Goal: Transaction & Acquisition: Book appointment/travel/reservation

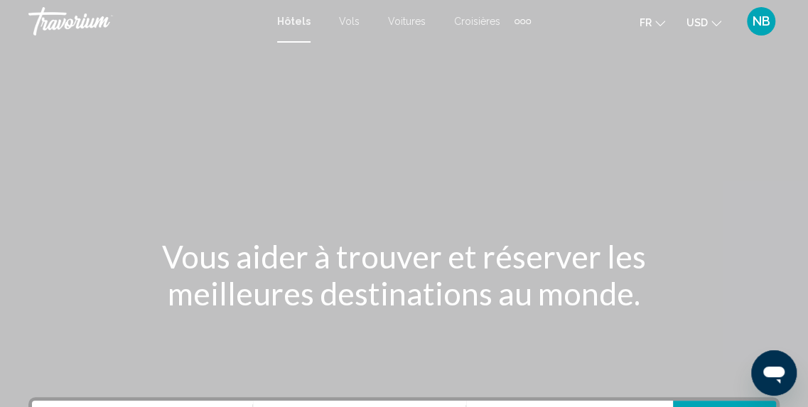
click at [704, 16] on button "USD USD ($) MXN (Mex$) CAD (Can$) GBP (£) EUR (€) AUD (A$) NZD (NZ$) CNY (CN¥)" at bounding box center [704, 22] width 35 height 21
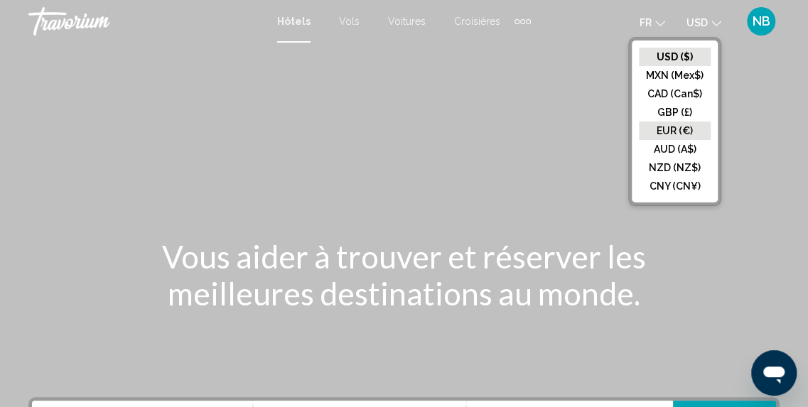
click at [704, 131] on button "EUR (€)" at bounding box center [675, 131] width 72 height 18
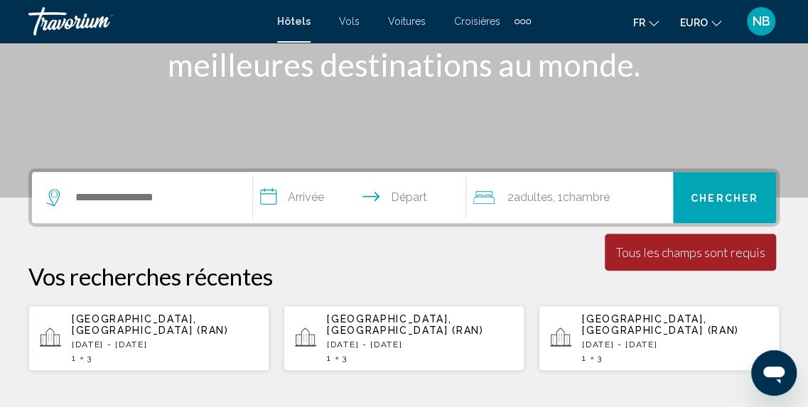
scroll to position [237, 0]
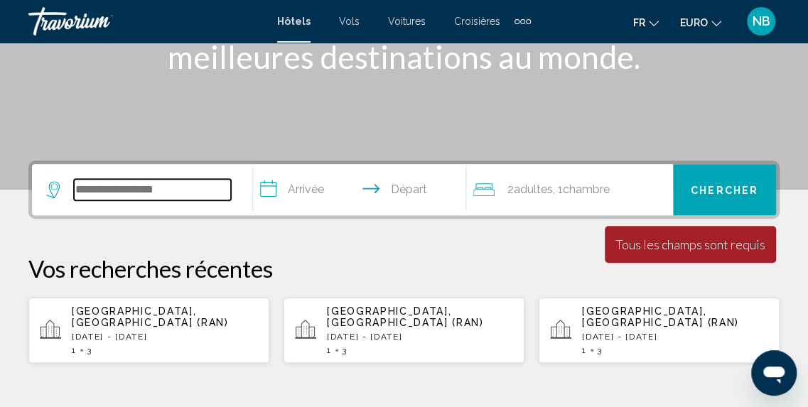
click at [186, 195] on input "Widget de recherche" at bounding box center [152, 189] width 157 height 21
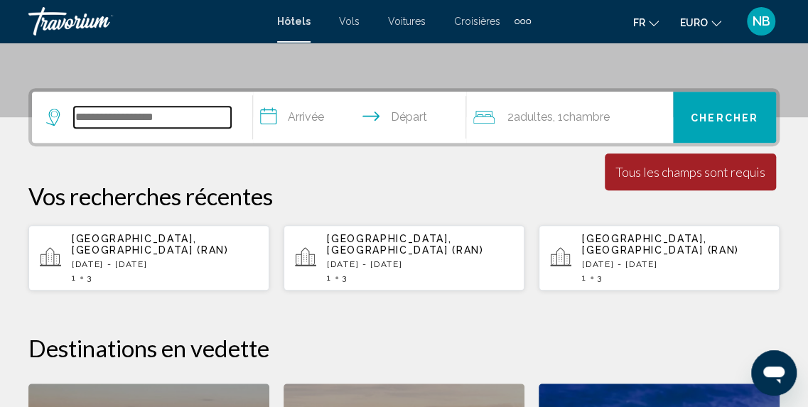
scroll to position [351, 0]
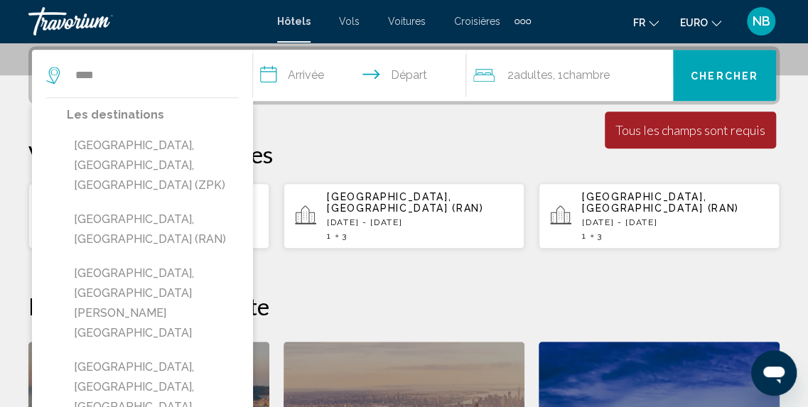
click at [186, 206] on button "Ravenne, Italie (RAN)" at bounding box center [153, 229] width 172 height 47
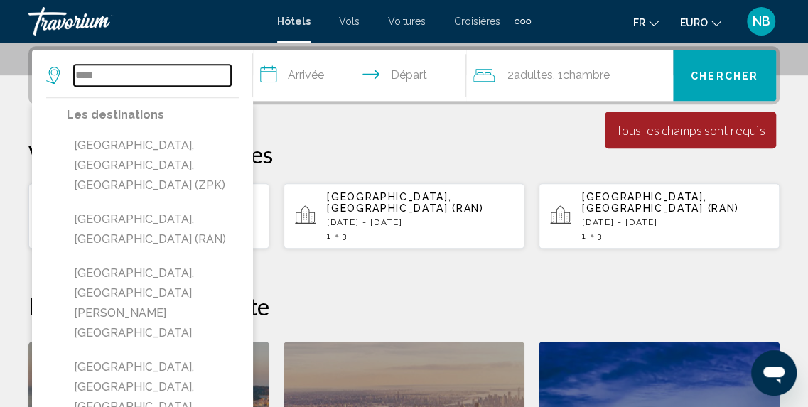
type input "**********"
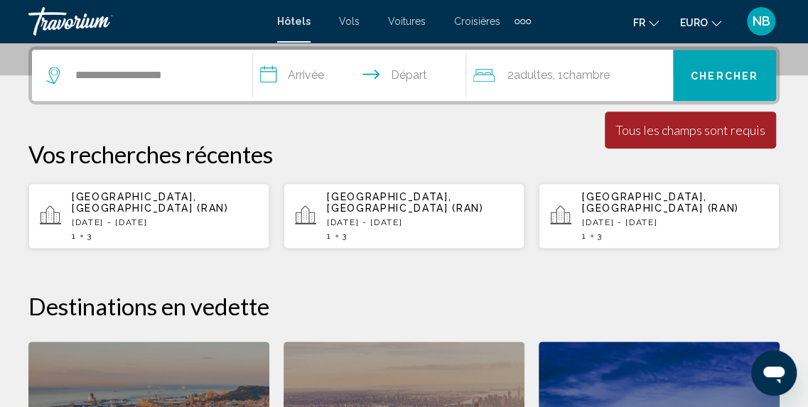
click at [283, 65] on input "**********" at bounding box center [363, 77] width 220 height 55
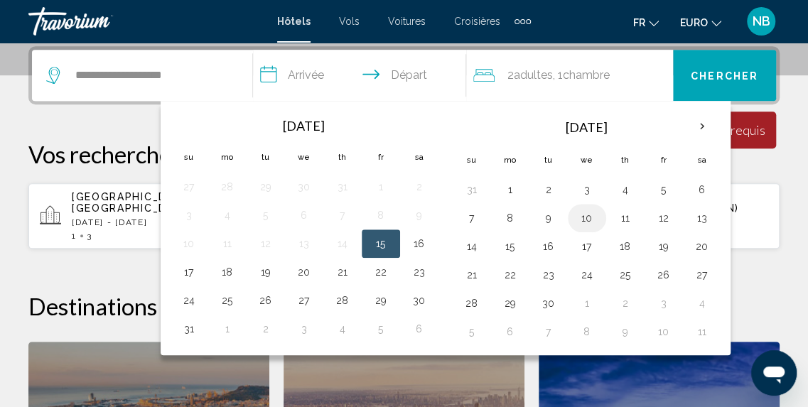
click at [584, 217] on button "10" at bounding box center [587, 218] width 23 height 20
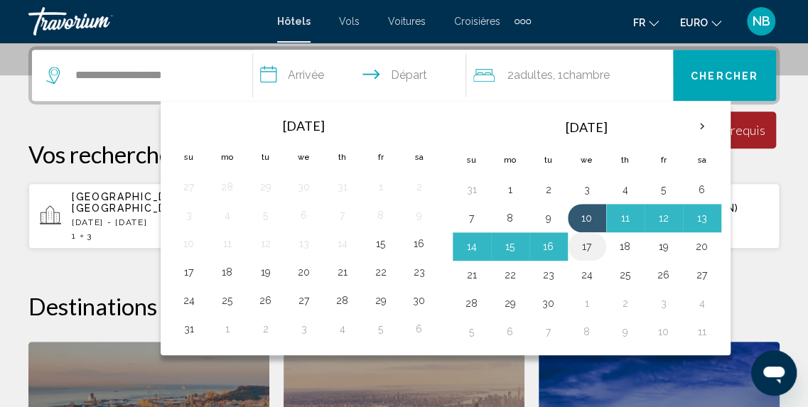
click at [585, 249] on button "17" at bounding box center [587, 247] width 23 height 20
type input "**********"
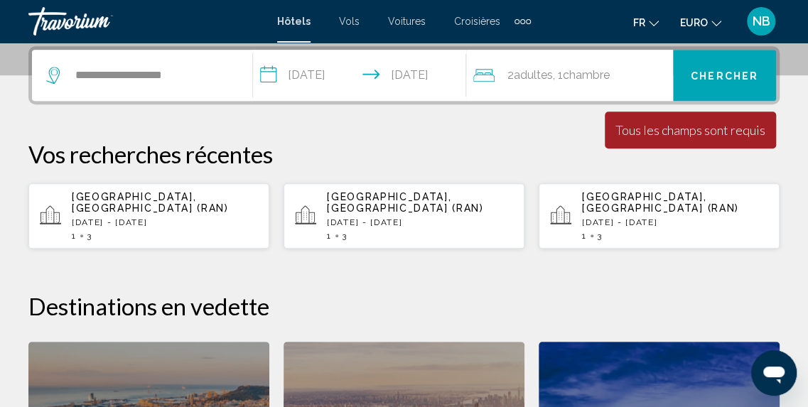
click at [613, 85] on div "2 Adulte Adultes , 1 Chambre pièces" at bounding box center [573, 75] width 200 height 51
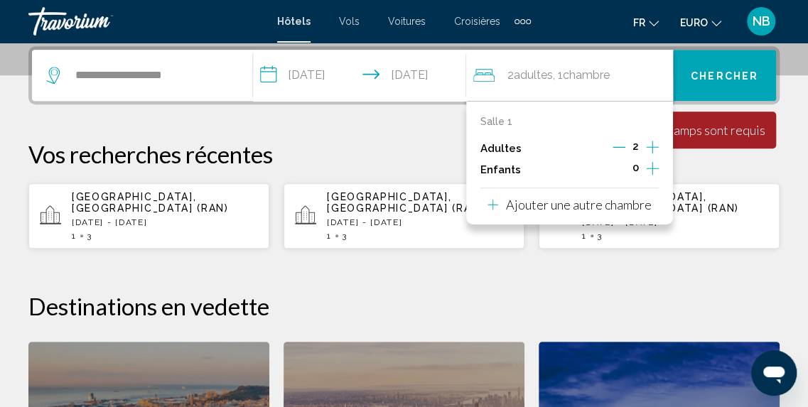
click at [651, 146] on icon "Augmenter les adultes" at bounding box center [652, 147] width 13 height 17
click at [728, 79] on span "Chercher" at bounding box center [725, 75] width 68 height 11
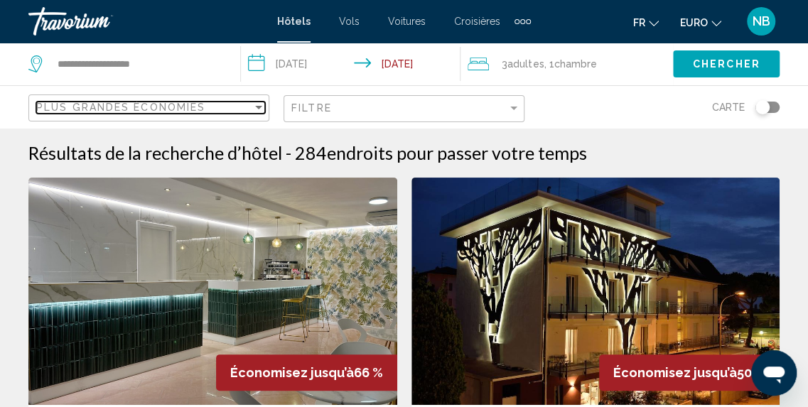
click at [183, 109] on span "Plus grandes économies" at bounding box center [120, 107] width 169 height 11
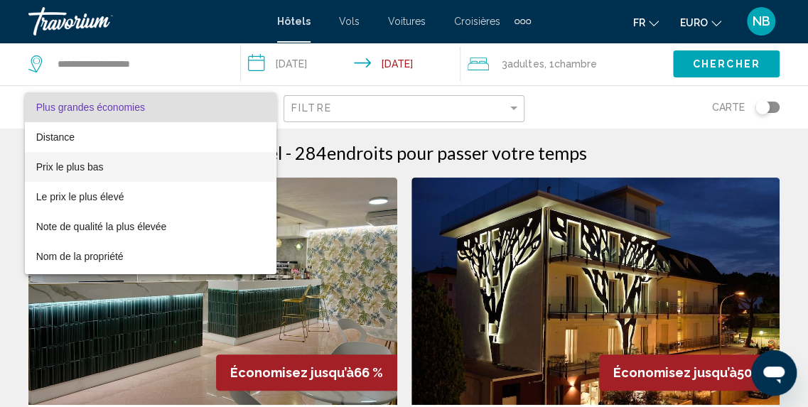
click at [183, 158] on span "Prix le plus bas" at bounding box center [151, 167] width 230 height 30
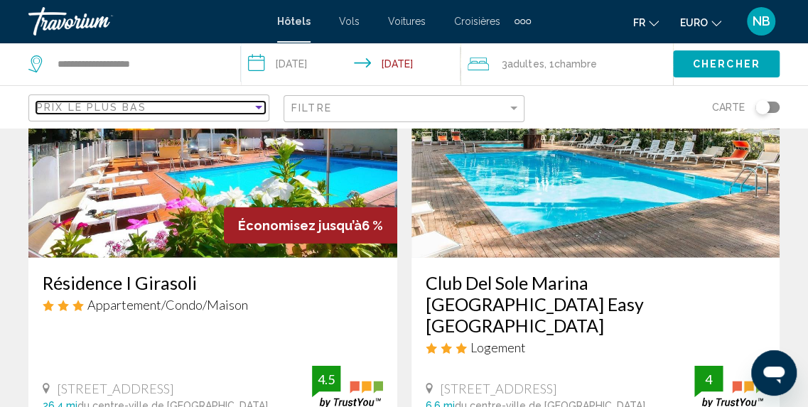
scroll to position [1605, 0]
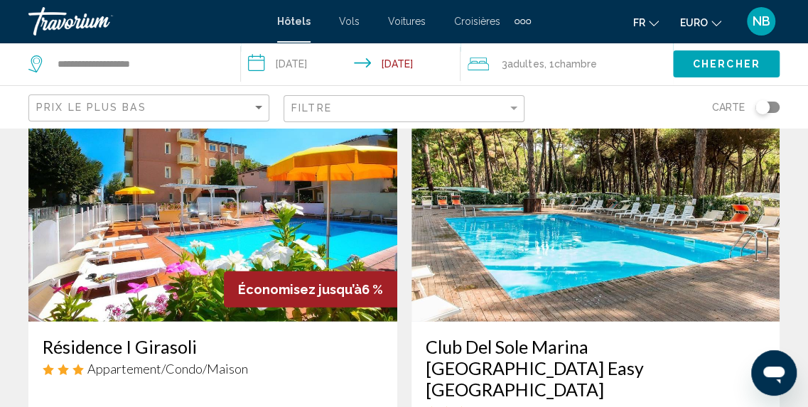
click at [248, 238] on img "Contenu principal" at bounding box center [212, 208] width 369 height 227
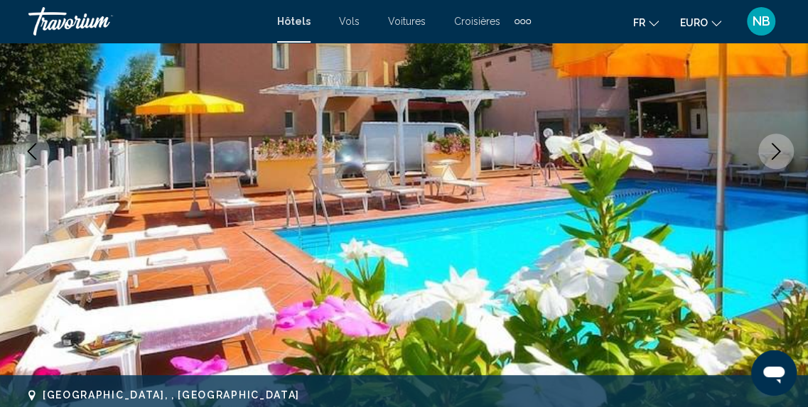
scroll to position [181, 0]
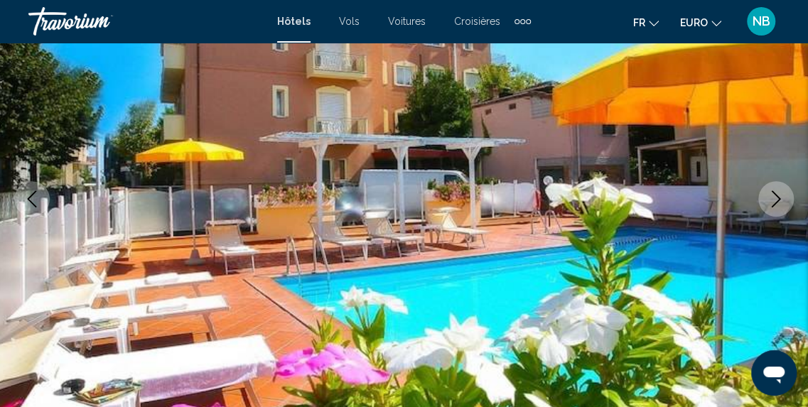
click at [770, 197] on icon "Image suivante" at bounding box center [776, 198] width 17 height 17
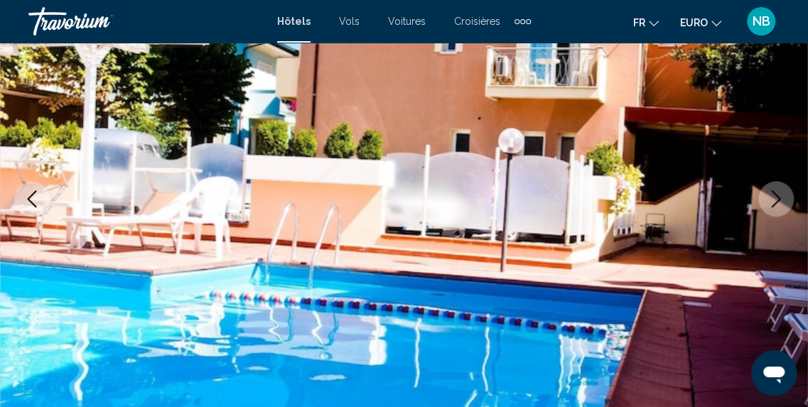
click at [770, 197] on icon "Image suivante" at bounding box center [776, 198] width 17 height 17
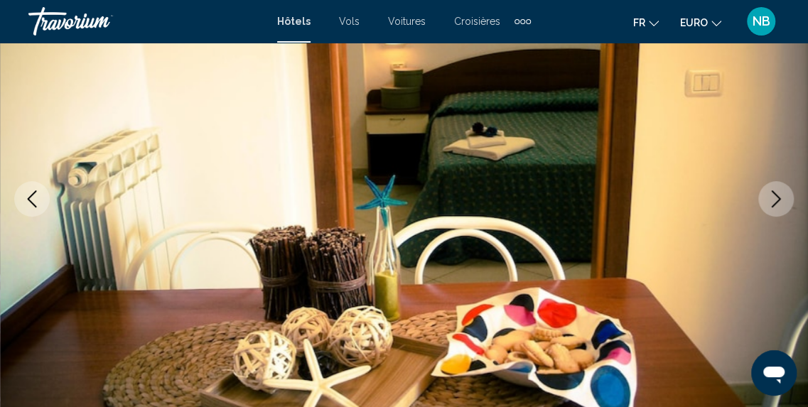
click at [770, 197] on icon "Image suivante" at bounding box center [776, 198] width 17 height 17
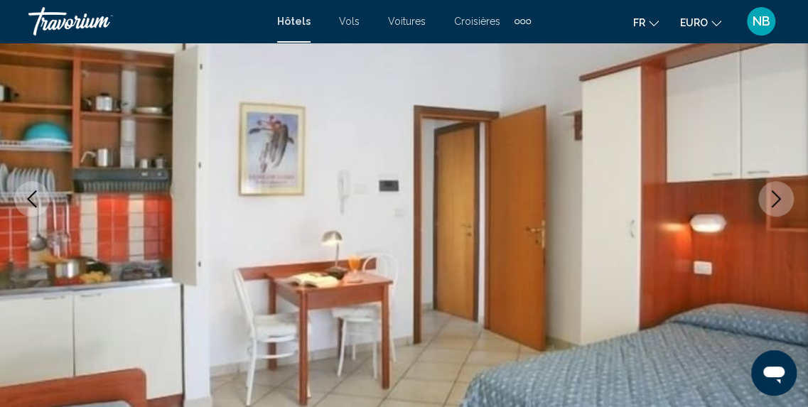
click at [770, 197] on icon "Image suivante" at bounding box center [776, 198] width 17 height 17
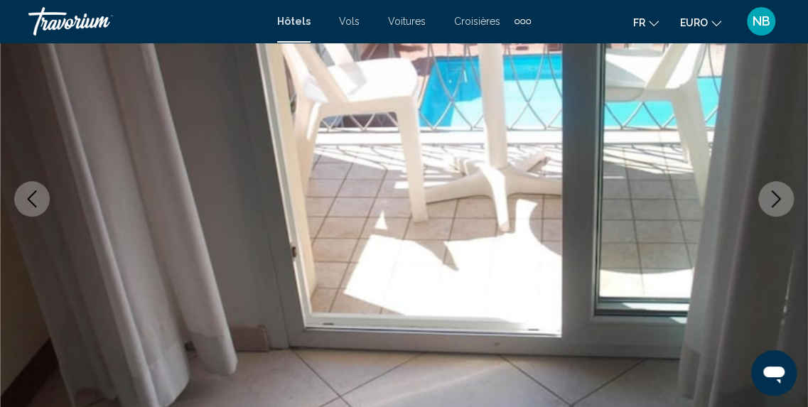
click at [770, 197] on icon "Image suivante" at bounding box center [776, 198] width 17 height 17
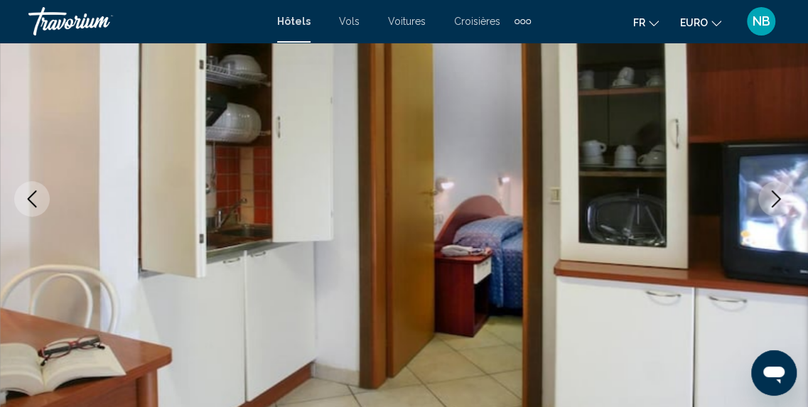
click at [770, 197] on icon "Image suivante" at bounding box center [776, 198] width 17 height 17
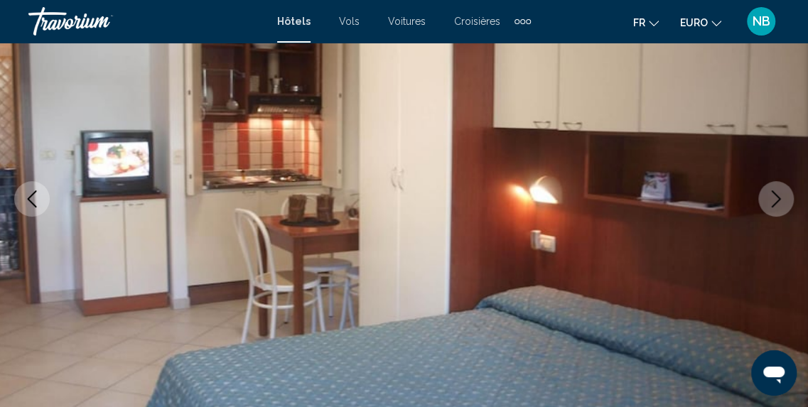
click at [770, 197] on icon "Image suivante" at bounding box center [776, 198] width 17 height 17
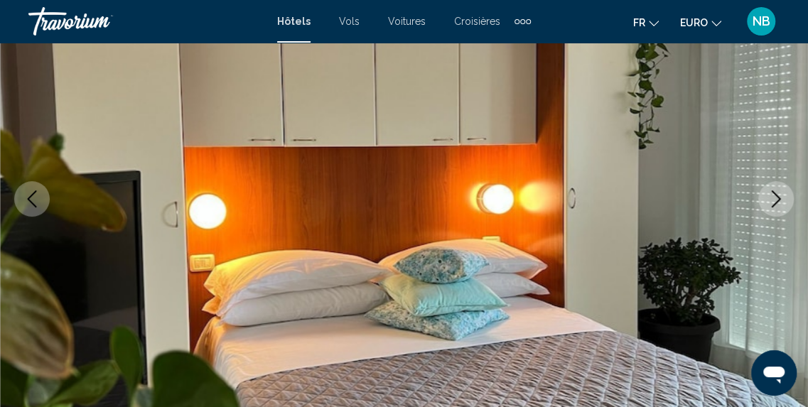
click at [770, 197] on icon "Image suivante" at bounding box center [776, 198] width 17 height 17
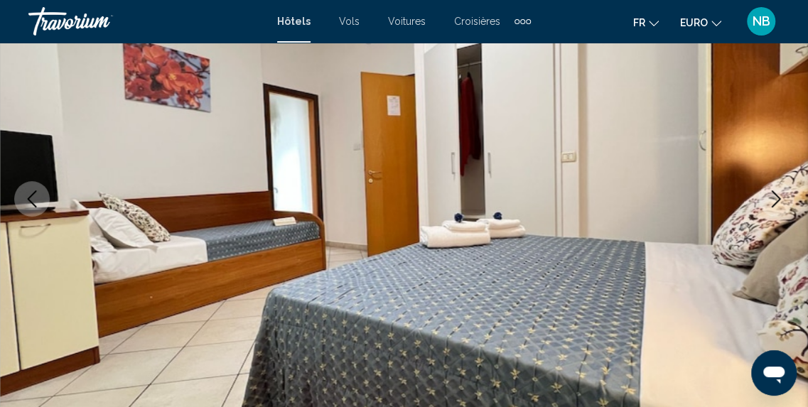
click at [770, 197] on icon "Image suivante" at bounding box center [776, 198] width 17 height 17
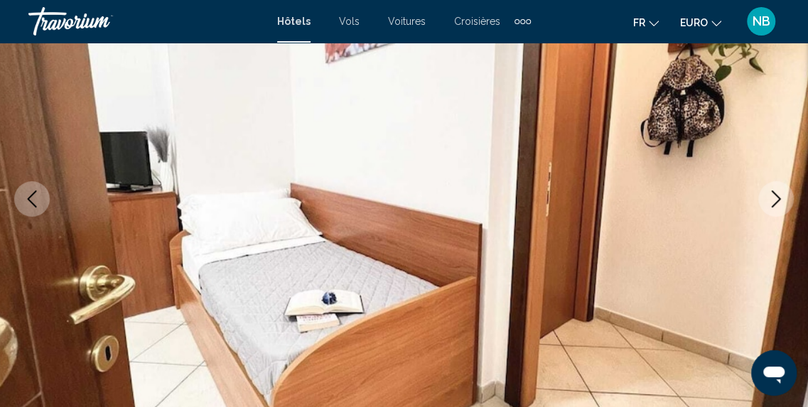
click at [770, 197] on icon "Image suivante" at bounding box center [776, 198] width 17 height 17
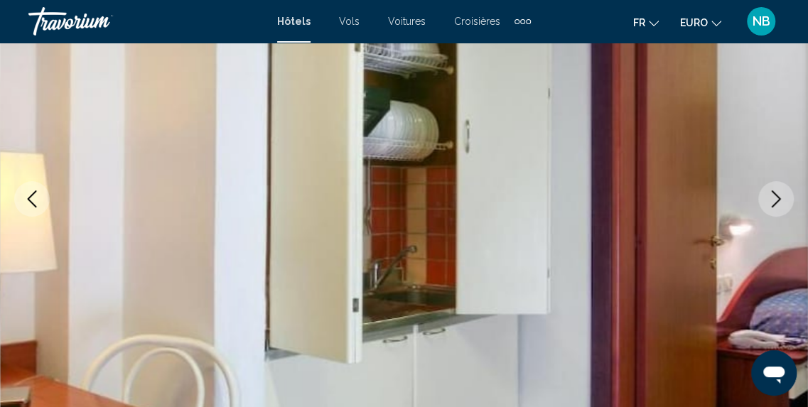
click at [770, 197] on icon "Image suivante" at bounding box center [776, 198] width 17 height 17
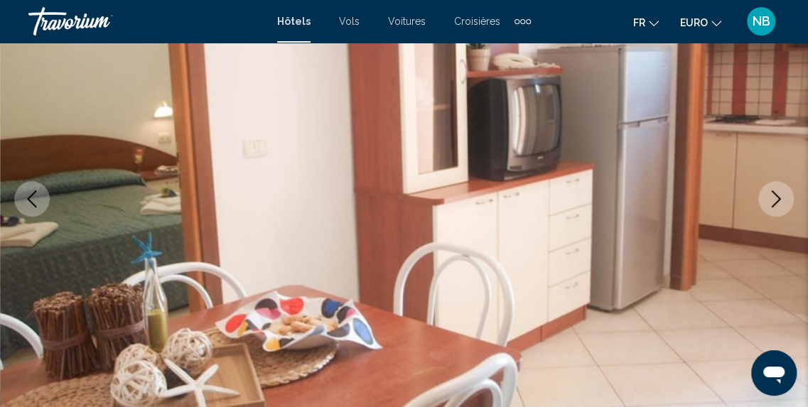
click at [770, 197] on icon "Image suivante" at bounding box center [776, 198] width 17 height 17
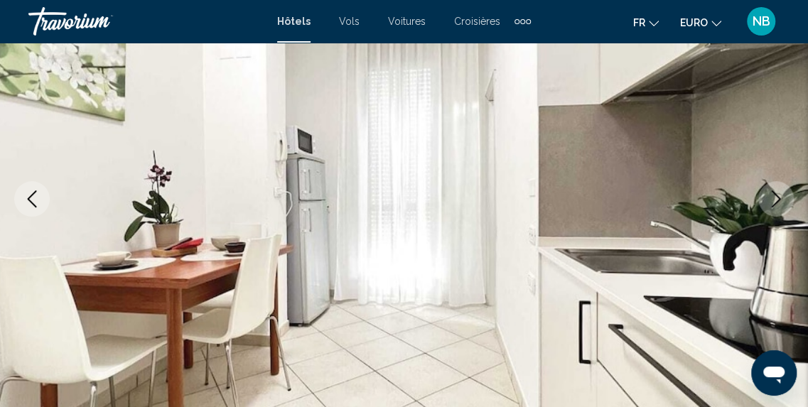
click at [770, 197] on icon "Image suivante" at bounding box center [776, 198] width 17 height 17
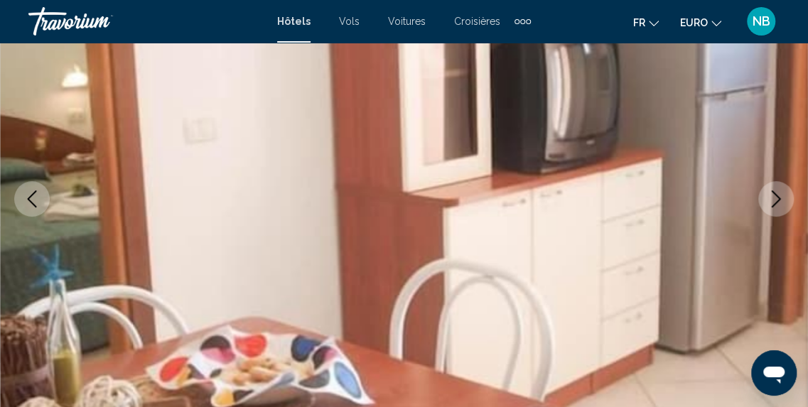
click at [770, 197] on icon "Image suivante" at bounding box center [776, 198] width 17 height 17
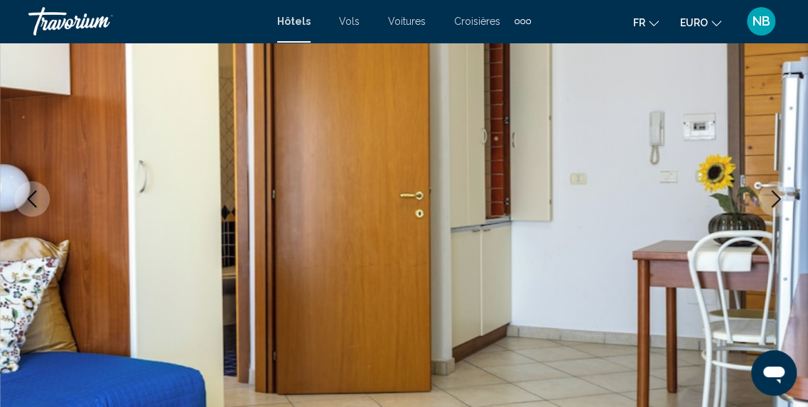
click at [770, 197] on icon "Image suivante" at bounding box center [776, 198] width 17 height 17
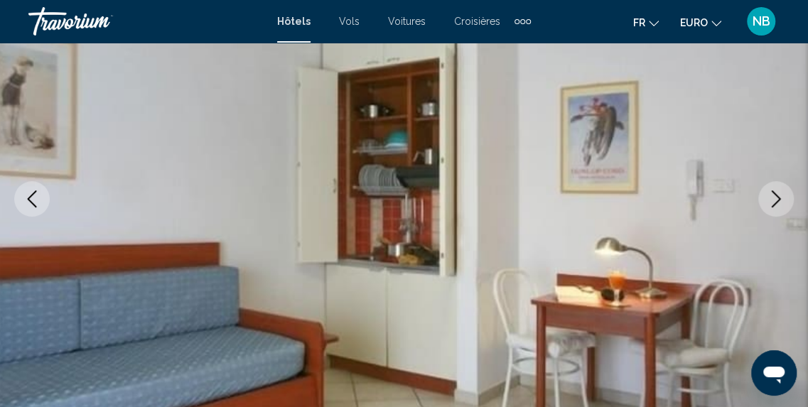
click at [770, 197] on icon "Image suivante" at bounding box center [776, 198] width 17 height 17
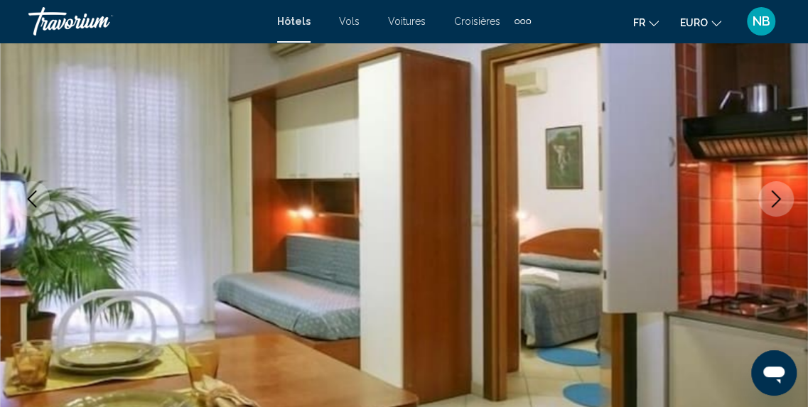
click at [770, 197] on icon "Image suivante" at bounding box center [776, 198] width 17 height 17
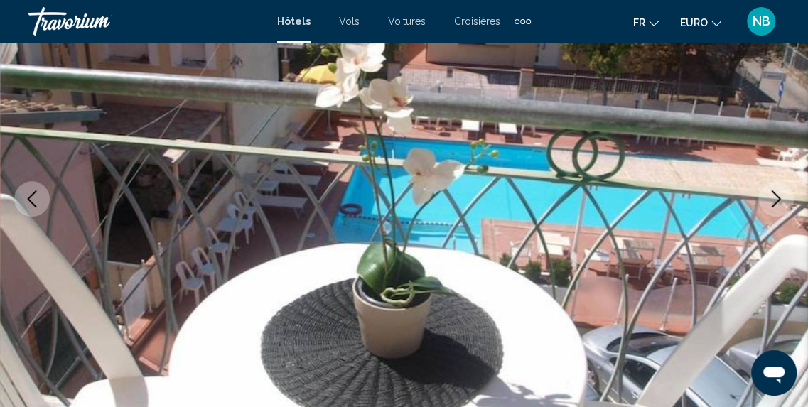
click at [770, 197] on icon "Image suivante" at bounding box center [776, 198] width 17 height 17
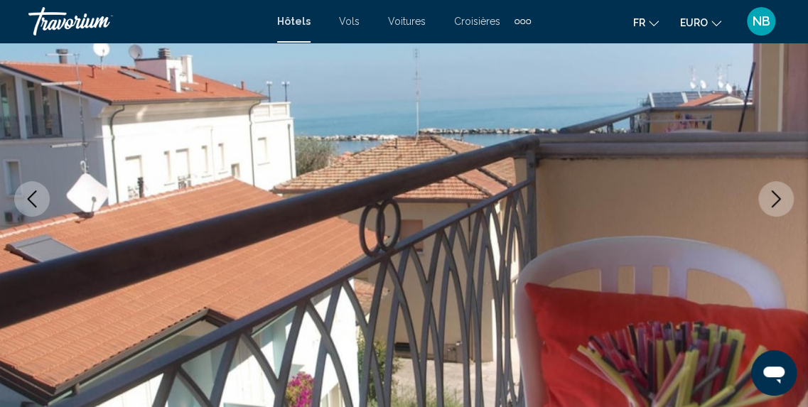
click at [770, 196] on icon "Image suivante" at bounding box center [776, 198] width 17 height 17
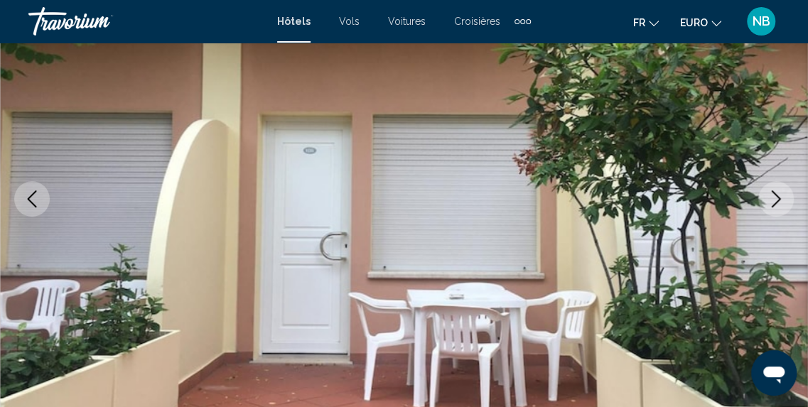
click at [770, 196] on icon "Image suivante" at bounding box center [776, 198] width 17 height 17
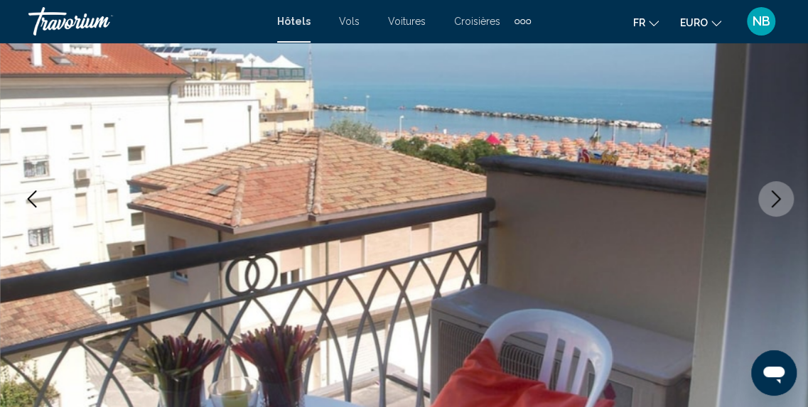
click at [770, 196] on icon "Image suivante" at bounding box center [776, 198] width 17 height 17
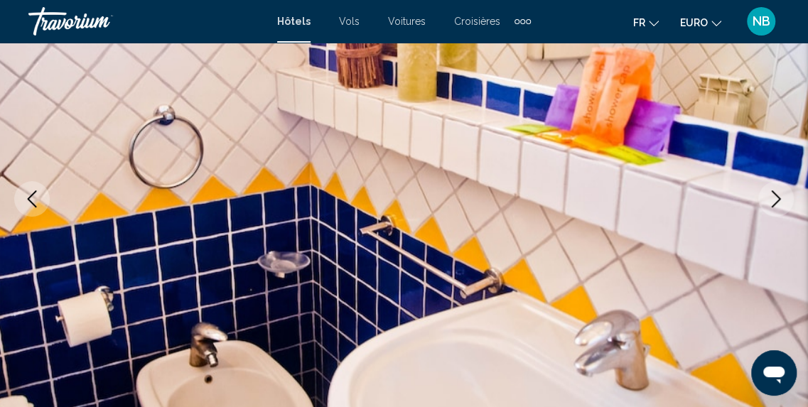
click at [770, 196] on icon "Image suivante" at bounding box center [776, 198] width 17 height 17
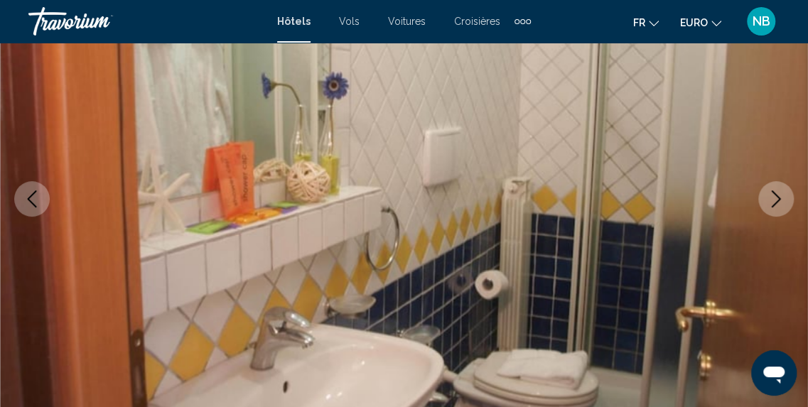
click at [770, 196] on icon "Image suivante" at bounding box center [776, 198] width 17 height 17
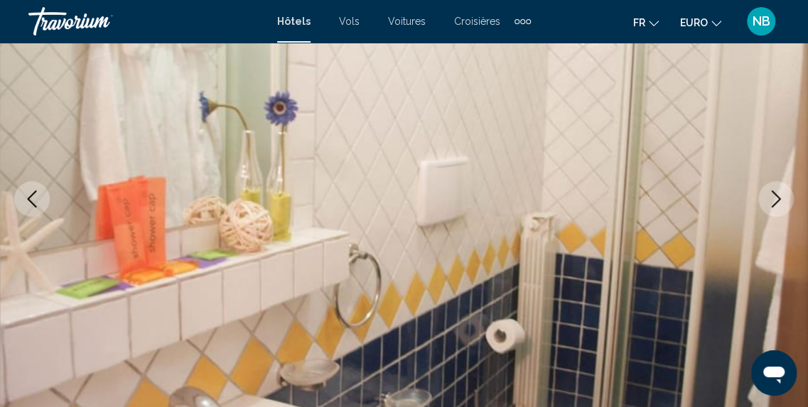
click at [770, 196] on icon "Image suivante" at bounding box center [776, 198] width 17 height 17
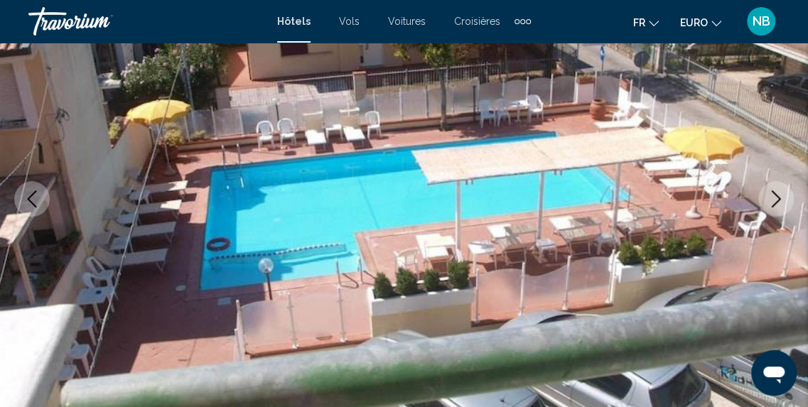
click at [770, 196] on icon "Image suivante" at bounding box center [776, 198] width 17 height 17
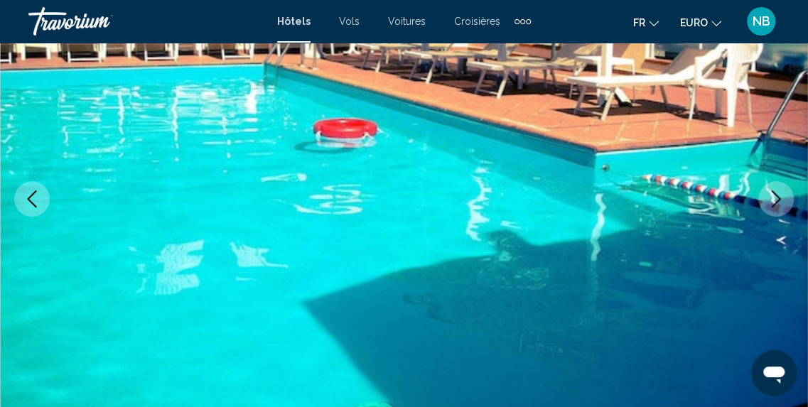
click at [770, 196] on icon "Image suivante" at bounding box center [776, 198] width 17 height 17
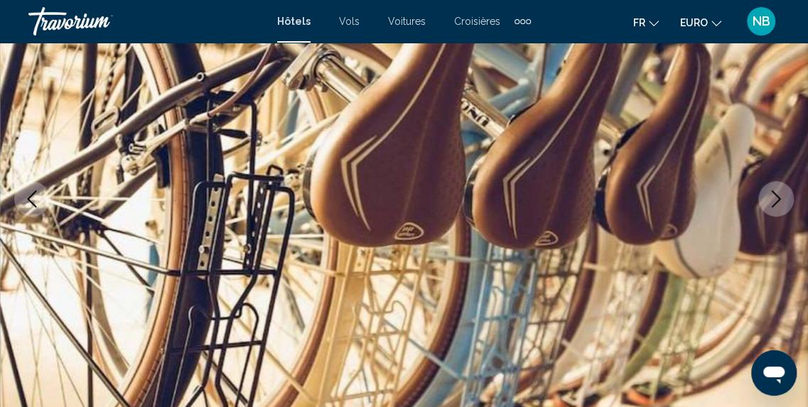
click at [770, 196] on icon "Image suivante" at bounding box center [776, 198] width 17 height 17
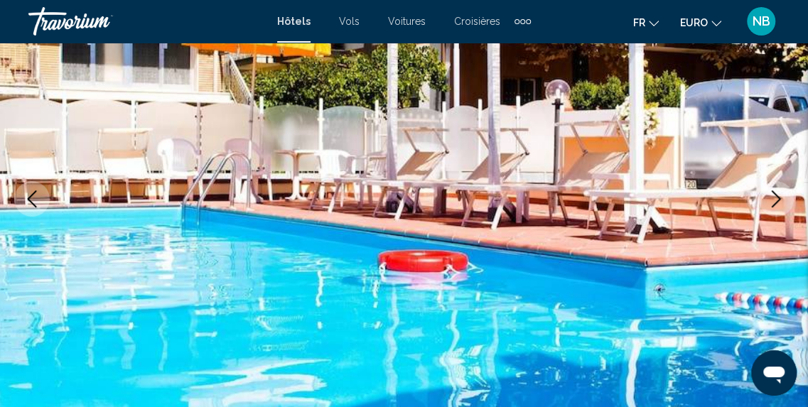
click at [770, 196] on icon "Image suivante" at bounding box center [776, 198] width 17 height 17
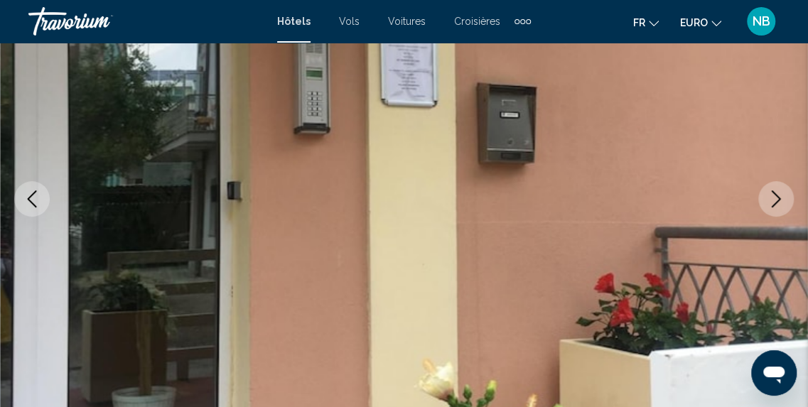
click at [770, 196] on icon "Image suivante" at bounding box center [776, 198] width 17 height 17
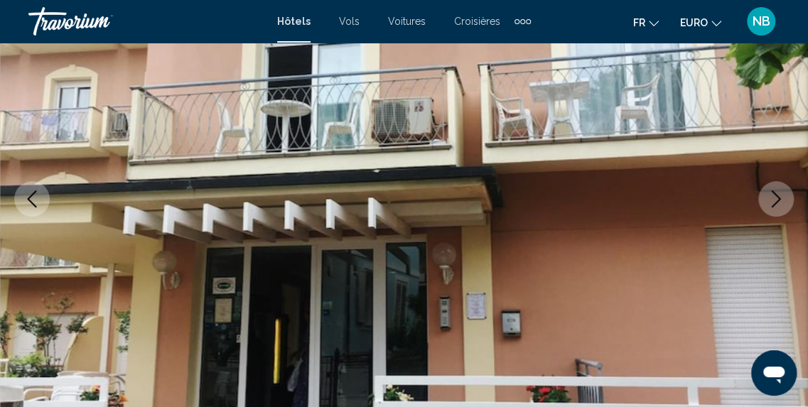
click at [773, 200] on icon "Image suivante" at bounding box center [776, 198] width 17 height 17
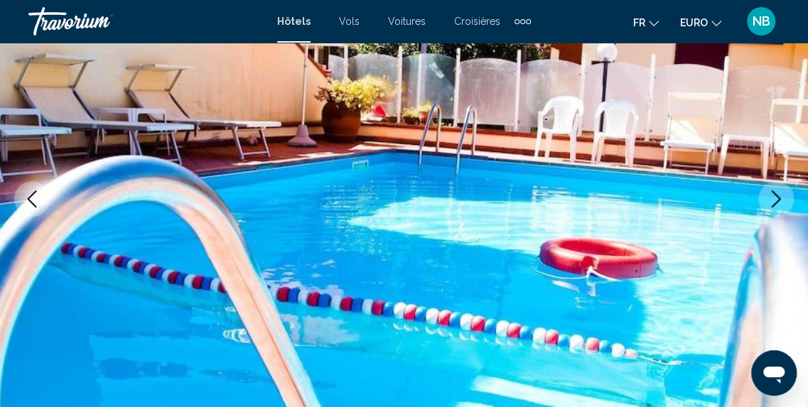
click at [773, 200] on icon "Image suivante" at bounding box center [776, 198] width 17 height 17
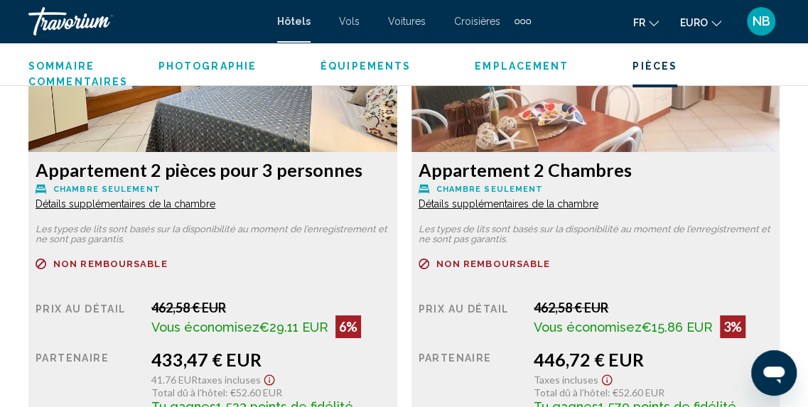
scroll to position [2227, 0]
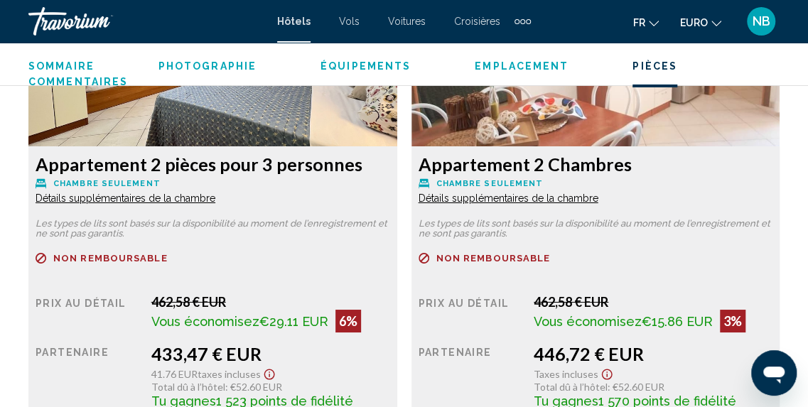
click at [215, 196] on span "Détails supplémentaires de la chambre" at bounding box center [126, 198] width 180 height 11
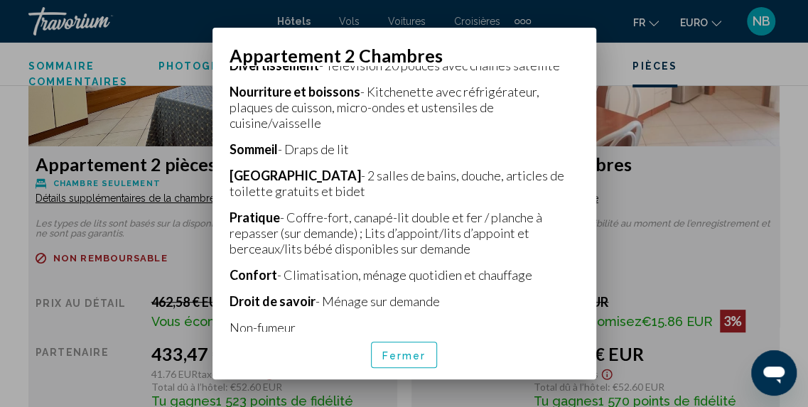
scroll to position [371, 0]
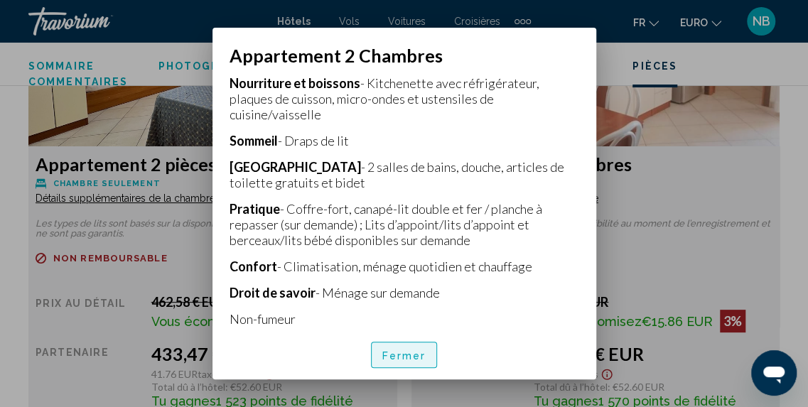
click at [417, 357] on span "Fermer" at bounding box center [404, 355] width 44 height 11
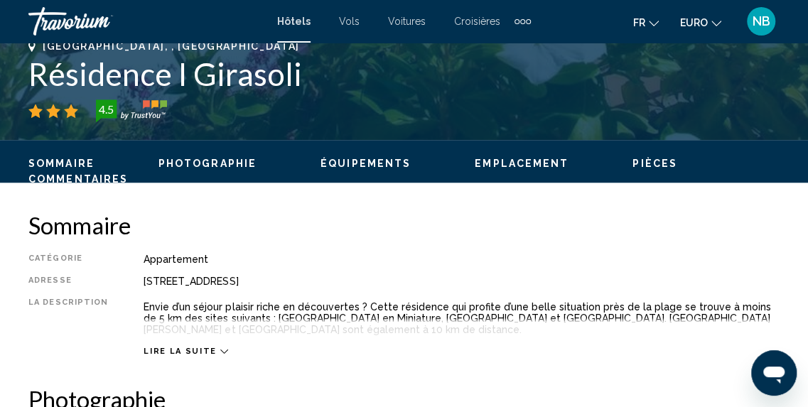
scroll to position [583, 0]
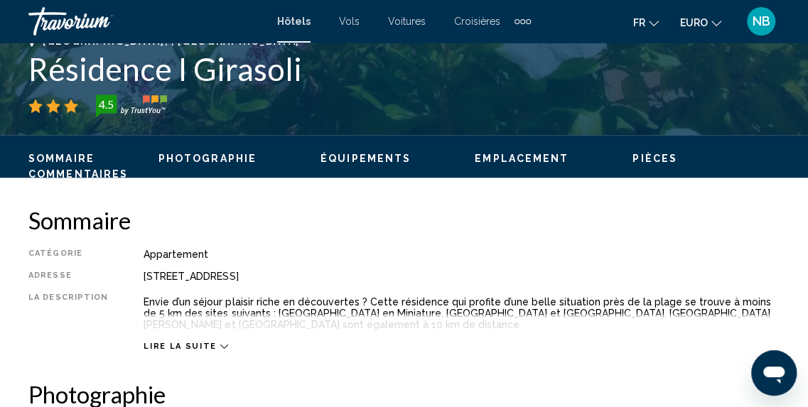
click at [182, 342] on span "Lire la suite" at bounding box center [180, 346] width 72 height 9
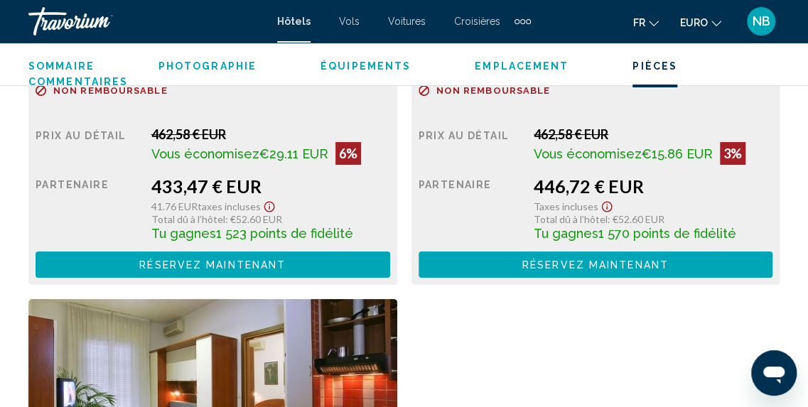
scroll to position [2421, 0]
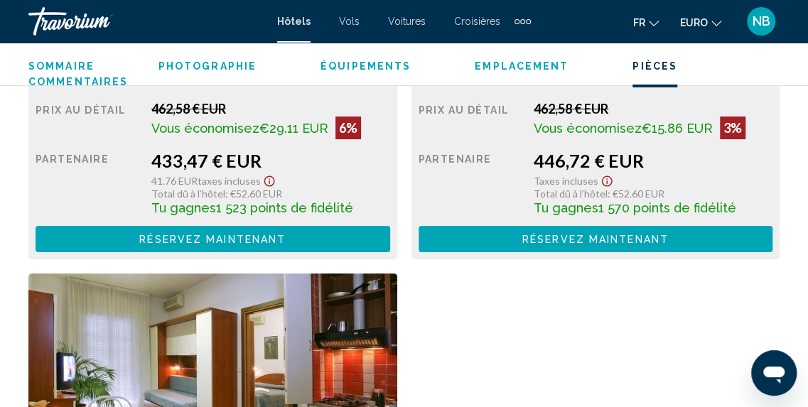
click at [390, 242] on button "Réservez maintenant Plus disponible" at bounding box center [213, 239] width 355 height 26
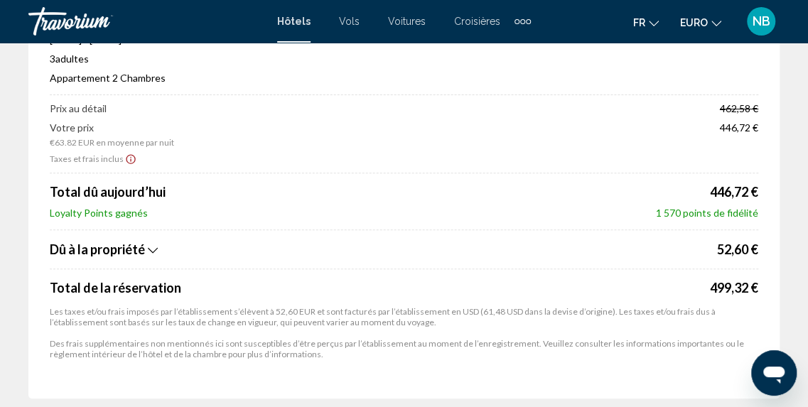
scroll to position [161, 0]
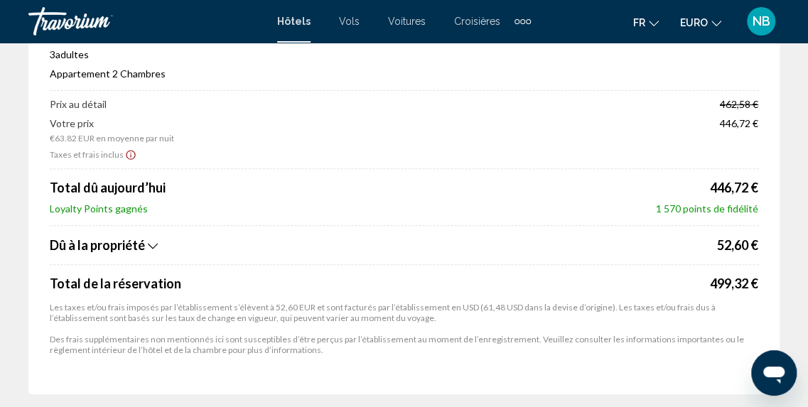
click at [149, 244] on icon "Afficher la répartition des taxes et des frais" at bounding box center [153, 246] width 10 height 6
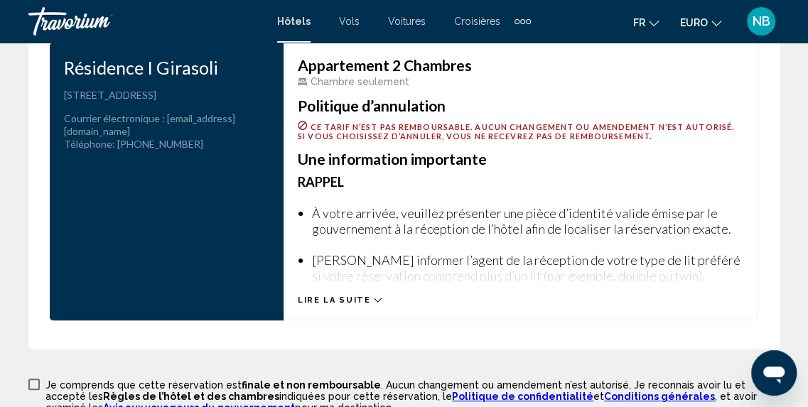
scroll to position [2432, 0]
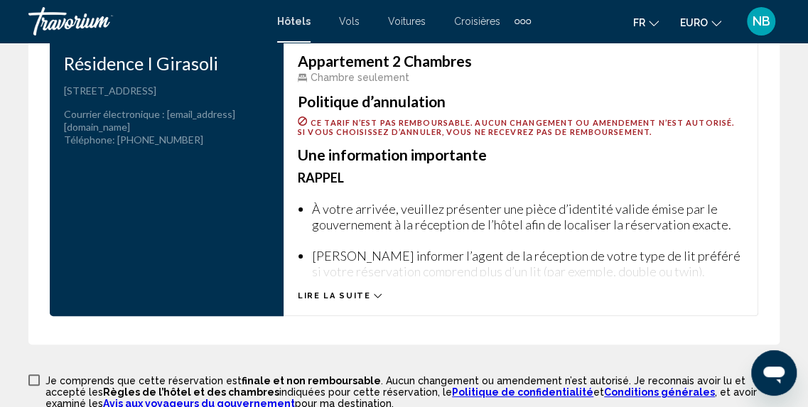
click at [374, 294] on icon "Contenu principal" at bounding box center [378, 296] width 8 height 8
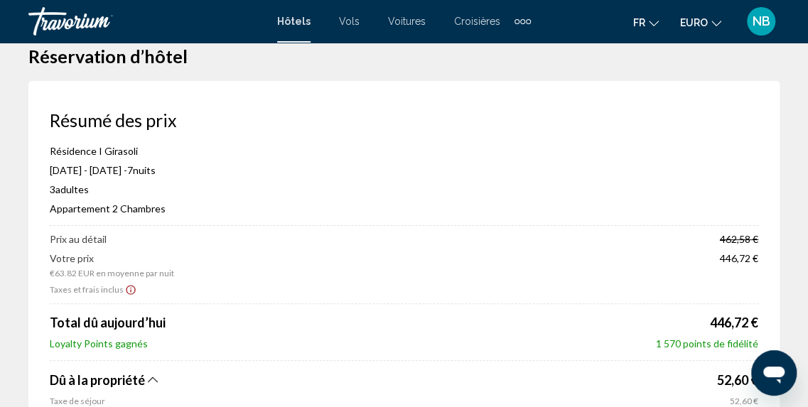
scroll to position [0, 0]
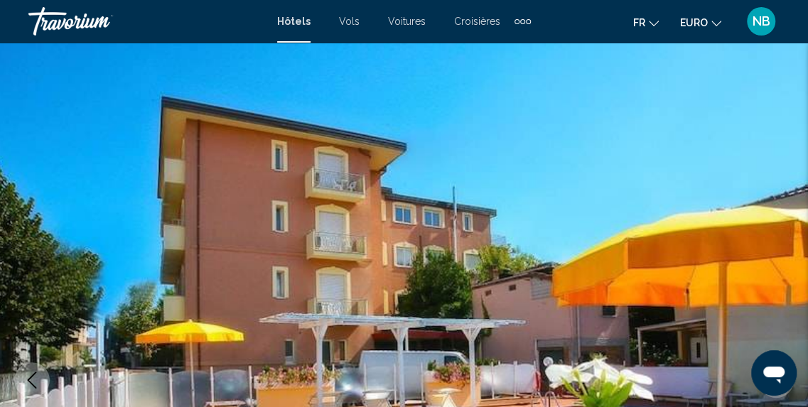
scroll to position [176, 0]
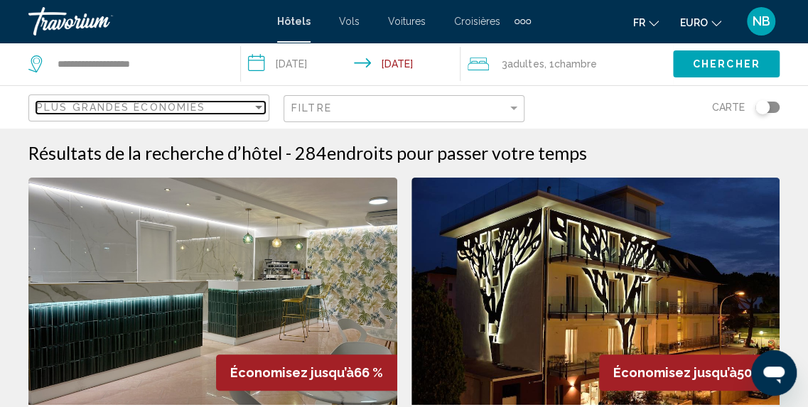
click at [137, 106] on span "Plus grandes économies" at bounding box center [120, 107] width 169 height 11
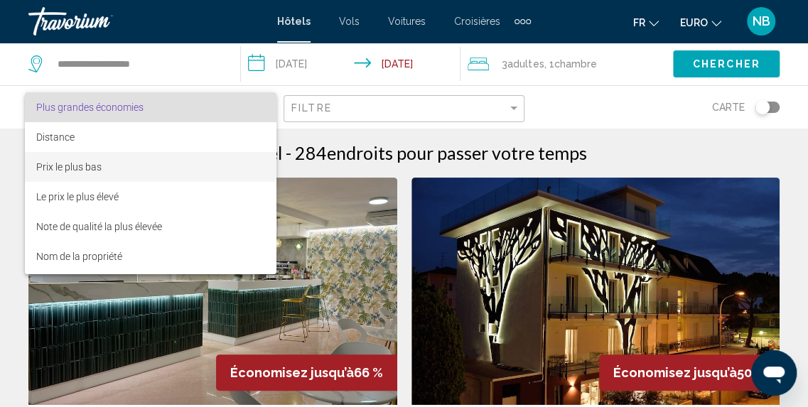
click at [137, 171] on span "Prix le plus bas" at bounding box center [151, 167] width 230 height 30
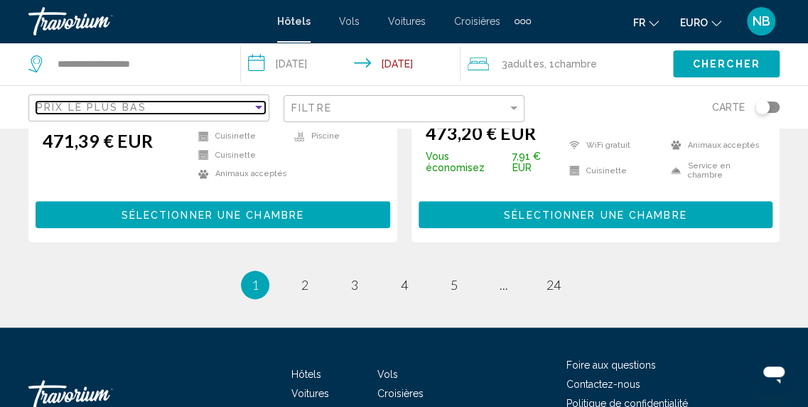
scroll to position [3085, 0]
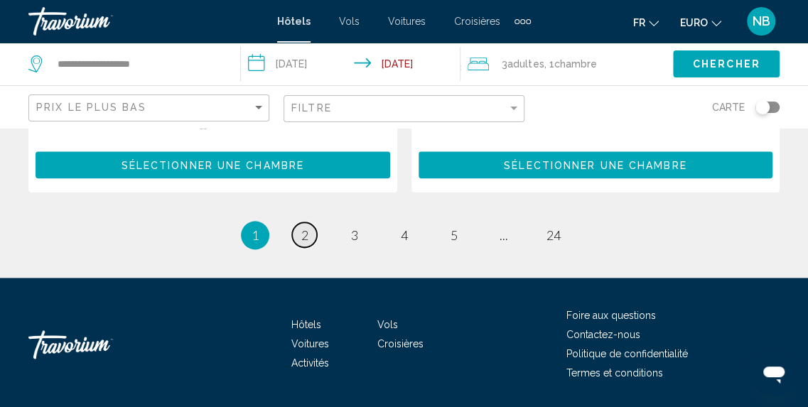
click at [315, 222] on link "page 2" at bounding box center [304, 234] width 25 height 25
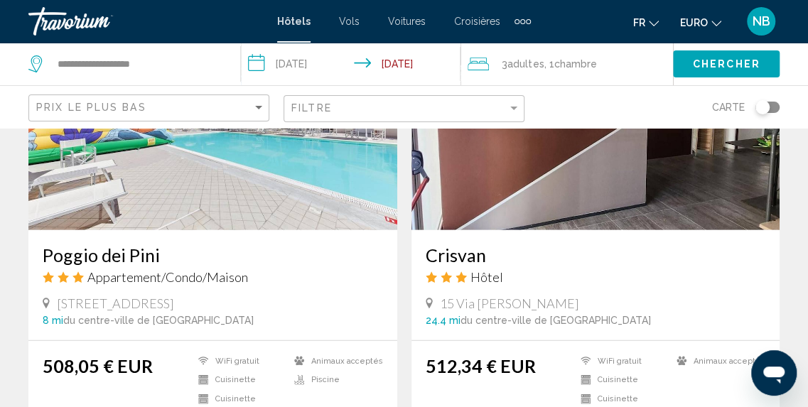
scroll to position [1576, 0]
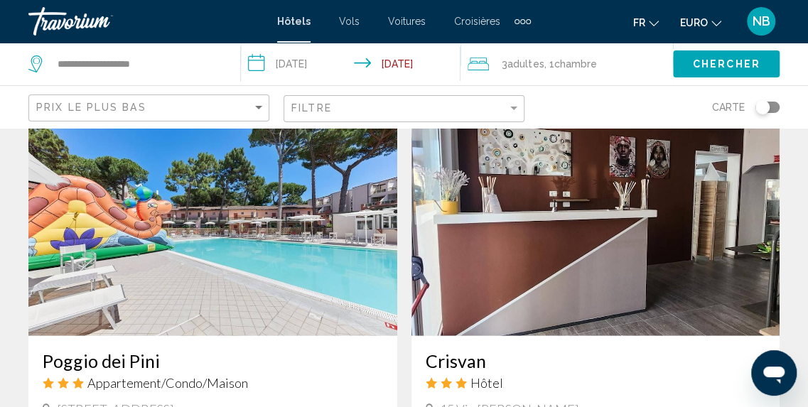
click at [291, 280] on img "Contenu principal" at bounding box center [212, 222] width 369 height 227
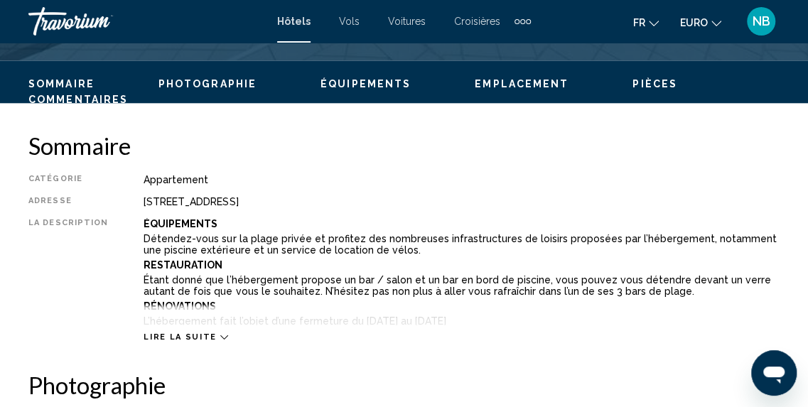
scroll to position [722, 0]
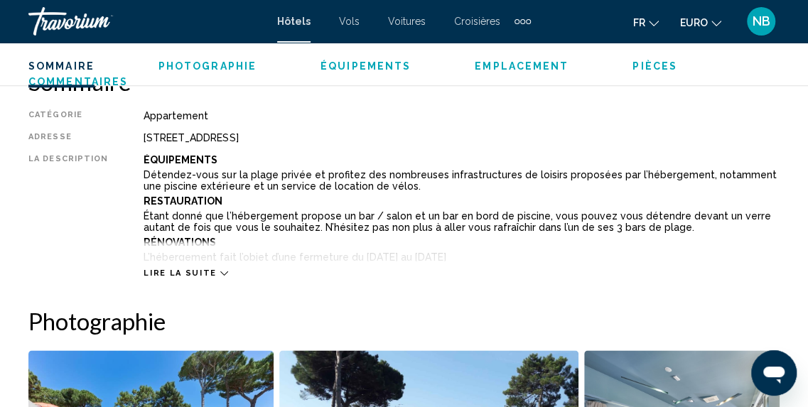
click at [162, 269] on span "Lire la suite" at bounding box center [180, 273] width 72 height 9
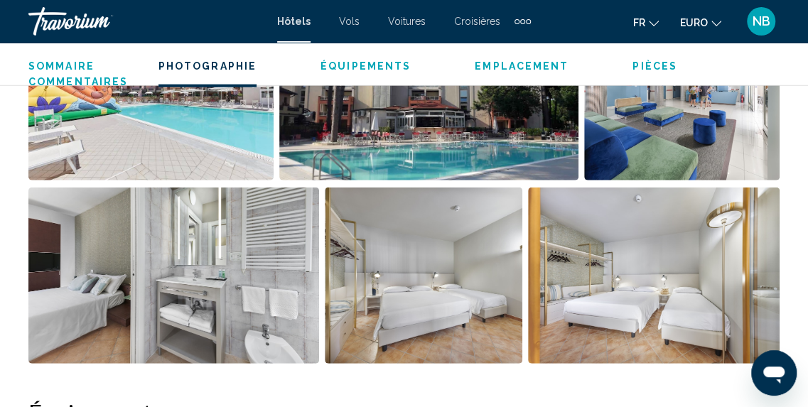
scroll to position [1547, 0]
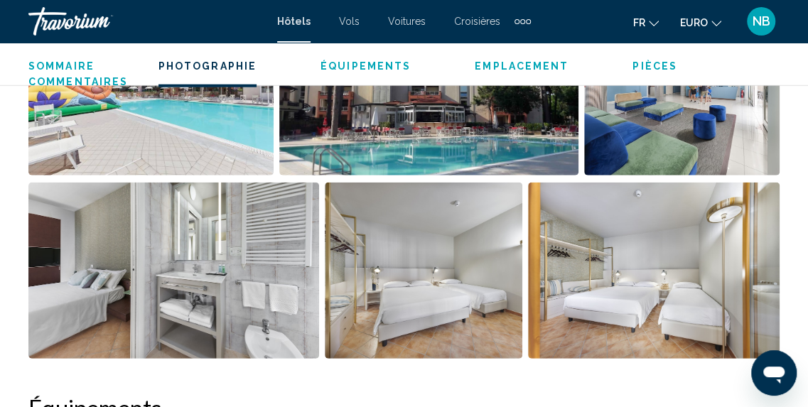
click at [210, 111] on img "Ouvrir le curseur d’image en plein écran" at bounding box center [150, 87] width 245 height 176
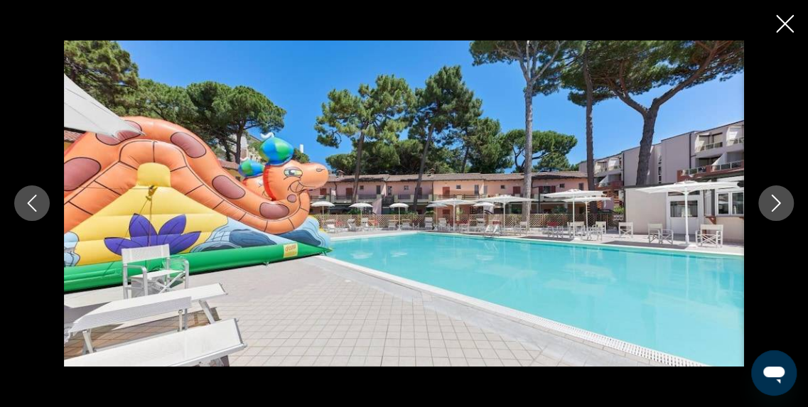
click at [777, 197] on icon "Image suivante" at bounding box center [776, 203] width 17 height 17
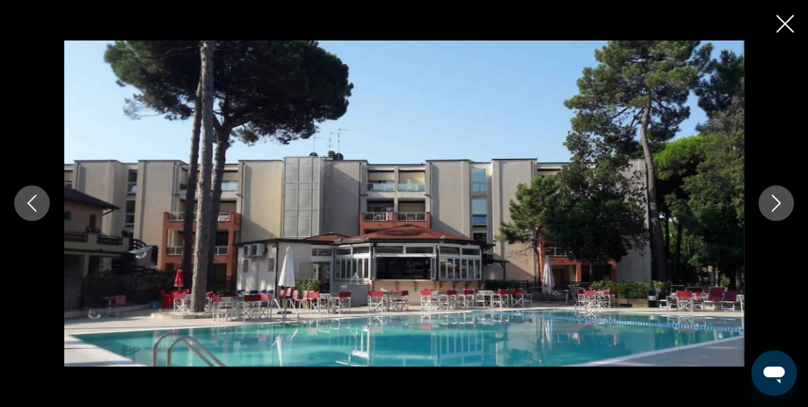
click at [777, 197] on icon "Image suivante" at bounding box center [776, 203] width 17 height 17
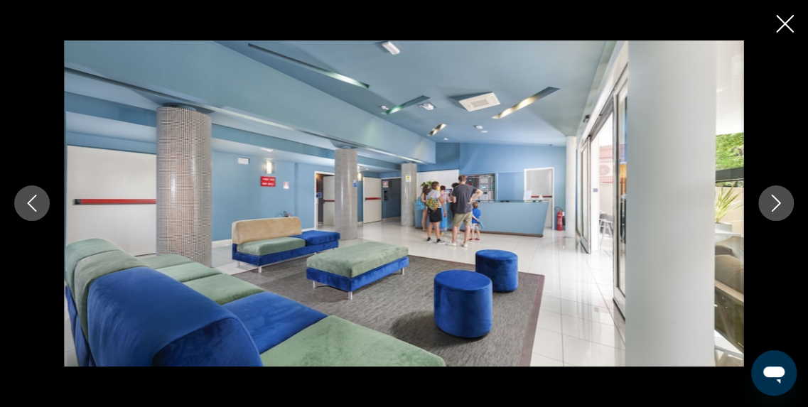
click at [777, 197] on icon "Image suivante" at bounding box center [776, 203] width 17 height 17
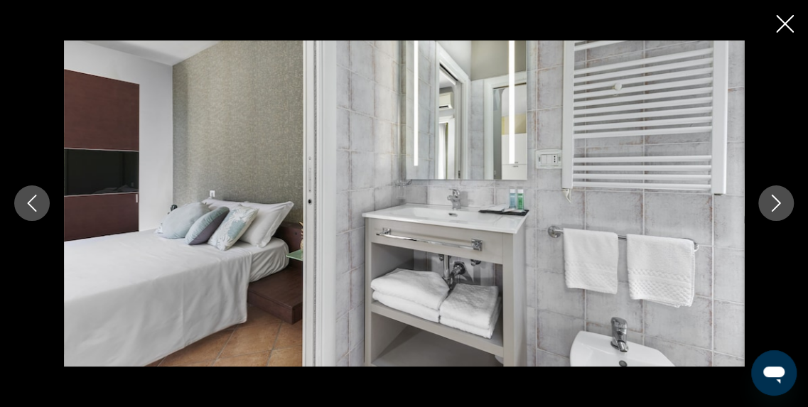
click at [777, 197] on icon "Image suivante" at bounding box center [776, 203] width 17 height 17
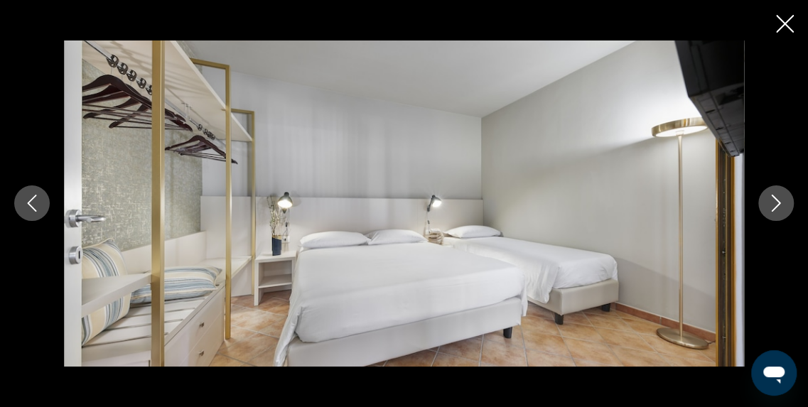
click at [777, 197] on icon "Image suivante" at bounding box center [776, 203] width 17 height 17
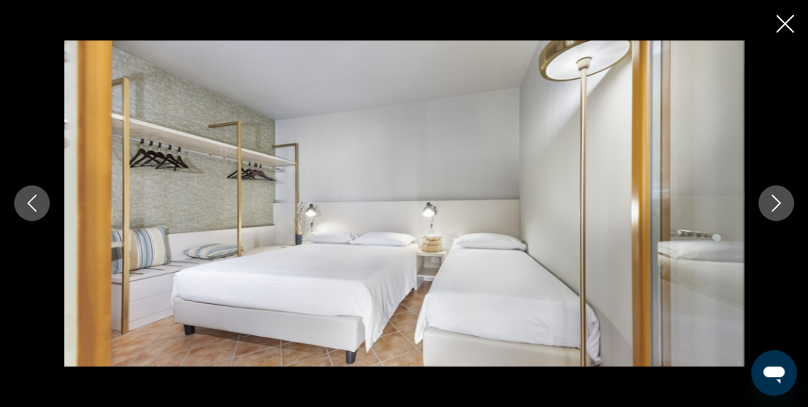
click at [777, 197] on icon "Image suivante" at bounding box center [776, 203] width 17 height 17
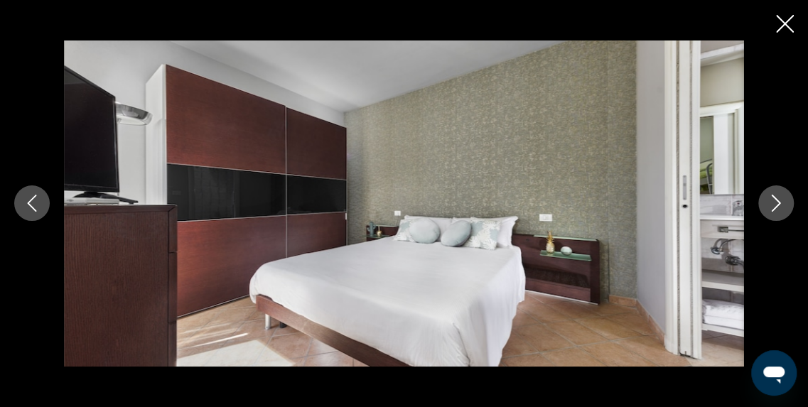
click at [777, 197] on icon "Image suivante" at bounding box center [776, 203] width 17 height 17
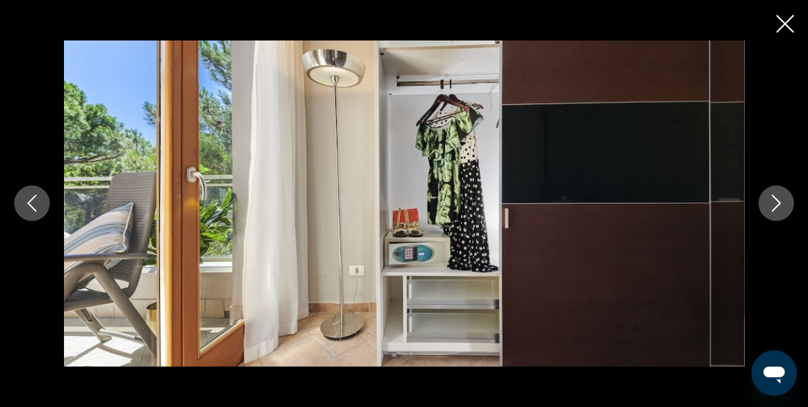
click at [778, 201] on icon "Image suivante" at bounding box center [776, 203] width 9 height 17
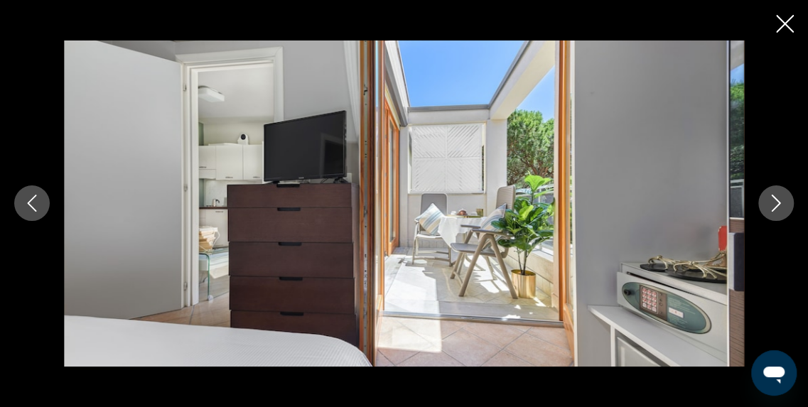
click at [778, 201] on icon "Image suivante" at bounding box center [776, 203] width 9 height 17
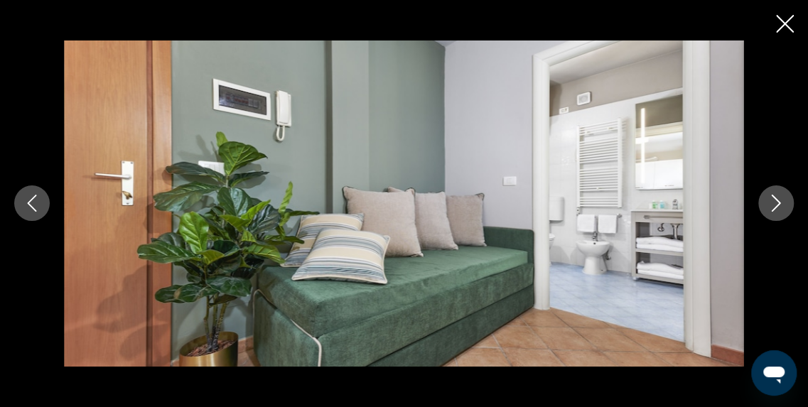
click at [778, 201] on icon "Image suivante" at bounding box center [776, 203] width 9 height 17
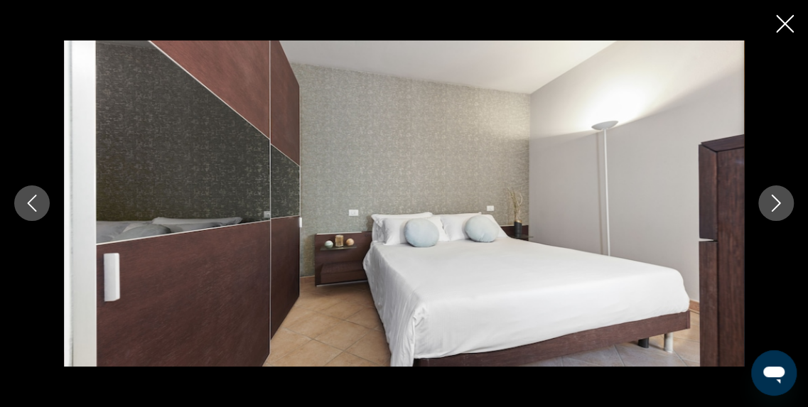
click at [778, 201] on icon "Image suivante" at bounding box center [776, 203] width 9 height 17
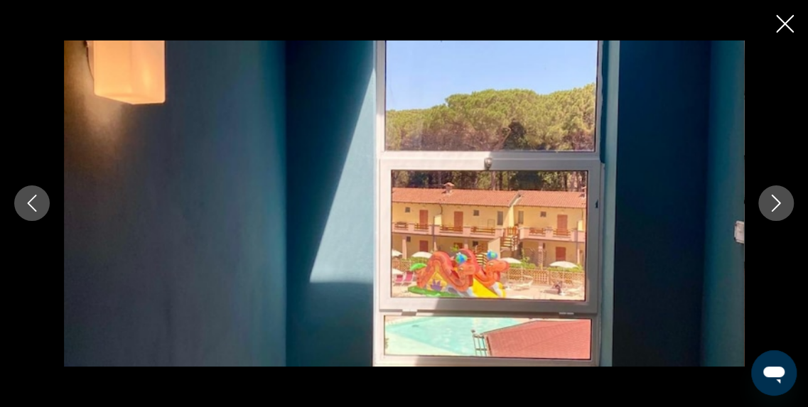
click at [778, 201] on icon "Image suivante" at bounding box center [776, 203] width 9 height 17
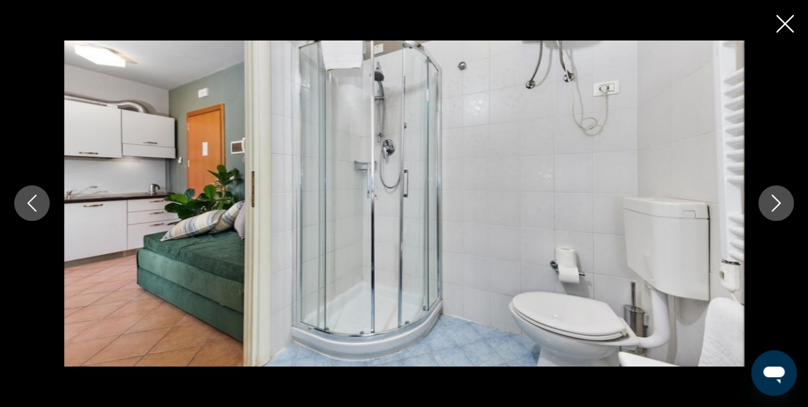
click at [778, 201] on icon "Image suivante" at bounding box center [776, 203] width 9 height 17
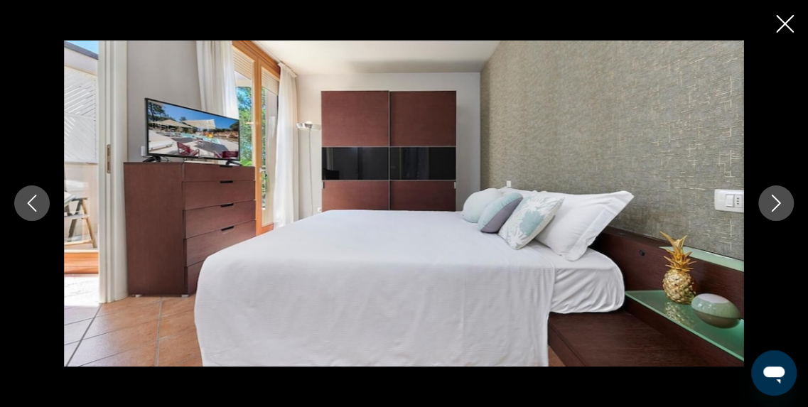
click at [778, 201] on icon "Image suivante" at bounding box center [776, 203] width 9 height 17
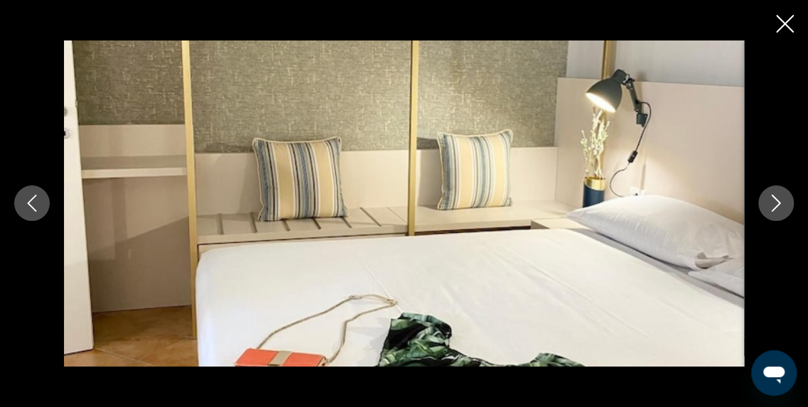
click at [778, 201] on icon "Image suivante" at bounding box center [776, 203] width 9 height 17
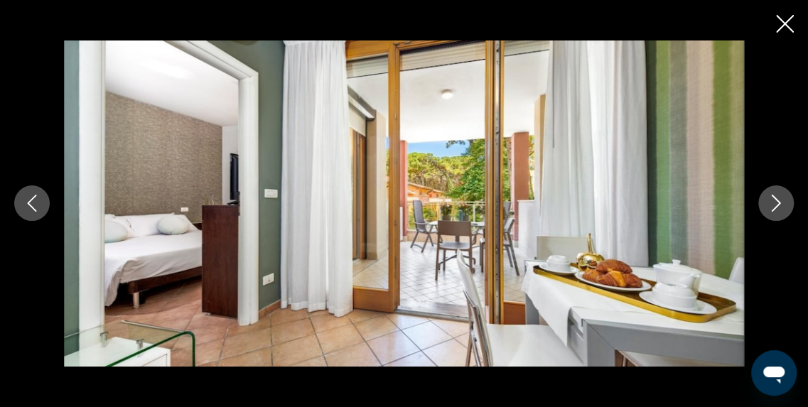
click at [778, 201] on icon "Image suivante" at bounding box center [776, 203] width 9 height 17
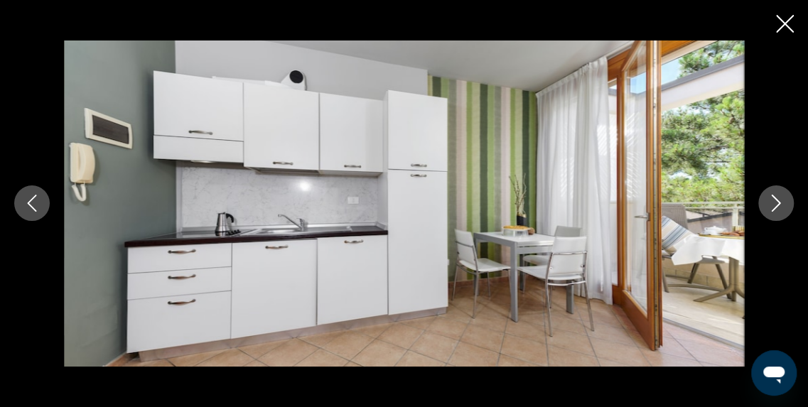
click at [778, 201] on icon "Image suivante" at bounding box center [776, 203] width 9 height 17
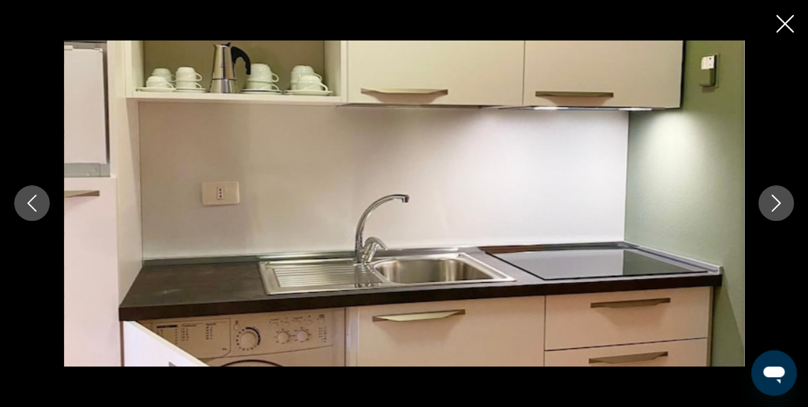
click at [778, 201] on icon "Image suivante" at bounding box center [776, 203] width 9 height 17
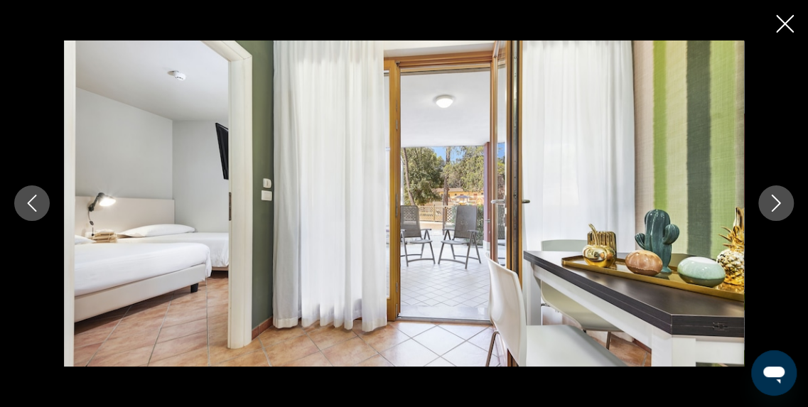
click at [778, 201] on icon "Image suivante" at bounding box center [776, 203] width 9 height 17
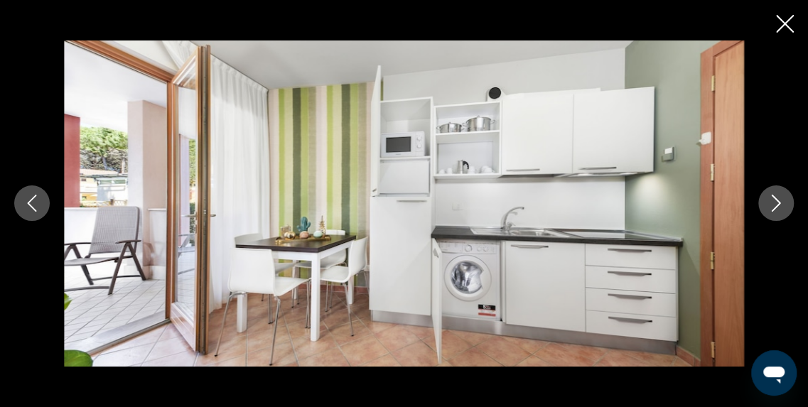
click at [778, 201] on icon "Image suivante" at bounding box center [776, 203] width 9 height 17
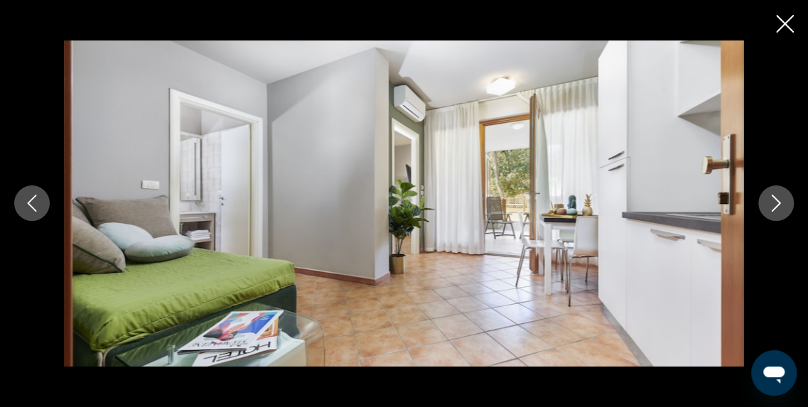
click at [778, 201] on icon "Image suivante" at bounding box center [776, 203] width 9 height 17
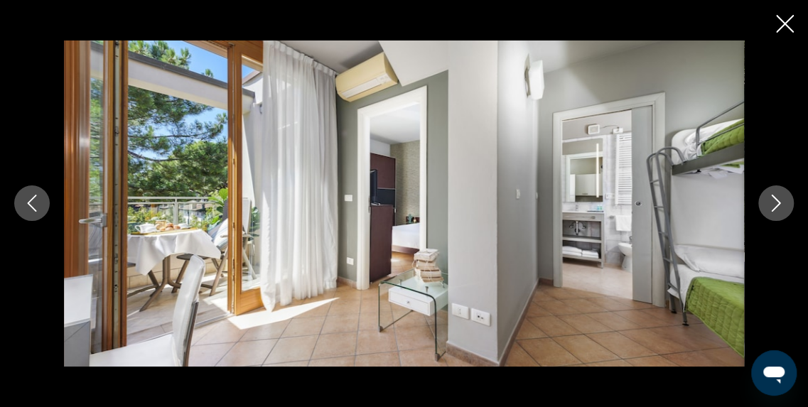
click at [780, 197] on icon "Image suivante" at bounding box center [776, 203] width 17 height 17
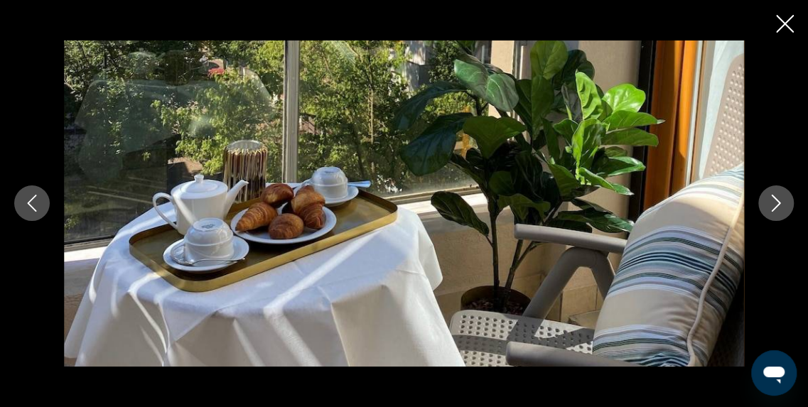
click at [780, 197] on icon "Image suivante" at bounding box center [776, 203] width 17 height 17
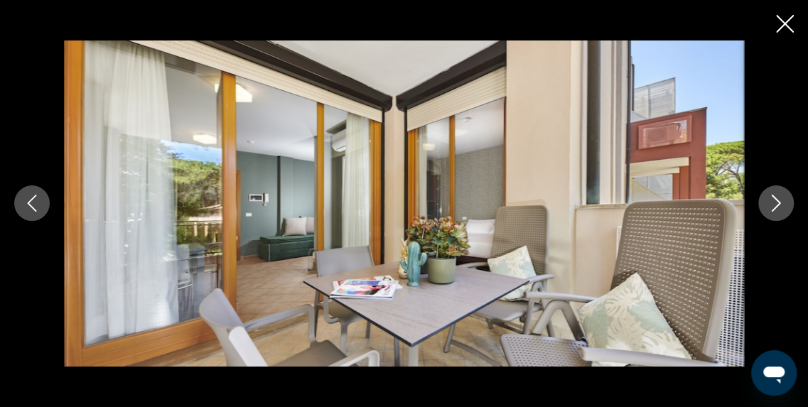
click at [780, 197] on icon "Image suivante" at bounding box center [776, 203] width 17 height 17
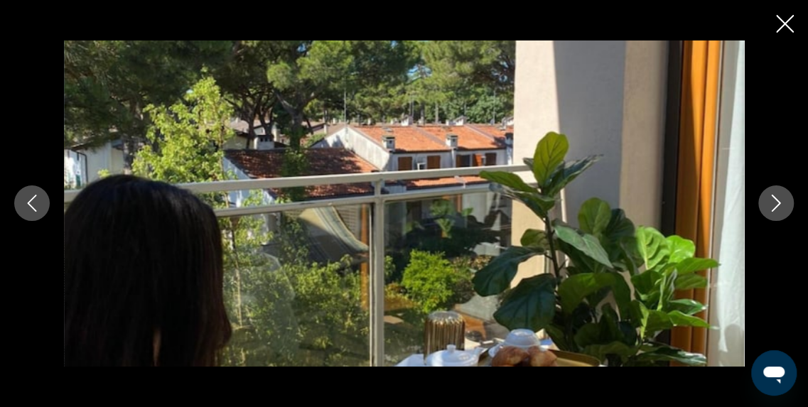
click at [780, 197] on icon "Image suivante" at bounding box center [776, 203] width 17 height 17
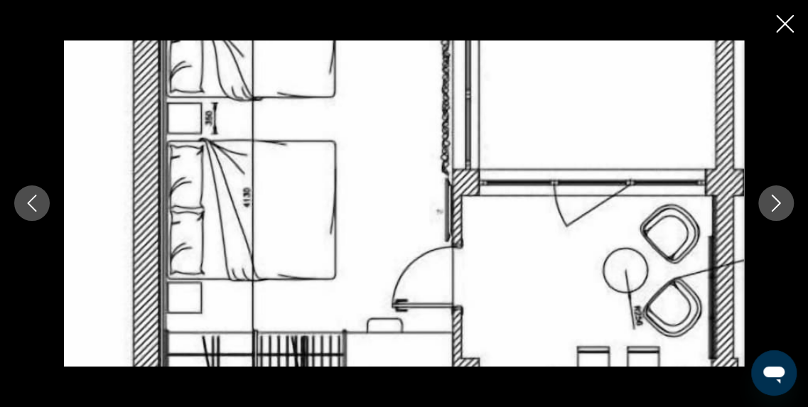
click at [780, 197] on icon "Image suivante" at bounding box center [776, 203] width 17 height 17
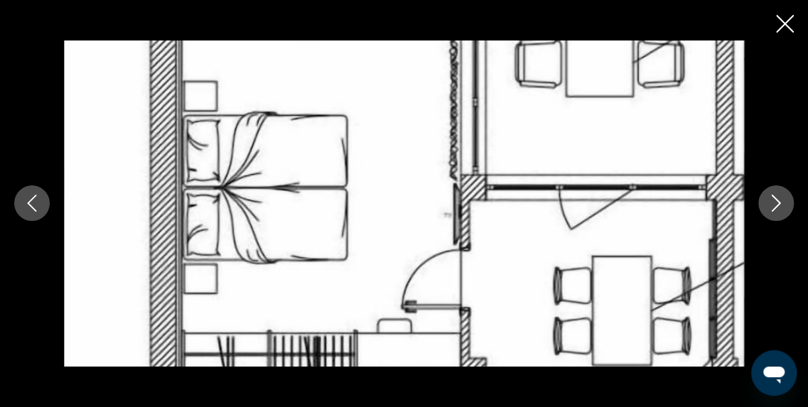
click at [780, 197] on icon "Image suivante" at bounding box center [776, 203] width 17 height 17
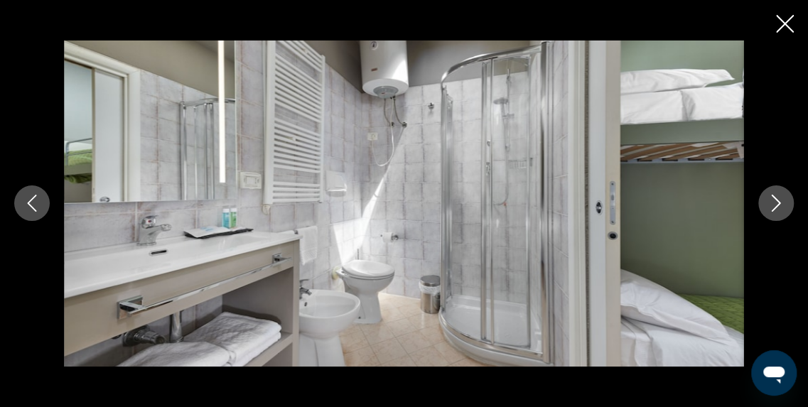
click at [780, 197] on icon "Image suivante" at bounding box center [776, 203] width 17 height 17
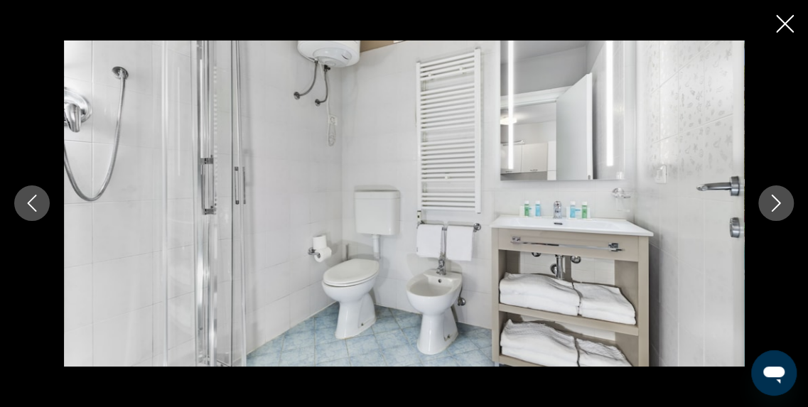
click at [780, 197] on icon "Image suivante" at bounding box center [776, 203] width 17 height 17
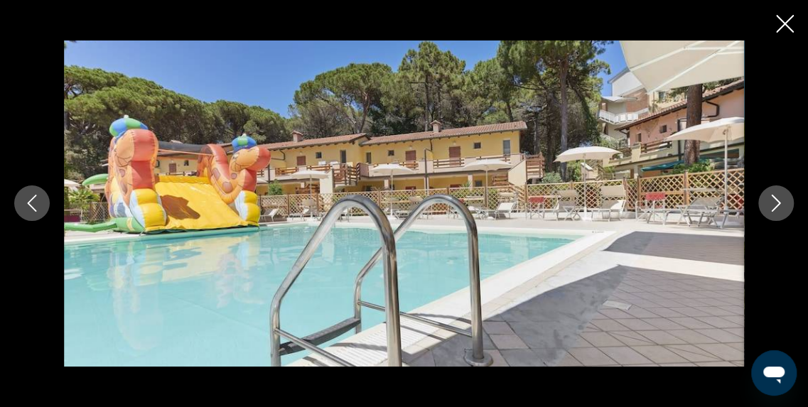
click at [780, 197] on icon "Image suivante" at bounding box center [776, 203] width 17 height 17
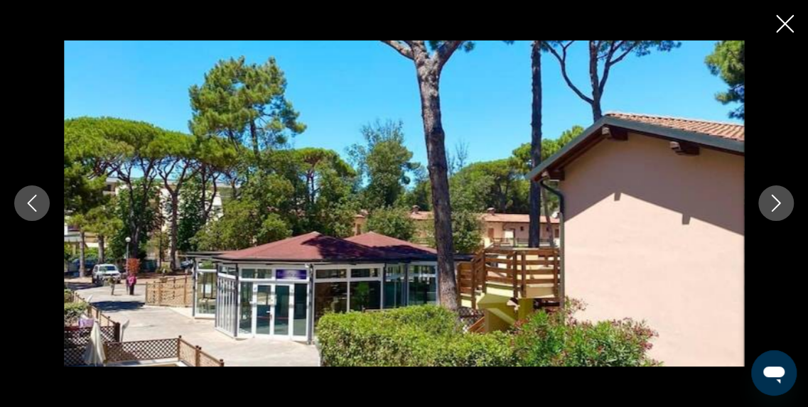
click at [780, 197] on icon "Image suivante" at bounding box center [776, 203] width 17 height 17
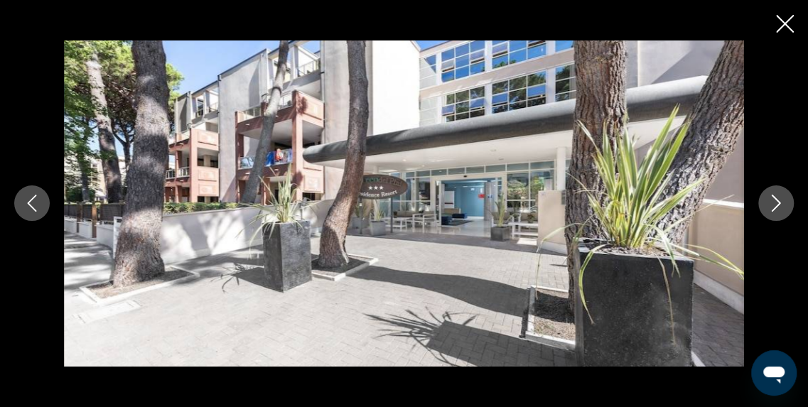
click at [780, 197] on icon "Image suivante" at bounding box center [776, 203] width 17 height 17
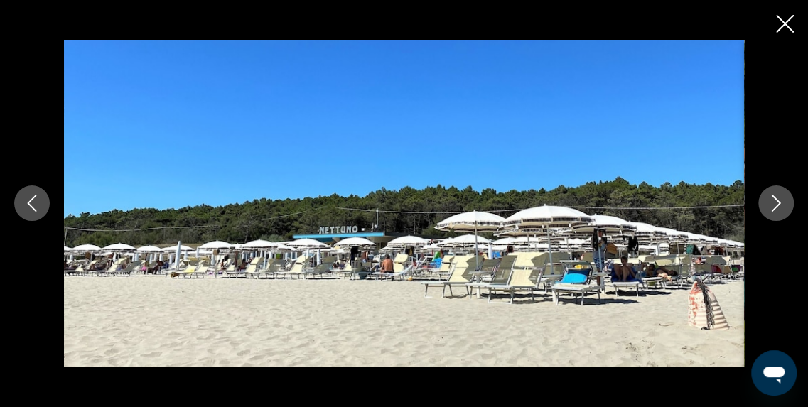
click at [777, 200] on icon "Image suivante" at bounding box center [776, 203] width 9 height 17
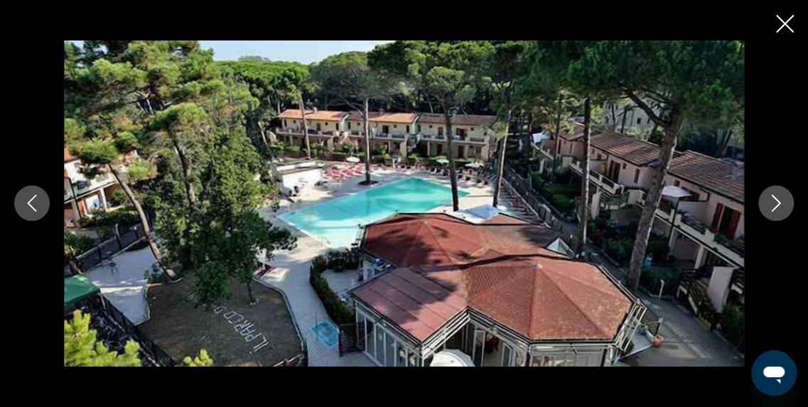
click at [777, 200] on icon "Image suivante" at bounding box center [776, 203] width 9 height 17
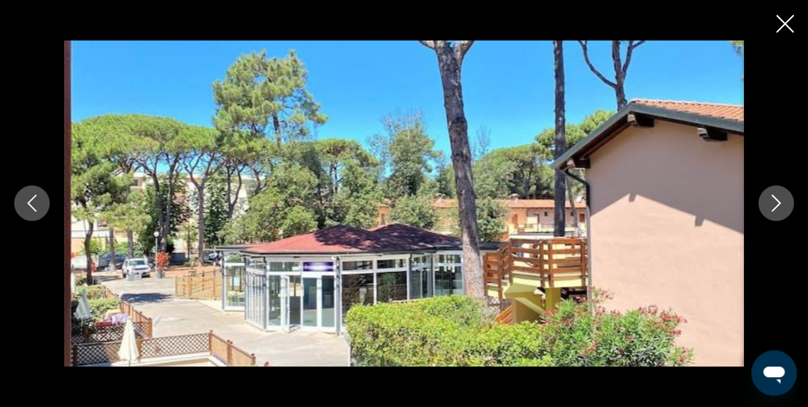
click at [777, 200] on icon "Image suivante" at bounding box center [776, 203] width 9 height 17
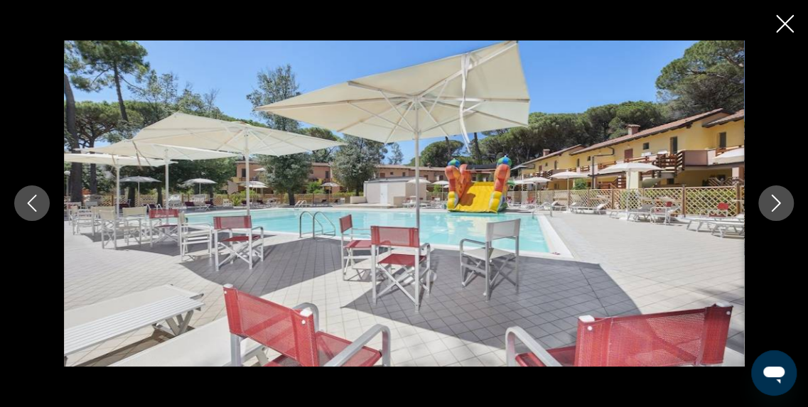
click at [777, 200] on icon "Image suivante" at bounding box center [776, 203] width 9 height 17
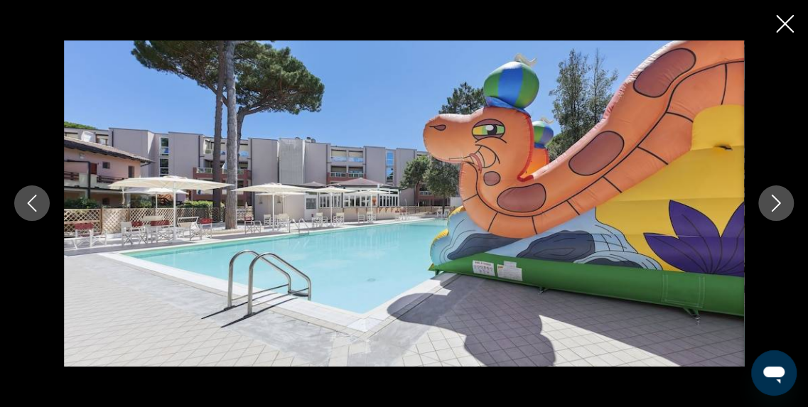
click at [777, 200] on icon "Image suivante" at bounding box center [776, 203] width 9 height 17
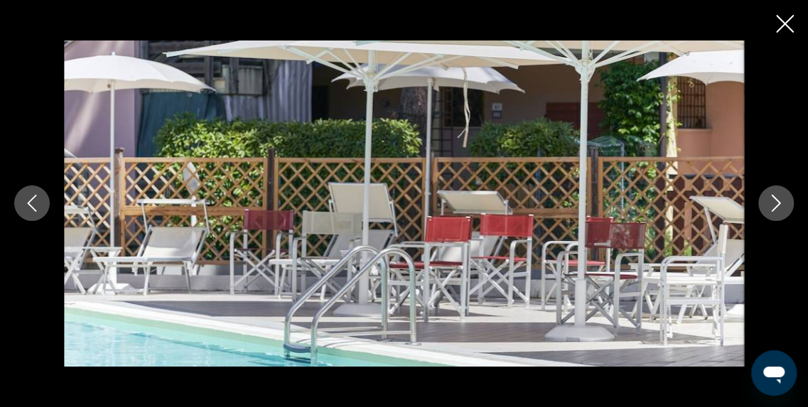
click at [777, 200] on icon "Image suivante" at bounding box center [776, 203] width 9 height 17
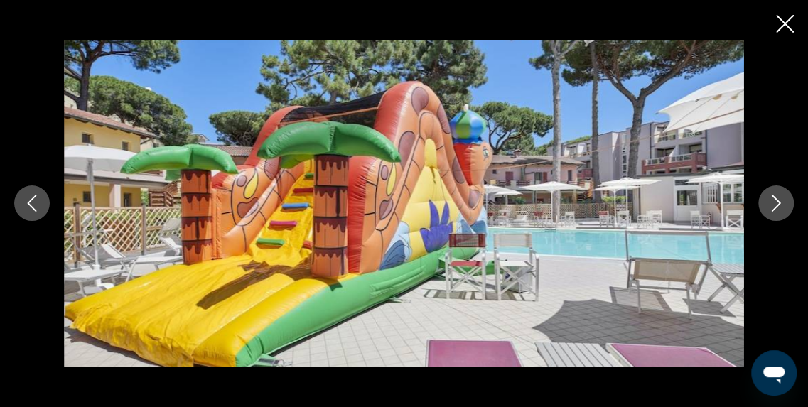
click at [777, 200] on icon "Image suivante" at bounding box center [776, 203] width 9 height 17
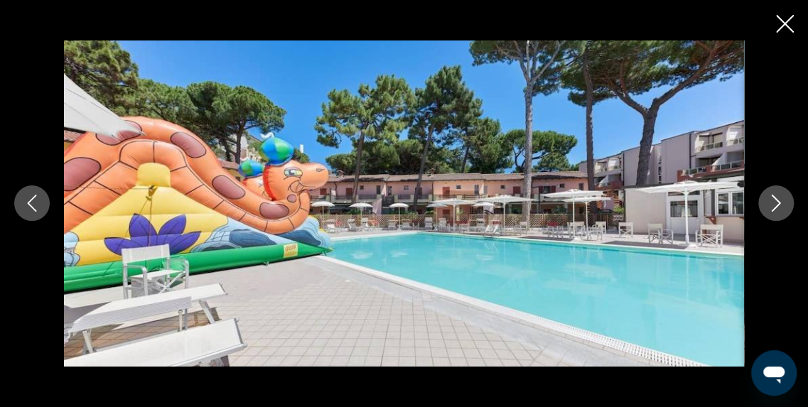
click at [789, 26] on icon "Fermer le diaporama" at bounding box center [785, 24] width 18 height 18
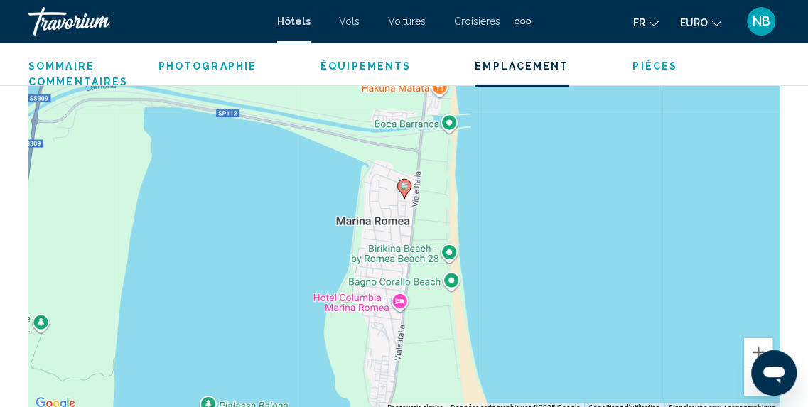
scroll to position [2127, 0]
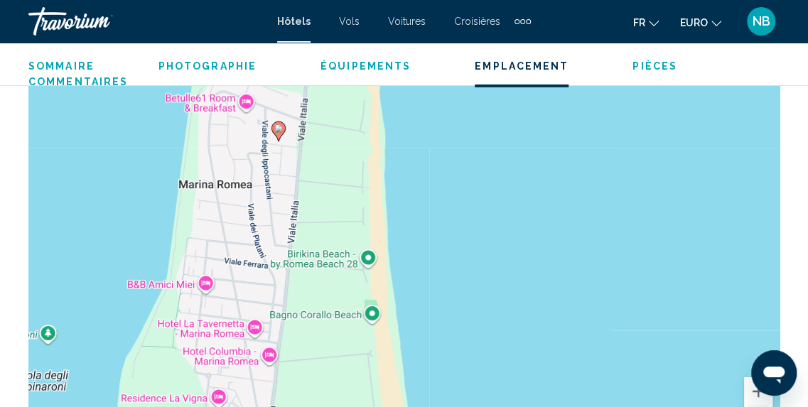
drag, startPoint x: 604, startPoint y: 149, endPoint x: 626, endPoint y: -4, distance: 153.7
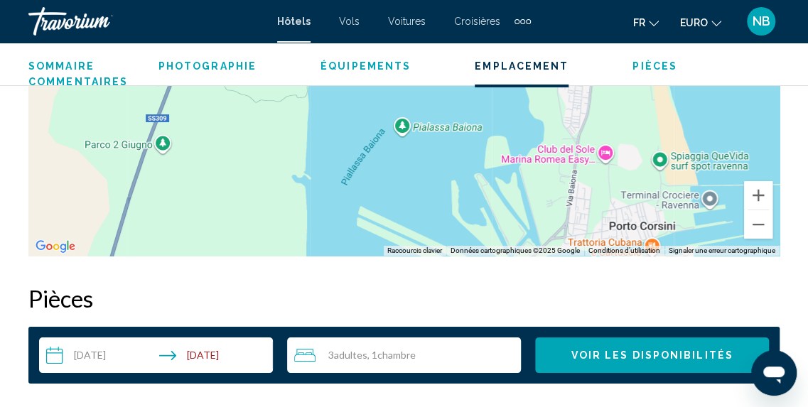
scroll to position [2240, 0]
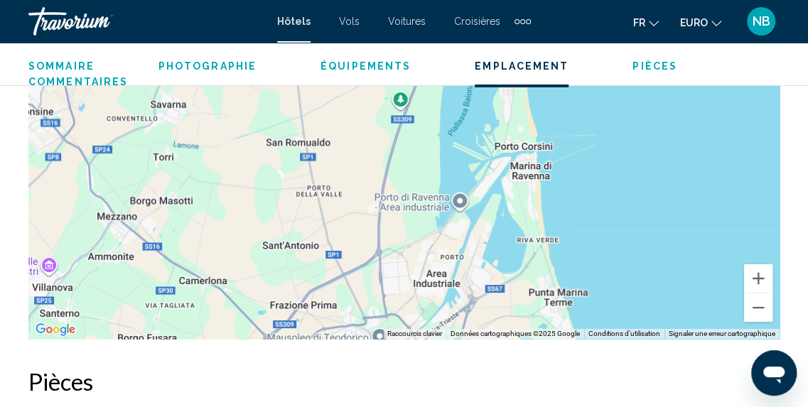
drag, startPoint x: 630, startPoint y: 259, endPoint x: 628, endPoint y: 195, distance: 64.0
click at [628, 195] on div "Pour activer le glissement avec le clavier, appuyez sur Alt+Entrée. Une fois ce…" at bounding box center [403, 126] width 751 height 426
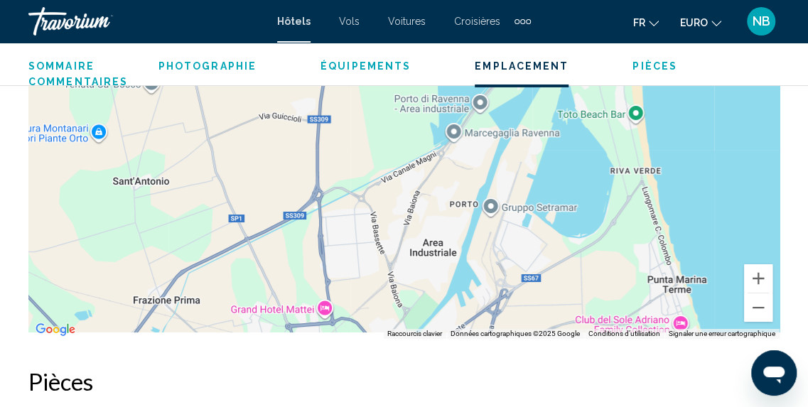
drag, startPoint x: 561, startPoint y: 136, endPoint x: 657, endPoint y: 1, distance: 165.2
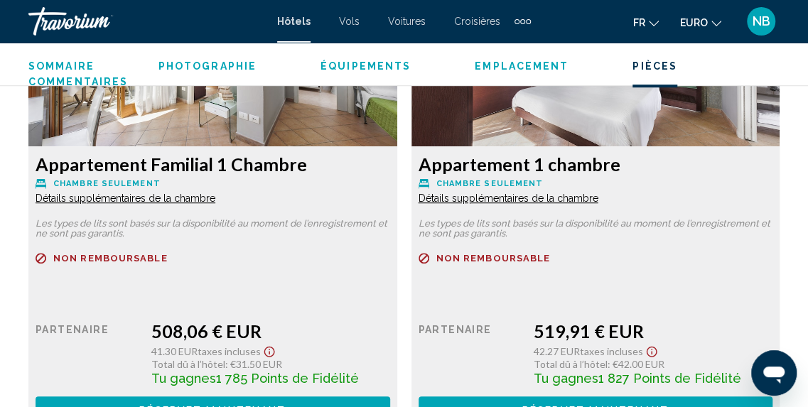
scroll to position [2800, 0]
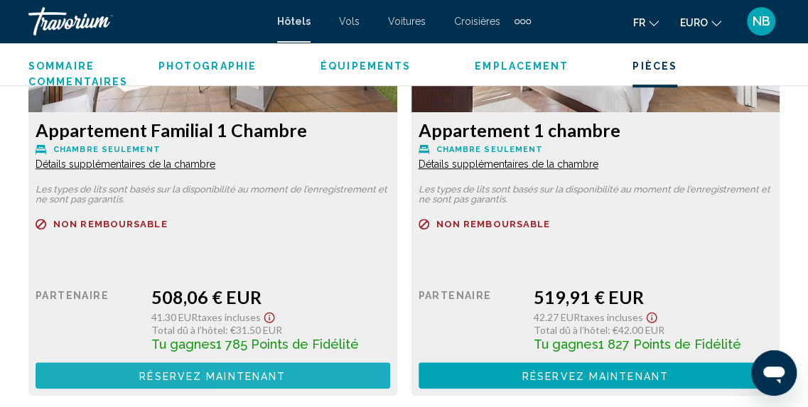
click at [291, 362] on button "Réservez maintenant Plus disponible" at bounding box center [213, 375] width 355 height 26
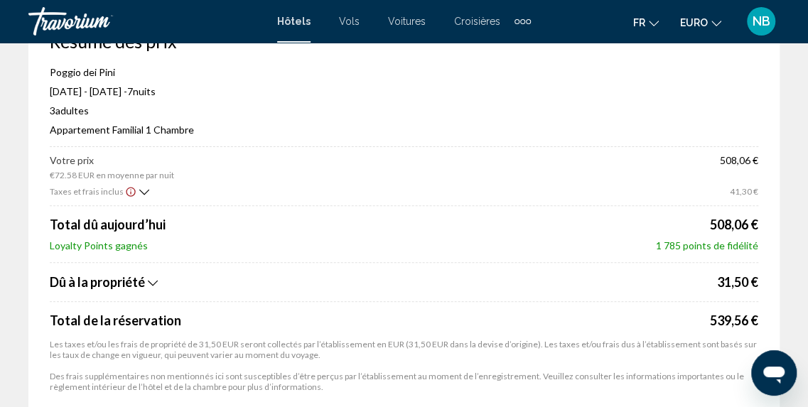
scroll to position [119, 0]
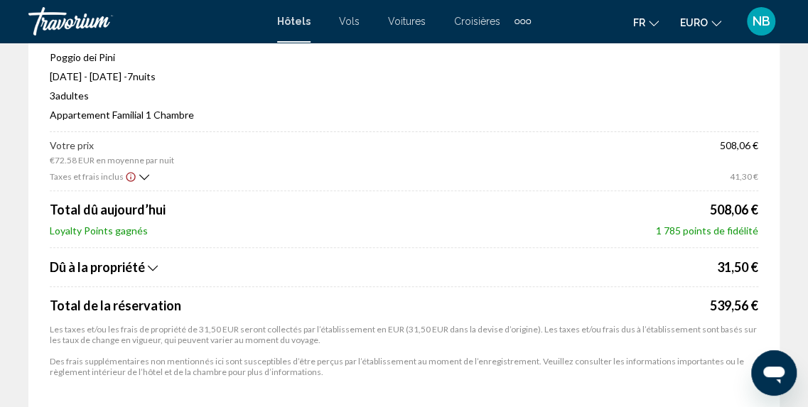
click at [147, 269] on div "Dû à la propriété" at bounding box center [382, 267] width 664 height 16
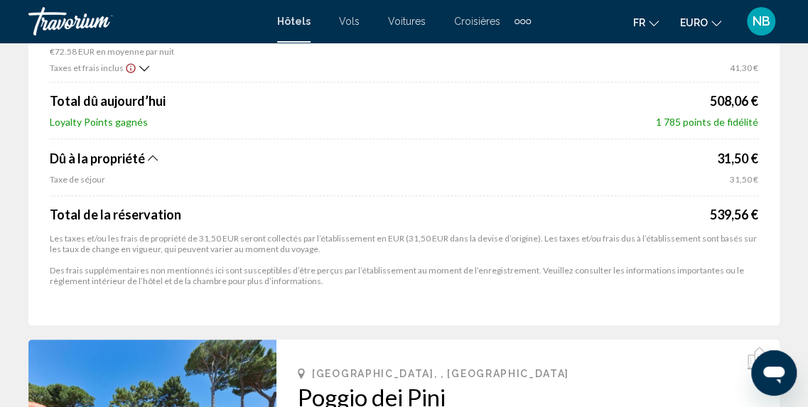
scroll to position [176, 0]
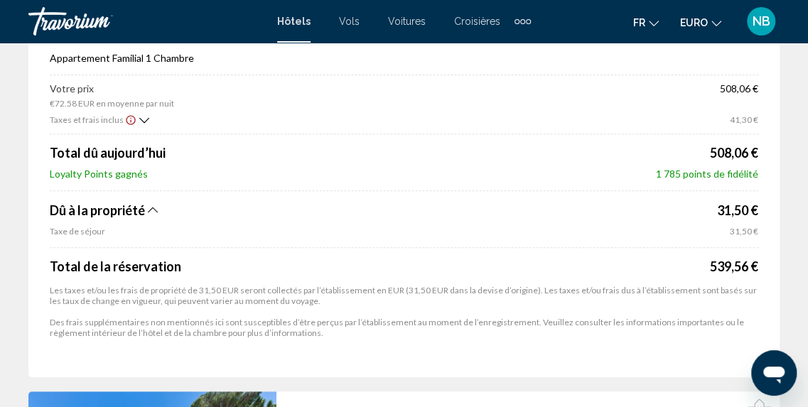
click at [126, 117] on icon "Afficher l’avis de non-responsabilité sur les taxes et les frais" at bounding box center [130, 119] width 9 height 9
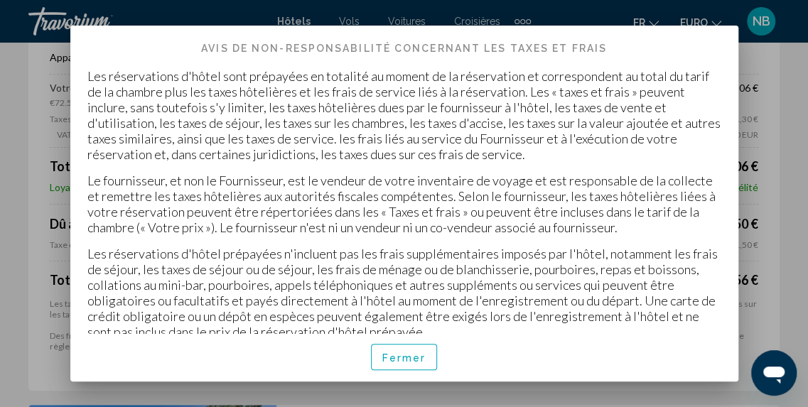
scroll to position [0, 0]
click at [425, 352] on button "Fermer" at bounding box center [404, 357] width 67 height 26
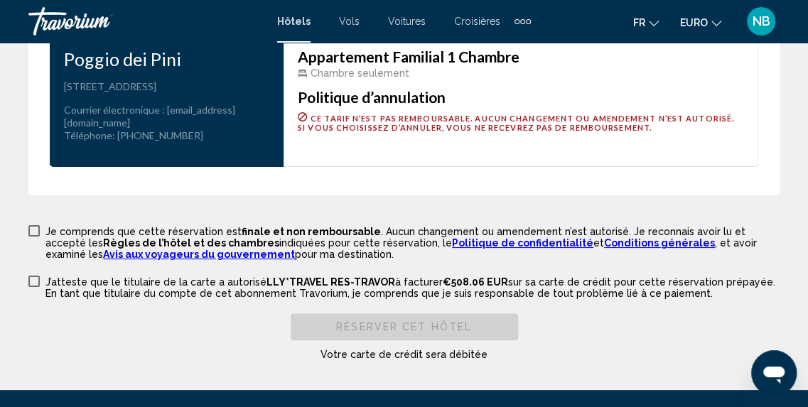
scroll to position [2450, 0]
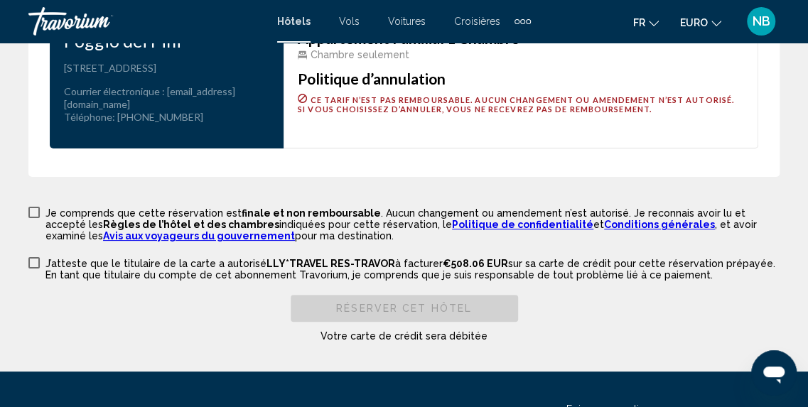
click at [604, 221] on link "Conditions générales" at bounding box center [659, 224] width 111 height 11
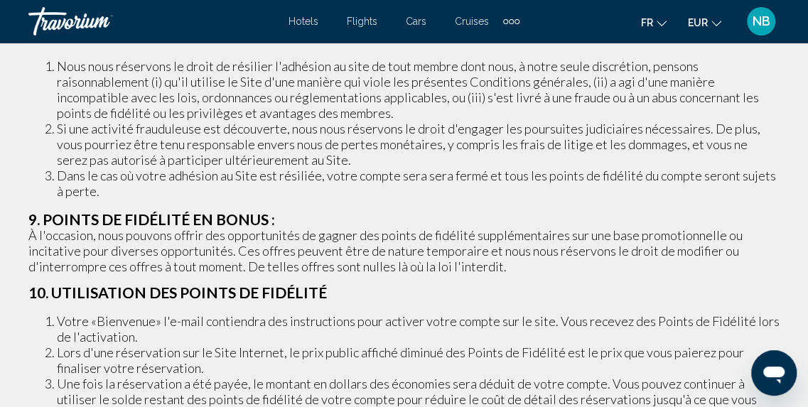
scroll to position [2789, 0]
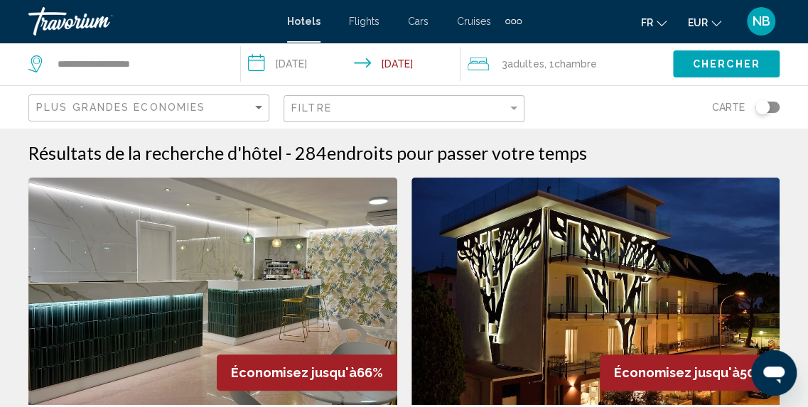
click at [311, 62] on input "**********" at bounding box center [353, 66] width 225 height 47
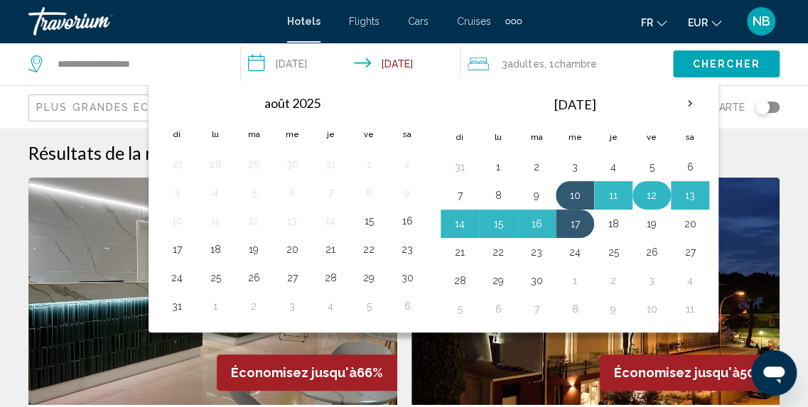
click at [645, 194] on button "12" at bounding box center [651, 196] width 23 height 20
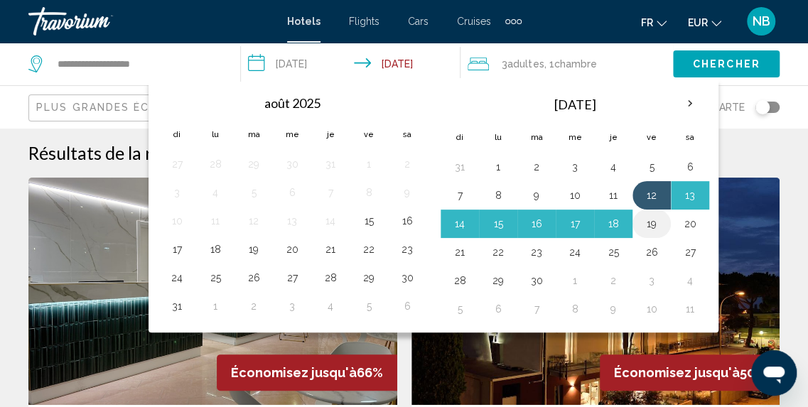
click at [645, 220] on button "19" at bounding box center [651, 224] width 23 height 20
type input "**********"
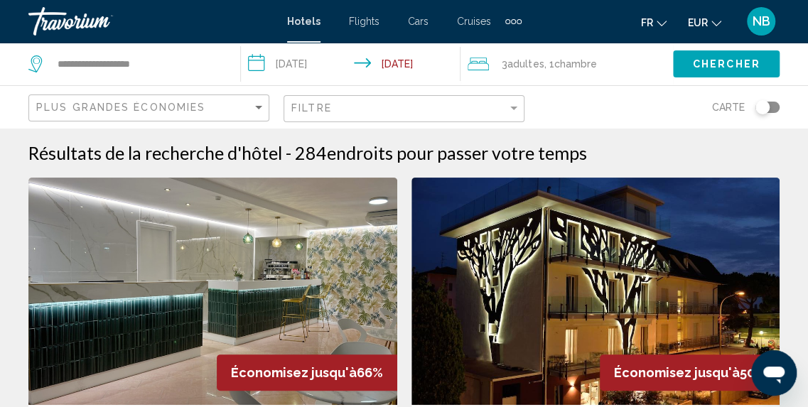
click at [721, 49] on div "Chercher" at bounding box center [740, 64] width 135 height 43
click at [721, 67] on span "Chercher" at bounding box center [727, 64] width 68 height 11
click at [215, 100] on div "Plus grandes économies" at bounding box center [150, 108] width 229 height 26
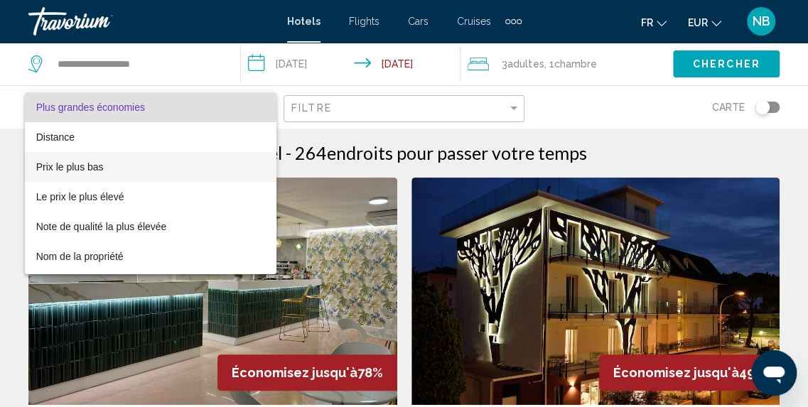
click at [210, 163] on span "Prix le plus bas" at bounding box center [151, 167] width 230 height 30
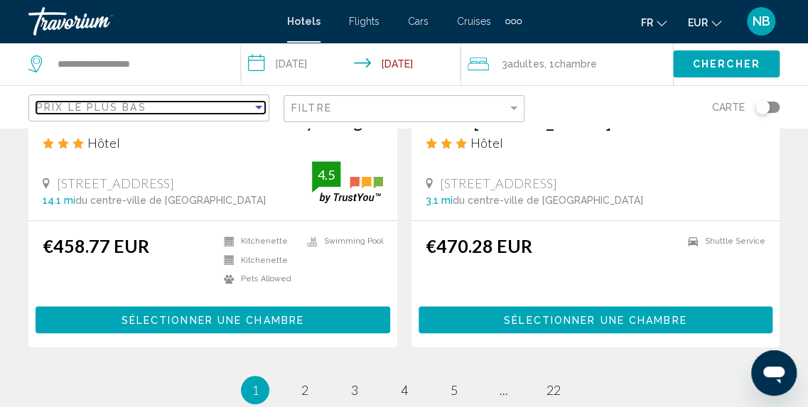
scroll to position [2918, 0]
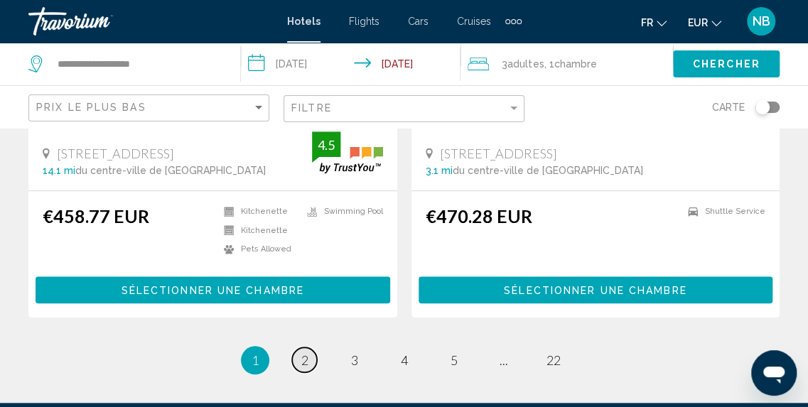
click at [301, 353] on span "2" at bounding box center [304, 361] width 7 height 16
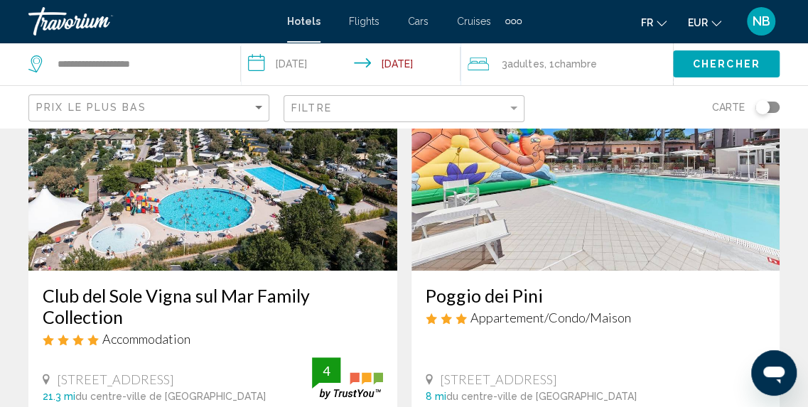
scroll to position [249, 0]
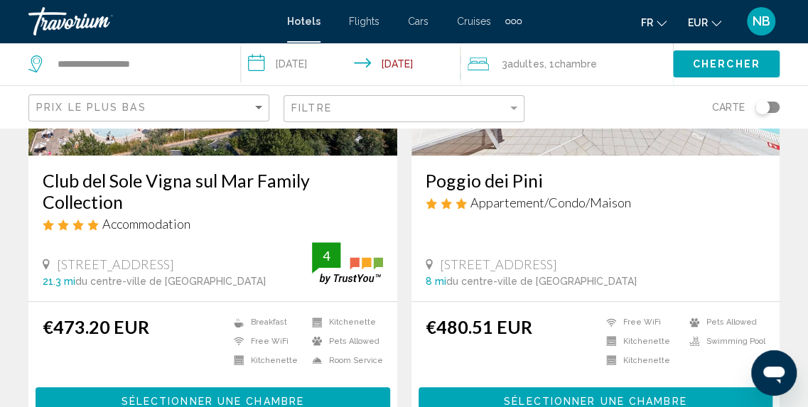
click at [502, 173] on h3 "Poggio dei Pini" at bounding box center [596, 180] width 340 height 21
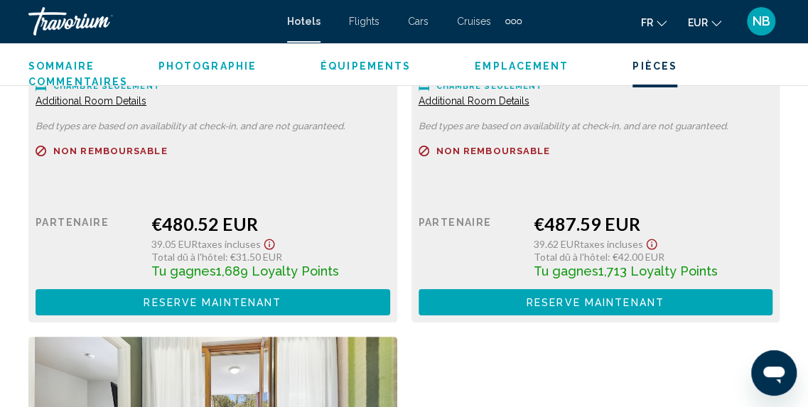
scroll to position [2412, 0]
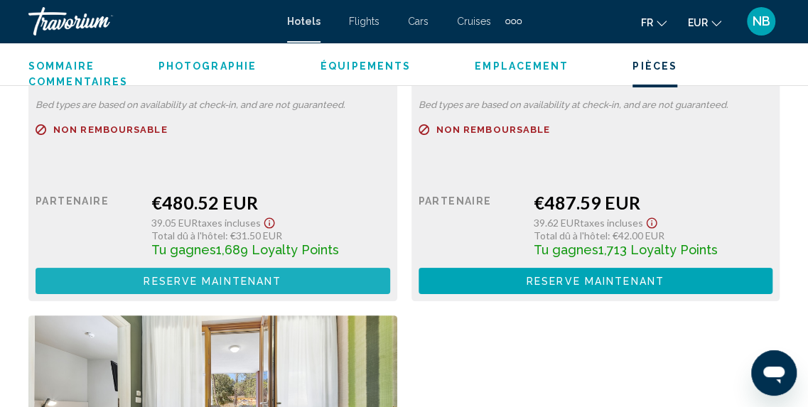
click at [292, 270] on button "Reserve maintenant Plus disponible" at bounding box center [213, 281] width 355 height 26
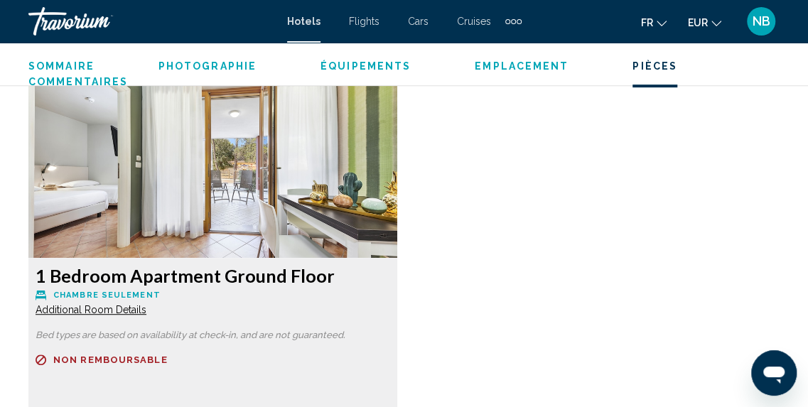
scroll to position [2757, 0]
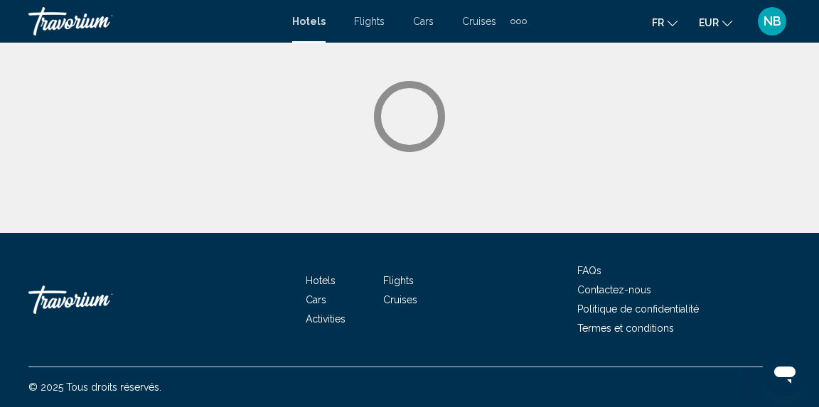
drag, startPoint x: 818, startPoint y: 289, endPoint x: 817, endPoint y: 323, distance: 33.4
click at [807, 323] on html "Passer au contenu principal Hotels Flights Cars Cruises Activities Hotels Fligh…" at bounding box center [409, 203] width 819 height 407
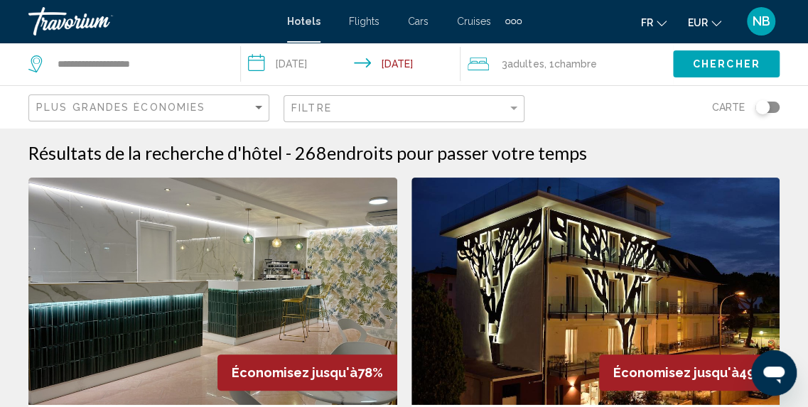
click at [175, 97] on div "Plus grandes économies" at bounding box center [150, 108] width 229 height 26
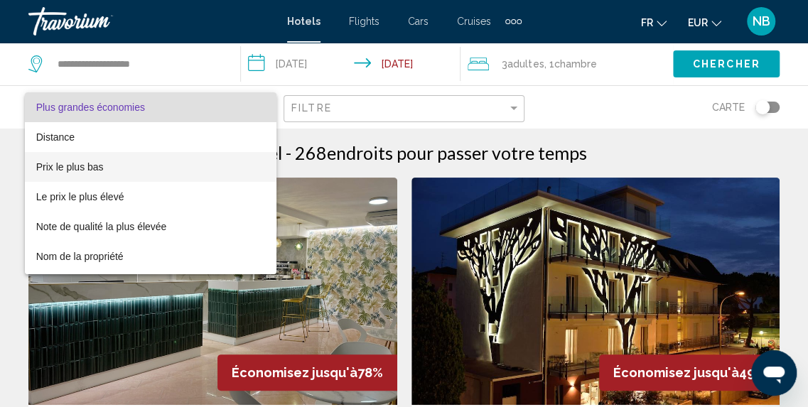
click at [175, 162] on span "Prix le plus bas" at bounding box center [151, 167] width 230 height 30
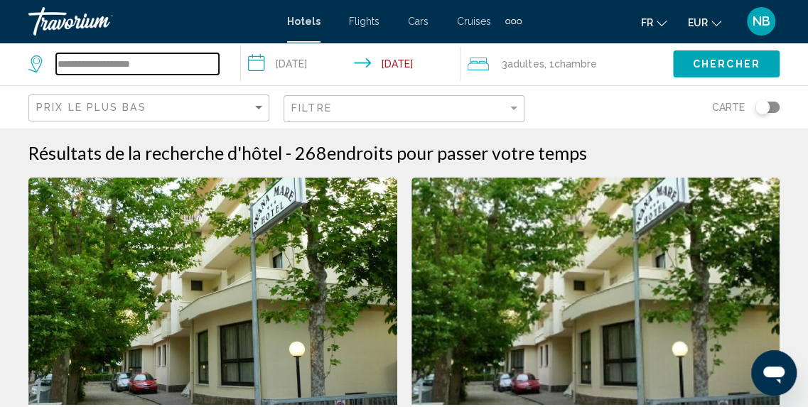
click at [157, 58] on input "**********" at bounding box center [137, 63] width 163 height 21
type input "*"
click at [157, 63] on input "Search widget" at bounding box center [137, 63] width 163 height 21
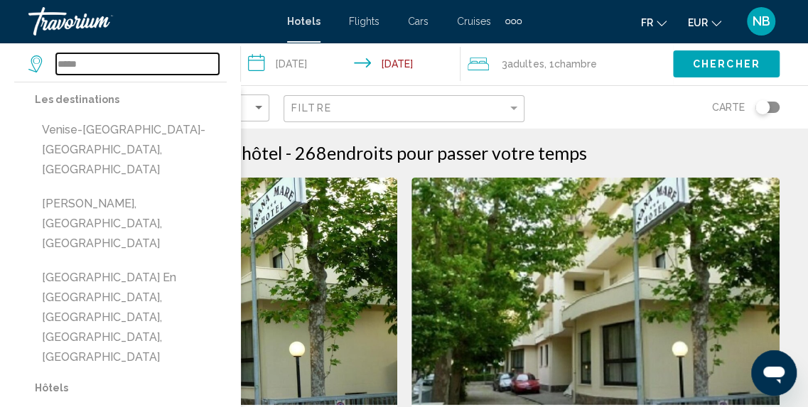
click at [157, 60] on input "*****" at bounding box center [137, 63] width 163 height 21
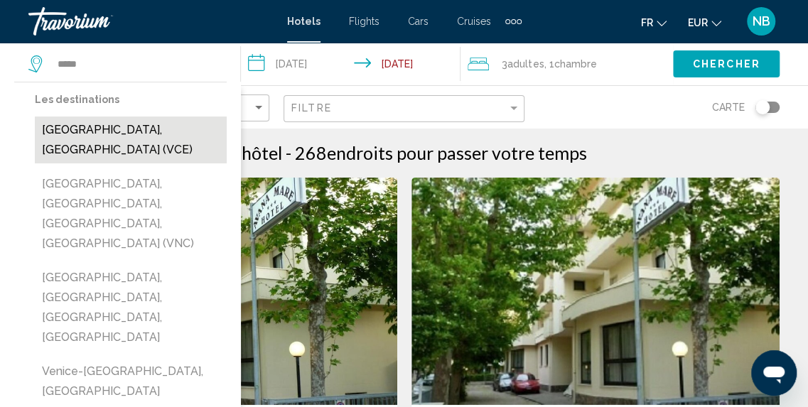
click at [132, 124] on button "[GEOGRAPHIC_DATA], [GEOGRAPHIC_DATA] (VCE)" at bounding box center [131, 140] width 192 height 47
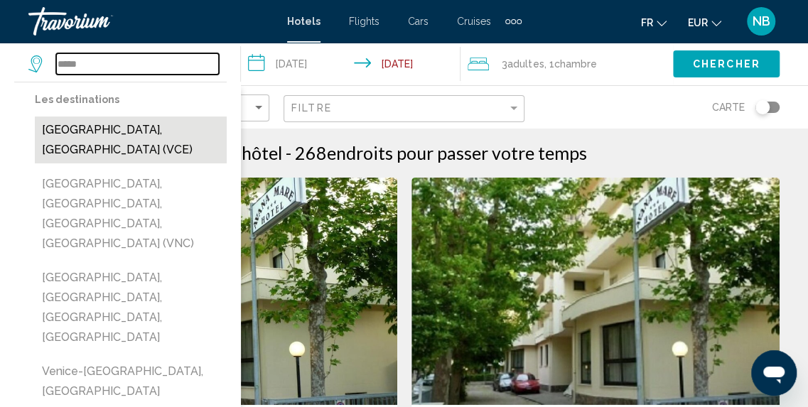
type input "**********"
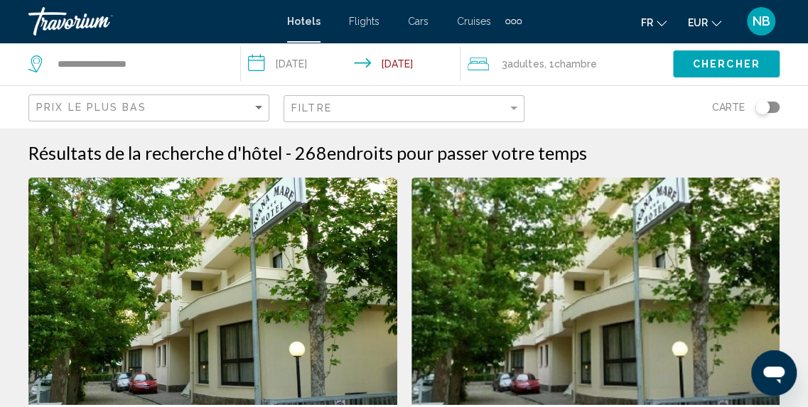
click at [728, 63] on span "Chercher" at bounding box center [727, 64] width 68 height 11
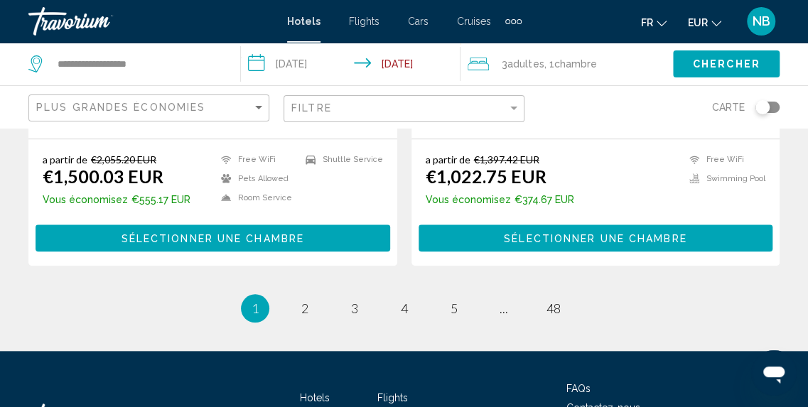
scroll to position [2999, 0]
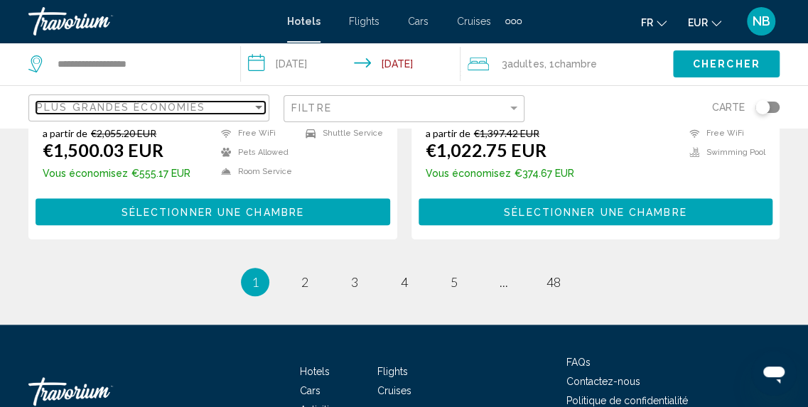
click at [168, 104] on span "Plus grandes économies" at bounding box center [120, 107] width 169 height 11
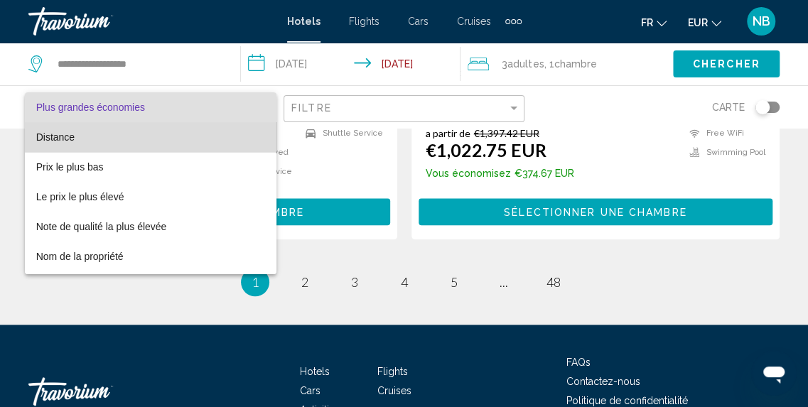
click at [168, 140] on span "Distance" at bounding box center [151, 137] width 230 height 30
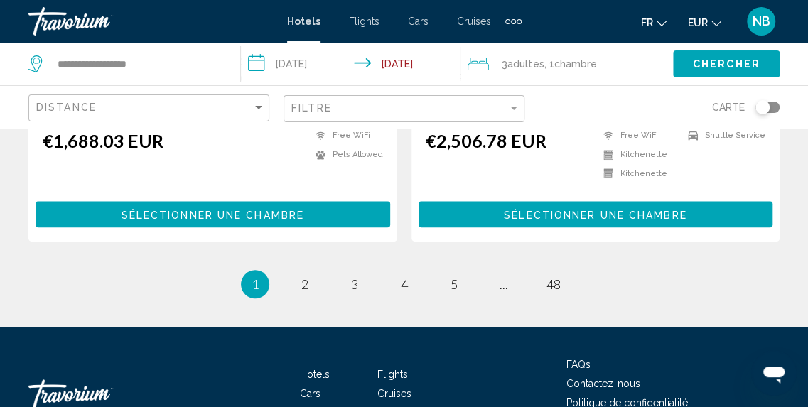
click at [168, 115] on div "Distance" at bounding box center [150, 108] width 229 height 26
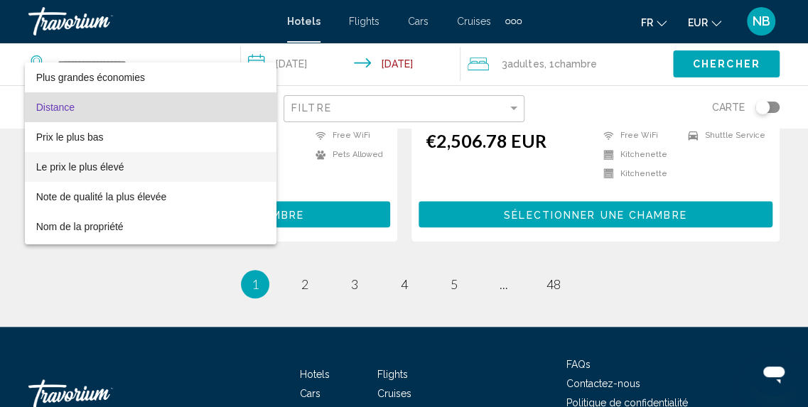
click at [168, 154] on span "Le prix le plus élevé" at bounding box center [151, 167] width 230 height 30
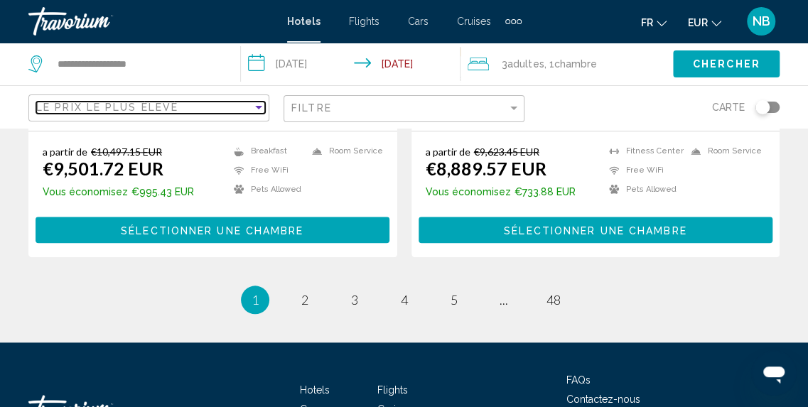
click at [168, 102] on span "Le prix le plus élevé" at bounding box center [107, 107] width 142 height 11
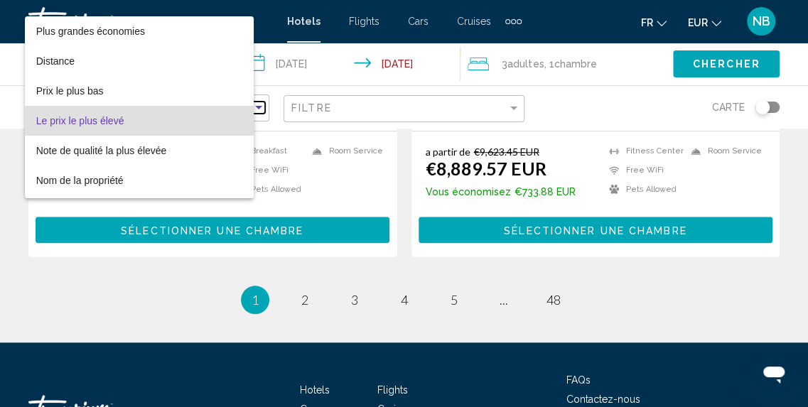
scroll to position [13, 0]
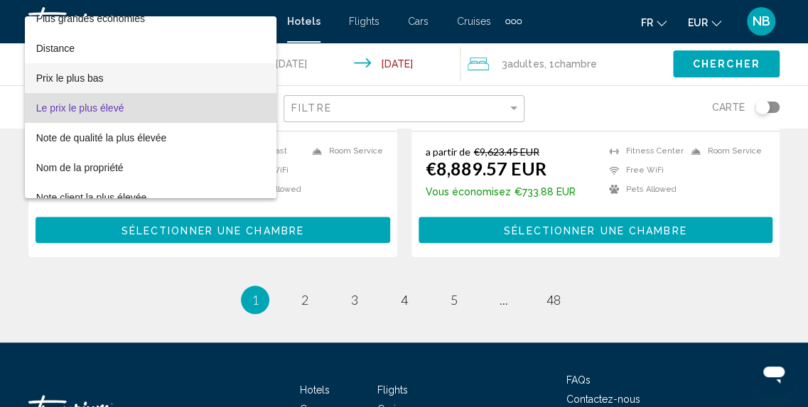
click at [168, 80] on span "Prix le plus bas" at bounding box center [151, 78] width 230 height 30
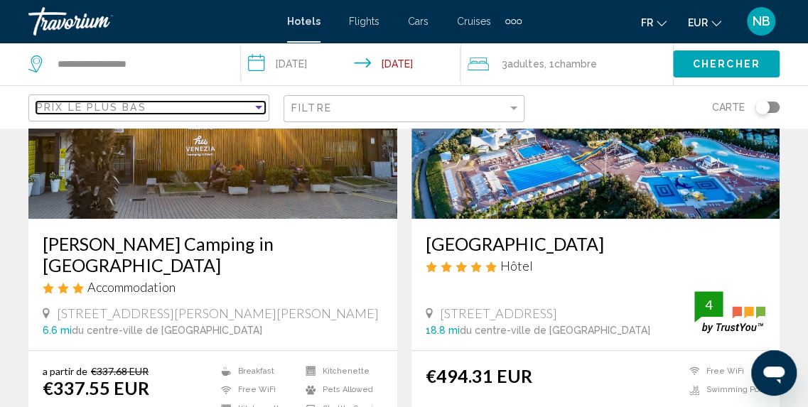
scroll to position [195, 0]
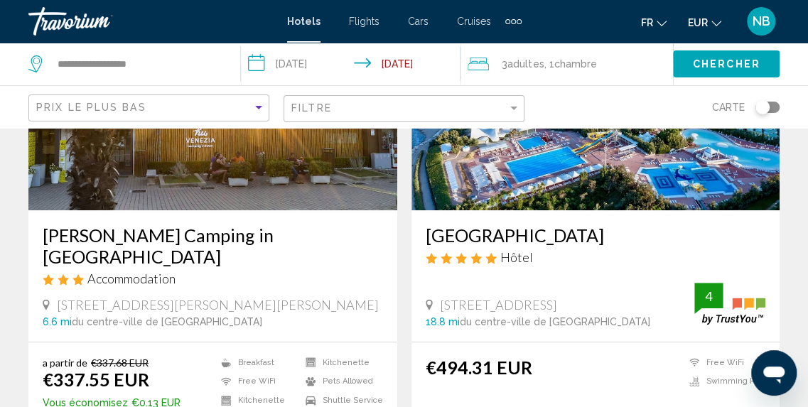
click at [595, 176] on img "Main content" at bounding box center [596, 96] width 369 height 227
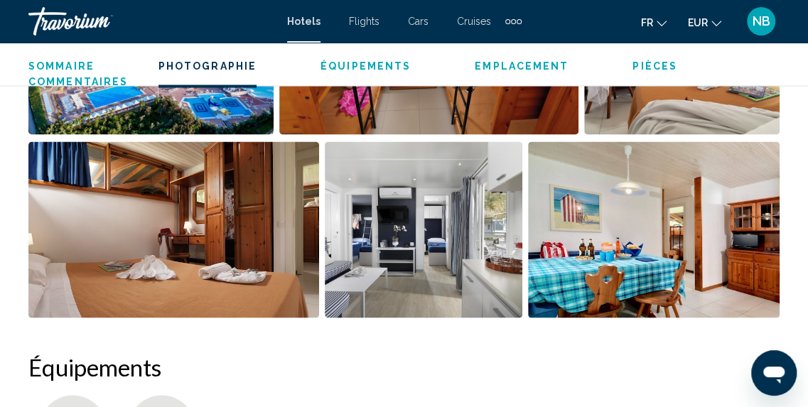
scroll to position [1035, 0]
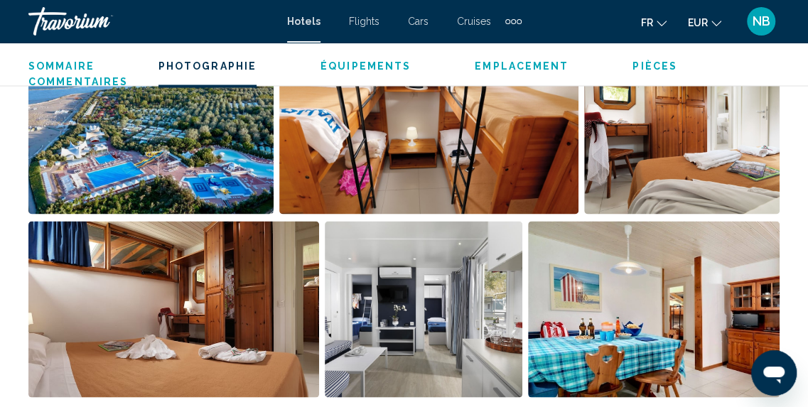
click at [220, 103] on img "Open full-screen image slider" at bounding box center [150, 126] width 245 height 176
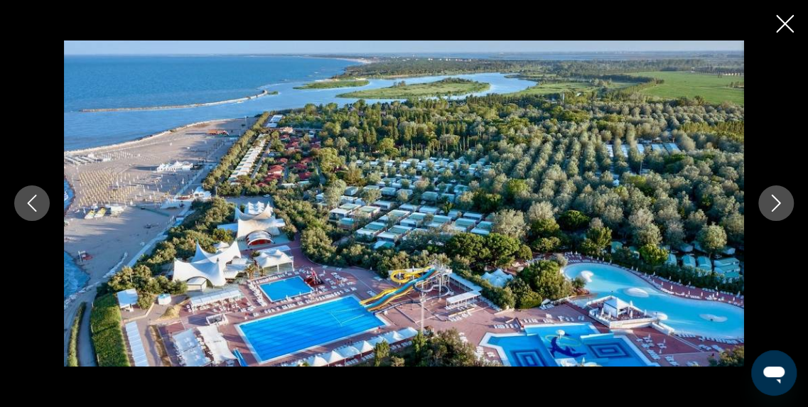
click at [778, 195] on icon "Next image" at bounding box center [776, 203] width 17 height 17
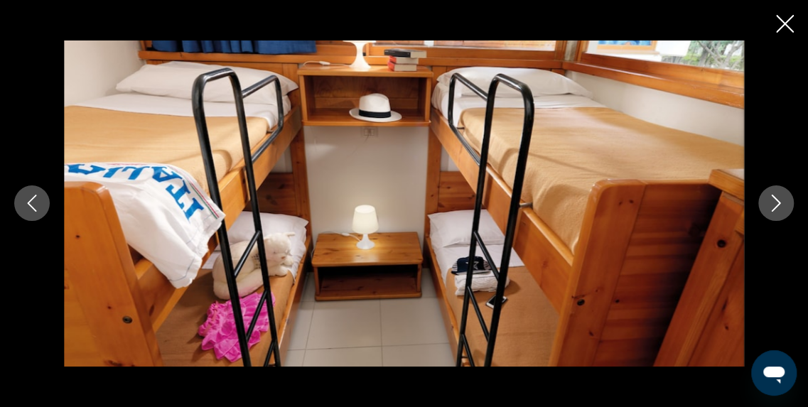
click at [778, 195] on icon "Next image" at bounding box center [776, 203] width 17 height 17
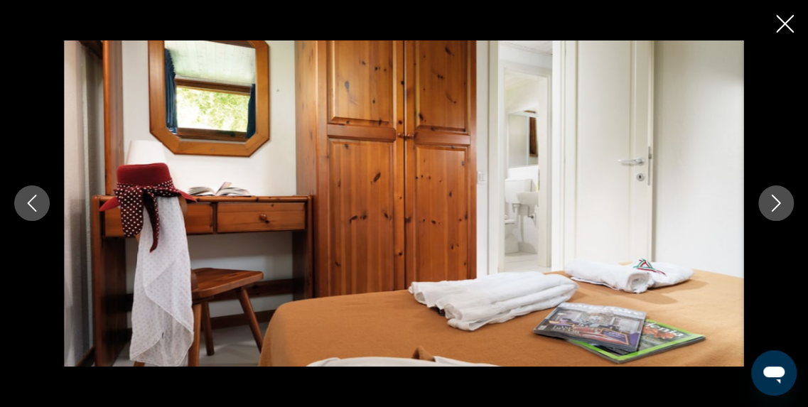
click at [773, 204] on icon "Next image" at bounding box center [776, 203] width 17 height 17
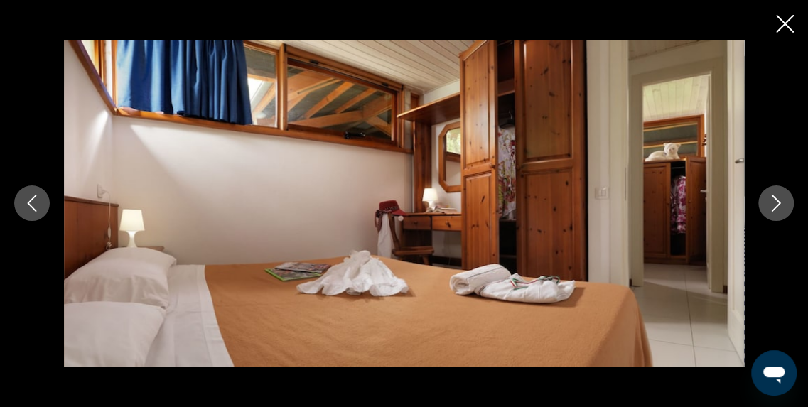
click at [773, 204] on icon "Next image" at bounding box center [776, 203] width 17 height 17
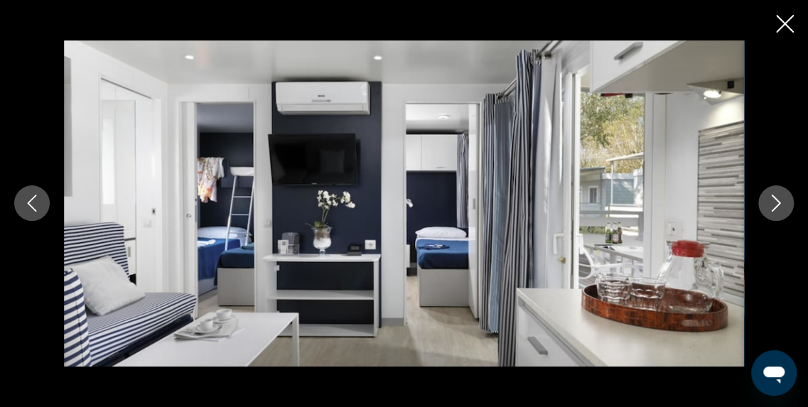
click at [773, 204] on icon "Next image" at bounding box center [776, 203] width 17 height 17
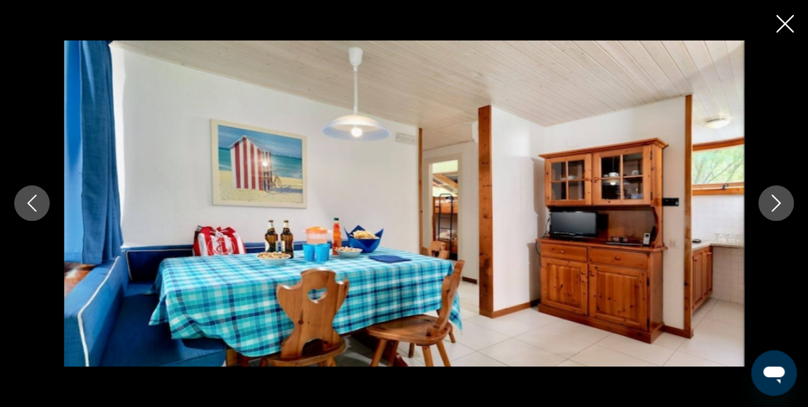
click at [773, 204] on icon "Next image" at bounding box center [776, 203] width 17 height 17
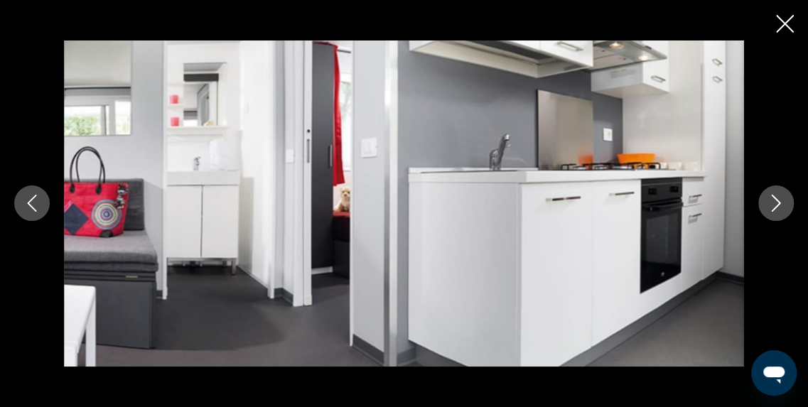
click at [773, 204] on icon "Next image" at bounding box center [776, 203] width 17 height 17
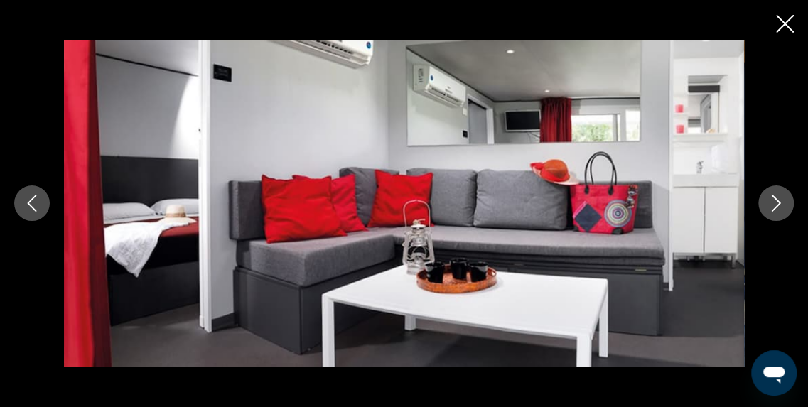
click at [773, 204] on icon "Next image" at bounding box center [776, 203] width 17 height 17
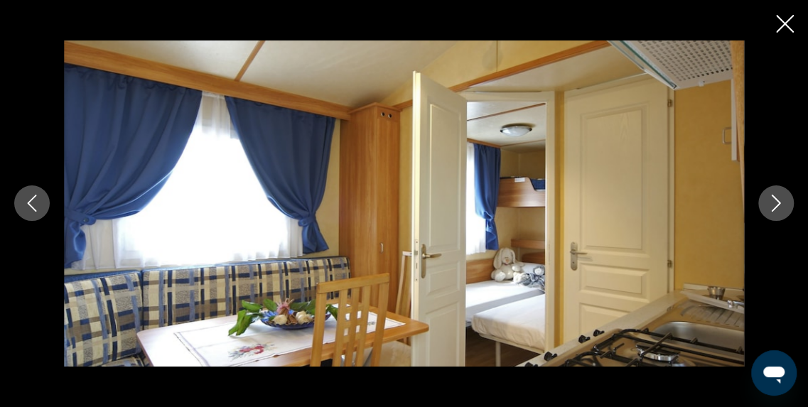
click at [773, 204] on icon "Next image" at bounding box center [776, 203] width 17 height 17
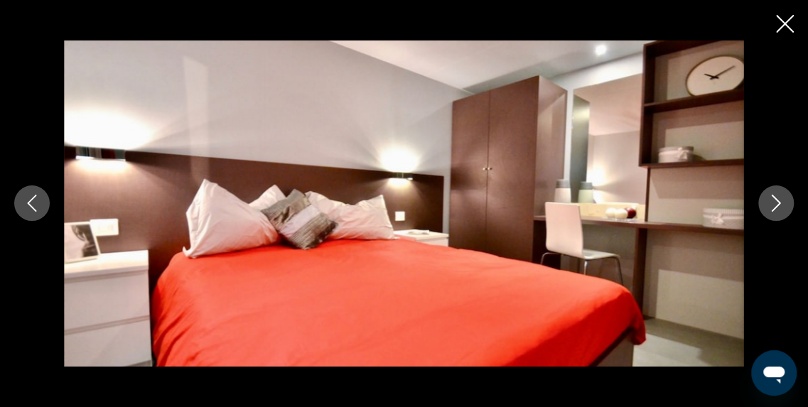
click at [773, 204] on icon "Next image" at bounding box center [776, 203] width 17 height 17
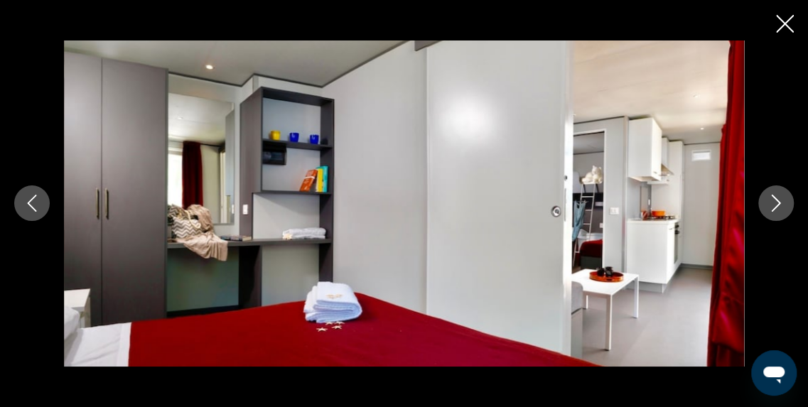
click at [773, 204] on icon "Next image" at bounding box center [776, 203] width 17 height 17
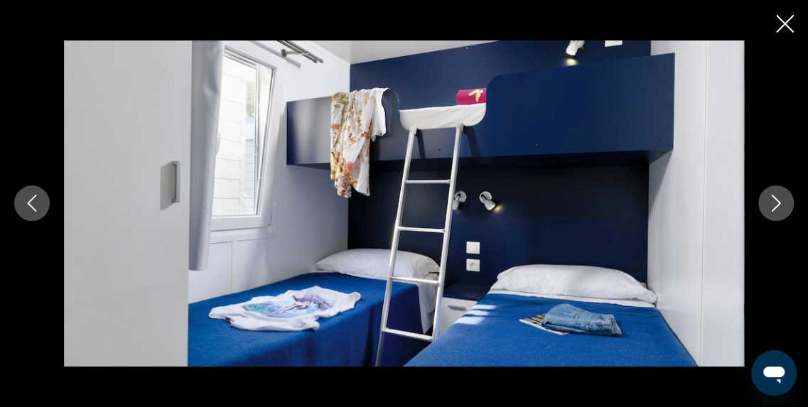
click at [773, 204] on icon "Next image" at bounding box center [776, 203] width 17 height 17
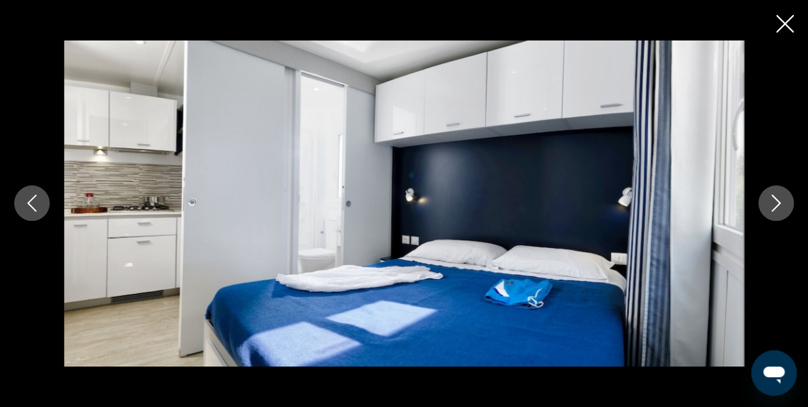
click at [773, 204] on icon "Next image" at bounding box center [776, 203] width 17 height 17
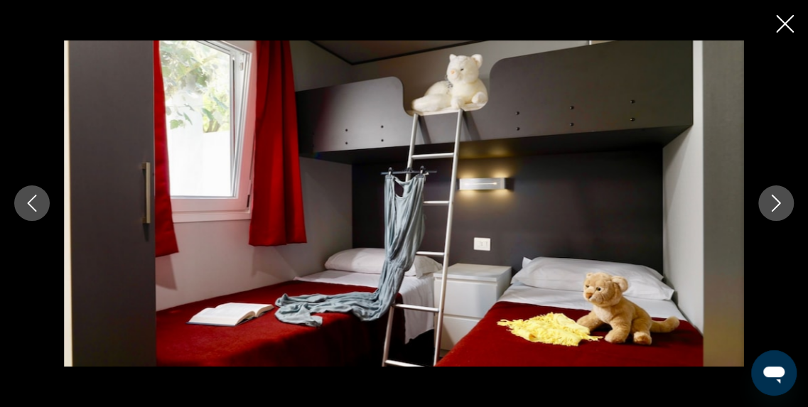
click at [773, 204] on icon "Next image" at bounding box center [776, 203] width 17 height 17
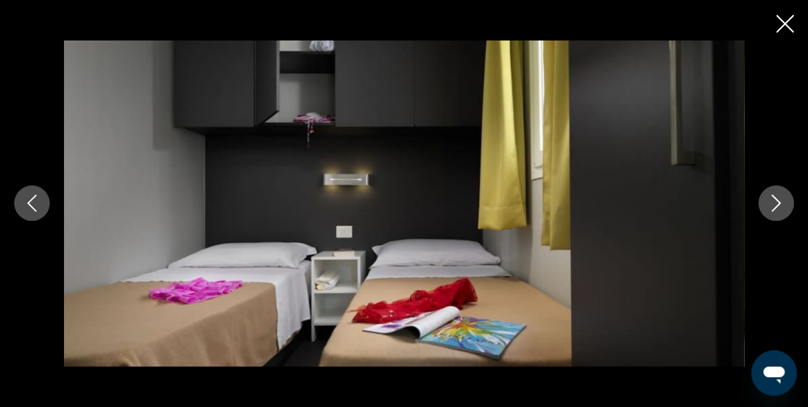
click at [773, 204] on icon "Next image" at bounding box center [776, 203] width 17 height 17
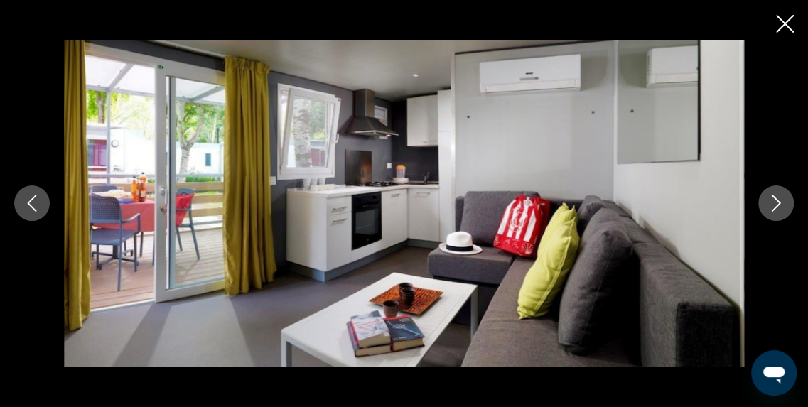
click at [773, 204] on icon "Next image" at bounding box center [776, 203] width 17 height 17
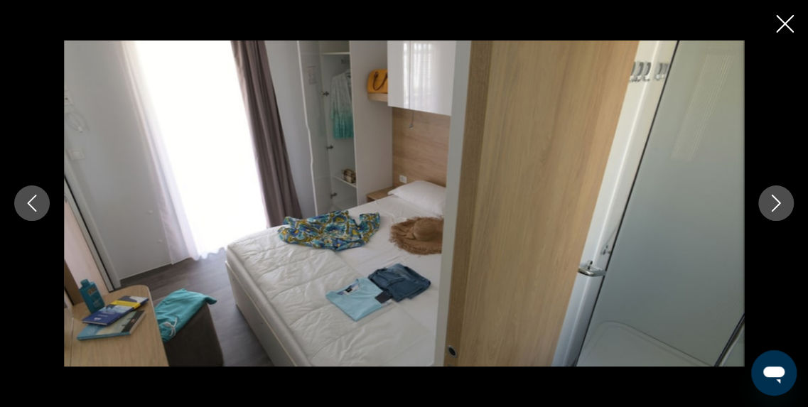
click at [773, 204] on icon "Next image" at bounding box center [776, 203] width 17 height 17
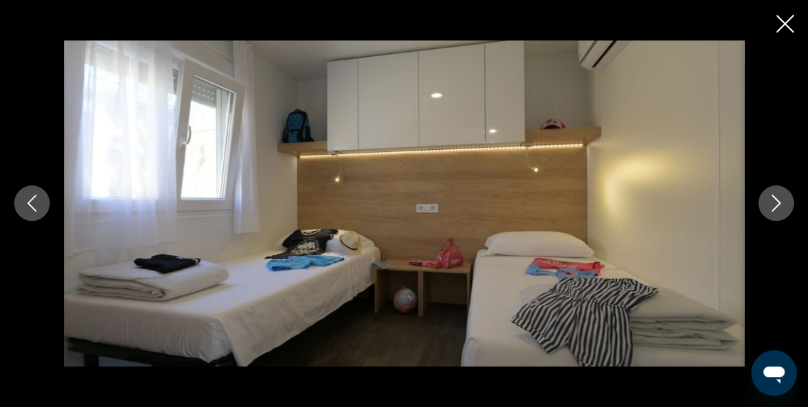
click at [773, 204] on icon "Next image" at bounding box center [776, 203] width 17 height 17
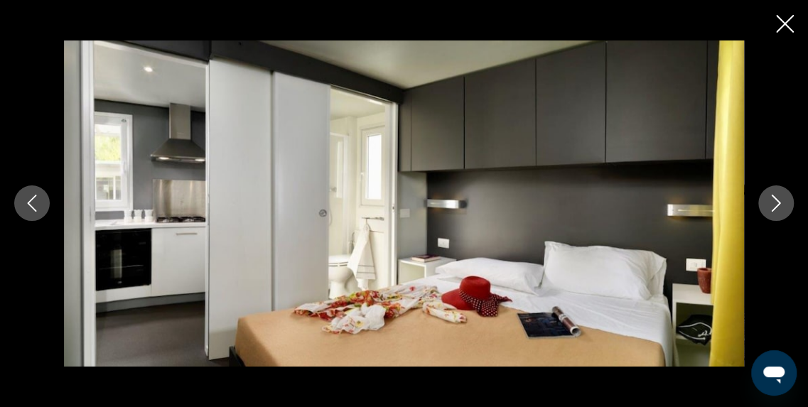
click at [773, 204] on icon "Next image" at bounding box center [776, 203] width 17 height 17
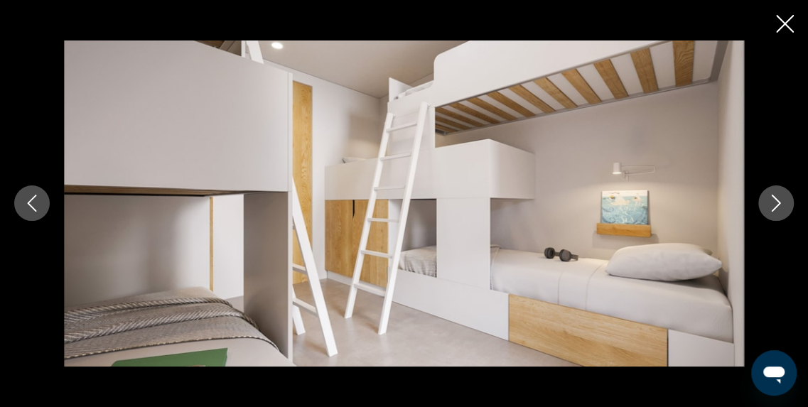
click at [773, 204] on icon "Next image" at bounding box center [776, 203] width 17 height 17
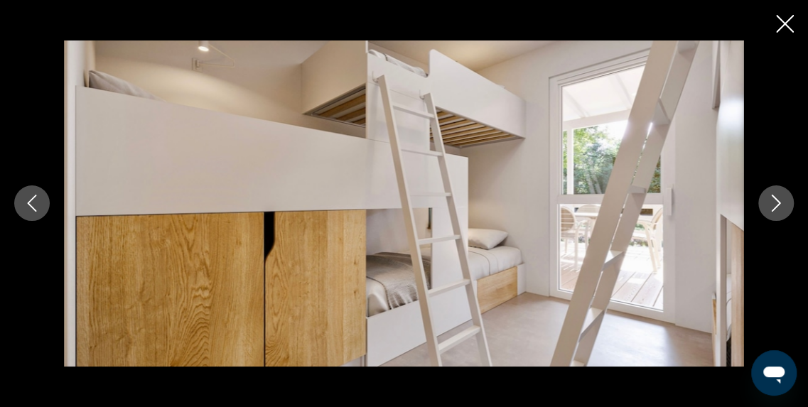
click at [773, 204] on icon "Next image" at bounding box center [776, 203] width 17 height 17
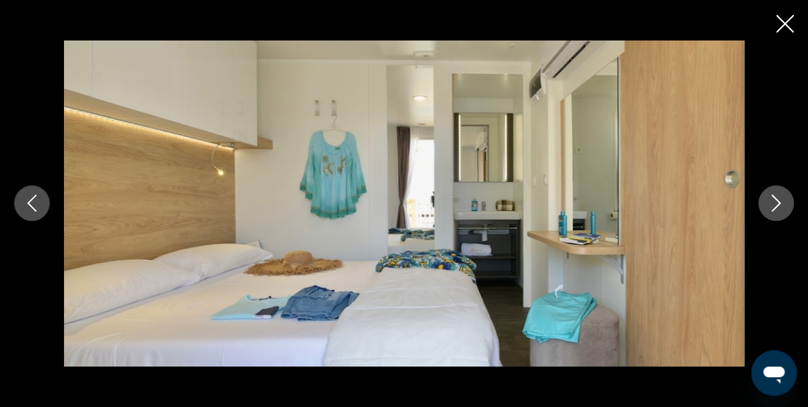
click at [773, 204] on icon "Next image" at bounding box center [776, 203] width 17 height 17
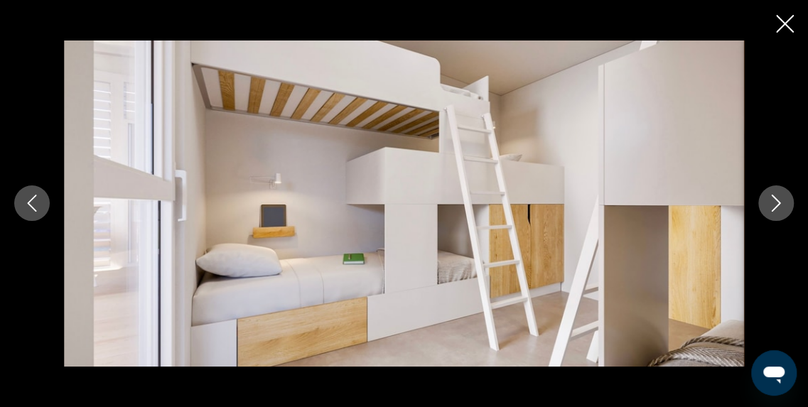
click at [773, 204] on icon "Next image" at bounding box center [776, 203] width 17 height 17
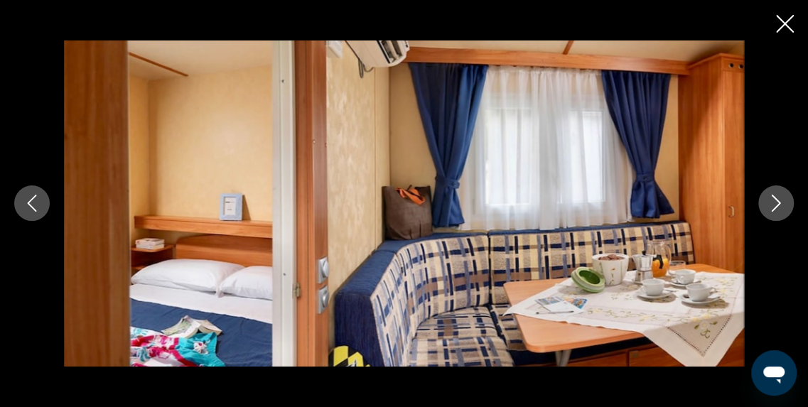
click at [773, 204] on icon "Next image" at bounding box center [776, 203] width 17 height 17
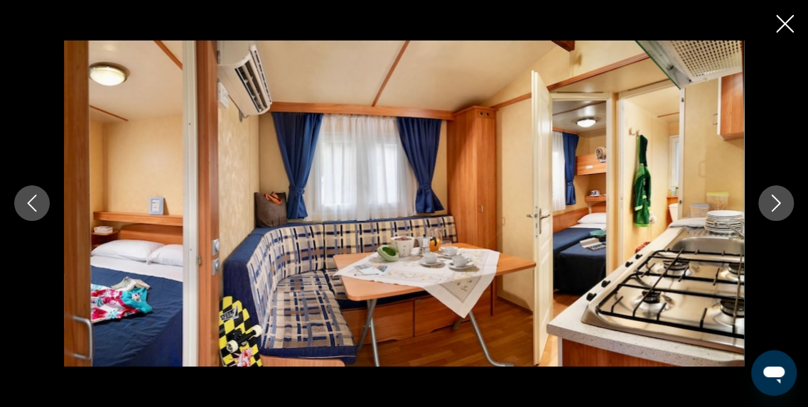
click at [773, 204] on icon "Next image" at bounding box center [776, 203] width 17 height 17
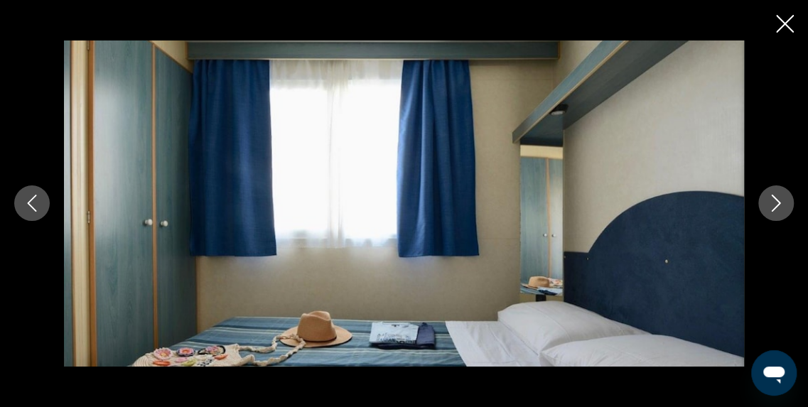
click at [773, 204] on icon "Next image" at bounding box center [776, 203] width 17 height 17
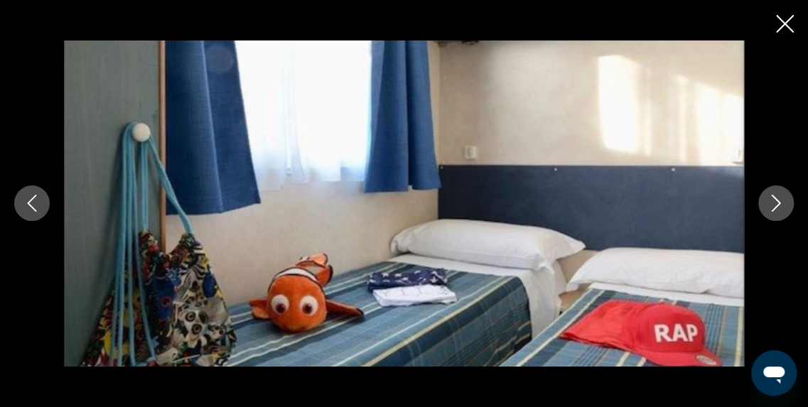
click at [773, 204] on icon "Next image" at bounding box center [776, 203] width 17 height 17
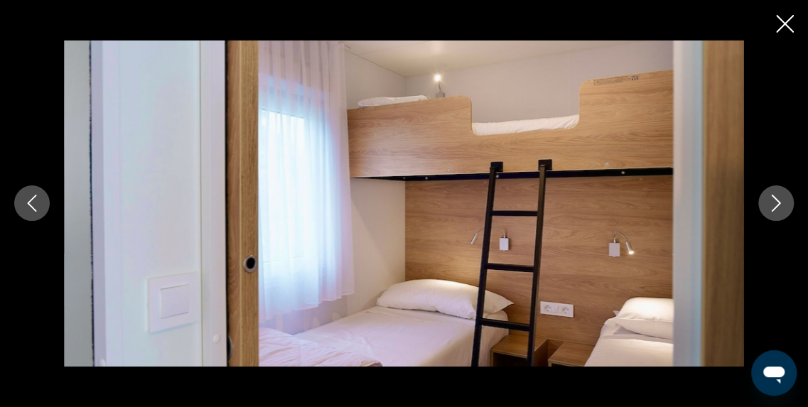
click at [773, 204] on icon "Next image" at bounding box center [776, 203] width 17 height 17
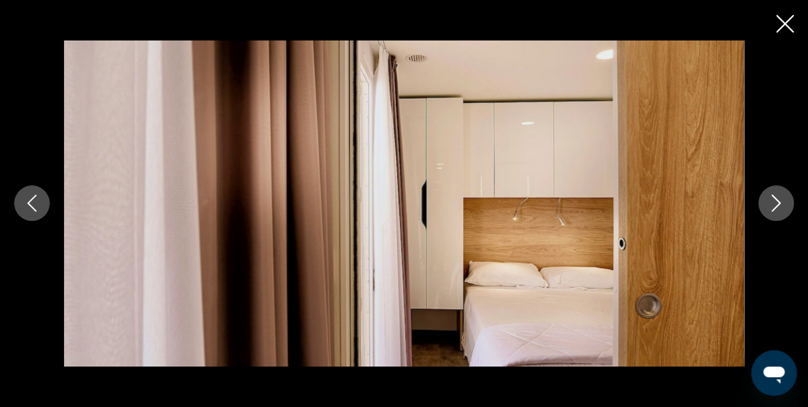
click at [773, 204] on icon "Next image" at bounding box center [776, 203] width 17 height 17
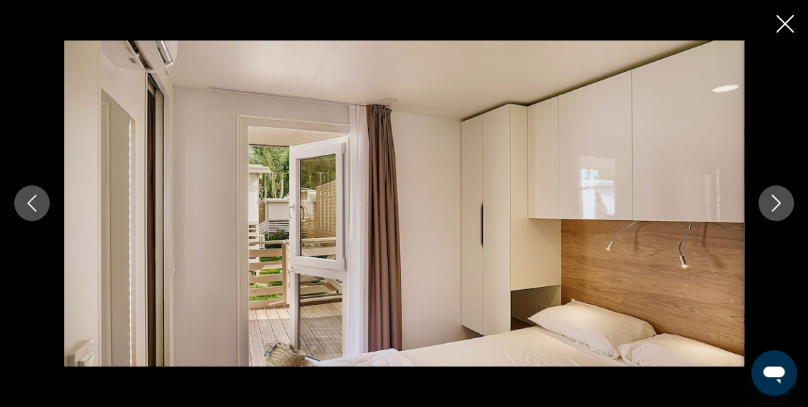
click at [773, 204] on icon "Next image" at bounding box center [776, 203] width 17 height 17
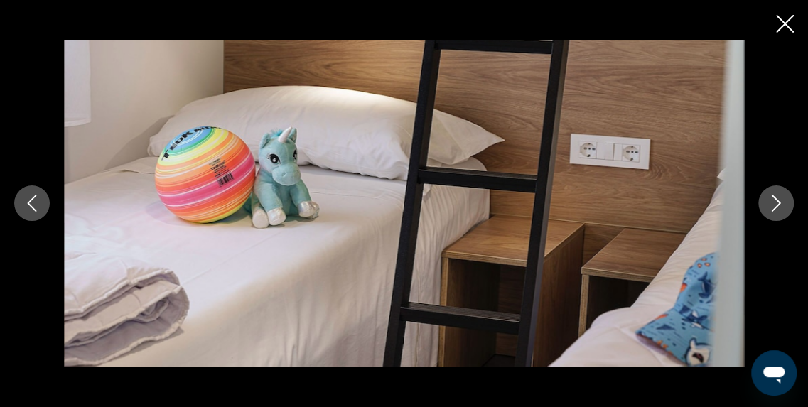
click at [773, 204] on icon "Next image" at bounding box center [776, 203] width 17 height 17
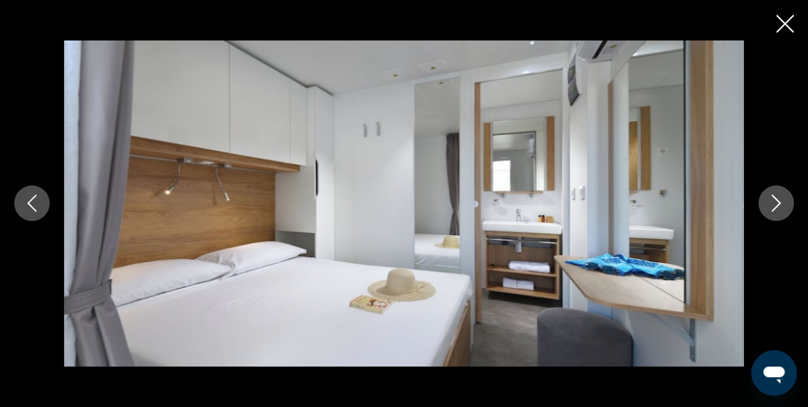
click at [773, 204] on icon "Next image" at bounding box center [776, 203] width 17 height 17
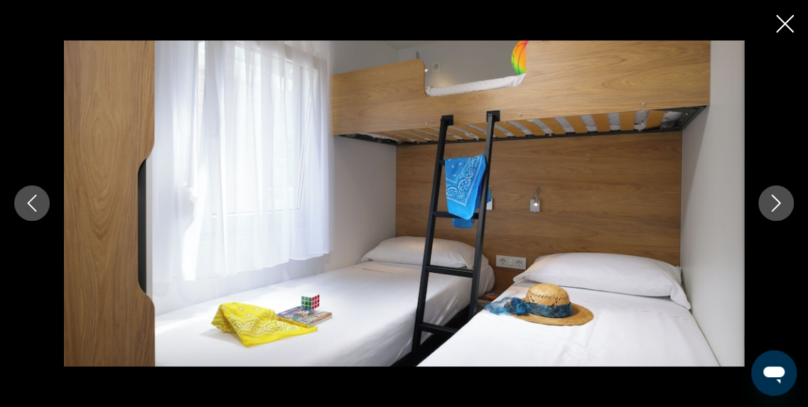
click at [773, 204] on icon "Next image" at bounding box center [776, 203] width 17 height 17
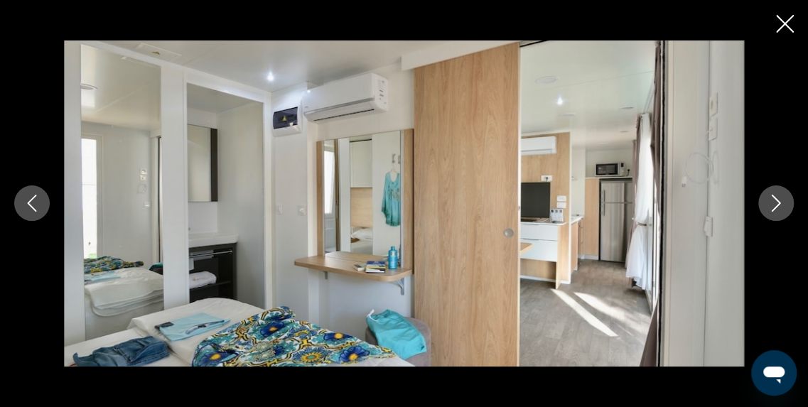
click at [773, 204] on icon "Next image" at bounding box center [776, 203] width 17 height 17
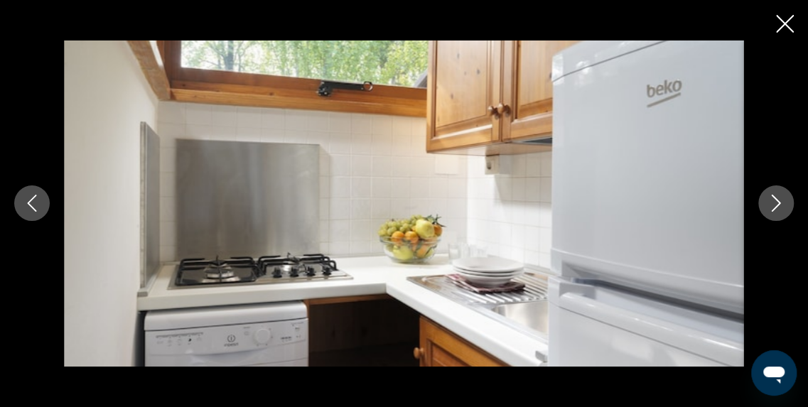
click at [773, 204] on icon "Next image" at bounding box center [776, 203] width 17 height 17
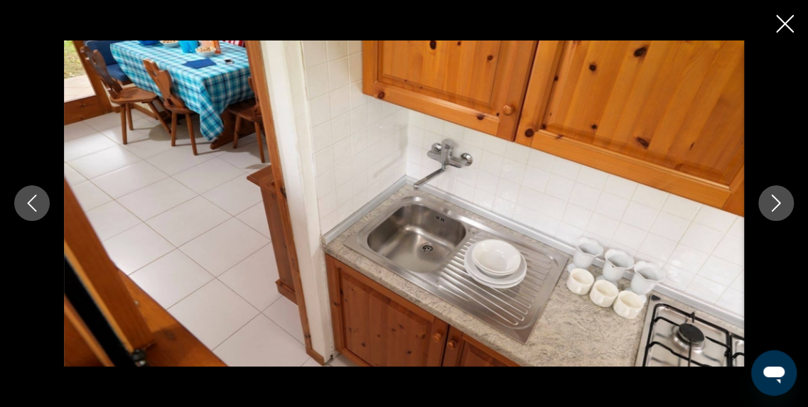
click at [773, 204] on icon "Next image" at bounding box center [776, 203] width 17 height 17
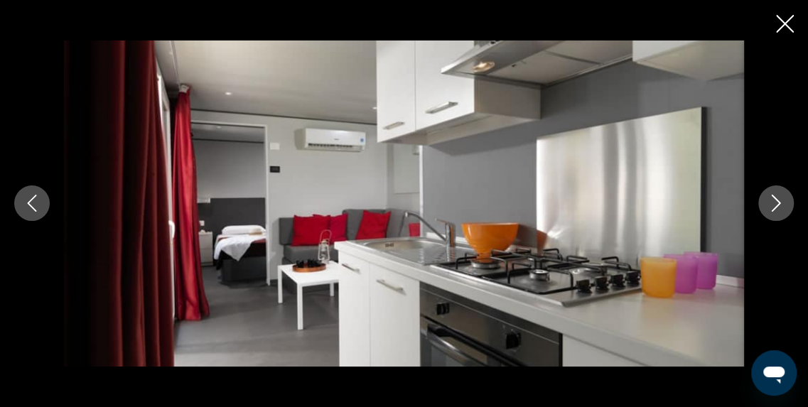
click at [773, 204] on icon "Next image" at bounding box center [776, 203] width 17 height 17
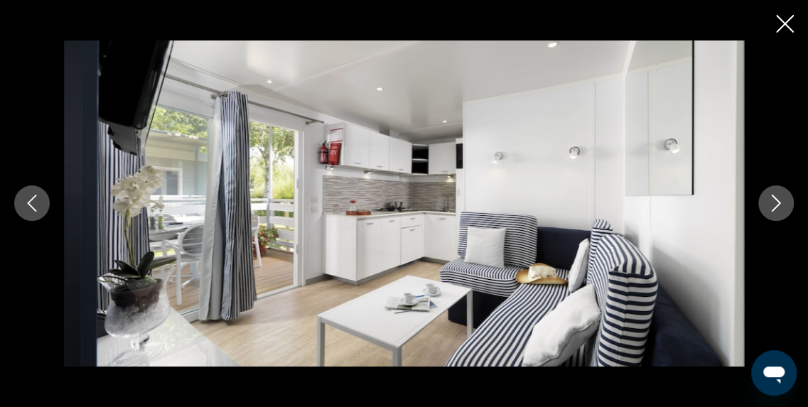
click at [773, 204] on icon "Next image" at bounding box center [776, 203] width 17 height 17
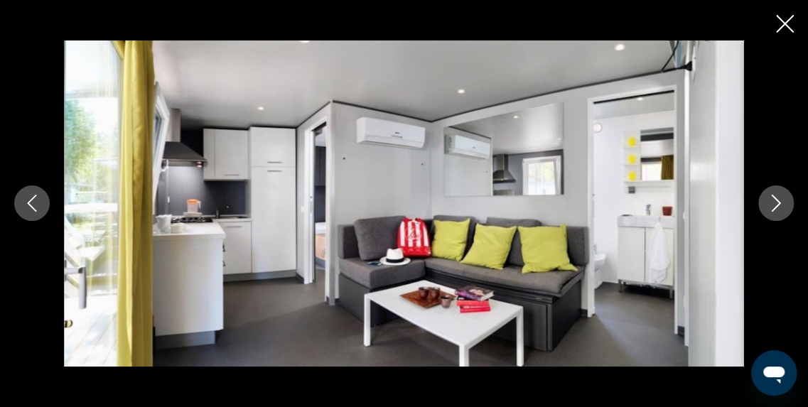
click at [773, 204] on icon "Next image" at bounding box center [776, 203] width 17 height 17
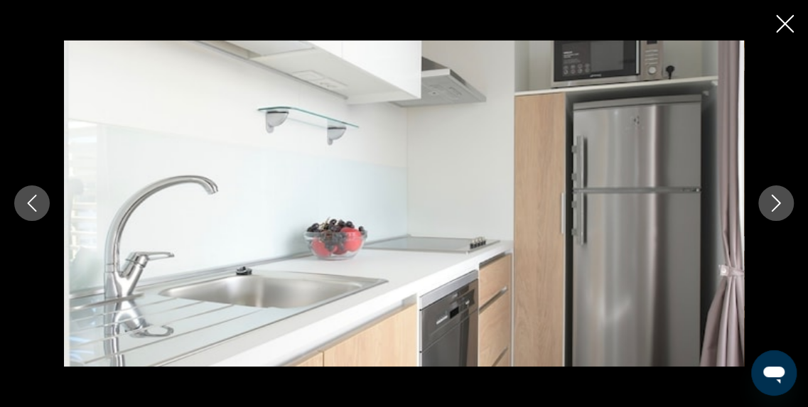
click at [773, 204] on icon "Next image" at bounding box center [776, 203] width 17 height 17
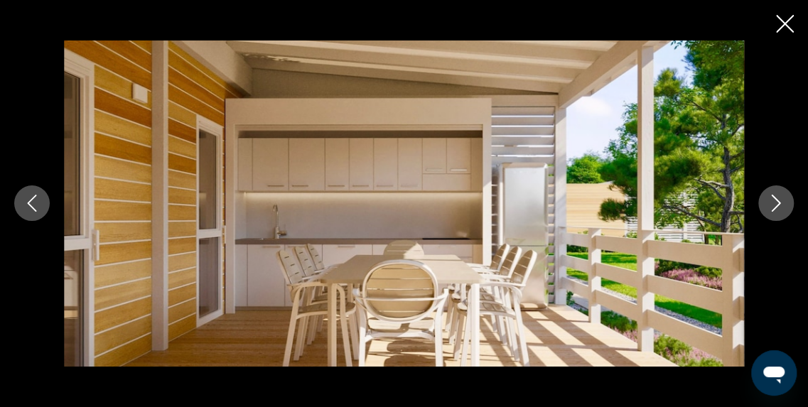
click at [773, 204] on icon "Next image" at bounding box center [776, 203] width 17 height 17
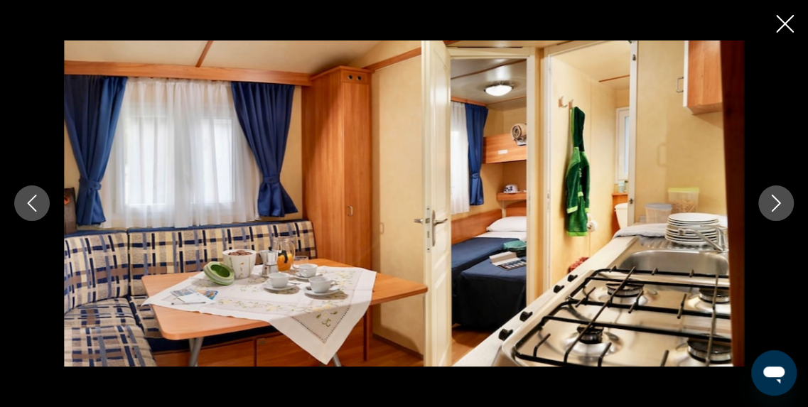
click at [773, 204] on icon "Next image" at bounding box center [776, 203] width 17 height 17
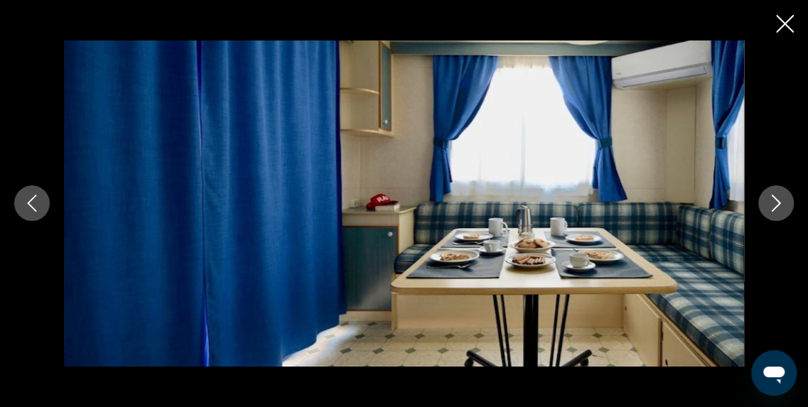
click at [773, 204] on icon "Next image" at bounding box center [776, 203] width 17 height 17
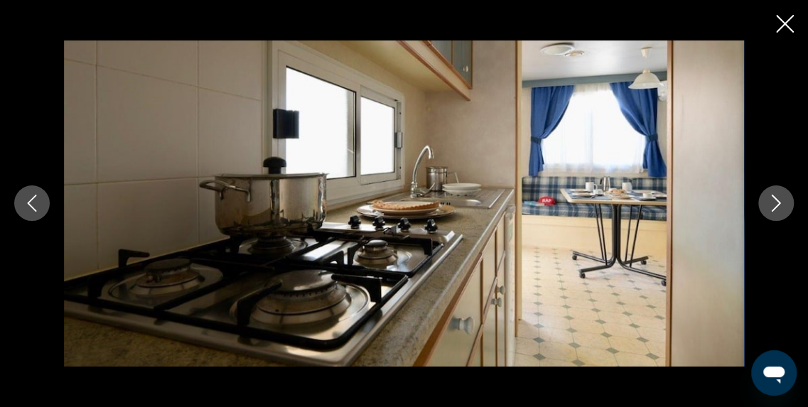
click at [773, 204] on icon "Next image" at bounding box center [776, 203] width 17 height 17
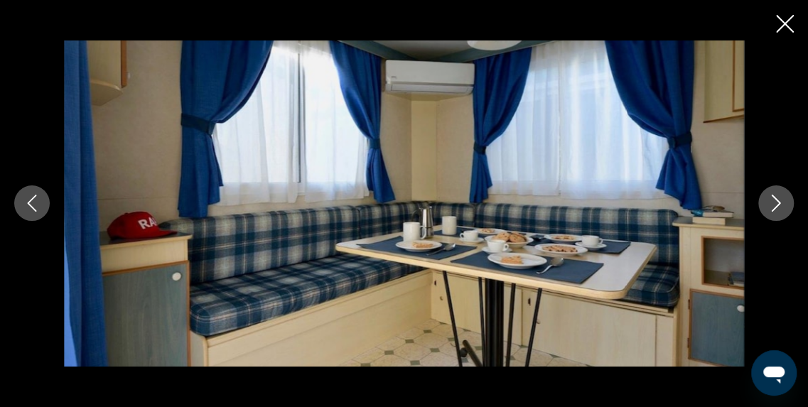
click at [773, 204] on icon "Next image" at bounding box center [776, 203] width 17 height 17
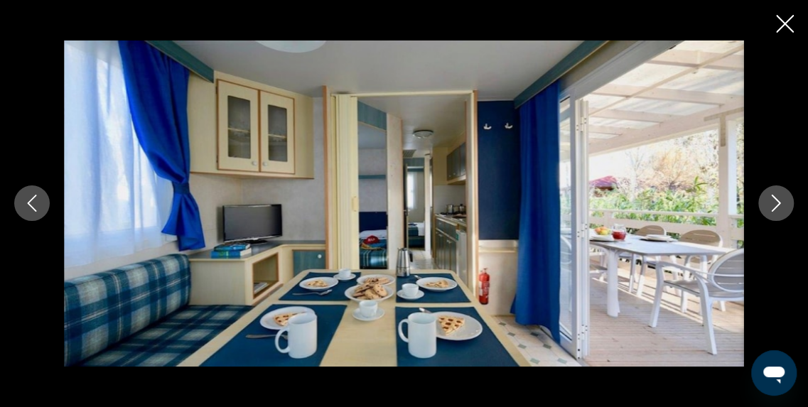
click at [773, 204] on icon "Next image" at bounding box center [776, 203] width 17 height 17
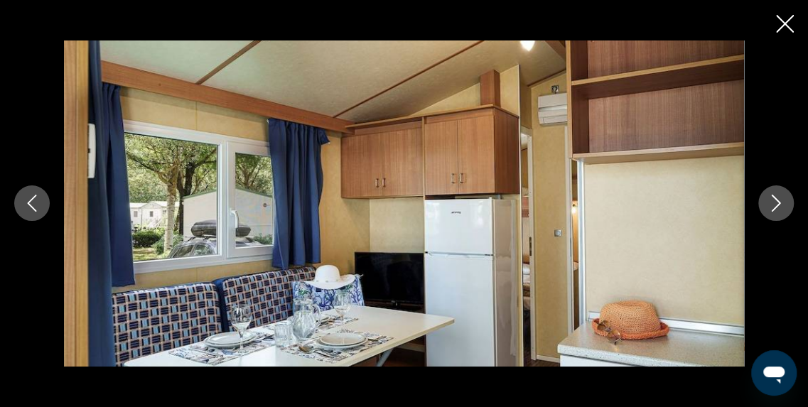
click at [773, 204] on icon "Next image" at bounding box center [776, 203] width 17 height 17
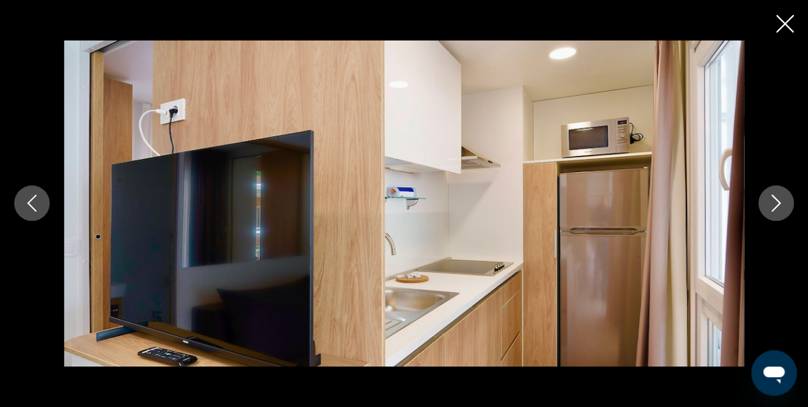
click at [773, 204] on icon "Next image" at bounding box center [776, 203] width 17 height 17
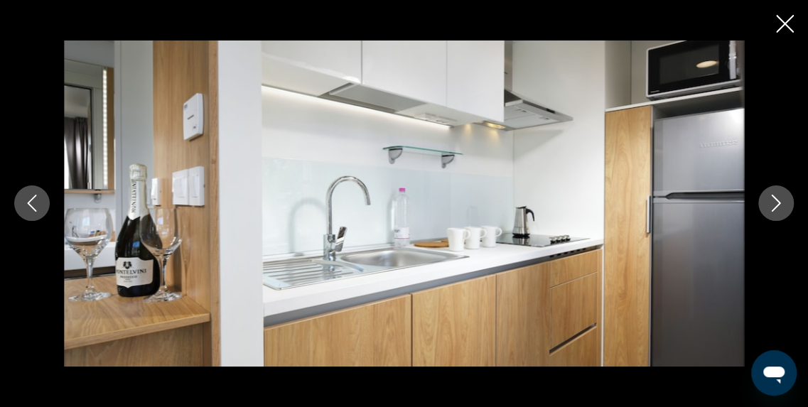
click at [773, 204] on icon "Next image" at bounding box center [776, 203] width 17 height 17
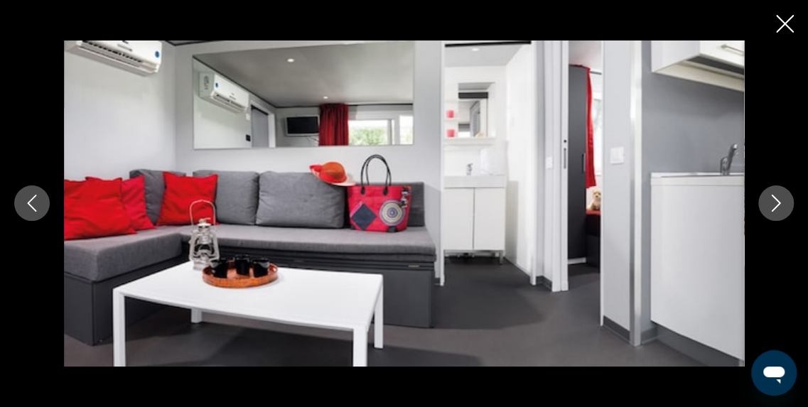
click at [773, 204] on icon "Next image" at bounding box center [776, 203] width 17 height 17
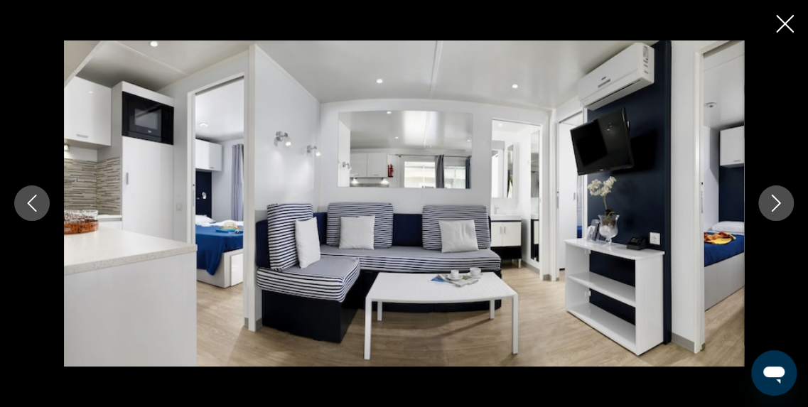
click at [773, 204] on icon "Next image" at bounding box center [776, 203] width 17 height 17
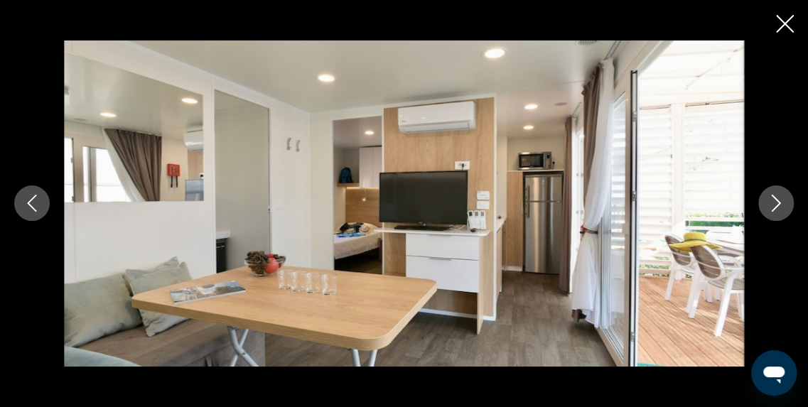
click at [773, 204] on icon "Next image" at bounding box center [776, 203] width 17 height 17
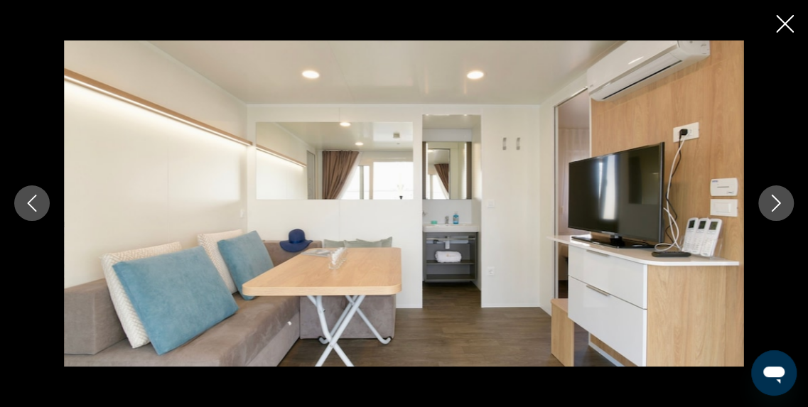
click at [773, 204] on icon "Next image" at bounding box center [776, 203] width 17 height 17
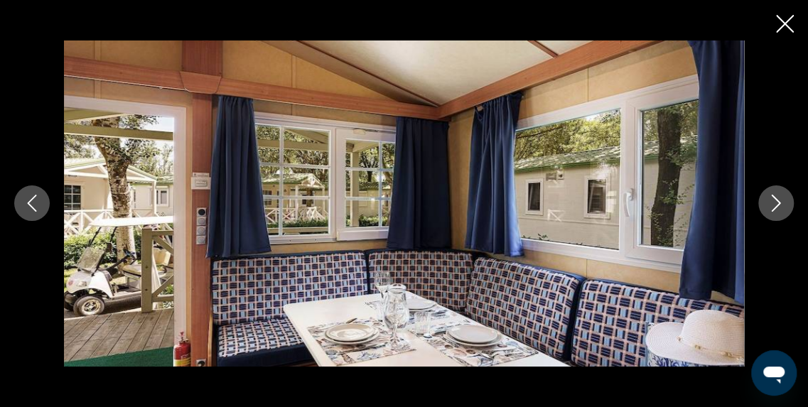
click at [773, 204] on icon "Next image" at bounding box center [776, 203] width 17 height 17
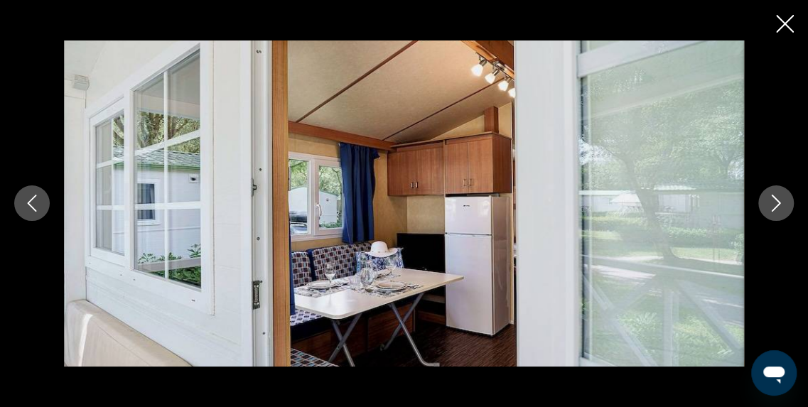
click at [773, 204] on icon "Next image" at bounding box center [776, 203] width 17 height 17
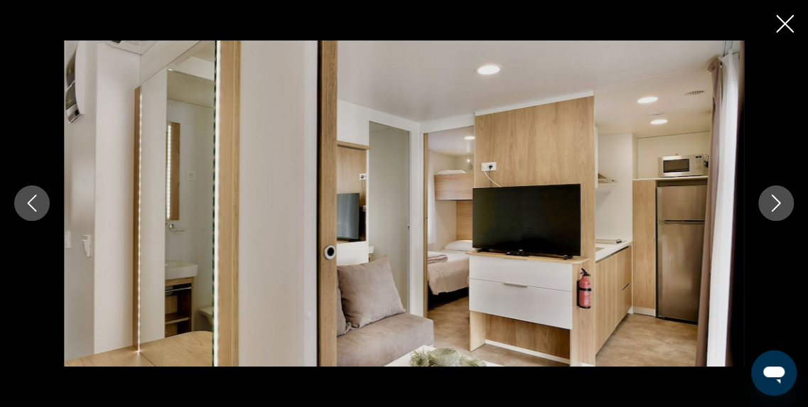
click at [773, 204] on icon "Next image" at bounding box center [776, 203] width 17 height 17
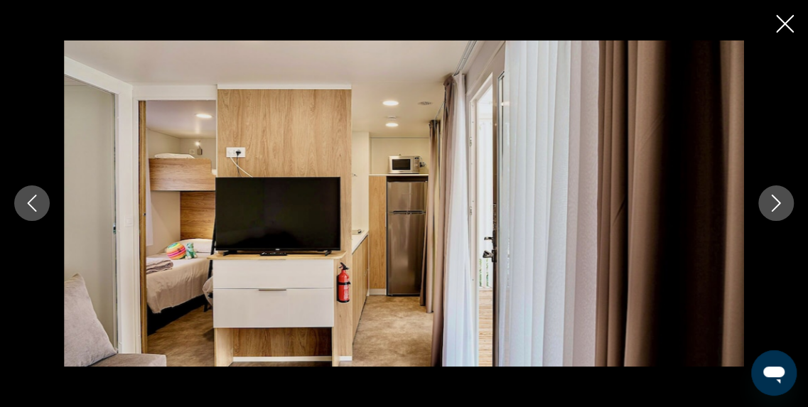
click at [773, 204] on icon "Next image" at bounding box center [776, 203] width 17 height 17
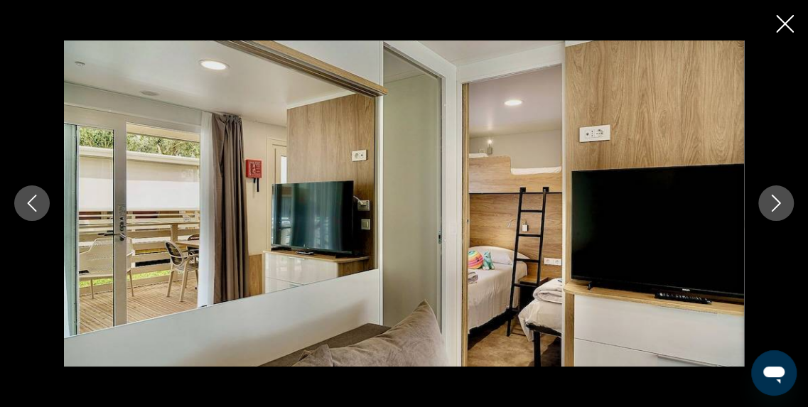
click at [773, 204] on icon "Next image" at bounding box center [776, 203] width 17 height 17
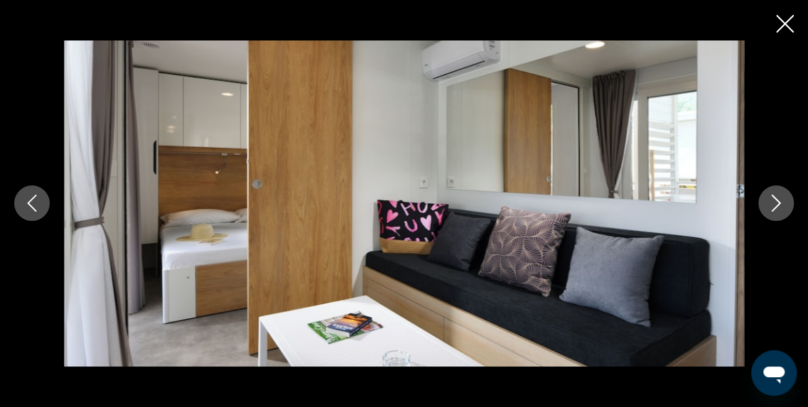
click at [773, 204] on icon "Next image" at bounding box center [776, 203] width 17 height 17
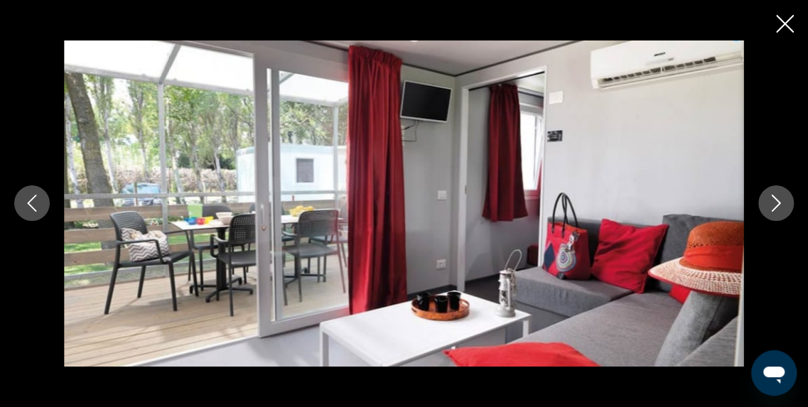
click at [773, 204] on icon "Next image" at bounding box center [776, 203] width 17 height 17
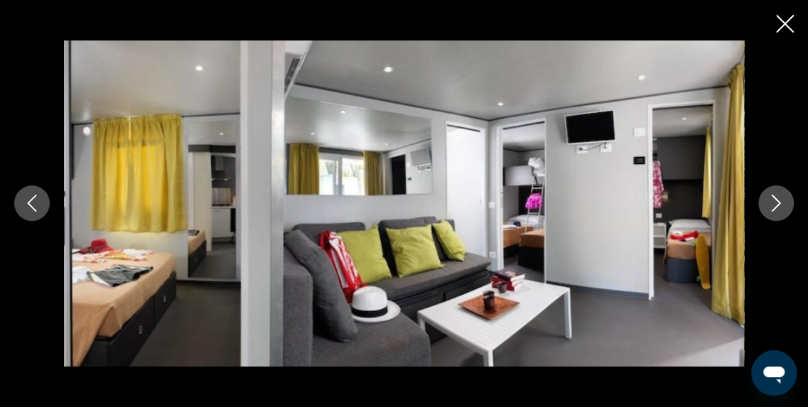
click at [773, 204] on icon "Next image" at bounding box center [776, 203] width 17 height 17
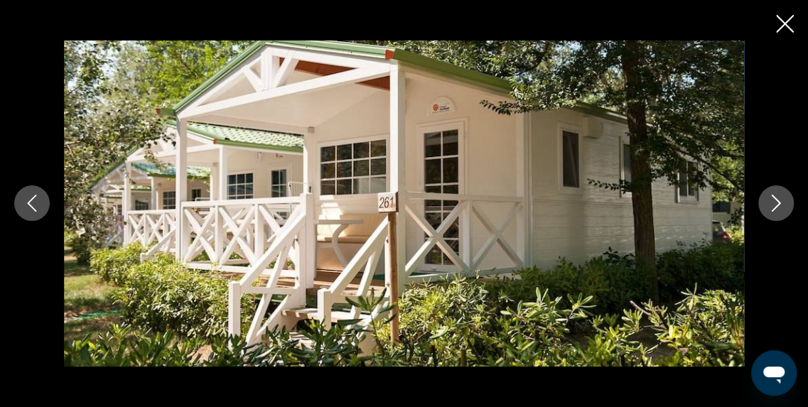
click at [773, 204] on icon "Next image" at bounding box center [776, 203] width 17 height 17
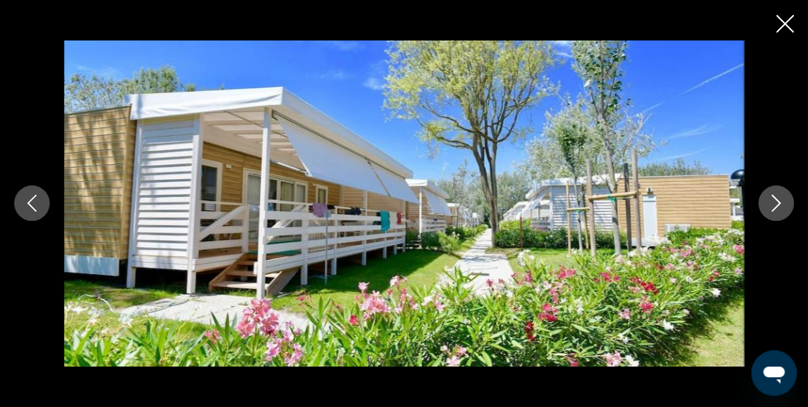
click at [773, 204] on icon "Next image" at bounding box center [776, 203] width 17 height 17
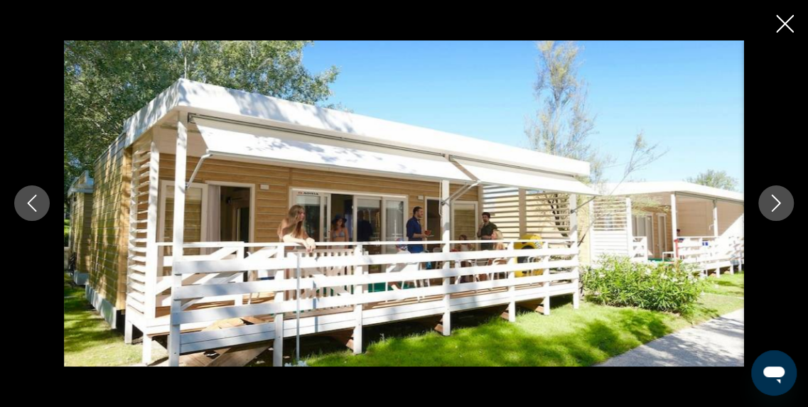
click at [773, 204] on icon "Next image" at bounding box center [776, 203] width 17 height 17
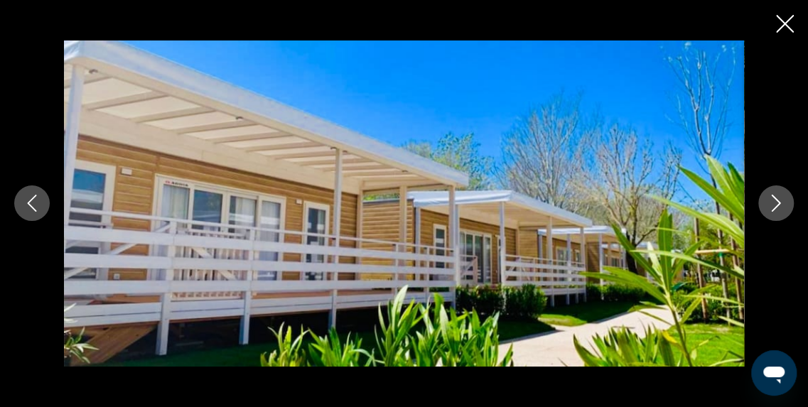
click at [773, 204] on icon "Next image" at bounding box center [776, 203] width 17 height 17
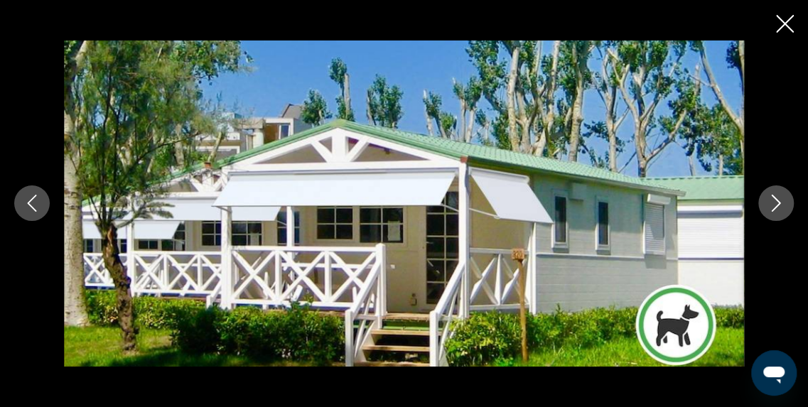
click at [773, 204] on icon "Next image" at bounding box center [776, 203] width 17 height 17
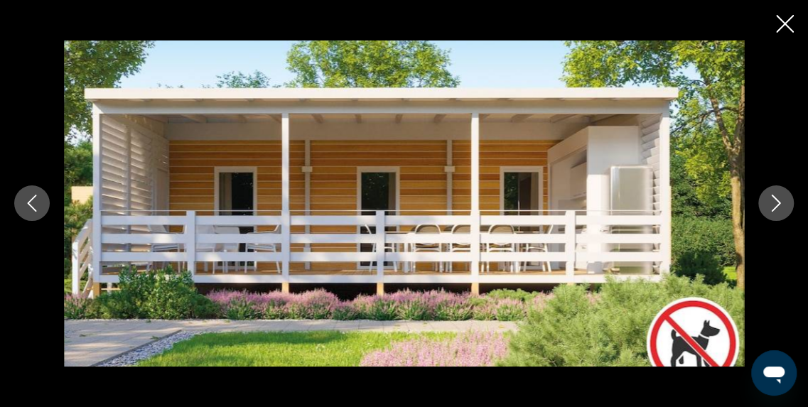
click at [773, 204] on icon "Next image" at bounding box center [776, 203] width 17 height 17
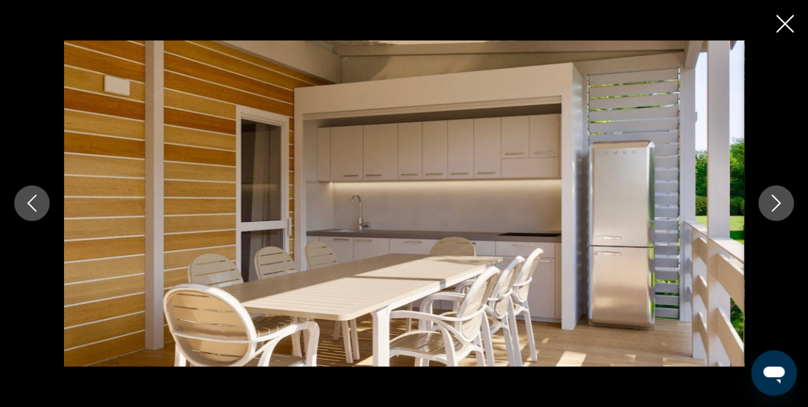
click at [773, 204] on icon "Next image" at bounding box center [776, 203] width 17 height 17
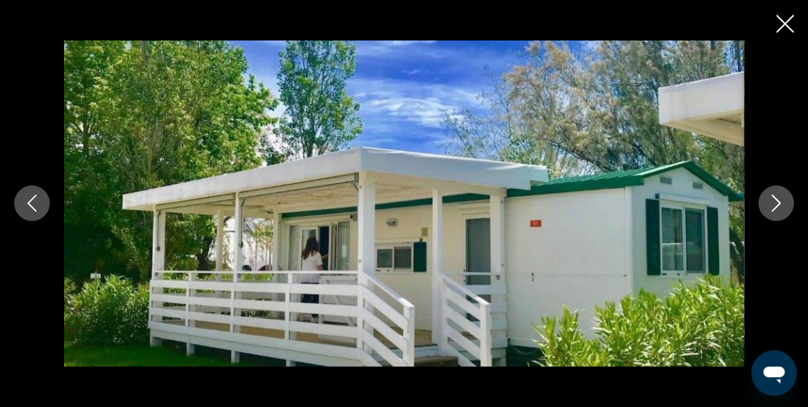
click at [773, 204] on icon "Next image" at bounding box center [776, 203] width 17 height 17
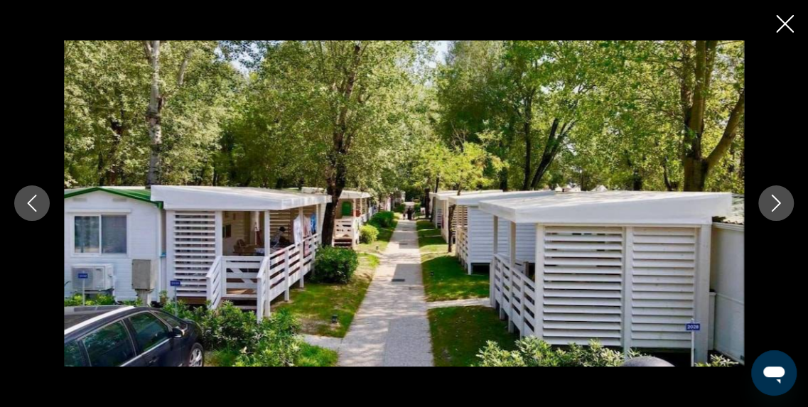
click at [773, 204] on icon "Next image" at bounding box center [776, 203] width 17 height 17
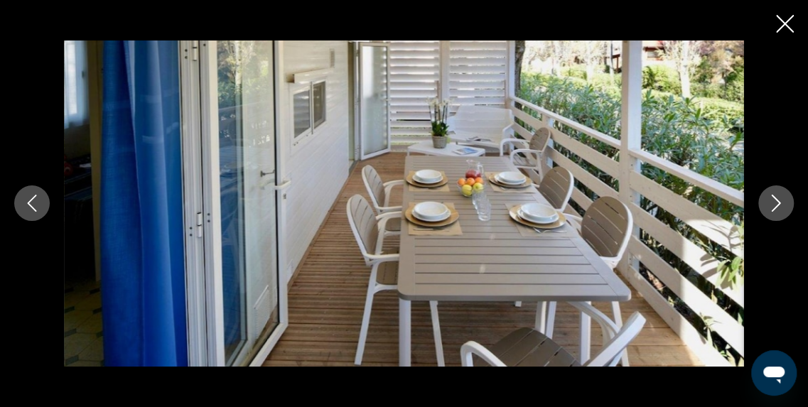
click at [773, 204] on icon "Next image" at bounding box center [776, 203] width 17 height 17
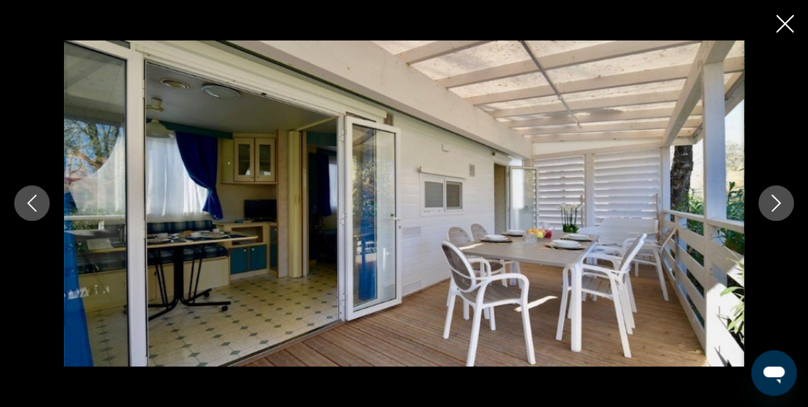
click at [773, 204] on icon "Next image" at bounding box center [776, 203] width 17 height 17
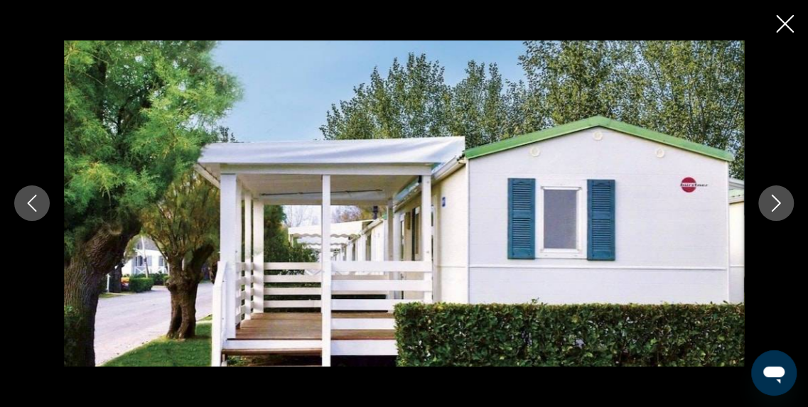
click at [773, 204] on icon "Next image" at bounding box center [776, 203] width 17 height 17
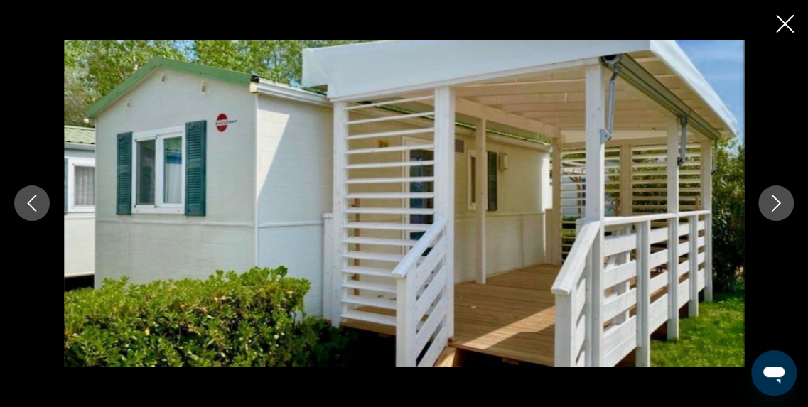
click at [773, 204] on icon "Next image" at bounding box center [776, 203] width 17 height 17
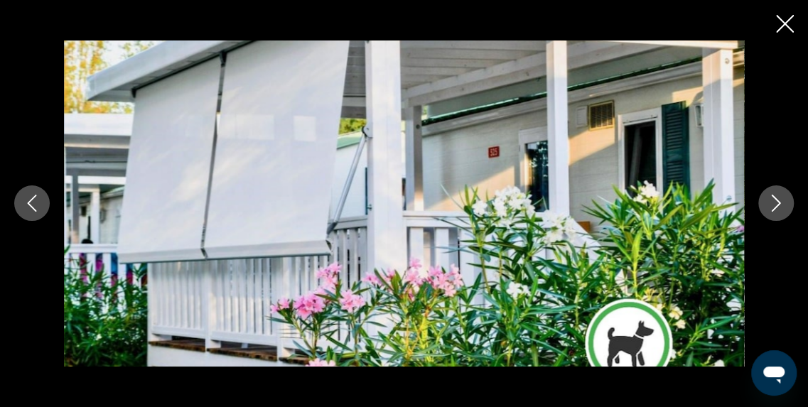
click at [773, 204] on icon "Next image" at bounding box center [776, 203] width 17 height 17
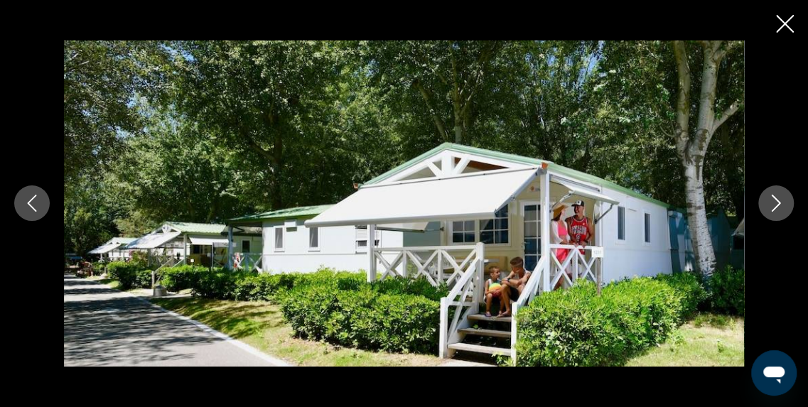
click at [773, 204] on icon "Next image" at bounding box center [776, 203] width 17 height 17
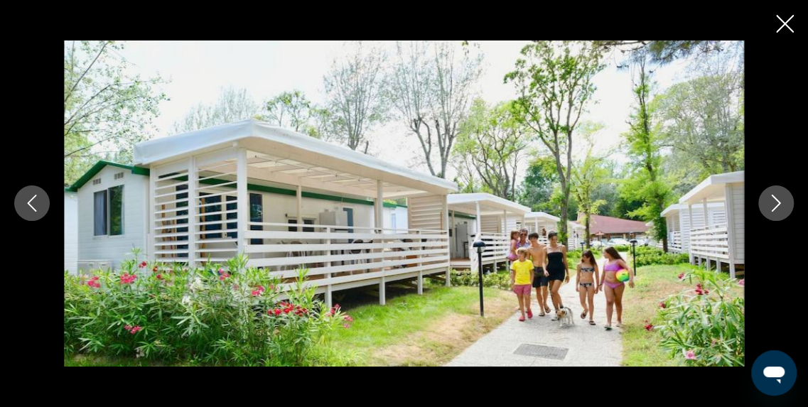
click at [773, 204] on icon "Next image" at bounding box center [776, 203] width 17 height 17
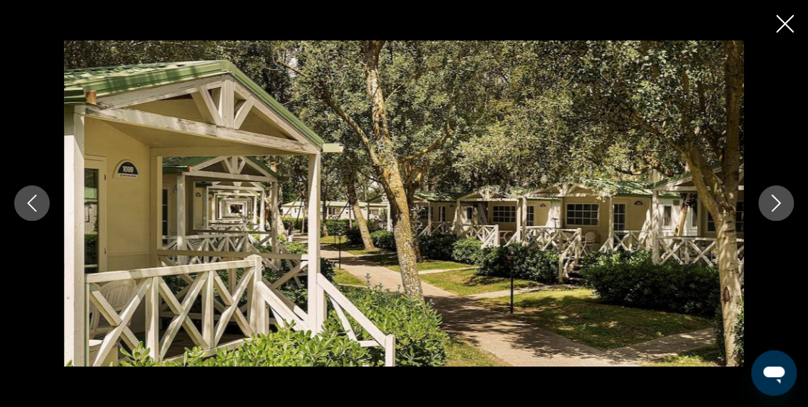
click at [773, 204] on icon "Next image" at bounding box center [776, 203] width 17 height 17
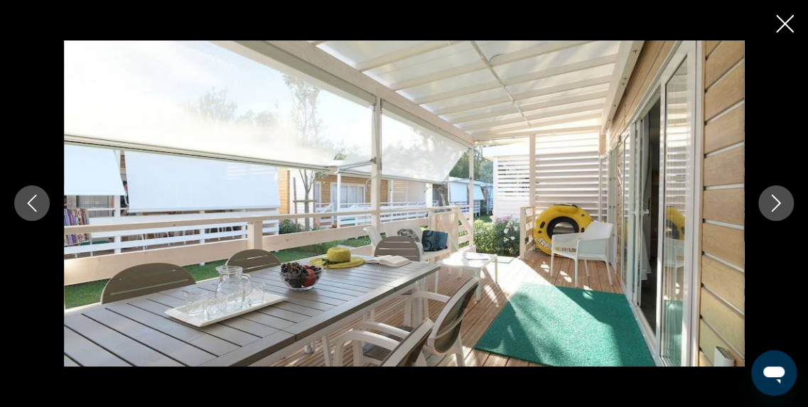
click at [773, 204] on icon "Next image" at bounding box center [776, 203] width 17 height 17
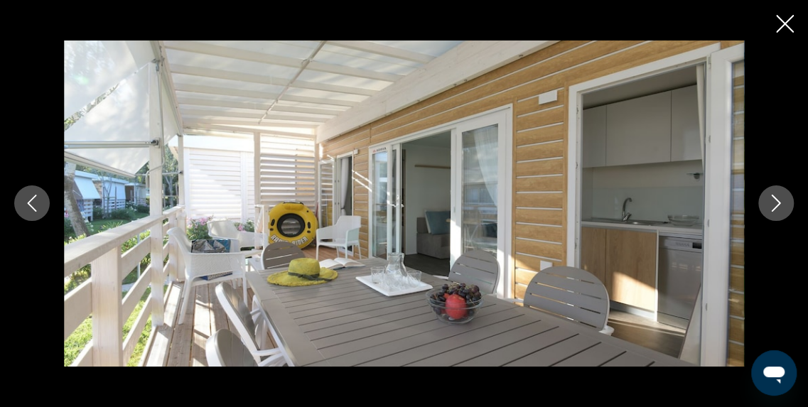
click at [773, 204] on icon "Next image" at bounding box center [776, 203] width 17 height 17
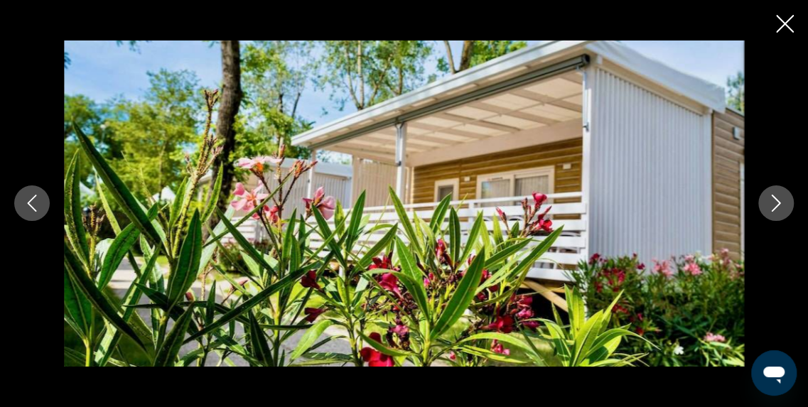
click at [773, 204] on icon "Next image" at bounding box center [776, 203] width 17 height 17
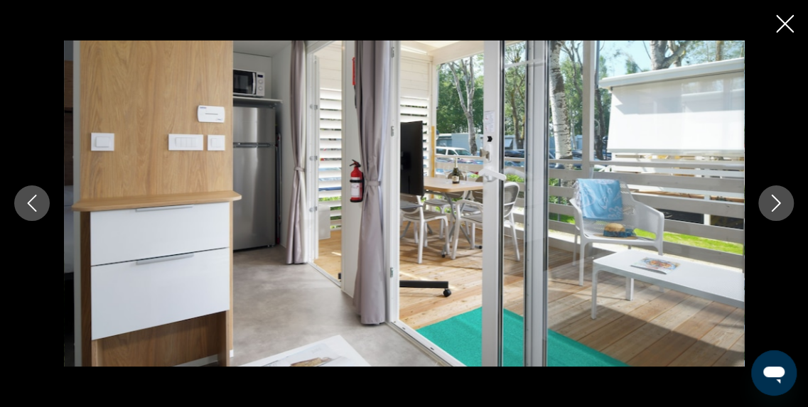
click at [773, 204] on icon "Next image" at bounding box center [776, 203] width 17 height 17
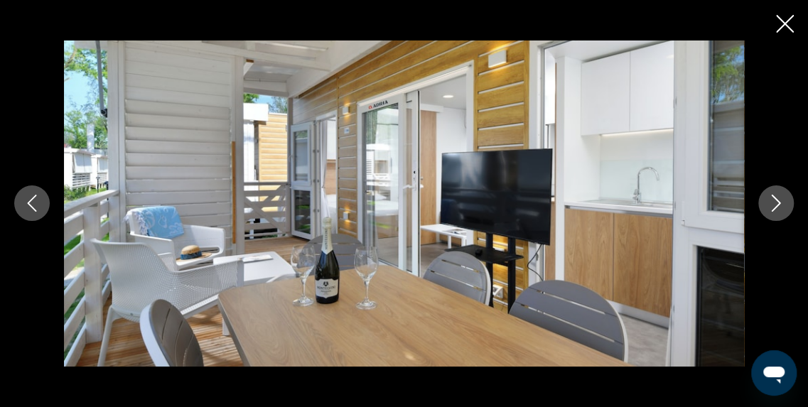
click at [773, 204] on icon "Next image" at bounding box center [776, 203] width 17 height 17
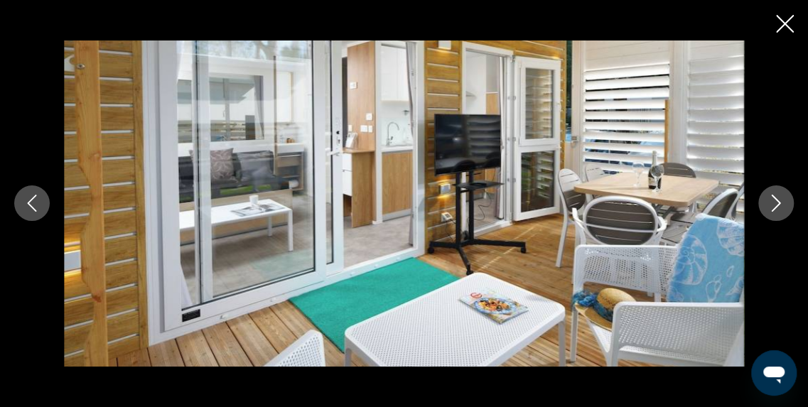
click at [773, 204] on icon "Next image" at bounding box center [776, 203] width 17 height 17
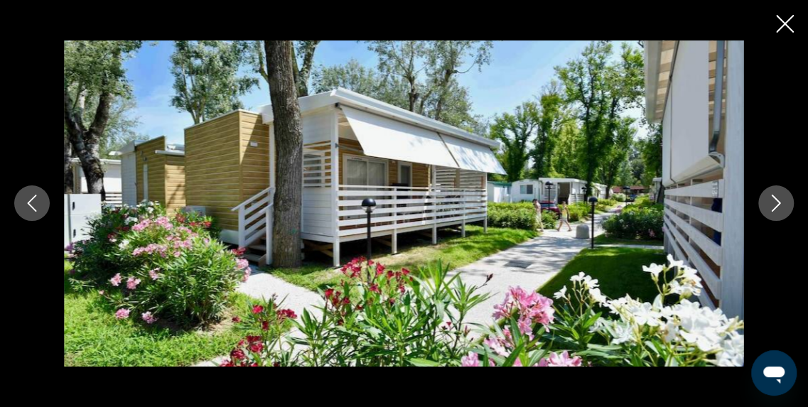
click at [773, 204] on icon "Next image" at bounding box center [776, 203] width 17 height 17
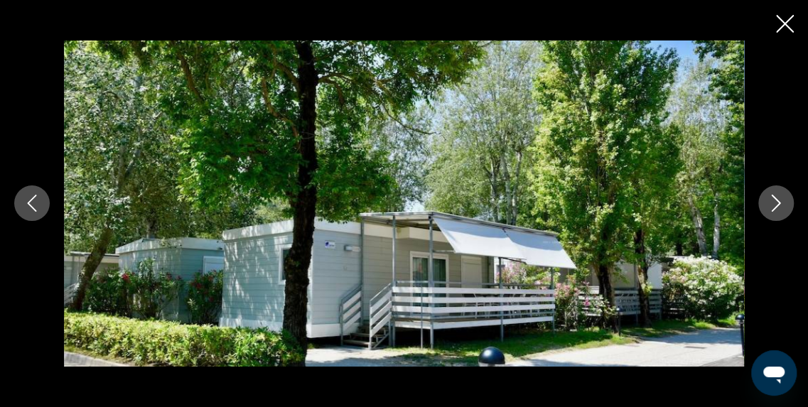
click at [773, 204] on icon "Next image" at bounding box center [776, 203] width 17 height 17
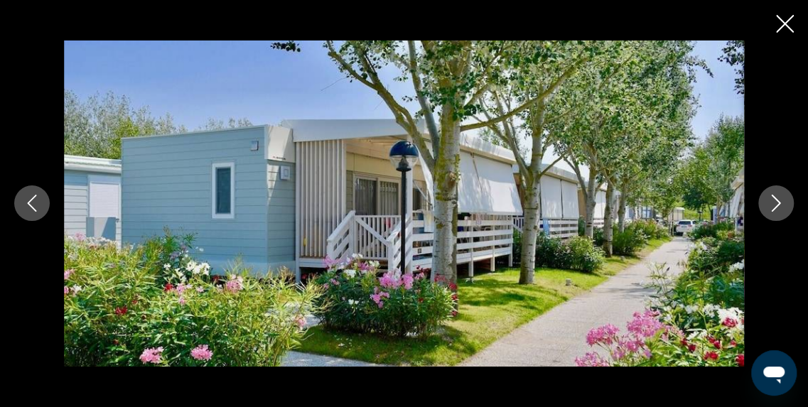
click at [773, 204] on icon "Next image" at bounding box center [776, 203] width 17 height 17
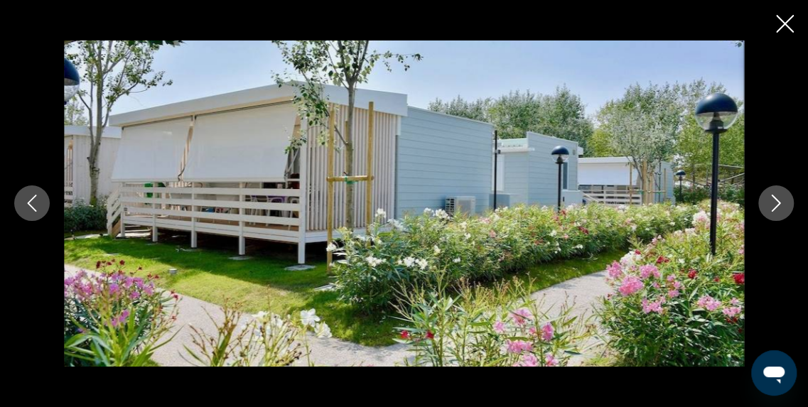
click at [773, 204] on icon "Next image" at bounding box center [776, 203] width 17 height 17
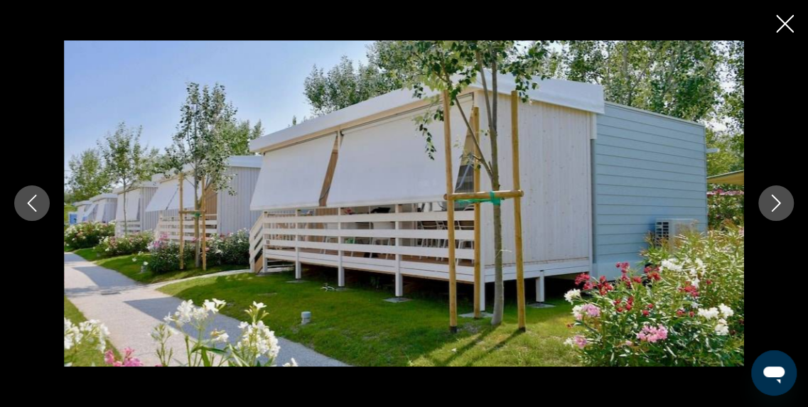
click at [773, 204] on icon "Next image" at bounding box center [776, 203] width 17 height 17
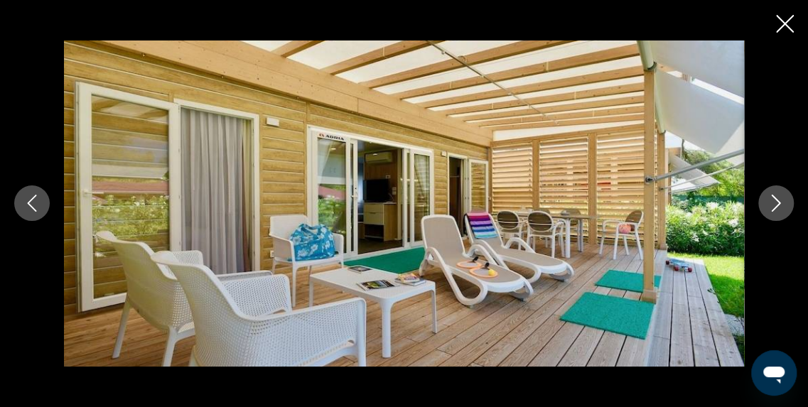
click at [773, 204] on icon "Next image" at bounding box center [776, 203] width 17 height 17
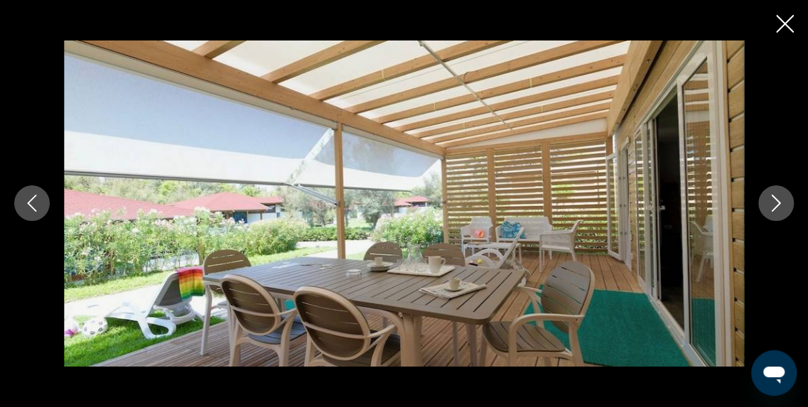
click at [773, 204] on icon "Next image" at bounding box center [776, 203] width 17 height 17
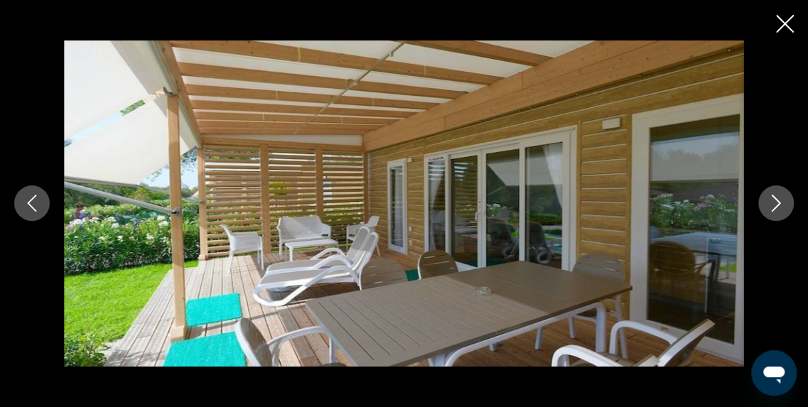
click at [773, 204] on icon "Next image" at bounding box center [776, 203] width 17 height 17
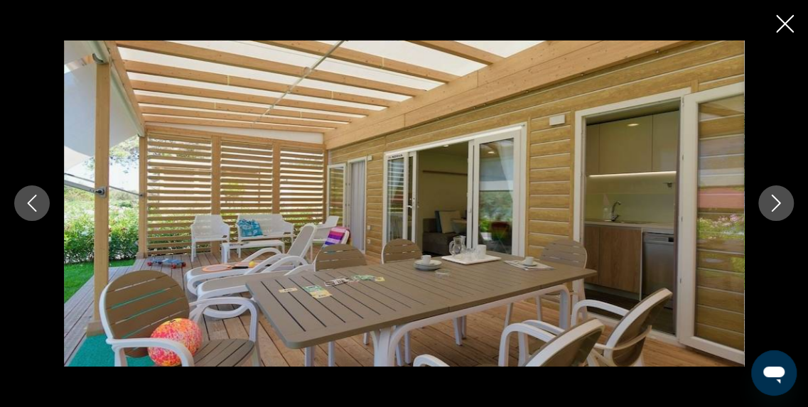
click at [773, 204] on icon "Next image" at bounding box center [776, 203] width 17 height 17
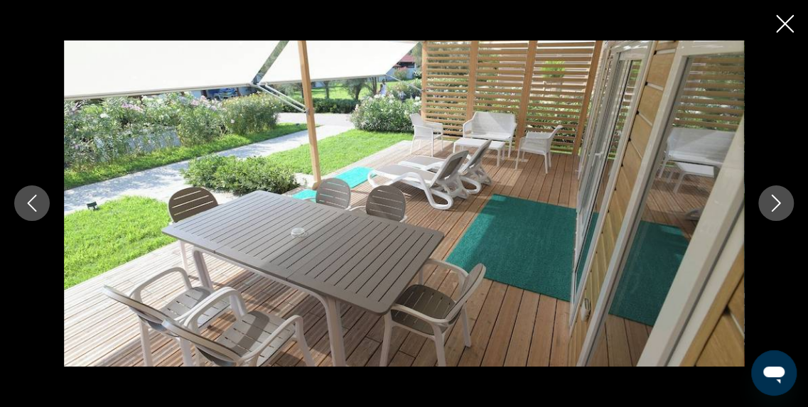
click at [773, 204] on icon "Next image" at bounding box center [776, 203] width 17 height 17
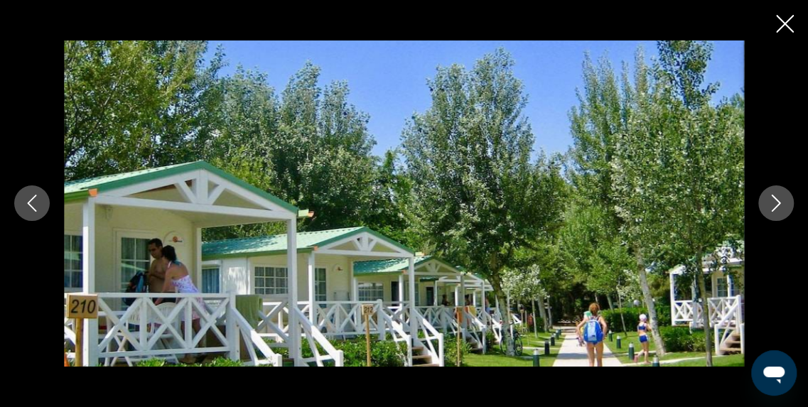
click at [773, 204] on icon "Next image" at bounding box center [776, 203] width 17 height 17
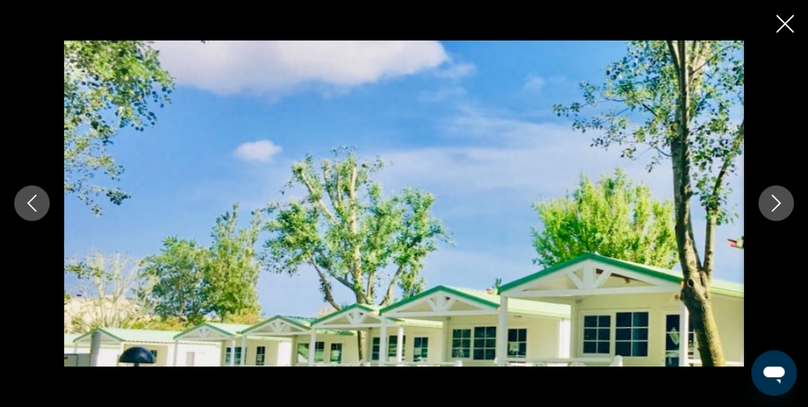
click at [773, 204] on icon "Next image" at bounding box center [776, 203] width 17 height 17
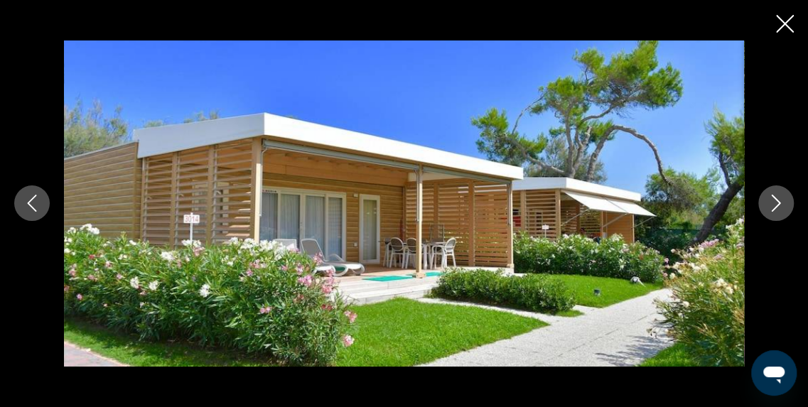
click at [773, 204] on icon "Next image" at bounding box center [776, 203] width 17 height 17
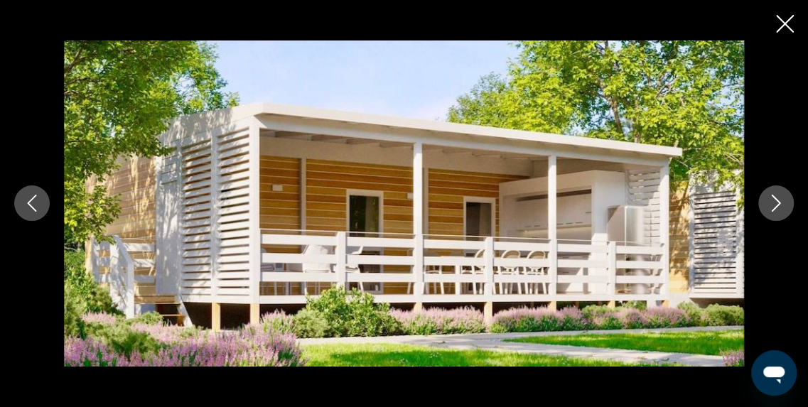
click at [773, 204] on icon "Next image" at bounding box center [776, 203] width 17 height 17
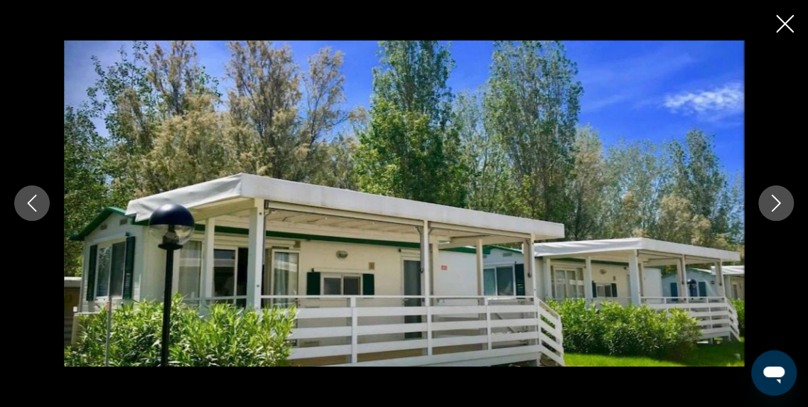
click at [773, 204] on icon "Next image" at bounding box center [776, 203] width 17 height 17
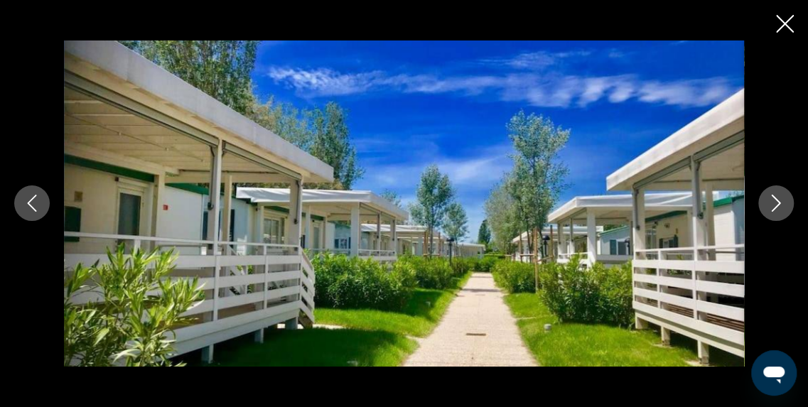
click at [773, 204] on icon "Next image" at bounding box center [776, 203] width 17 height 17
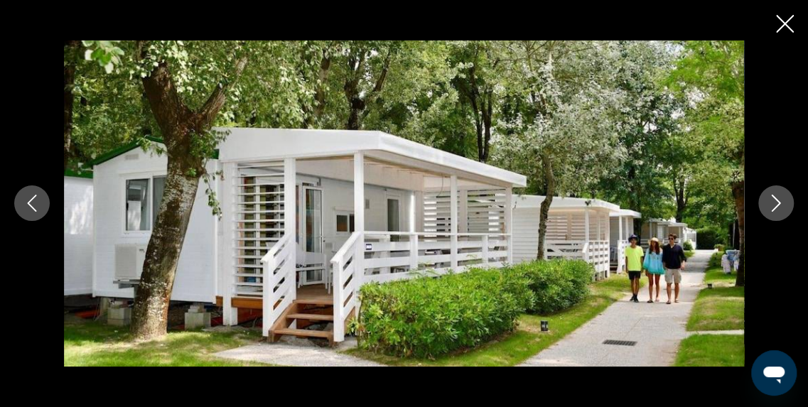
click at [773, 204] on icon "Next image" at bounding box center [776, 203] width 17 height 17
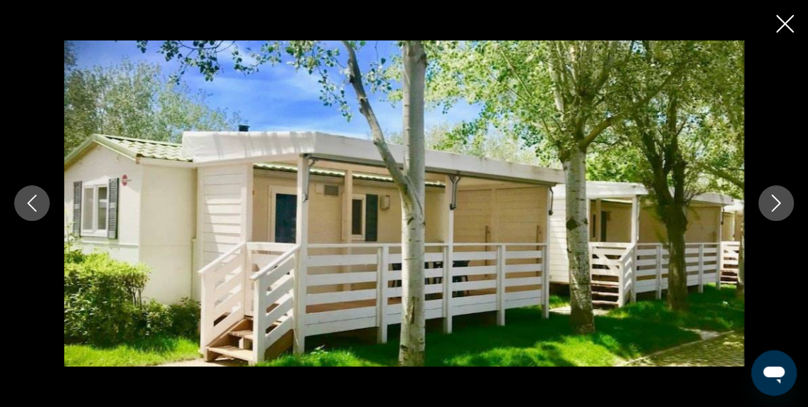
click at [773, 204] on icon "Next image" at bounding box center [776, 203] width 17 height 17
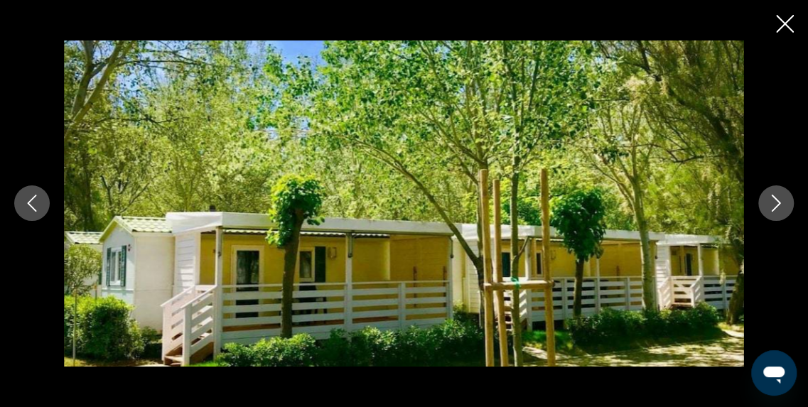
click at [773, 204] on icon "Next image" at bounding box center [776, 203] width 17 height 17
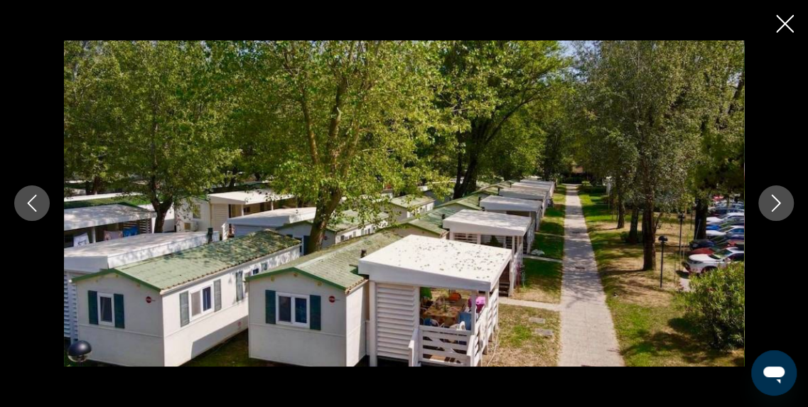
click at [773, 204] on icon "Next image" at bounding box center [776, 203] width 17 height 17
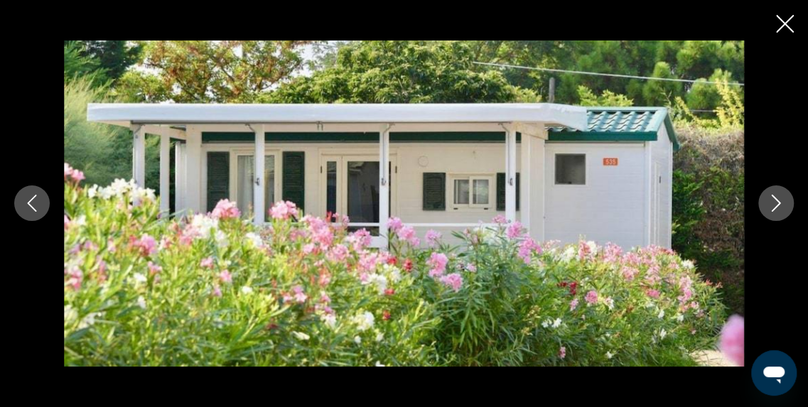
click at [773, 204] on icon "Next image" at bounding box center [776, 203] width 17 height 17
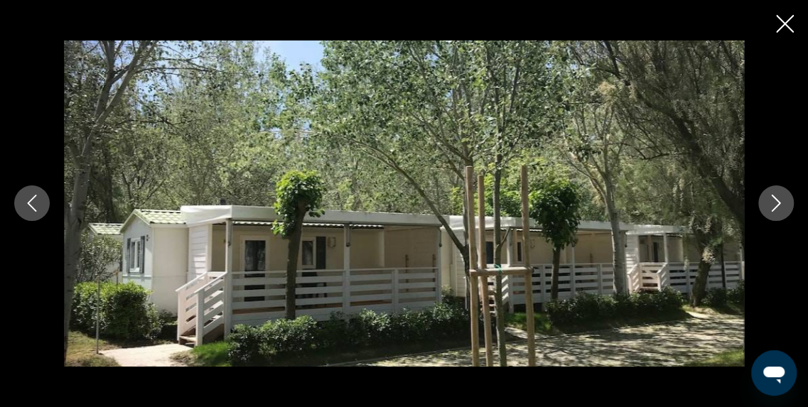
click at [773, 204] on icon "Next image" at bounding box center [776, 203] width 17 height 17
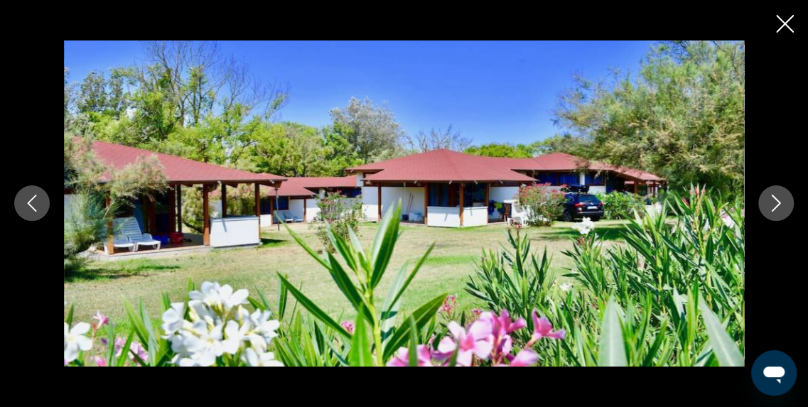
click at [773, 204] on icon "Next image" at bounding box center [776, 203] width 17 height 17
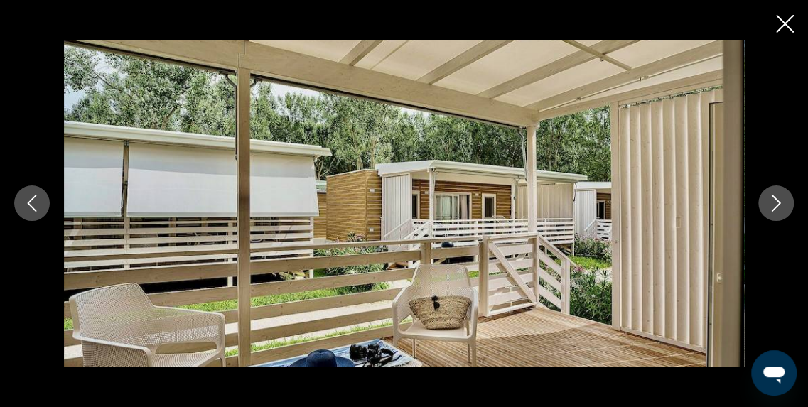
click at [773, 204] on icon "Next image" at bounding box center [776, 203] width 17 height 17
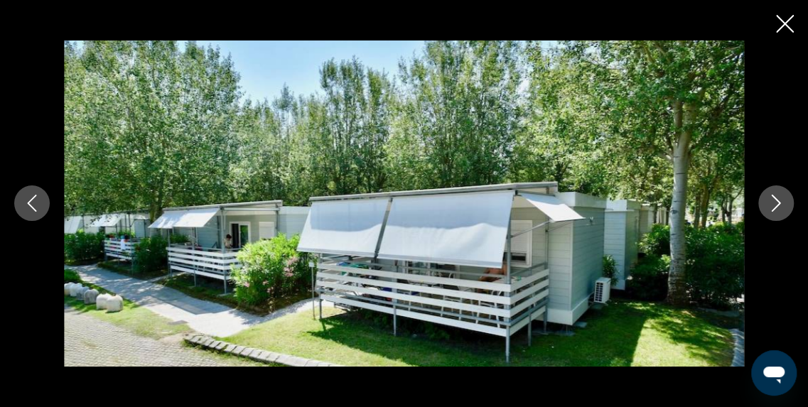
click at [773, 204] on icon "Next image" at bounding box center [776, 203] width 17 height 17
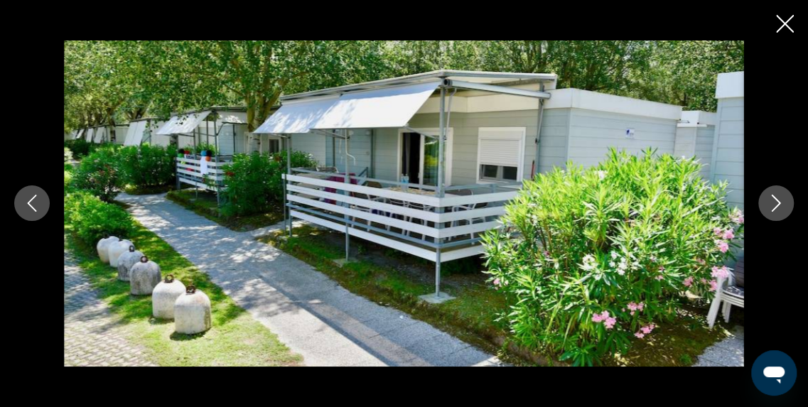
click at [773, 204] on icon "Next image" at bounding box center [776, 203] width 17 height 17
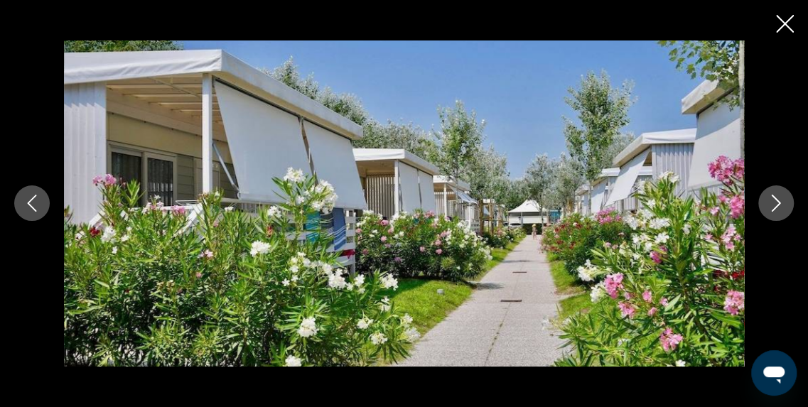
click at [773, 204] on icon "Next image" at bounding box center [776, 203] width 17 height 17
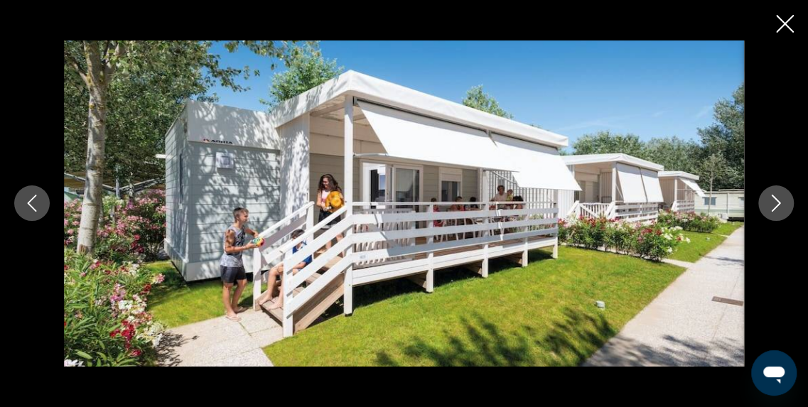
click at [773, 204] on icon "Next image" at bounding box center [776, 203] width 17 height 17
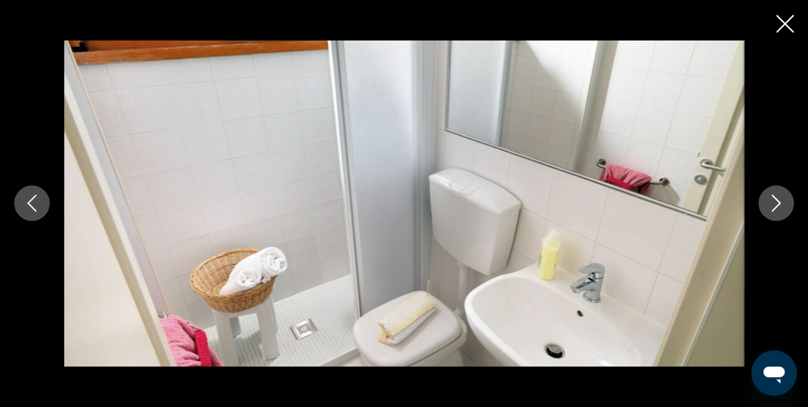
click at [773, 204] on icon "Next image" at bounding box center [776, 203] width 17 height 17
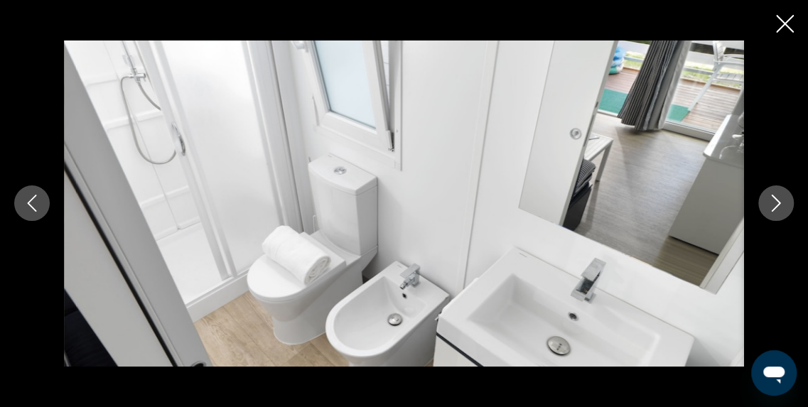
click at [773, 204] on icon "Next image" at bounding box center [776, 203] width 17 height 17
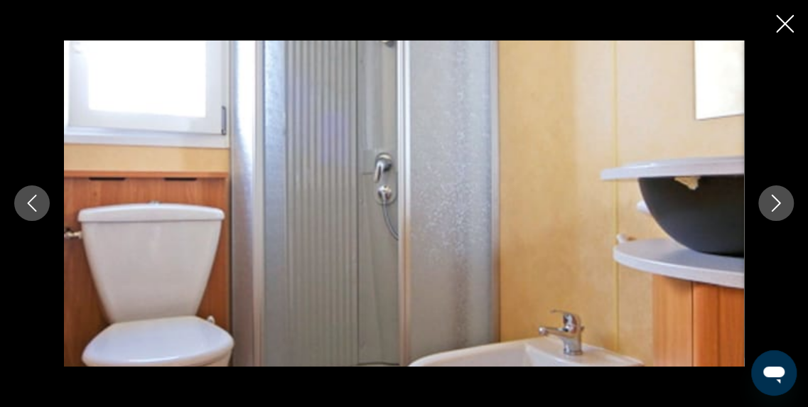
click at [773, 204] on icon "Next image" at bounding box center [776, 203] width 17 height 17
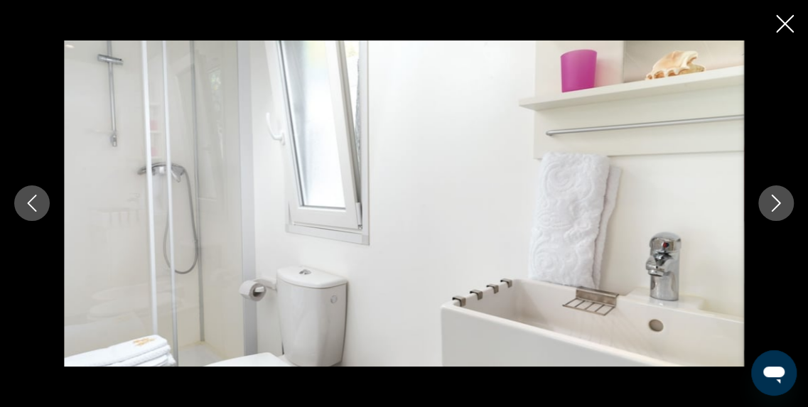
click at [773, 204] on icon "Next image" at bounding box center [776, 203] width 17 height 17
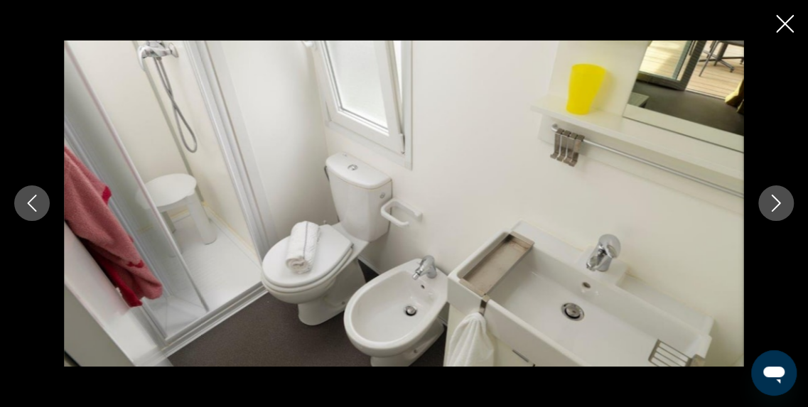
click at [773, 204] on icon "Next image" at bounding box center [776, 203] width 17 height 17
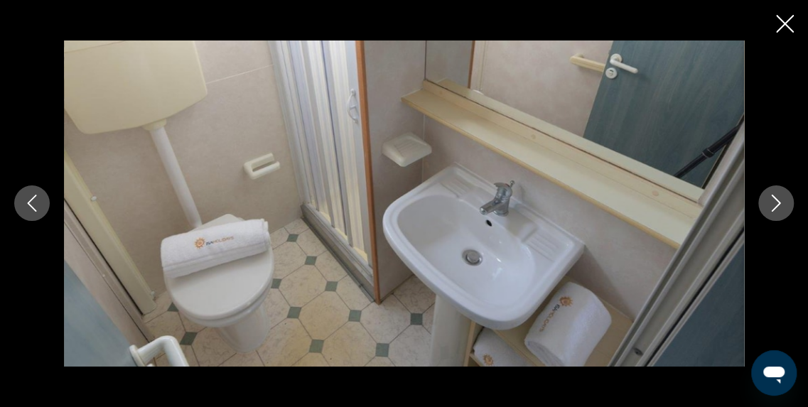
click at [773, 204] on icon "Next image" at bounding box center [776, 203] width 17 height 17
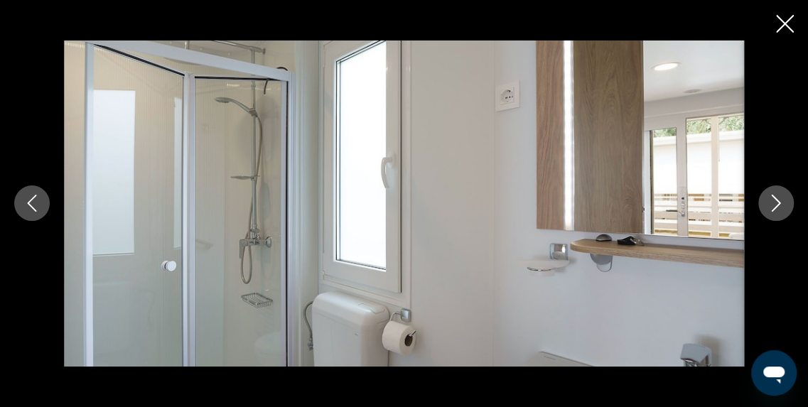
click at [773, 204] on icon "Next image" at bounding box center [776, 203] width 17 height 17
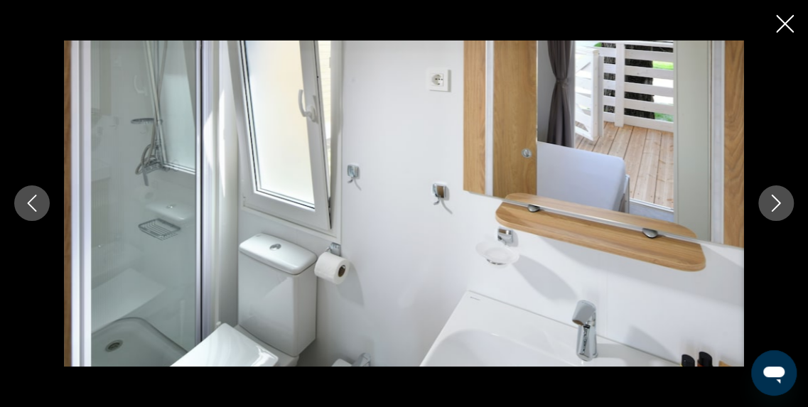
click at [773, 204] on icon "Next image" at bounding box center [776, 203] width 17 height 17
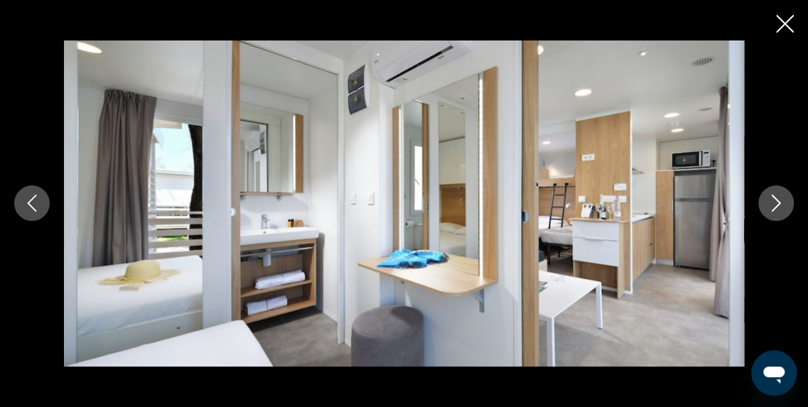
click at [773, 204] on icon "Next image" at bounding box center [776, 203] width 17 height 17
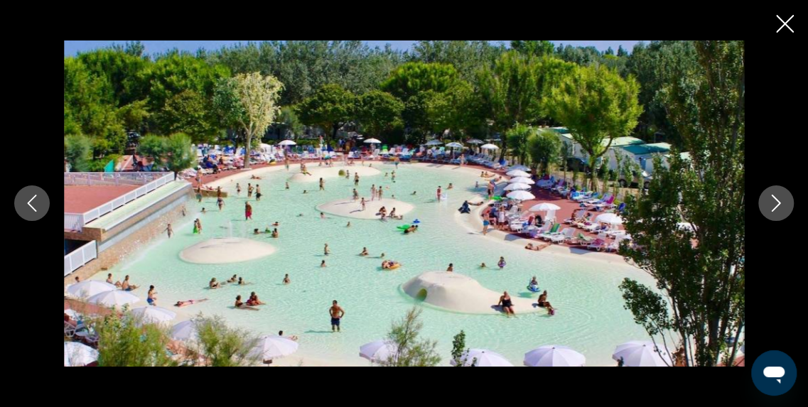
click at [773, 204] on icon "Next image" at bounding box center [776, 203] width 17 height 17
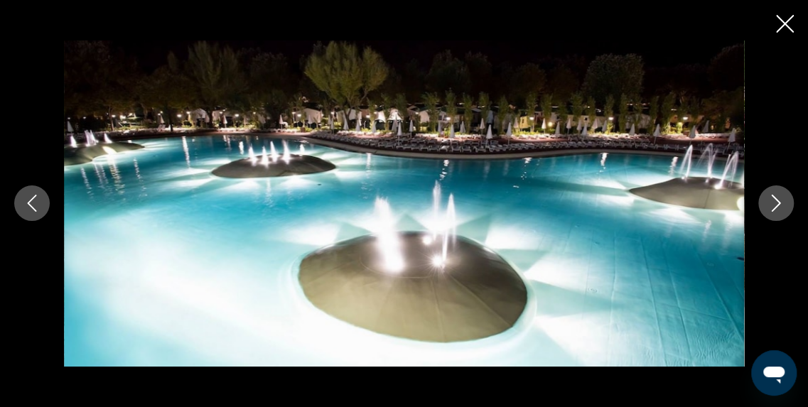
click at [773, 204] on icon "Next image" at bounding box center [776, 203] width 17 height 17
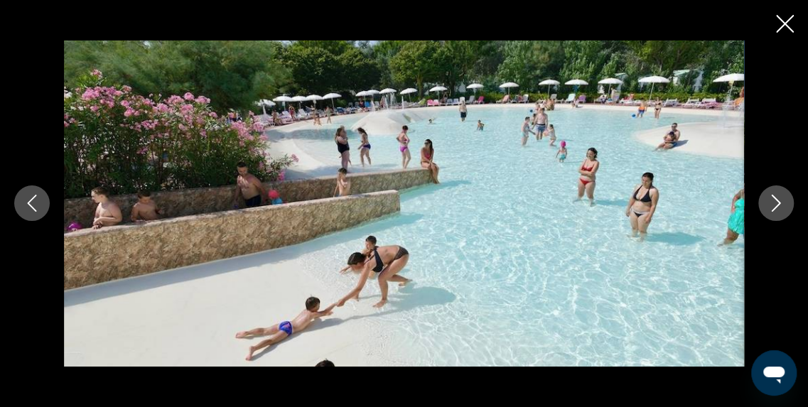
click at [29, 204] on icon "Previous image" at bounding box center [32, 203] width 9 height 17
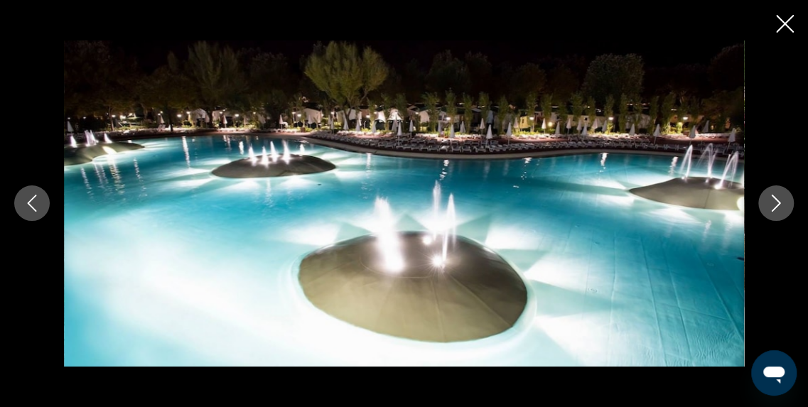
click at [29, 204] on icon "Previous image" at bounding box center [32, 203] width 9 height 17
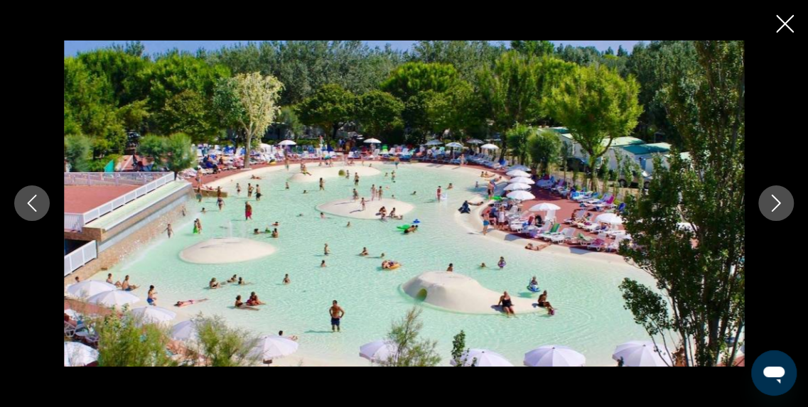
click at [29, 204] on icon "Previous image" at bounding box center [32, 203] width 9 height 17
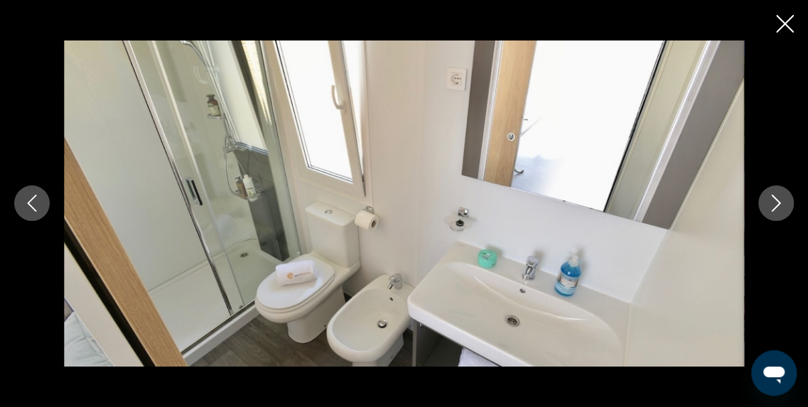
click at [773, 201] on icon "Next image" at bounding box center [776, 203] width 17 height 17
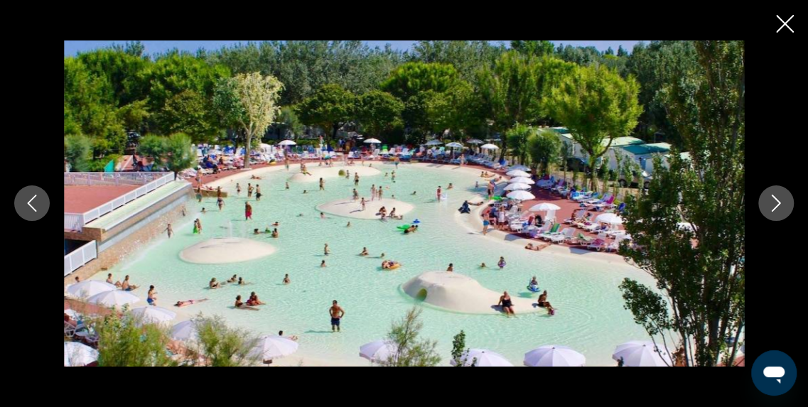
click at [773, 201] on icon "Next image" at bounding box center [776, 203] width 17 height 17
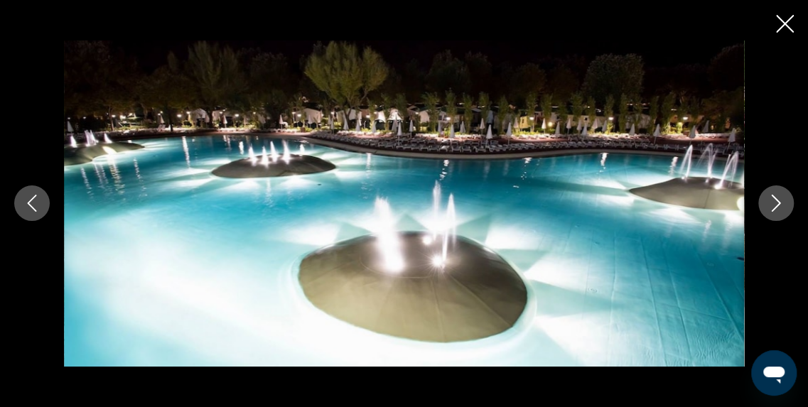
click at [773, 201] on icon "Next image" at bounding box center [776, 203] width 17 height 17
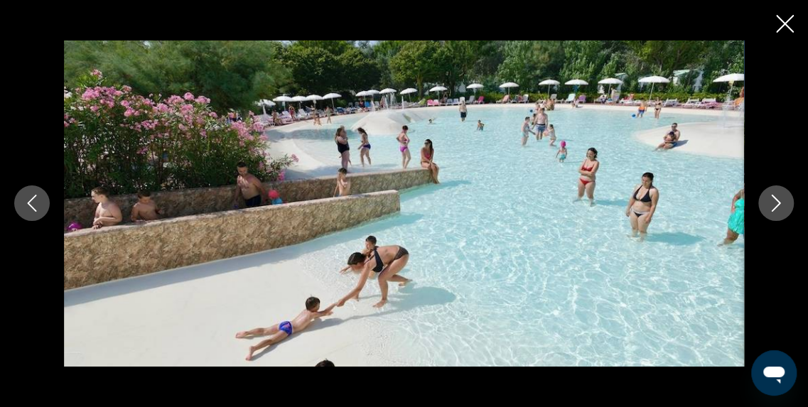
click at [773, 201] on icon "Next image" at bounding box center [776, 203] width 17 height 17
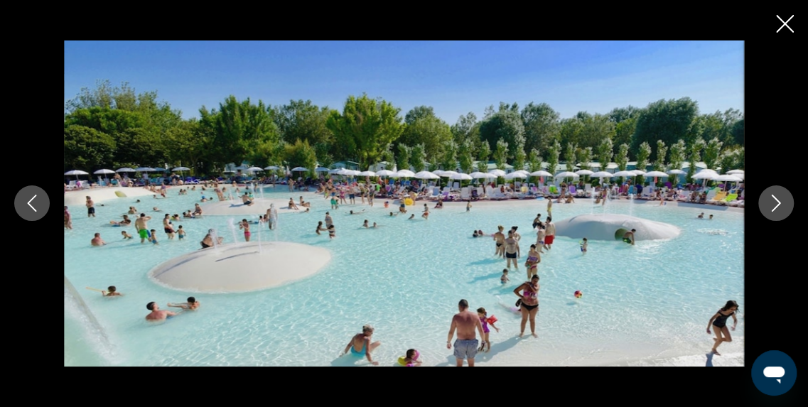
click at [773, 201] on icon "Next image" at bounding box center [776, 203] width 17 height 17
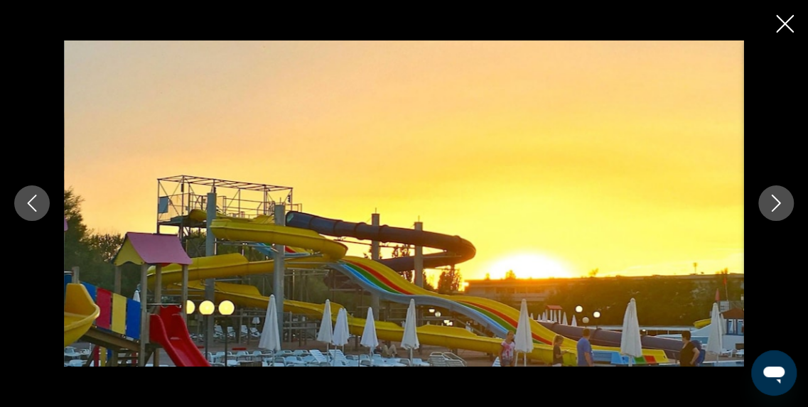
click at [773, 201] on icon "Next image" at bounding box center [776, 203] width 17 height 17
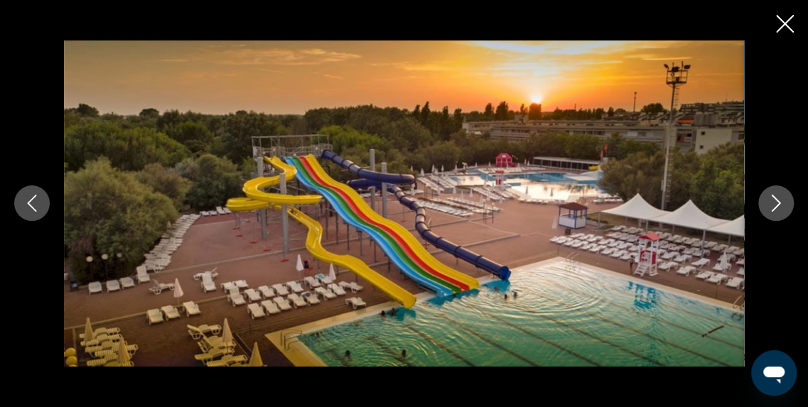
click at [773, 201] on icon "Next image" at bounding box center [776, 203] width 17 height 17
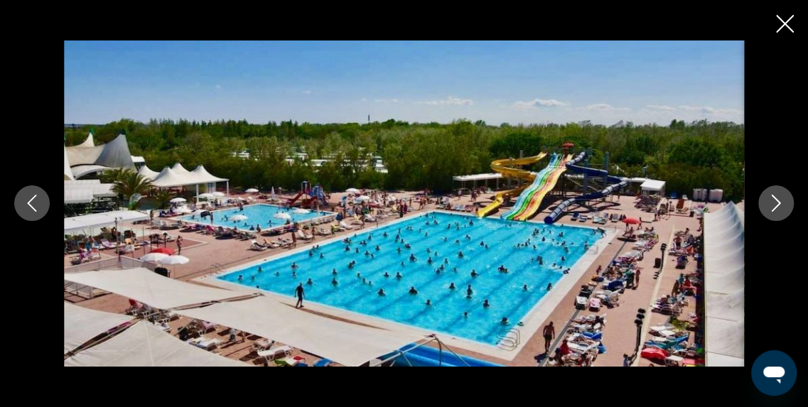
click at [773, 201] on icon "Next image" at bounding box center [776, 203] width 17 height 17
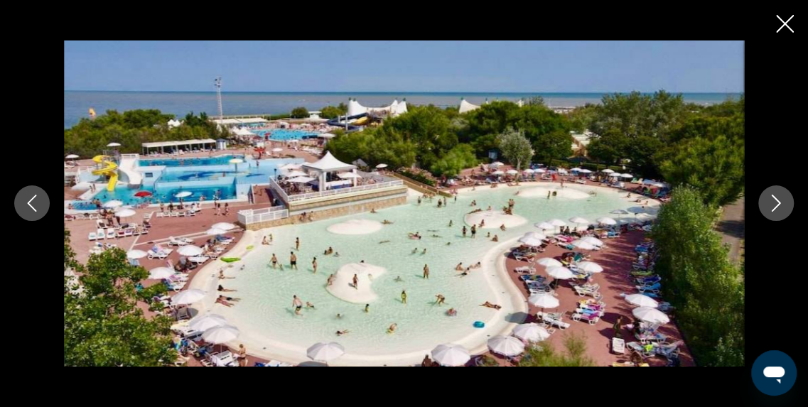
click at [773, 201] on icon "Next image" at bounding box center [776, 203] width 17 height 17
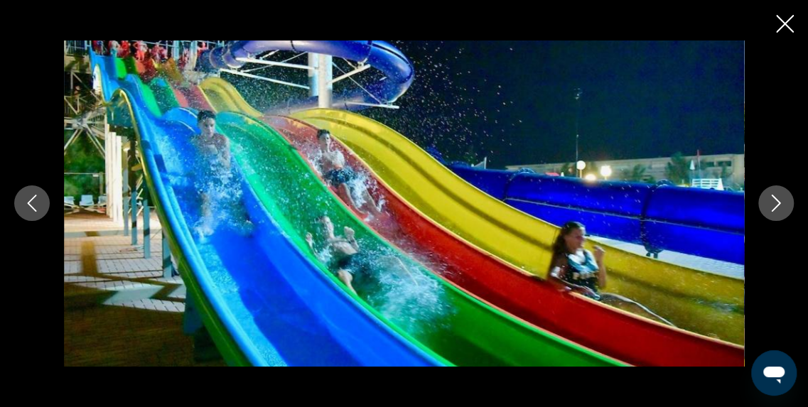
click at [33, 213] on button "Previous image" at bounding box center [32, 204] width 36 height 36
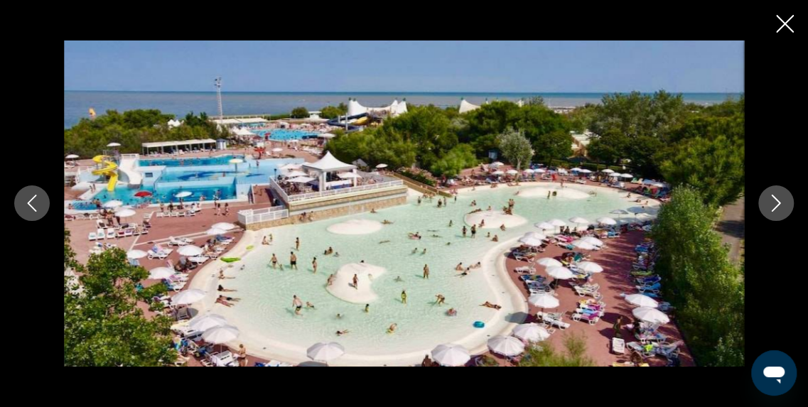
click at [775, 213] on button "Next image" at bounding box center [776, 204] width 36 height 36
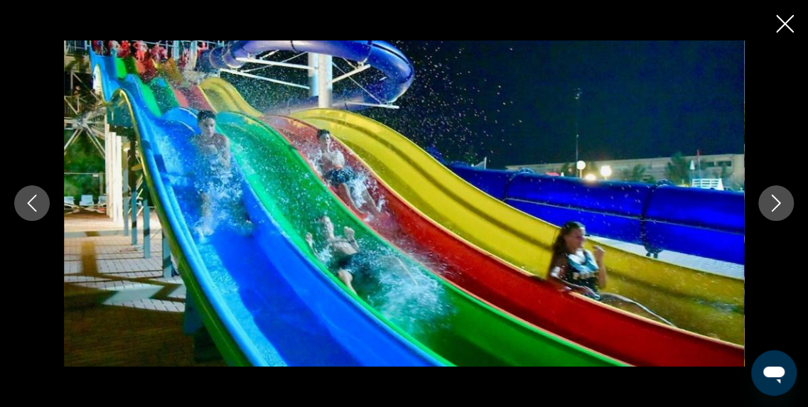
click at [775, 213] on button "Next image" at bounding box center [776, 204] width 36 height 36
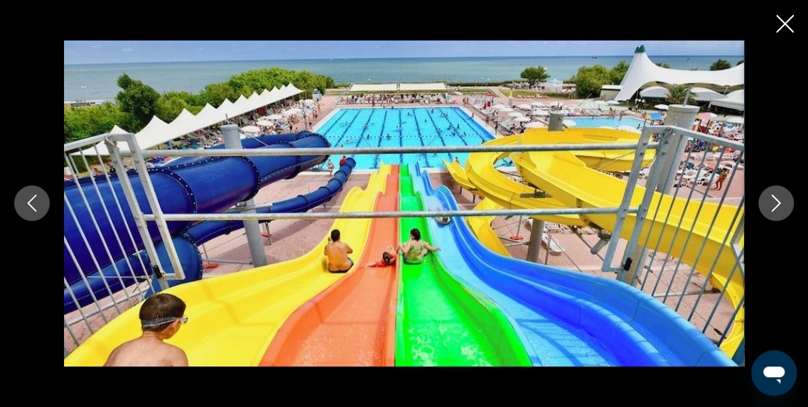
click at [776, 207] on icon "Next image" at bounding box center [776, 203] width 9 height 17
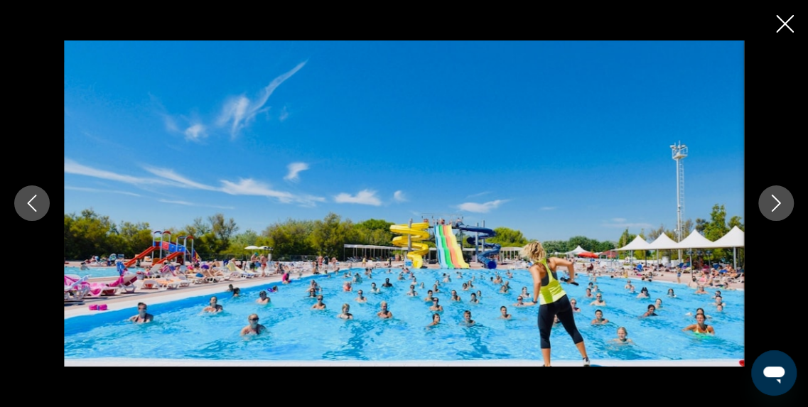
click at [776, 207] on icon "Next image" at bounding box center [776, 203] width 9 height 17
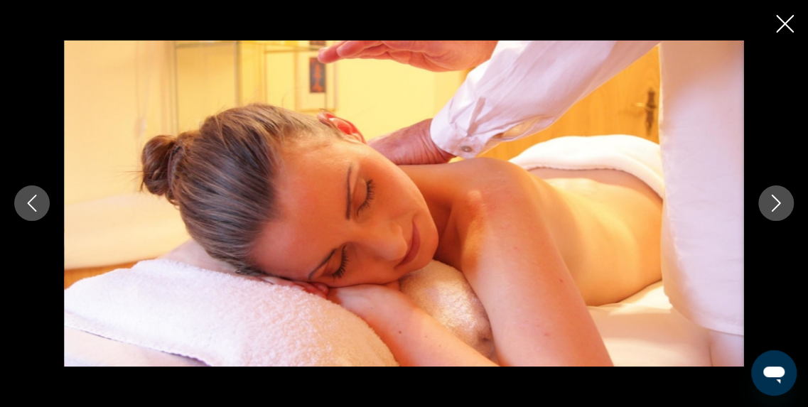
click at [776, 207] on icon "Next image" at bounding box center [776, 203] width 9 height 17
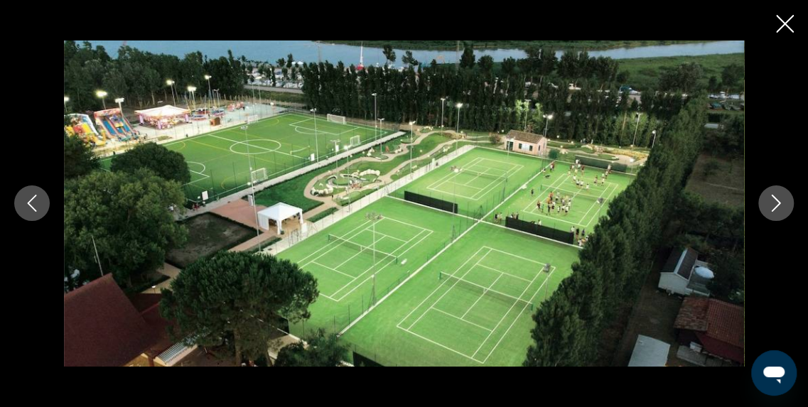
click at [776, 207] on icon "Next image" at bounding box center [776, 203] width 9 height 17
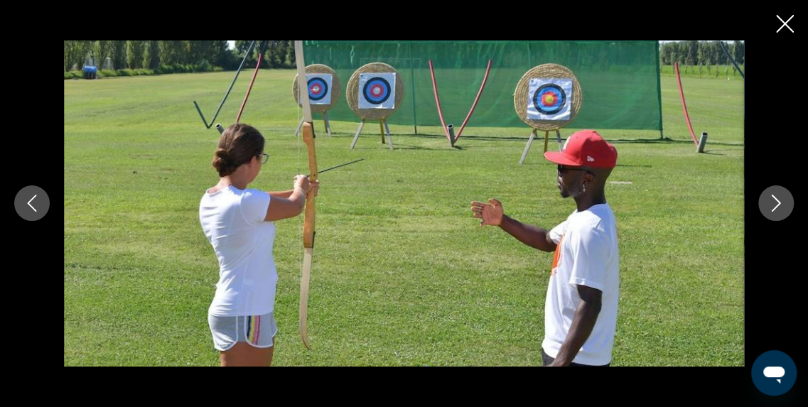
click at [25, 198] on icon "Previous image" at bounding box center [31, 203] width 17 height 17
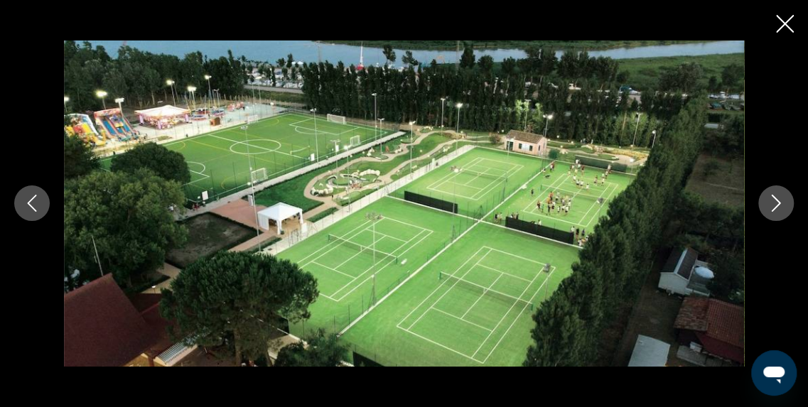
click at [25, 198] on icon "Previous image" at bounding box center [31, 203] width 17 height 17
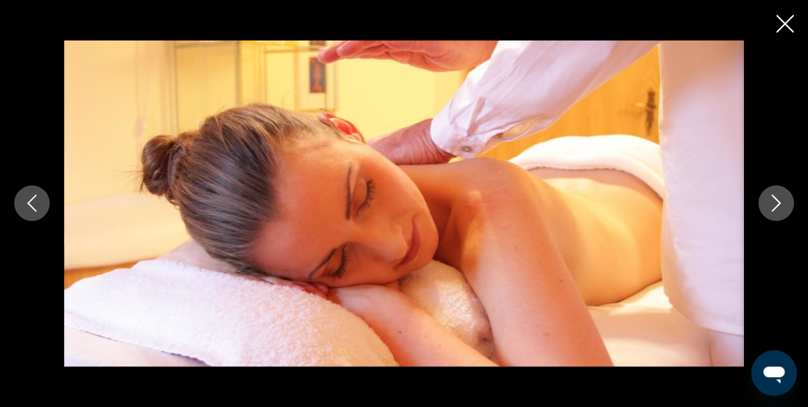
click at [769, 198] on icon "Next image" at bounding box center [776, 203] width 17 height 17
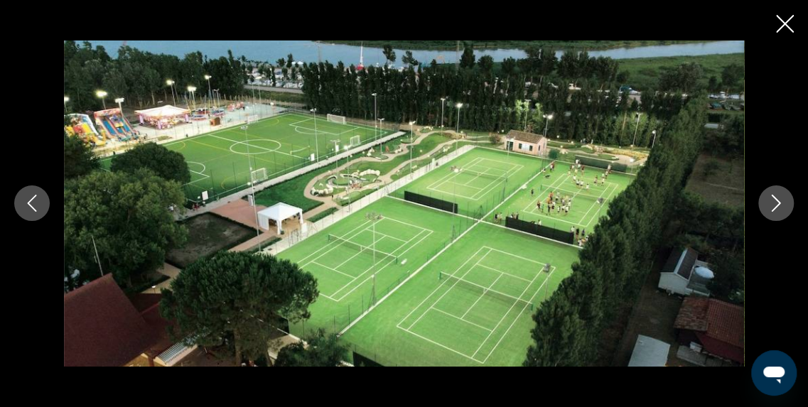
click at [769, 198] on icon "Next image" at bounding box center [776, 203] width 17 height 17
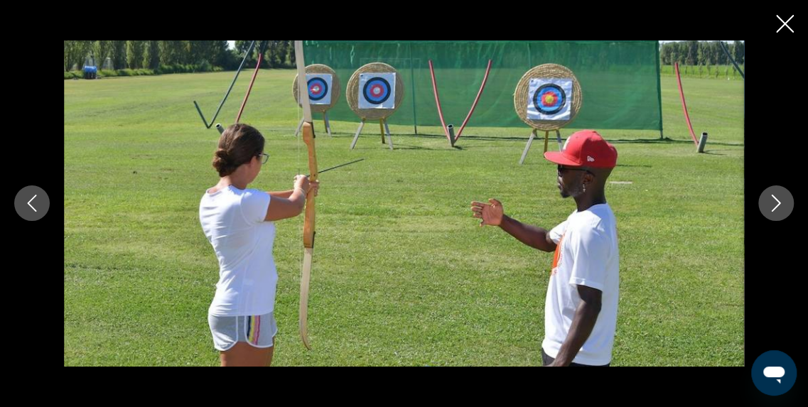
click at [769, 198] on icon "Next image" at bounding box center [776, 203] width 17 height 17
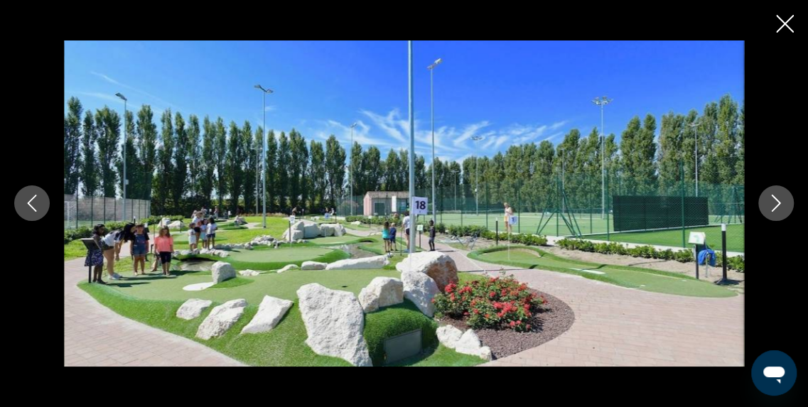
click at [769, 198] on icon "Next image" at bounding box center [776, 203] width 17 height 17
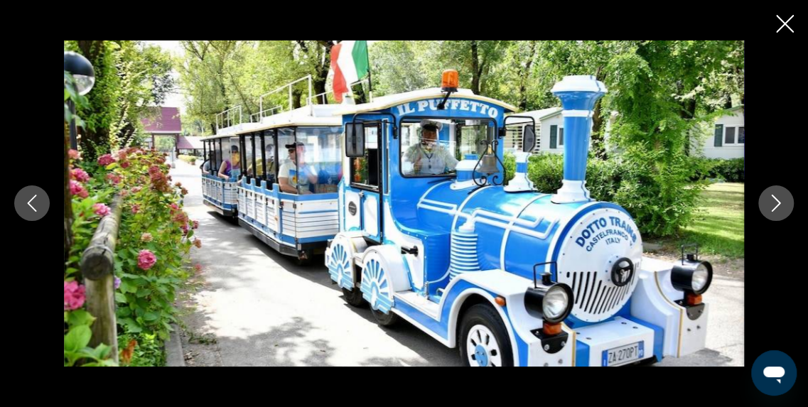
click at [769, 198] on icon "Next image" at bounding box center [776, 203] width 17 height 17
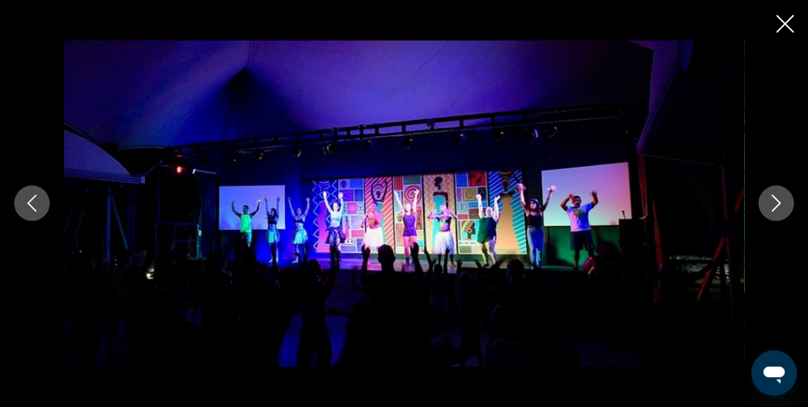
click at [769, 198] on icon "Next image" at bounding box center [776, 203] width 17 height 17
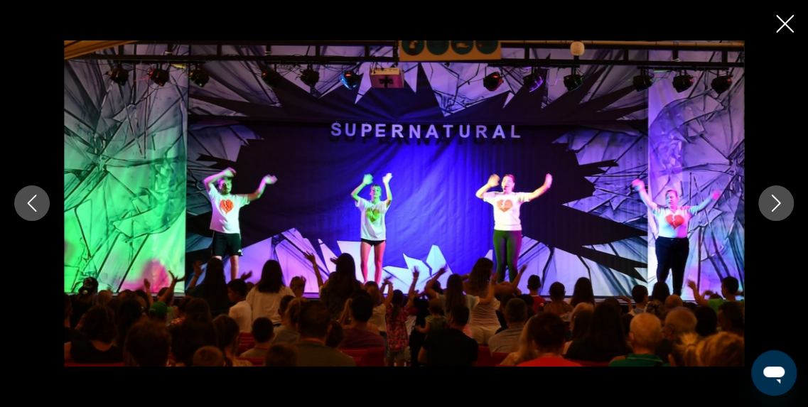
click at [769, 198] on icon "Next image" at bounding box center [776, 203] width 17 height 17
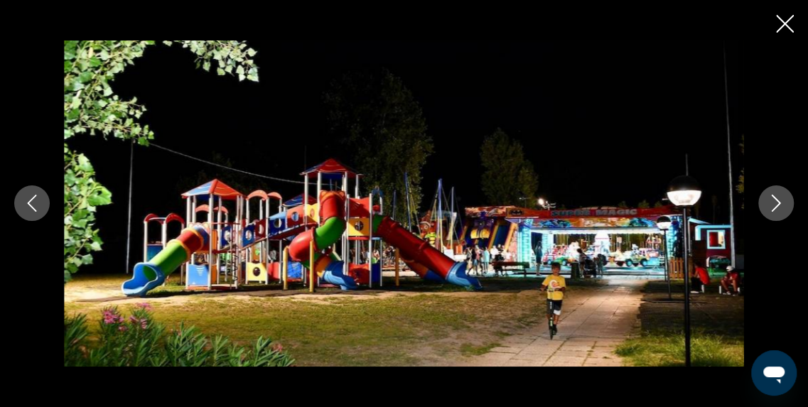
click at [769, 198] on icon "Next image" at bounding box center [776, 203] width 17 height 17
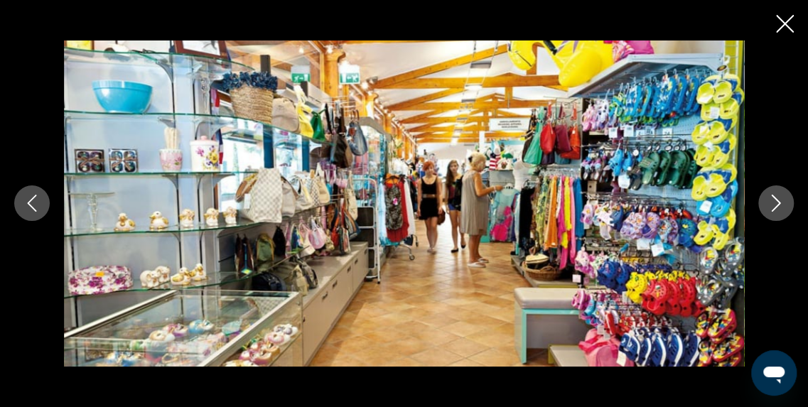
click at [769, 198] on icon "Next image" at bounding box center [776, 203] width 17 height 17
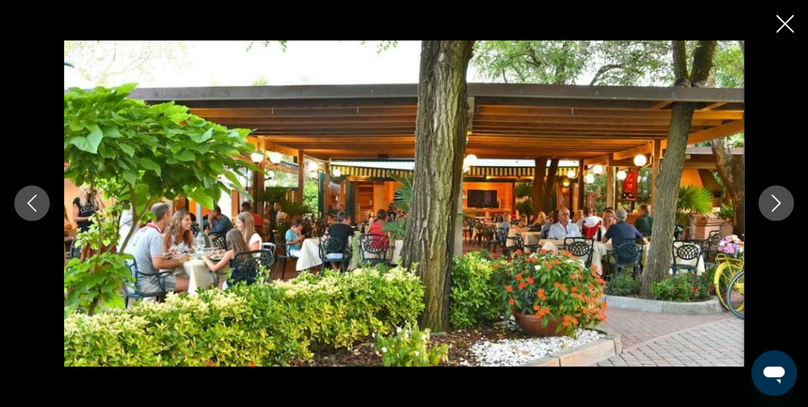
click at [769, 198] on icon "Next image" at bounding box center [776, 203] width 17 height 17
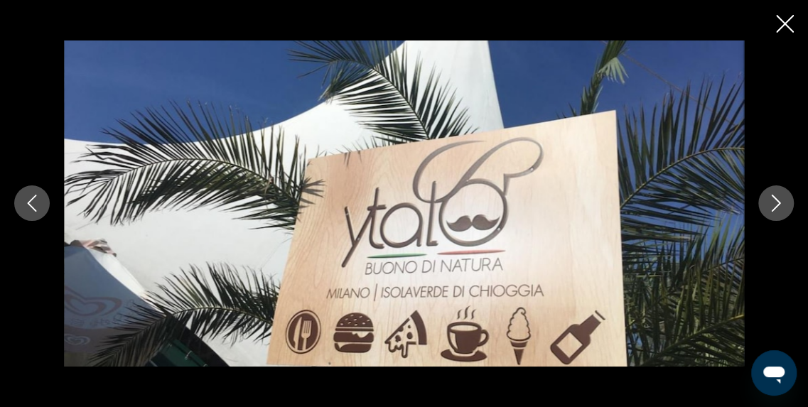
click at [769, 198] on icon "Next image" at bounding box center [776, 203] width 17 height 17
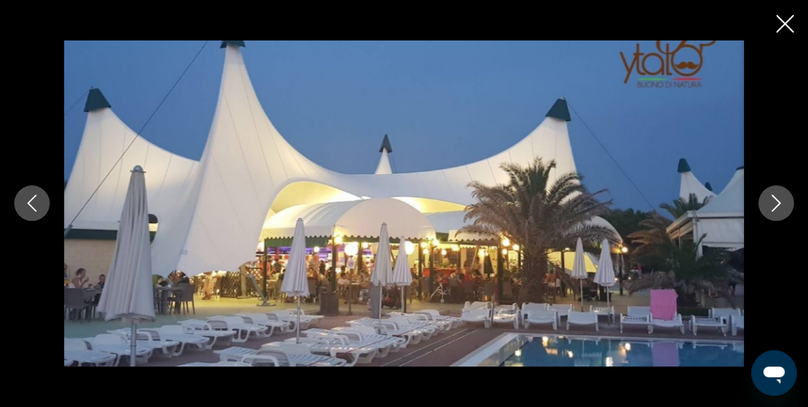
click at [769, 198] on icon "Next image" at bounding box center [776, 203] width 17 height 17
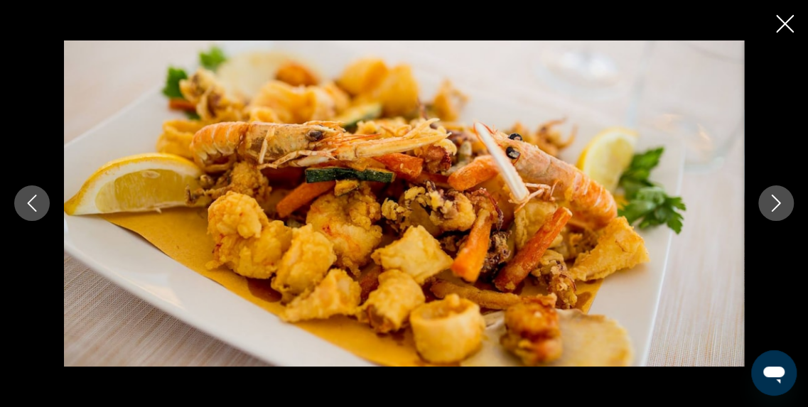
click at [769, 198] on icon "Next image" at bounding box center [776, 203] width 17 height 17
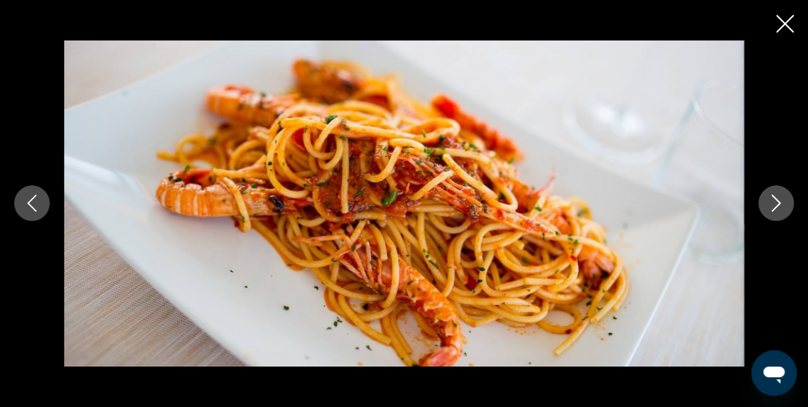
click at [769, 198] on icon "Next image" at bounding box center [776, 203] width 17 height 17
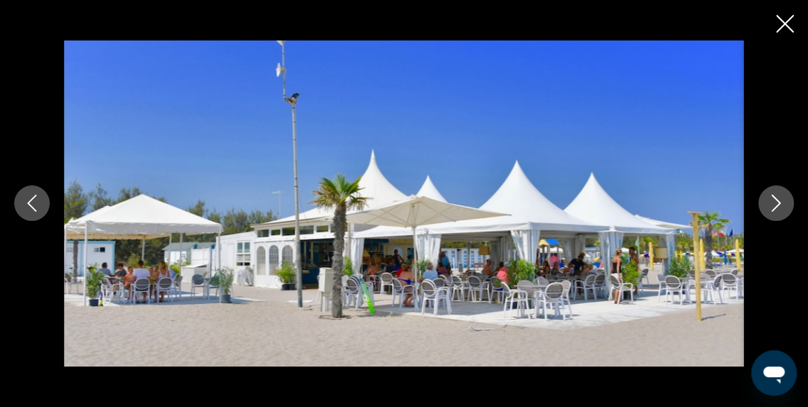
click at [769, 198] on icon "Next image" at bounding box center [776, 203] width 17 height 17
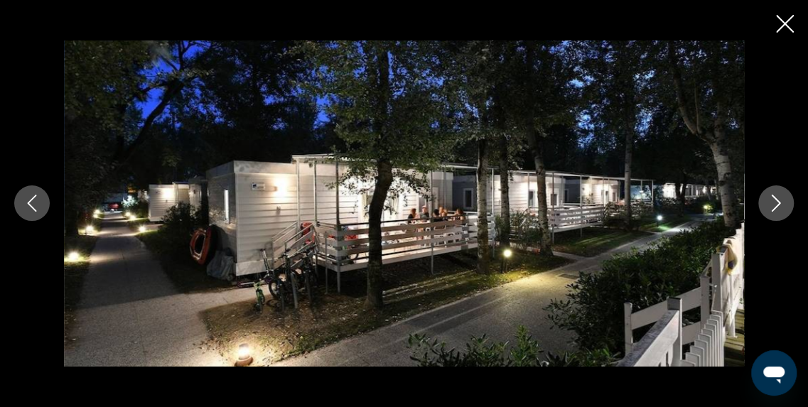
click at [769, 198] on icon "Next image" at bounding box center [776, 203] width 17 height 17
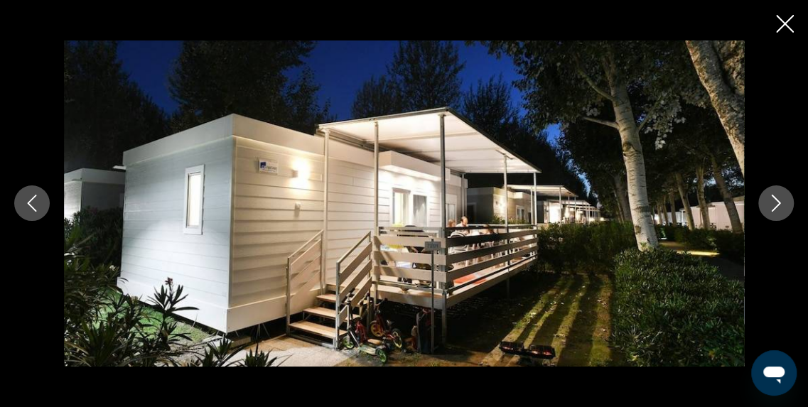
click at [769, 198] on icon "Next image" at bounding box center [776, 203] width 17 height 17
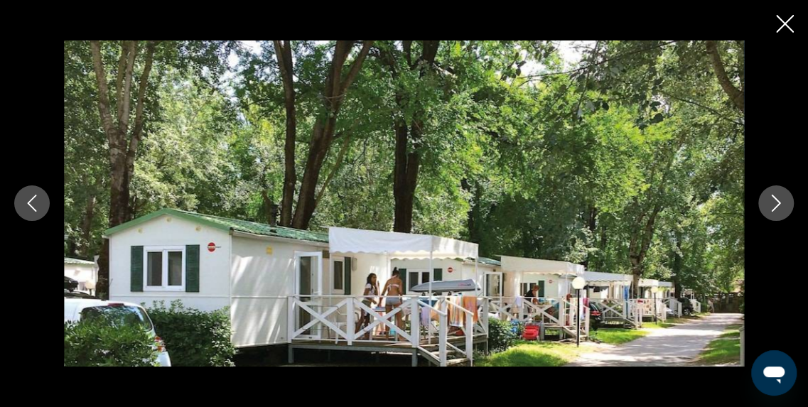
click at [769, 198] on icon "Next image" at bounding box center [776, 203] width 17 height 17
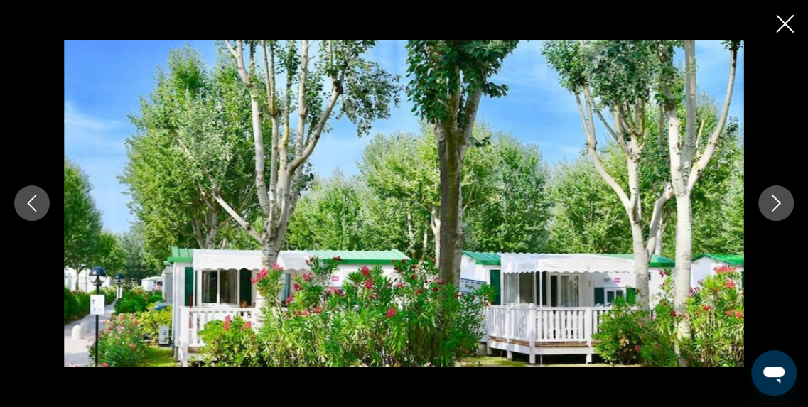
click at [769, 198] on icon "Next image" at bounding box center [776, 203] width 17 height 17
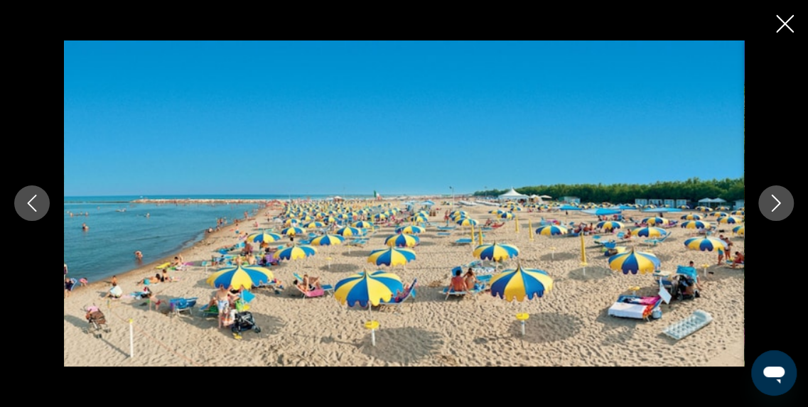
click at [769, 198] on icon "Next image" at bounding box center [776, 203] width 17 height 17
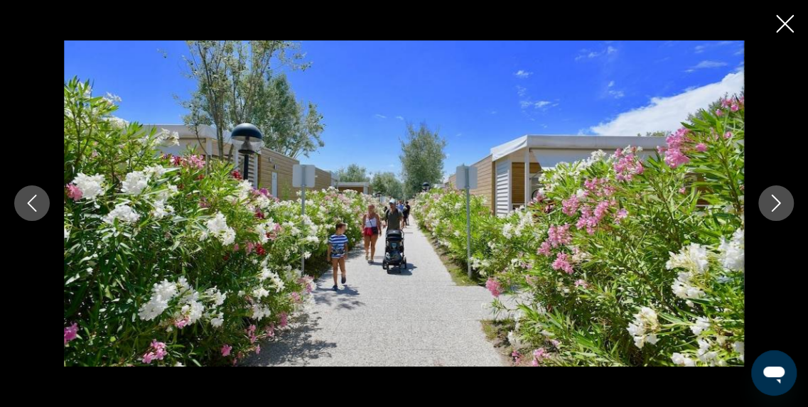
click at [769, 198] on icon "Next image" at bounding box center [776, 203] width 17 height 17
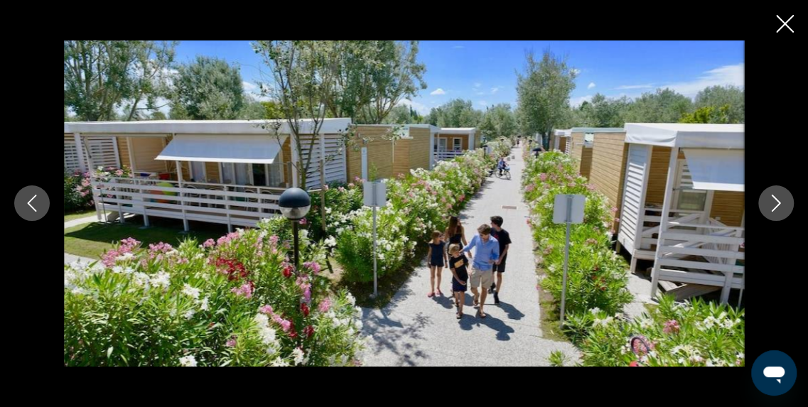
click at [769, 198] on icon "Next image" at bounding box center [776, 203] width 17 height 17
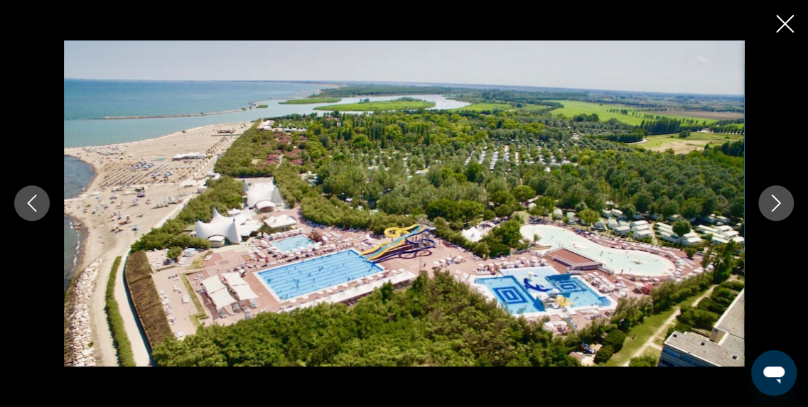
click at [769, 198] on icon "Next image" at bounding box center [776, 203] width 17 height 17
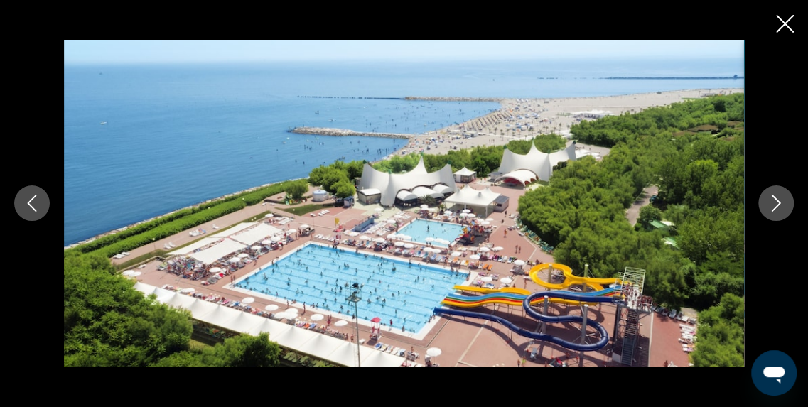
click at [769, 198] on icon "Next image" at bounding box center [776, 203] width 17 height 17
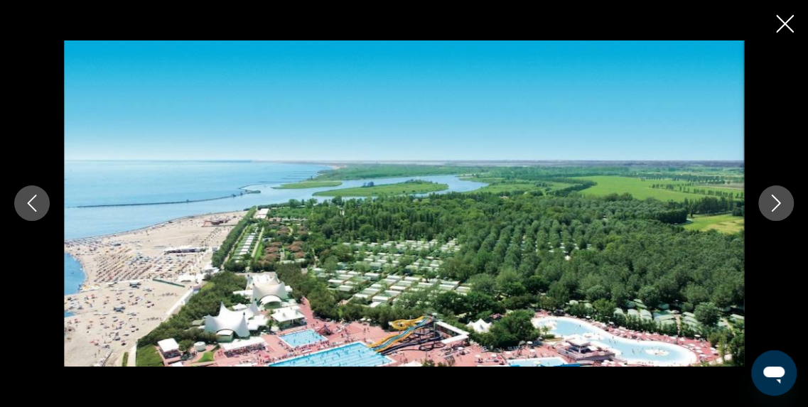
click at [769, 198] on icon "Next image" at bounding box center [776, 203] width 17 height 17
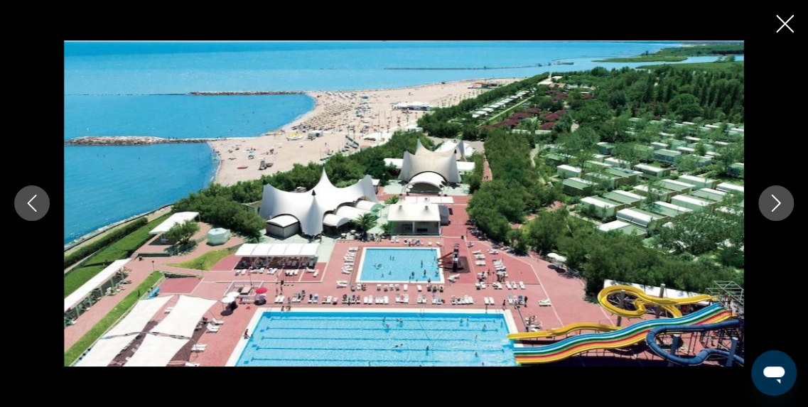
click at [769, 198] on icon "Next image" at bounding box center [776, 203] width 17 height 17
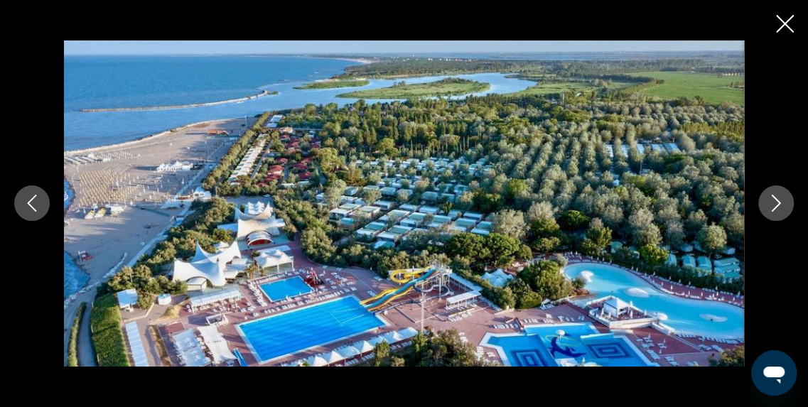
click at [769, 198] on icon "Next image" at bounding box center [776, 203] width 17 height 17
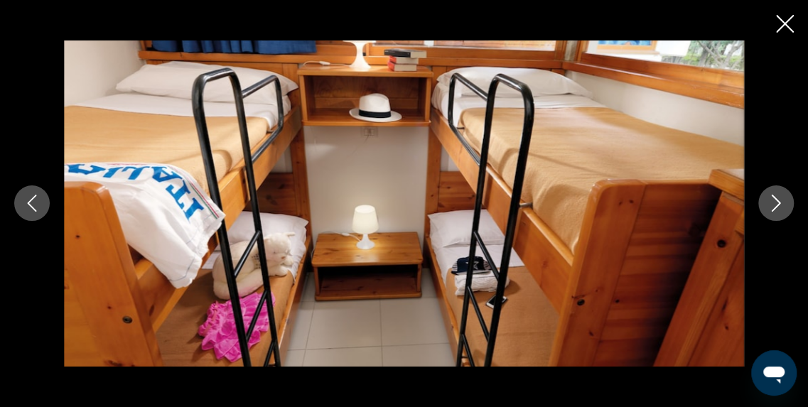
click at [784, 16] on icon "Close slideshow" at bounding box center [785, 24] width 18 height 18
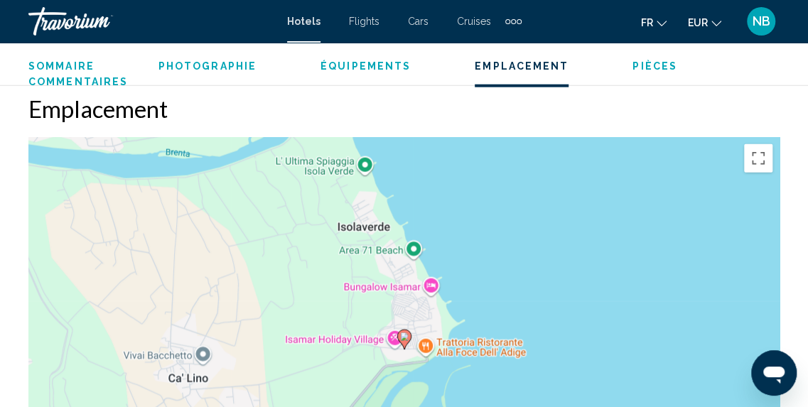
scroll to position [1686, 0]
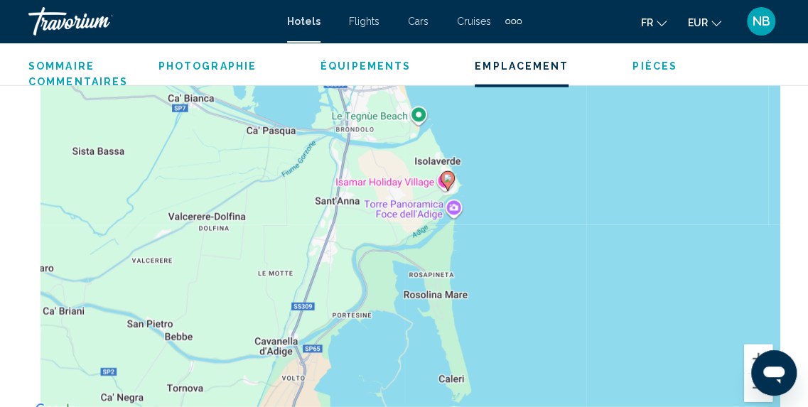
drag, startPoint x: 240, startPoint y: 176, endPoint x: 412, endPoint y: 176, distance: 171.3
click at [412, 176] on div "Pour activer le glissement avec le clavier, appuyez sur Alt+Entrée. Une fois ce…" at bounding box center [403, 206] width 751 height 426
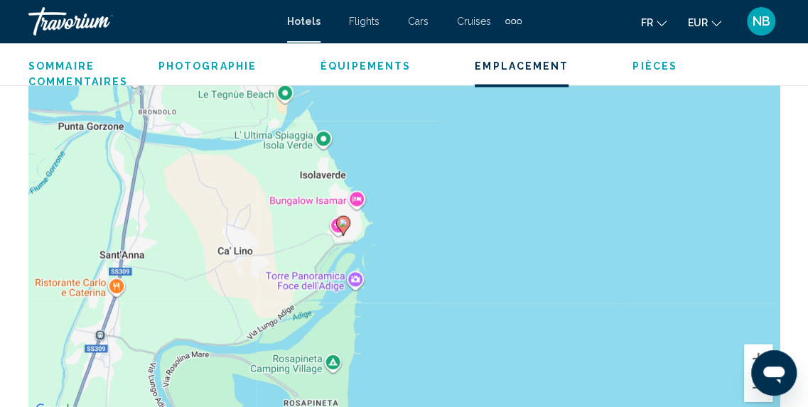
drag, startPoint x: 443, startPoint y: 163, endPoint x: 443, endPoint y: 29, distance: 134.3
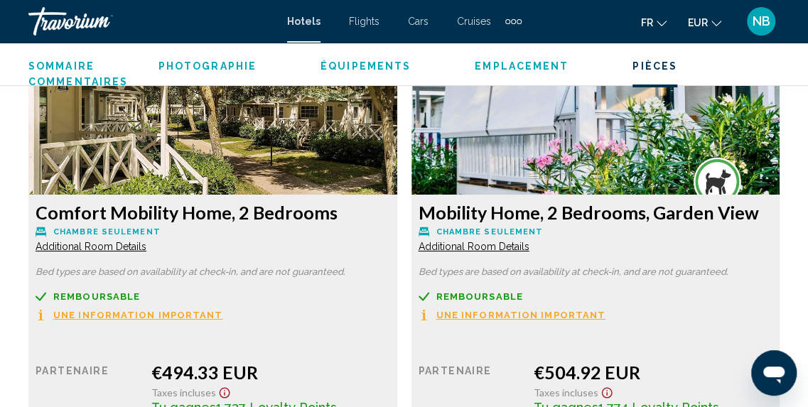
scroll to position [2269, 0]
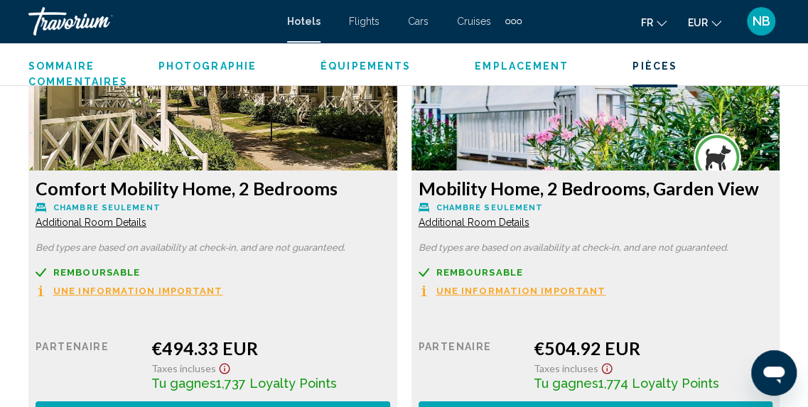
click at [109, 221] on span "Additional Room Details" at bounding box center [91, 222] width 111 height 11
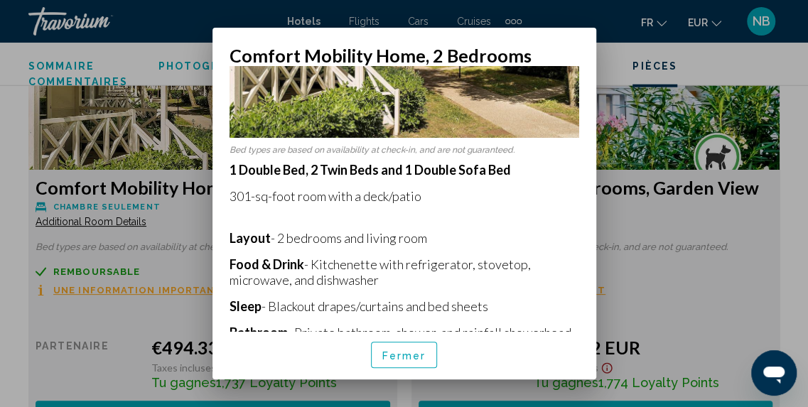
scroll to position [185, 0]
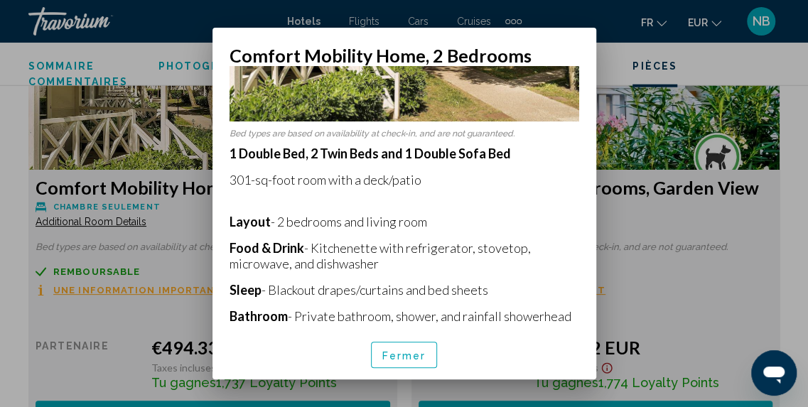
click at [714, 53] on div at bounding box center [404, 203] width 808 height 407
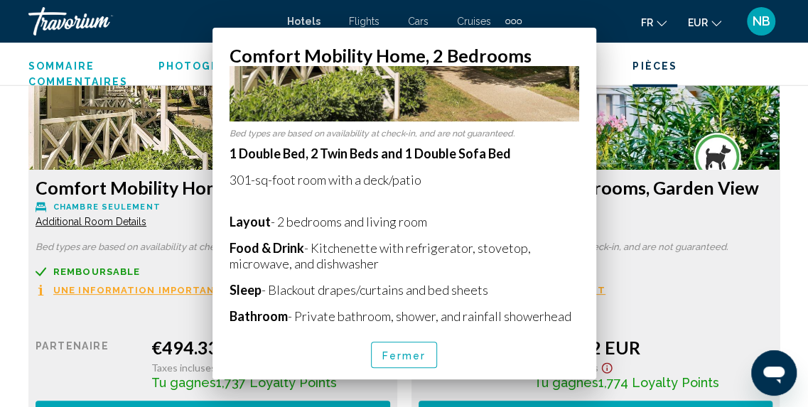
scroll to position [2269, 0]
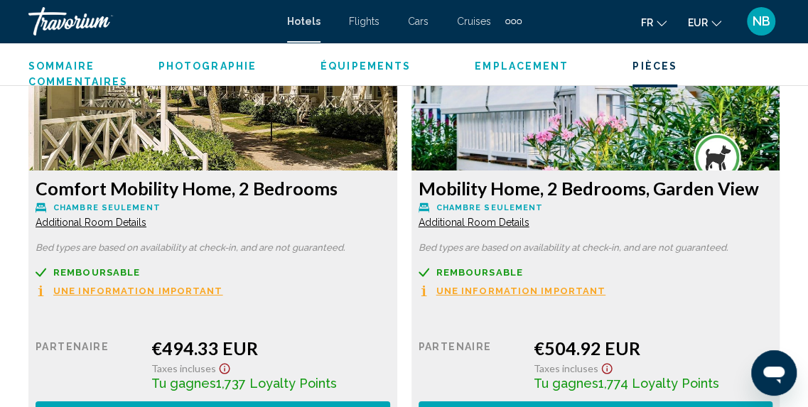
click at [541, 14] on div "fr English Español Français Italiano Português русский EUR USD ($) MXN (Mex$) C…" at bounding box center [658, 21] width 244 height 30
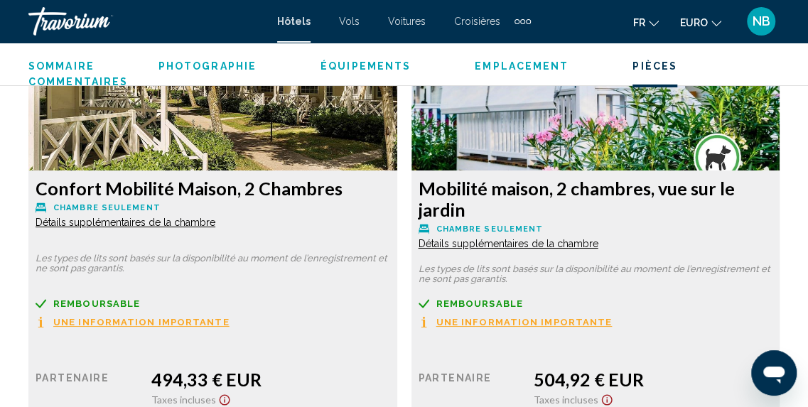
click at [159, 218] on span "Détails supplémentaires de la chambre" at bounding box center [126, 222] width 180 height 11
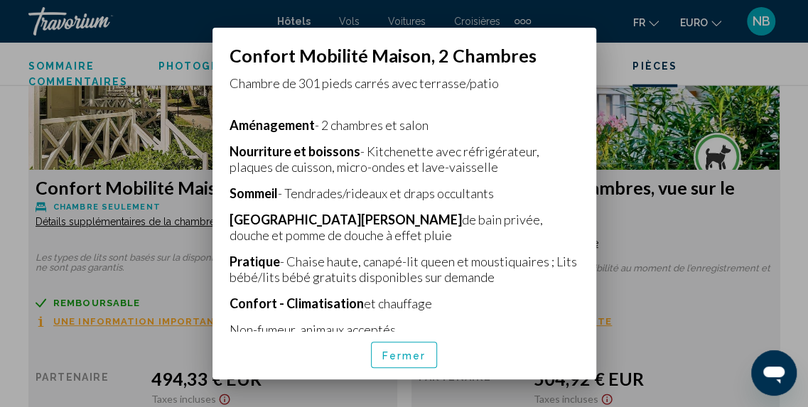
scroll to position [301, 0]
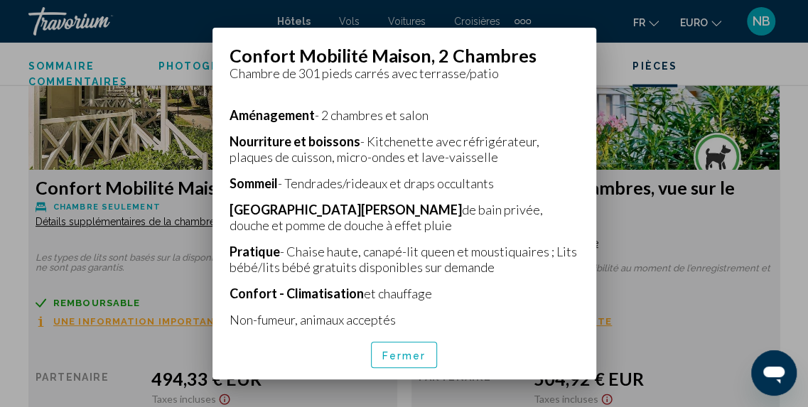
click at [596, 281] on div "Les types de lits sont basés sur la disponibilité au moment de l’enregistrement…" at bounding box center [405, 198] width 384 height 264
click at [421, 353] on span "Fermer" at bounding box center [404, 355] width 44 height 11
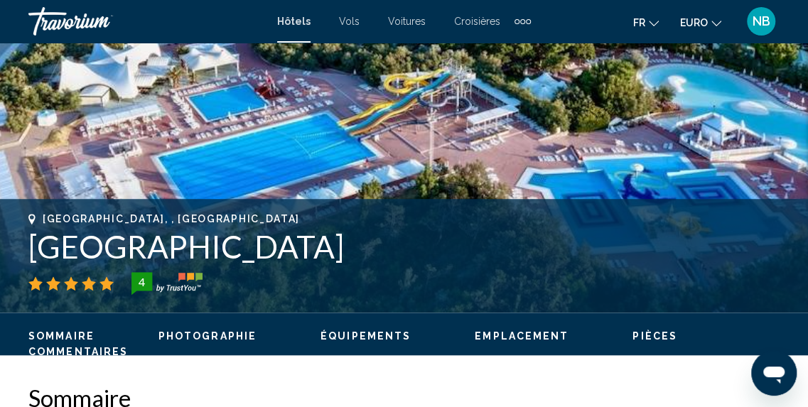
scroll to position [0, 0]
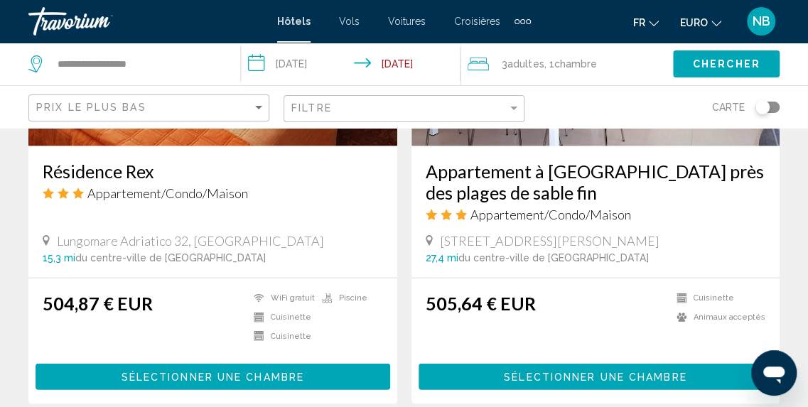
scroll to position [1278, 0]
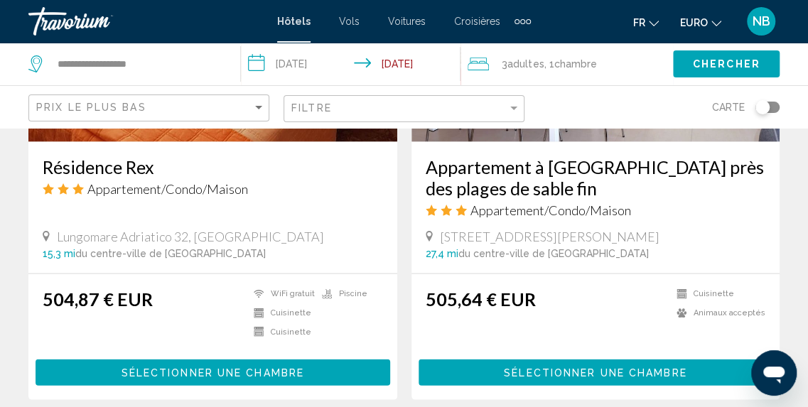
click at [689, 160] on h3 "Appartement à [GEOGRAPHIC_DATA] près des plages de sable fin" at bounding box center [596, 177] width 340 height 43
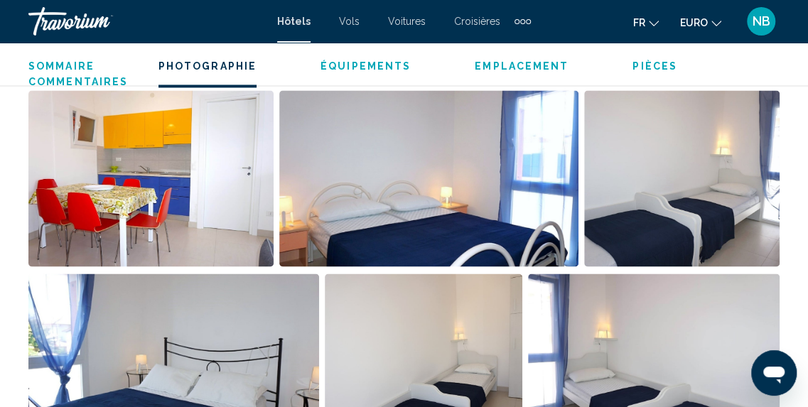
scroll to position [963, 0]
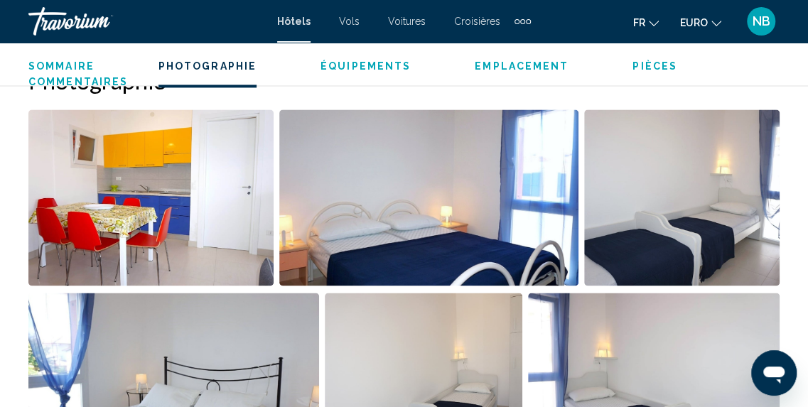
click at [175, 245] on img "Ouvrir le curseur d’image en plein écran" at bounding box center [150, 197] width 245 height 176
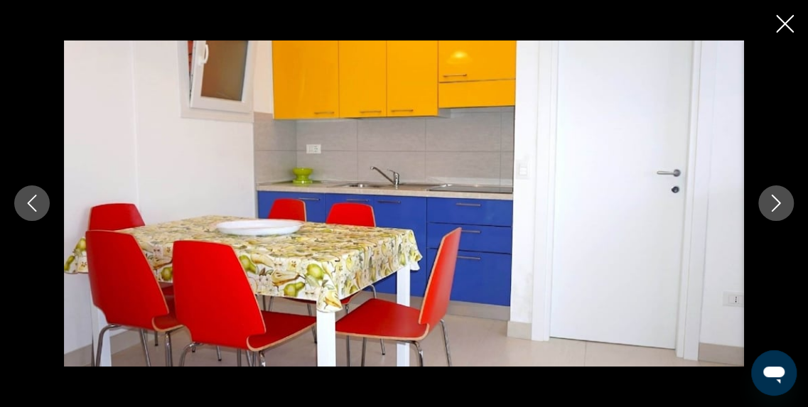
click at [774, 195] on icon "Image suivante" at bounding box center [776, 203] width 17 height 17
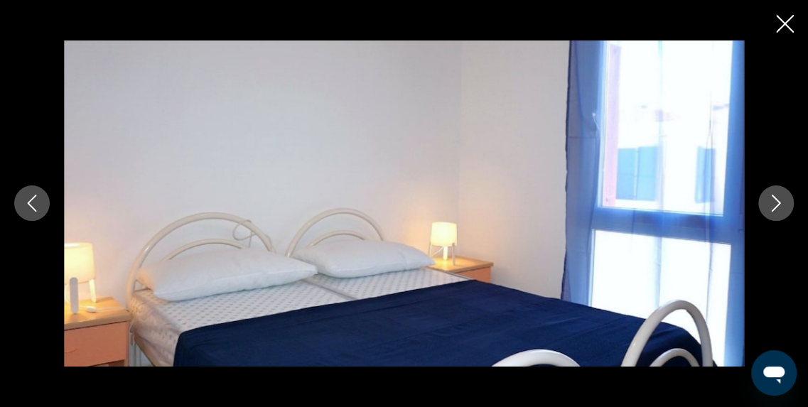
click at [774, 195] on icon "Image suivante" at bounding box center [776, 203] width 17 height 17
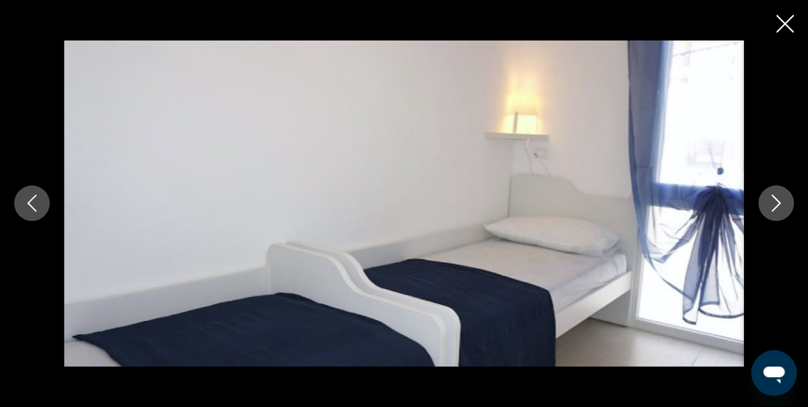
click at [774, 195] on icon "Image suivante" at bounding box center [776, 203] width 17 height 17
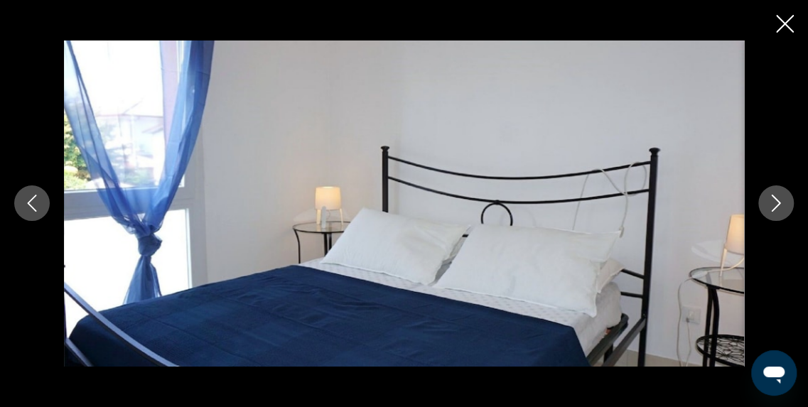
click at [774, 195] on icon "Image suivante" at bounding box center [776, 203] width 17 height 17
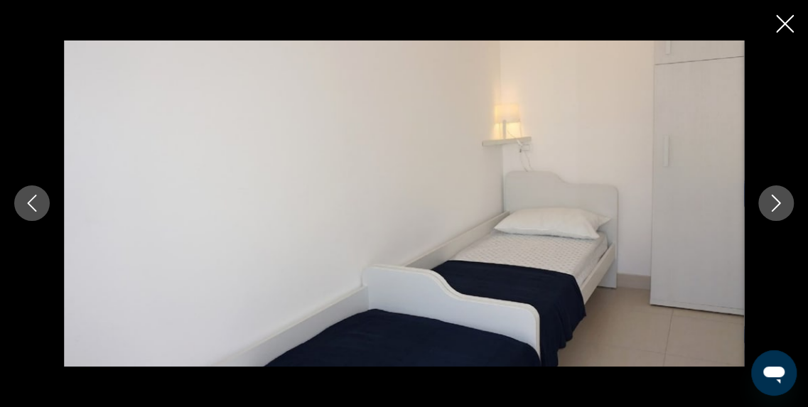
click at [774, 195] on icon "Image suivante" at bounding box center [776, 203] width 17 height 17
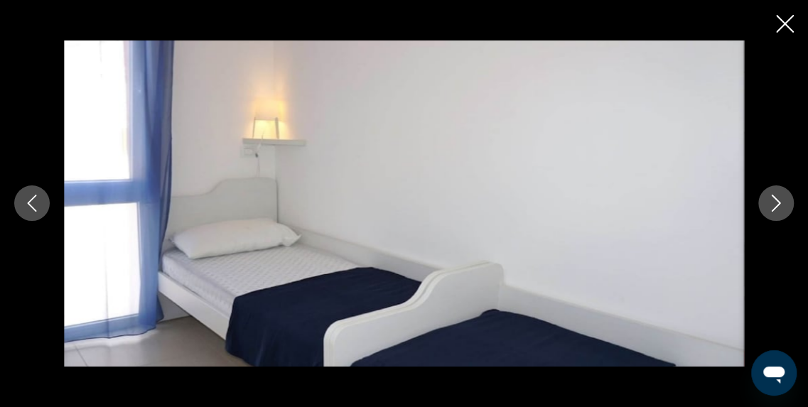
click at [774, 195] on icon "Image suivante" at bounding box center [776, 203] width 17 height 17
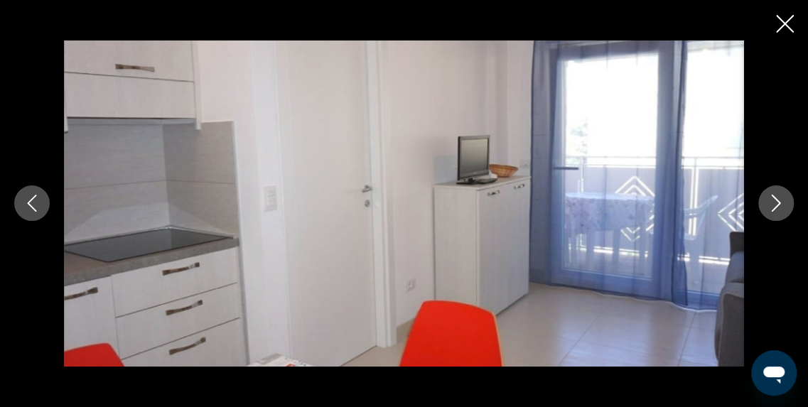
click at [774, 195] on icon "Image suivante" at bounding box center [776, 203] width 17 height 17
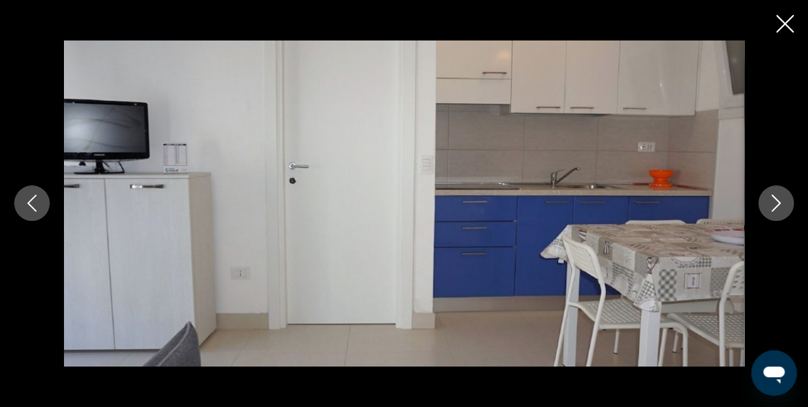
click at [774, 195] on icon "Image suivante" at bounding box center [776, 203] width 17 height 17
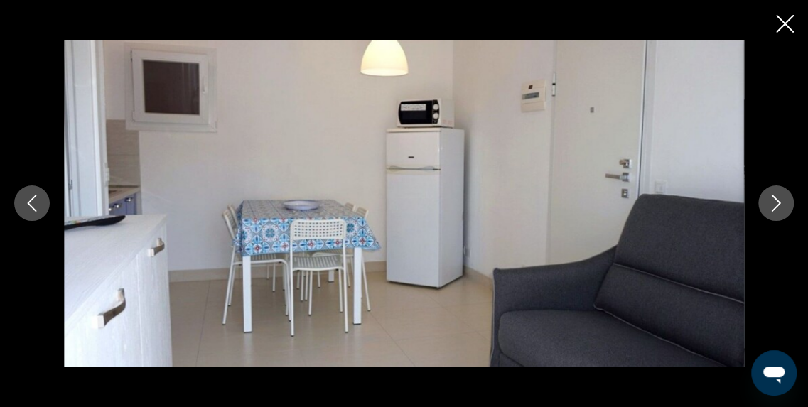
click at [774, 195] on icon "Image suivante" at bounding box center [776, 203] width 17 height 17
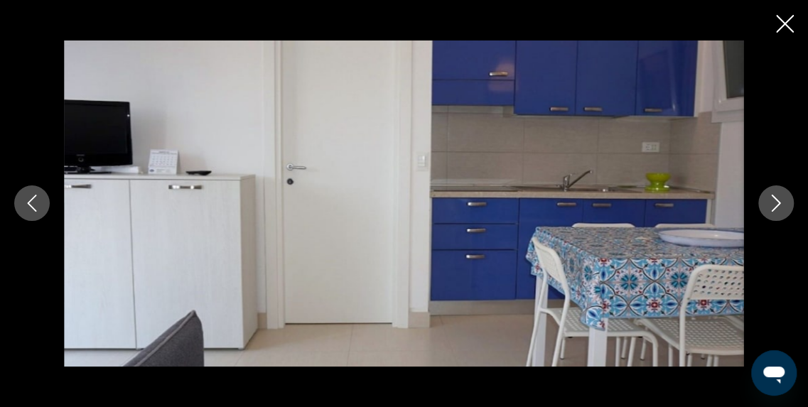
click at [774, 195] on icon "Image suivante" at bounding box center [776, 203] width 17 height 17
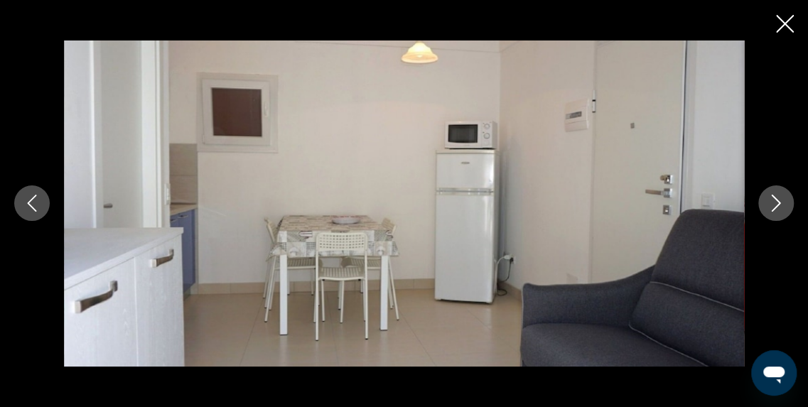
click at [774, 195] on icon "Image suivante" at bounding box center [776, 203] width 17 height 17
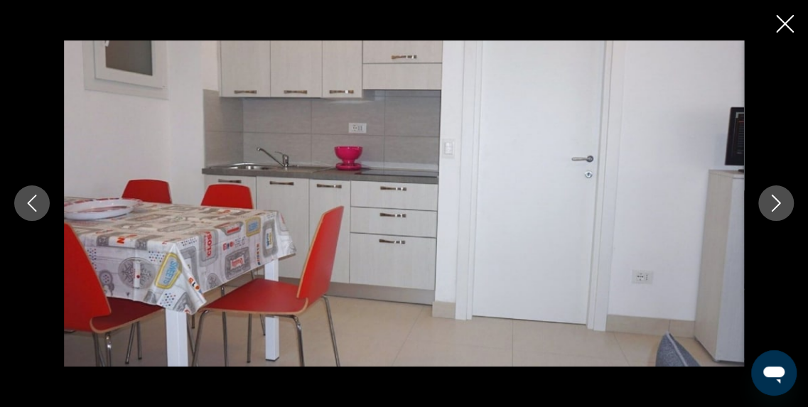
click at [774, 195] on icon "Image suivante" at bounding box center [776, 203] width 17 height 17
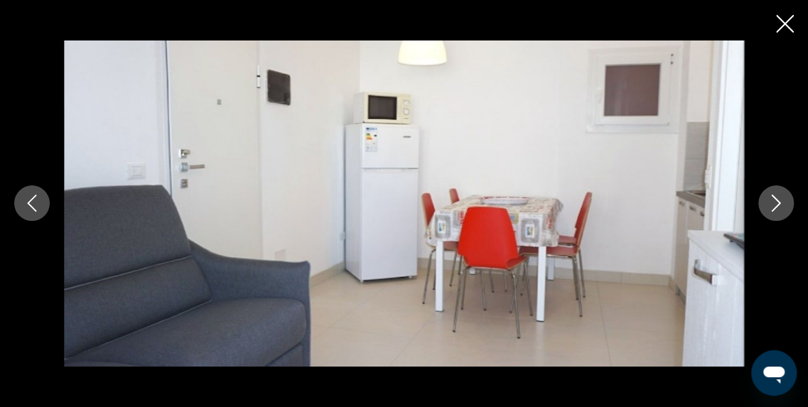
click at [774, 195] on icon "Image suivante" at bounding box center [776, 203] width 17 height 17
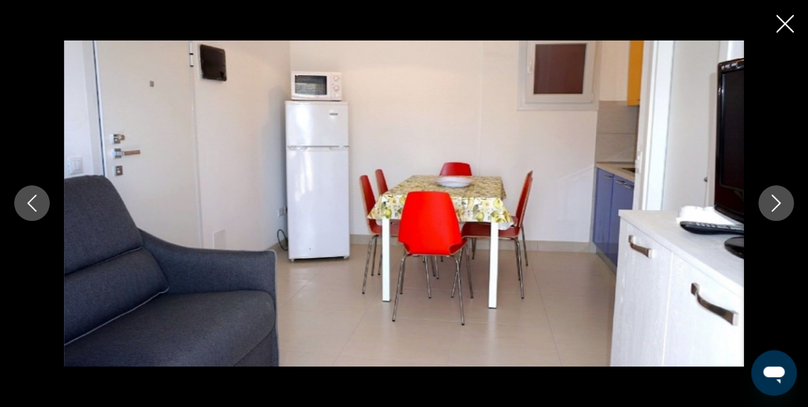
click at [774, 195] on icon "Image suivante" at bounding box center [776, 203] width 17 height 17
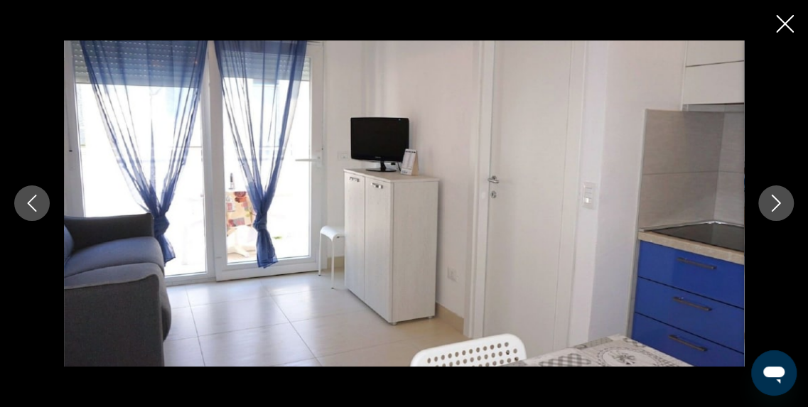
click at [774, 195] on icon "Image suivante" at bounding box center [776, 203] width 17 height 17
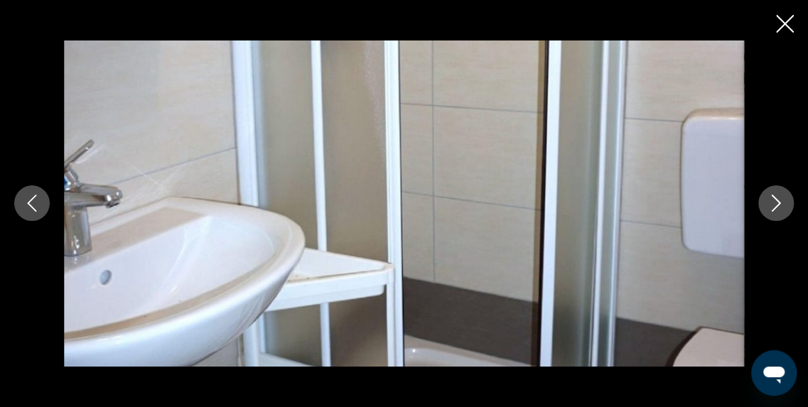
click at [774, 195] on icon "Image suivante" at bounding box center [776, 203] width 17 height 17
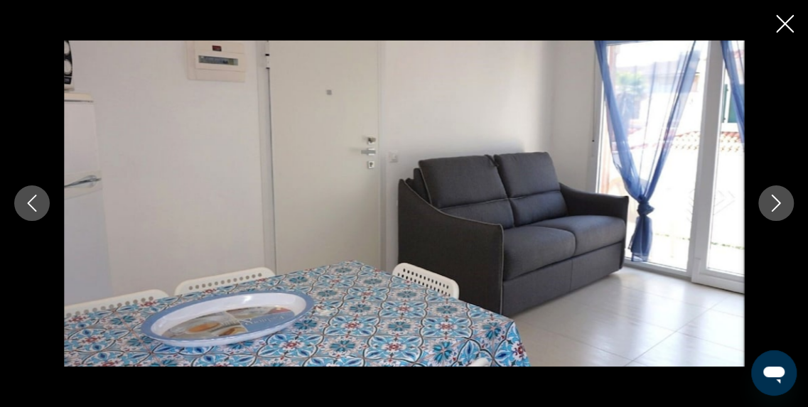
click at [774, 195] on icon "Image suivante" at bounding box center [776, 203] width 17 height 17
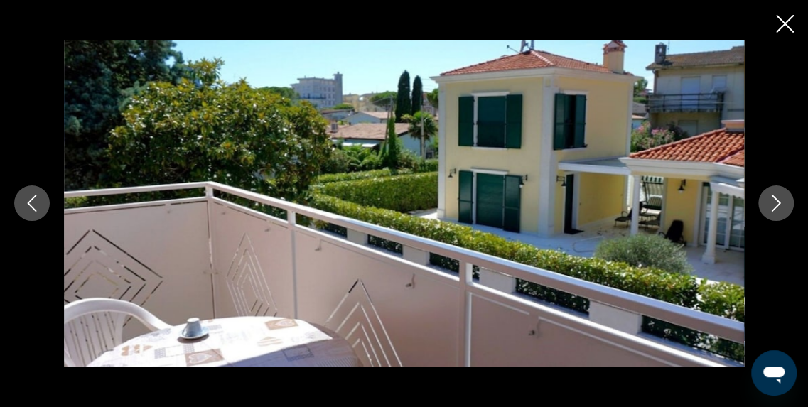
click at [774, 195] on icon "Image suivante" at bounding box center [776, 203] width 17 height 17
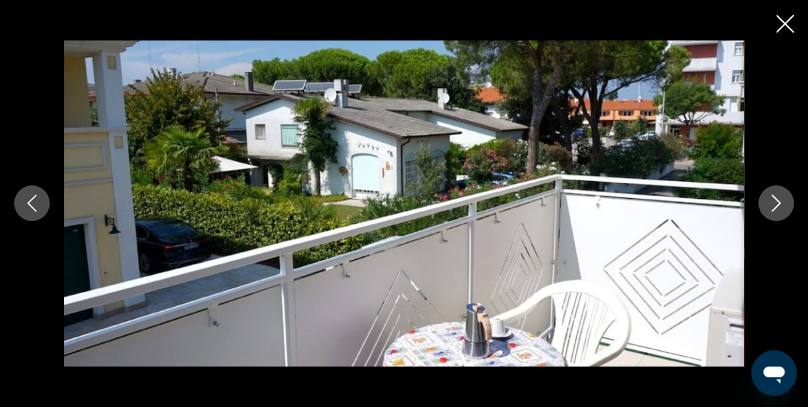
click at [774, 195] on icon "Image suivante" at bounding box center [776, 203] width 17 height 17
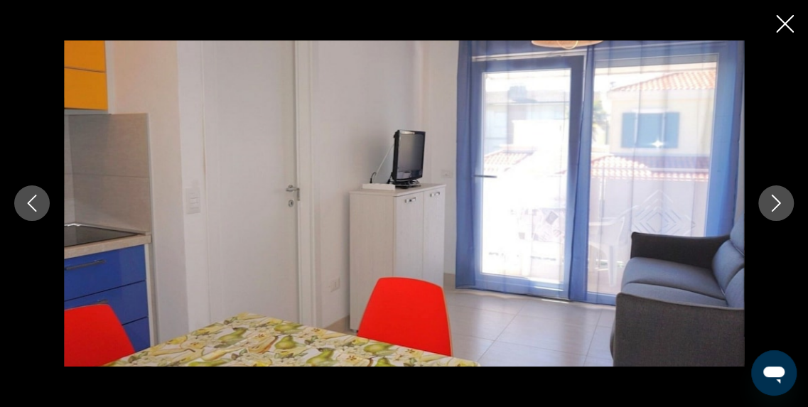
click at [774, 195] on icon "Image suivante" at bounding box center [776, 203] width 17 height 17
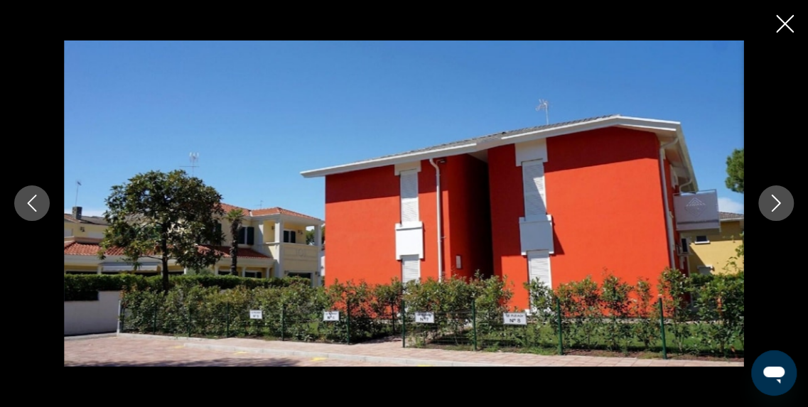
click at [774, 195] on icon "Image suivante" at bounding box center [776, 203] width 17 height 17
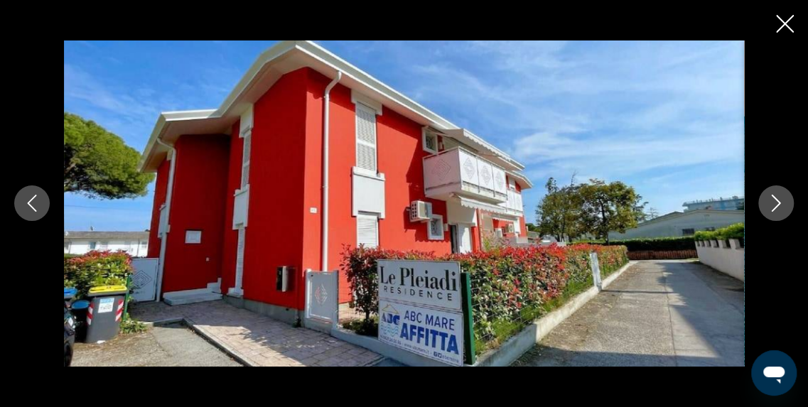
click at [774, 195] on icon "Image suivante" at bounding box center [776, 203] width 17 height 17
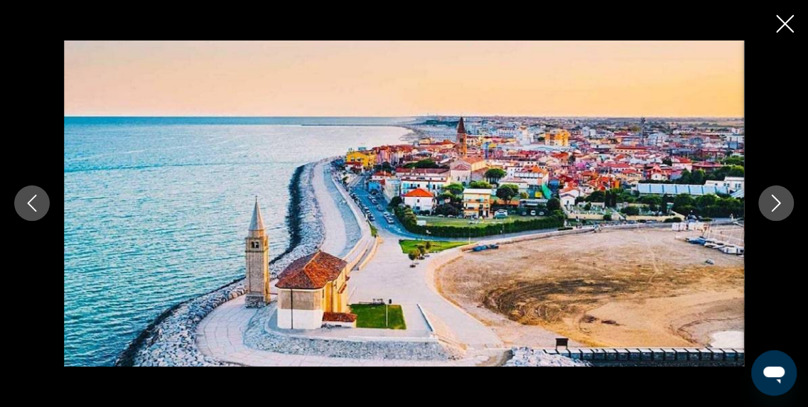
click at [774, 195] on icon "Image suivante" at bounding box center [776, 203] width 17 height 17
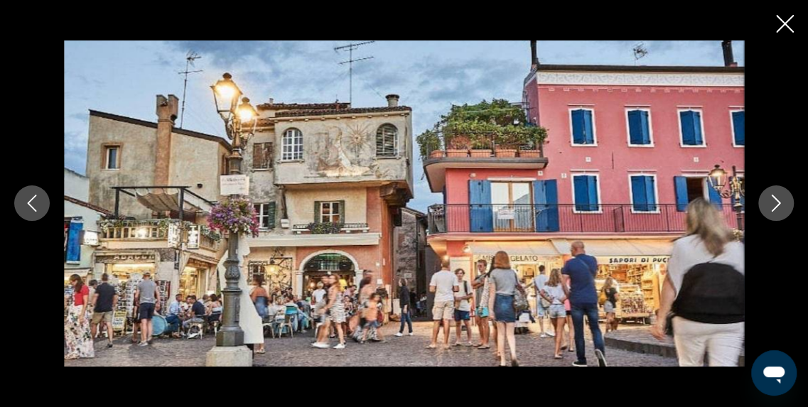
click at [774, 195] on icon "Image suivante" at bounding box center [776, 203] width 17 height 17
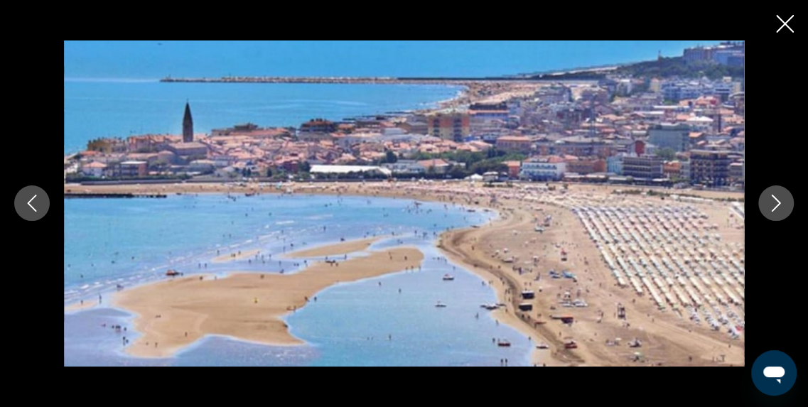
click at [774, 195] on icon "Image suivante" at bounding box center [776, 203] width 17 height 17
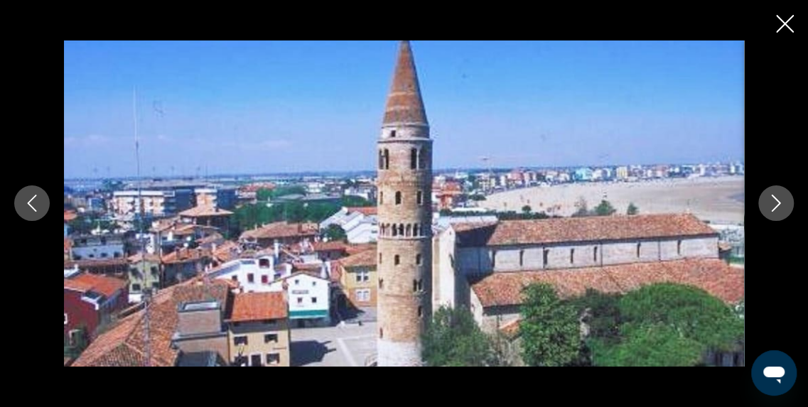
click at [774, 195] on icon "Image suivante" at bounding box center [776, 203] width 17 height 17
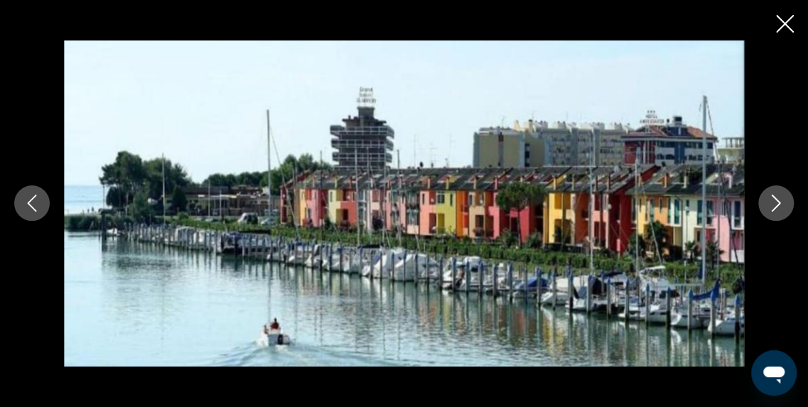
click at [774, 195] on icon "Image suivante" at bounding box center [776, 203] width 17 height 17
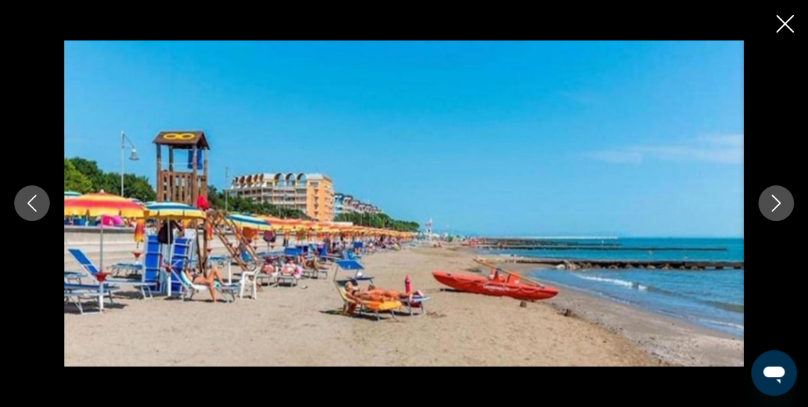
click at [774, 195] on icon "Image suivante" at bounding box center [776, 203] width 17 height 17
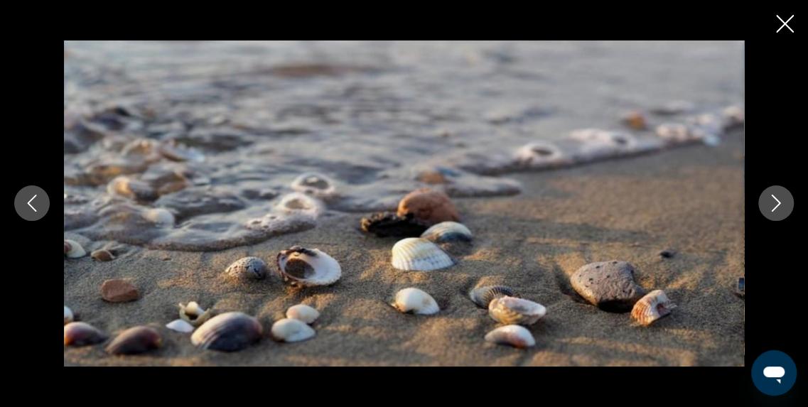
click at [774, 195] on icon "Image suivante" at bounding box center [776, 203] width 17 height 17
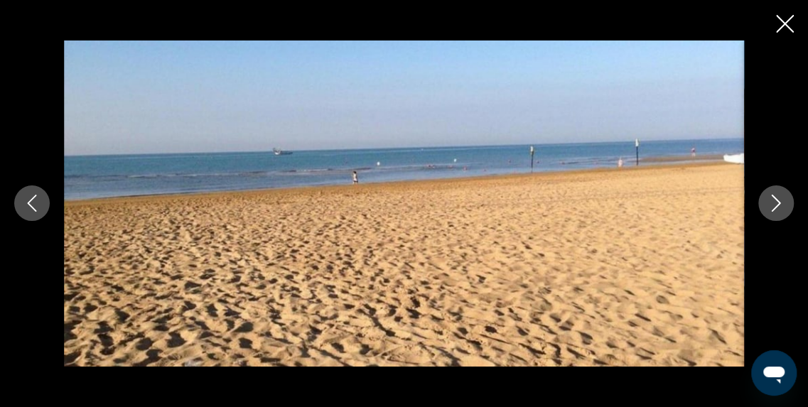
click at [774, 195] on icon "Image suivante" at bounding box center [776, 203] width 17 height 17
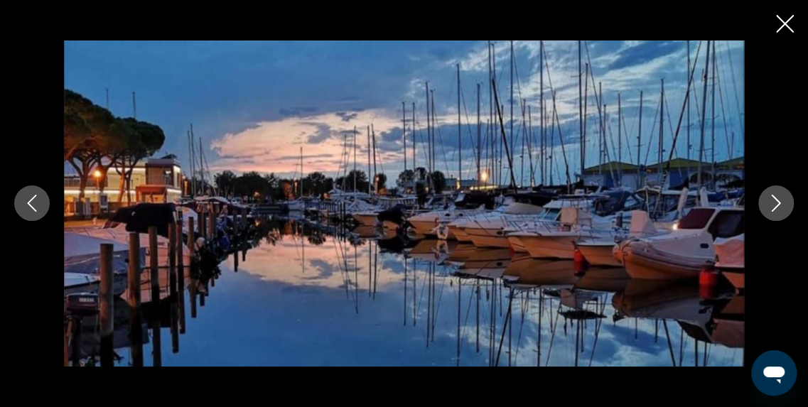
click at [774, 195] on icon "Image suivante" at bounding box center [776, 203] width 17 height 17
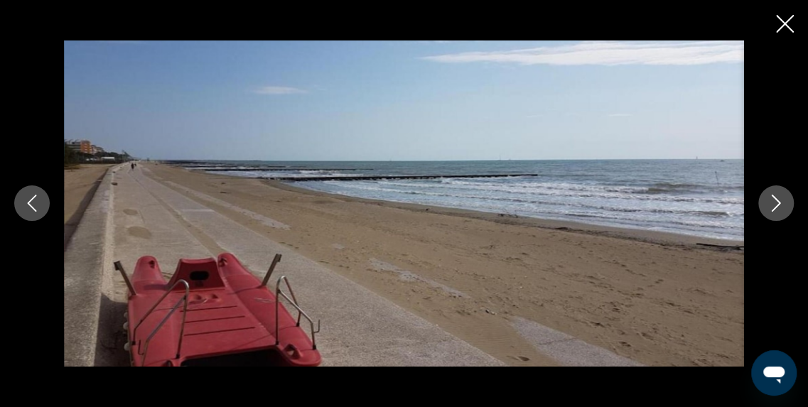
click at [774, 195] on icon "Image suivante" at bounding box center [776, 203] width 17 height 17
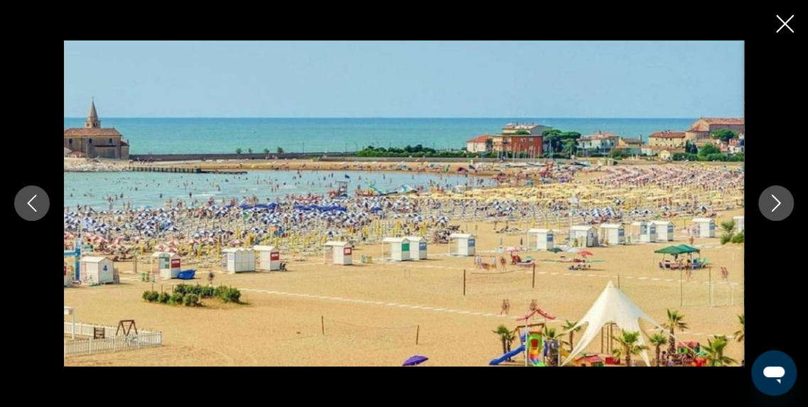
click at [774, 195] on icon "Image suivante" at bounding box center [776, 203] width 17 height 17
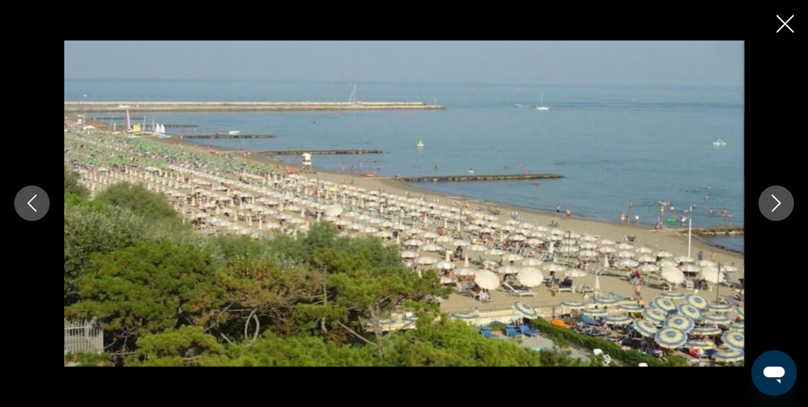
click at [774, 195] on icon "Image suivante" at bounding box center [776, 203] width 17 height 17
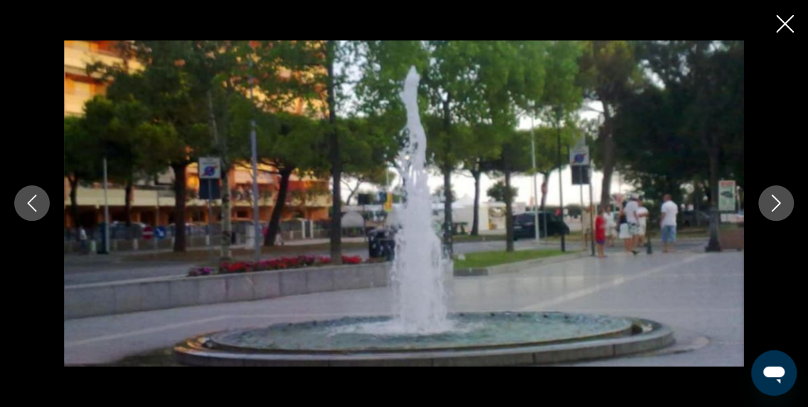
click at [774, 195] on icon "Image suivante" at bounding box center [776, 203] width 17 height 17
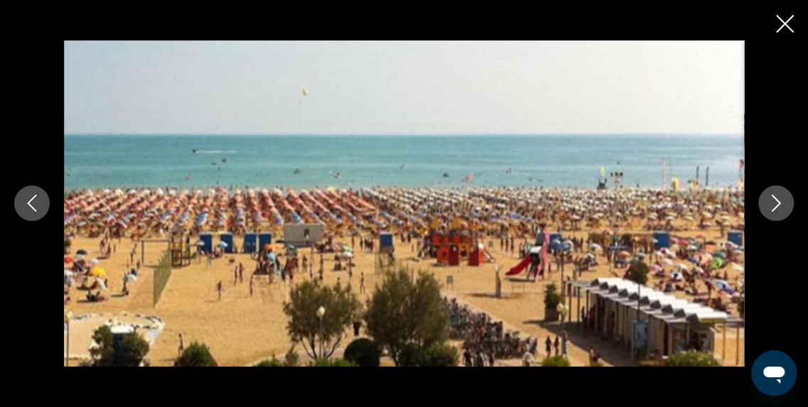
click at [774, 195] on icon "Image suivante" at bounding box center [776, 203] width 17 height 17
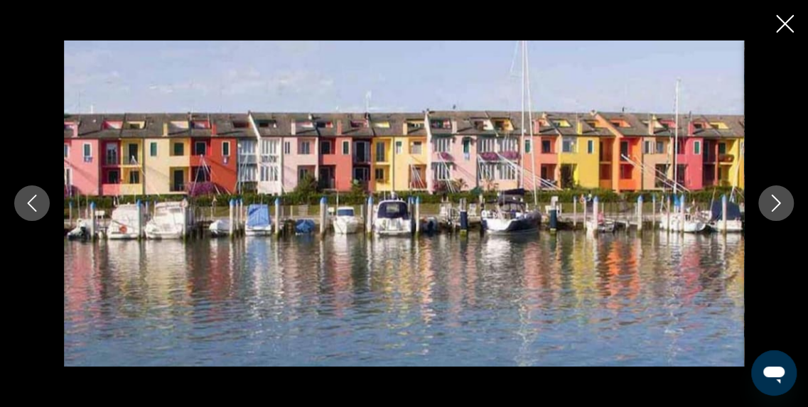
click at [774, 195] on icon "Image suivante" at bounding box center [776, 203] width 17 height 17
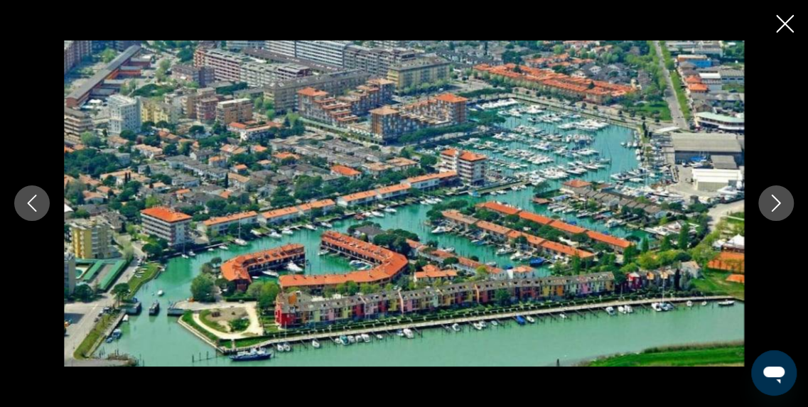
click at [774, 195] on icon "Image suivante" at bounding box center [776, 203] width 17 height 17
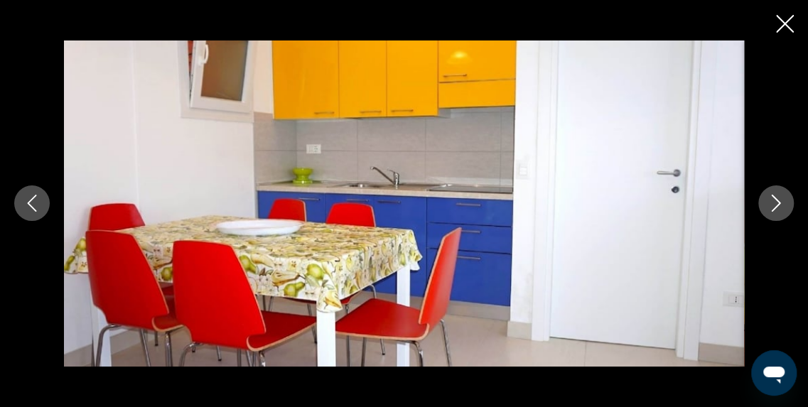
click at [789, 21] on icon "Fermer le diaporama" at bounding box center [785, 24] width 18 height 18
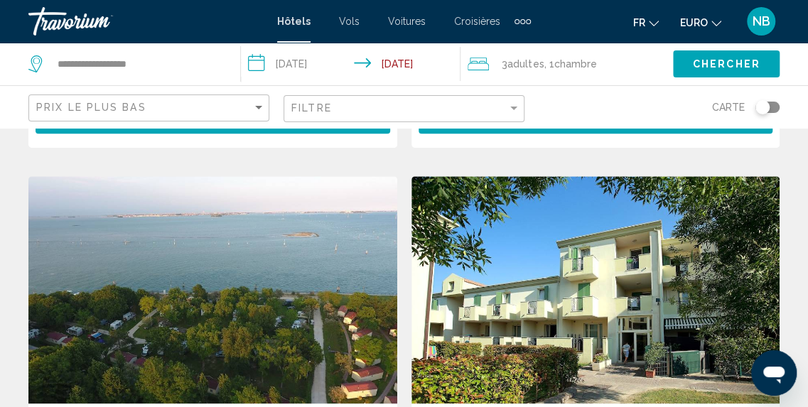
scroll to position [552, 0]
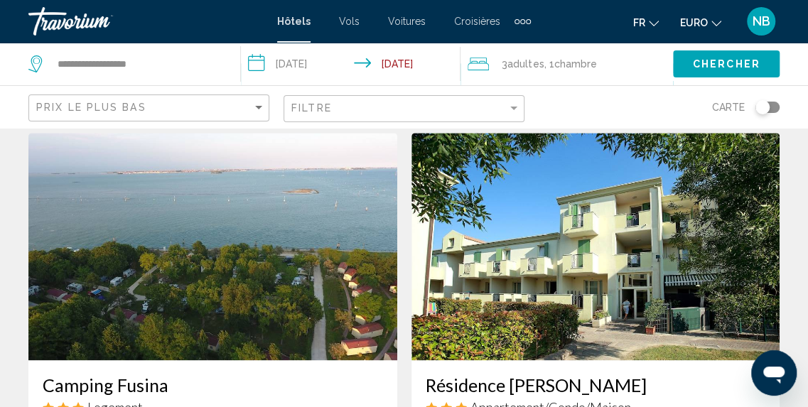
click at [380, 286] on img "Contenu principal" at bounding box center [212, 246] width 369 height 227
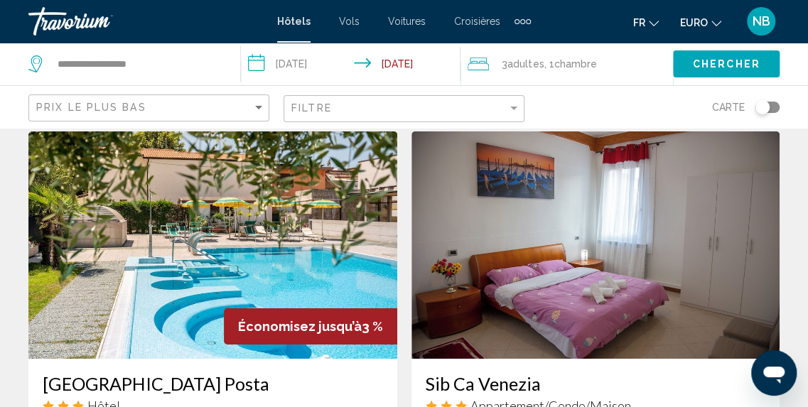
scroll to position [2104, 0]
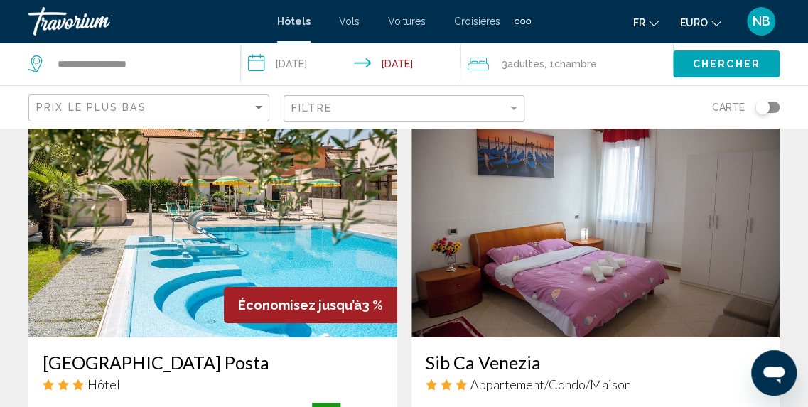
click at [249, 232] on img "Contenu principal" at bounding box center [212, 223] width 369 height 227
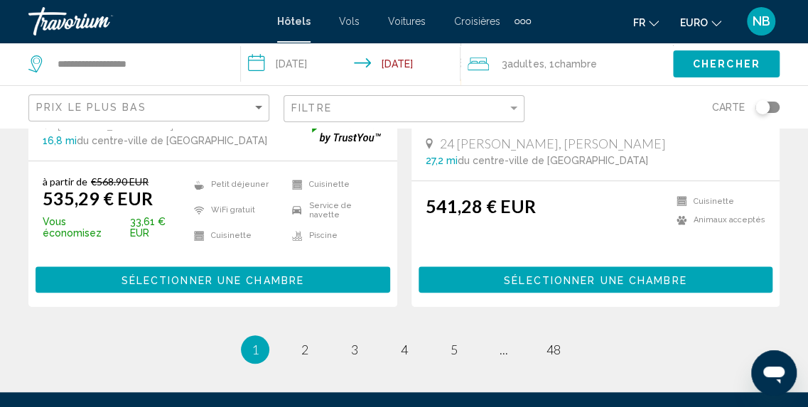
scroll to position [2943, 0]
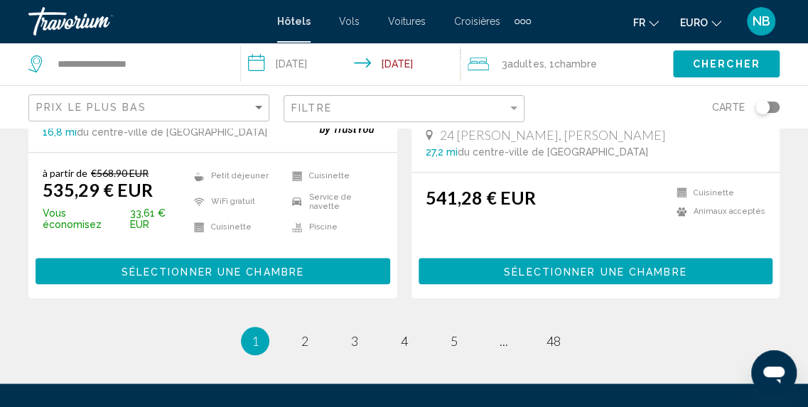
click at [289, 327] on ul "1 / 48 Vous êtes sur la page 1 page 2 page 3 page 4 page 5 page ... page 48" at bounding box center [403, 341] width 751 height 28
click at [306, 333] on span "2" at bounding box center [304, 341] width 7 height 16
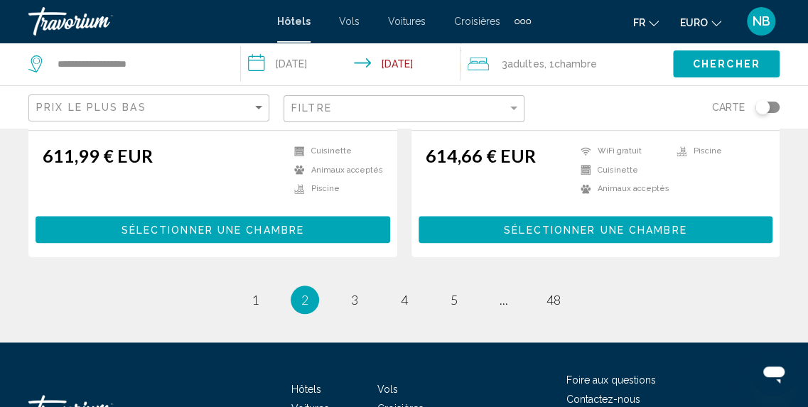
scroll to position [3076, 0]
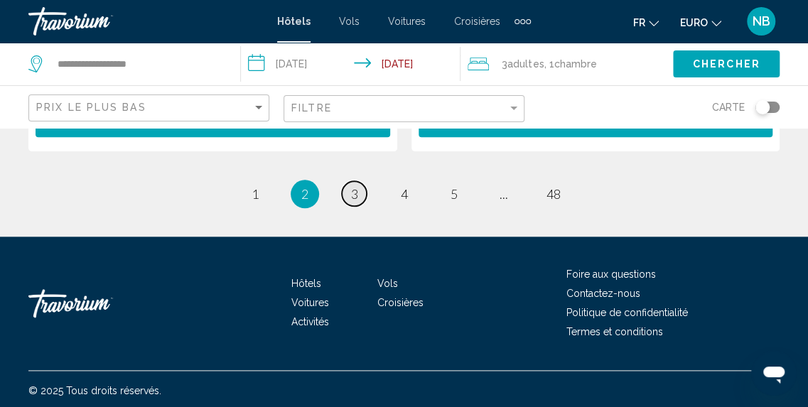
click at [351, 186] on span "3" at bounding box center [354, 194] width 7 height 16
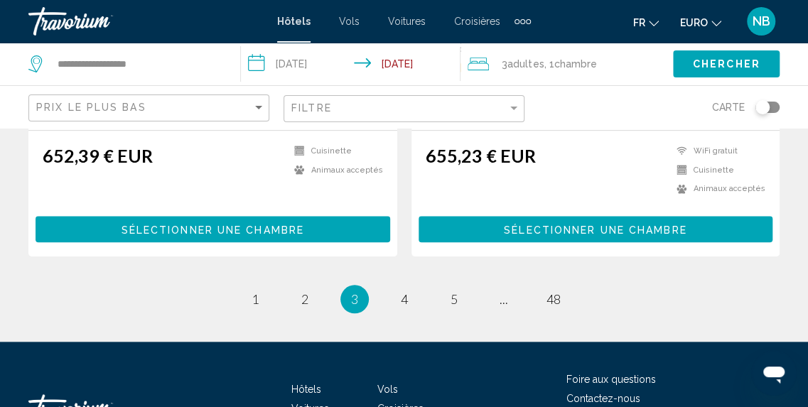
scroll to position [2989, 0]
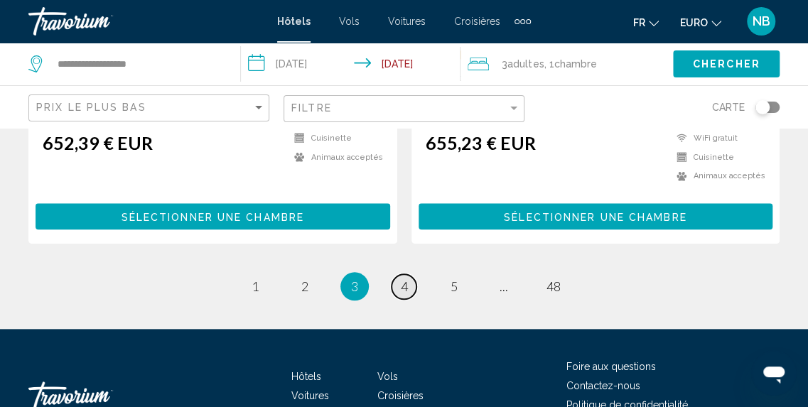
click at [408, 276] on link "page 4" at bounding box center [404, 286] width 25 height 25
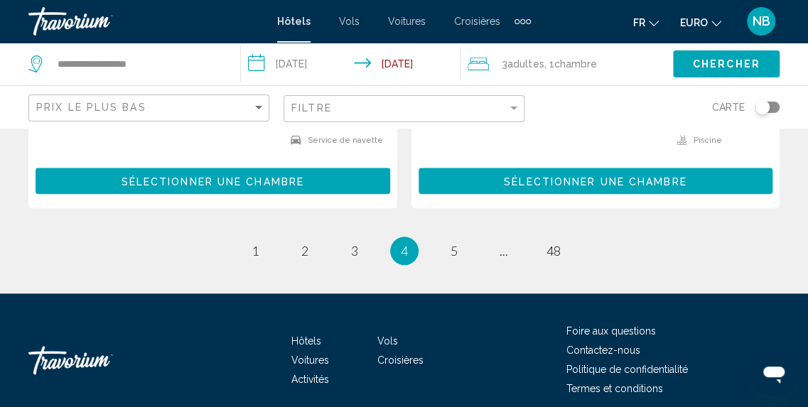
scroll to position [3066, 0]
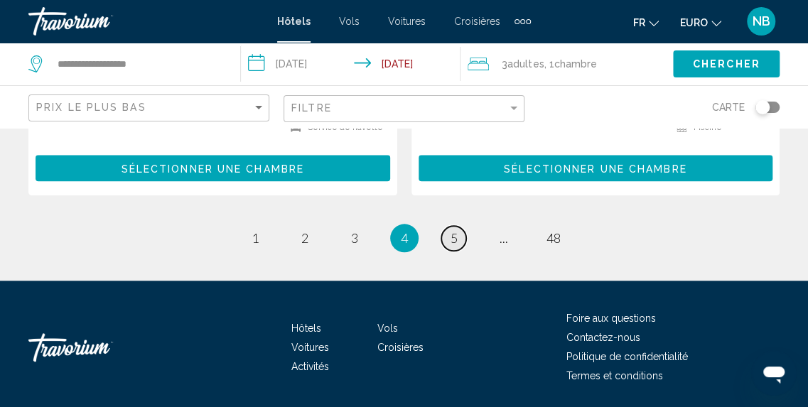
click at [453, 226] on link "page 5" at bounding box center [453, 238] width 25 height 25
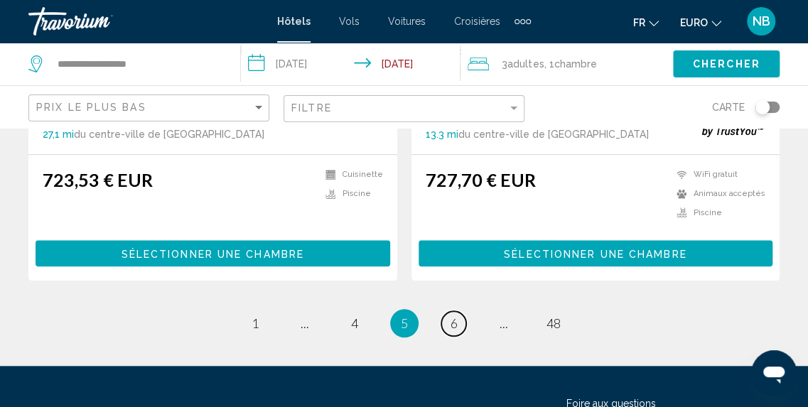
scroll to position [2977, 0]
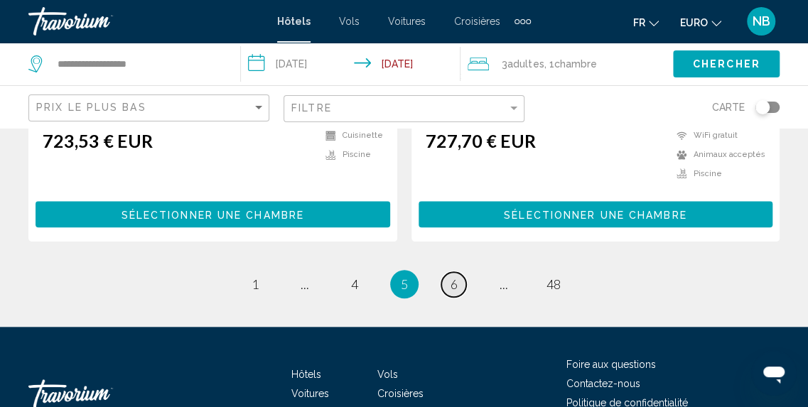
click at [451, 276] on span "6" at bounding box center [454, 284] width 7 height 16
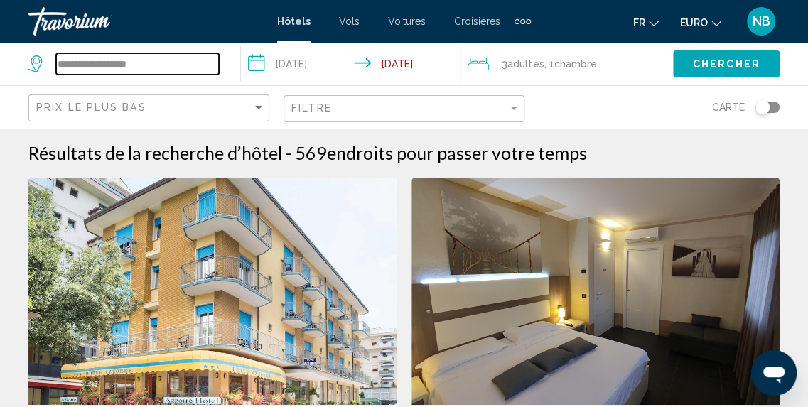
click at [185, 58] on input "**********" at bounding box center [137, 63] width 163 height 21
type input "*"
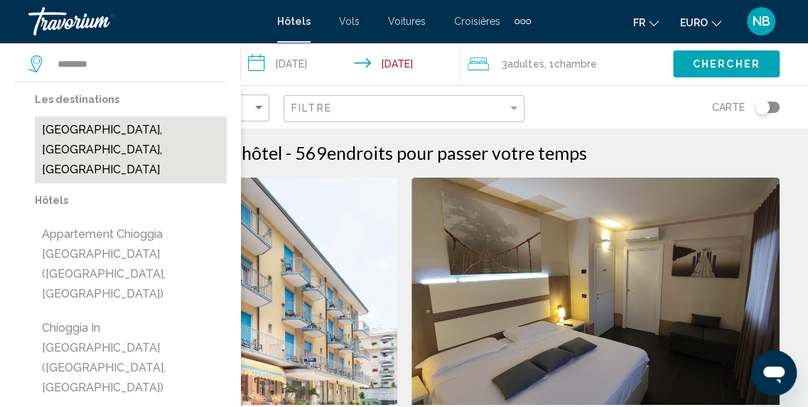
click at [171, 128] on button "[GEOGRAPHIC_DATA], [GEOGRAPHIC_DATA], [GEOGRAPHIC_DATA]" at bounding box center [131, 150] width 192 height 67
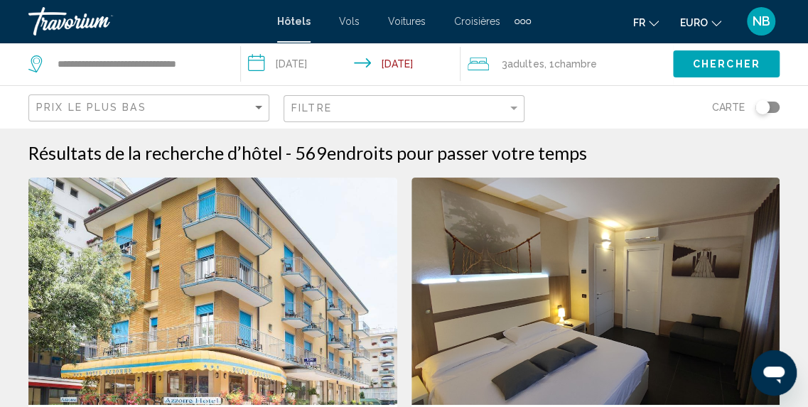
click at [724, 55] on button "Chercher" at bounding box center [726, 63] width 107 height 26
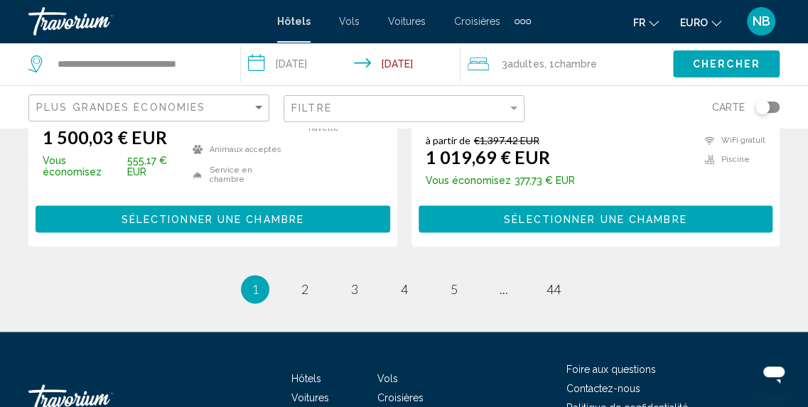
scroll to position [3137, 0]
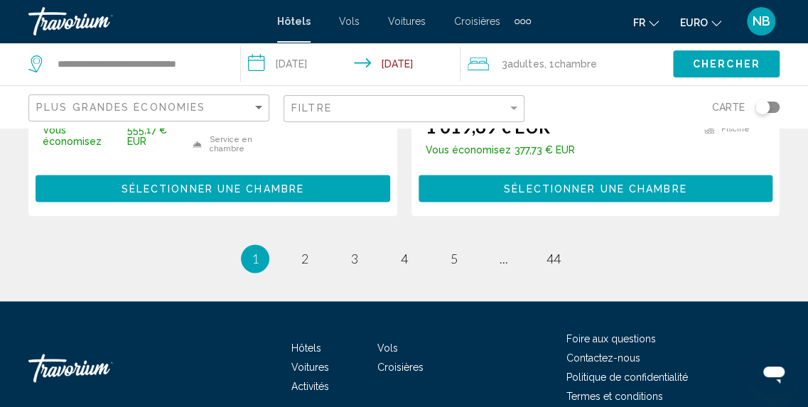
click at [242, 95] on div "Plus grandes économies" at bounding box center [150, 108] width 229 height 26
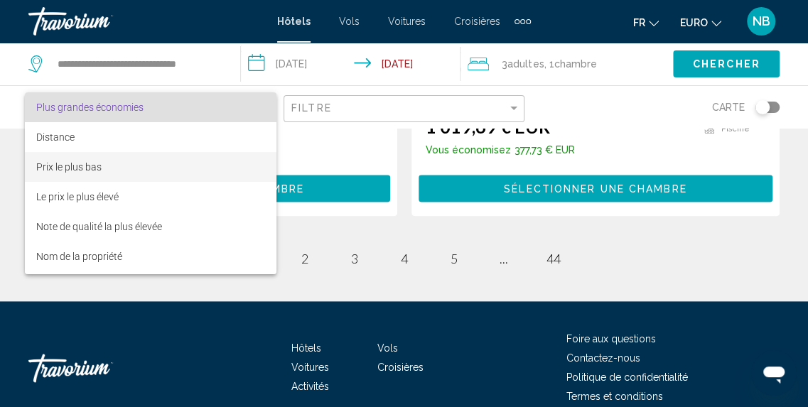
click at [228, 168] on span "Prix le plus bas" at bounding box center [151, 167] width 230 height 30
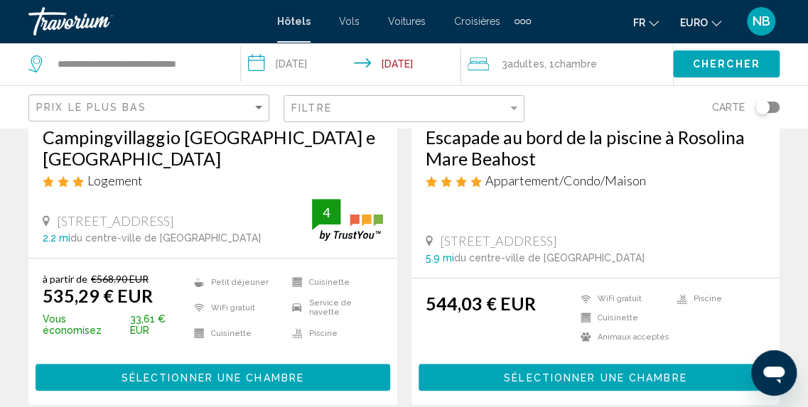
scroll to position [3070, 0]
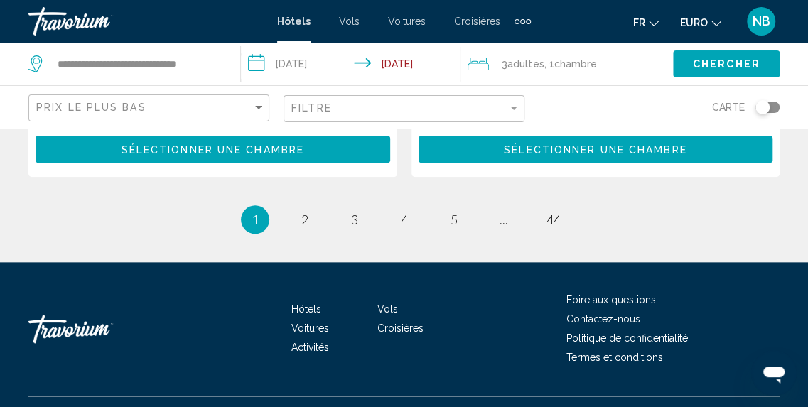
drag, startPoint x: 818, startPoint y: 264, endPoint x: 36, endPoint y: 6, distance: 823.1
click at [301, 212] on span "2" at bounding box center [304, 220] width 7 height 16
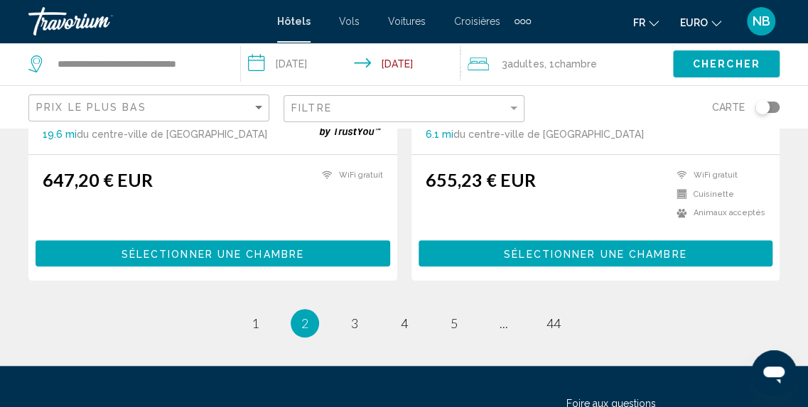
scroll to position [2957, 0]
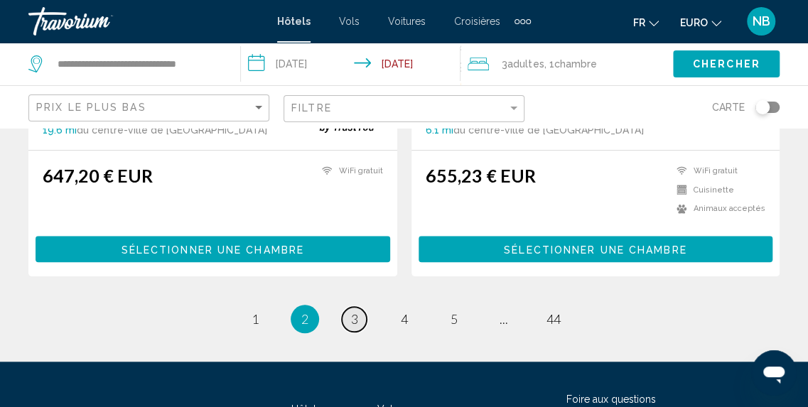
click at [356, 311] on span "3" at bounding box center [354, 319] width 7 height 16
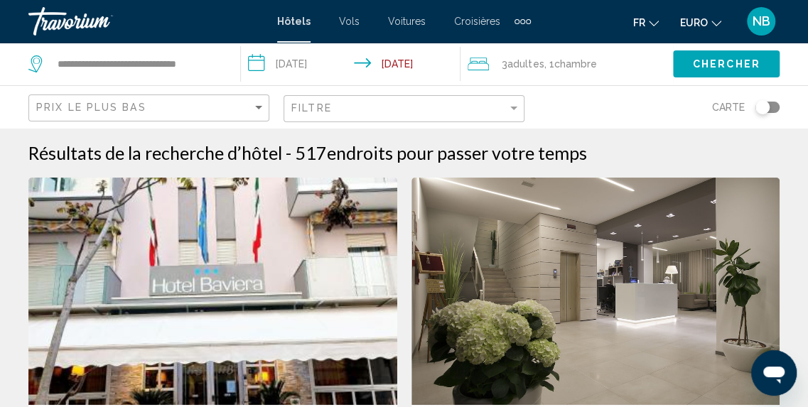
click at [407, 100] on div "Filtre" at bounding box center [405, 109] width 229 height 26
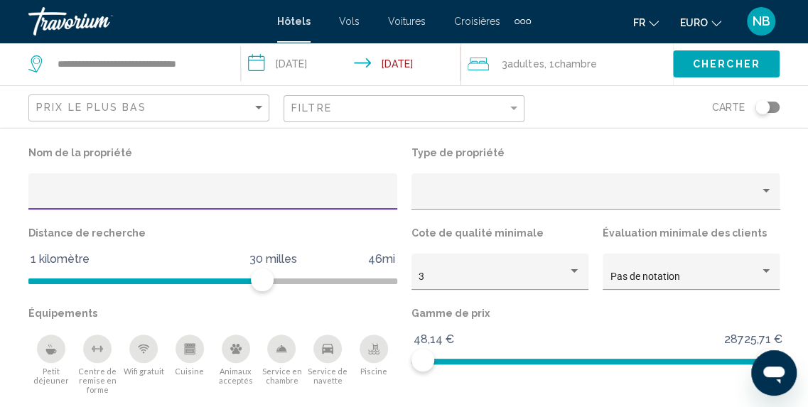
scroll to position [1277, 0]
click at [58, 352] on div "Petit déjeuner" at bounding box center [51, 349] width 28 height 28
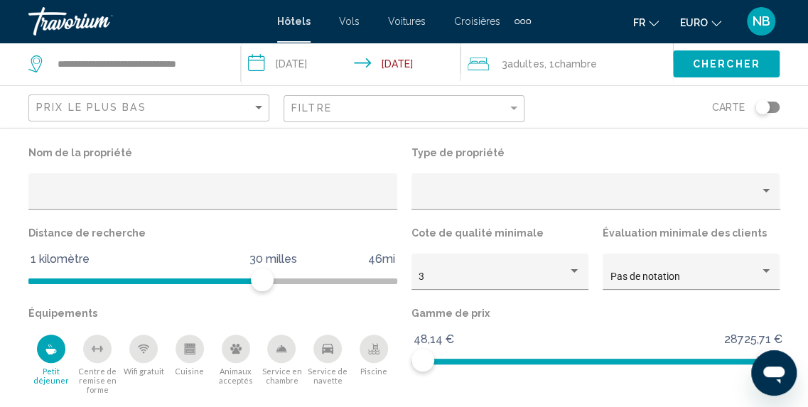
click at [50, 340] on div "Petit déjeuner" at bounding box center [51, 349] width 28 height 28
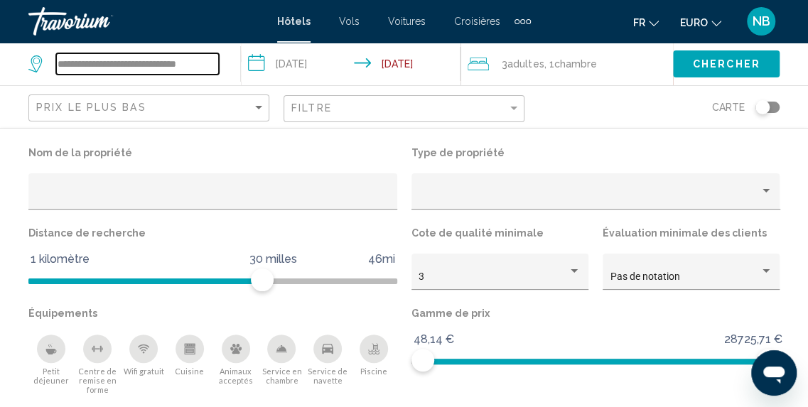
click at [212, 59] on input "**********" at bounding box center [137, 63] width 163 height 21
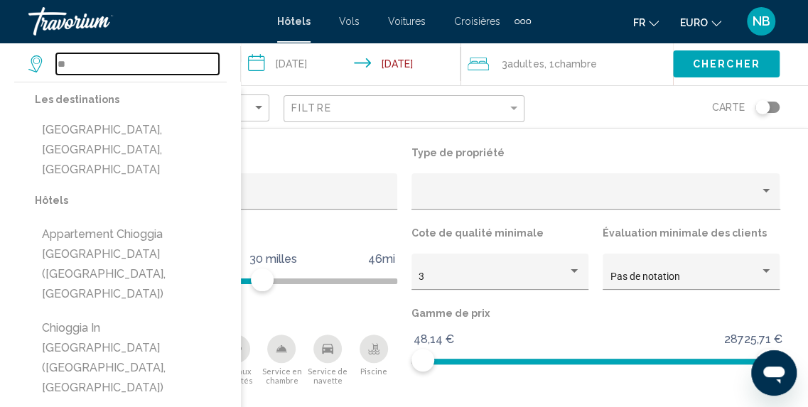
type input "*"
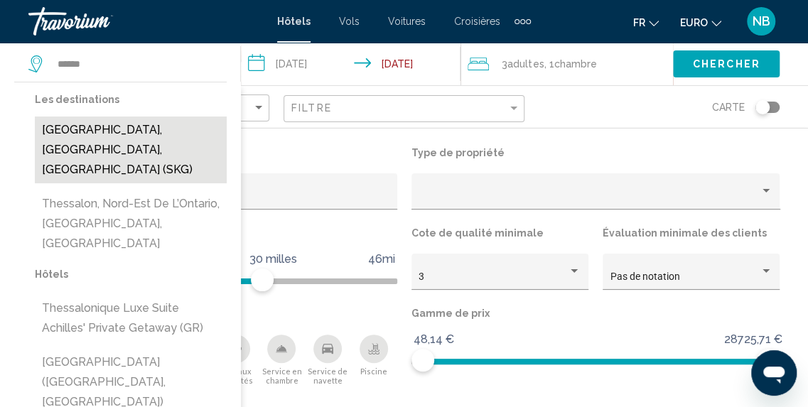
click at [157, 137] on button "[GEOGRAPHIC_DATA], [GEOGRAPHIC_DATA], [GEOGRAPHIC_DATA] (SKG)" at bounding box center [131, 150] width 192 height 67
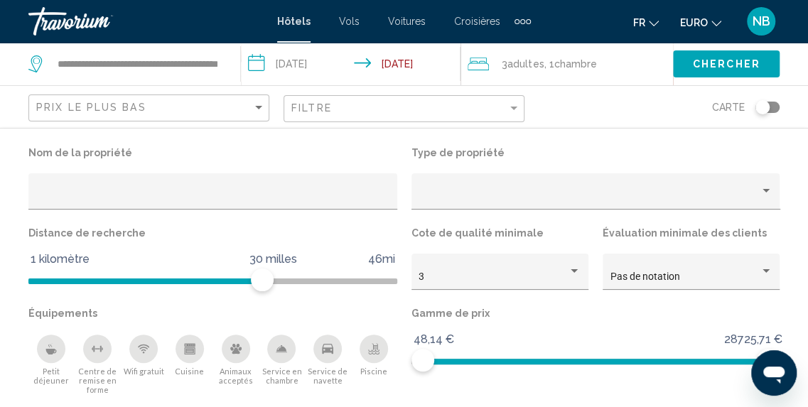
click at [742, 59] on span "Chercher" at bounding box center [727, 64] width 68 height 11
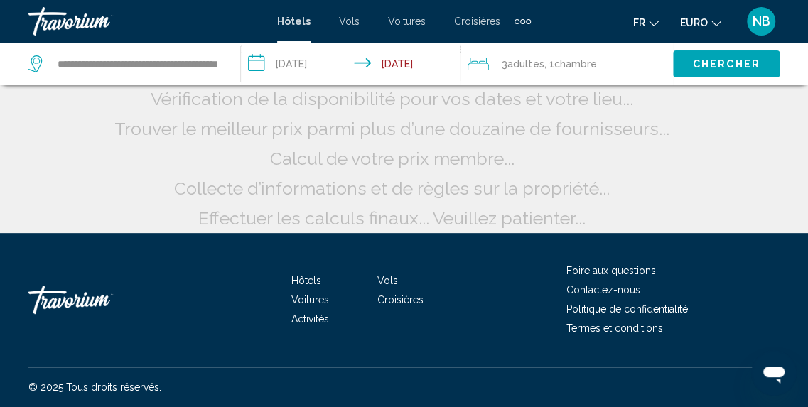
scroll to position [166, 0]
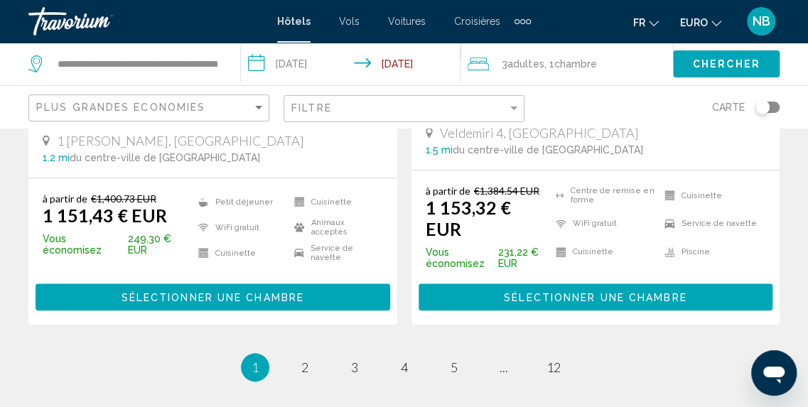
scroll to position [3128, 0]
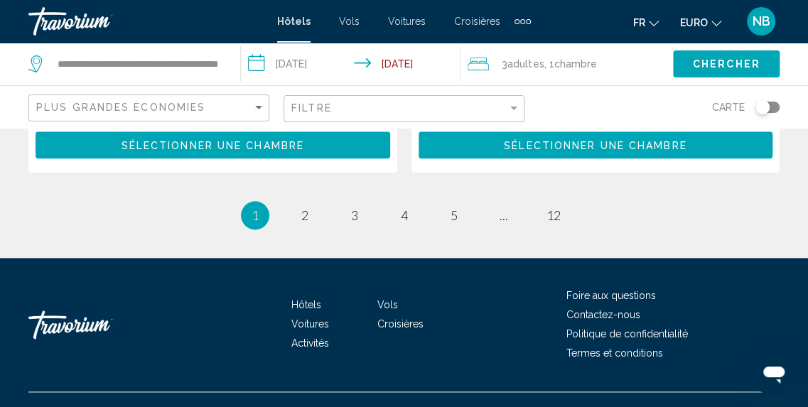
click at [249, 100] on div "Plus grandes économies" at bounding box center [150, 108] width 229 height 26
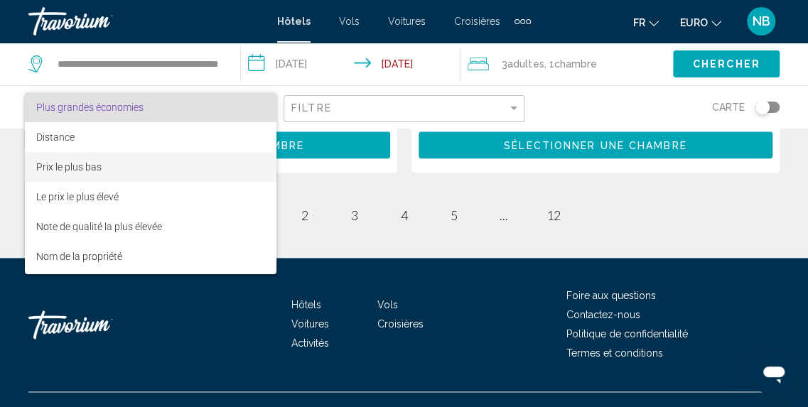
click at [243, 175] on span "Prix le plus bas" at bounding box center [151, 167] width 230 height 30
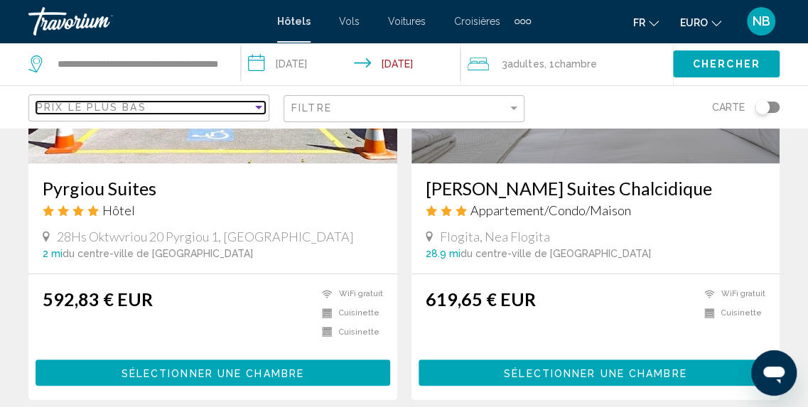
scroll to position [2998, 0]
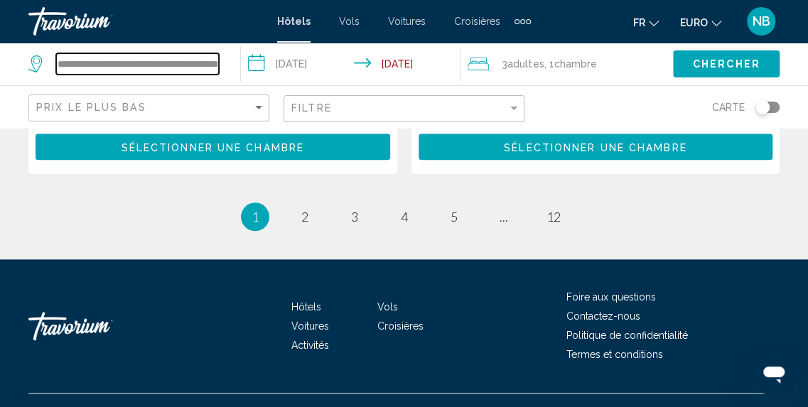
click at [219, 60] on input "**********" at bounding box center [137, 63] width 163 height 21
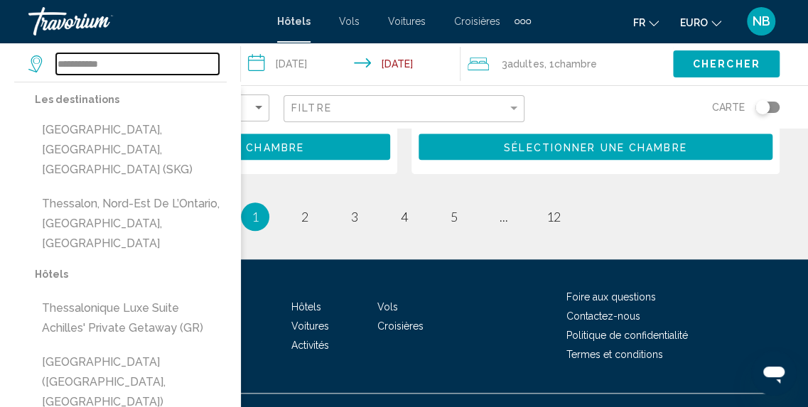
click at [142, 63] on input "**********" at bounding box center [137, 63] width 163 height 21
type input "*"
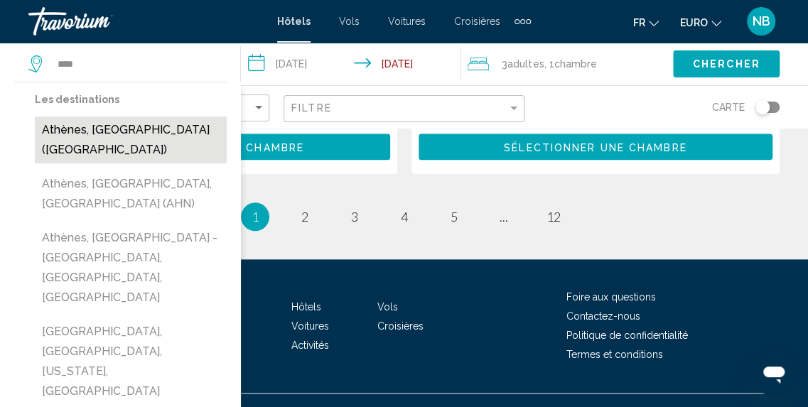
click at [142, 134] on button "Athènes, [GEOGRAPHIC_DATA] ([GEOGRAPHIC_DATA])" at bounding box center [131, 140] width 192 height 47
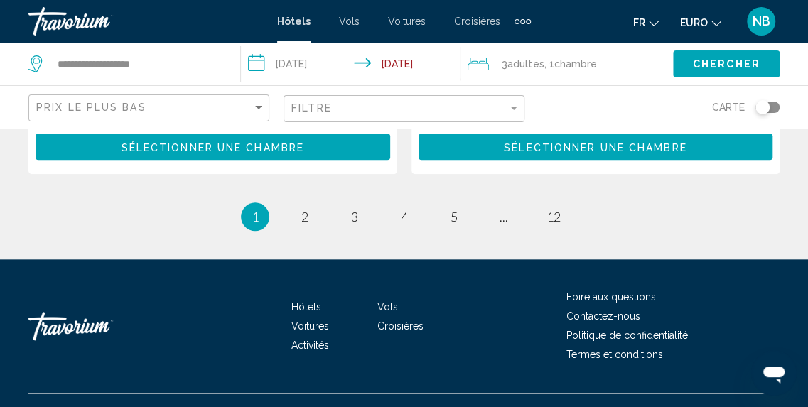
click at [727, 54] on button "Chercher" at bounding box center [726, 63] width 107 height 26
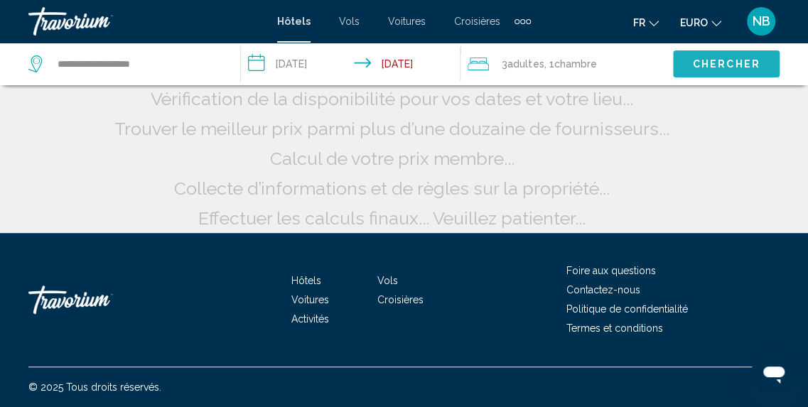
scroll to position [166, 0]
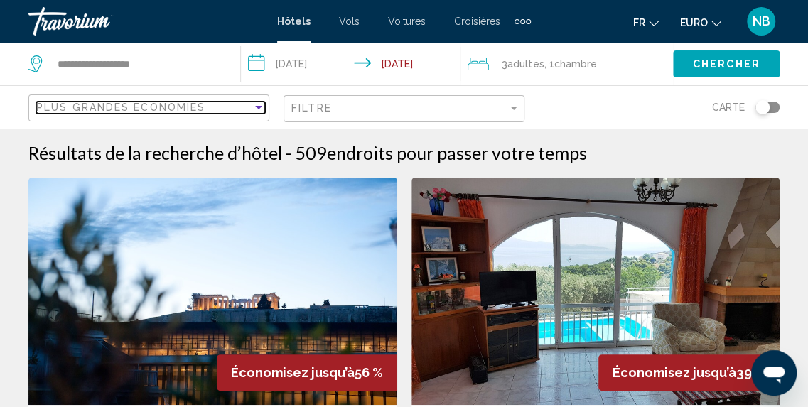
click at [215, 107] on div "Plus grandes économies" at bounding box center [144, 107] width 216 height 11
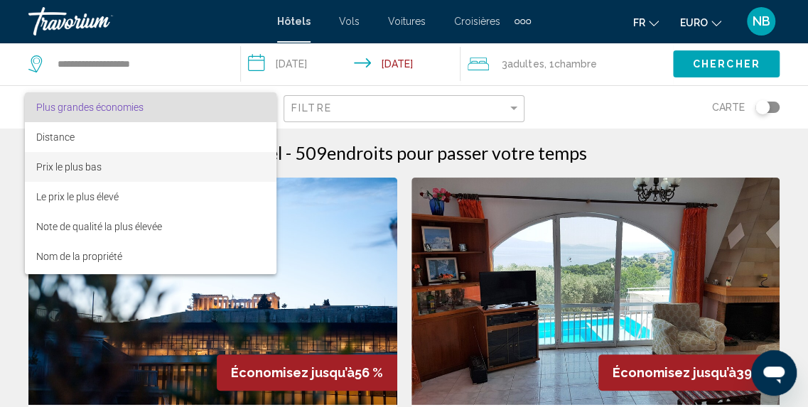
click at [215, 168] on span "Prix le plus bas" at bounding box center [151, 167] width 230 height 30
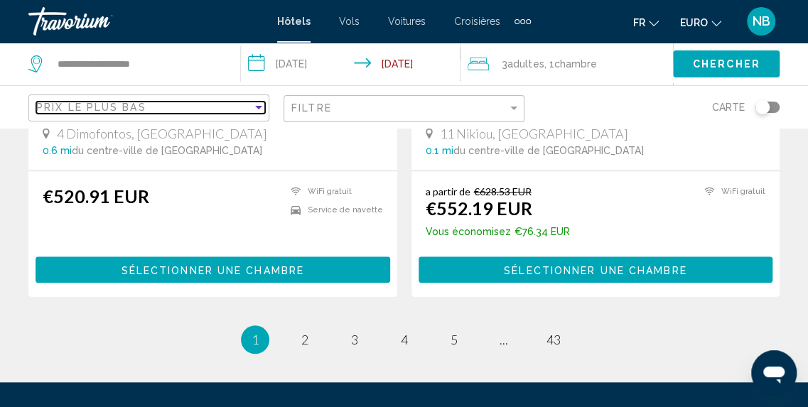
scroll to position [2840, 0]
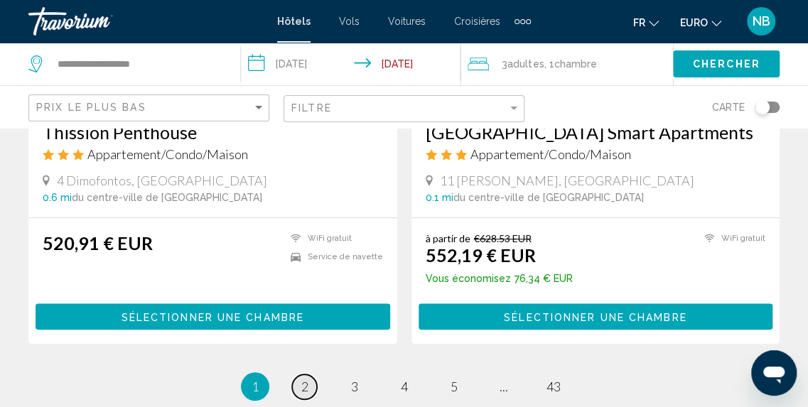
click at [307, 383] on span "2" at bounding box center [304, 387] width 7 height 16
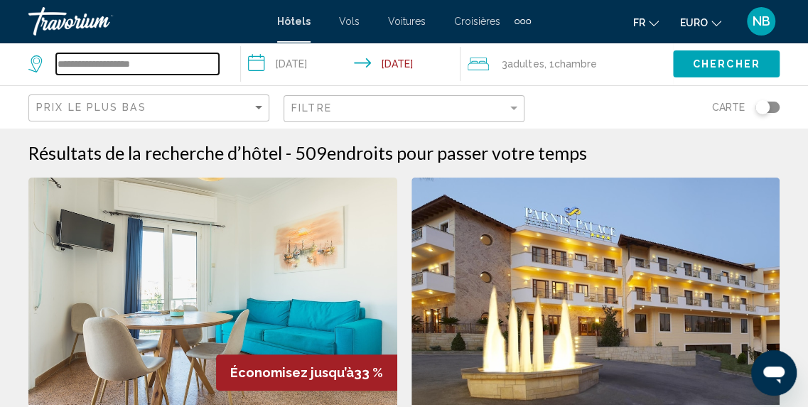
click at [209, 55] on input "**********" at bounding box center [137, 63] width 163 height 21
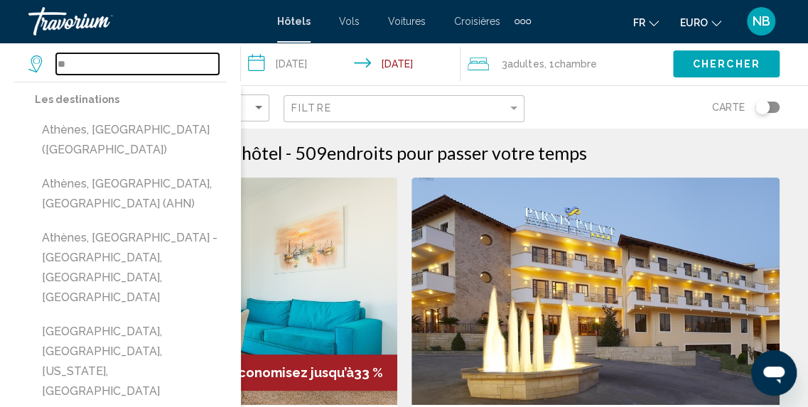
type input "*"
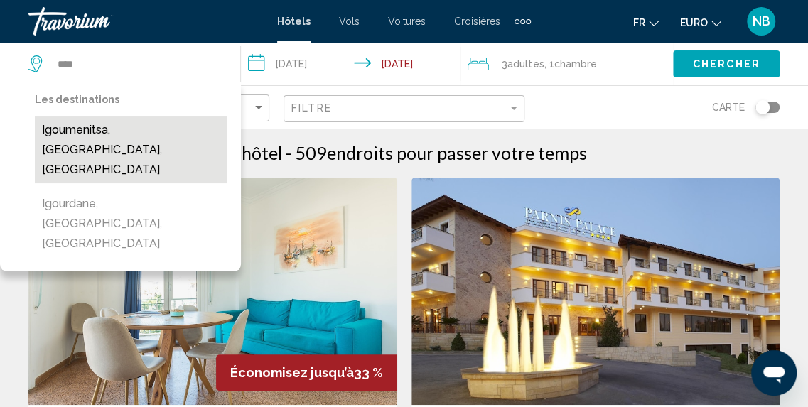
click at [160, 138] on button "Igoumenitsa, [GEOGRAPHIC_DATA], [GEOGRAPHIC_DATA]" at bounding box center [131, 150] width 192 height 67
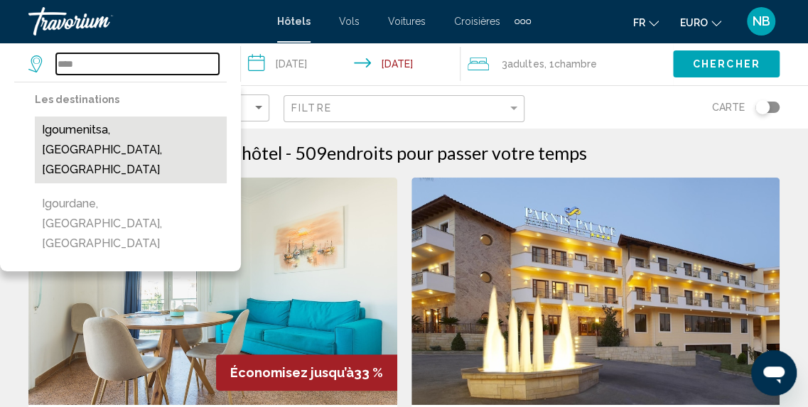
type input "**********"
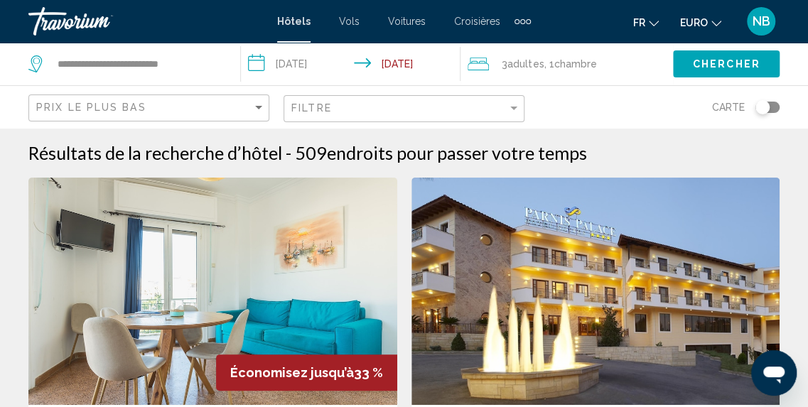
click at [739, 52] on button "Chercher" at bounding box center [726, 63] width 107 height 26
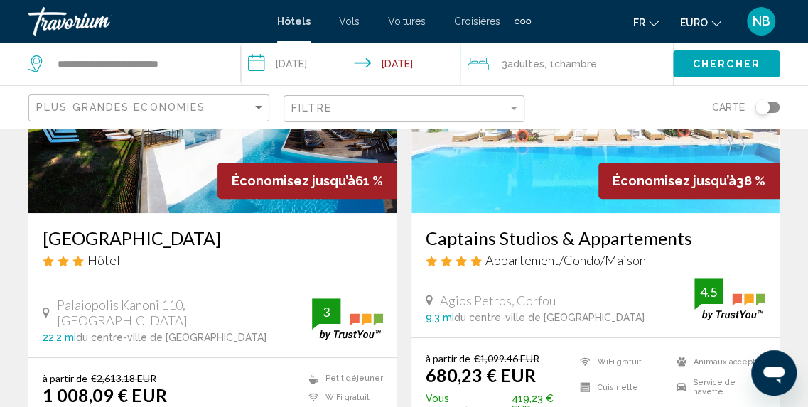
scroll to position [213, 0]
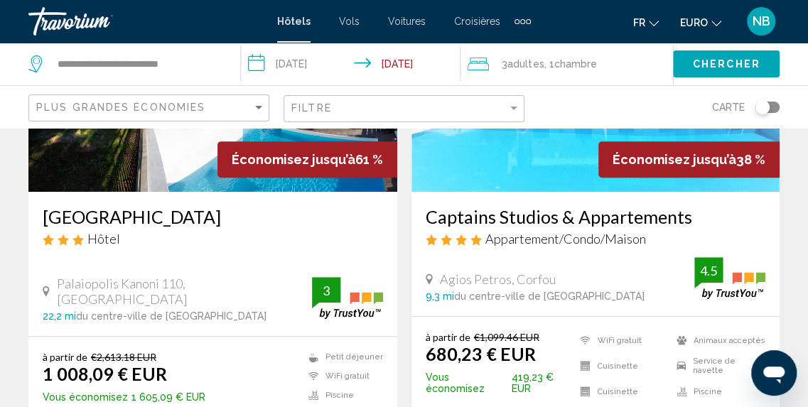
click at [195, 168] on img "Contenu principal" at bounding box center [212, 77] width 369 height 227
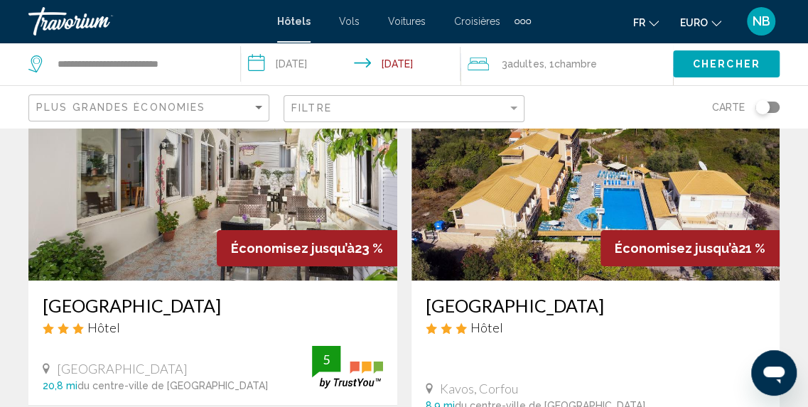
scroll to position [2342, 0]
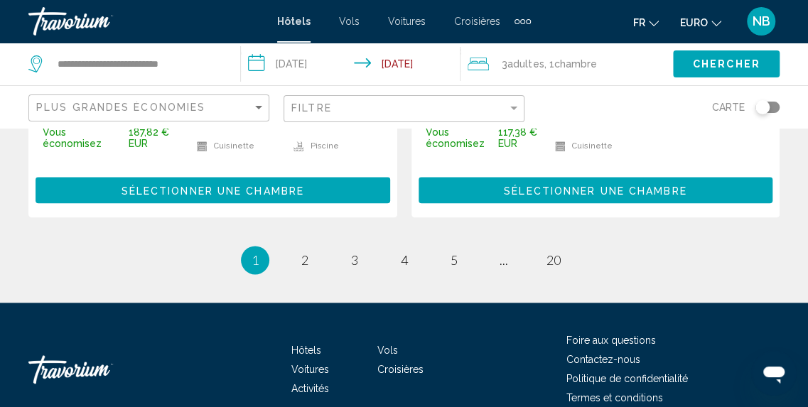
drag, startPoint x: 818, startPoint y: 166, endPoint x: 38, endPoint y: 8, distance: 795.5
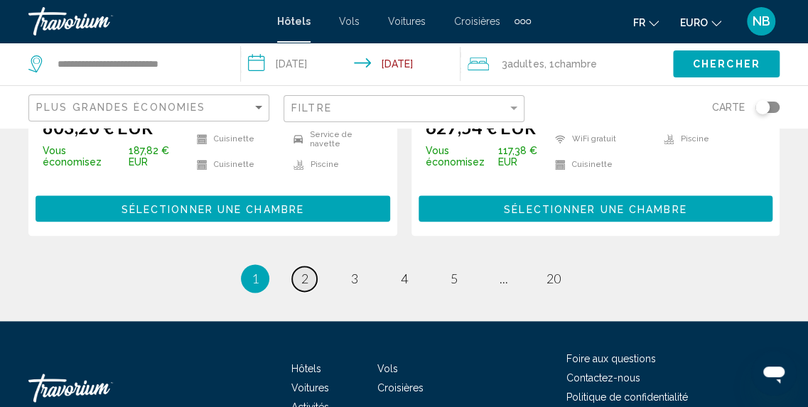
click at [303, 271] on span "2" at bounding box center [304, 279] width 7 height 16
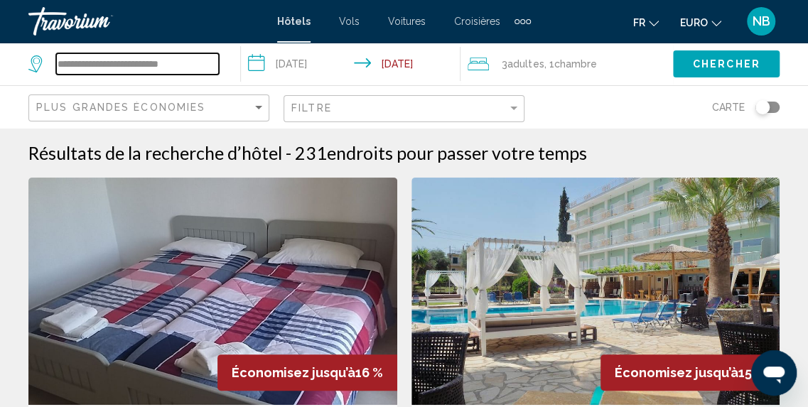
click at [213, 63] on input "**********" at bounding box center [137, 63] width 163 height 21
type input "*"
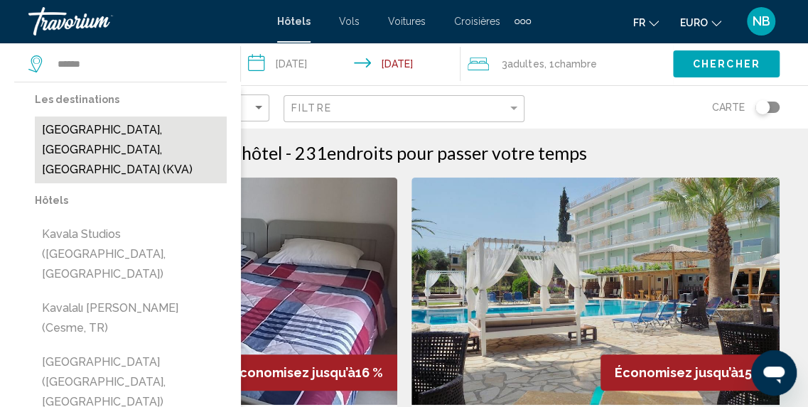
click at [198, 126] on button "[GEOGRAPHIC_DATA], [GEOGRAPHIC_DATA], [GEOGRAPHIC_DATA] (KVA)" at bounding box center [131, 150] width 192 height 67
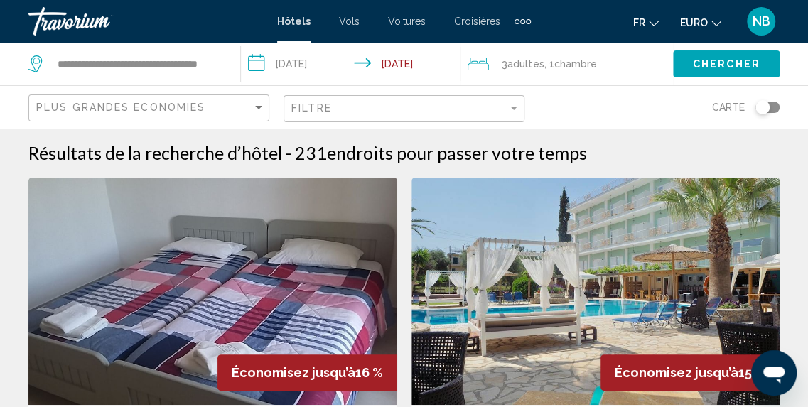
click at [732, 56] on button "Chercher" at bounding box center [726, 63] width 107 height 26
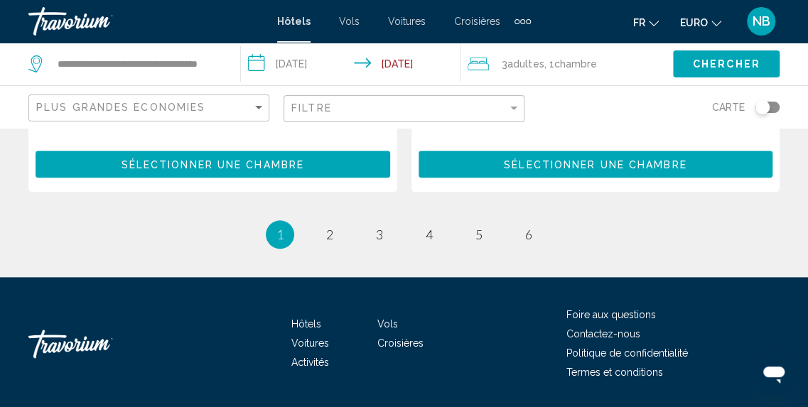
scroll to position [2930, 0]
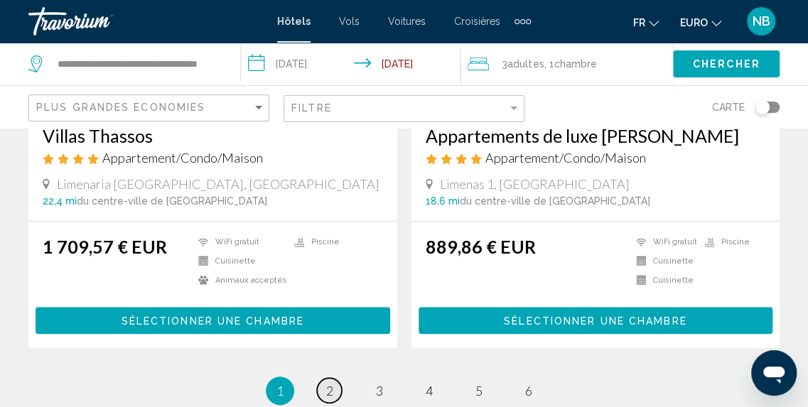
click at [333, 383] on span "2" at bounding box center [329, 391] width 7 height 16
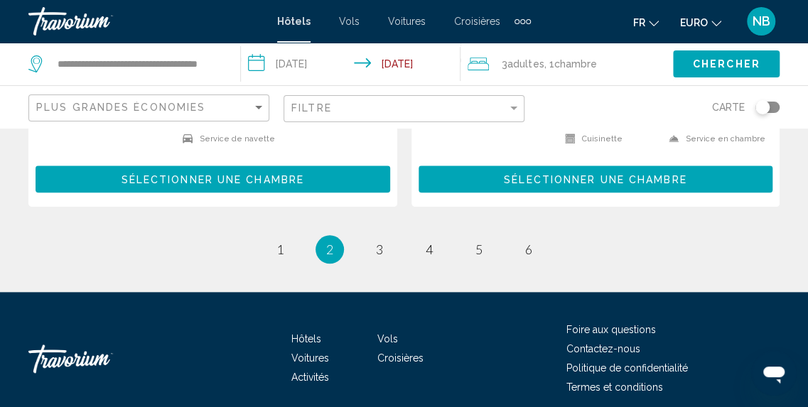
scroll to position [3087, 0]
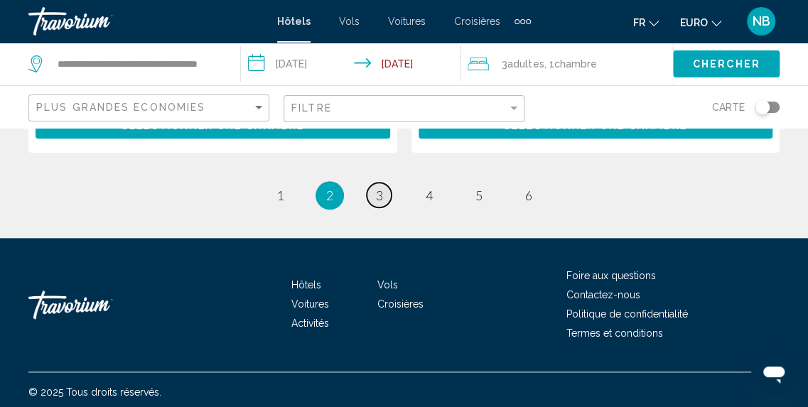
click at [380, 188] on span "3" at bounding box center [379, 196] width 7 height 16
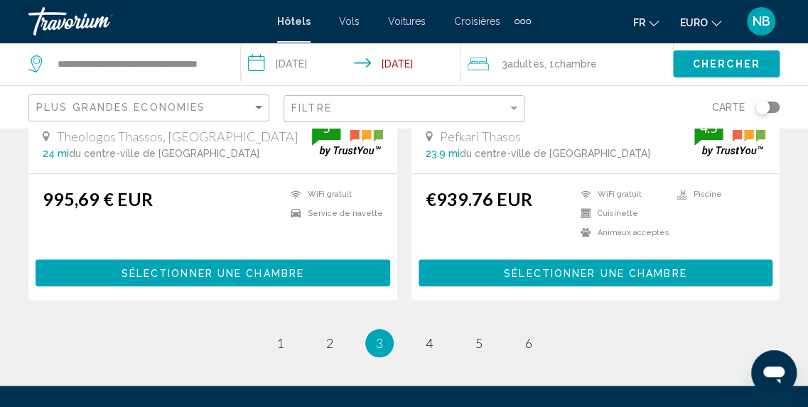
scroll to position [3008, 0]
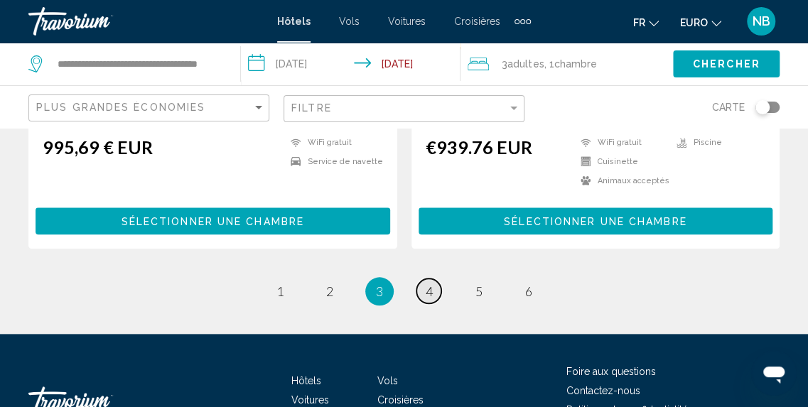
click at [438, 279] on link "page 4" at bounding box center [429, 291] width 25 height 25
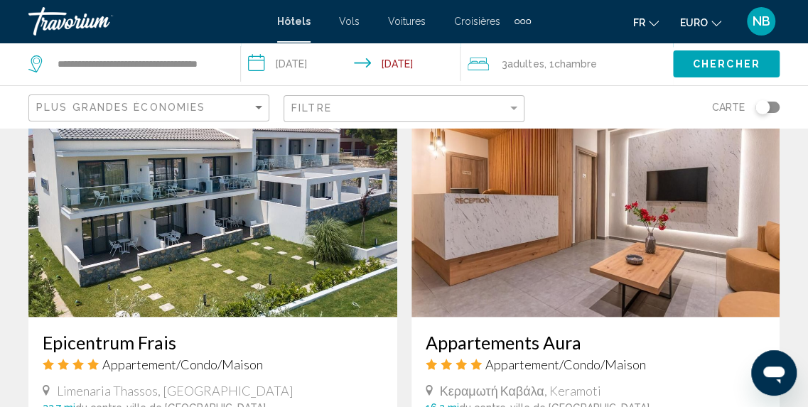
scroll to position [515, 0]
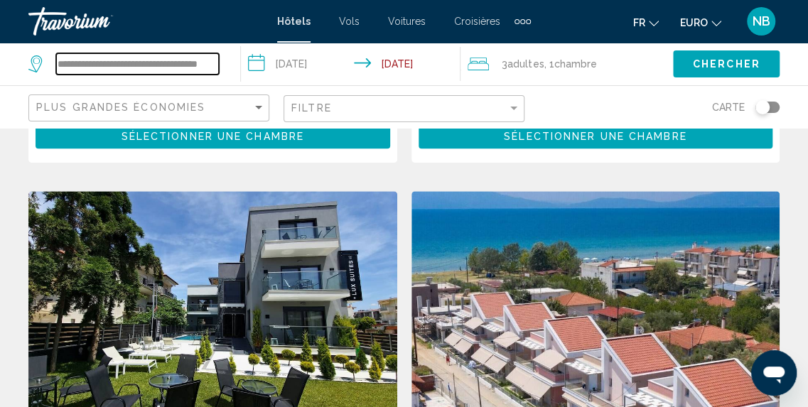
click at [219, 59] on input "**********" at bounding box center [137, 63] width 163 height 21
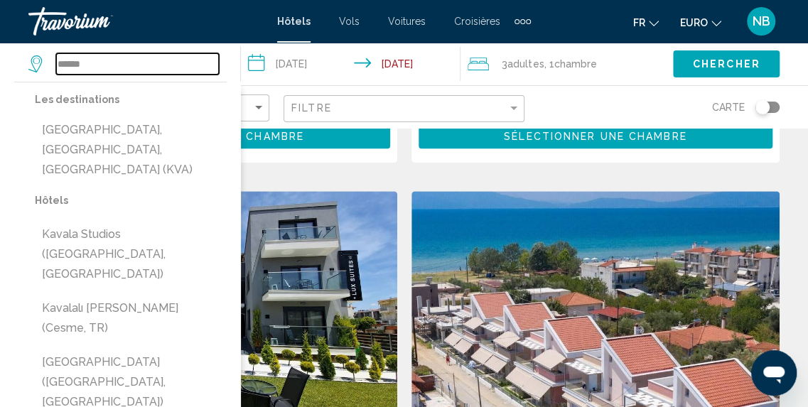
click at [110, 57] on input "*****" at bounding box center [137, 63] width 163 height 21
type input "*"
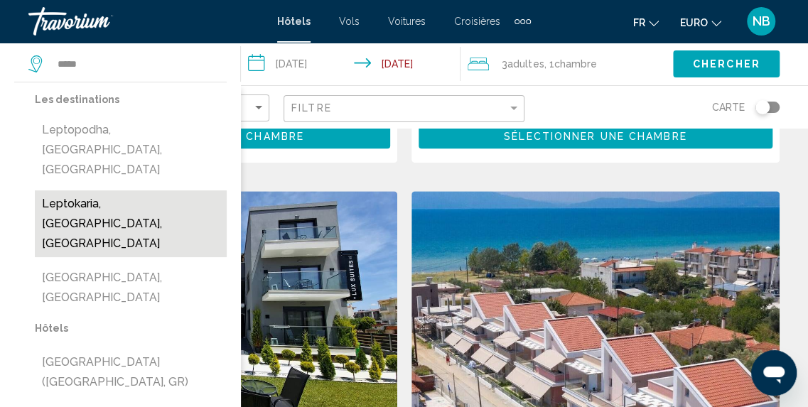
click at [153, 190] on button "Leptokaria, [GEOGRAPHIC_DATA], [GEOGRAPHIC_DATA]" at bounding box center [131, 223] width 192 height 67
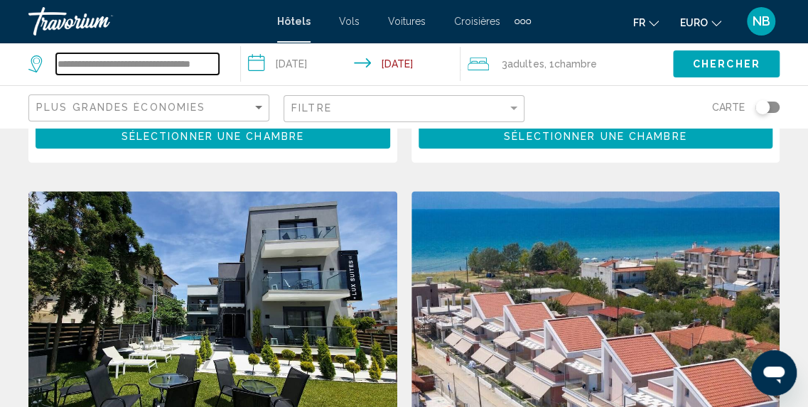
click at [195, 60] on input "**********" at bounding box center [137, 63] width 163 height 21
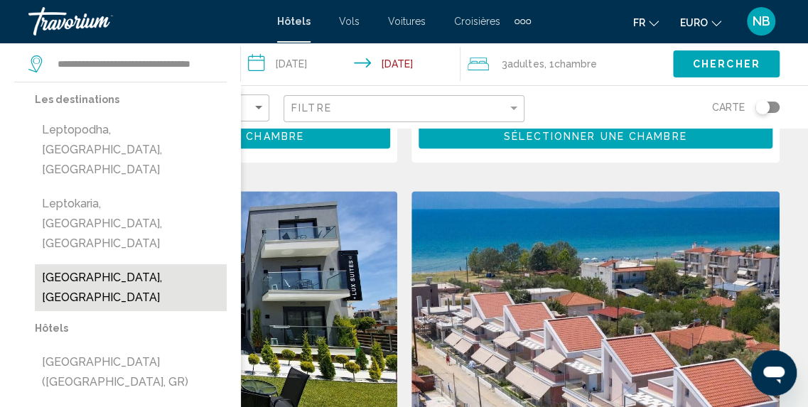
click at [158, 264] on button "[GEOGRAPHIC_DATA], [GEOGRAPHIC_DATA]" at bounding box center [131, 287] width 192 height 47
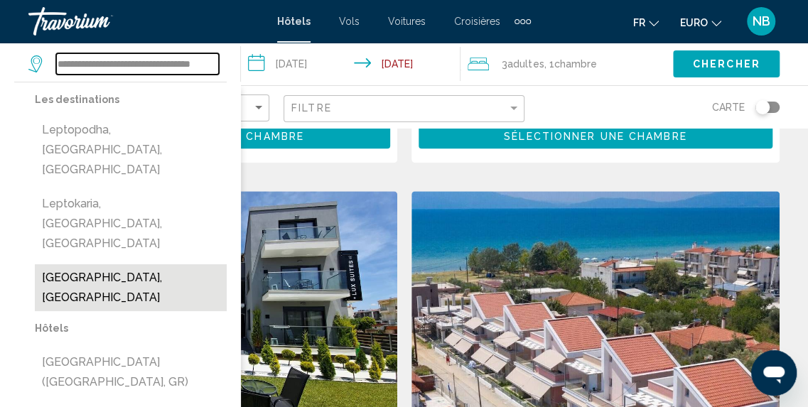
type input "**********"
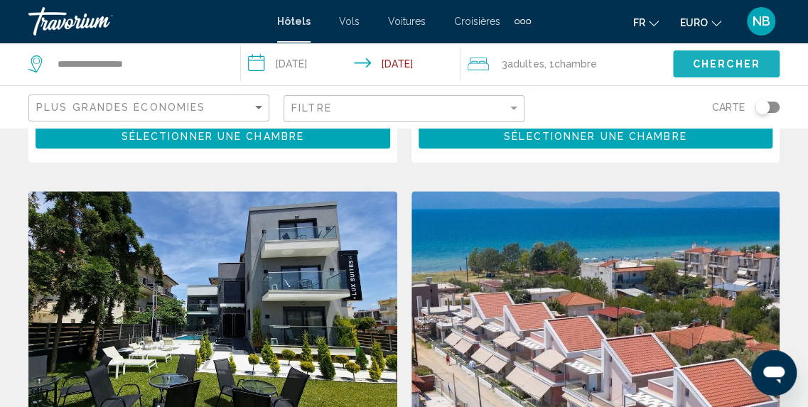
click at [689, 64] on button "Chercher" at bounding box center [726, 63] width 107 height 26
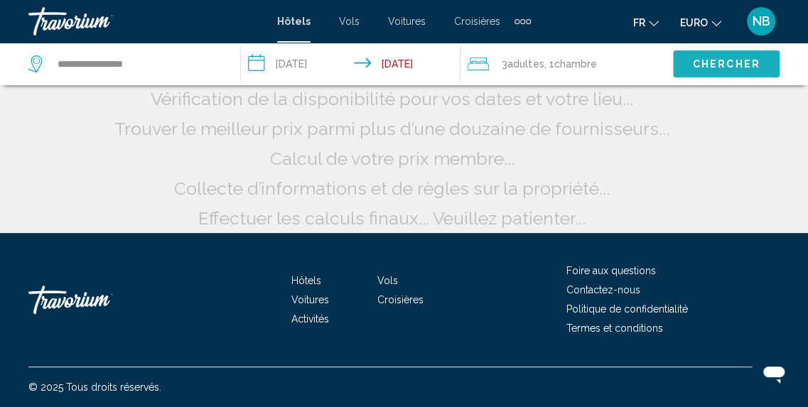
scroll to position [166, 0]
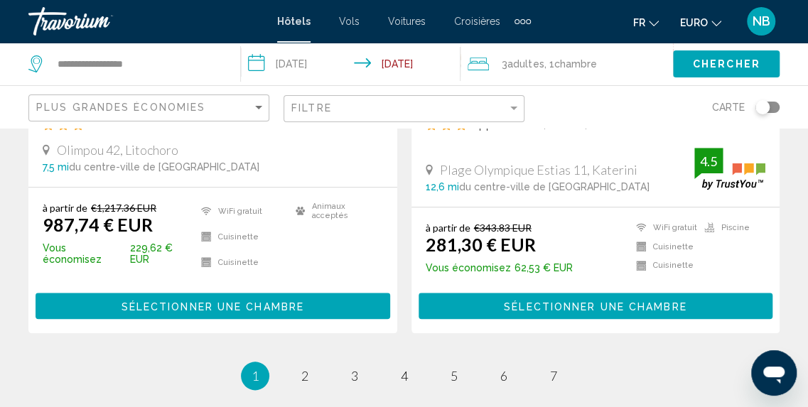
scroll to position [2964, 0]
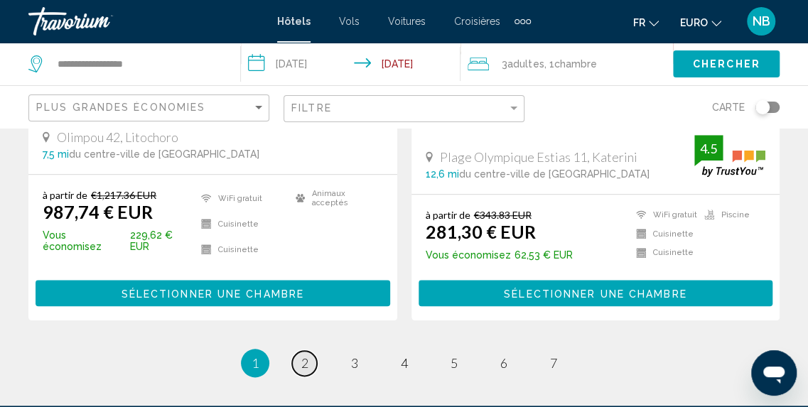
click at [303, 355] on span "2" at bounding box center [304, 363] width 7 height 16
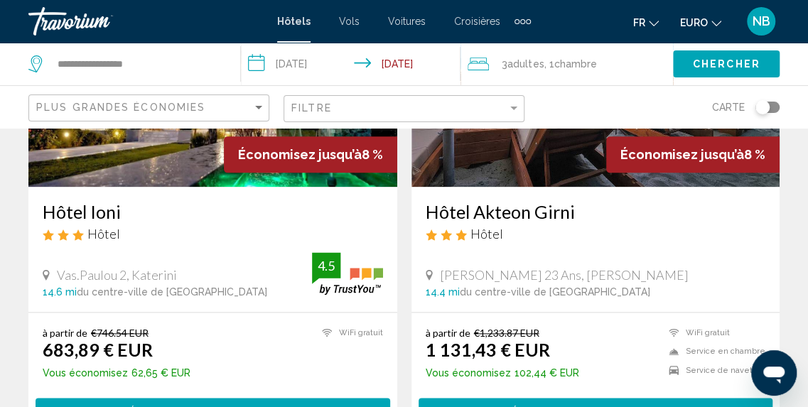
scroll to position [719, 0]
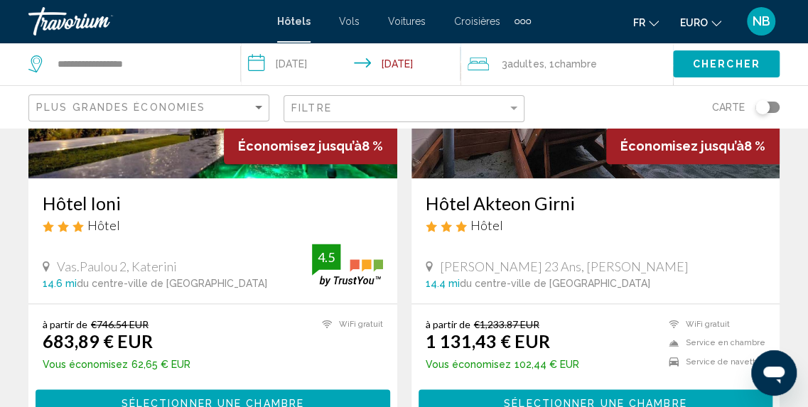
click at [523, 206] on h3 "Hôtel Akteon Girni" at bounding box center [596, 203] width 340 height 21
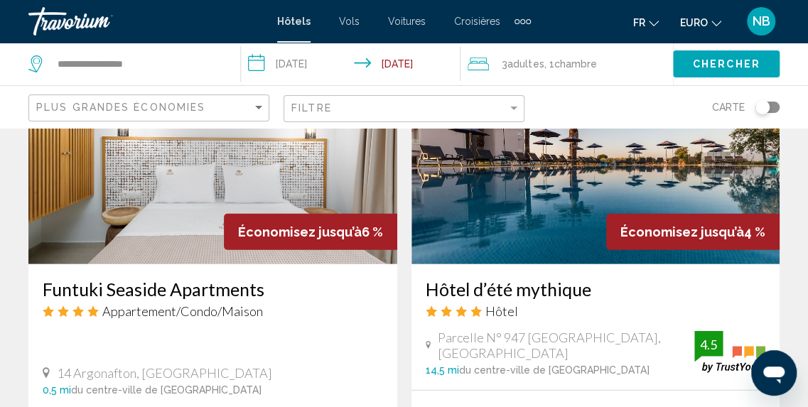
scroll to position [1700, 0]
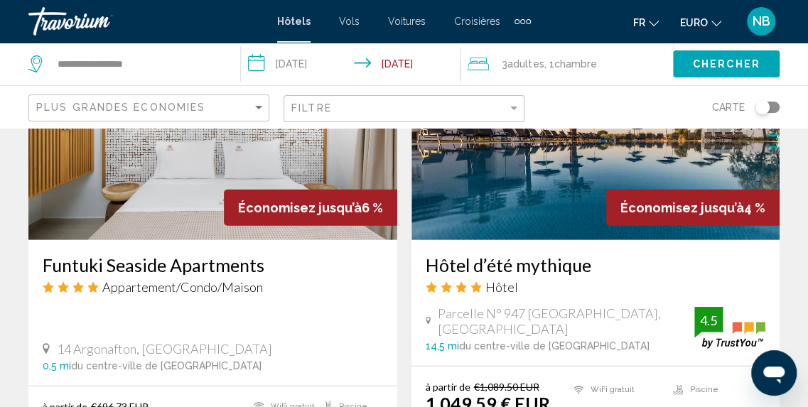
click at [543, 256] on h3 "Hôtel d’été mythique" at bounding box center [596, 264] width 340 height 21
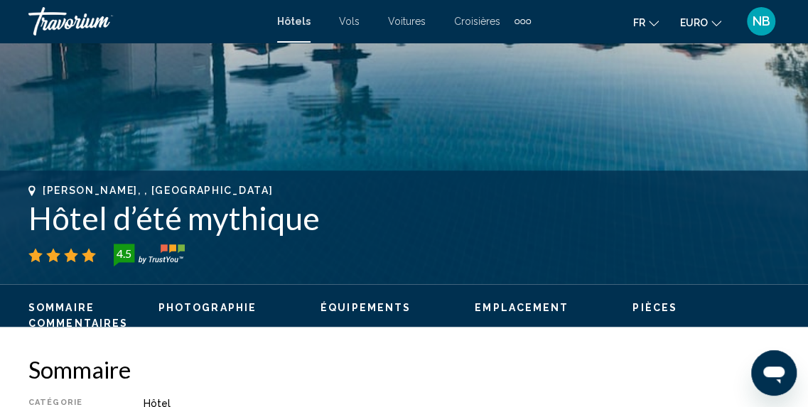
scroll to position [461, 0]
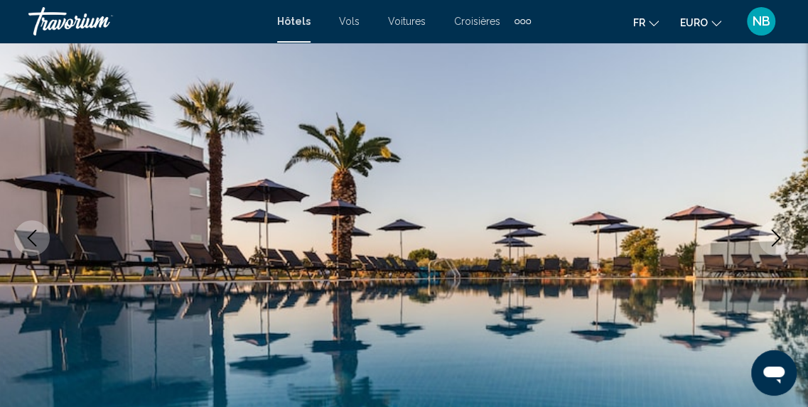
scroll to position [226, 0]
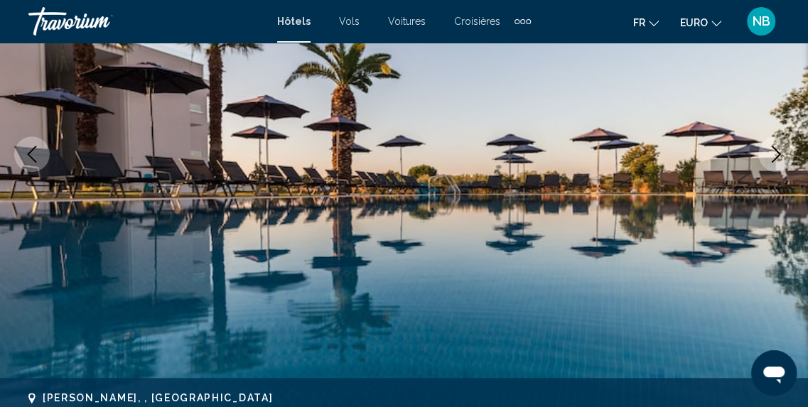
click at [594, 193] on img "Contenu principal" at bounding box center [404, 154] width 808 height 675
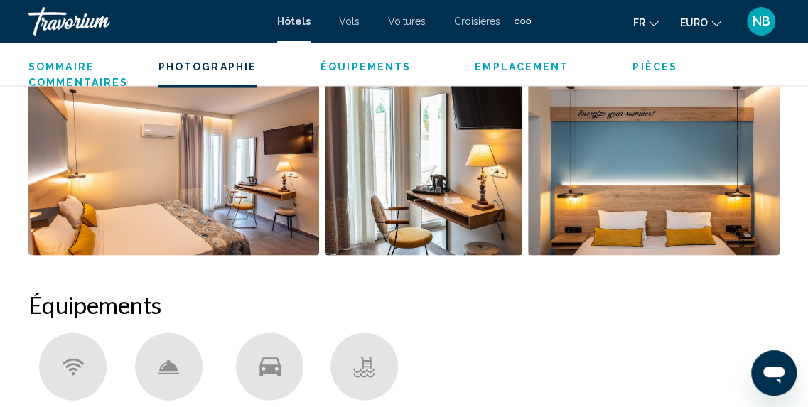
scroll to position [994, 0]
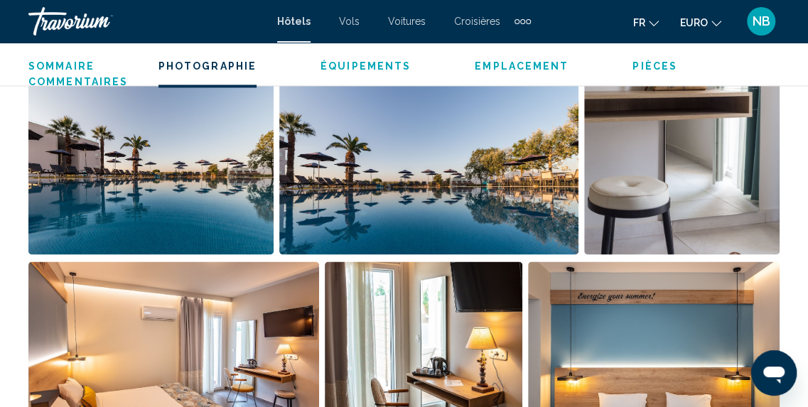
click at [190, 217] on img "Ouvrir le curseur d’image en plein écran" at bounding box center [150, 166] width 245 height 176
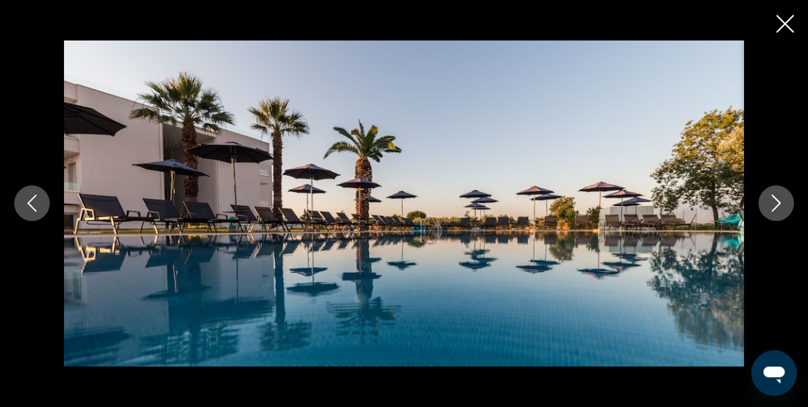
click at [772, 207] on icon "Image suivante" at bounding box center [776, 203] width 17 height 17
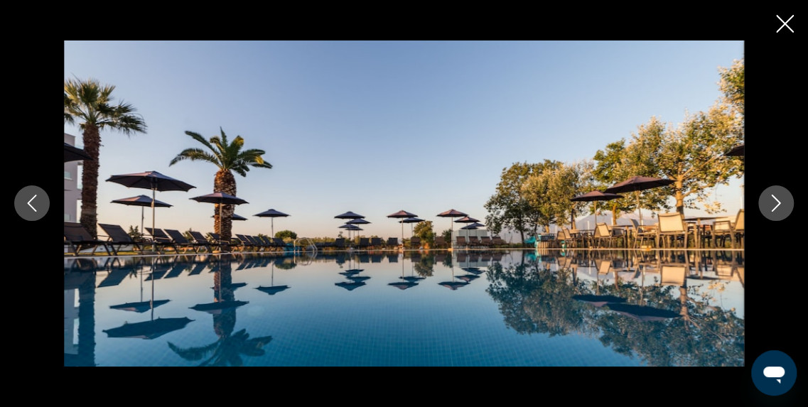
click at [772, 207] on icon "Image suivante" at bounding box center [776, 203] width 17 height 17
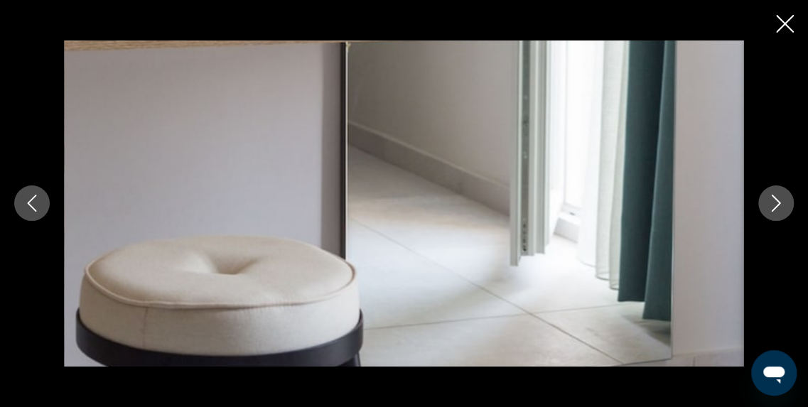
click at [772, 207] on icon "Image suivante" at bounding box center [776, 203] width 17 height 17
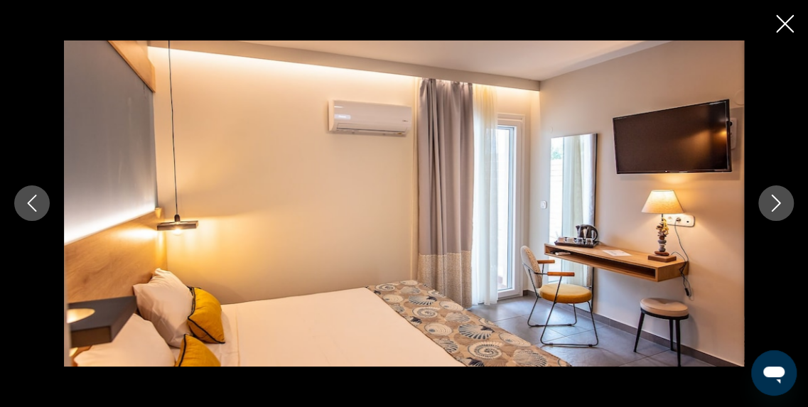
click at [772, 207] on icon "Image suivante" at bounding box center [776, 203] width 17 height 17
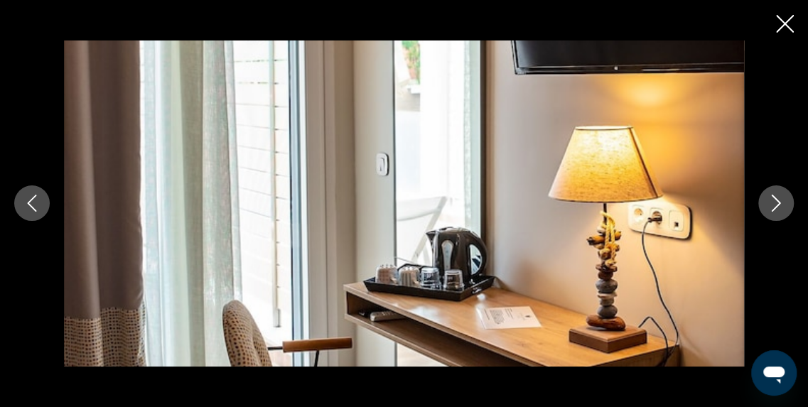
click at [772, 207] on icon "Image suivante" at bounding box center [776, 203] width 17 height 17
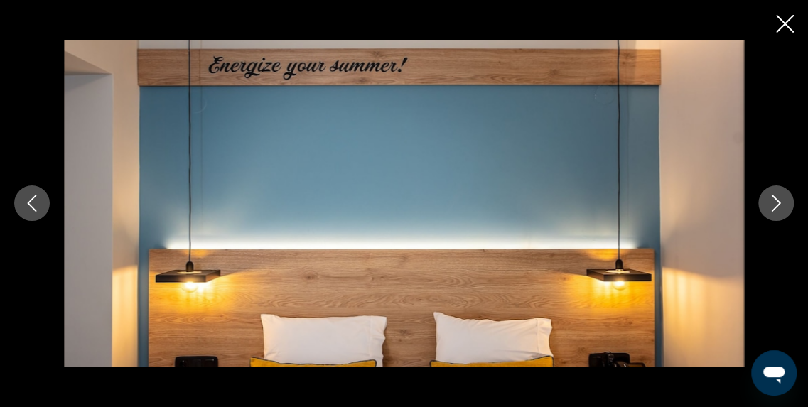
click at [772, 207] on icon "Image suivante" at bounding box center [776, 203] width 17 height 17
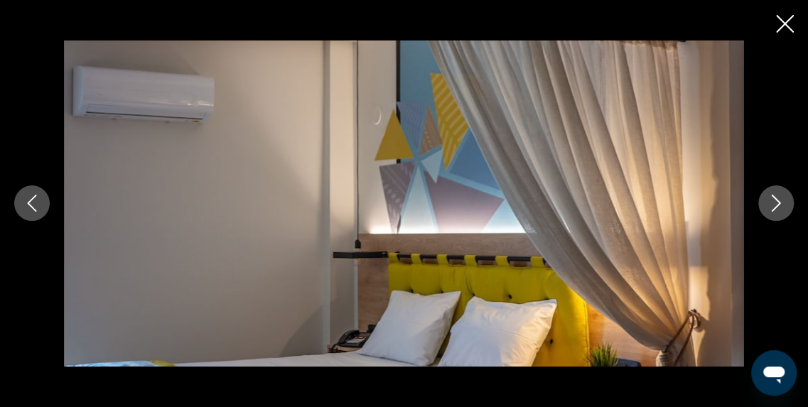
click at [772, 207] on icon "Image suivante" at bounding box center [776, 203] width 17 height 17
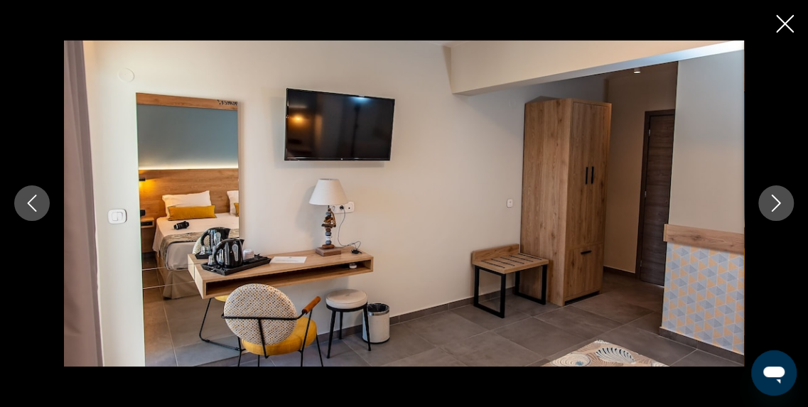
click at [772, 207] on icon "Image suivante" at bounding box center [776, 203] width 17 height 17
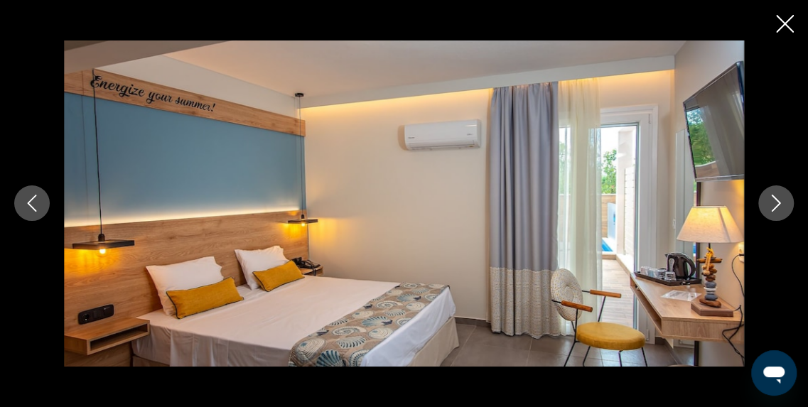
click at [772, 207] on icon "Image suivante" at bounding box center [776, 203] width 17 height 17
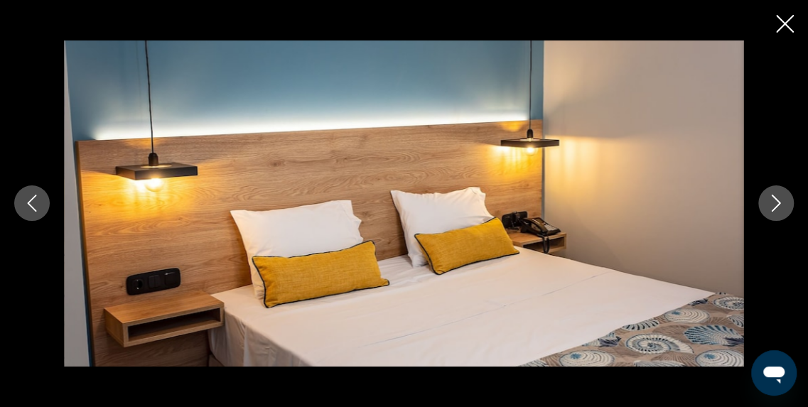
click at [772, 207] on icon "Image suivante" at bounding box center [776, 203] width 17 height 17
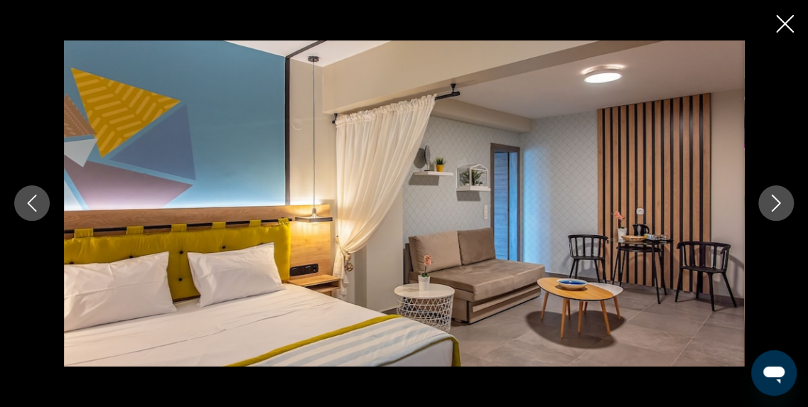
click at [772, 207] on icon "Image suivante" at bounding box center [776, 203] width 17 height 17
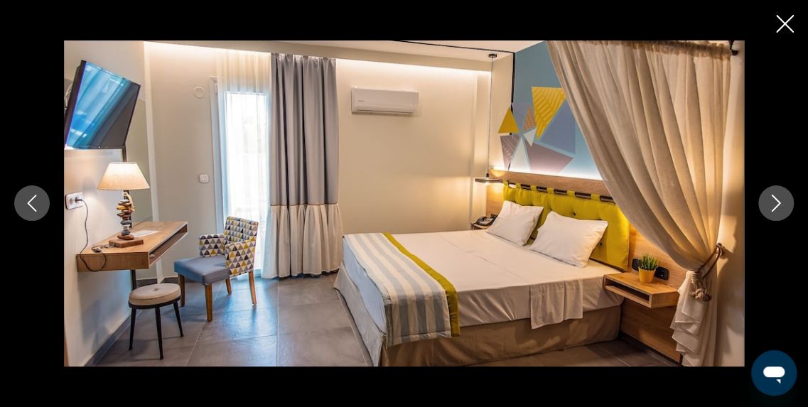
click at [772, 207] on icon "Image suivante" at bounding box center [776, 203] width 17 height 17
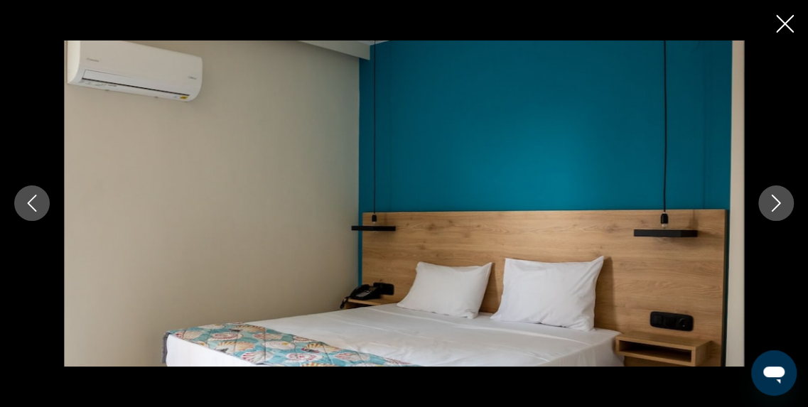
click at [772, 207] on icon "Image suivante" at bounding box center [776, 203] width 17 height 17
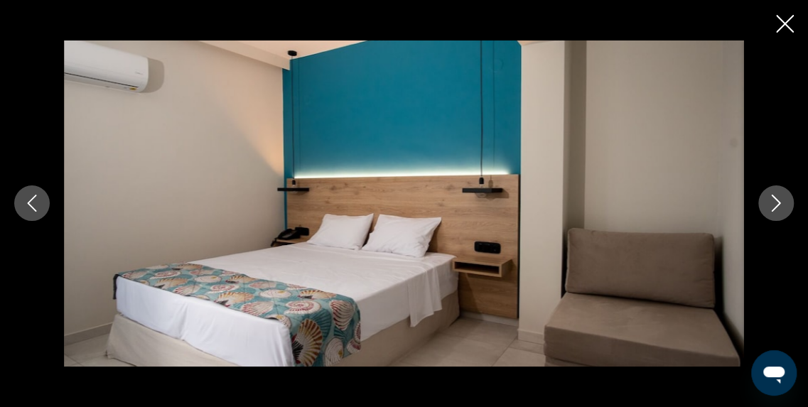
click at [772, 207] on icon "Image suivante" at bounding box center [776, 203] width 17 height 17
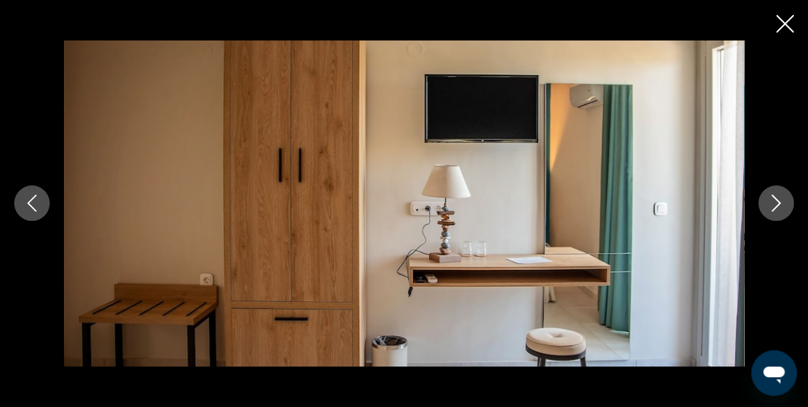
click at [772, 207] on icon "Image suivante" at bounding box center [776, 203] width 17 height 17
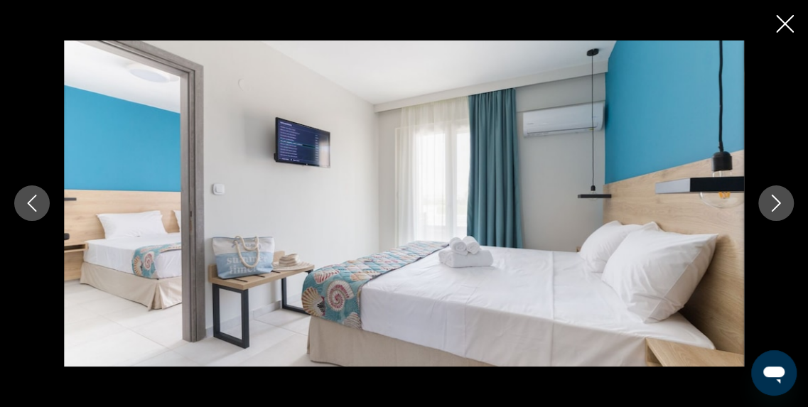
click at [772, 207] on icon "Image suivante" at bounding box center [776, 203] width 17 height 17
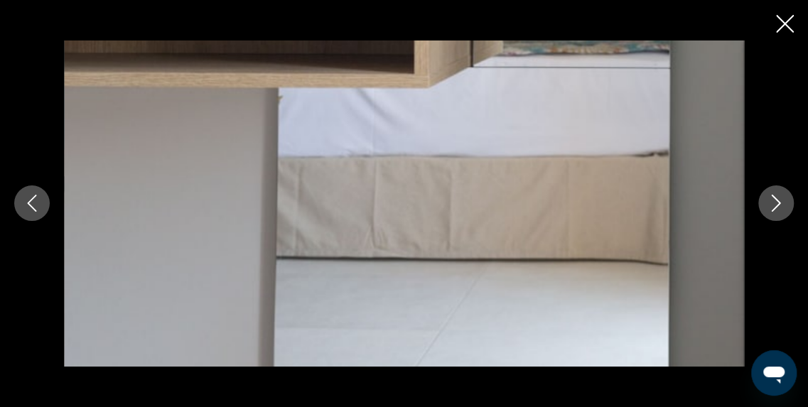
click at [772, 207] on icon "Image suivante" at bounding box center [776, 203] width 17 height 17
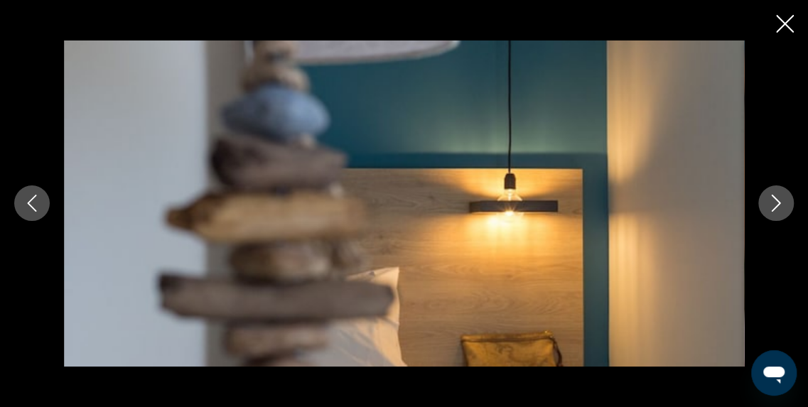
click at [772, 207] on icon "Image suivante" at bounding box center [776, 203] width 17 height 17
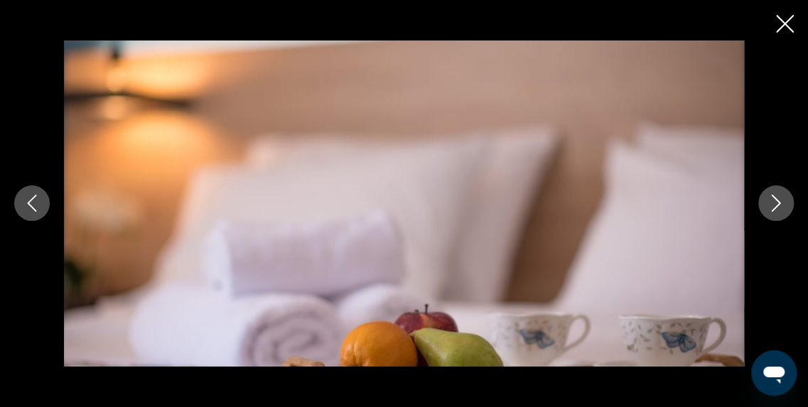
click at [772, 207] on icon "Image suivante" at bounding box center [776, 203] width 17 height 17
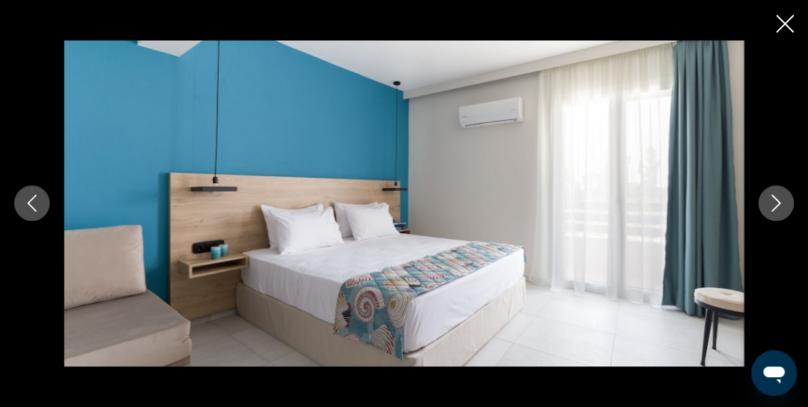
click at [772, 207] on icon "Image suivante" at bounding box center [776, 203] width 17 height 17
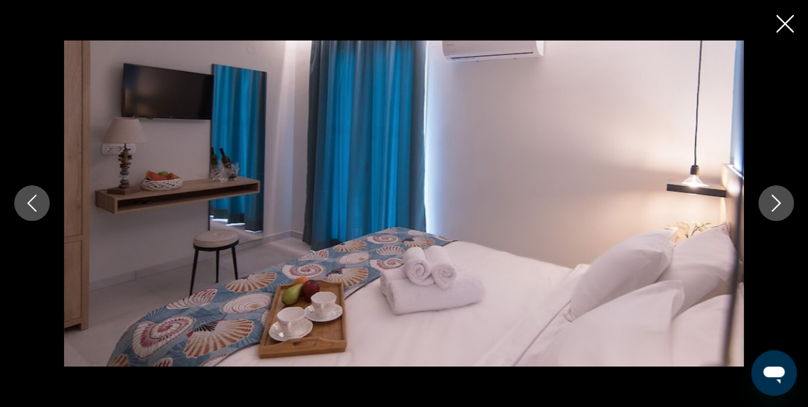
click at [772, 207] on icon "Image suivante" at bounding box center [776, 203] width 17 height 17
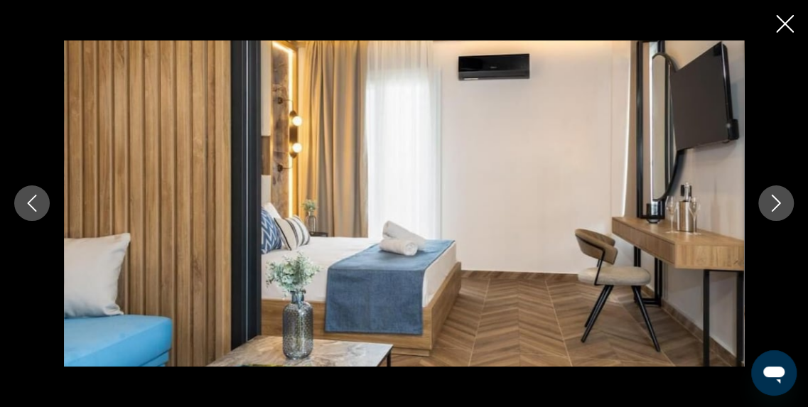
click at [772, 207] on icon "Image suivante" at bounding box center [776, 203] width 17 height 17
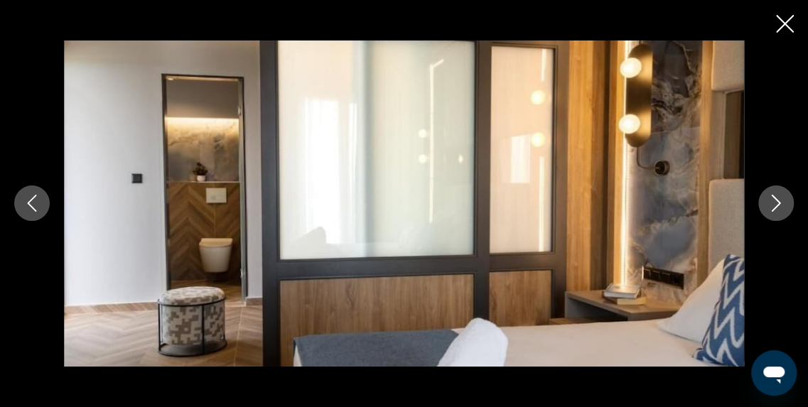
click at [772, 207] on icon "Image suivante" at bounding box center [776, 203] width 17 height 17
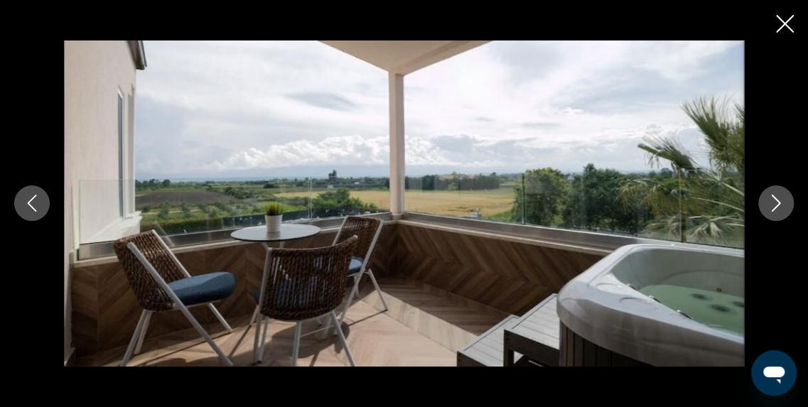
click at [772, 207] on icon "Image suivante" at bounding box center [776, 203] width 17 height 17
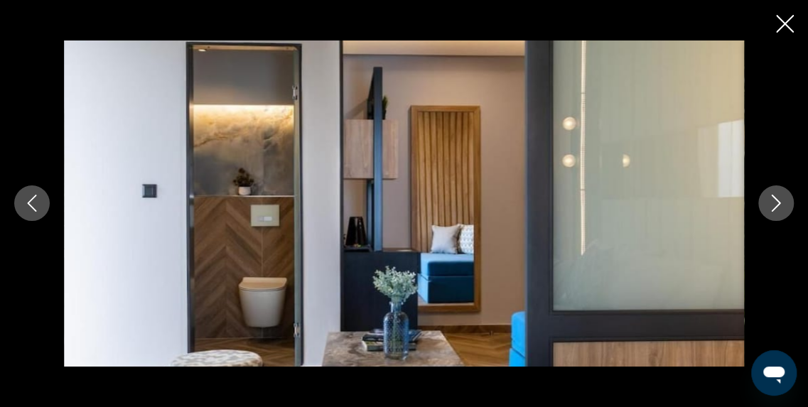
click at [772, 207] on icon "Image suivante" at bounding box center [776, 203] width 17 height 17
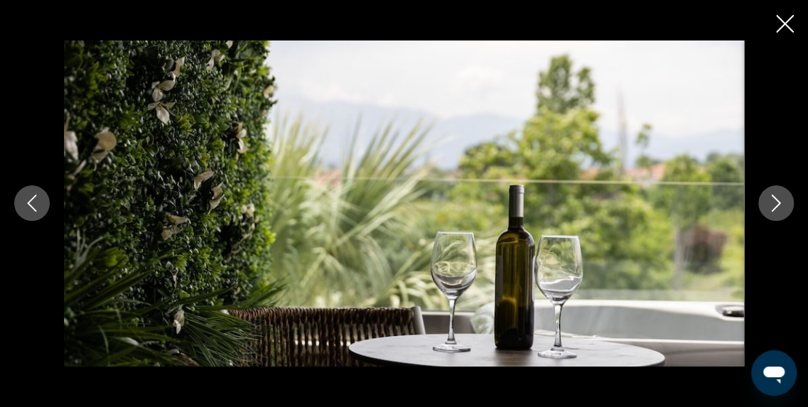
click at [772, 207] on icon "Image suivante" at bounding box center [776, 203] width 17 height 17
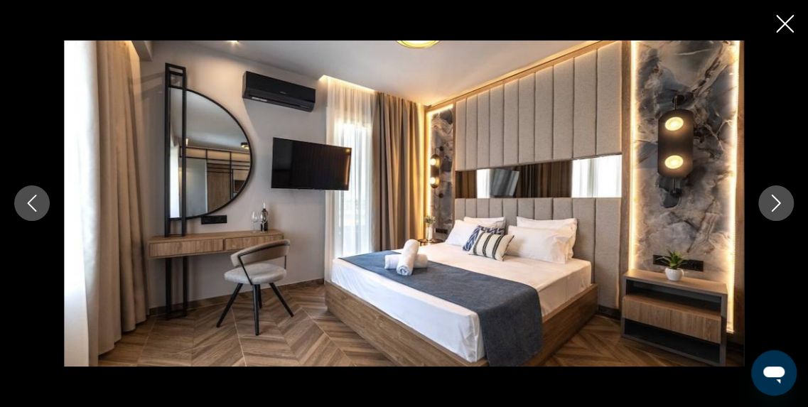
click at [772, 207] on icon "Image suivante" at bounding box center [776, 203] width 17 height 17
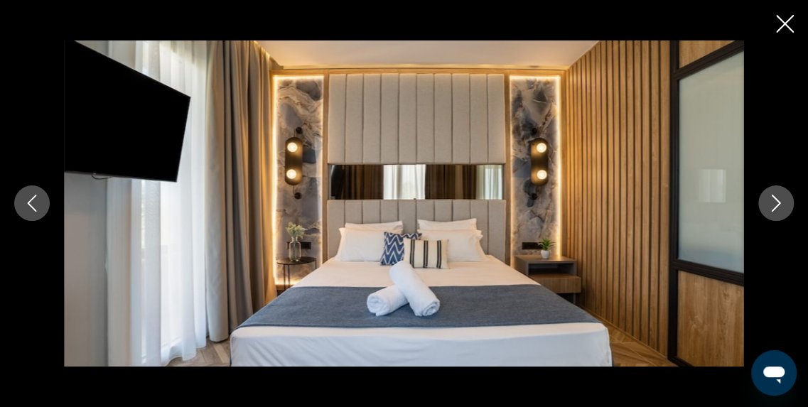
click at [772, 207] on icon "Image suivante" at bounding box center [776, 203] width 17 height 17
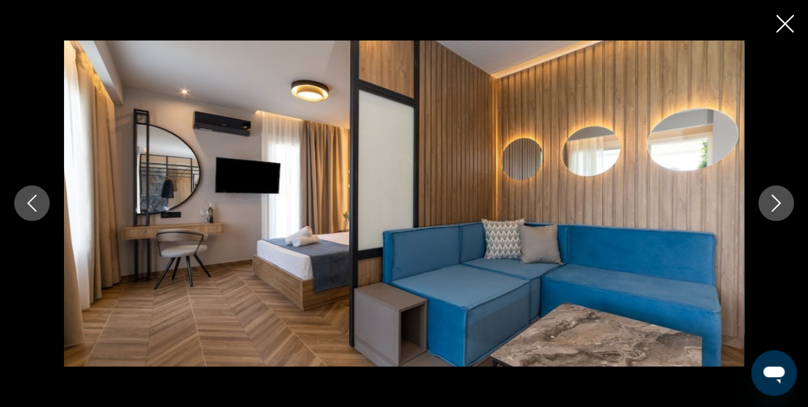
click at [772, 207] on icon "Image suivante" at bounding box center [776, 203] width 17 height 17
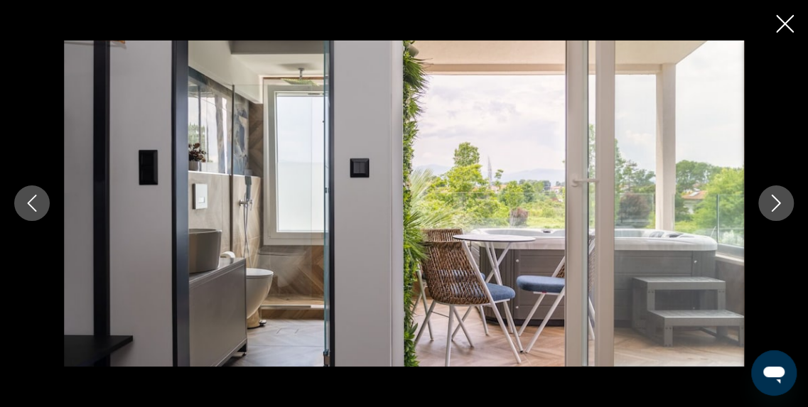
click at [772, 207] on icon "Image suivante" at bounding box center [776, 203] width 17 height 17
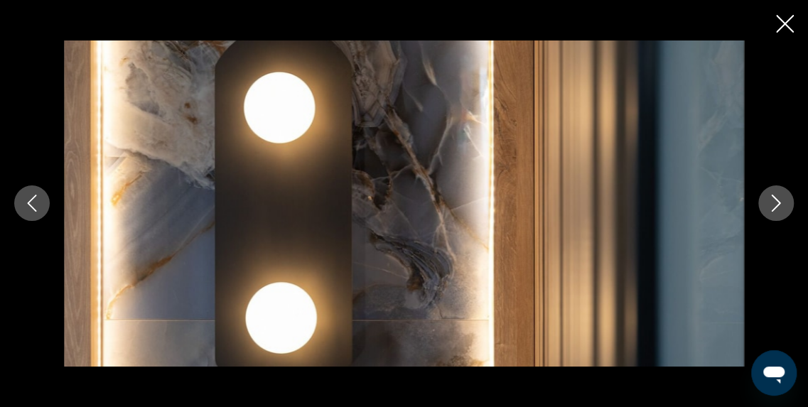
click at [772, 207] on icon "Image suivante" at bounding box center [776, 203] width 17 height 17
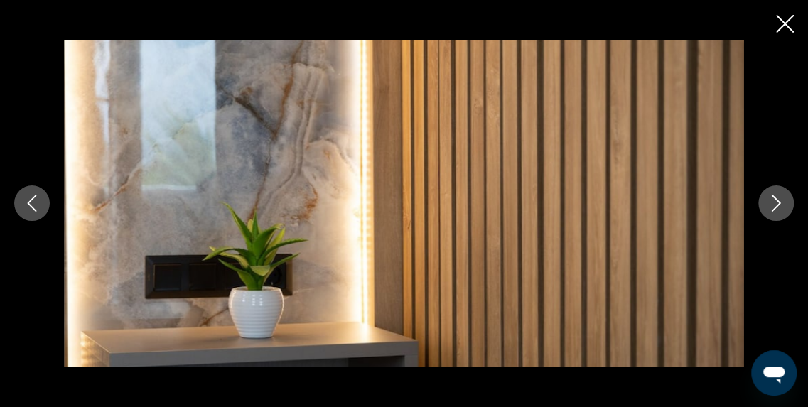
click at [772, 207] on icon "Image suivante" at bounding box center [776, 203] width 17 height 17
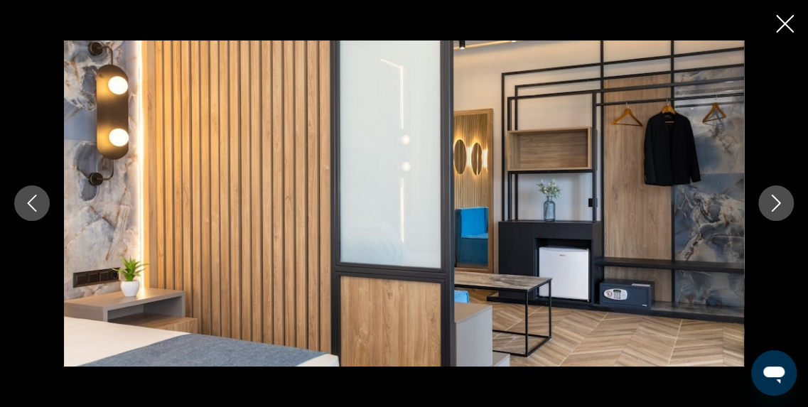
click at [772, 207] on icon "Image suivante" at bounding box center [776, 203] width 17 height 17
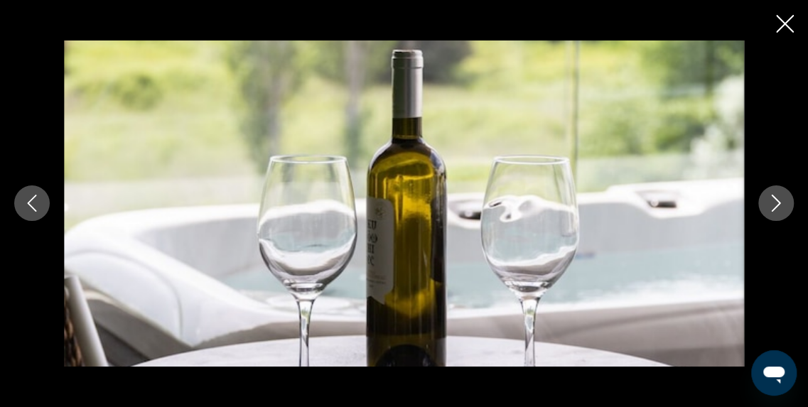
click at [772, 207] on icon "Image suivante" at bounding box center [776, 203] width 17 height 17
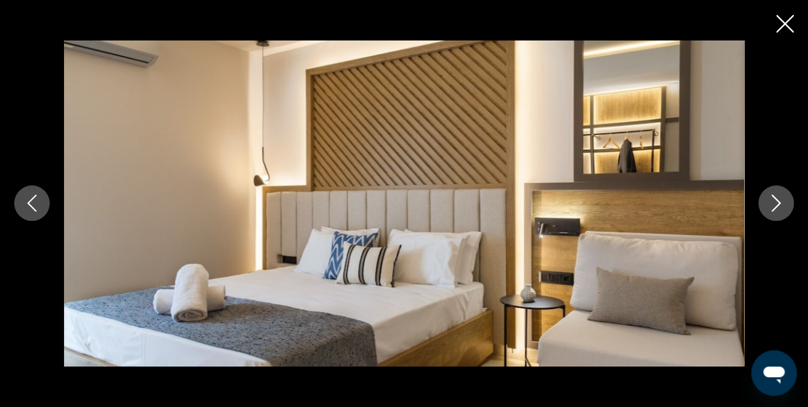
click at [772, 207] on icon "Image suivante" at bounding box center [776, 203] width 17 height 17
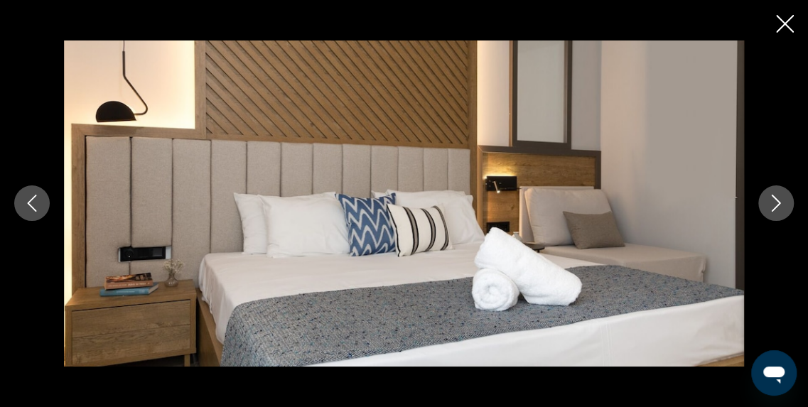
click at [772, 207] on icon "Image suivante" at bounding box center [776, 203] width 17 height 17
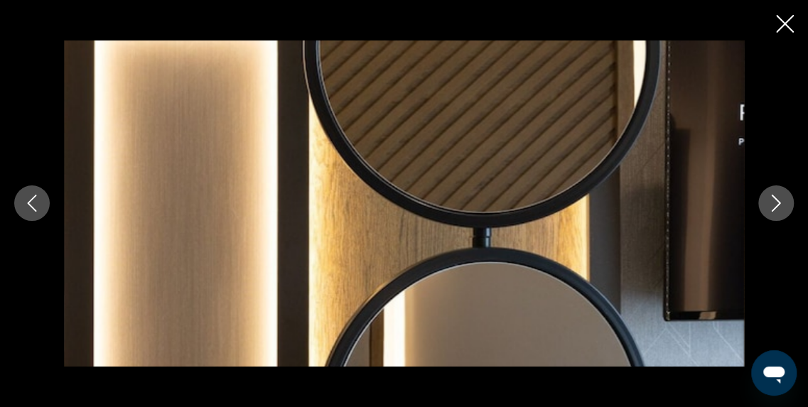
click at [772, 207] on icon "Image suivante" at bounding box center [776, 203] width 17 height 17
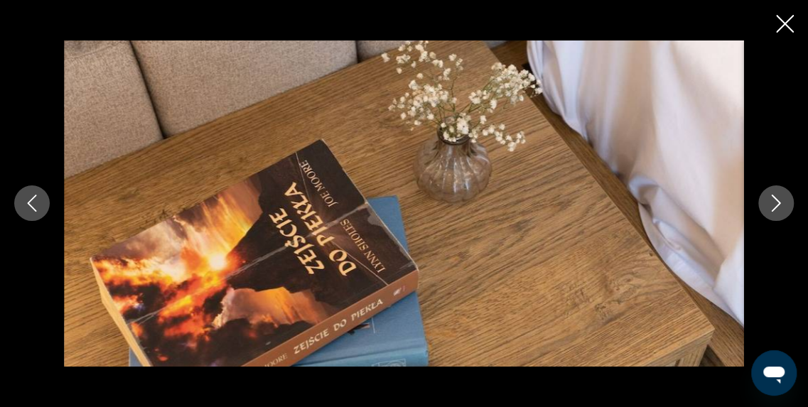
click at [772, 207] on icon "Image suivante" at bounding box center [776, 203] width 17 height 17
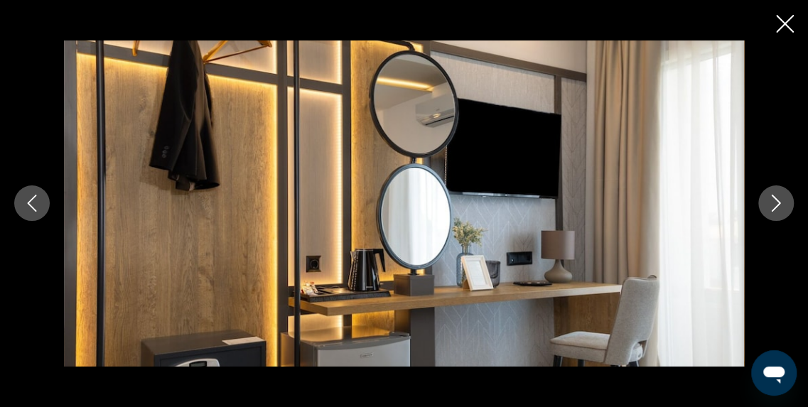
click at [772, 207] on icon "Image suivante" at bounding box center [776, 203] width 17 height 17
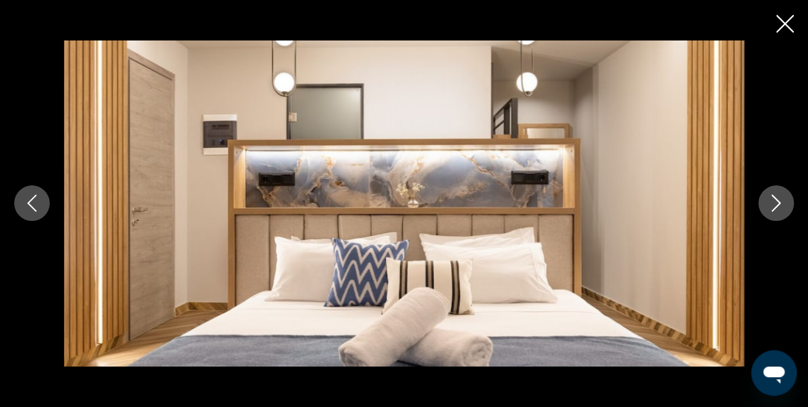
click at [772, 207] on icon "Image suivante" at bounding box center [776, 203] width 17 height 17
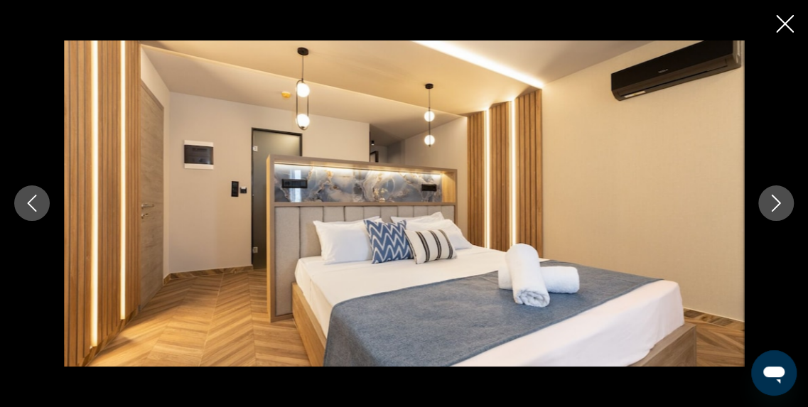
click at [772, 207] on icon "Image suivante" at bounding box center [776, 203] width 17 height 17
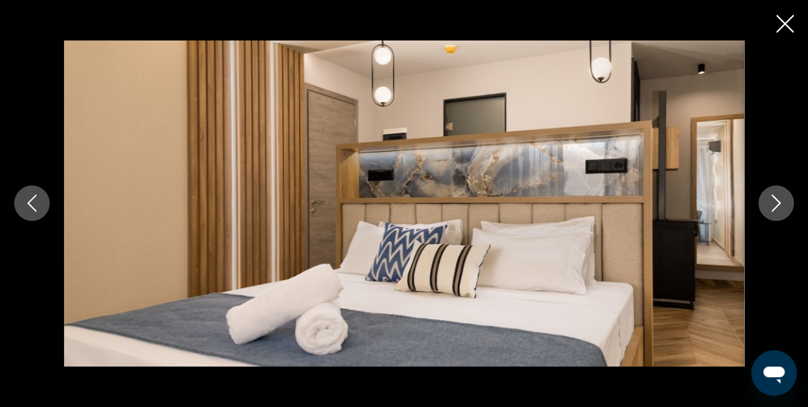
click at [772, 207] on icon "Image suivante" at bounding box center [776, 203] width 17 height 17
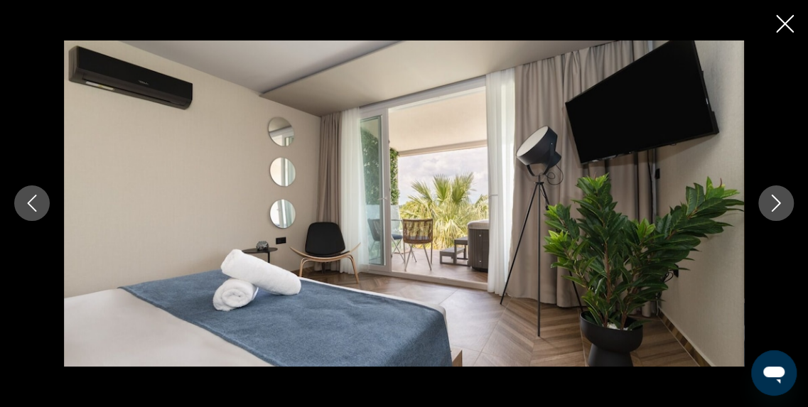
click at [772, 207] on icon "Image suivante" at bounding box center [776, 203] width 17 height 17
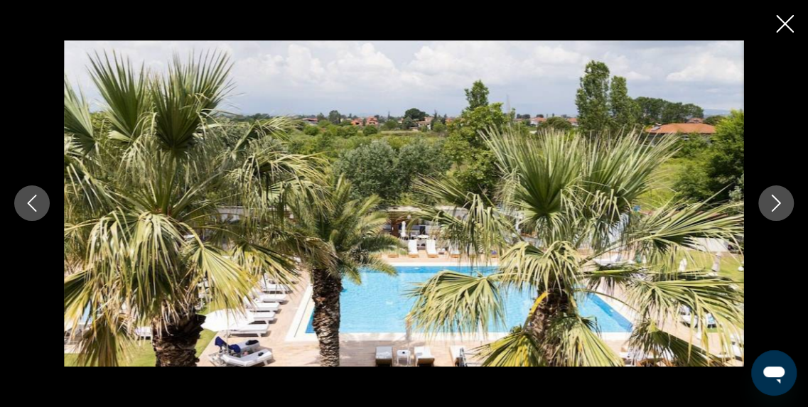
click at [772, 207] on icon "Image suivante" at bounding box center [776, 203] width 17 height 17
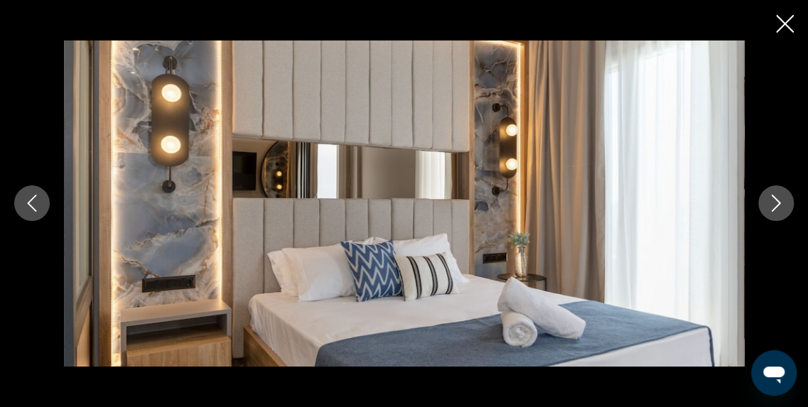
click at [772, 207] on icon "Image suivante" at bounding box center [776, 203] width 17 height 17
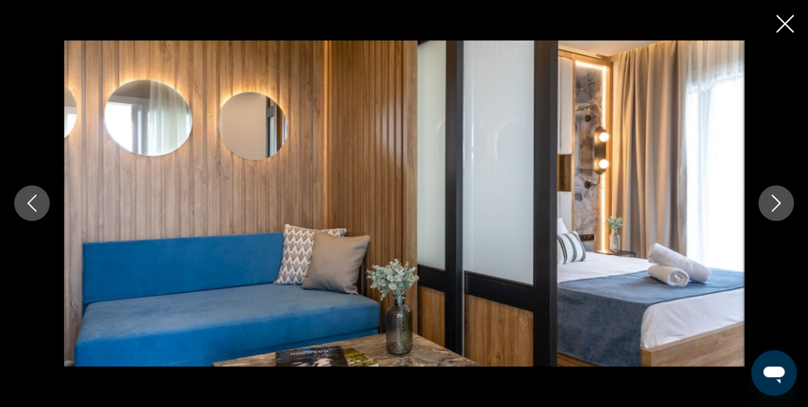
click at [768, 207] on icon "Image suivante" at bounding box center [776, 203] width 17 height 17
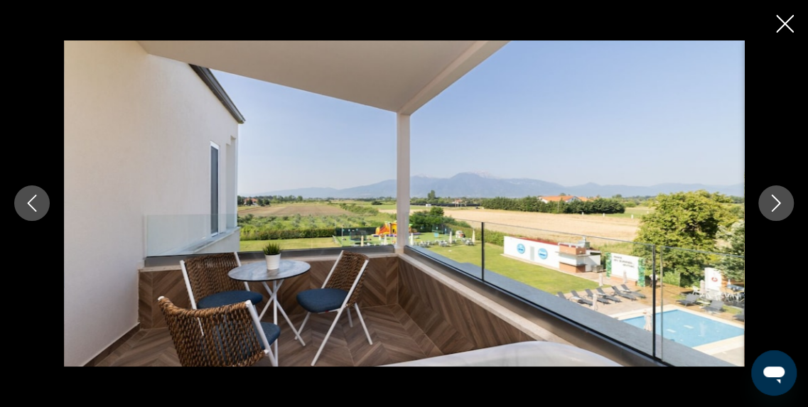
click at [768, 207] on icon "Image suivante" at bounding box center [776, 203] width 17 height 17
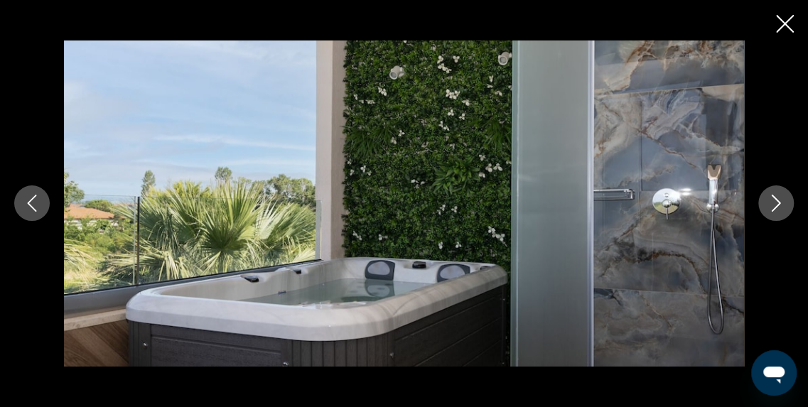
click at [772, 193] on button "Image suivante" at bounding box center [776, 204] width 36 height 36
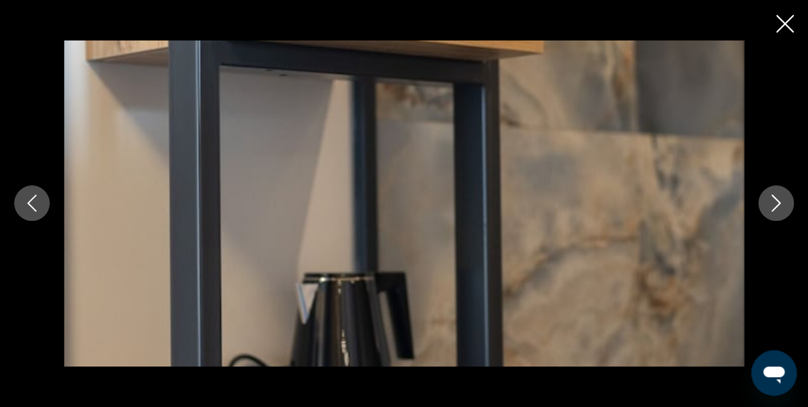
click at [772, 193] on button "Image suivante" at bounding box center [776, 204] width 36 height 36
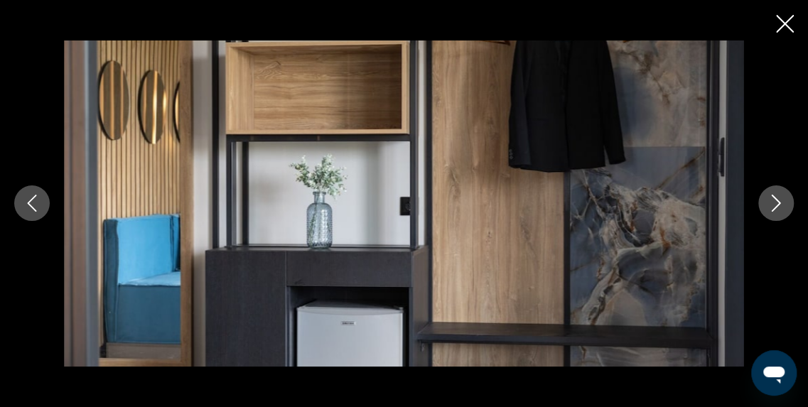
click at [772, 193] on button "Image suivante" at bounding box center [776, 204] width 36 height 36
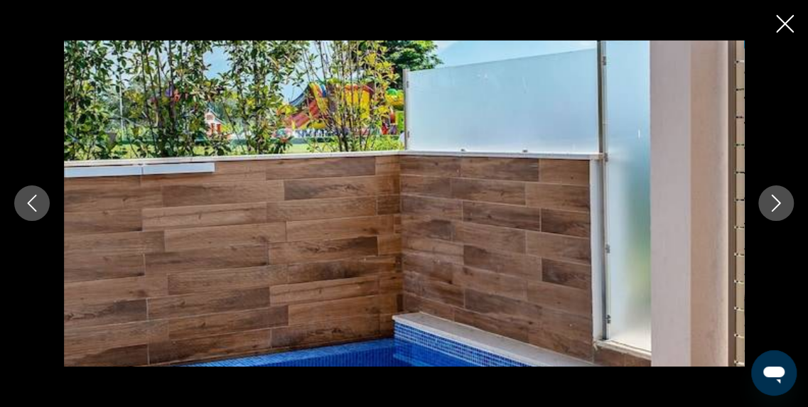
click at [772, 193] on button "Image suivante" at bounding box center [776, 204] width 36 height 36
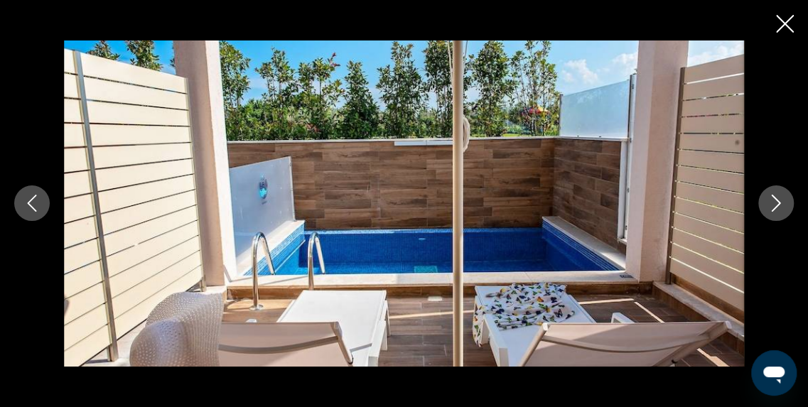
click at [772, 193] on button "Image suivante" at bounding box center [776, 204] width 36 height 36
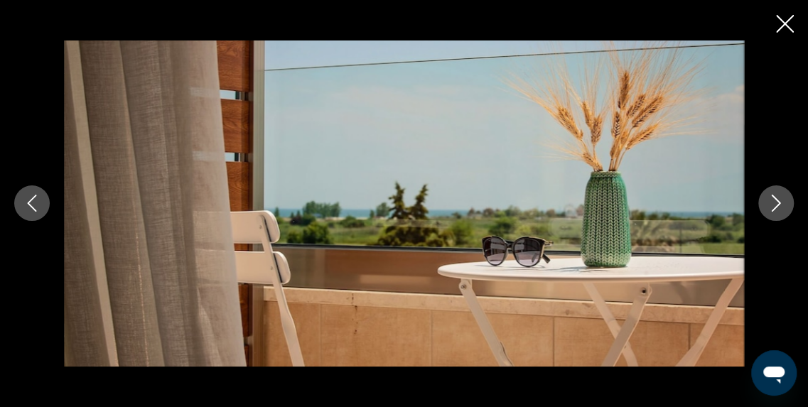
click at [772, 193] on button "Image suivante" at bounding box center [776, 204] width 36 height 36
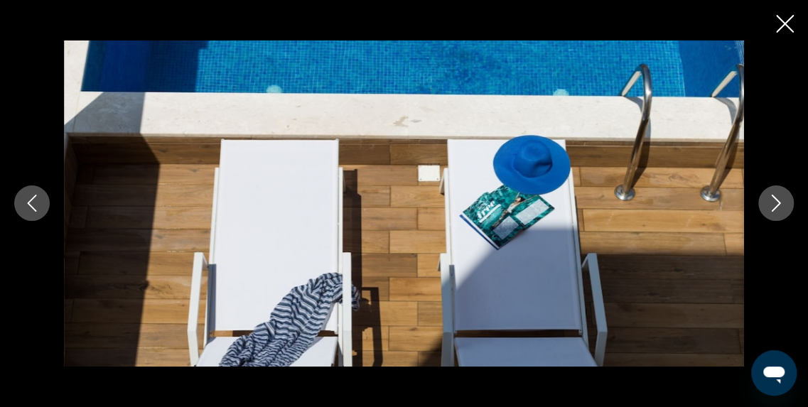
click at [772, 193] on button "Image suivante" at bounding box center [776, 204] width 36 height 36
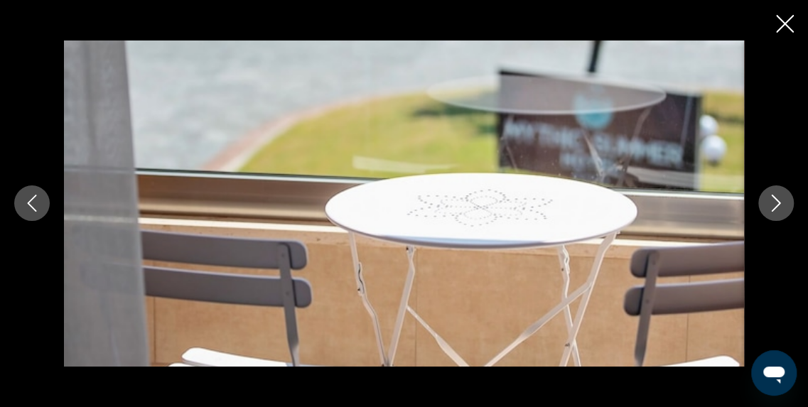
click at [772, 193] on button "Image suivante" at bounding box center [776, 204] width 36 height 36
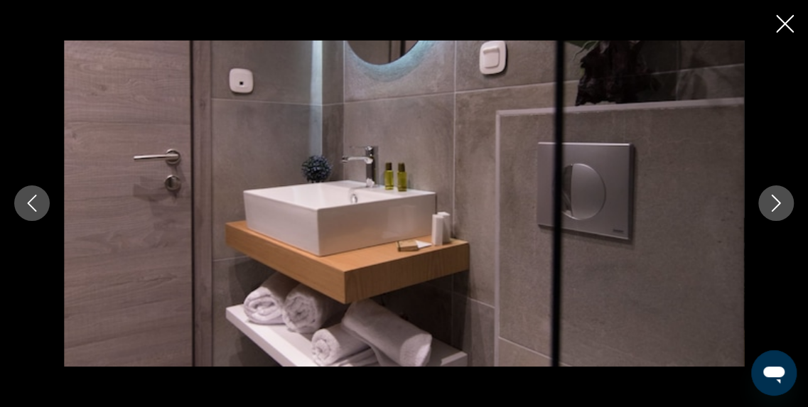
click at [772, 193] on button "Image suivante" at bounding box center [776, 204] width 36 height 36
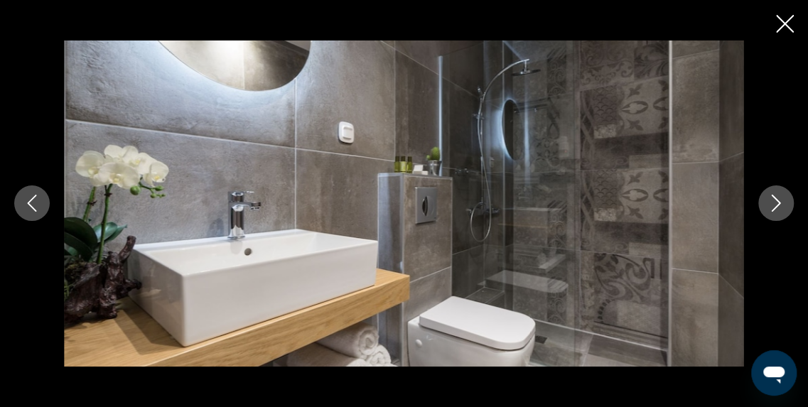
click at [772, 193] on button "Image suivante" at bounding box center [776, 204] width 36 height 36
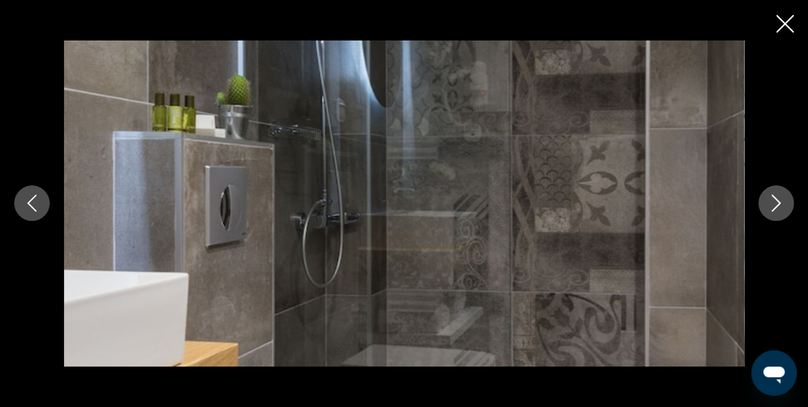
click at [772, 193] on button "Image suivante" at bounding box center [776, 204] width 36 height 36
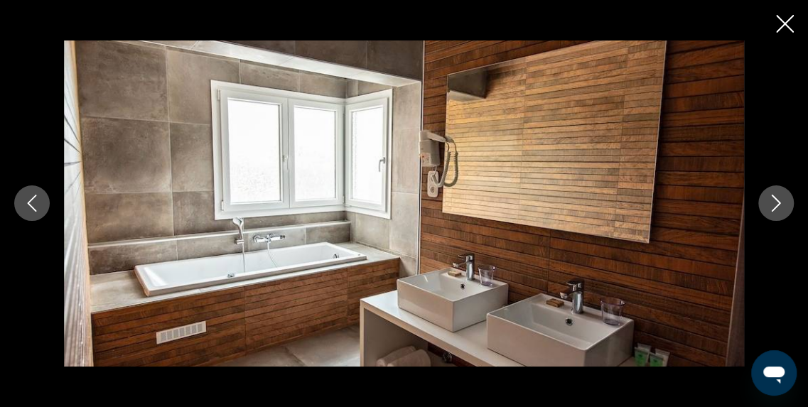
click at [772, 193] on button "Image suivante" at bounding box center [776, 204] width 36 height 36
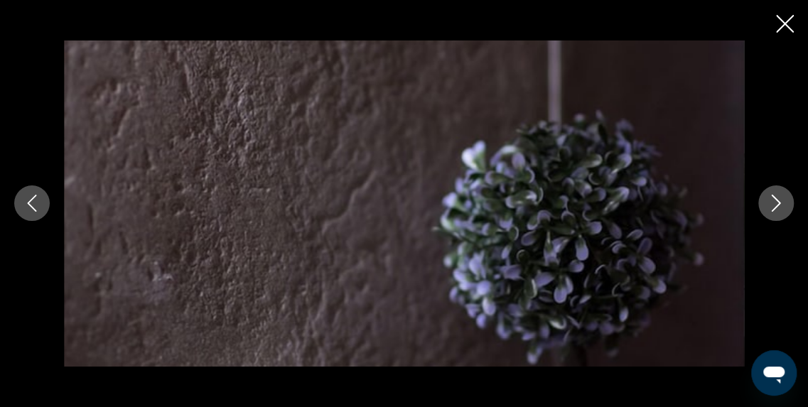
click at [772, 193] on button "Image suivante" at bounding box center [776, 204] width 36 height 36
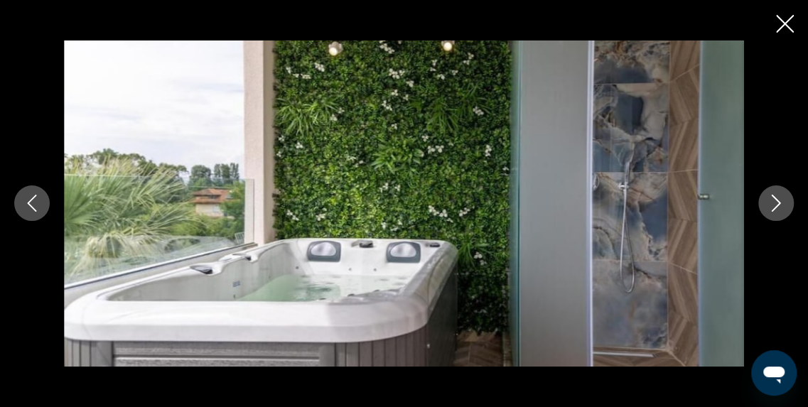
click at [772, 193] on button "Image suivante" at bounding box center [776, 204] width 36 height 36
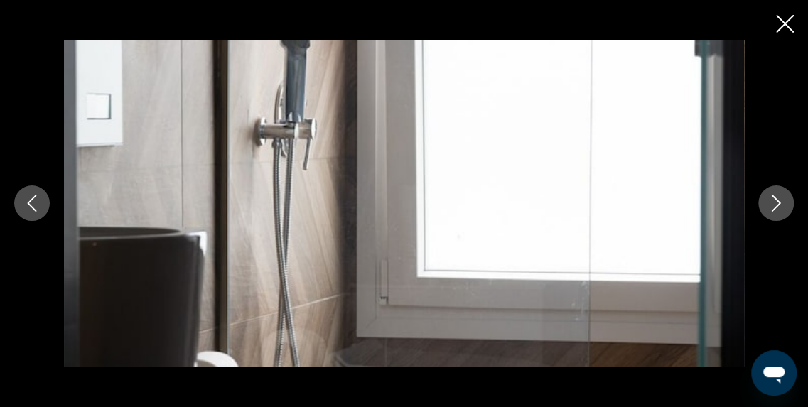
click at [772, 193] on button "Image suivante" at bounding box center [776, 204] width 36 height 36
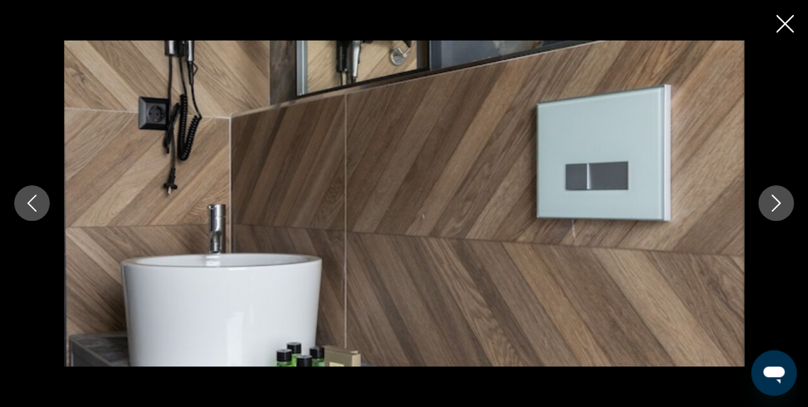
click at [772, 193] on button "Image suivante" at bounding box center [776, 204] width 36 height 36
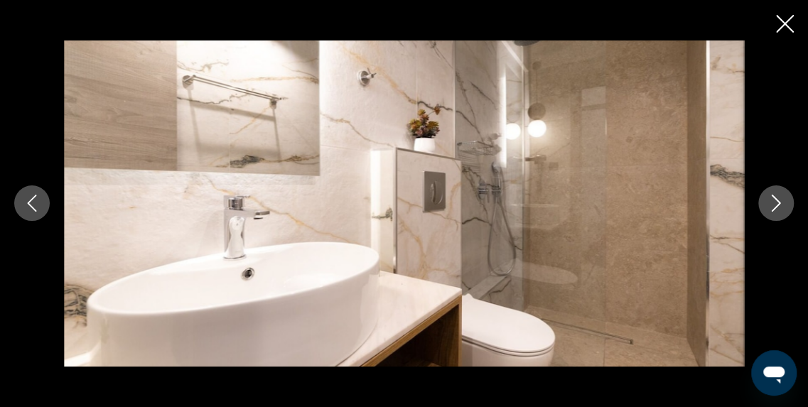
click at [772, 193] on button "Image suivante" at bounding box center [776, 204] width 36 height 36
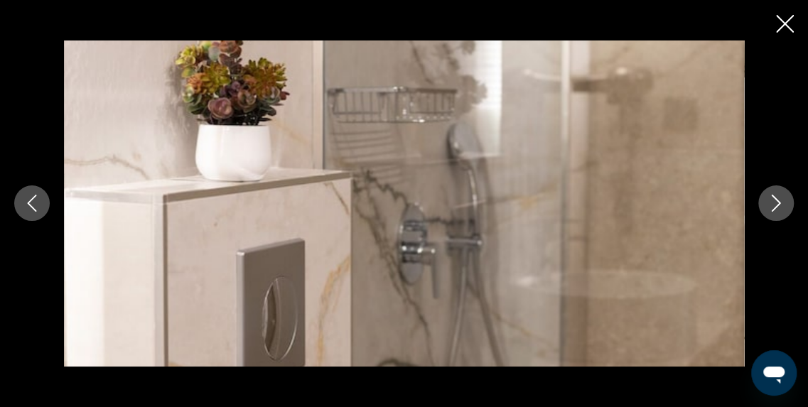
click at [772, 193] on button "Image suivante" at bounding box center [776, 204] width 36 height 36
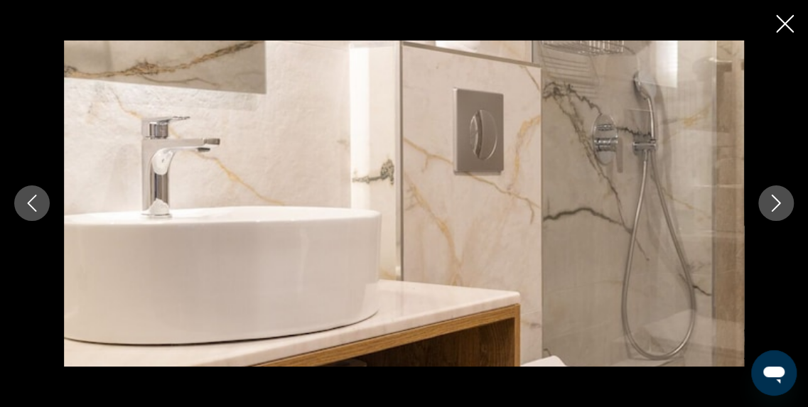
click at [772, 193] on button "Image suivante" at bounding box center [776, 204] width 36 height 36
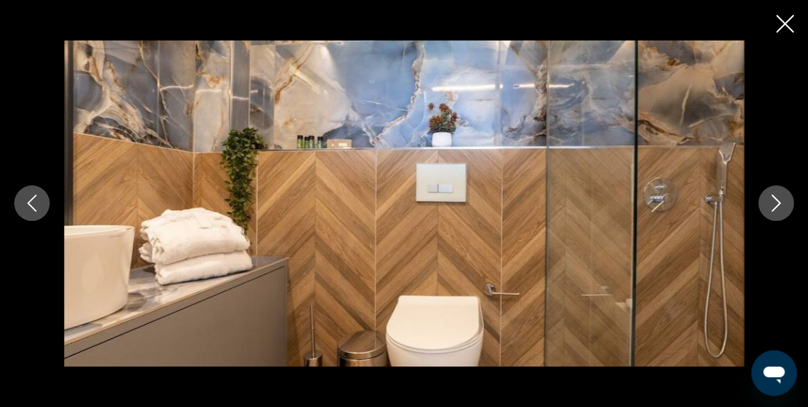
click at [772, 193] on button "Image suivante" at bounding box center [776, 204] width 36 height 36
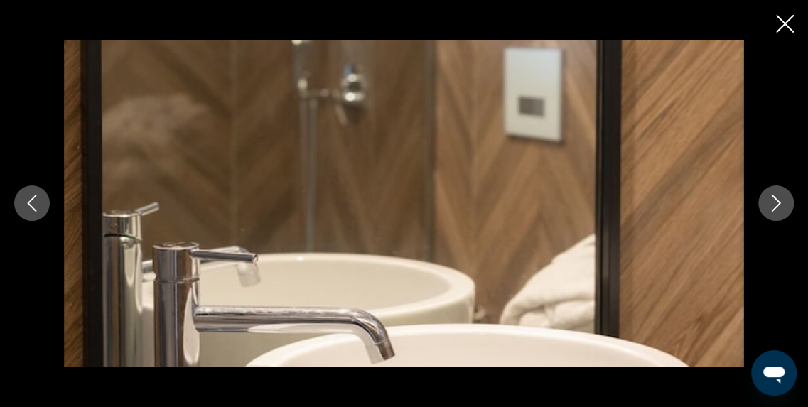
click at [772, 193] on button "Image suivante" at bounding box center [776, 204] width 36 height 36
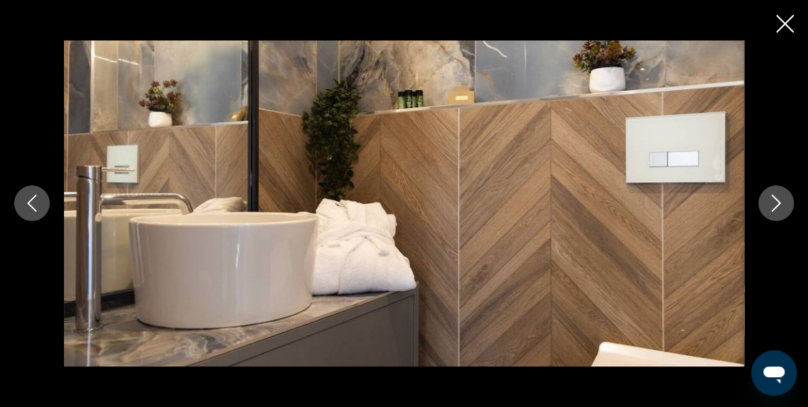
click at [772, 193] on button "Image suivante" at bounding box center [776, 204] width 36 height 36
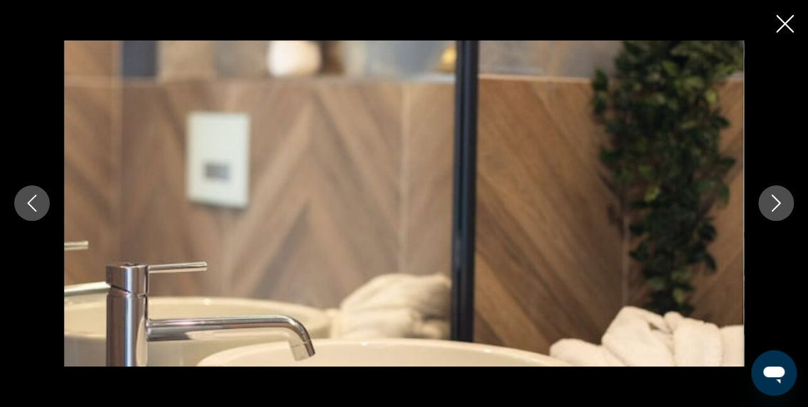
click at [772, 193] on button "Image suivante" at bounding box center [776, 204] width 36 height 36
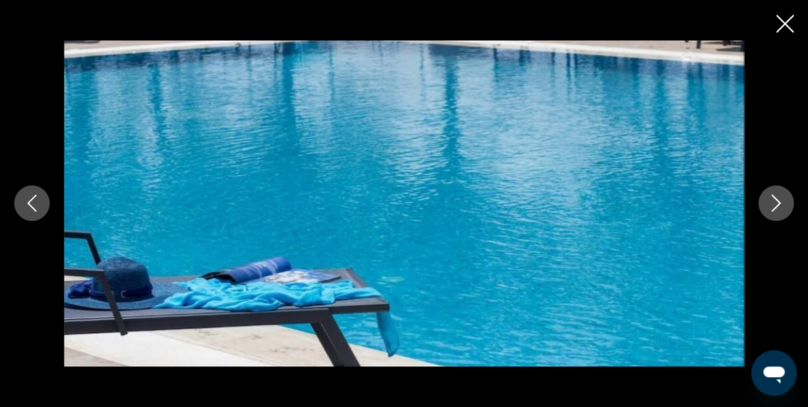
click at [772, 193] on button "Image suivante" at bounding box center [776, 204] width 36 height 36
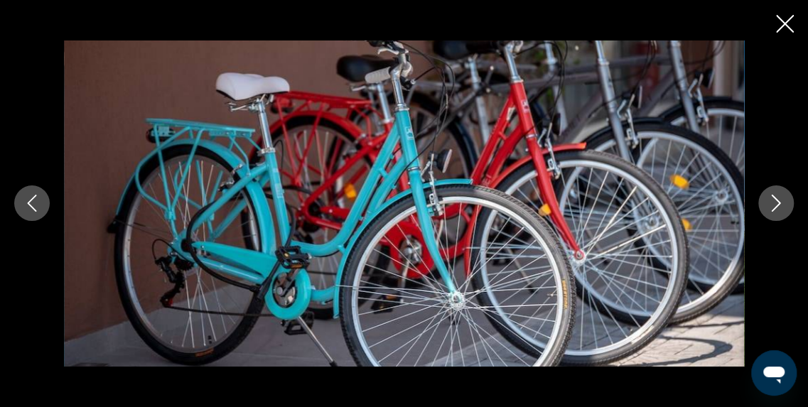
click at [772, 193] on button "Image suivante" at bounding box center [776, 204] width 36 height 36
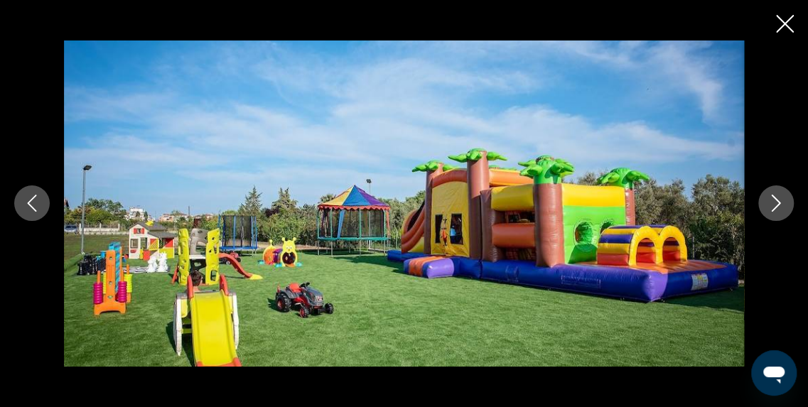
click at [772, 193] on button "Image suivante" at bounding box center [776, 204] width 36 height 36
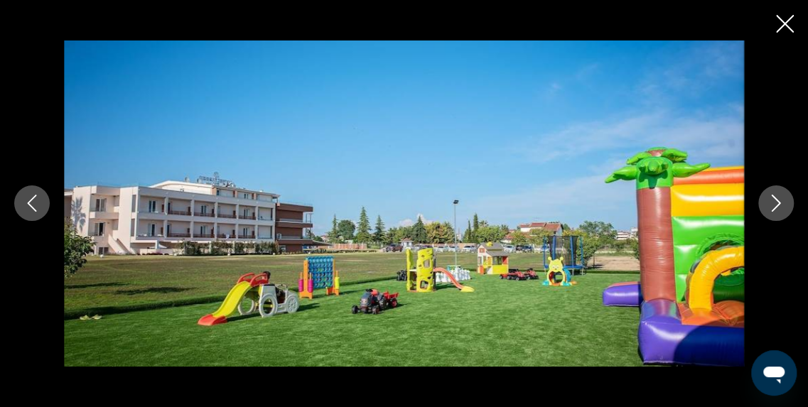
click at [772, 193] on button "Image suivante" at bounding box center [776, 204] width 36 height 36
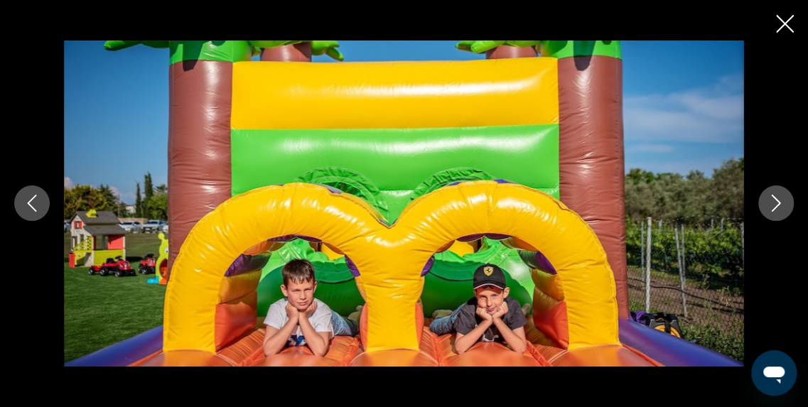
click at [772, 193] on button "Image suivante" at bounding box center [776, 204] width 36 height 36
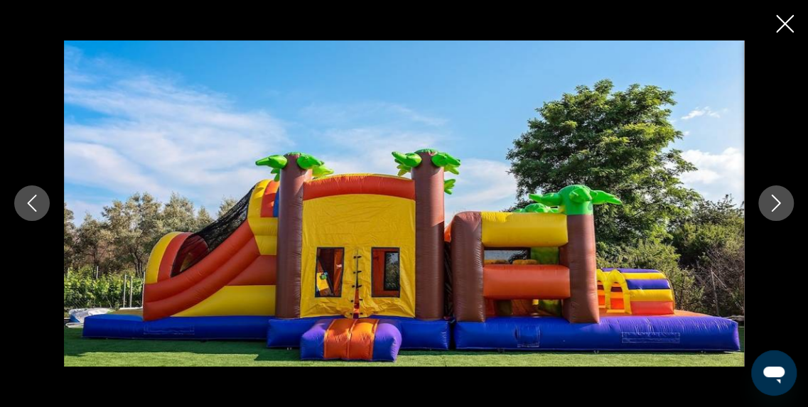
click at [772, 193] on button "Image suivante" at bounding box center [776, 204] width 36 height 36
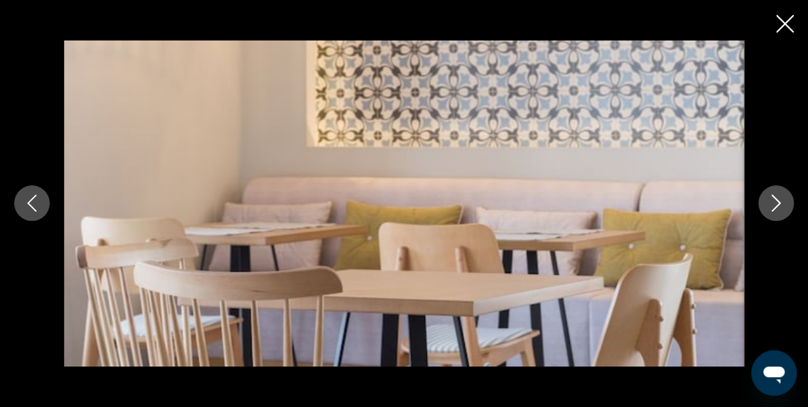
click at [772, 193] on button "Image suivante" at bounding box center [776, 204] width 36 height 36
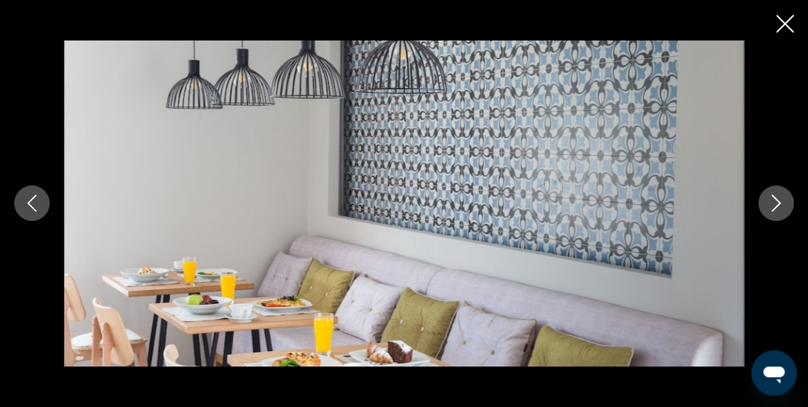
click at [772, 193] on button "Image suivante" at bounding box center [776, 204] width 36 height 36
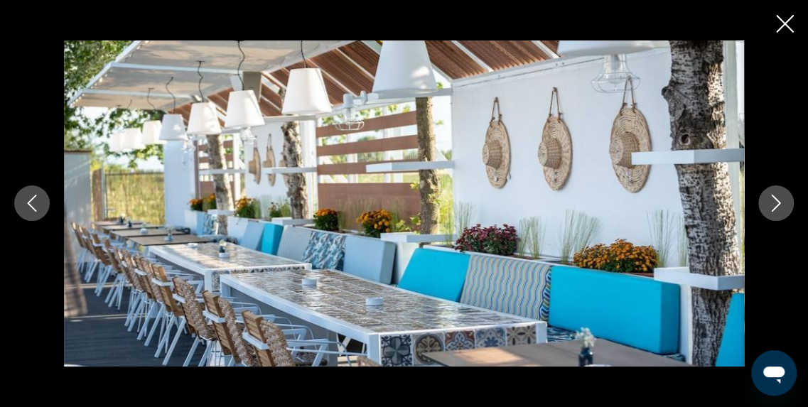
click at [772, 193] on button "Image suivante" at bounding box center [776, 204] width 36 height 36
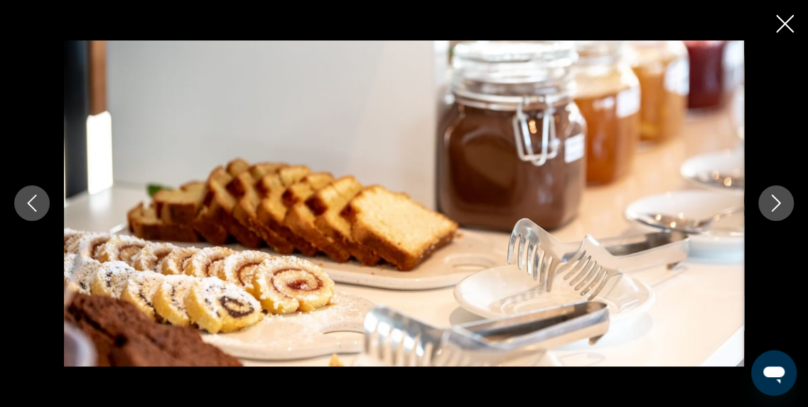
click at [772, 193] on button "Image suivante" at bounding box center [776, 204] width 36 height 36
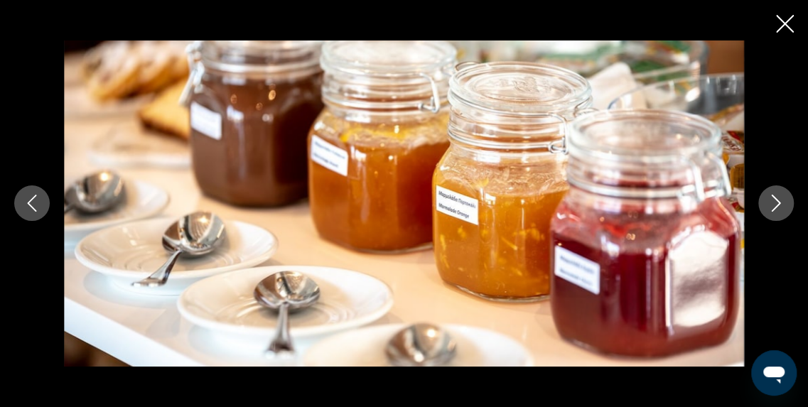
click at [772, 193] on button "Image suivante" at bounding box center [776, 204] width 36 height 36
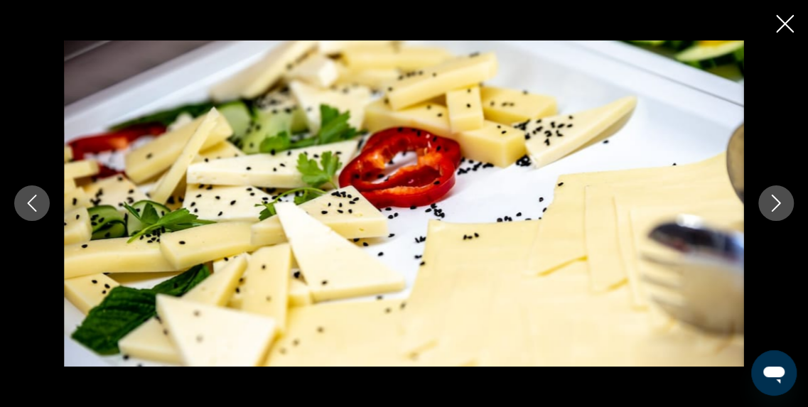
click at [772, 193] on button "Image suivante" at bounding box center [776, 204] width 36 height 36
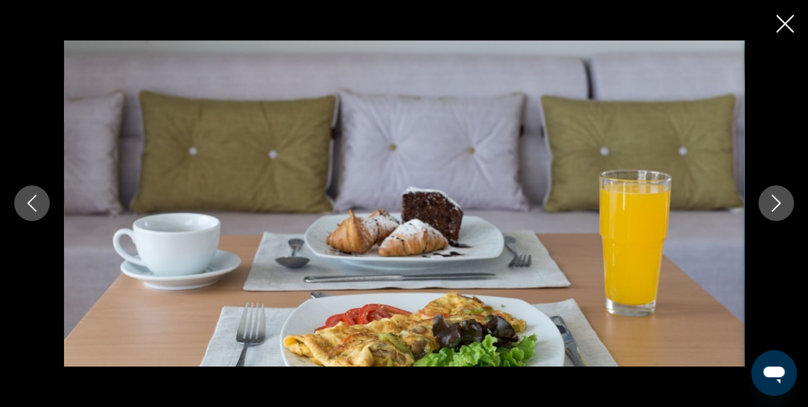
click at [772, 193] on button "Image suivante" at bounding box center [776, 204] width 36 height 36
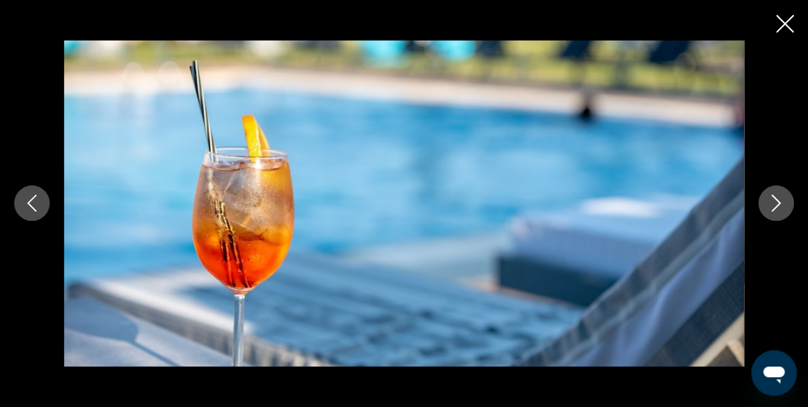
click at [772, 193] on button "Image suivante" at bounding box center [776, 204] width 36 height 36
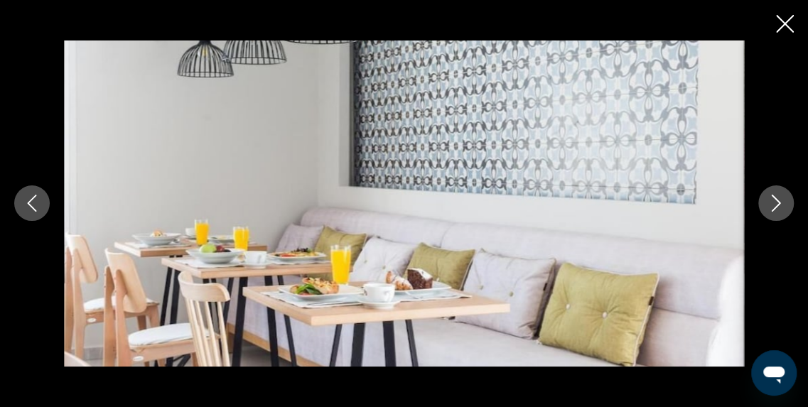
click at [772, 193] on button "Image suivante" at bounding box center [776, 204] width 36 height 36
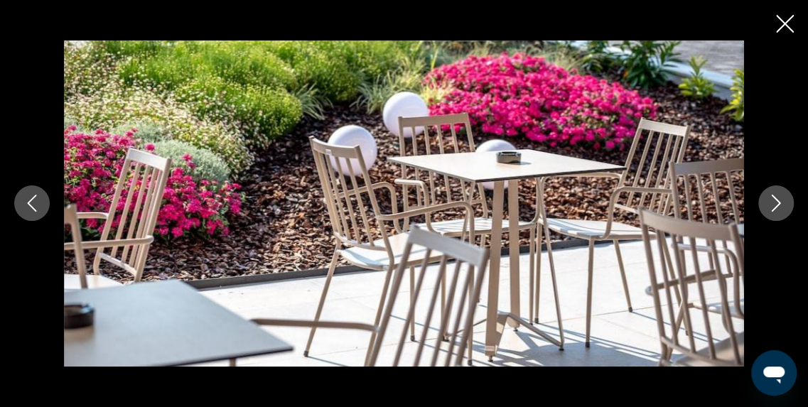
click at [772, 193] on button "Image suivante" at bounding box center [776, 204] width 36 height 36
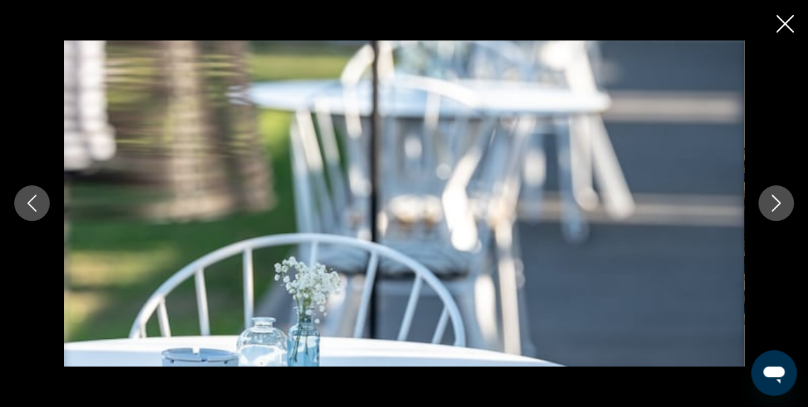
click at [772, 193] on button "Image suivante" at bounding box center [776, 204] width 36 height 36
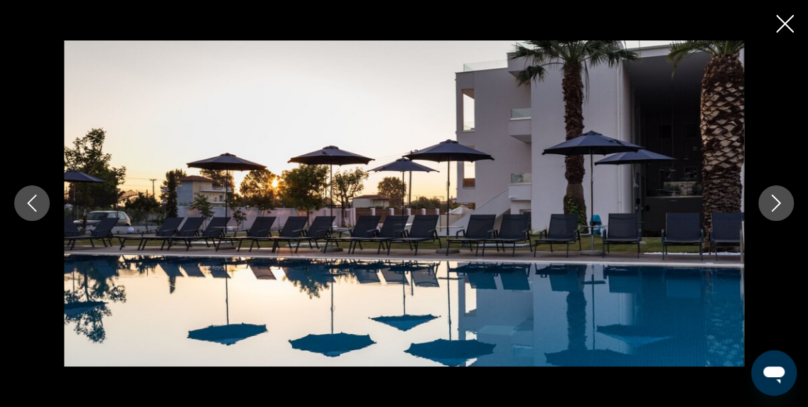
click at [772, 193] on button "Image suivante" at bounding box center [776, 204] width 36 height 36
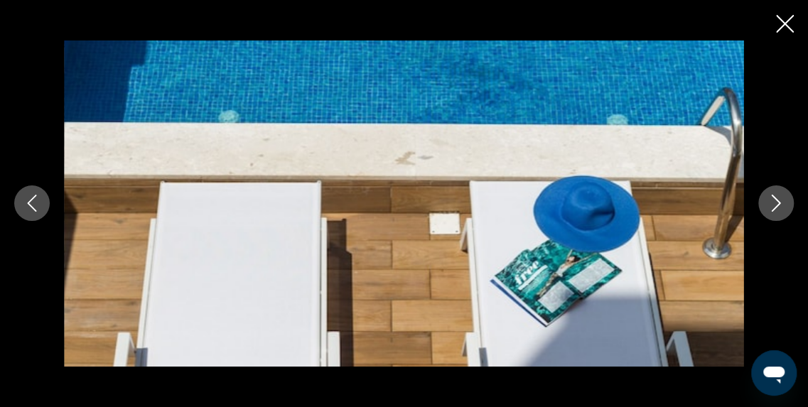
click at [772, 193] on button "Image suivante" at bounding box center [776, 204] width 36 height 36
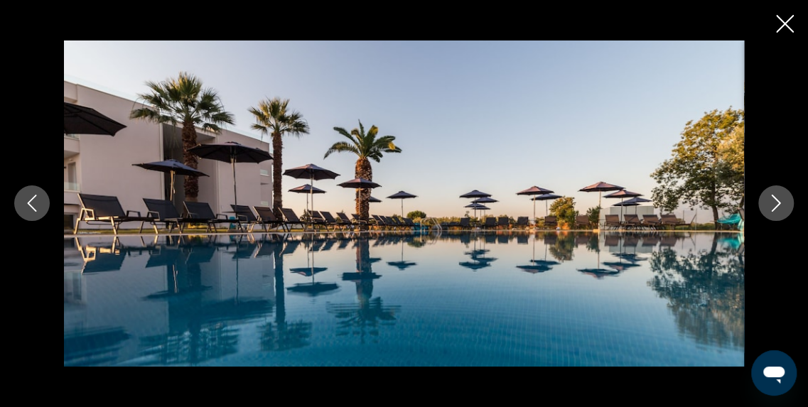
click at [772, 193] on button "Image suivante" at bounding box center [776, 204] width 36 height 36
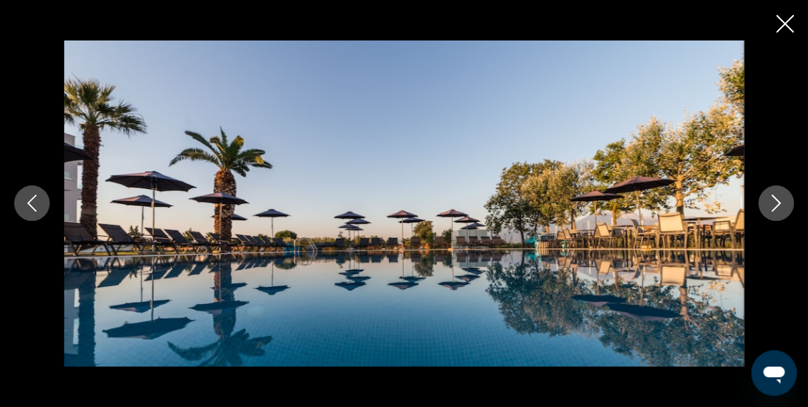
click at [772, 193] on button "Image suivante" at bounding box center [776, 204] width 36 height 36
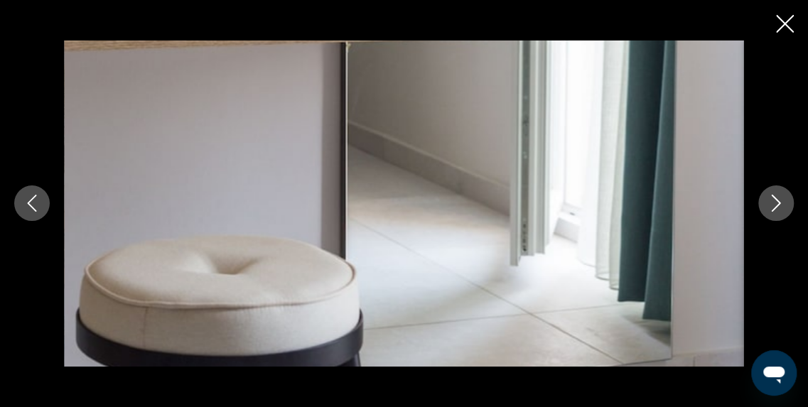
click at [772, 193] on button "Image suivante" at bounding box center [776, 204] width 36 height 36
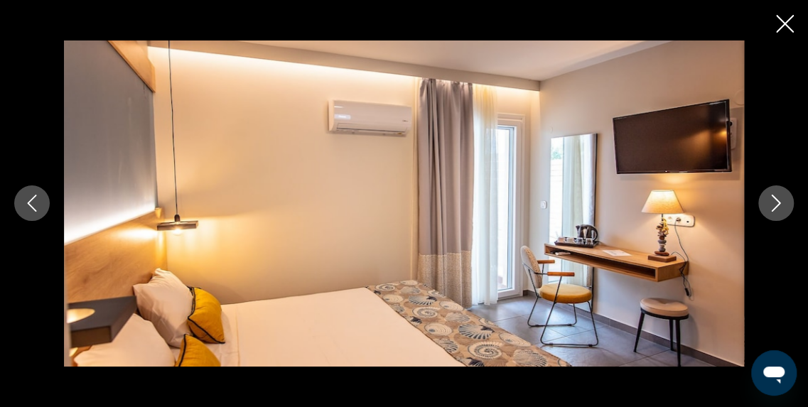
click at [772, 193] on button "Image suivante" at bounding box center [776, 204] width 36 height 36
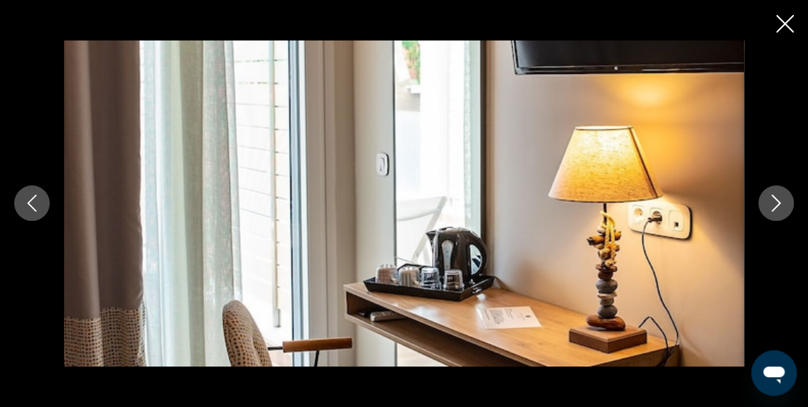
click at [772, 193] on button "Image suivante" at bounding box center [776, 204] width 36 height 36
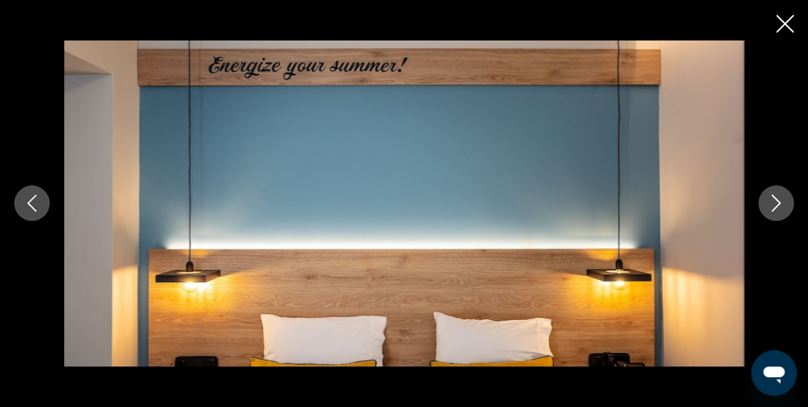
click at [772, 193] on button "Image suivante" at bounding box center [776, 204] width 36 height 36
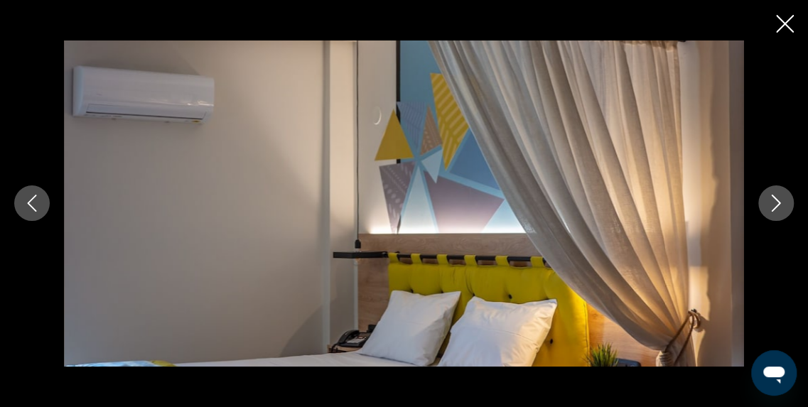
click at [772, 193] on button "Image suivante" at bounding box center [776, 204] width 36 height 36
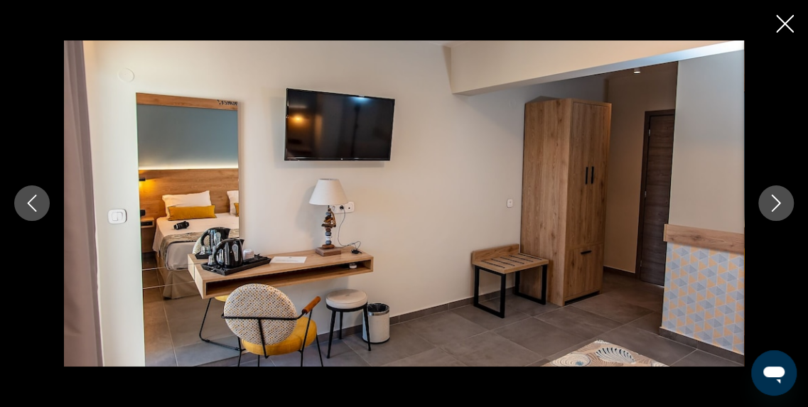
click at [772, 193] on button "Image suivante" at bounding box center [776, 204] width 36 height 36
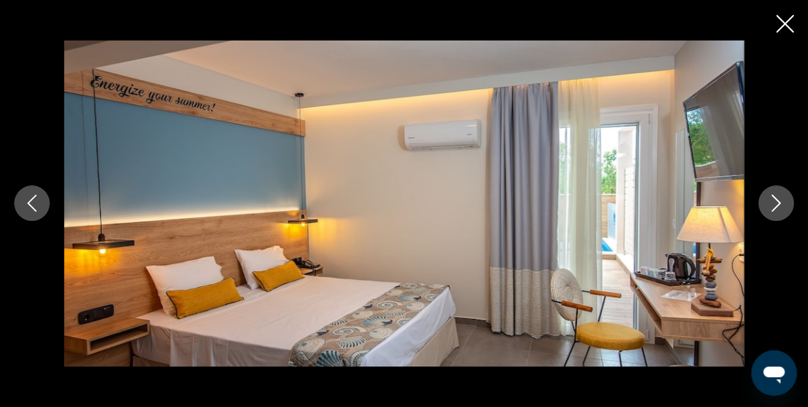
click at [772, 193] on button "Image suivante" at bounding box center [776, 204] width 36 height 36
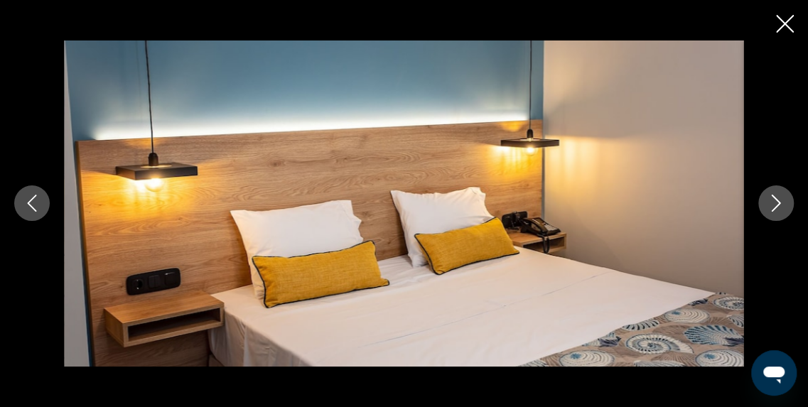
click at [772, 193] on button "Image suivante" at bounding box center [776, 204] width 36 height 36
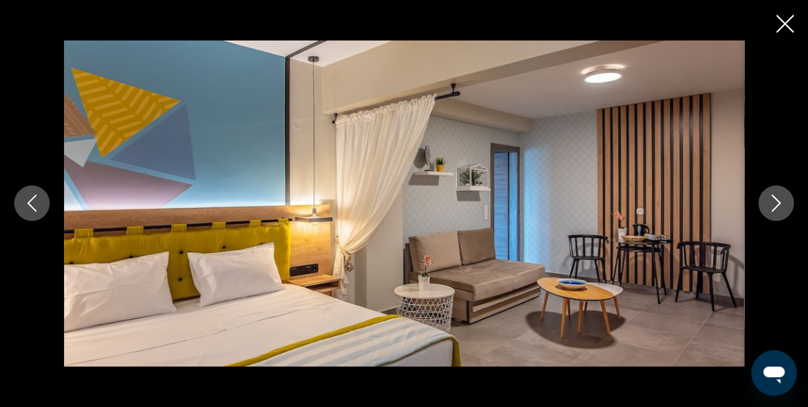
click at [772, 193] on button "Image suivante" at bounding box center [776, 204] width 36 height 36
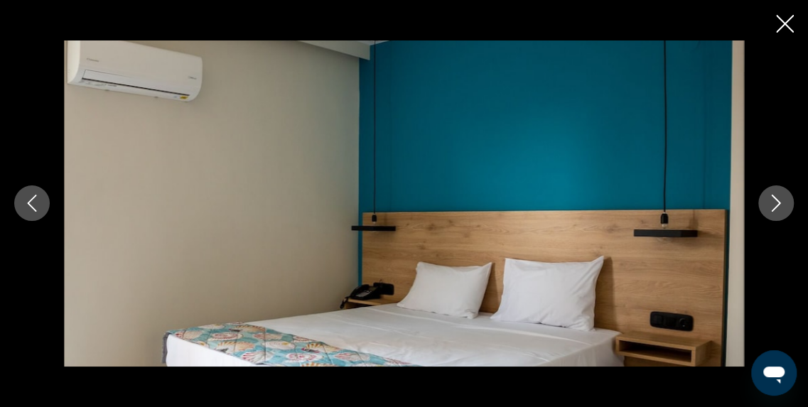
click at [772, 193] on button "Image suivante" at bounding box center [776, 204] width 36 height 36
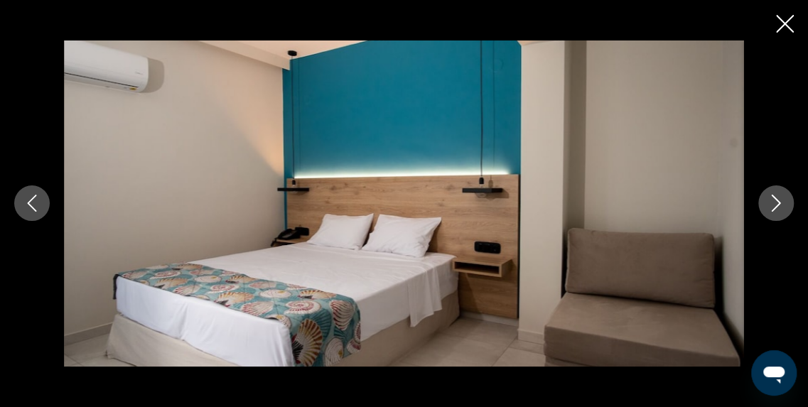
click at [772, 193] on button "Image suivante" at bounding box center [776, 204] width 36 height 36
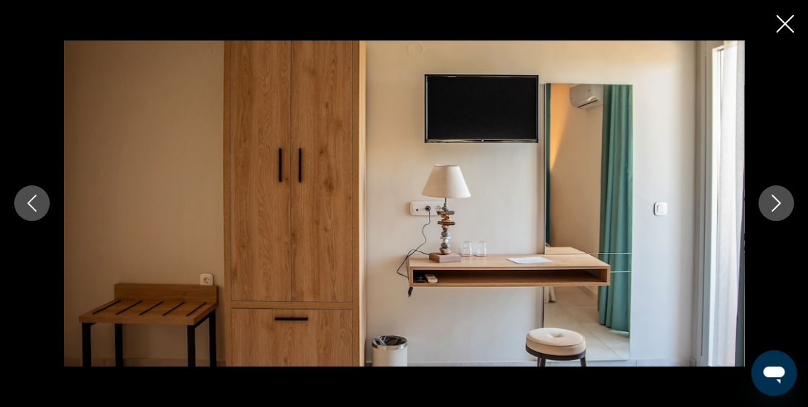
click at [772, 193] on button "Image suivante" at bounding box center [776, 204] width 36 height 36
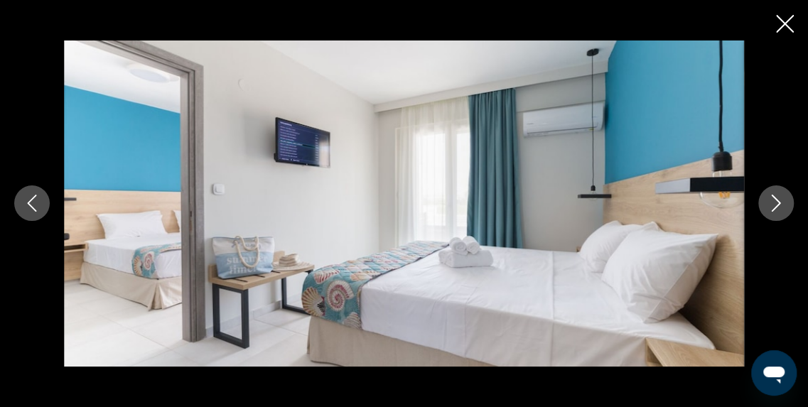
click at [772, 193] on button "Image suivante" at bounding box center [776, 204] width 36 height 36
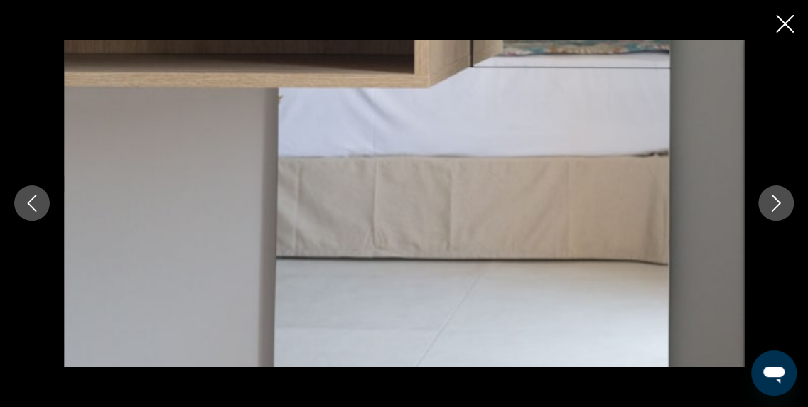
click at [772, 193] on button "Image suivante" at bounding box center [776, 204] width 36 height 36
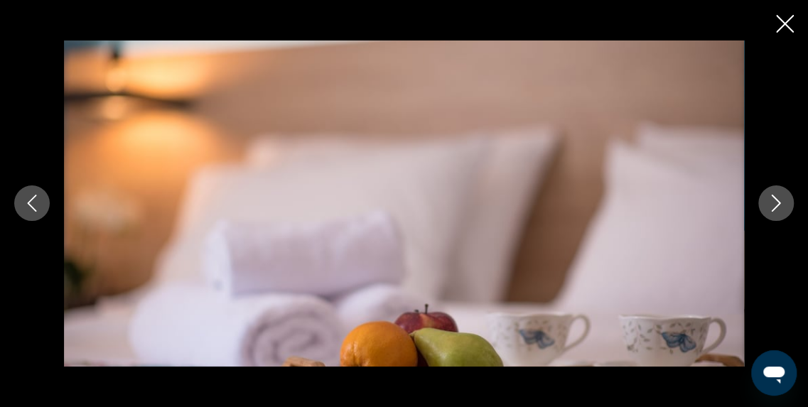
click at [772, 193] on button "Image suivante" at bounding box center [776, 204] width 36 height 36
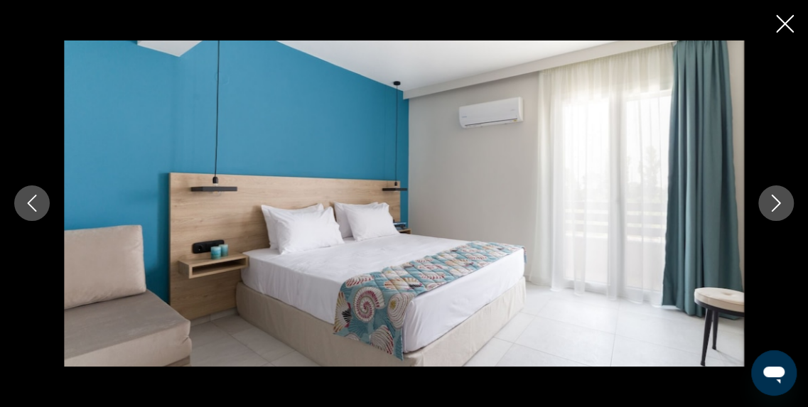
click at [772, 193] on button "Image suivante" at bounding box center [776, 204] width 36 height 36
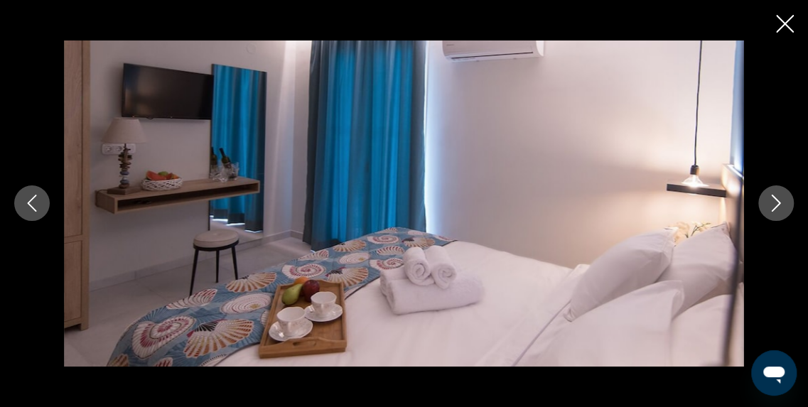
click at [772, 193] on button "Image suivante" at bounding box center [776, 204] width 36 height 36
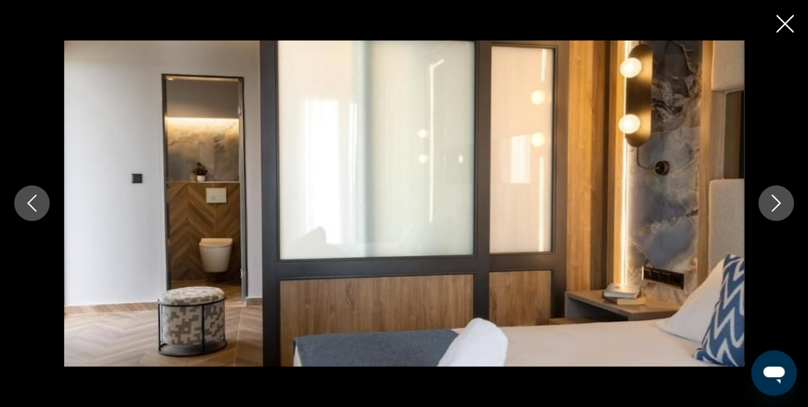
click at [772, 193] on button "Image suivante" at bounding box center [776, 204] width 36 height 36
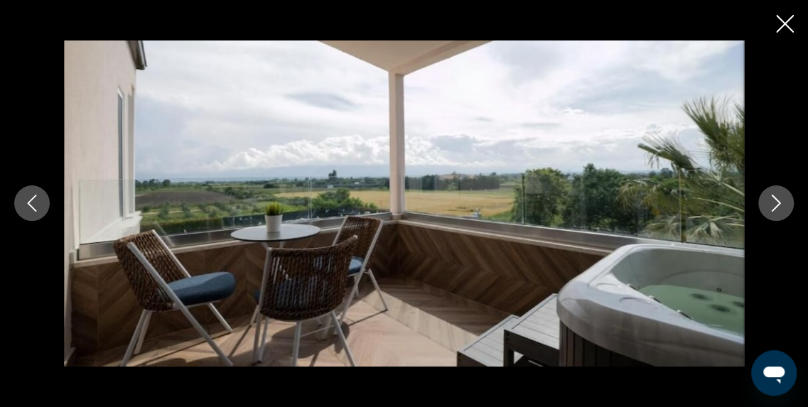
click at [772, 193] on button "Image suivante" at bounding box center [776, 204] width 36 height 36
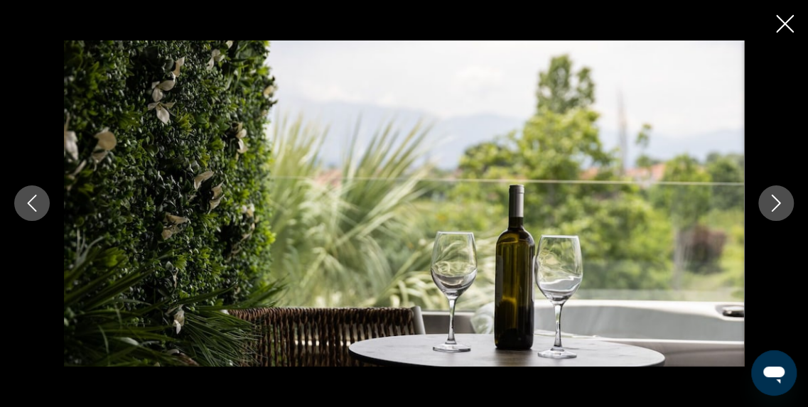
click at [772, 193] on button "Image suivante" at bounding box center [776, 204] width 36 height 36
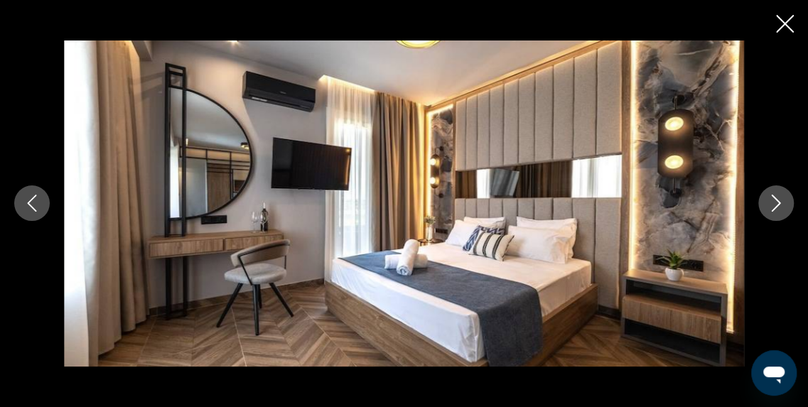
click at [784, 26] on icon "Fermer le diaporama" at bounding box center [785, 24] width 18 height 18
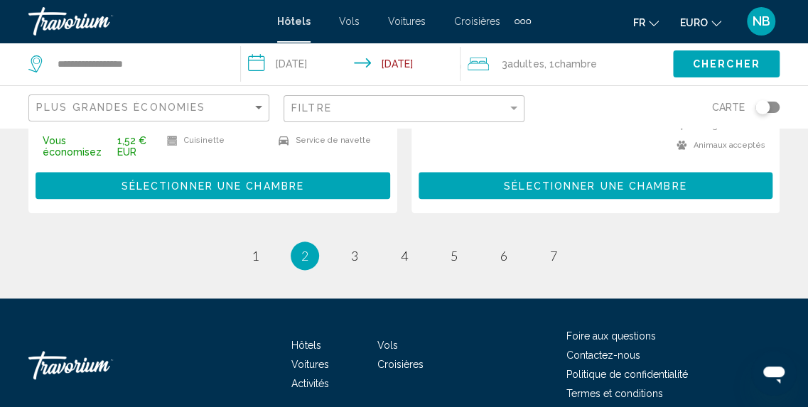
scroll to position [3078, 0]
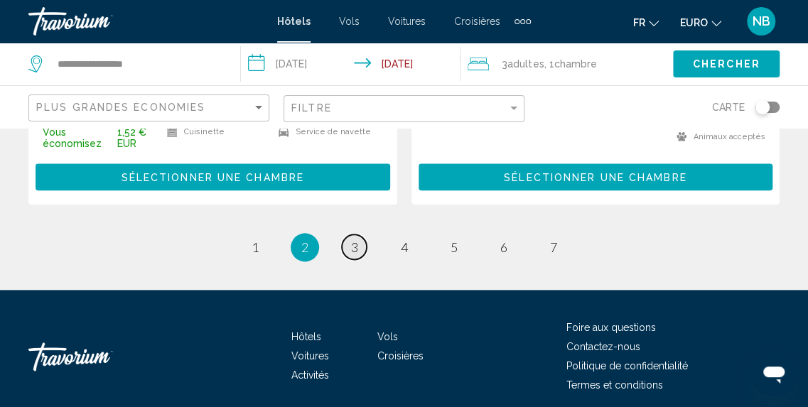
click at [353, 240] on span "3" at bounding box center [354, 248] width 7 height 16
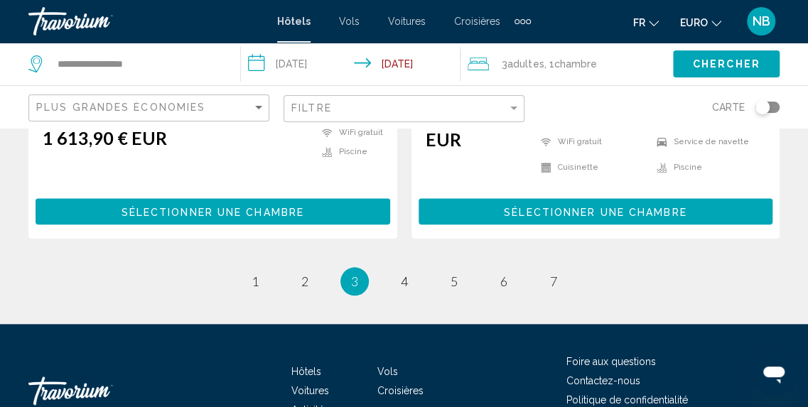
scroll to position [3082, 0]
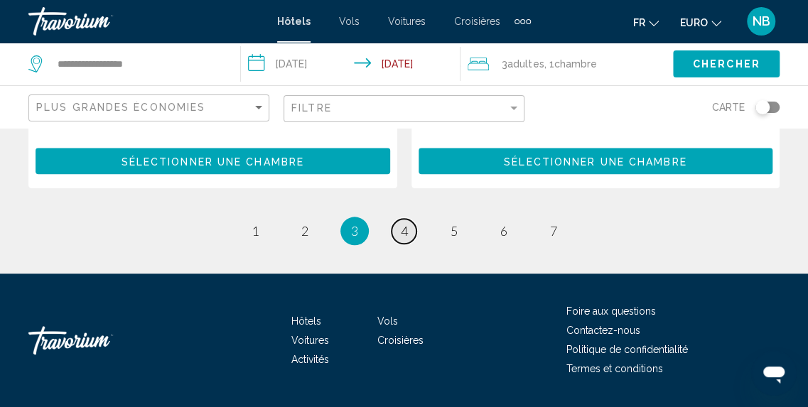
click at [412, 219] on link "page 4" at bounding box center [404, 231] width 25 height 25
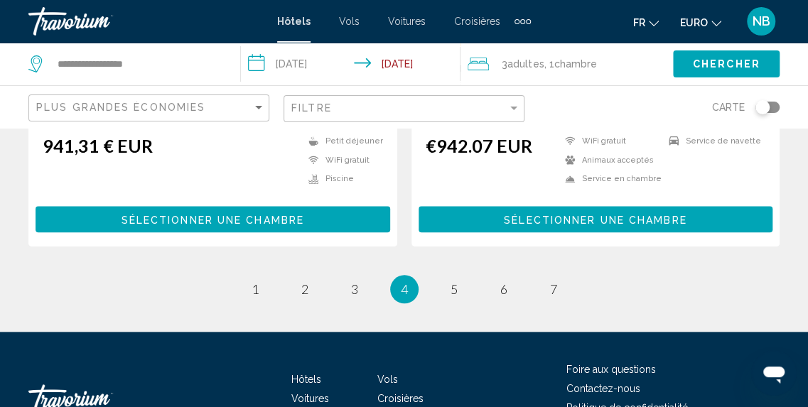
scroll to position [3006, 0]
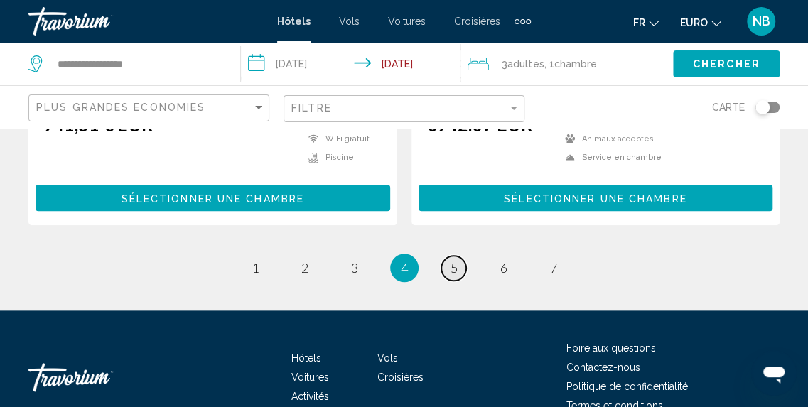
click at [453, 260] on span "5" at bounding box center [454, 268] width 7 height 16
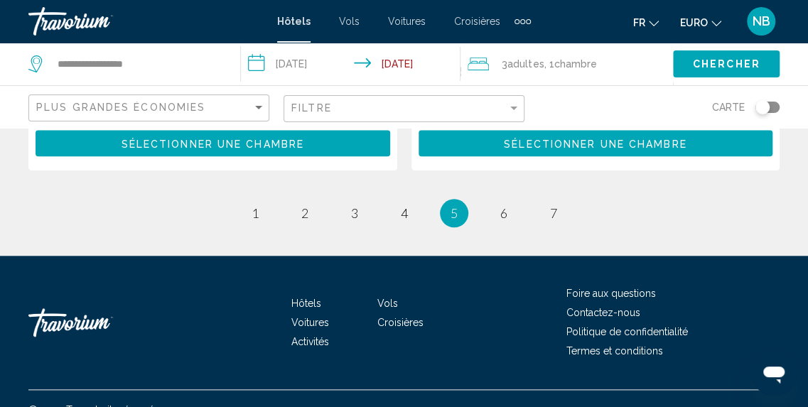
scroll to position [2974, 0]
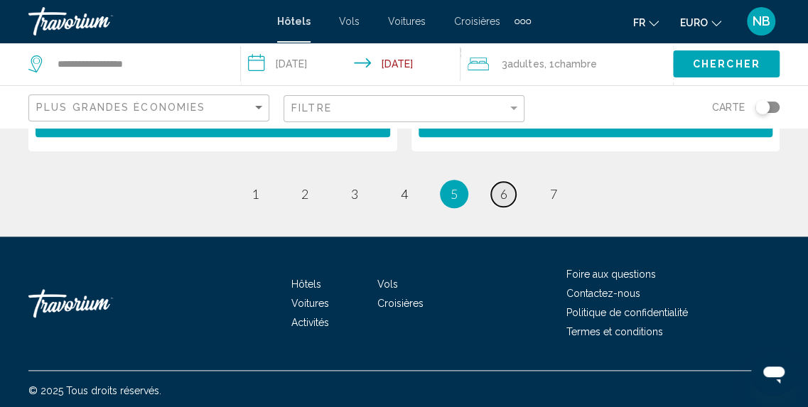
click at [503, 188] on span "6" at bounding box center [503, 194] width 7 height 16
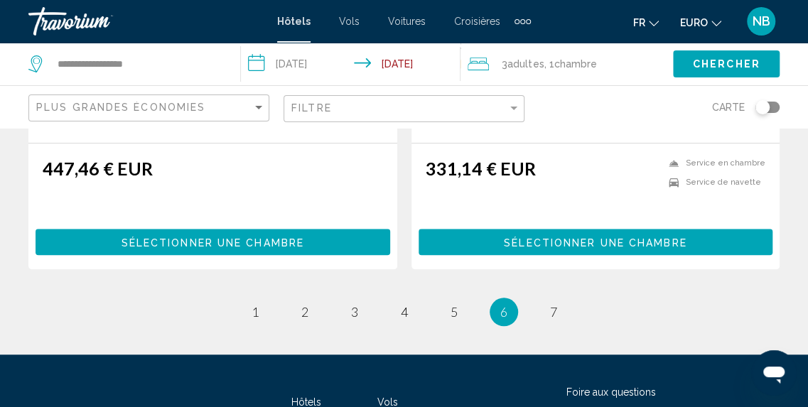
scroll to position [2965, 0]
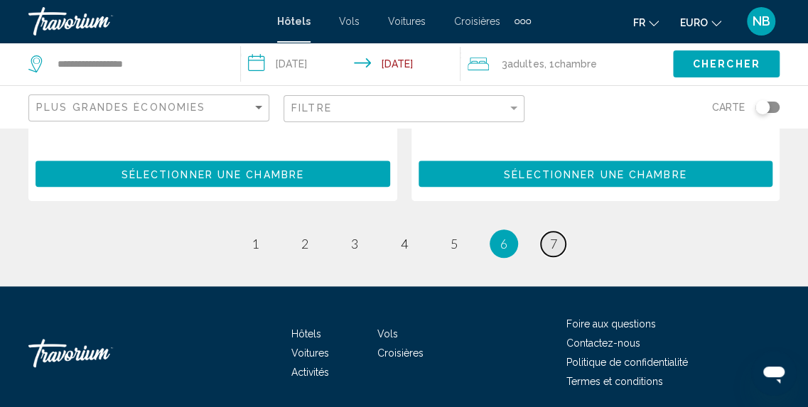
click at [552, 241] on span "7" at bounding box center [553, 244] width 7 height 16
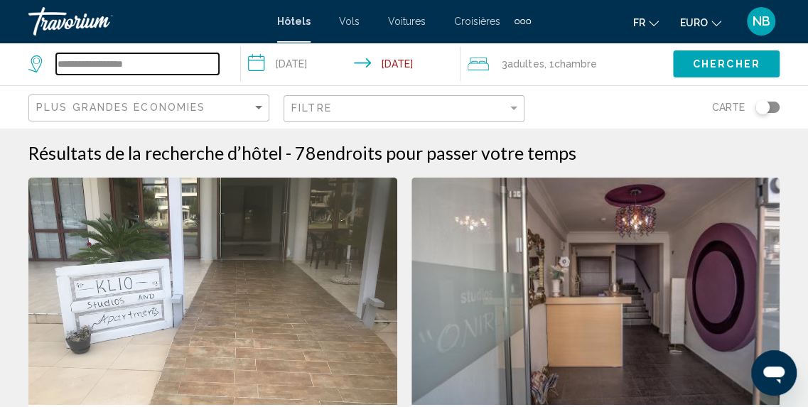
click at [176, 57] on input "**********" at bounding box center [137, 63] width 163 height 21
type input "*"
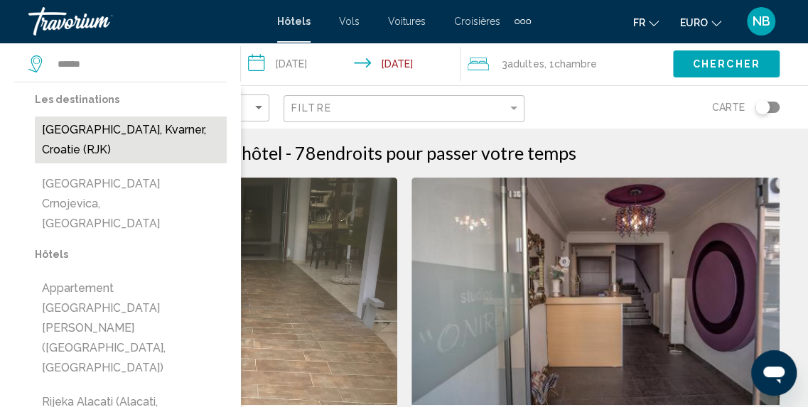
click at [198, 134] on button "[GEOGRAPHIC_DATA], Kvarner, Croatie (RJK)" at bounding box center [131, 140] width 192 height 47
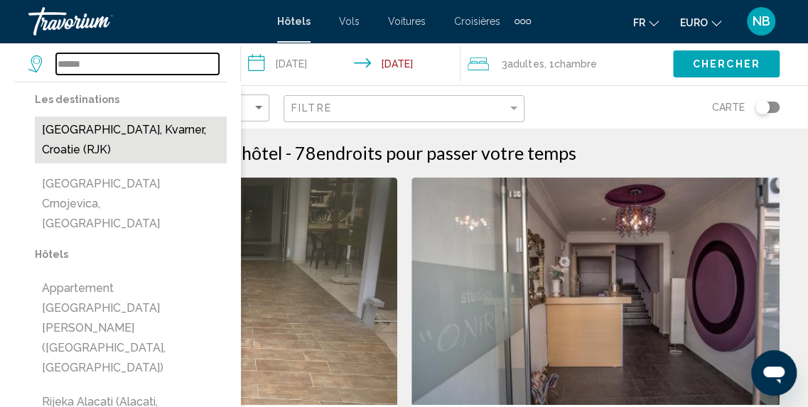
type input "**********"
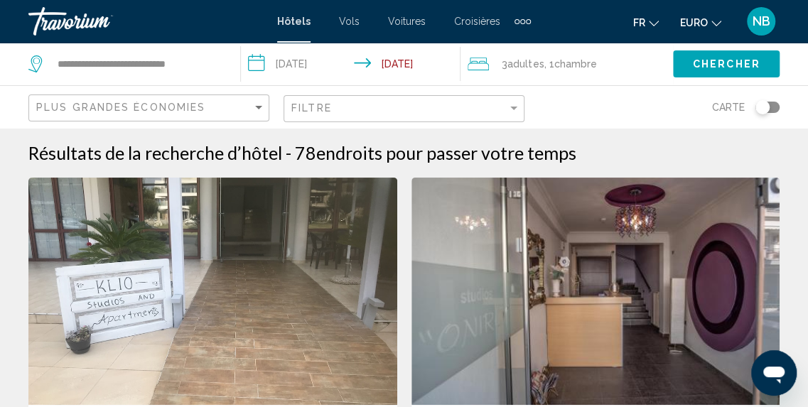
click at [716, 60] on span "Chercher" at bounding box center [727, 64] width 68 height 11
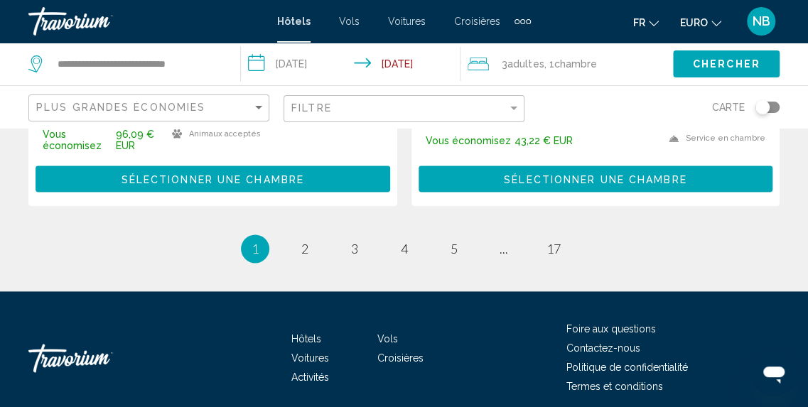
scroll to position [3149, 0]
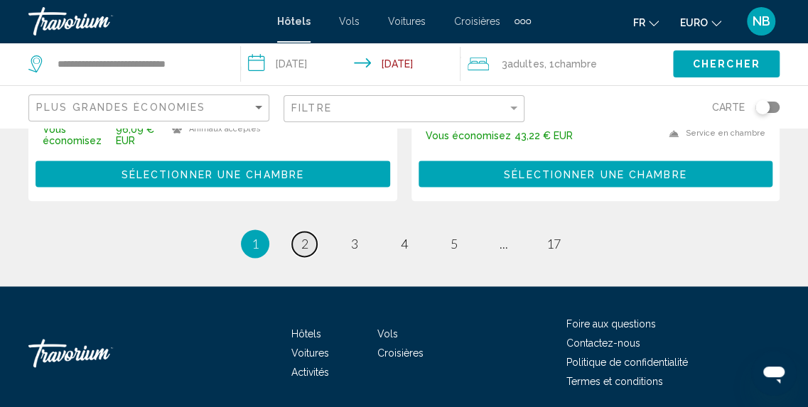
click at [308, 236] on span "2" at bounding box center [304, 244] width 7 height 16
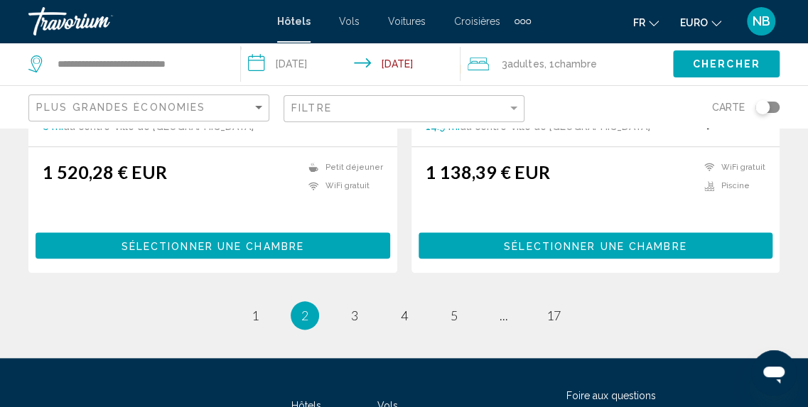
scroll to position [3044, 0]
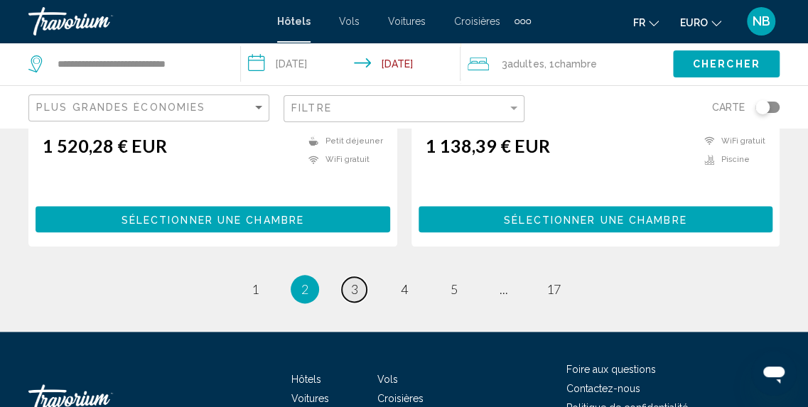
click at [351, 281] on span "3" at bounding box center [354, 289] width 7 height 16
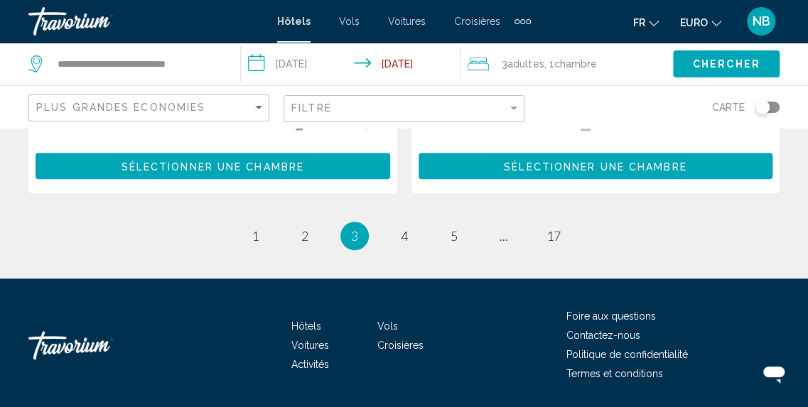
scroll to position [3053, 0]
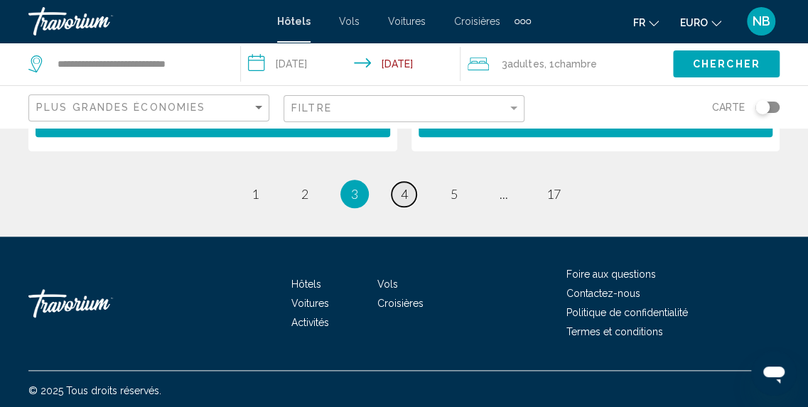
click at [406, 192] on span "4" at bounding box center [404, 194] width 7 height 16
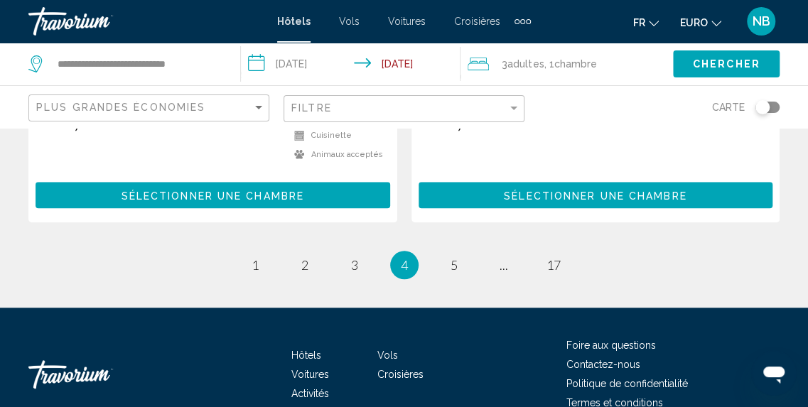
scroll to position [2998, 0]
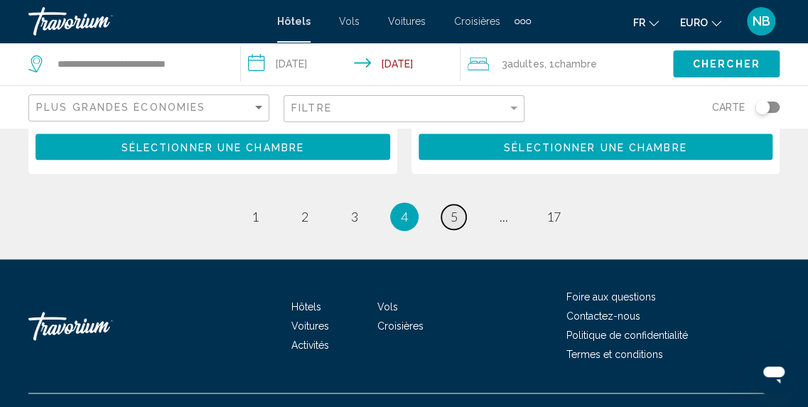
click at [451, 209] on span "5" at bounding box center [454, 217] width 7 height 16
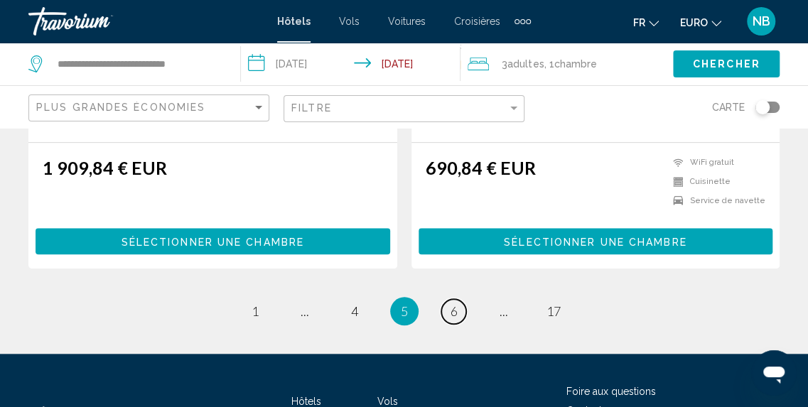
scroll to position [2891, 0]
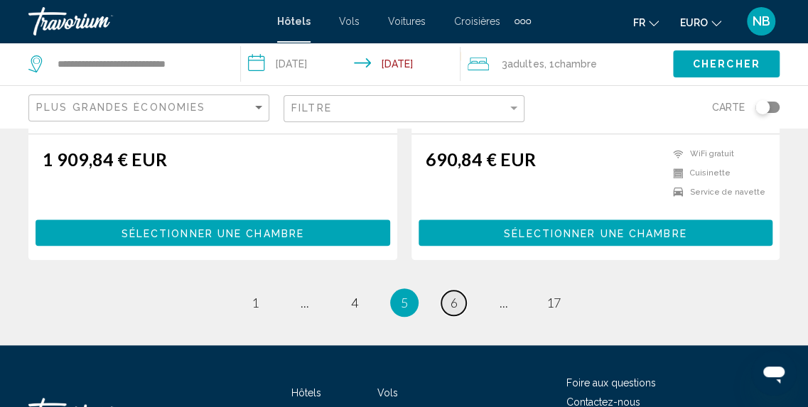
click at [453, 295] on span "6" at bounding box center [454, 303] width 7 height 16
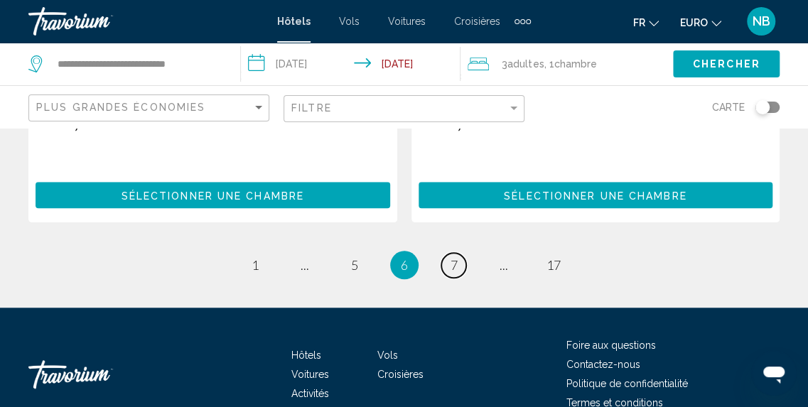
scroll to position [2925, 0]
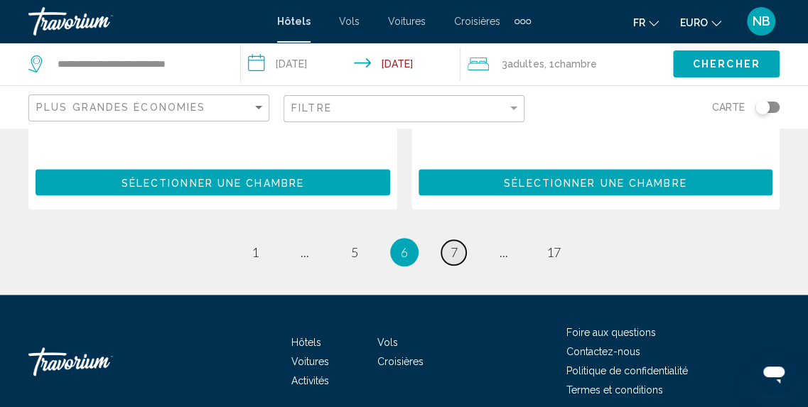
click at [453, 245] on span "7" at bounding box center [454, 252] width 7 height 16
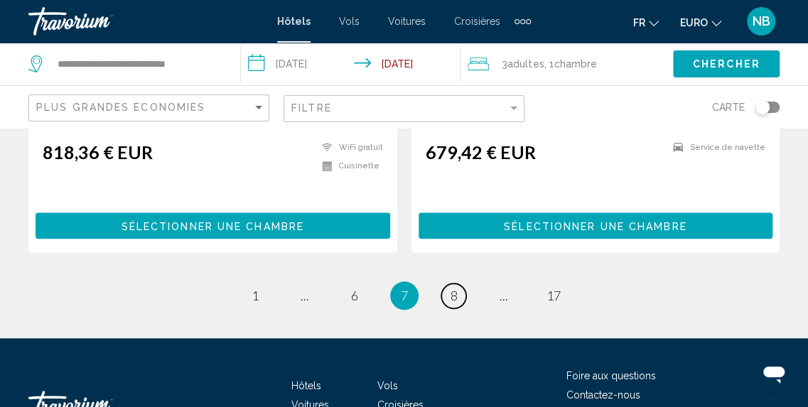
scroll to position [3056, 0]
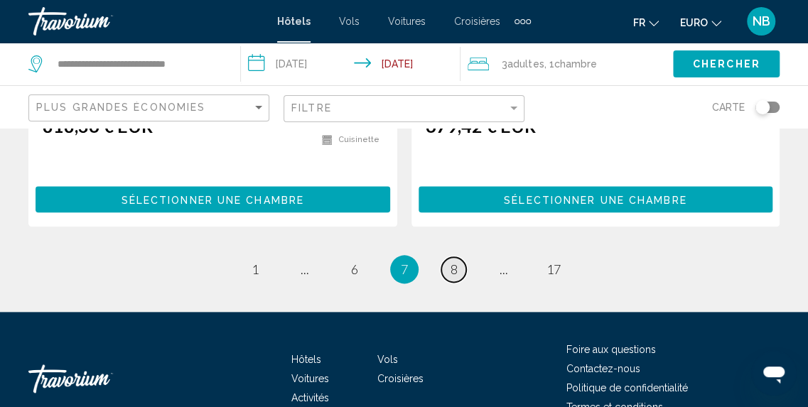
click at [459, 257] on link "page 8" at bounding box center [453, 269] width 25 height 25
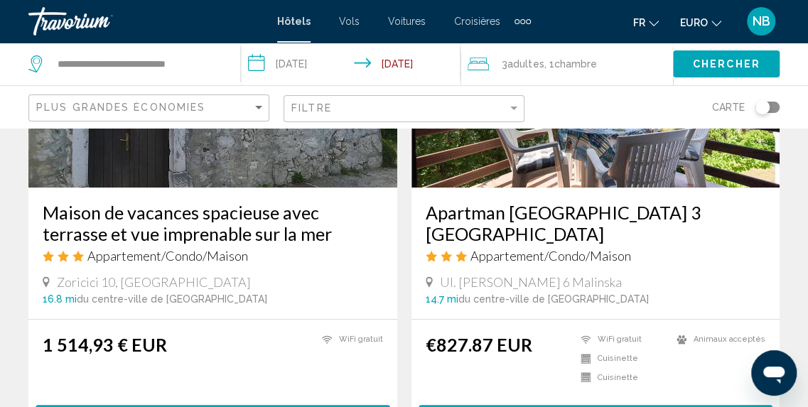
scroll to position [2807, 0]
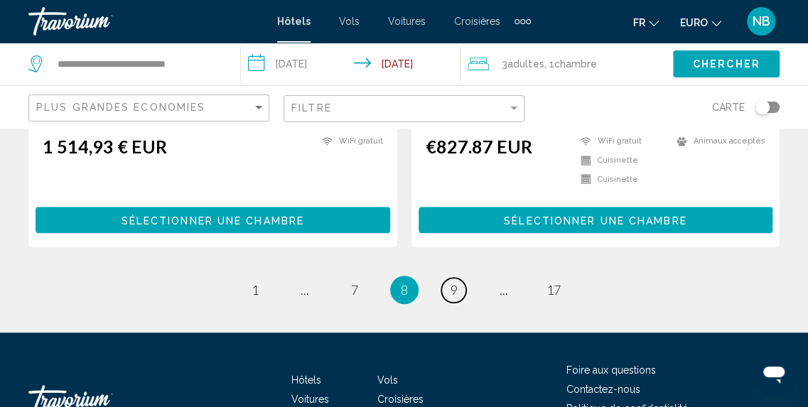
drag, startPoint x: 818, startPoint y: 25, endPoint x: 16, endPoint y: 5, distance: 802.7
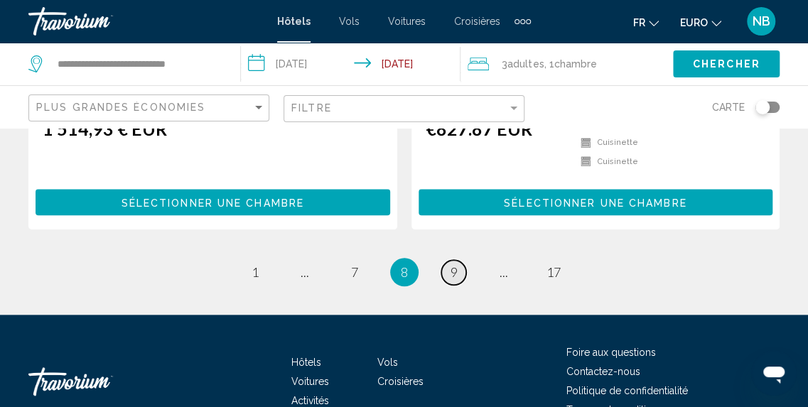
click at [452, 267] on span "9" at bounding box center [454, 272] width 7 height 16
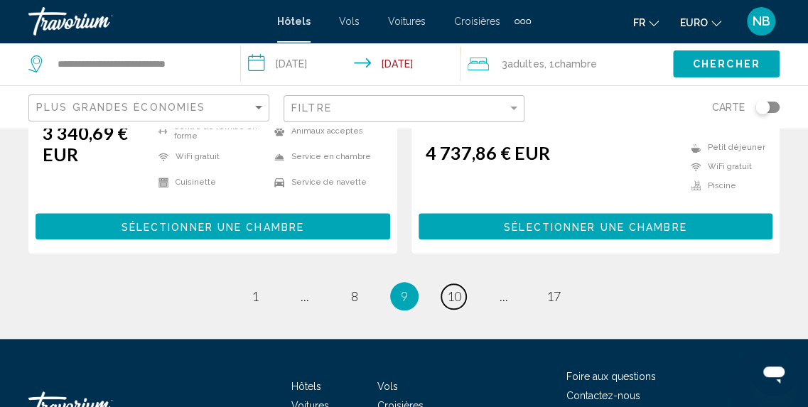
scroll to position [3068, 0]
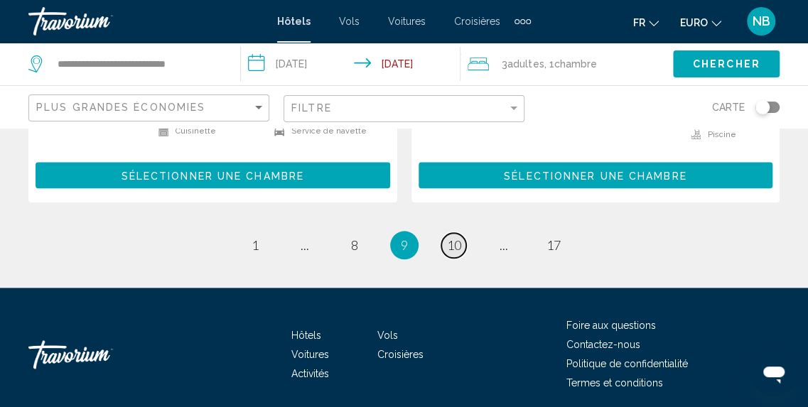
click at [464, 233] on link "page 10" at bounding box center [453, 245] width 25 height 25
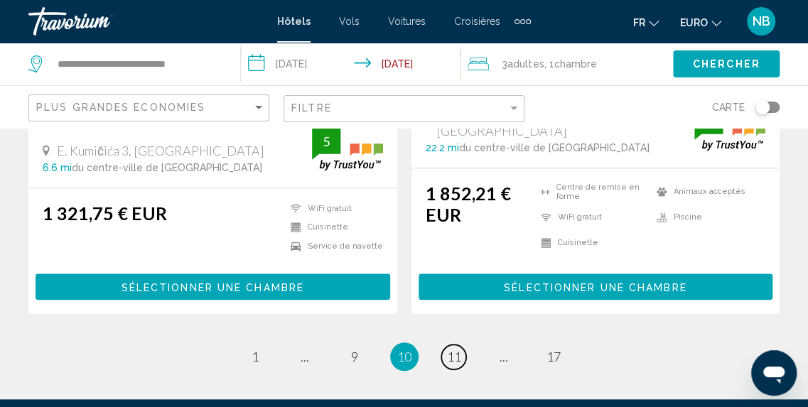
scroll to position [2937, 0]
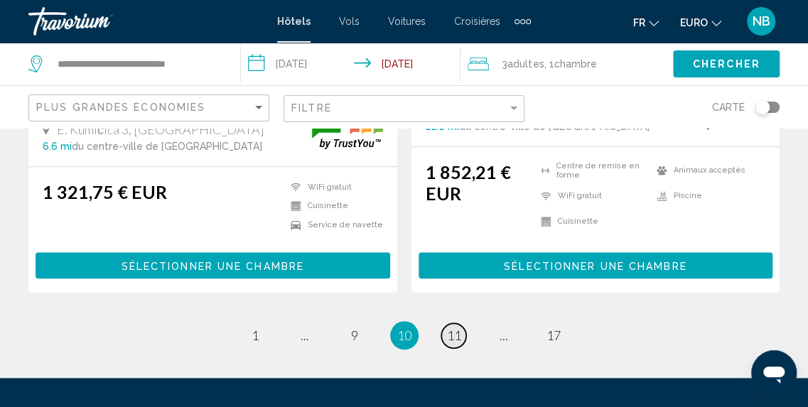
click at [448, 328] on span "11" at bounding box center [454, 336] width 14 height 16
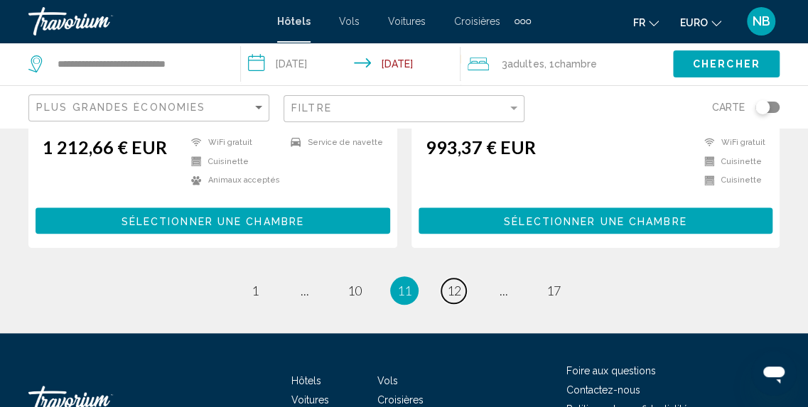
scroll to position [2979, 0]
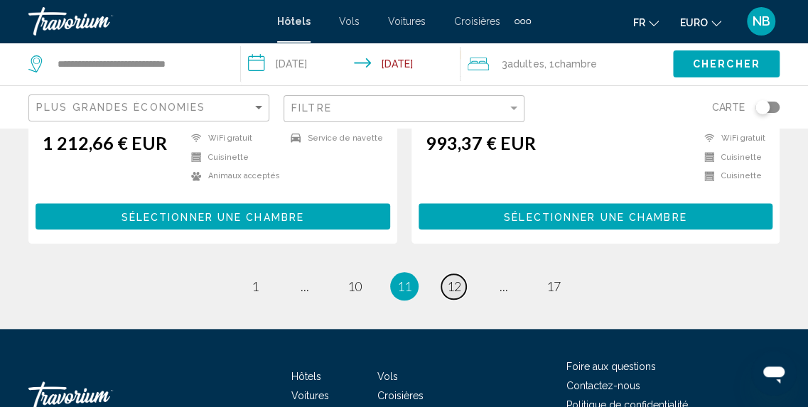
click at [453, 279] on span "12" at bounding box center [454, 287] width 14 height 16
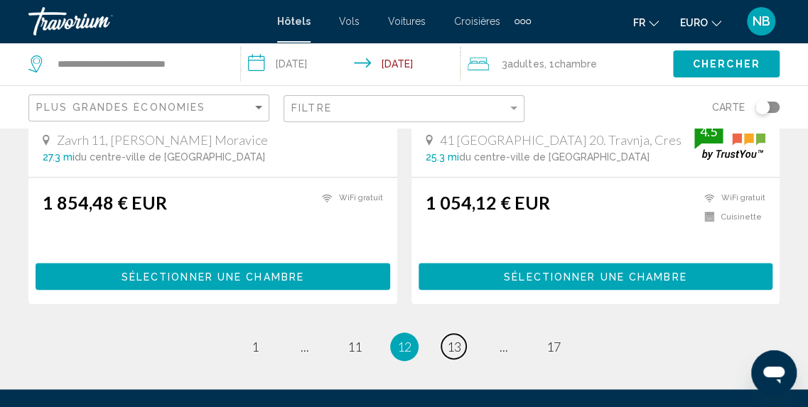
scroll to position [2994, 0]
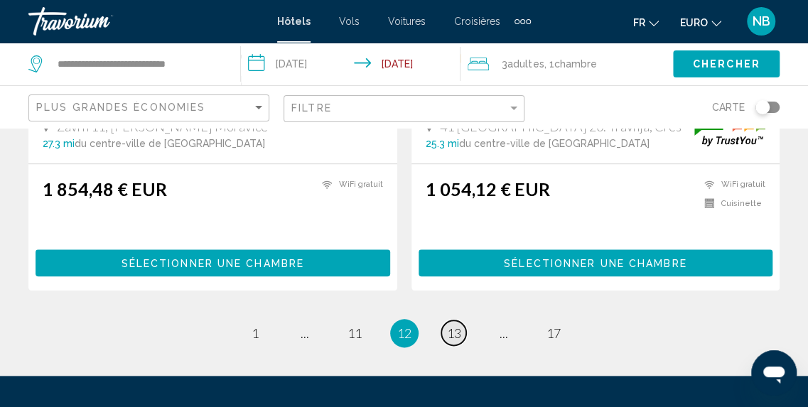
click at [458, 326] on span "13" at bounding box center [454, 334] width 14 height 16
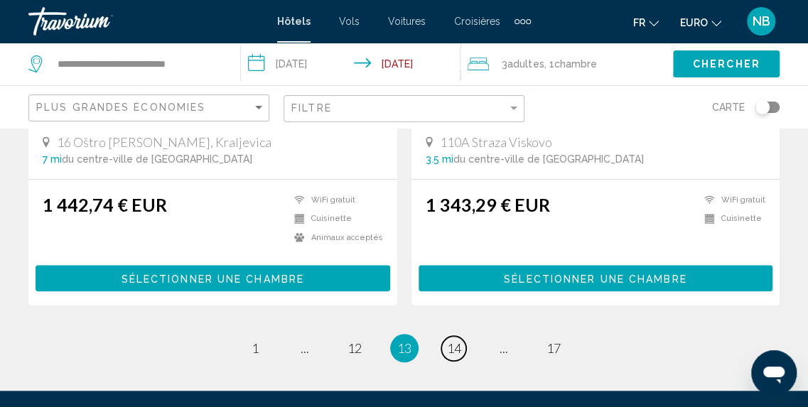
scroll to position [2911, 0]
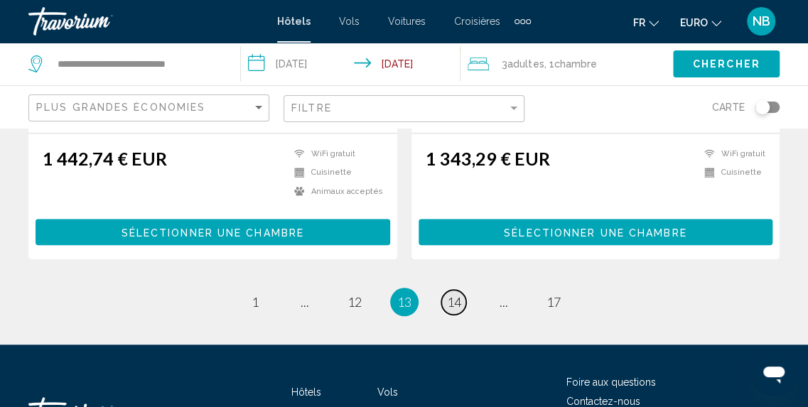
click at [458, 294] on span "14" at bounding box center [454, 302] width 14 height 16
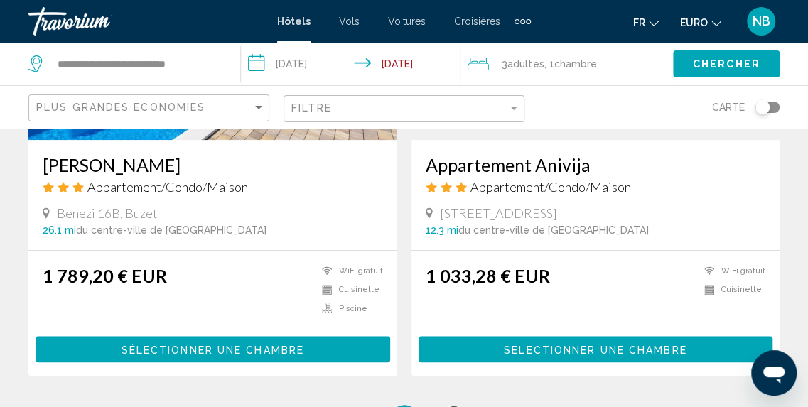
scroll to position [2854, 0]
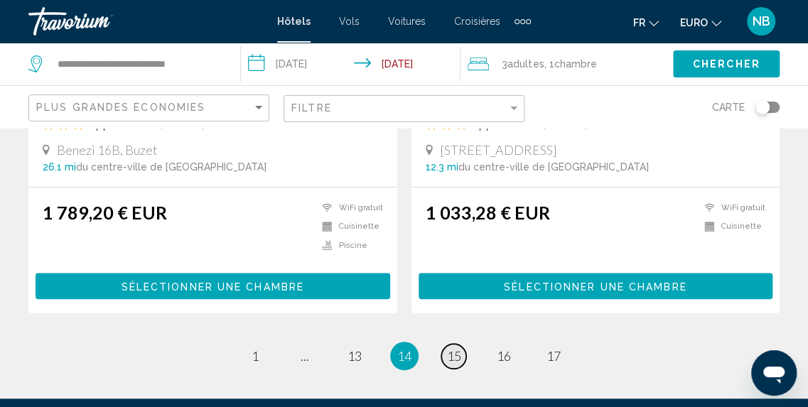
click at [456, 348] on span "15" at bounding box center [454, 356] width 14 height 16
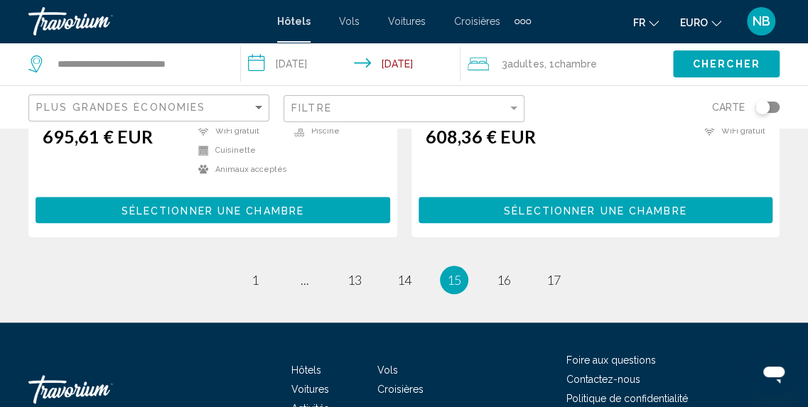
scroll to position [2911, 0]
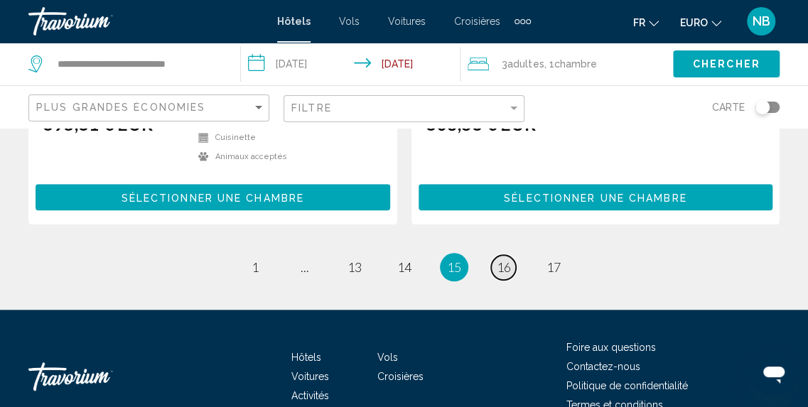
click at [503, 255] on link "page 16" at bounding box center [503, 267] width 25 height 25
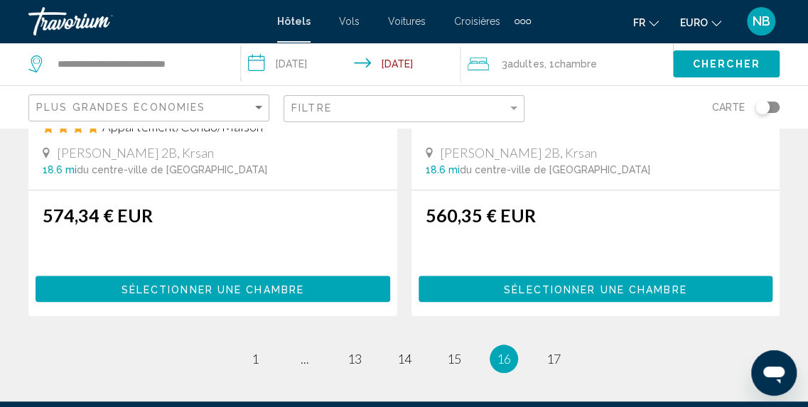
scroll to position [2989, 0]
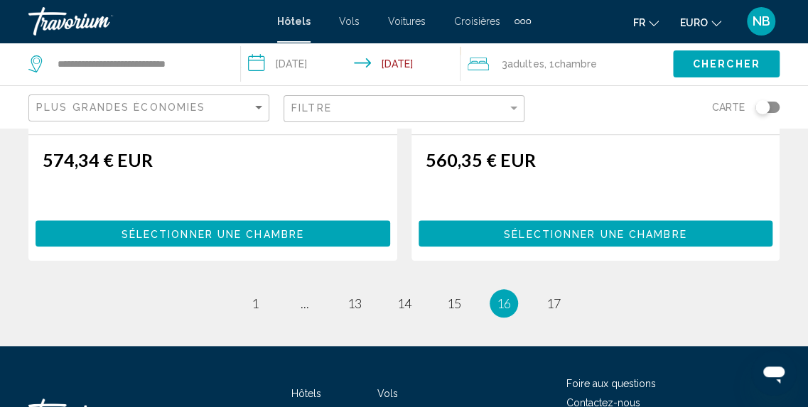
drag, startPoint x: 815, startPoint y: 79, endPoint x: 41, endPoint y: 16, distance: 776.5
click at [549, 296] on span "17" at bounding box center [554, 304] width 14 height 16
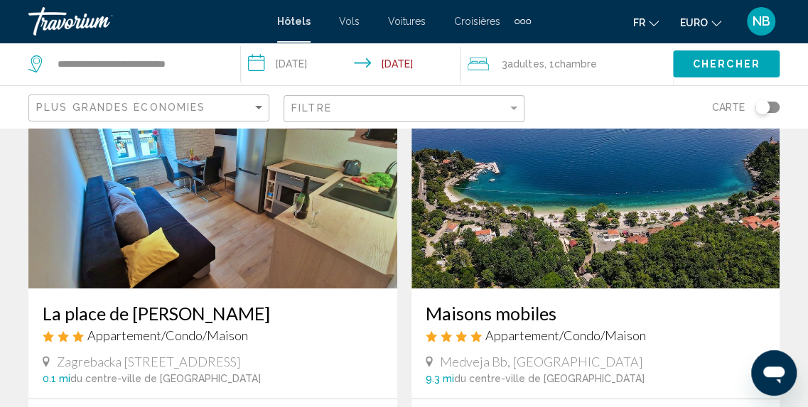
scroll to position [141, 0]
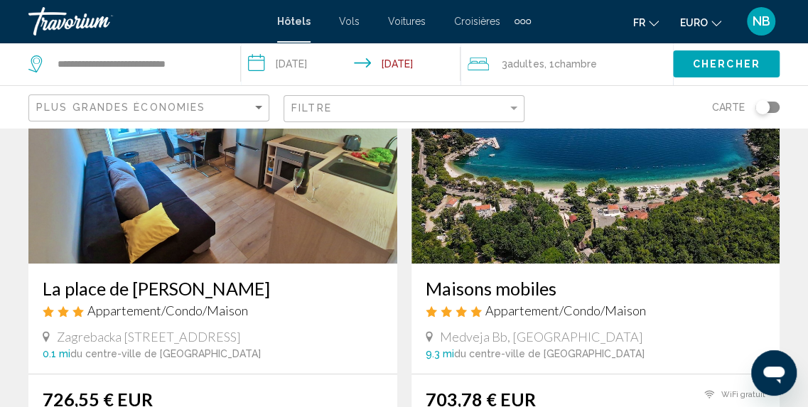
click at [468, 296] on h3 "Maisons mobiles" at bounding box center [596, 288] width 340 height 21
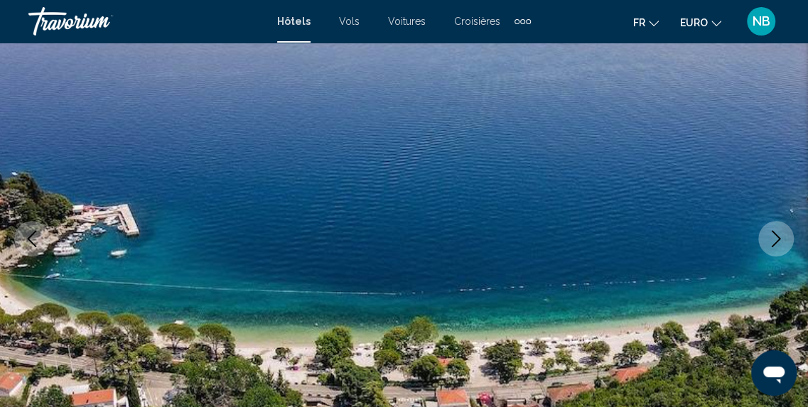
scroll to position [176, 0]
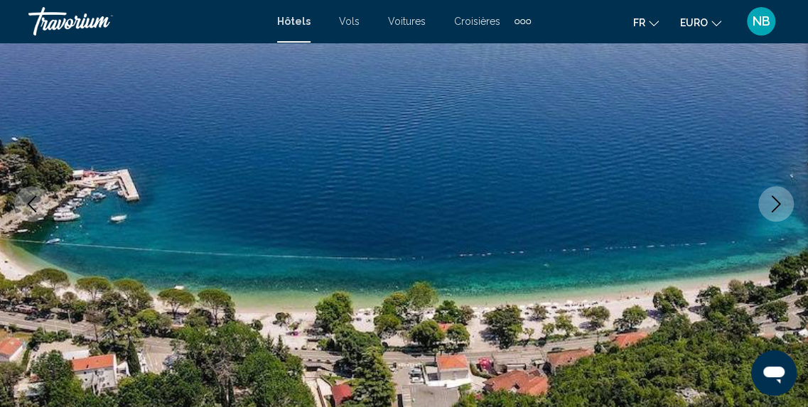
click at [773, 208] on icon "Image suivante" at bounding box center [776, 203] width 17 height 17
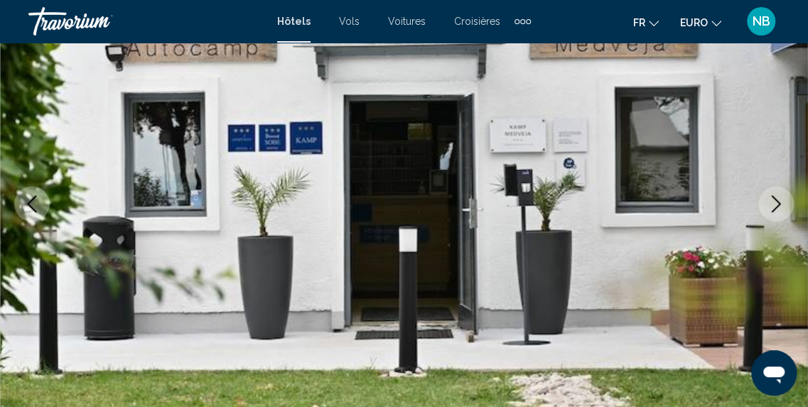
click at [773, 208] on icon "Image suivante" at bounding box center [776, 203] width 17 height 17
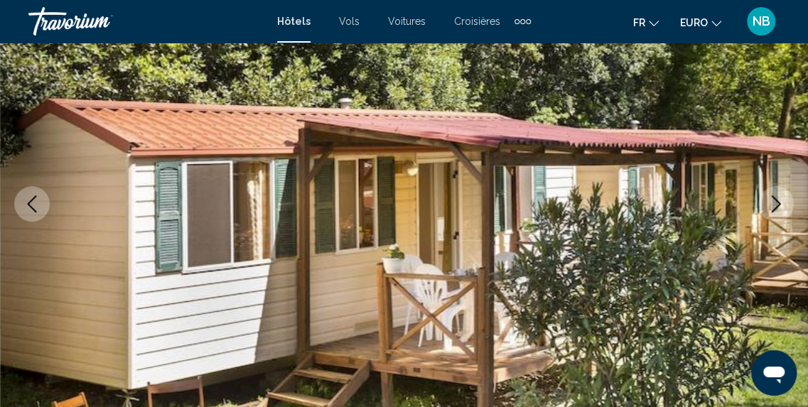
click at [773, 208] on icon "Image suivante" at bounding box center [776, 203] width 17 height 17
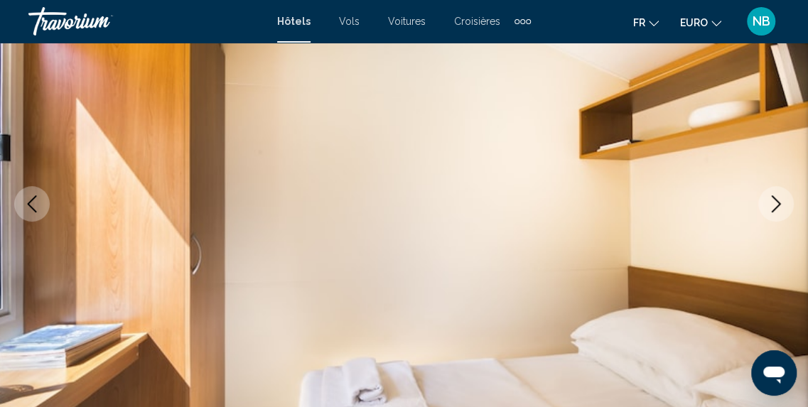
click at [773, 208] on icon "Image suivante" at bounding box center [776, 203] width 17 height 17
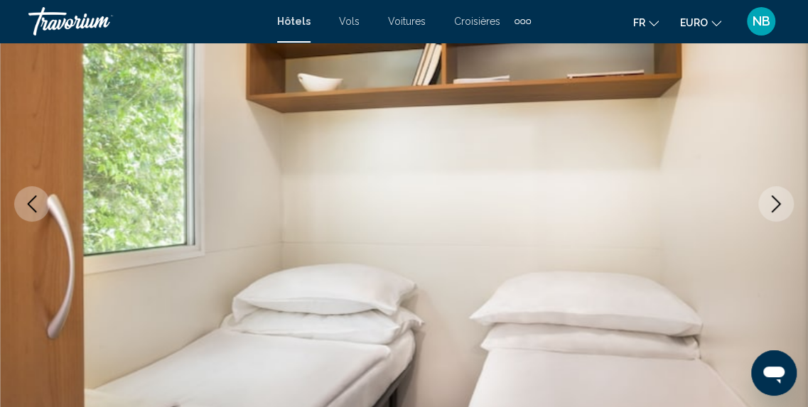
click at [773, 208] on icon "Image suivante" at bounding box center [776, 203] width 17 height 17
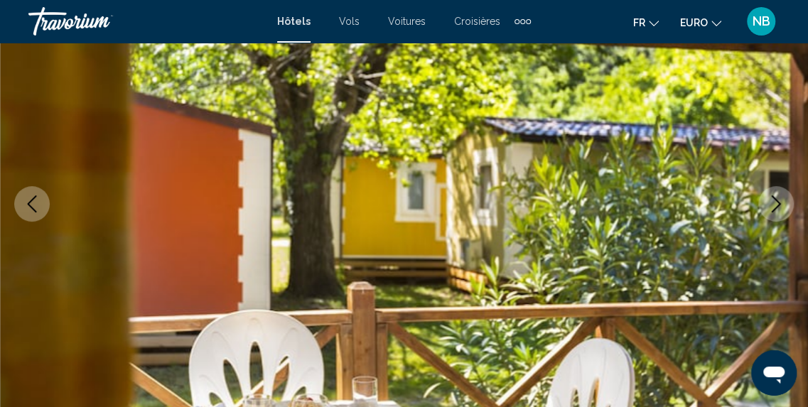
click at [773, 208] on icon "Image suivante" at bounding box center [776, 203] width 17 height 17
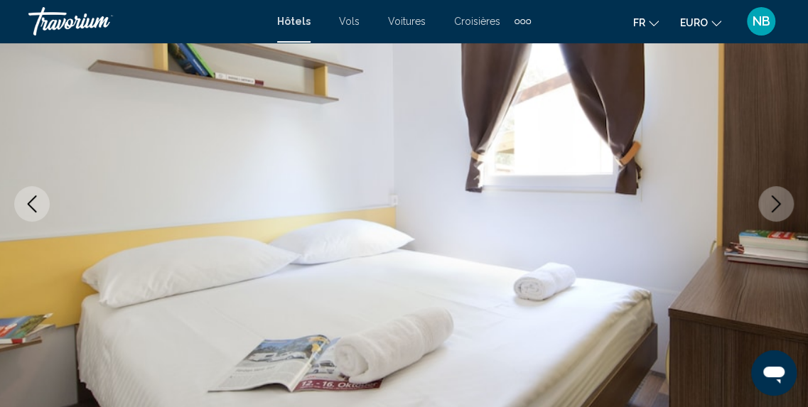
click at [773, 208] on icon "Image suivante" at bounding box center [776, 203] width 17 height 17
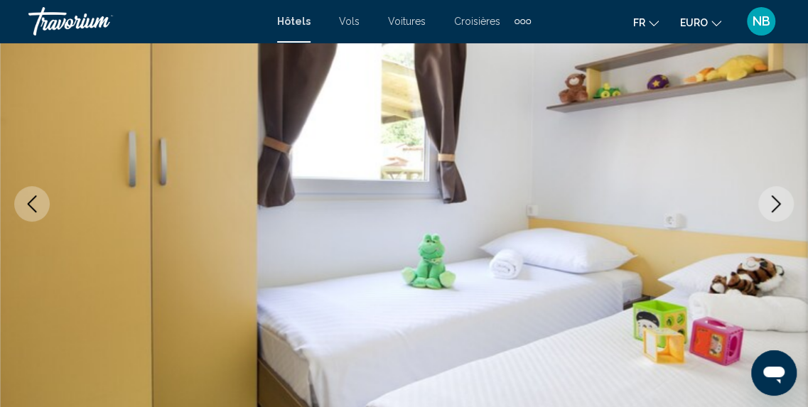
click at [773, 208] on icon "Image suivante" at bounding box center [776, 203] width 17 height 17
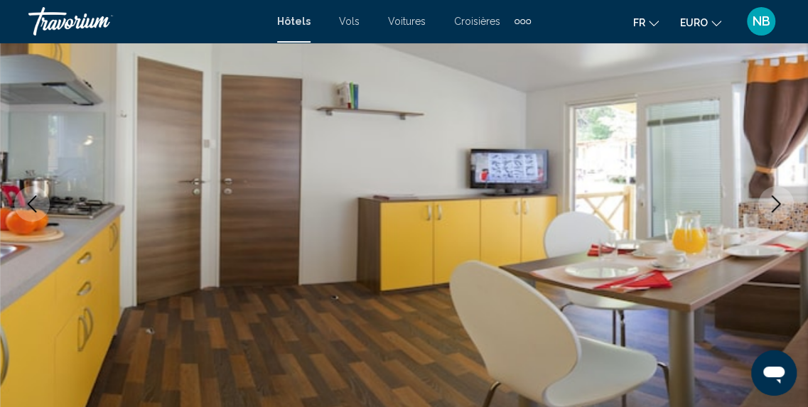
click at [773, 208] on icon "Image suivante" at bounding box center [776, 203] width 17 height 17
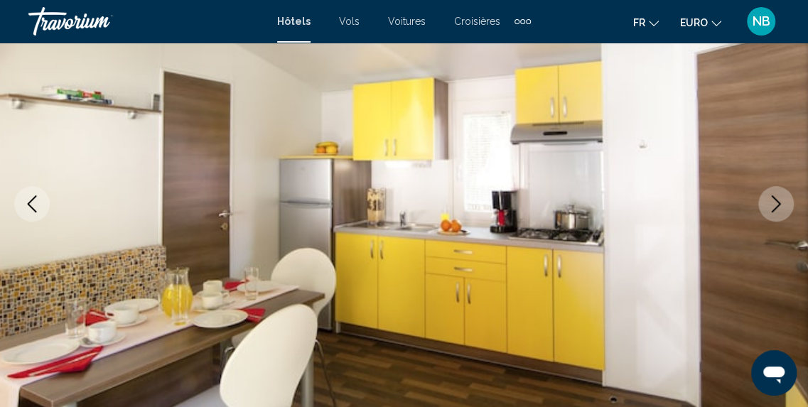
click at [773, 208] on icon "Image suivante" at bounding box center [776, 203] width 17 height 17
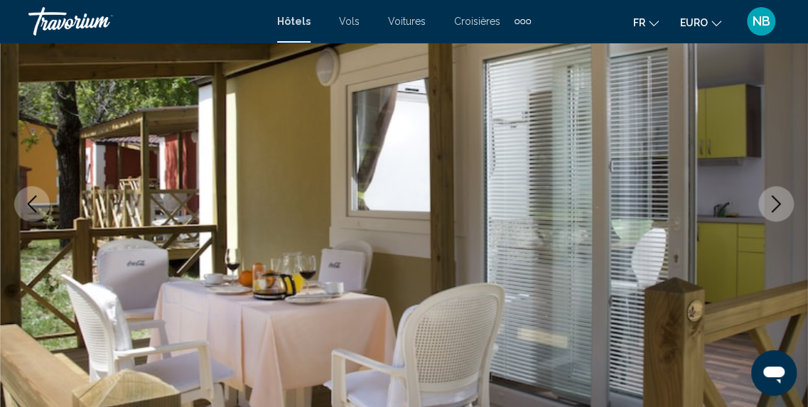
click at [773, 208] on icon "Image suivante" at bounding box center [776, 203] width 17 height 17
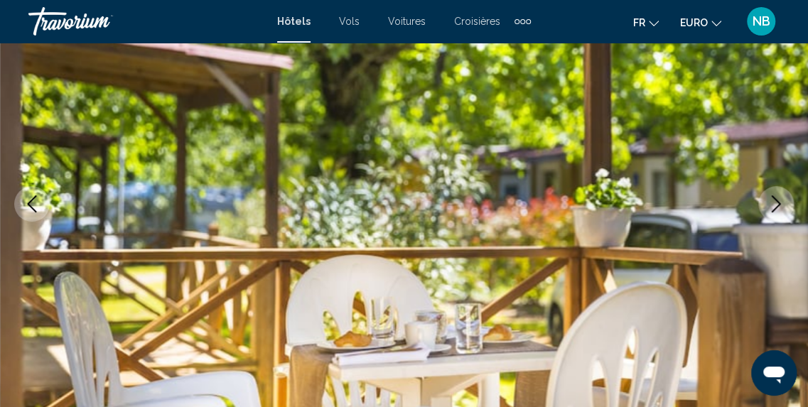
click at [773, 208] on icon "Image suivante" at bounding box center [776, 203] width 17 height 17
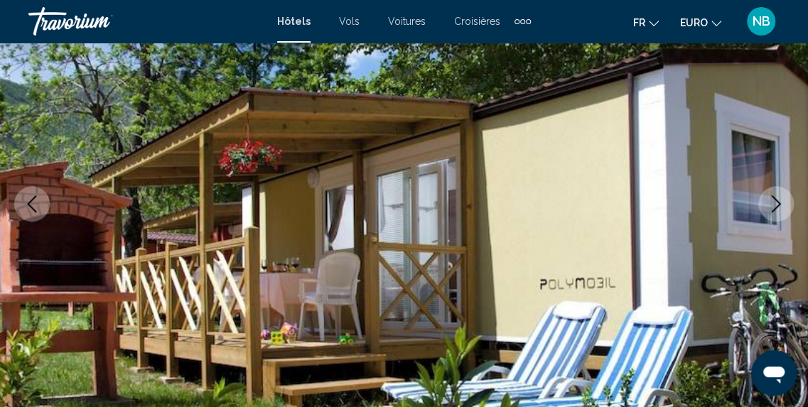
click at [773, 208] on icon "Image suivante" at bounding box center [776, 203] width 17 height 17
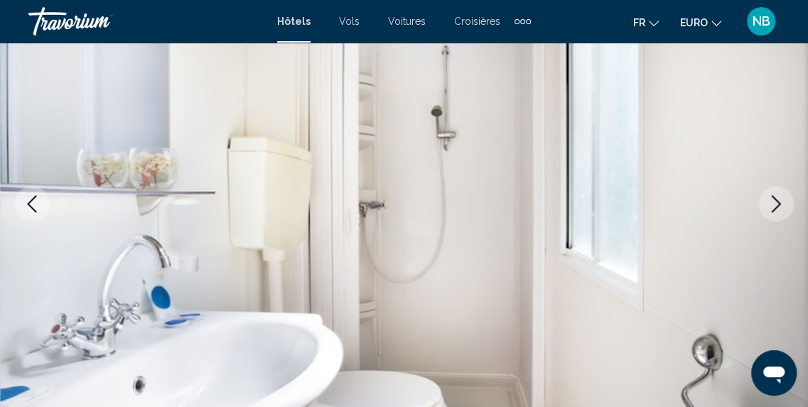
click at [773, 208] on icon "Image suivante" at bounding box center [776, 203] width 17 height 17
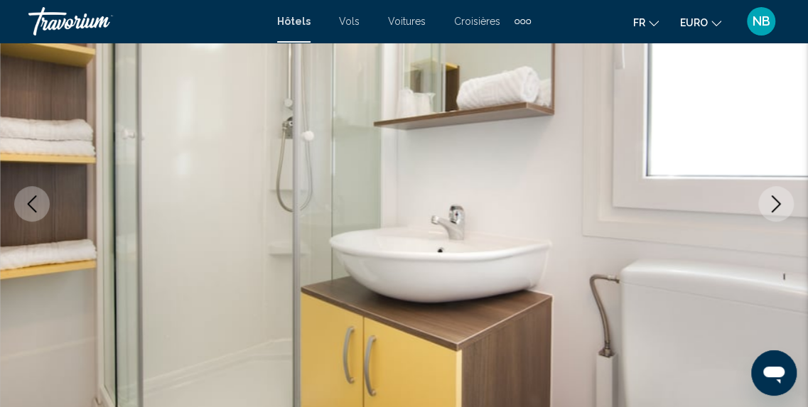
click at [773, 208] on icon "Image suivante" at bounding box center [776, 203] width 17 height 17
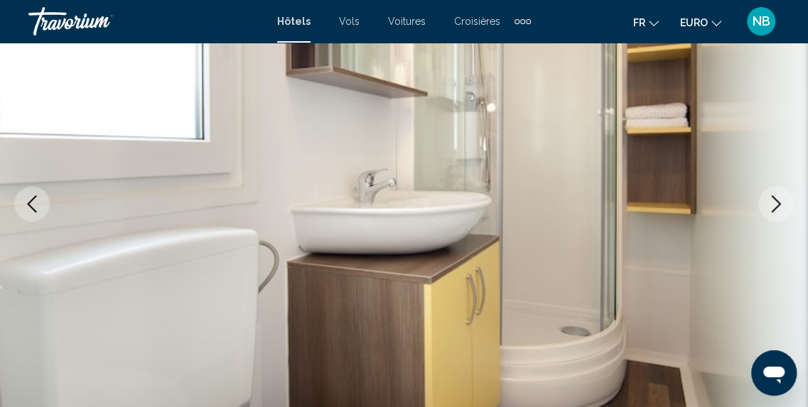
click at [773, 208] on icon "Image suivante" at bounding box center [776, 203] width 17 height 17
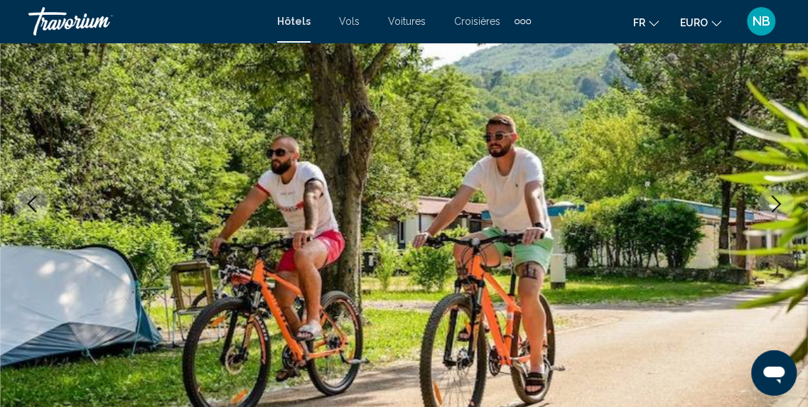
click at [773, 208] on icon "Image suivante" at bounding box center [776, 203] width 17 height 17
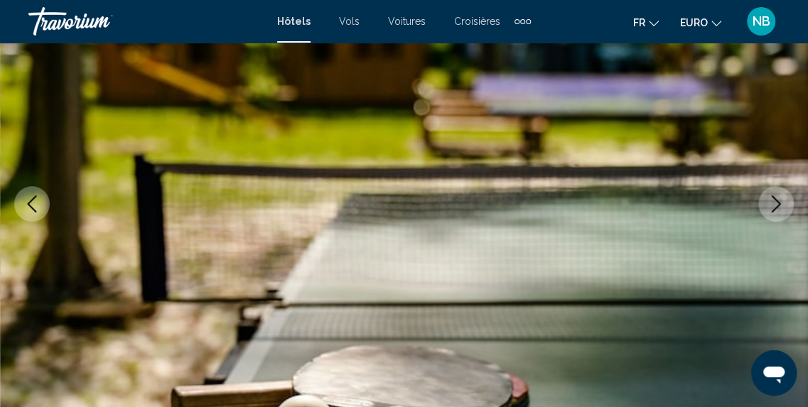
click at [773, 208] on icon "Image suivante" at bounding box center [776, 203] width 17 height 17
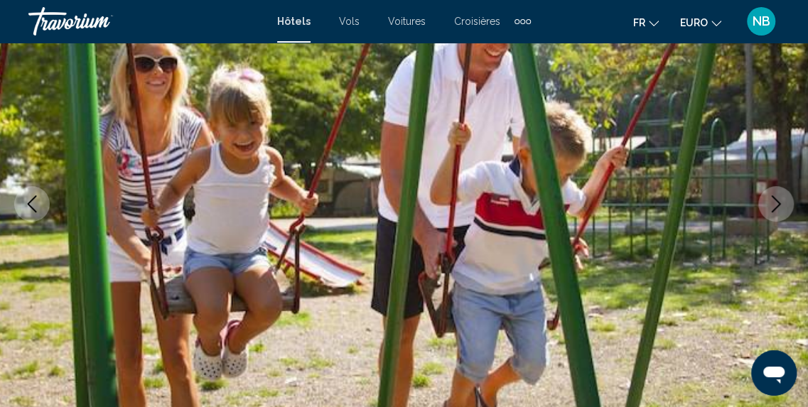
click at [773, 208] on icon "Image suivante" at bounding box center [776, 203] width 17 height 17
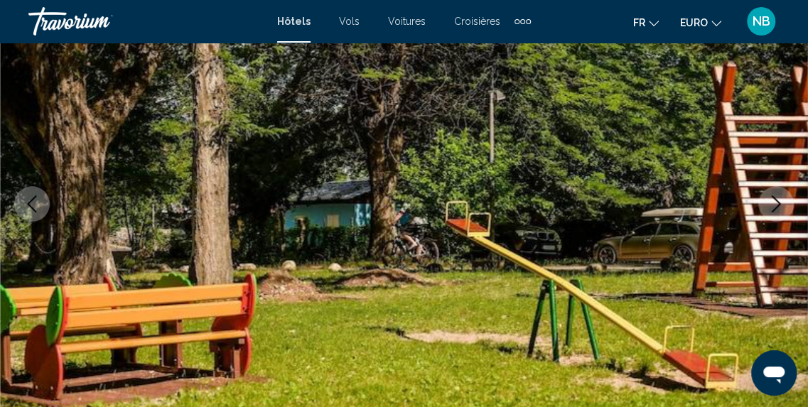
click at [773, 208] on icon "Image suivante" at bounding box center [776, 203] width 17 height 17
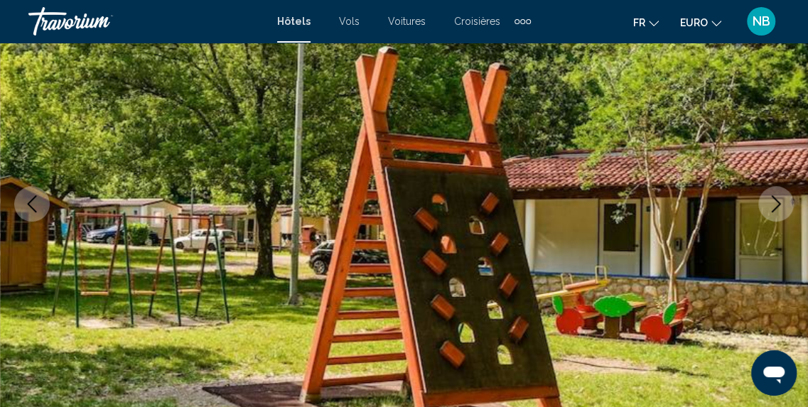
click at [773, 208] on icon "Image suivante" at bounding box center [776, 203] width 17 height 17
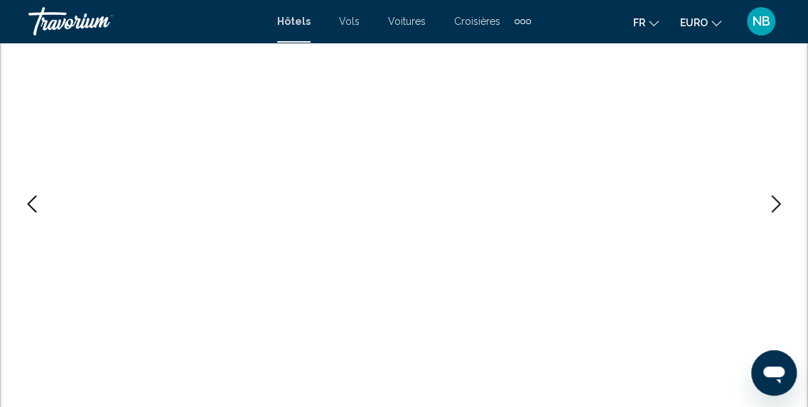
click at [773, 208] on icon "Image suivante" at bounding box center [776, 203] width 17 height 17
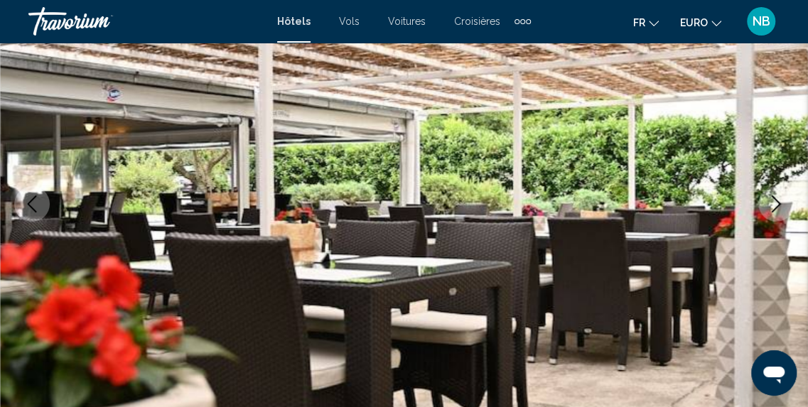
click at [773, 208] on icon "Image suivante" at bounding box center [776, 203] width 17 height 17
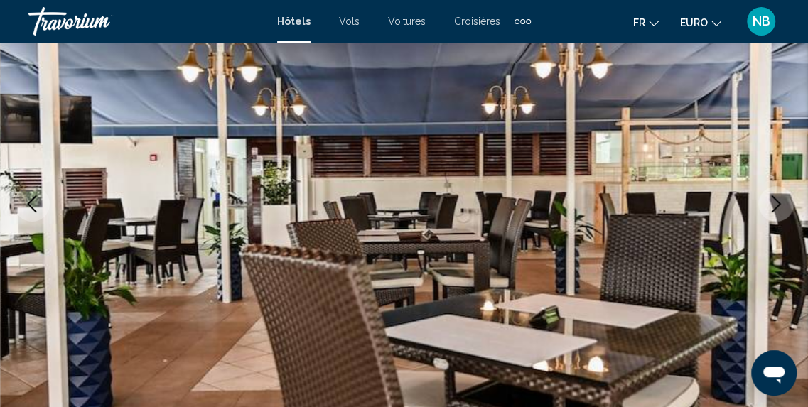
click at [773, 208] on icon "Image suivante" at bounding box center [776, 203] width 17 height 17
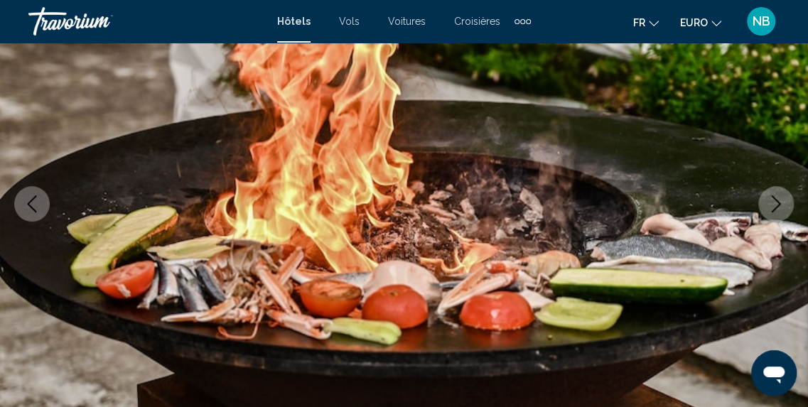
click at [773, 208] on icon "Image suivante" at bounding box center [776, 203] width 17 height 17
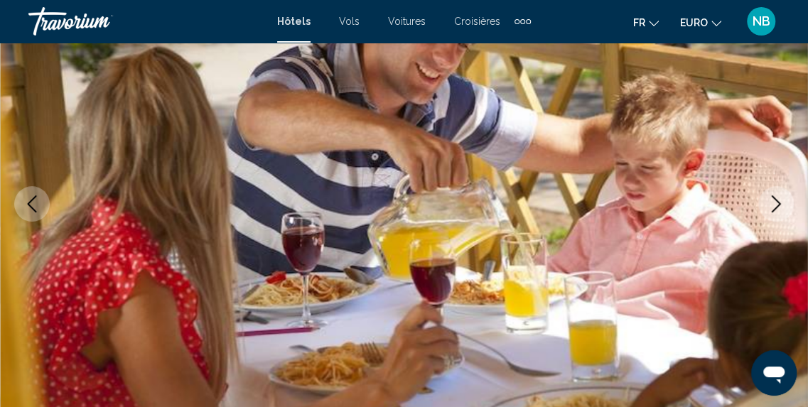
click at [773, 208] on icon "Image suivante" at bounding box center [776, 203] width 17 height 17
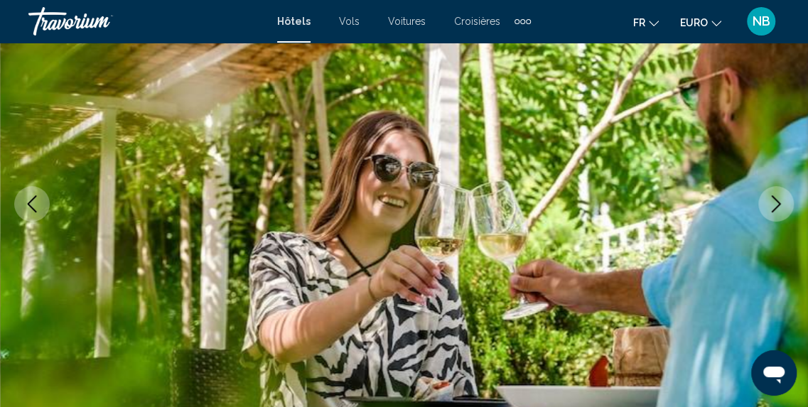
click at [773, 208] on icon "Image suivante" at bounding box center [776, 203] width 17 height 17
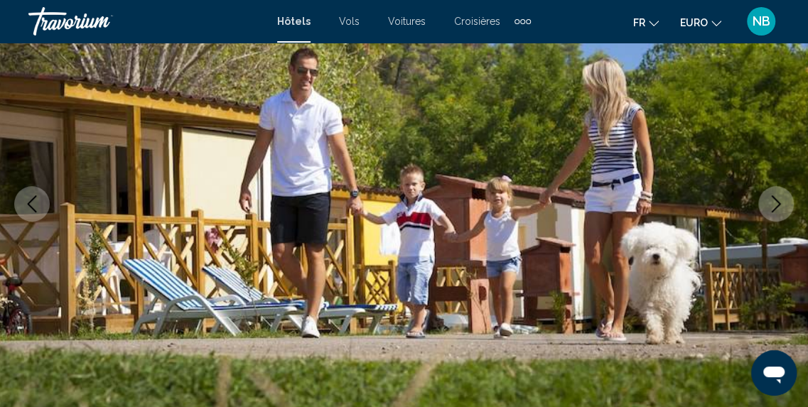
click at [773, 208] on icon "Image suivante" at bounding box center [776, 203] width 17 height 17
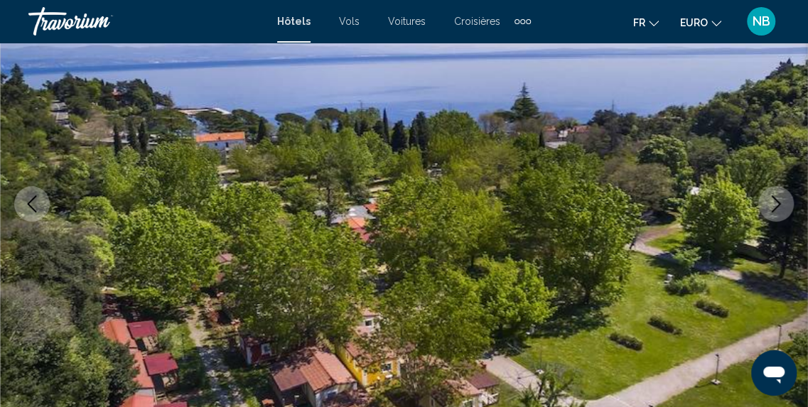
click at [773, 208] on icon "Image suivante" at bounding box center [776, 203] width 17 height 17
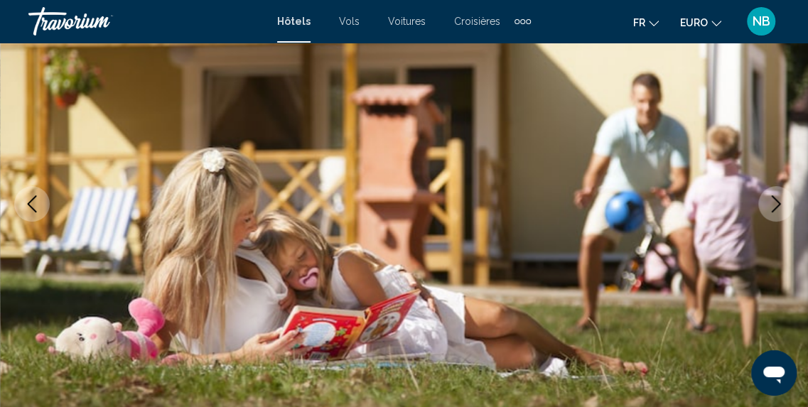
click at [773, 208] on icon "Image suivante" at bounding box center [776, 203] width 17 height 17
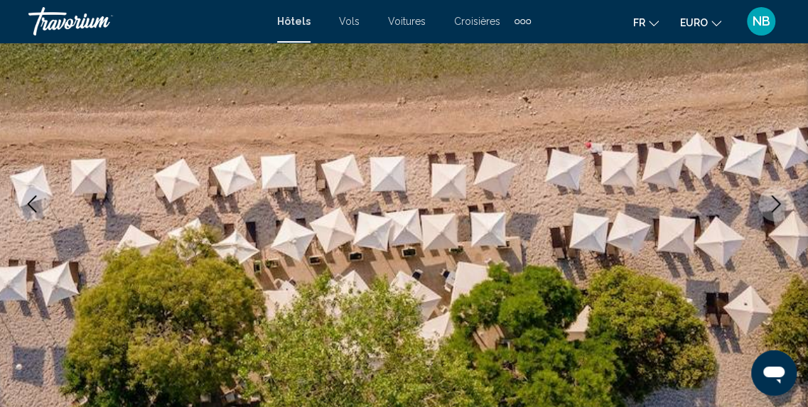
click at [773, 208] on icon "Image suivante" at bounding box center [776, 203] width 17 height 17
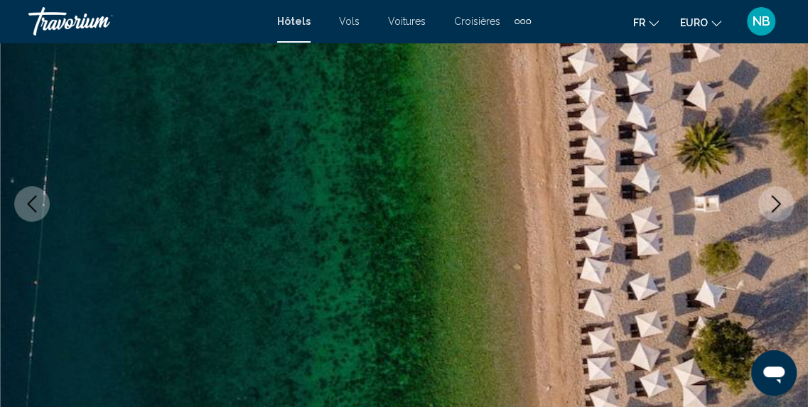
click at [41, 201] on button "Image précédente" at bounding box center [32, 204] width 36 height 36
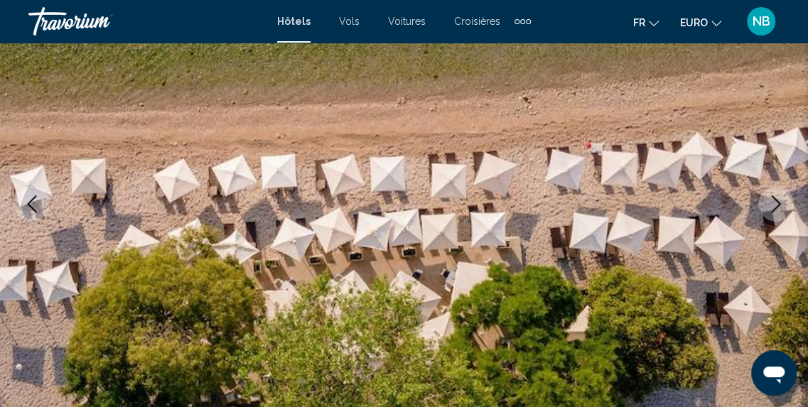
click at [772, 201] on icon "Image suivante" at bounding box center [776, 203] width 17 height 17
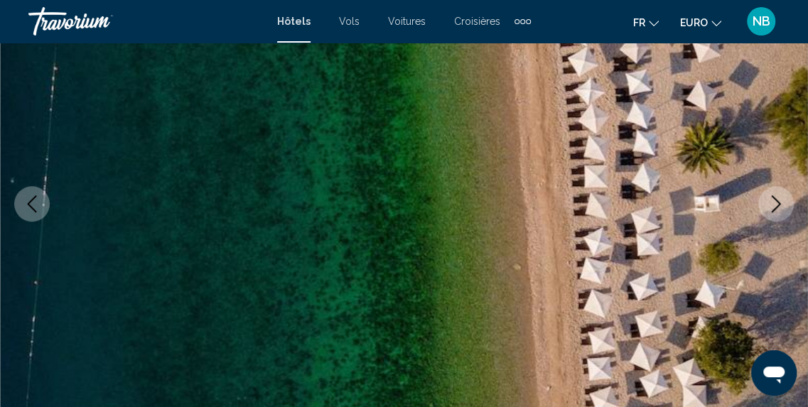
click at [772, 201] on icon "Image suivante" at bounding box center [776, 203] width 17 height 17
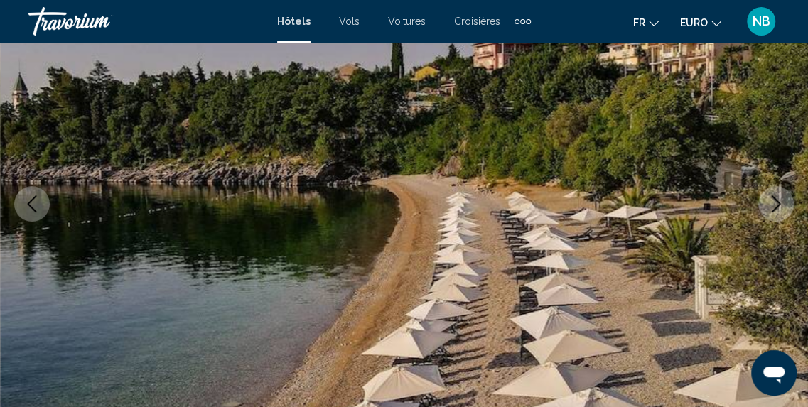
click at [772, 201] on icon "Image suivante" at bounding box center [776, 203] width 17 height 17
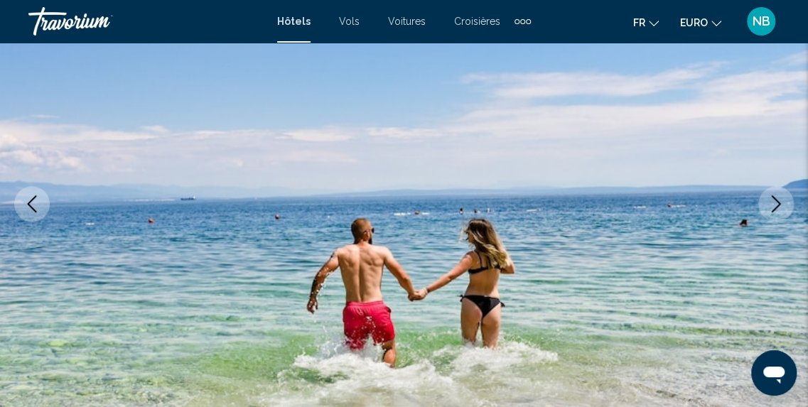
click at [772, 201] on icon "Image suivante" at bounding box center [776, 203] width 17 height 17
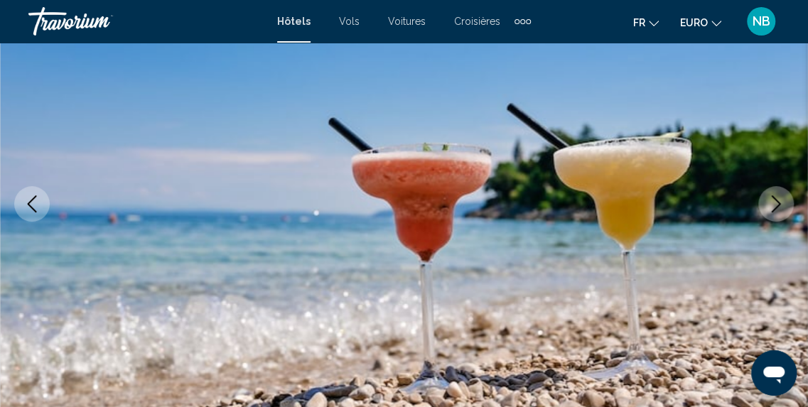
click at [772, 201] on icon "Image suivante" at bounding box center [776, 203] width 17 height 17
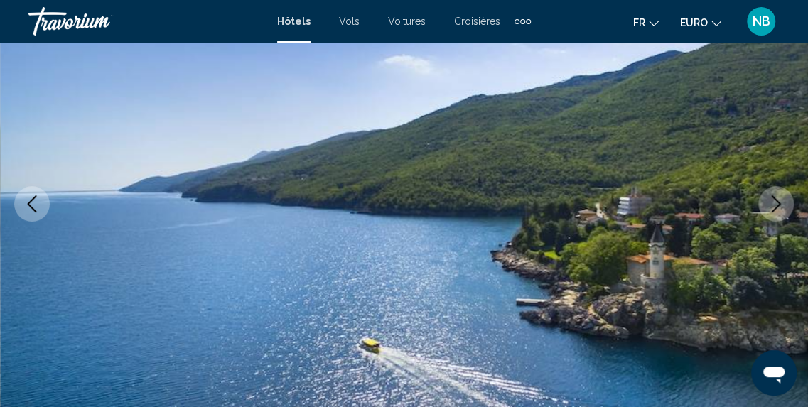
click at [772, 201] on icon "Image suivante" at bounding box center [776, 203] width 17 height 17
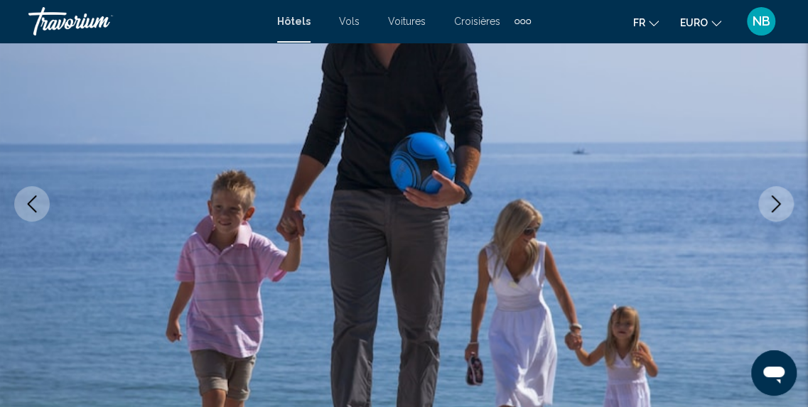
click at [772, 201] on icon "Image suivante" at bounding box center [776, 203] width 17 height 17
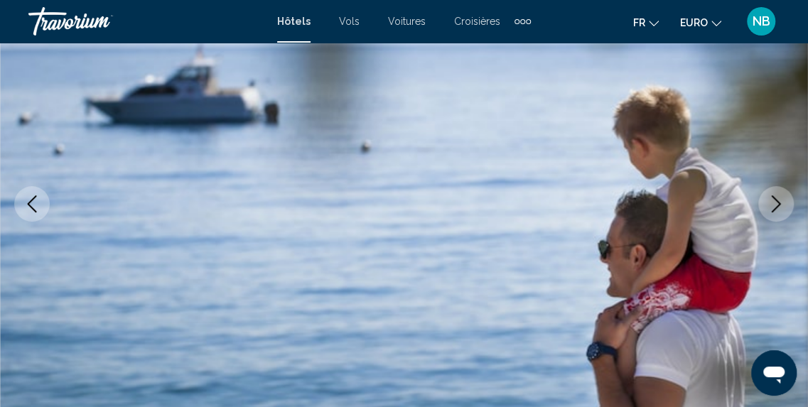
click at [772, 201] on icon "Image suivante" at bounding box center [776, 203] width 17 height 17
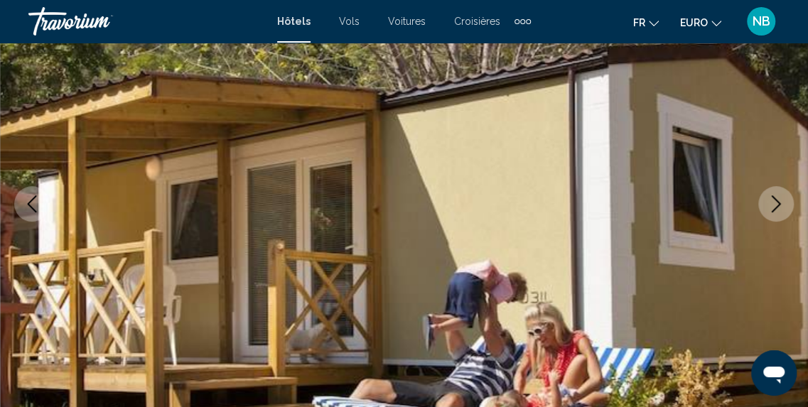
click at [772, 201] on icon "Image suivante" at bounding box center [776, 203] width 17 height 17
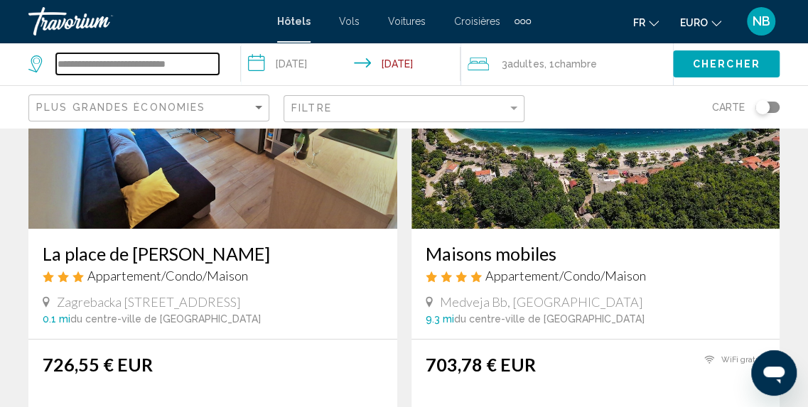
click at [202, 58] on input "**********" at bounding box center [137, 63] width 163 height 21
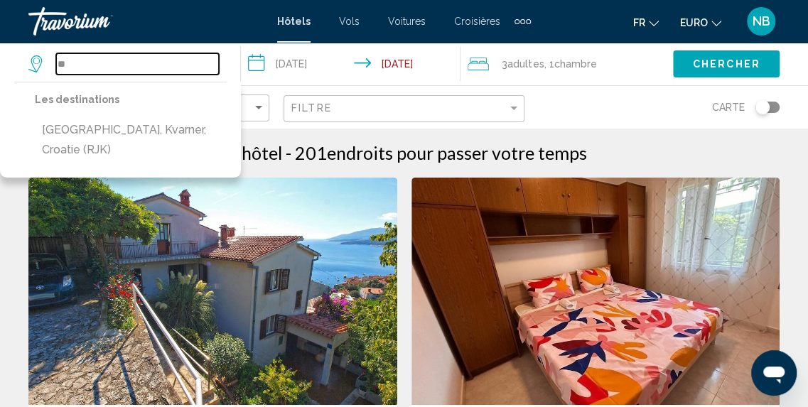
type input "*"
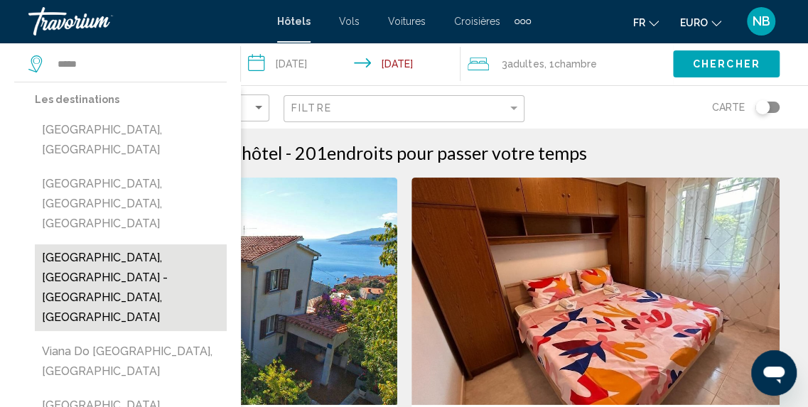
click at [193, 244] on button "[GEOGRAPHIC_DATA], [GEOGRAPHIC_DATA] - [GEOGRAPHIC_DATA], [GEOGRAPHIC_DATA]" at bounding box center [131, 287] width 192 height 87
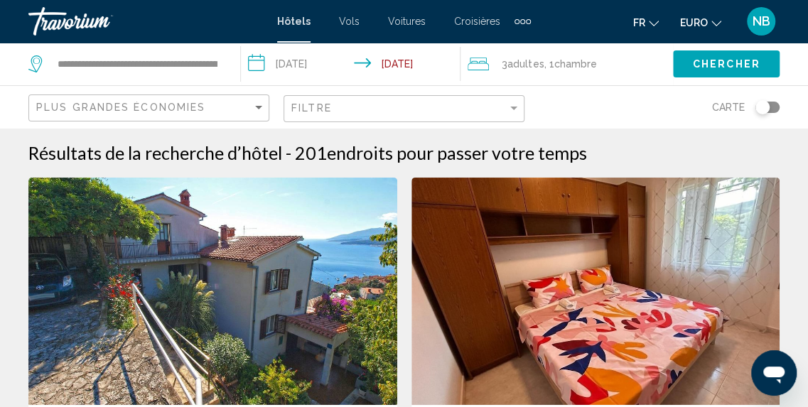
click at [688, 60] on button "Chercher" at bounding box center [726, 63] width 107 height 26
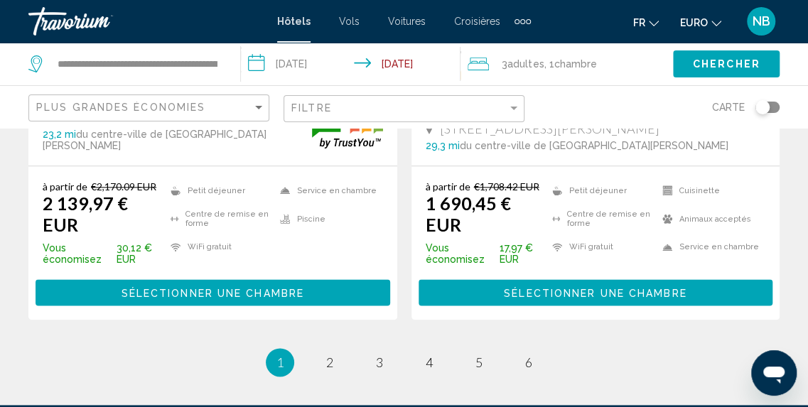
scroll to position [3140, 0]
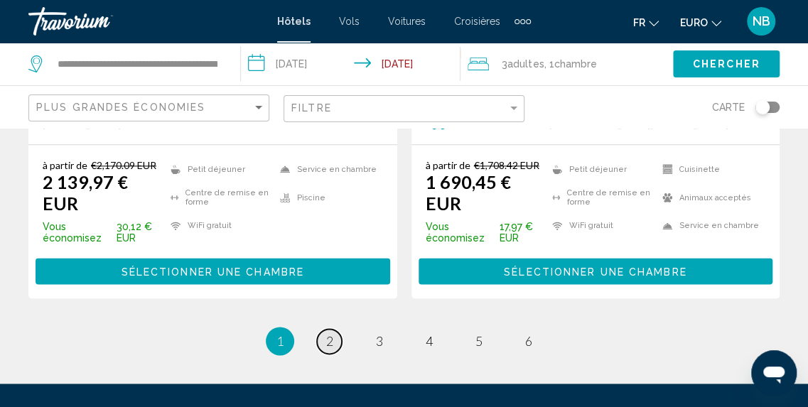
click at [323, 329] on link "page 2" at bounding box center [329, 341] width 25 height 25
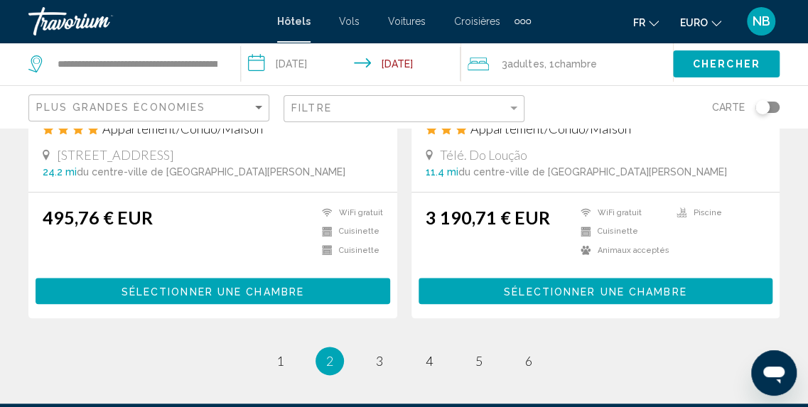
scroll to position [3035, 0]
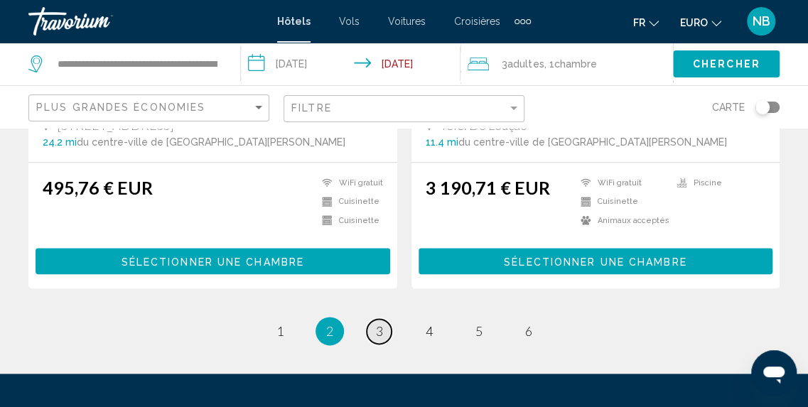
click at [382, 323] on span "3" at bounding box center [379, 331] width 7 height 16
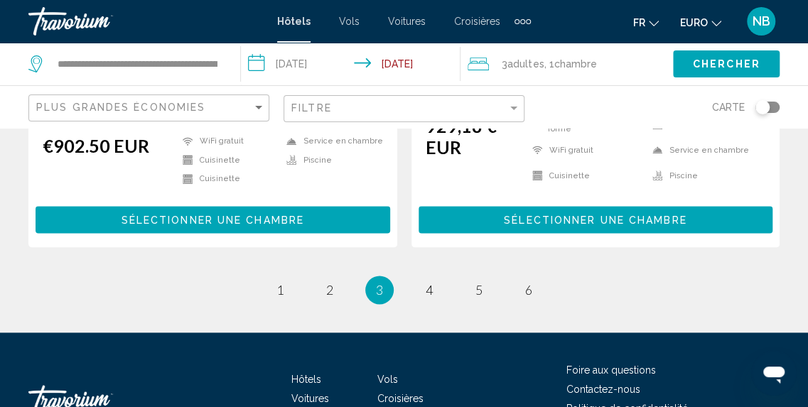
scroll to position [3093, 0]
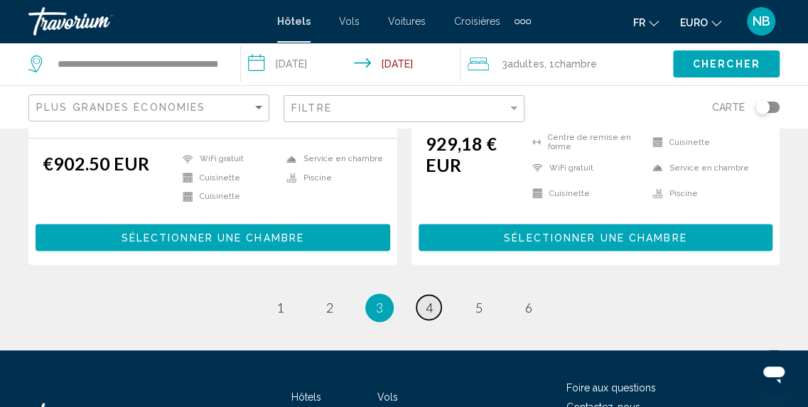
click at [429, 300] on span "4" at bounding box center [429, 308] width 7 height 16
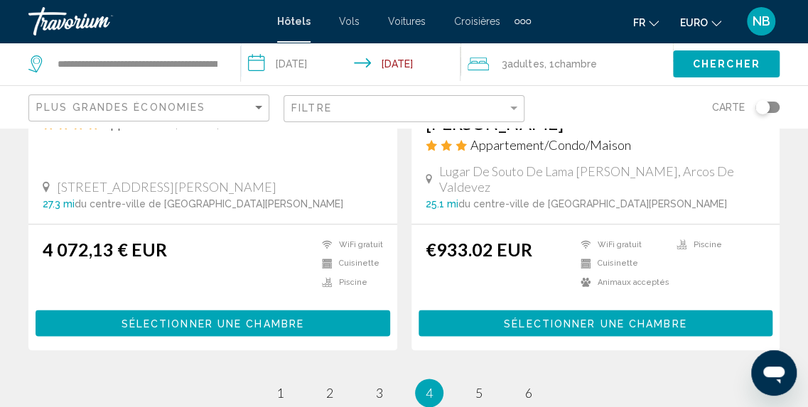
scroll to position [3092, 0]
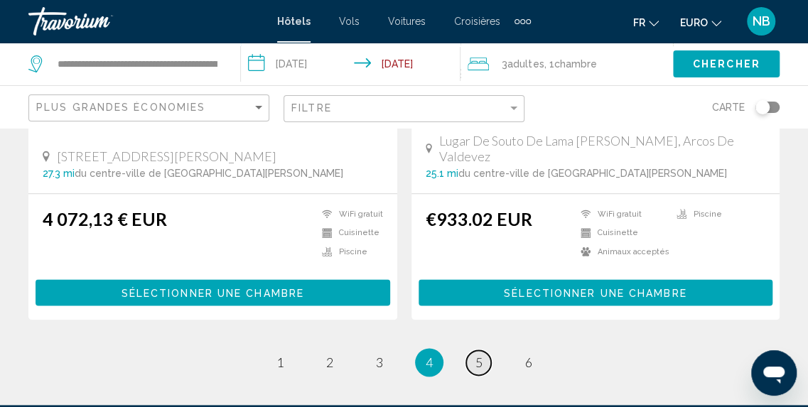
click at [482, 350] on link "page 5" at bounding box center [478, 362] width 25 height 25
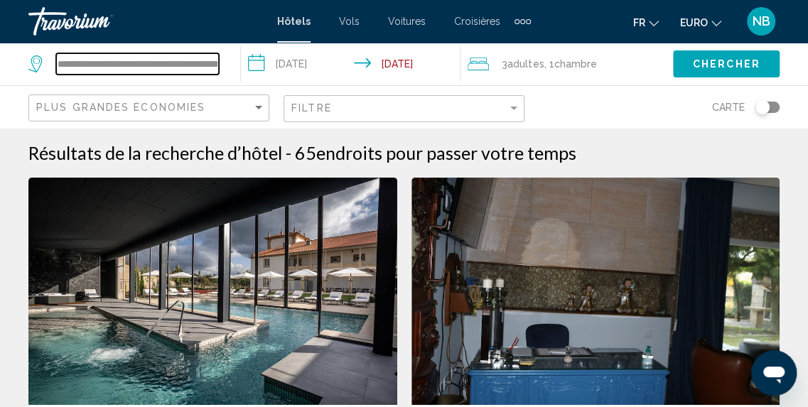
click at [213, 59] on input "**********" at bounding box center [137, 63] width 163 height 21
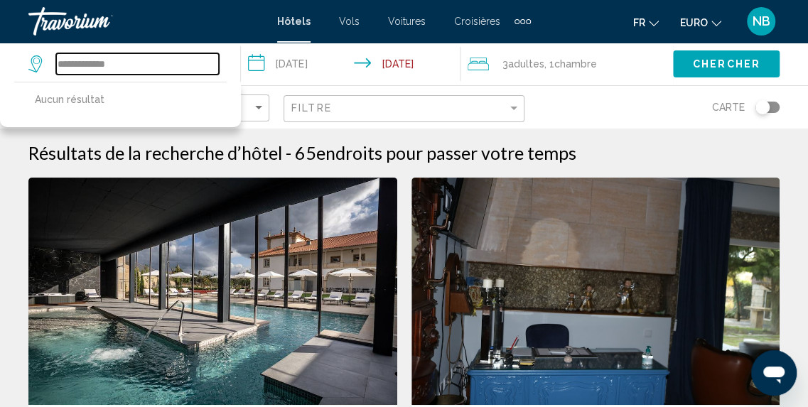
click at [134, 71] on input "**********" at bounding box center [137, 63] width 163 height 21
type input "*"
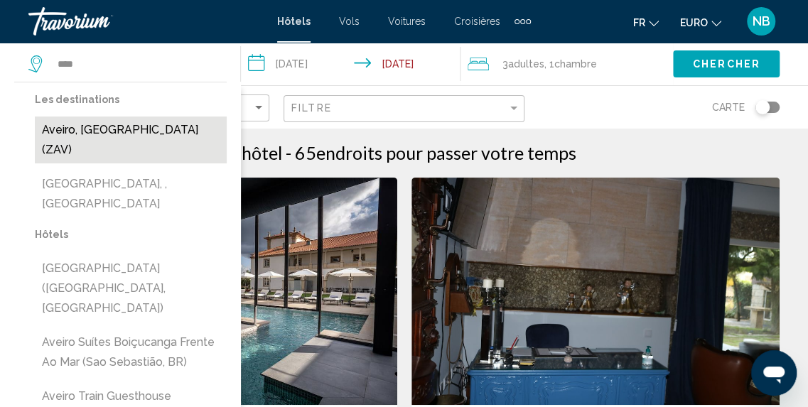
click at [133, 122] on button "Aveiro, [GEOGRAPHIC_DATA] (ZAV)" at bounding box center [131, 140] width 192 height 47
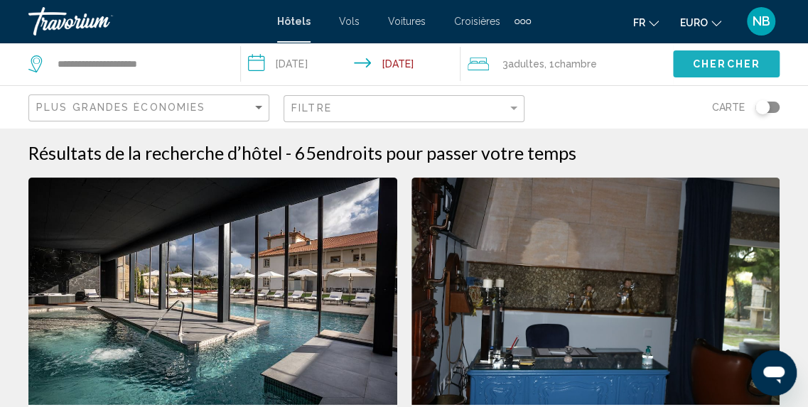
click at [738, 63] on span "Chercher" at bounding box center [727, 64] width 68 height 11
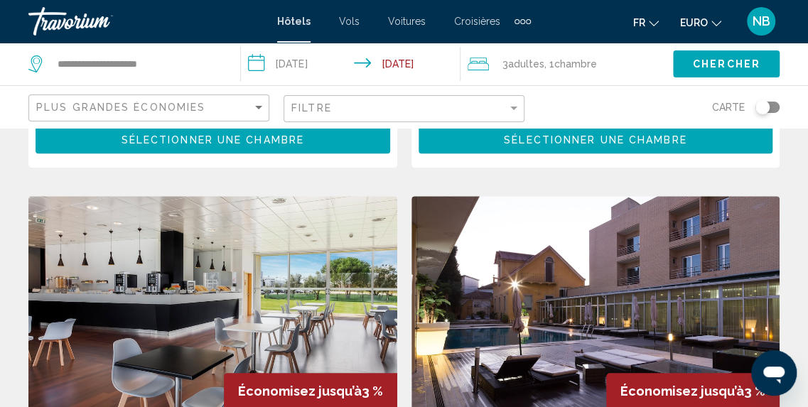
scroll to position [2996, 0]
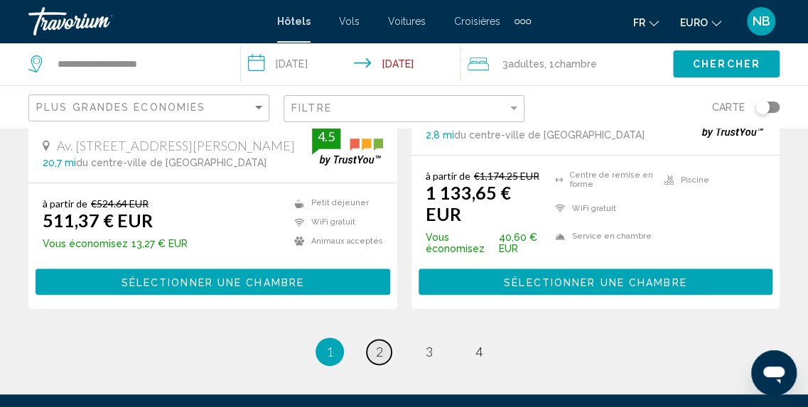
click at [377, 344] on span "2" at bounding box center [379, 352] width 7 height 16
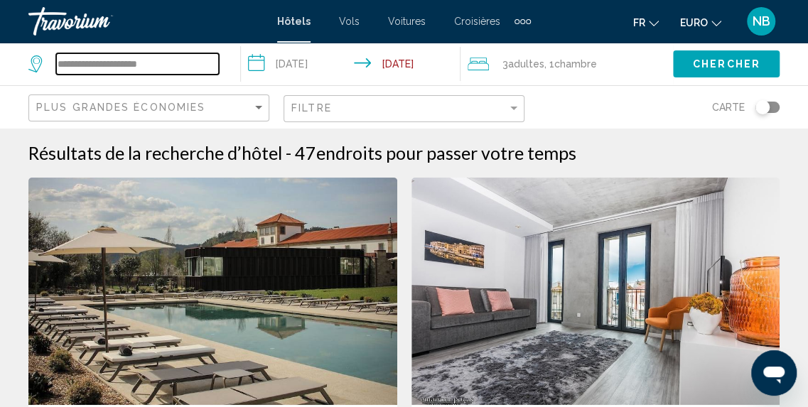
click at [171, 61] on input "**********" at bounding box center [137, 63] width 163 height 21
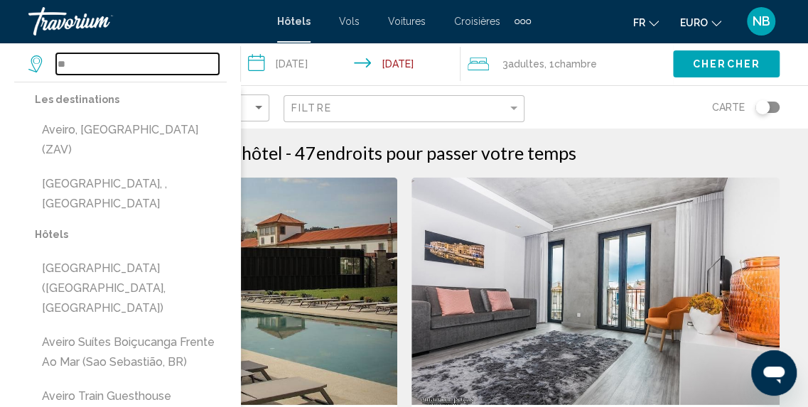
type input "*"
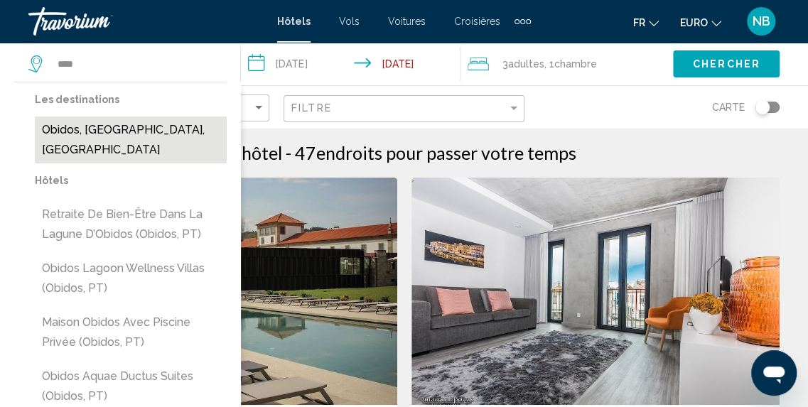
click at [144, 123] on button "Obidos, [GEOGRAPHIC_DATA], [GEOGRAPHIC_DATA]" at bounding box center [131, 140] width 192 height 47
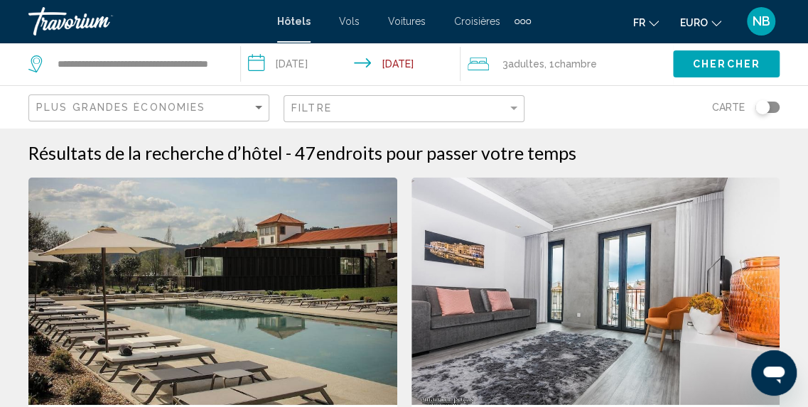
click at [714, 62] on span "Chercher" at bounding box center [727, 64] width 68 height 11
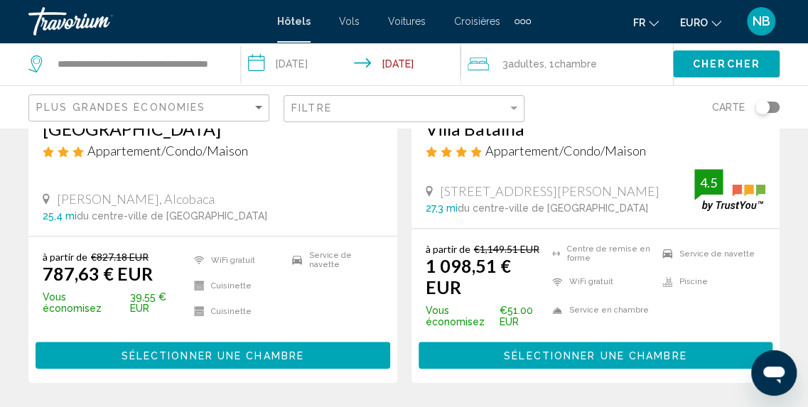
scroll to position [3038, 0]
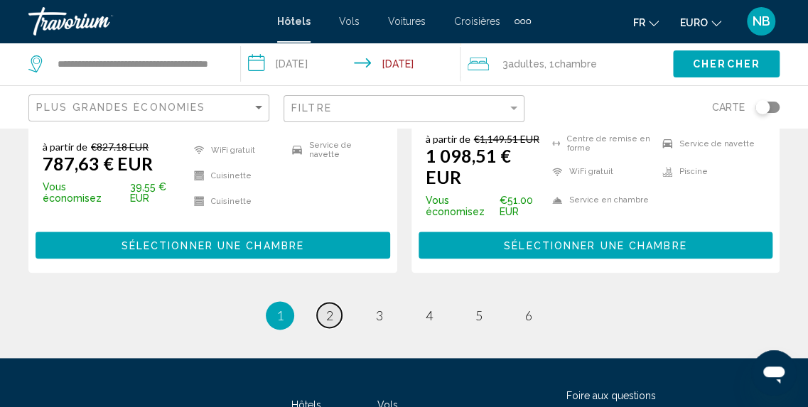
click at [326, 308] on span "2" at bounding box center [329, 316] width 7 height 16
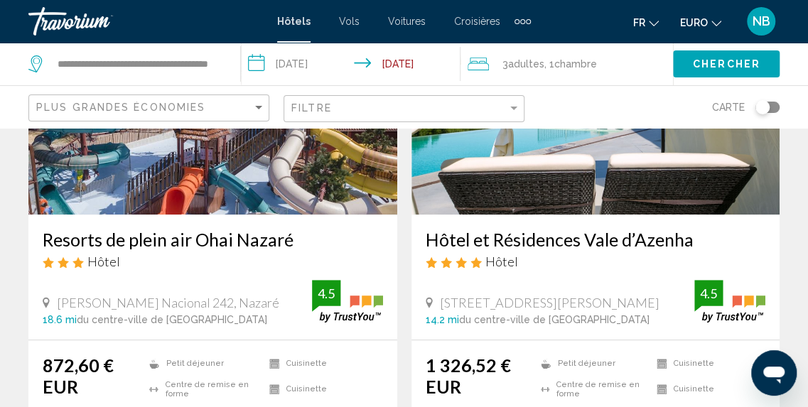
scroll to position [3105, 0]
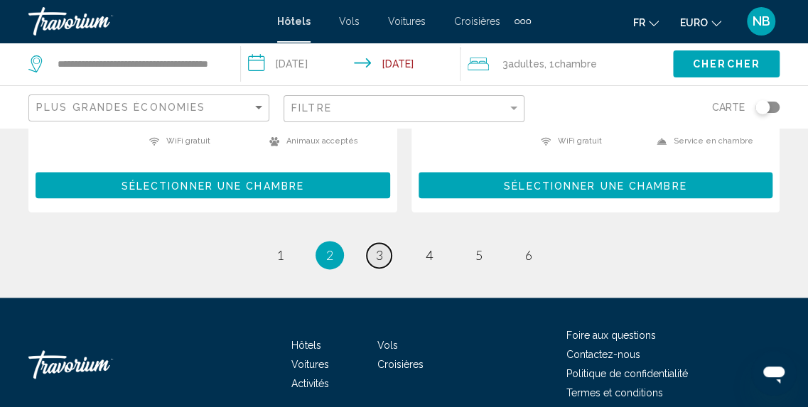
click at [387, 243] on link "page 3" at bounding box center [379, 255] width 25 height 25
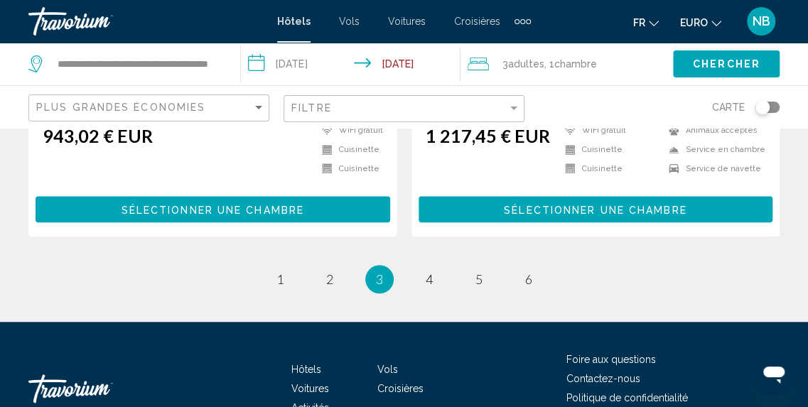
scroll to position [3021, 0]
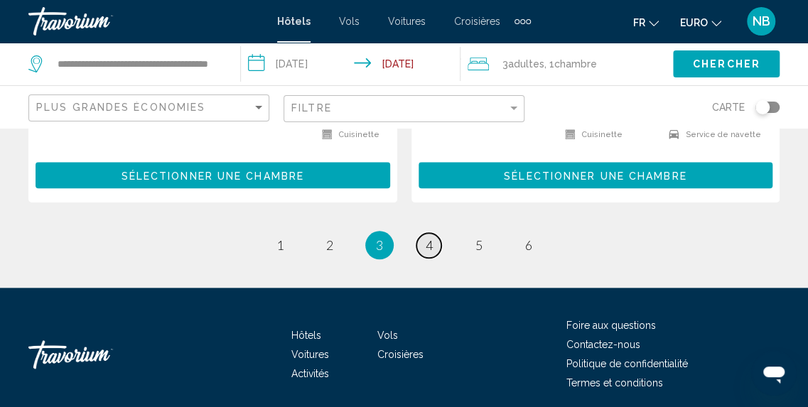
click at [433, 237] on link "page 4" at bounding box center [429, 245] width 25 height 25
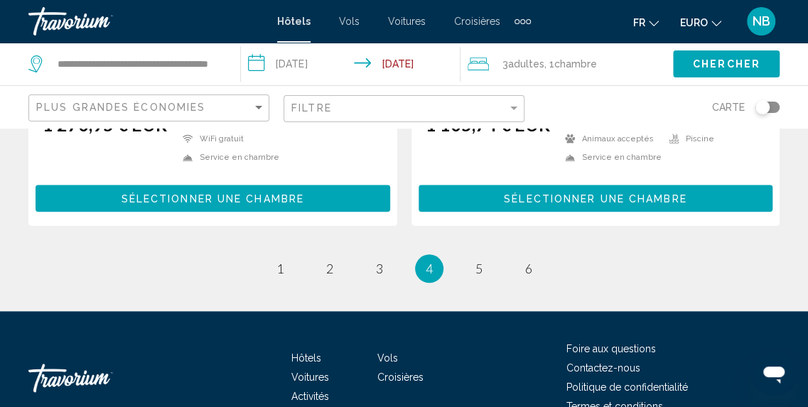
scroll to position [3055, 0]
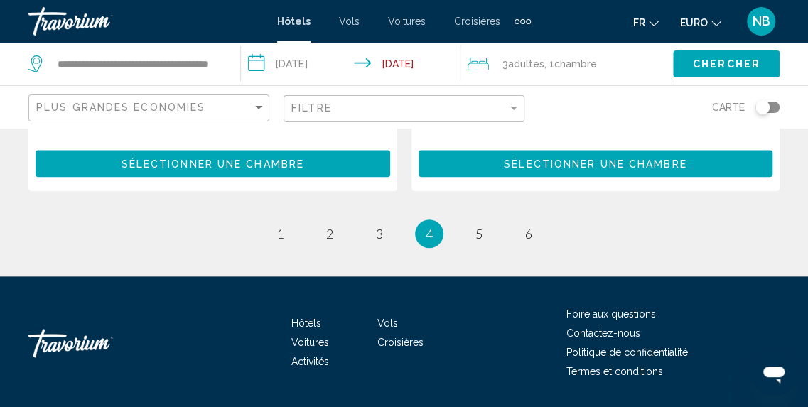
drag, startPoint x: 816, startPoint y: 36, endPoint x: 21, endPoint y: 14, distance: 795.7
click at [479, 226] on span "5" at bounding box center [478, 234] width 7 height 16
click at [479, 220] on li "page 5" at bounding box center [479, 234] width 28 height 28
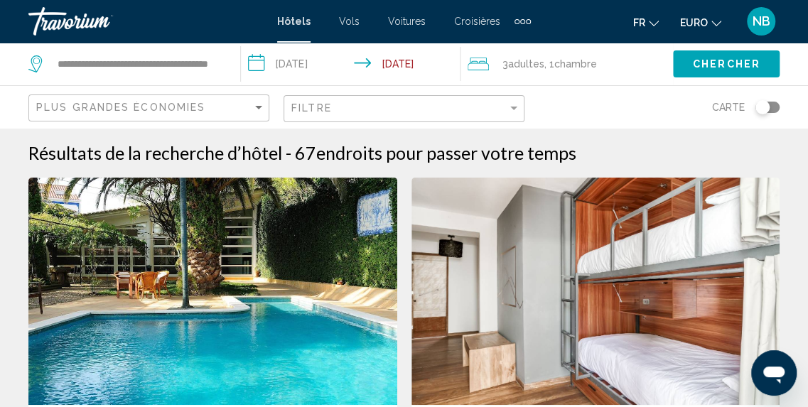
click at [222, 60] on div "**********" at bounding box center [127, 64] width 198 height 43
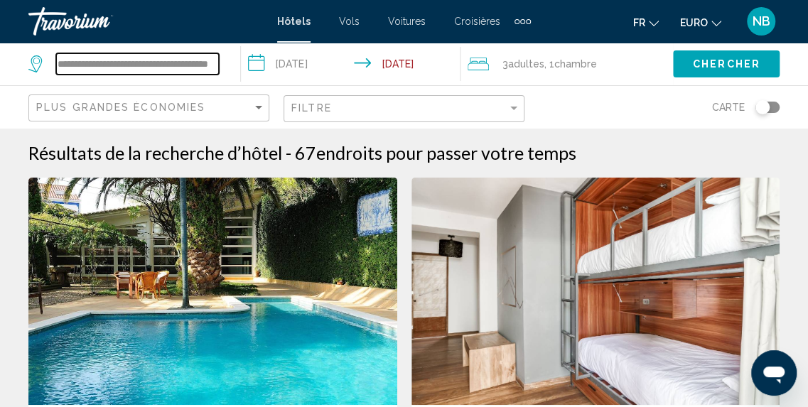
click at [210, 60] on input "**********" at bounding box center [137, 63] width 163 height 21
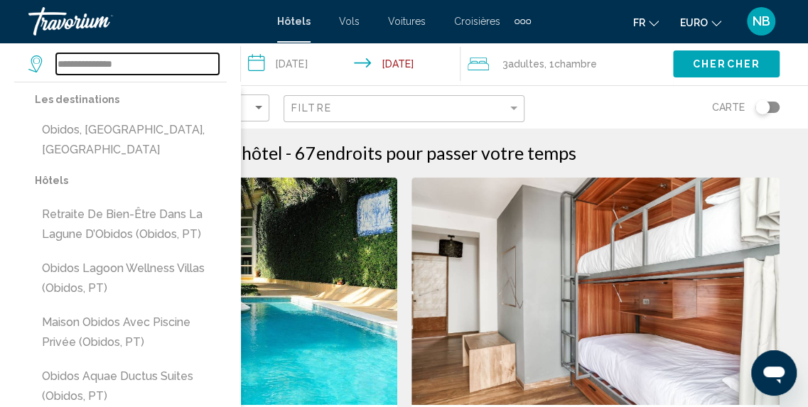
click at [146, 70] on input "**********" at bounding box center [137, 63] width 163 height 21
type input "*"
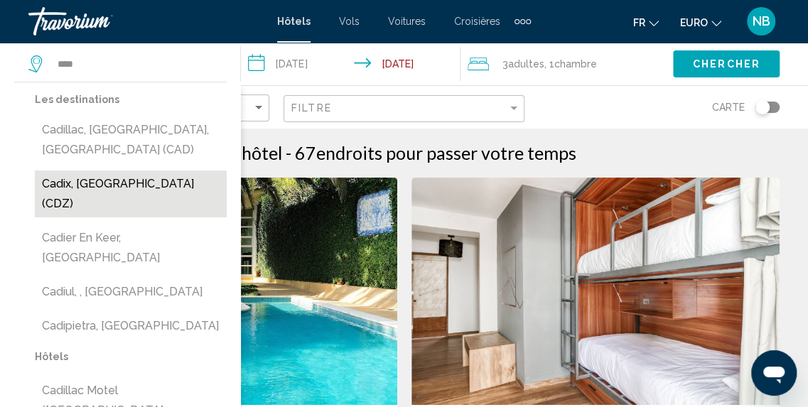
click at [146, 171] on button "Cadix, [GEOGRAPHIC_DATA] (CDZ)" at bounding box center [131, 194] width 192 height 47
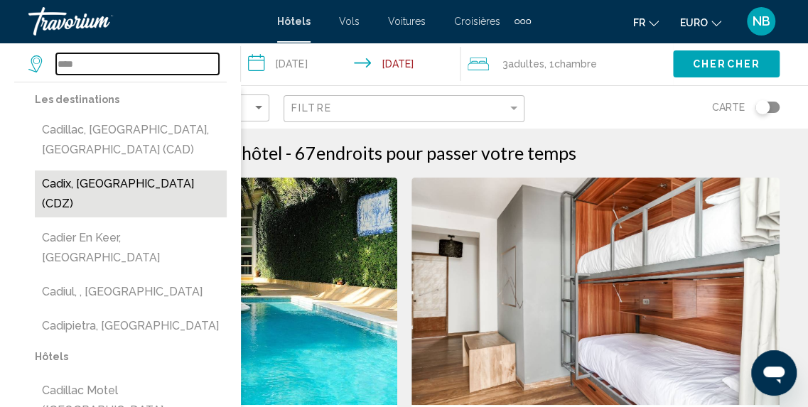
type input "**********"
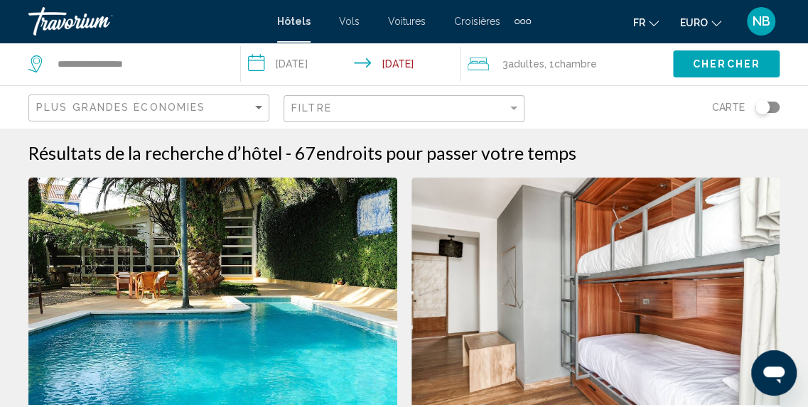
click at [740, 59] on span "Chercher" at bounding box center [727, 64] width 68 height 11
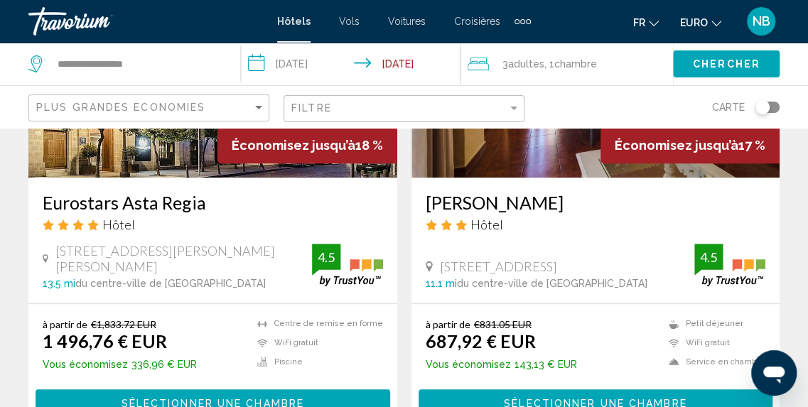
scroll to position [3018, 0]
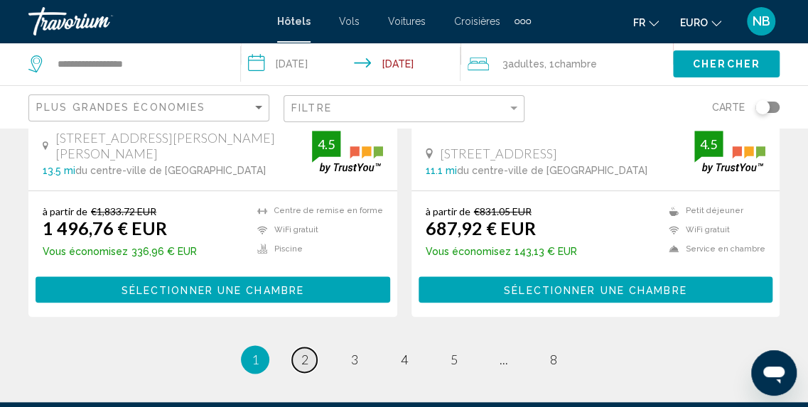
click at [301, 352] on span "2" at bounding box center [304, 360] width 7 height 16
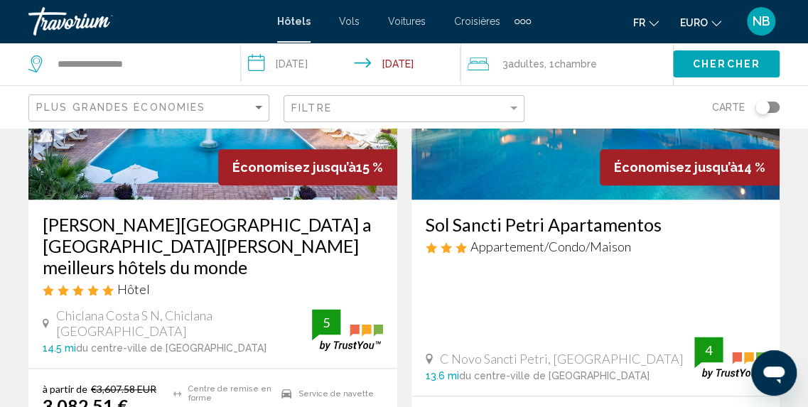
scroll to position [740, 0]
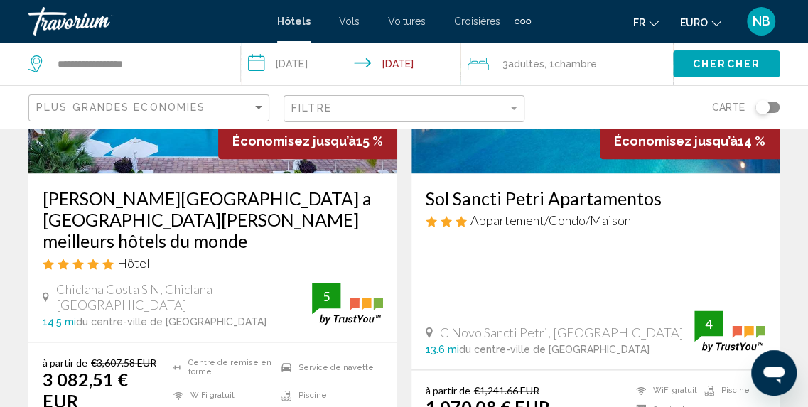
click at [599, 214] on span "Appartement/Condo/Maison" at bounding box center [551, 221] width 161 height 16
click at [596, 196] on h3 "Sol Sancti Petri Apartamentos" at bounding box center [596, 198] width 340 height 21
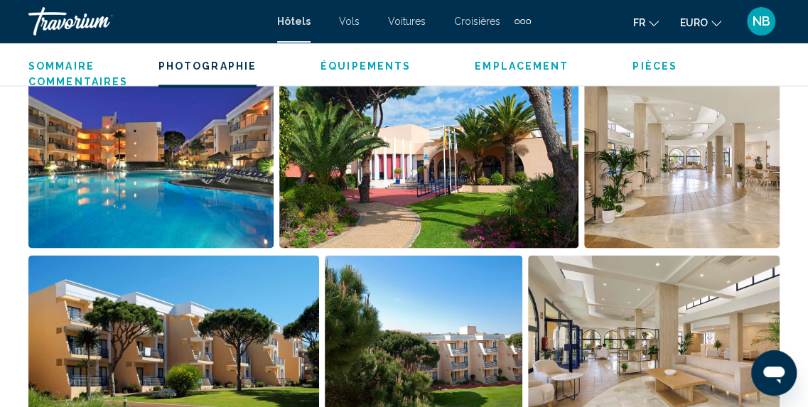
scroll to position [1012, 0]
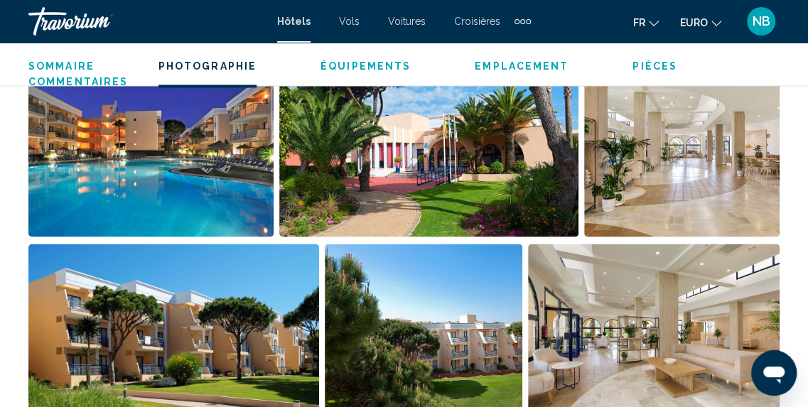
click at [252, 150] on img "Ouvrir le curseur d’image en plein écran" at bounding box center [150, 148] width 245 height 176
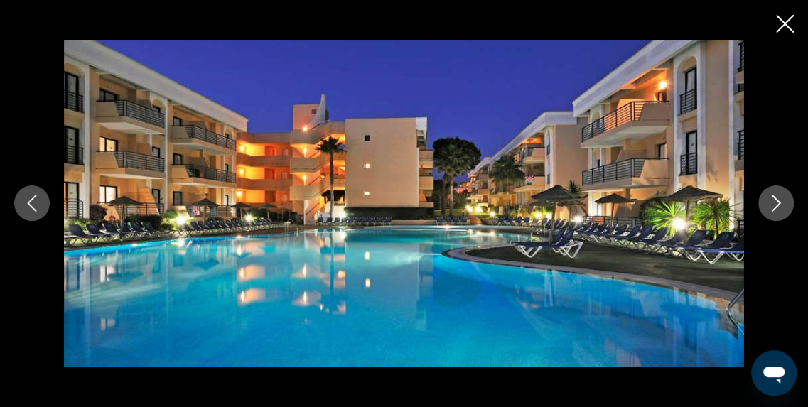
click at [774, 204] on icon "Image suivante" at bounding box center [776, 203] width 17 height 17
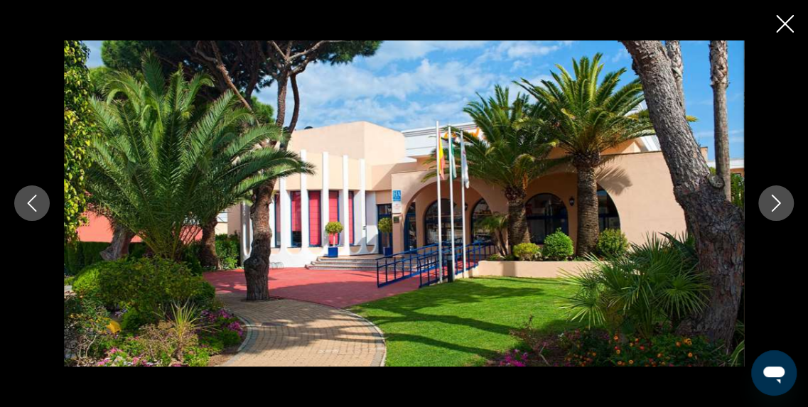
click at [774, 204] on icon "Image suivante" at bounding box center [776, 203] width 17 height 17
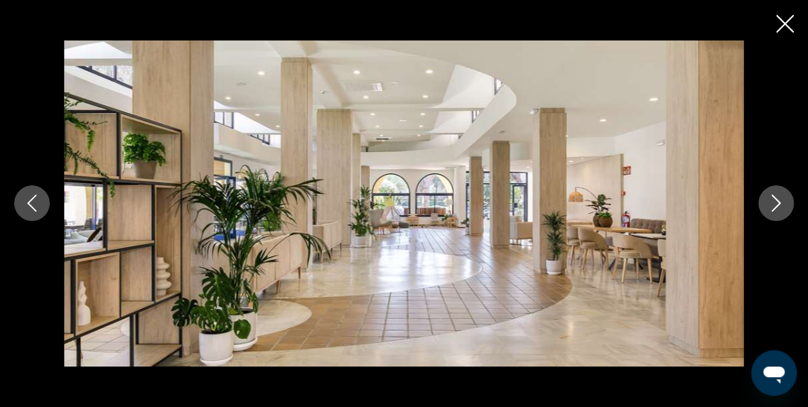
click at [774, 204] on icon "Image suivante" at bounding box center [776, 203] width 17 height 17
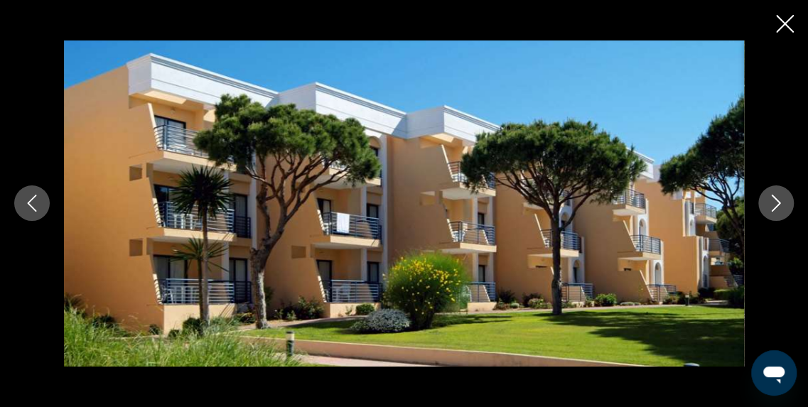
click at [774, 204] on icon "Image suivante" at bounding box center [776, 203] width 17 height 17
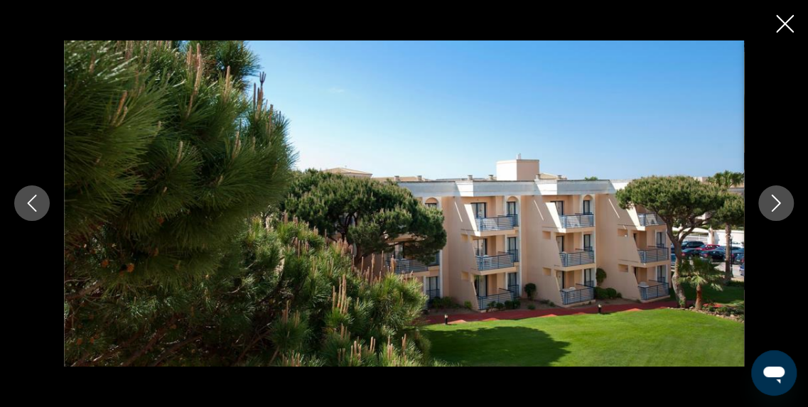
click at [774, 204] on icon "Image suivante" at bounding box center [776, 203] width 17 height 17
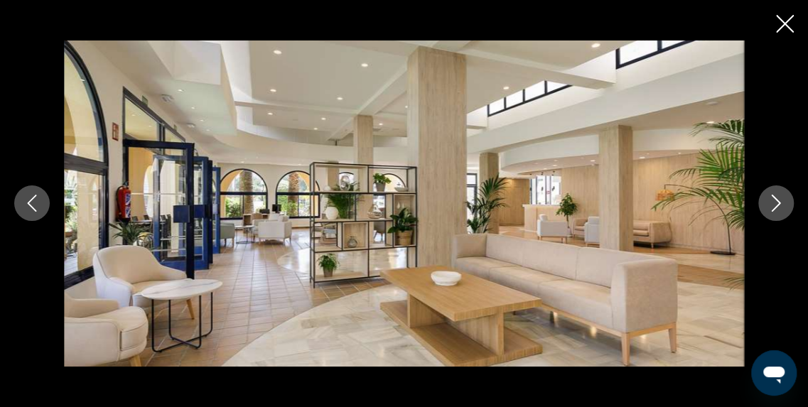
click at [774, 204] on icon "Image suivante" at bounding box center [776, 203] width 17 height 17
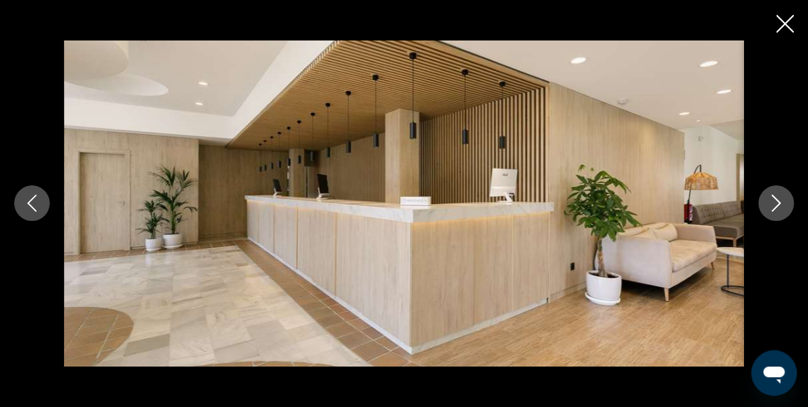
click at [774, 204] on icon "Image suivante" at bounding box center [776, 203] width 17 height 17
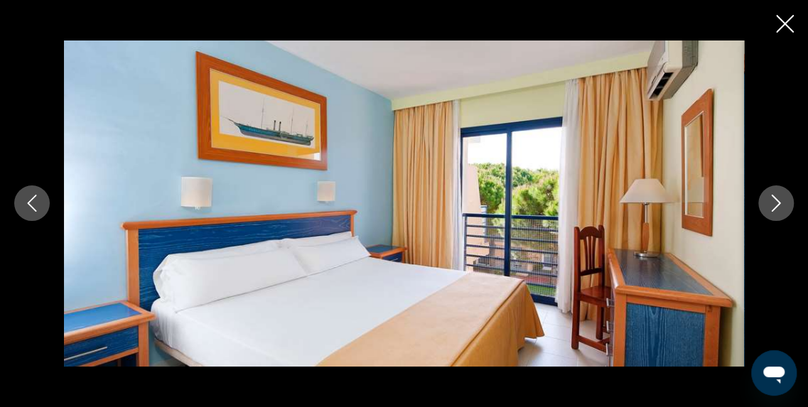
click at [774, 204] on icon "Image suivante" at bounding box center [776, 203] width 17 height 17
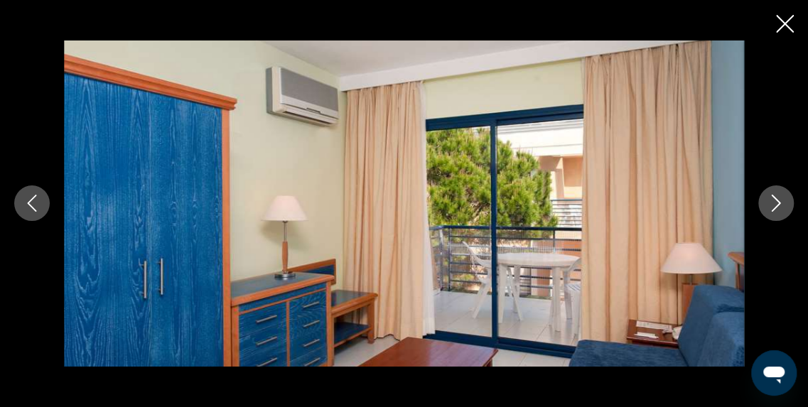
click at [774, 204] on icon "Image suivante" at bounding box center [776, 203] width 17 height 17
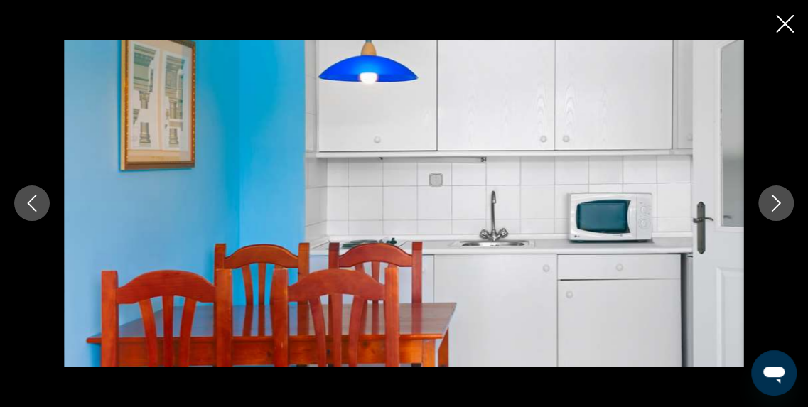
click at [774, 204] on icon "Image suivante" at bounding box center [776, 203] width 17 height 17
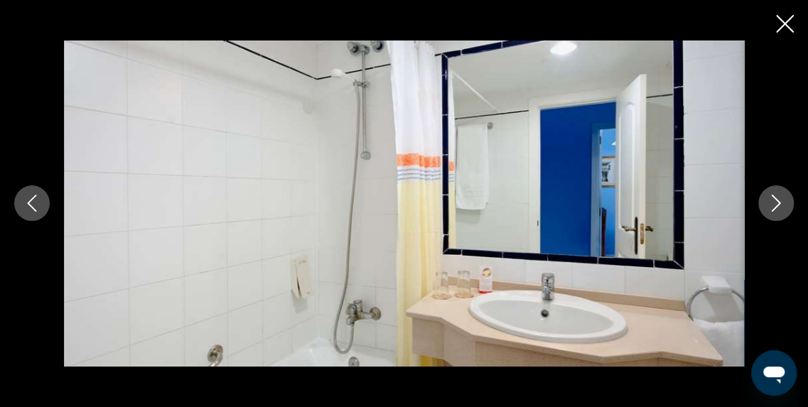
click at [774, 204] on icon "Image suivante" at bounding box center [776, 203] width 17 height 17
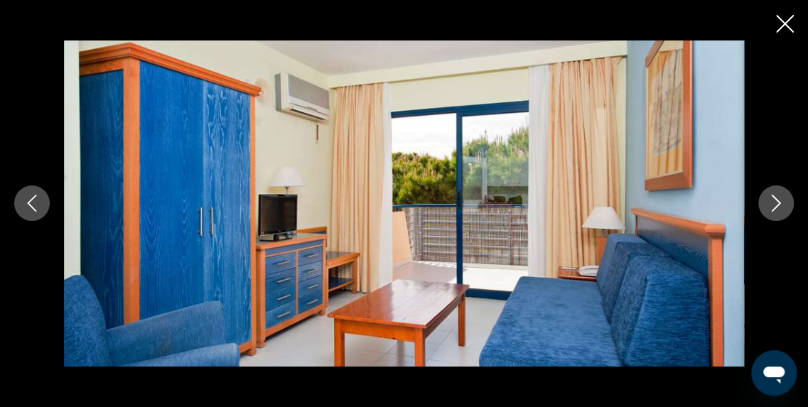
click at [774, 204] on icon "Image suivante" at bounding box center [776, 203] width 17 height 17
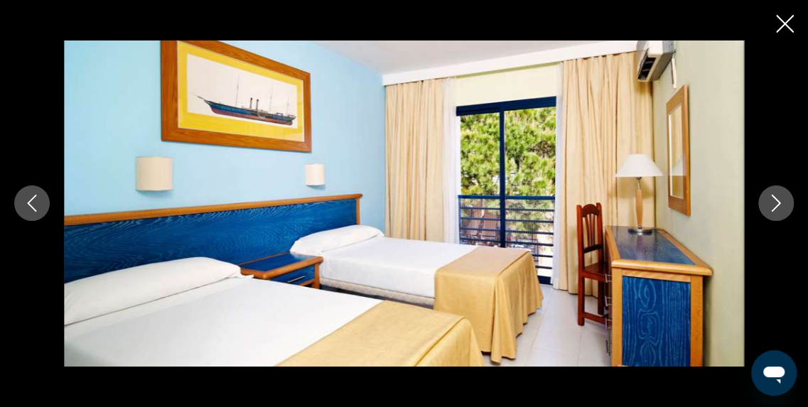
click at [774, 204] on icon "Image suivante" at bounding box center [776, 203] width 17 height 17
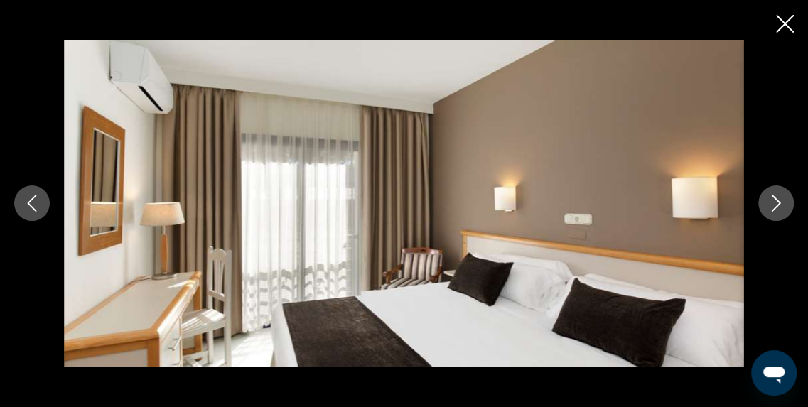
click at [774, 204] on icon "Image suivante" at bounding box center [776, 203] width 17 height 17
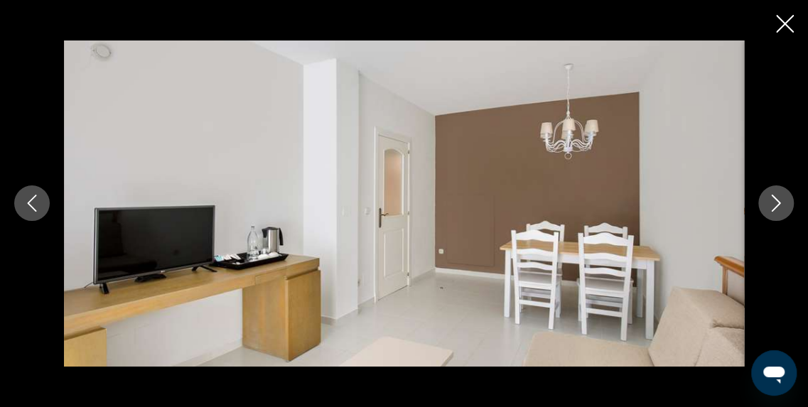
click at [774, 204] on icon "Image suivante" at bounding box center [776, 203] width 17 height 17
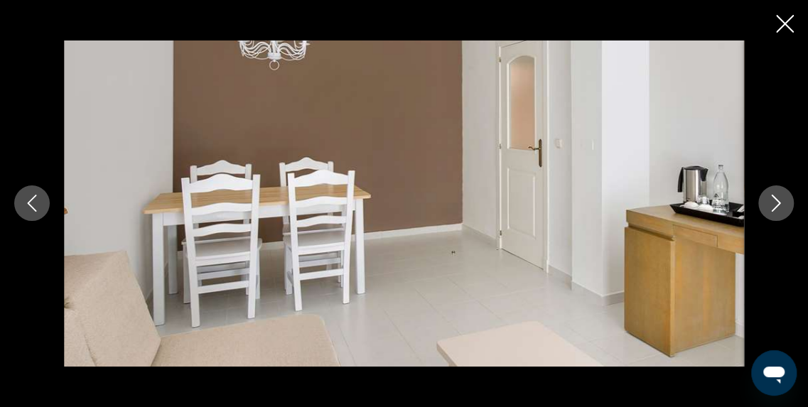
click at [774, 204] on icon "Image suivante" at bounding box center [776, 203] width 17 height 17
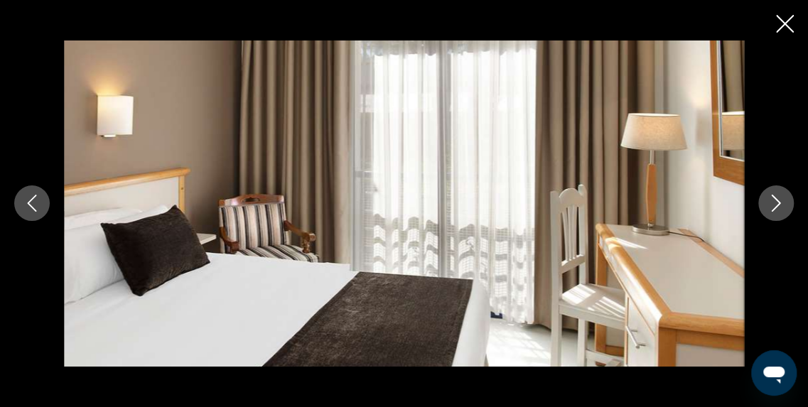
click at [774, 204] on icon "Image suivante" at bounding box center [776, 203] width 17 height 17
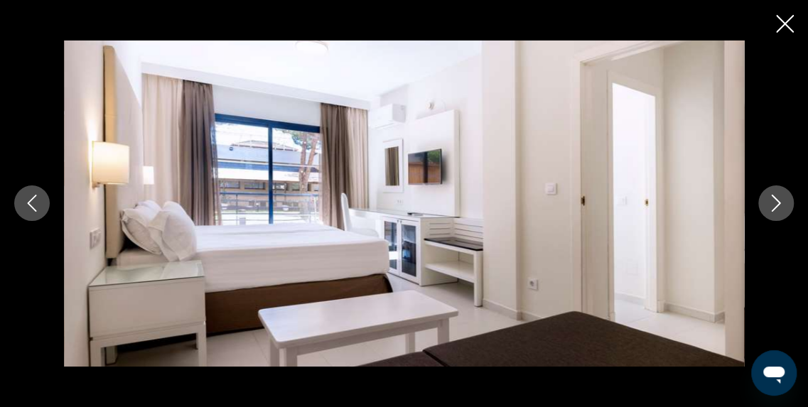
click at [774, 204] on icon "Image suivante" at bounding box center [776, 203] width 17 height 17
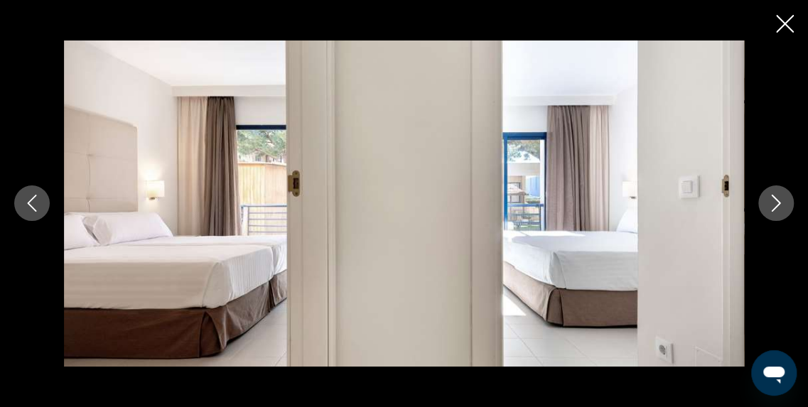
click at [774, 204] on icon "Image suivante" at bounding box center [776, 203] width 17 height 17
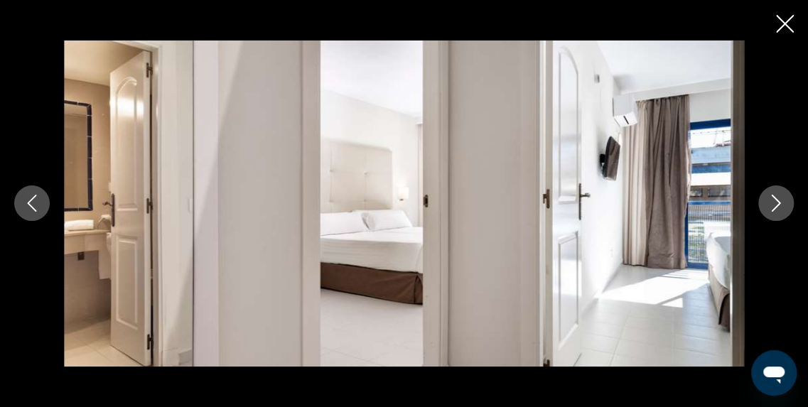
click at [774, 204] on icon "Image suivante" at bounding box center [776, 203] width 17 height 17
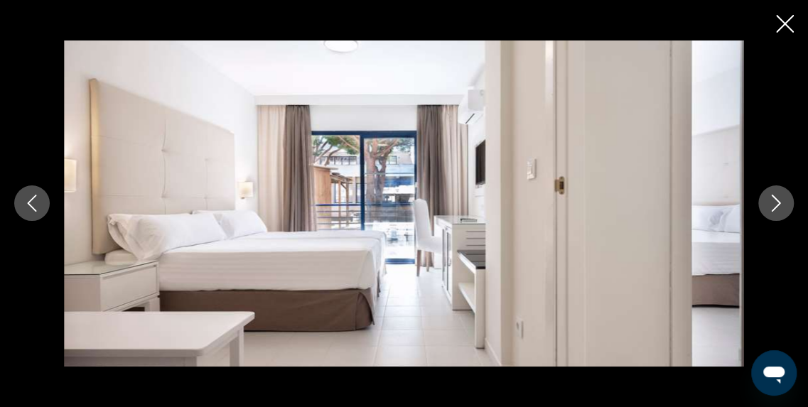
click at [774, 204] on icon "Image suivante" at bounding box center [776, 203] width 17 height 17
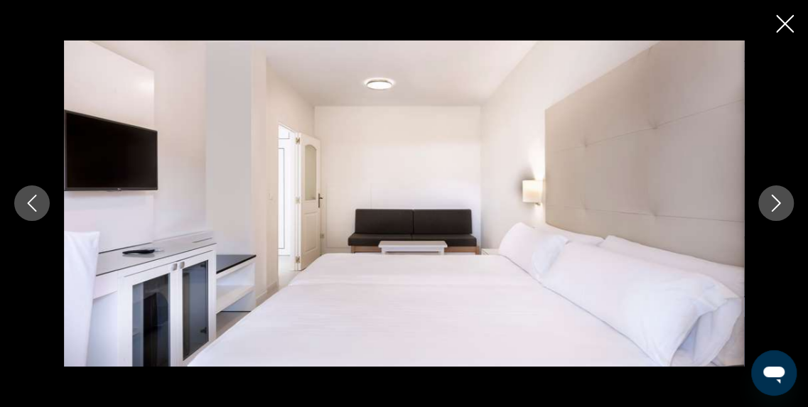
click at [774, 204] on icon "Image suivante" at bounding box center [776, 203] width 17 height 17
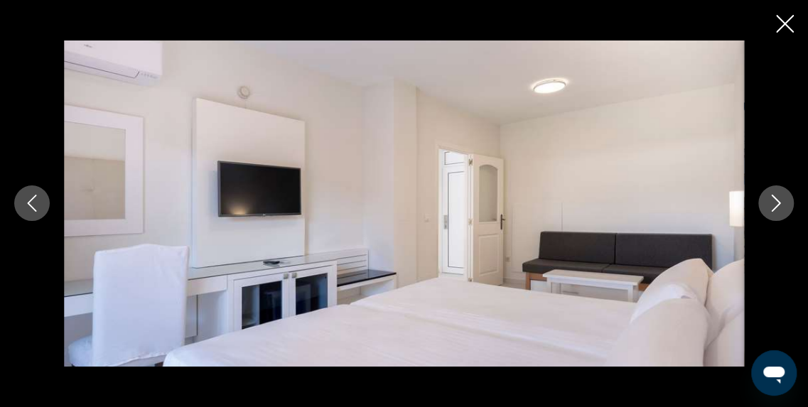
click at [774, 204] on icon "Image suivante" at bounding box center [776, 203] width 17 height 17
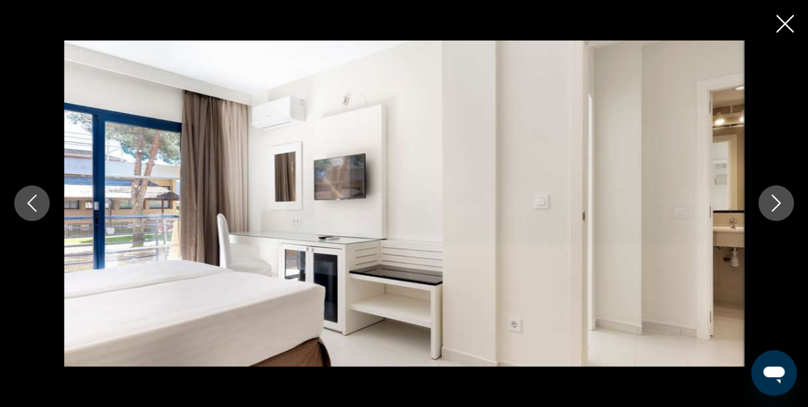
click at [774, 204] on icon "Image suivante" at bounding box center [776, 203] width 17 height 17
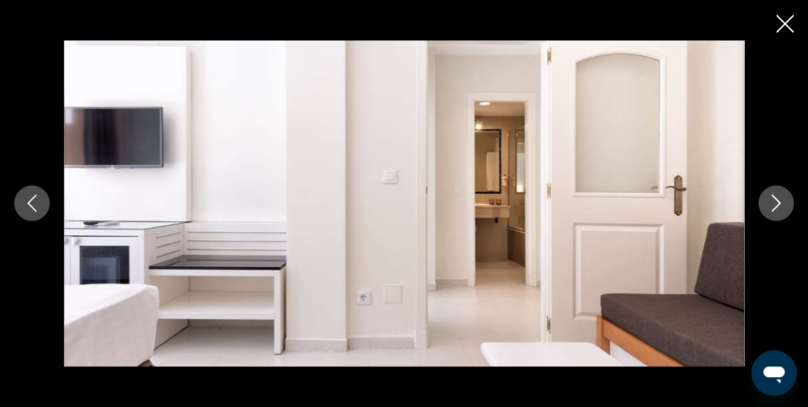
click at [774, 204] on icon "Image suivante" at bounding box center [776, 203] width 17 height 17
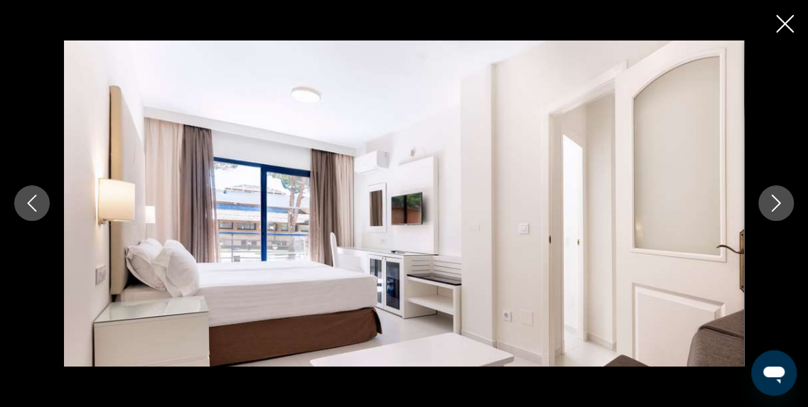
click at [774, 204] on icon "Image suivante" at bounding box center [776, 203] width 17 height 17
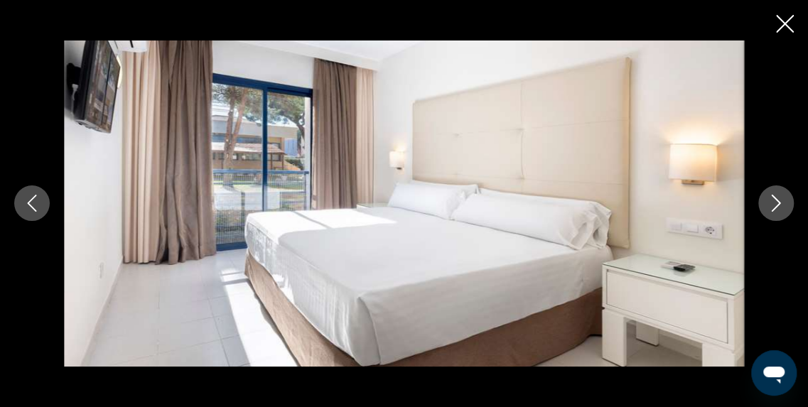
click at [774, 204] on icon "Image suivante" at bounding box center [776, 203] width 17 height 17
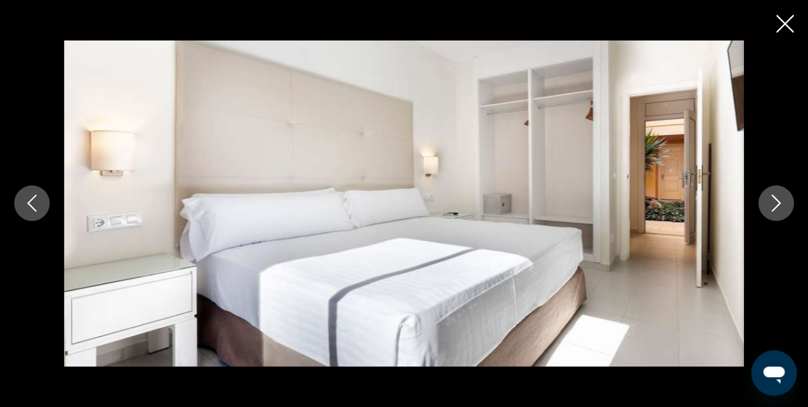
click at [774, 204] on icon "Image suivante" at bounding box center [776, 203] width 17 height 17
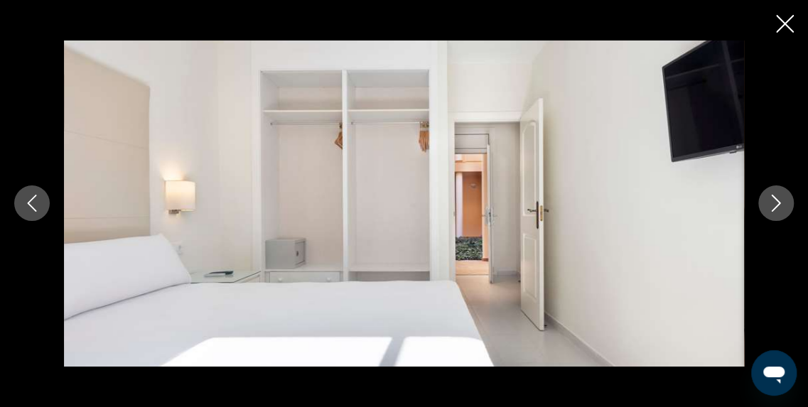
click at [774, 204] on icon "Image suivante" at bounding box center [776, 203] width 17 height 17
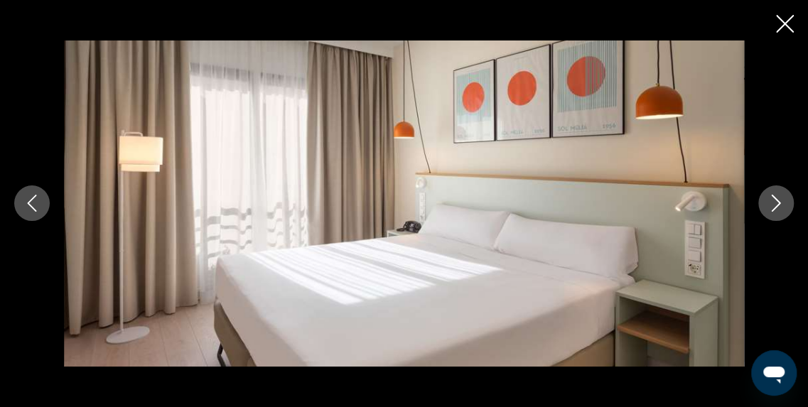
click at [774, 204] on icon "Image suivante" at bounding box center [776, 203] width 17 height 17
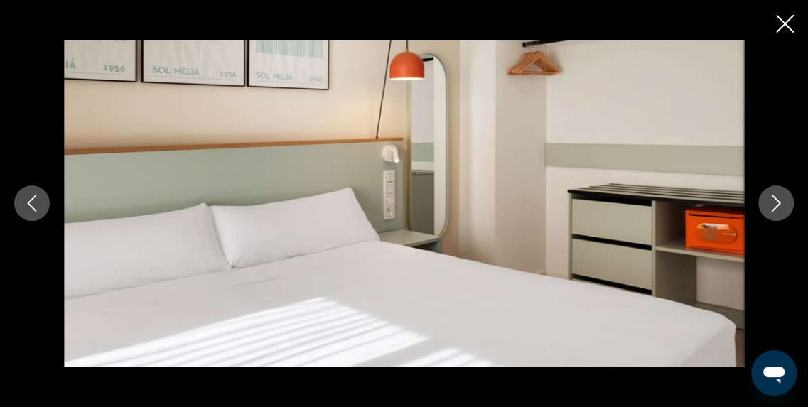
click at [774, 204] on icon "Image suivante" at bounding box center [776, 203] width 17 height 17
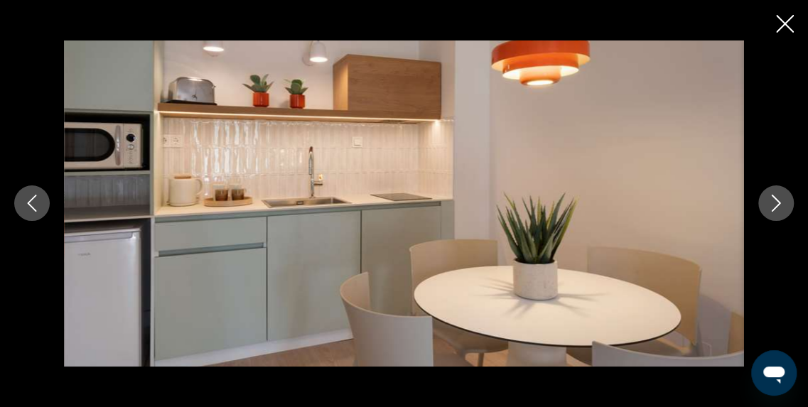
click at [774, 204] on icon "Image suivante" at bounding box center [776, 203] width 17 height 17
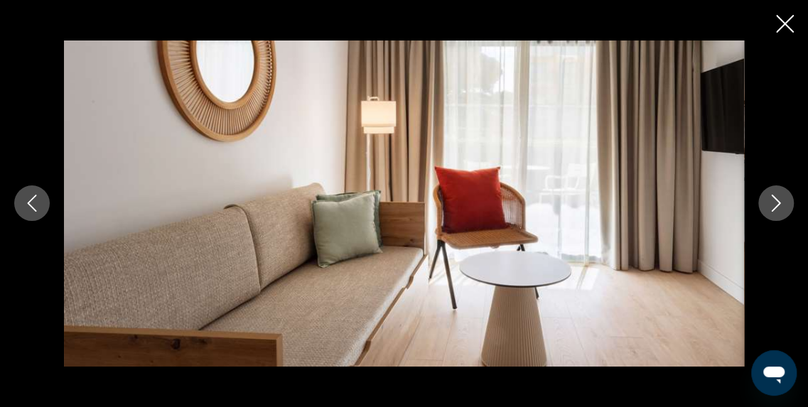
click at [774, 204] on icon "Image suivante" at bounding box center [776, 203] width 17 height 17
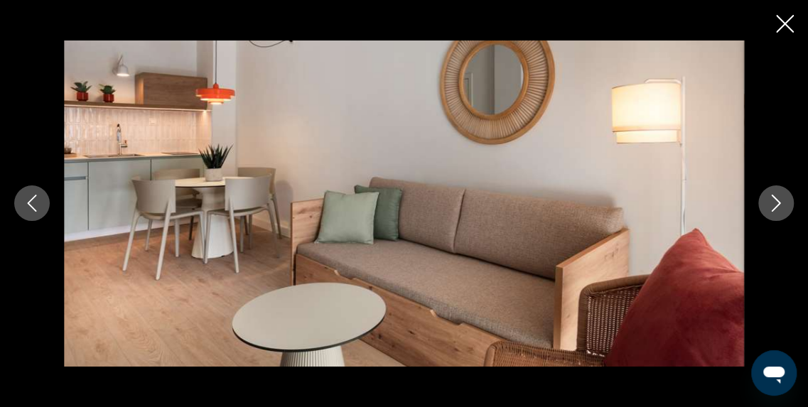
click at [774, 204] on icon "Image suivante" at bounding box center [776, 203] width 17 height 17
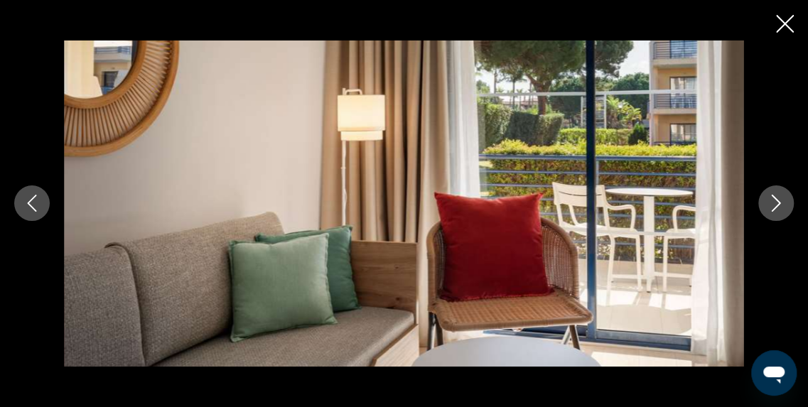
click at [774, 204] on icon "Image suivante" at bounding box center [776, 203] width 17 height 17
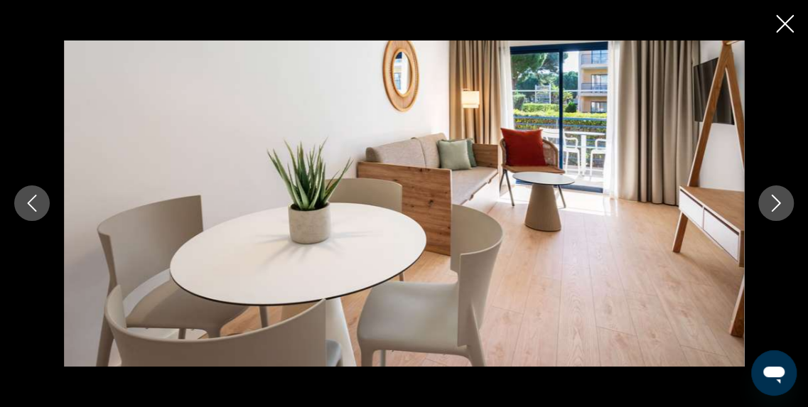
click at [774, 204] on icon "Image suivante" at bounding box center [776, 203] width 17 height 17
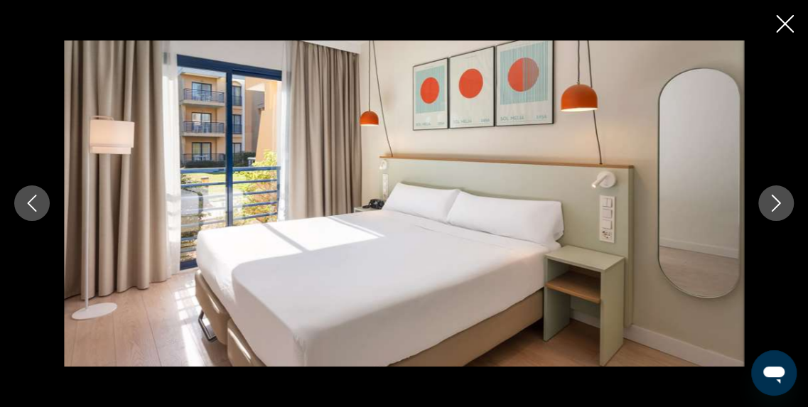
click at [774, 204] on icon "Image suivante" at bounding box center [776, 203] width 17 height 17
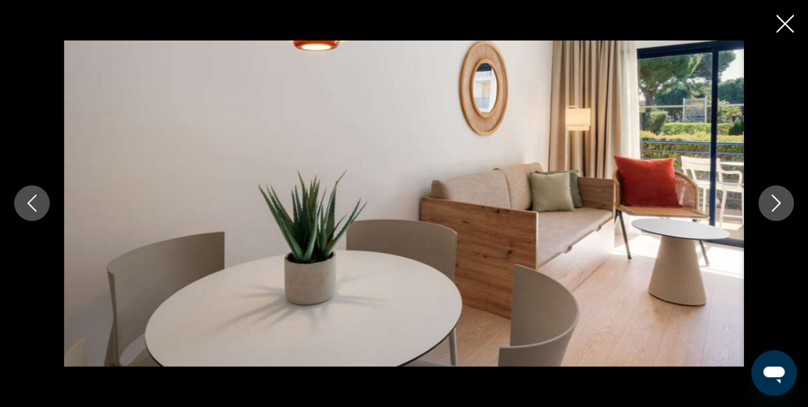
click at [774, 204] on icon "Image suivante" at bounding box center [776, 203] width 17 height 17
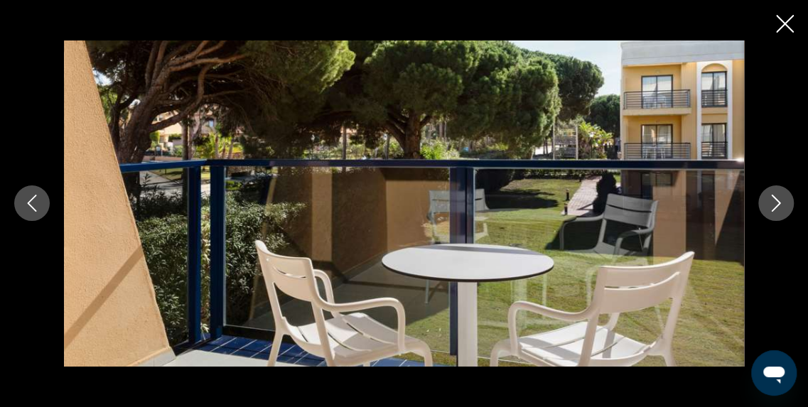
click at [774, 204] on icon "Image suivante" at bounding box center [776, 203] width 17 height 17
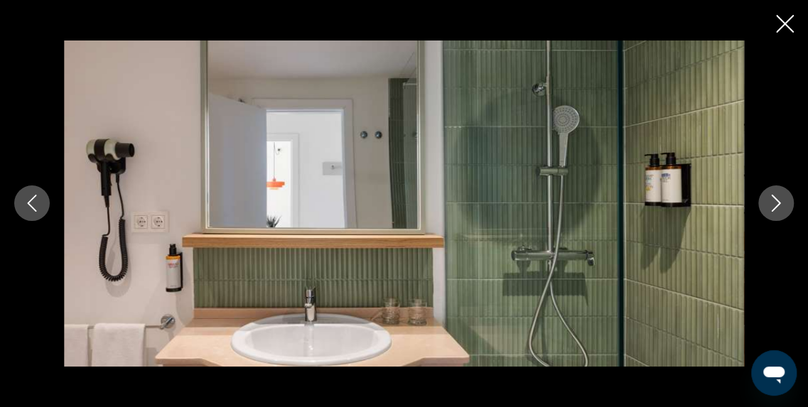
click at [774, 204] on icon "Image suivante" at bounding box center [776, 203] width 17 height 17
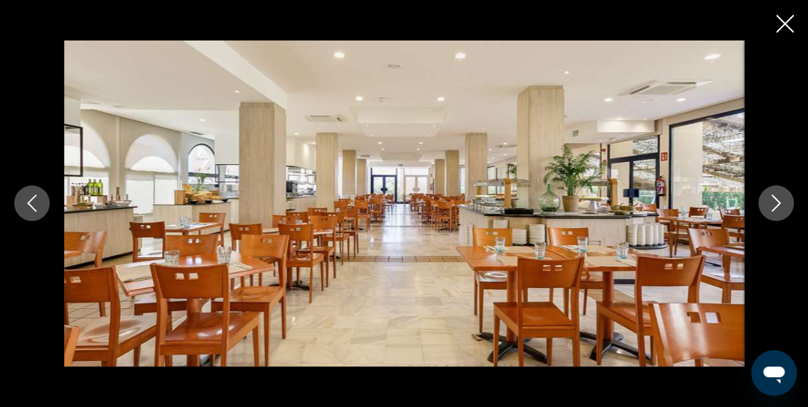
click at [774, 204] on icon "Image suivante" at bounding box center [776, 203] width 17 height 17
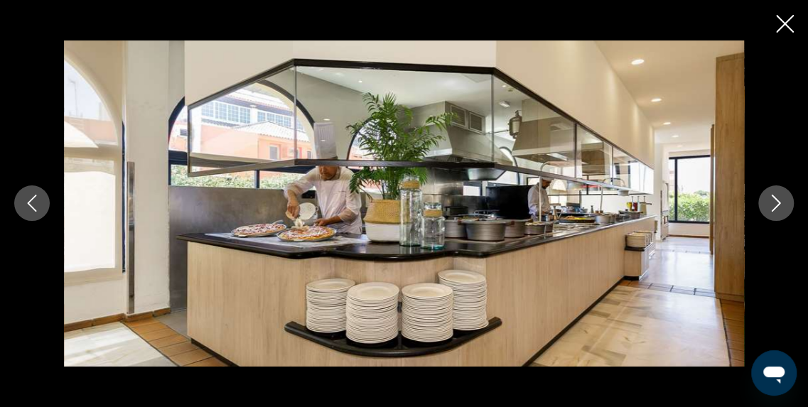
click at [774, 194] on button "Image suivante" at bounding box center [776, 204] width 36 height 36
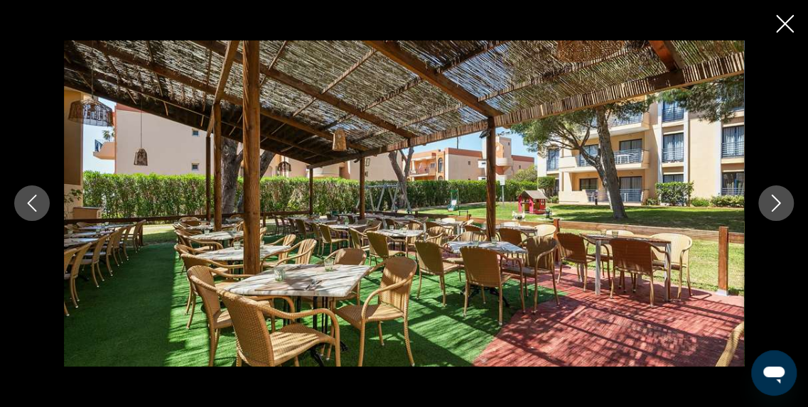
click at [776, 28] on icon "Fermer le diaporama" at bounding box center [785, 24] width 18 height 18
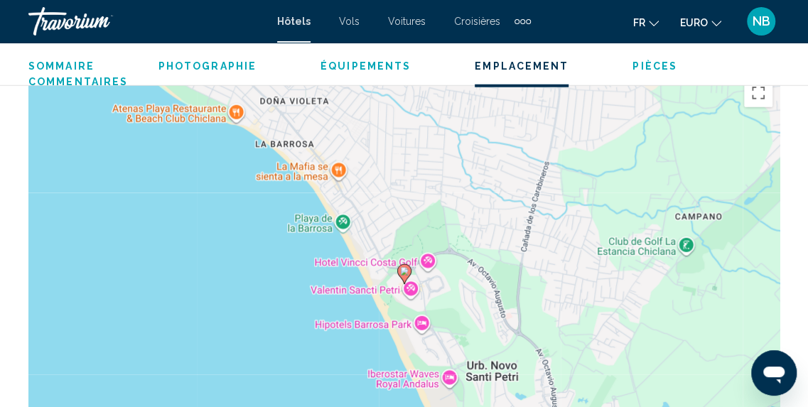
scroll to position [1650, 0]
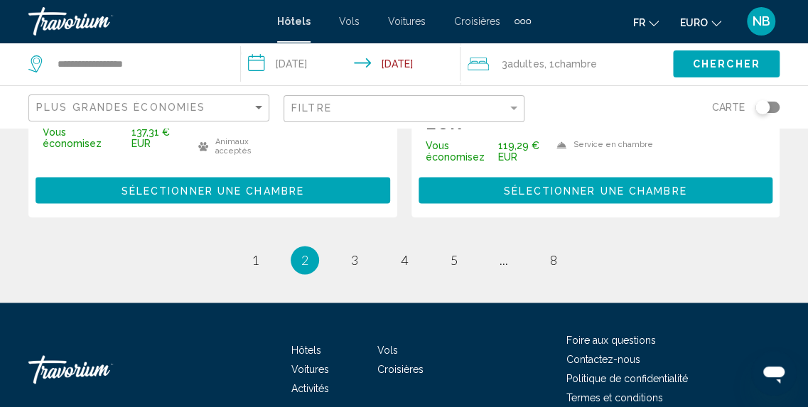
scroll to position [3147, 0]
click at [355, 252] on span "3" at bounding box center [354, 260] width 7 height 16
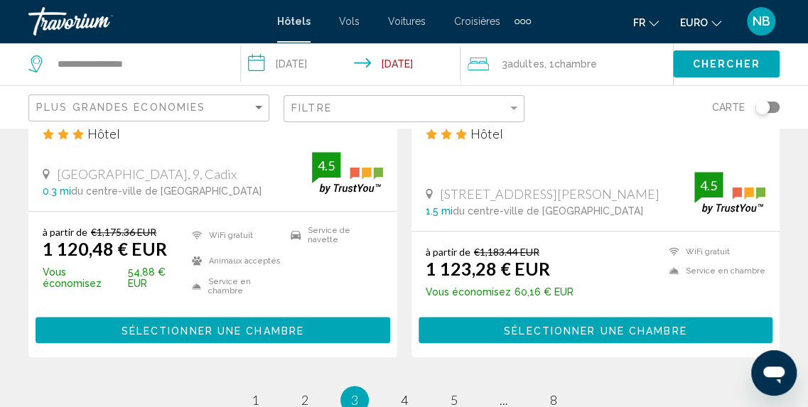
scroll to position [3017, 0]
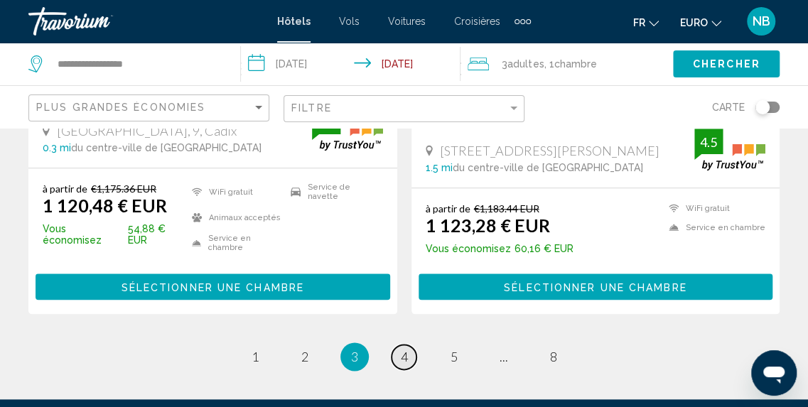
click at [407, 349] on span "4" at bounding box center [404, 357] width 7 height 16
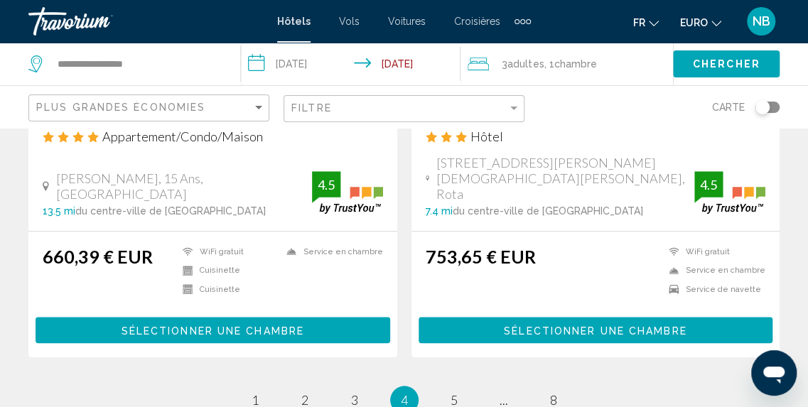
scroll to position [2950, 0]
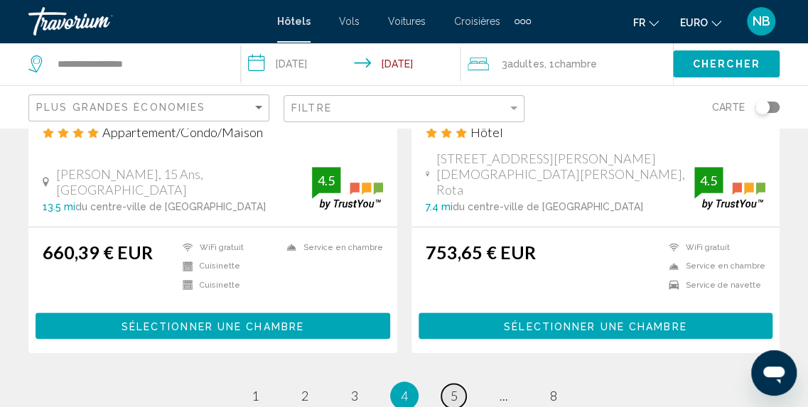
click at [449, 384] on link "page 5" at bounding box center [453, 396] width 25 height 25
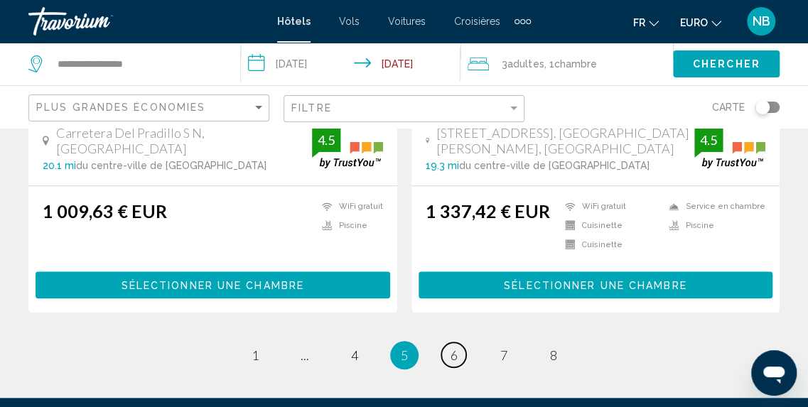
scroll to position [2923, 0]
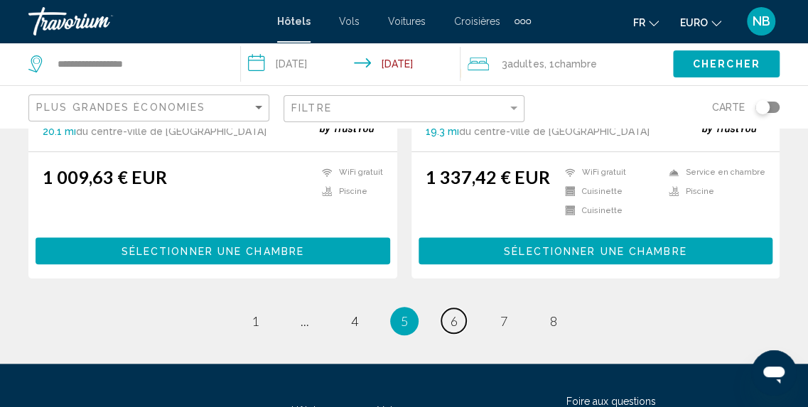
drag, startPoint x: 818, startPoint y: 46, endPoint x: 36, endPoint y: 19, distance: 782.3
click at [451, 313] on span "6" at bounding box center [454, 321] width 7 height 16
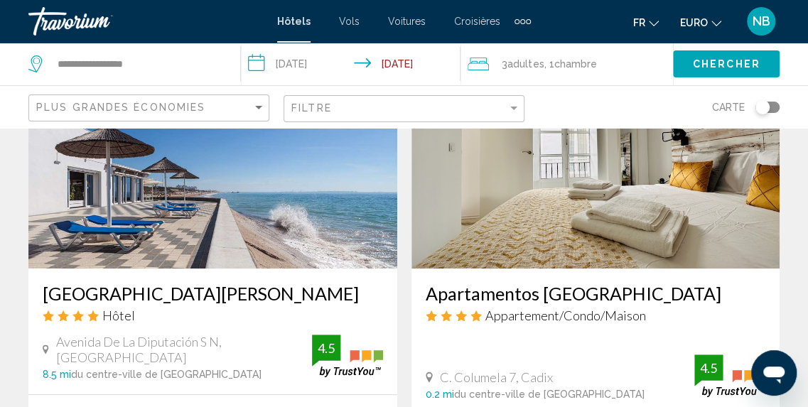
scroll to position [2677, 0]
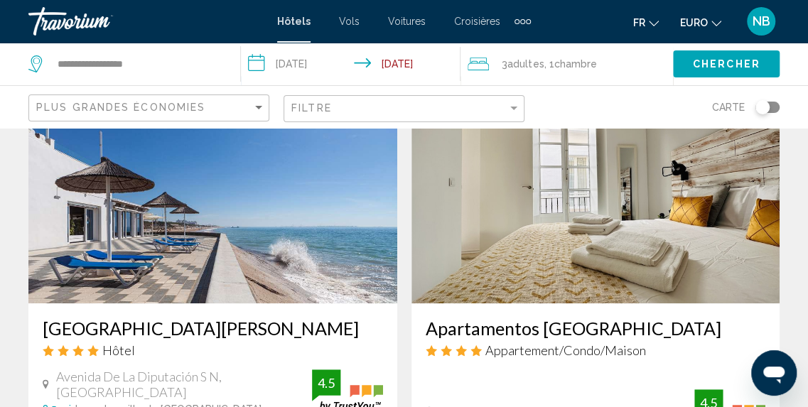
click at [287, 230] on img "Contenu principal" at bounding box center [212, 189] width 369 height 227
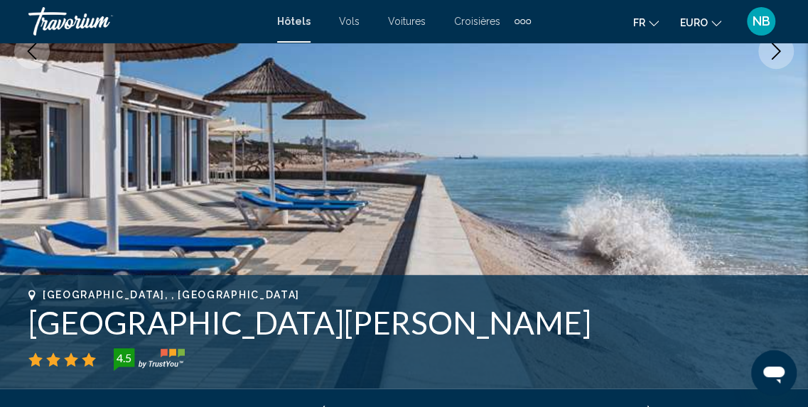
scroll to position [323, 0]
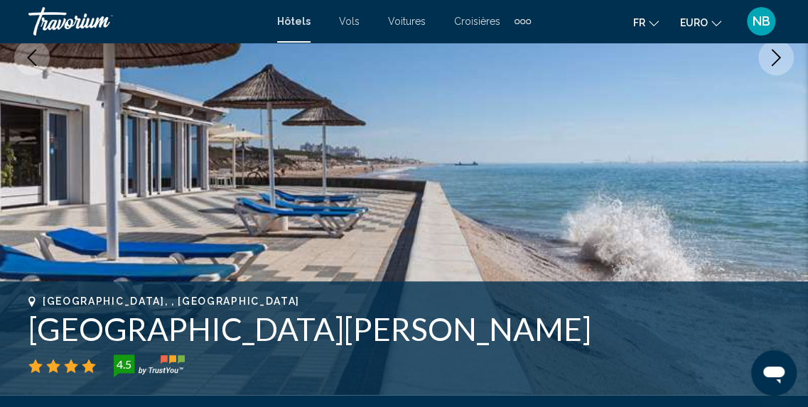
click at [776, 56] on icon "Image suivante" at bounding box center [776, 57] width 17 height 17
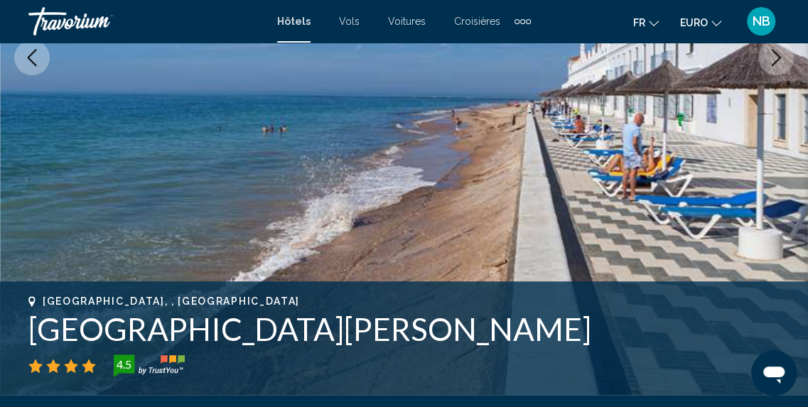
click at [776, 56] on icon "Image suivante" at bounding box center [776, 57] width 17 height 17
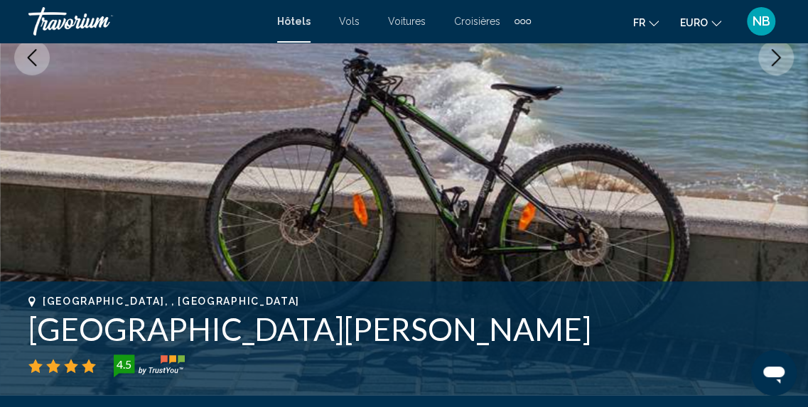
click at [776, 56] on icon "Image suivante" at bounding box center [776, 57] width 17 height 17
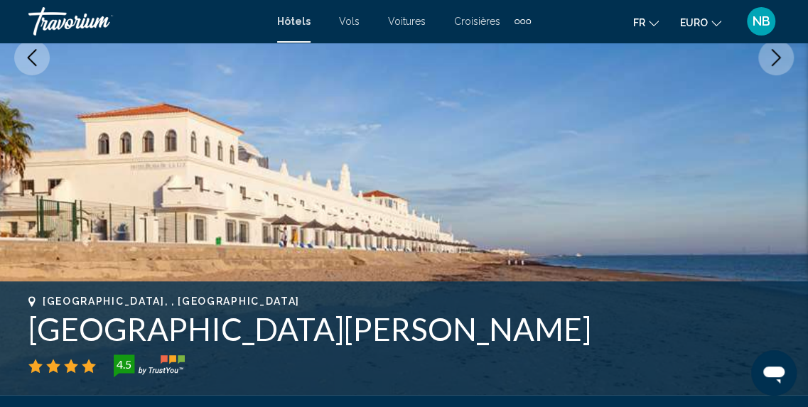
click at [776, 56] on icon "Image suivante" at bounding box center [776, 57] width 17 height 17
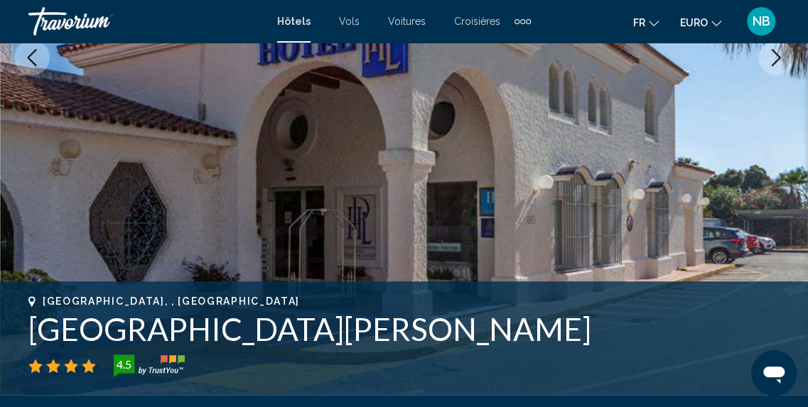
click at [776, 56] on icon "Image suivante" at bounding box center [776, 57] width 17 height 17
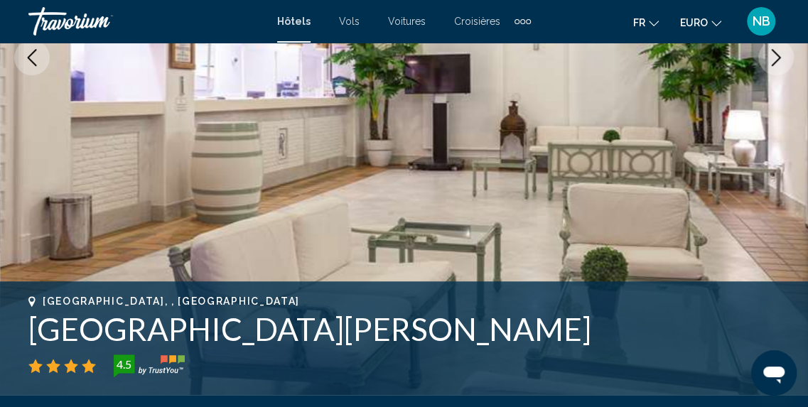
click at [776, 56] on icon "Image suivante" at bounding box center [776, 57] width 17 height 17
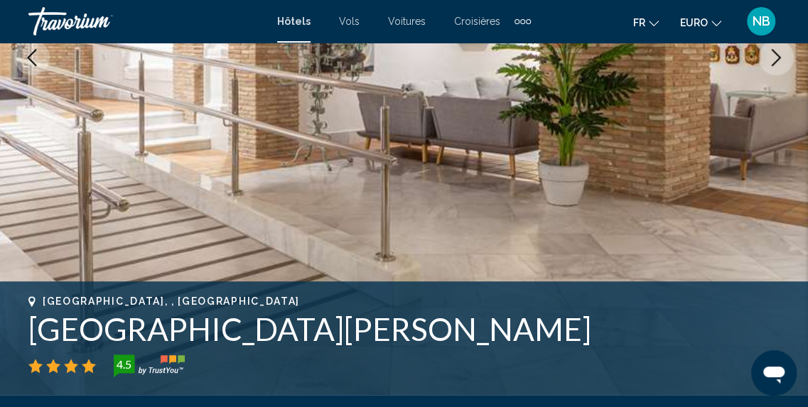
click at [776, 56] on icon "Image suivante" at bounding box center [776, 57] width 17 height 17
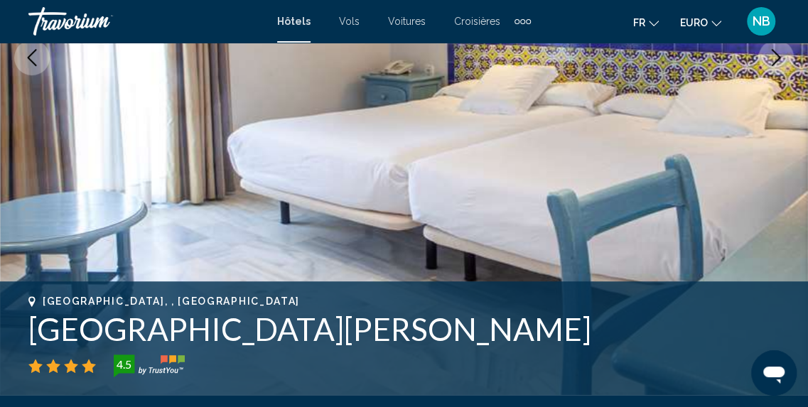
click at [776, 56] on icon "Image suivante" at bounding box center [776, 57] width 17 height 17
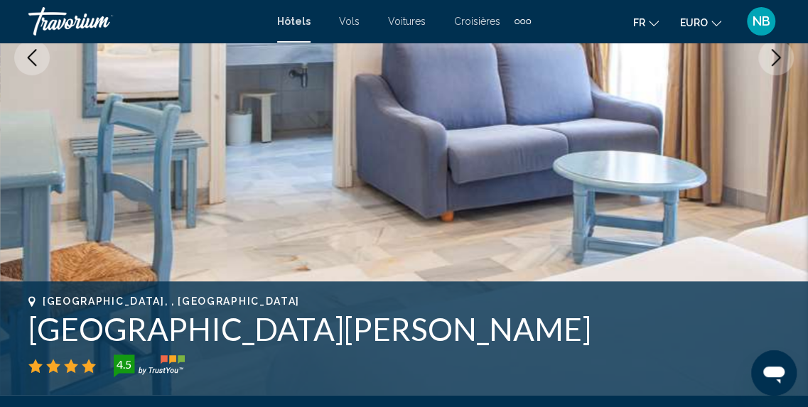
click at [776, 56] on icon "Image suivante" at bounding box center [776, 57] width 17 height 17
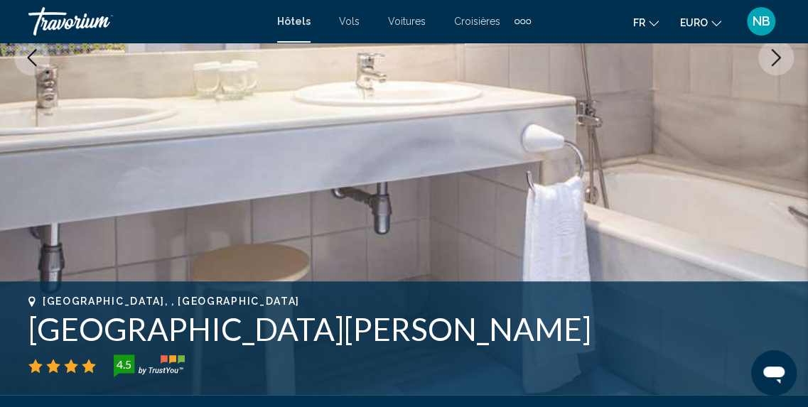
click at [776, 56] on icon "Image suivante" at bounding box center [776, 57] width 17 height 17
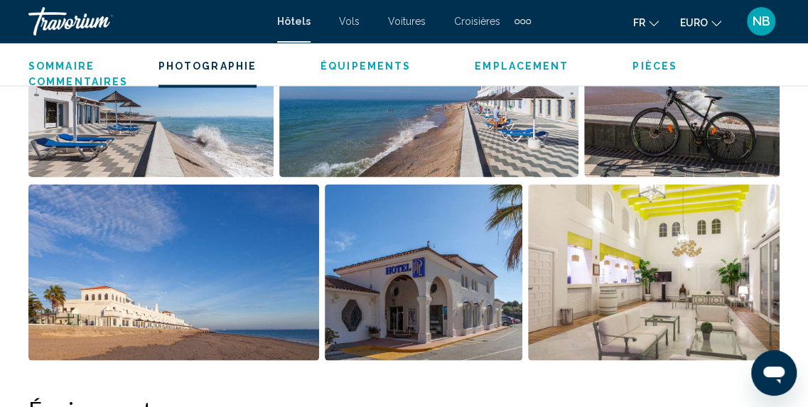
scroll to position [1153, 0]
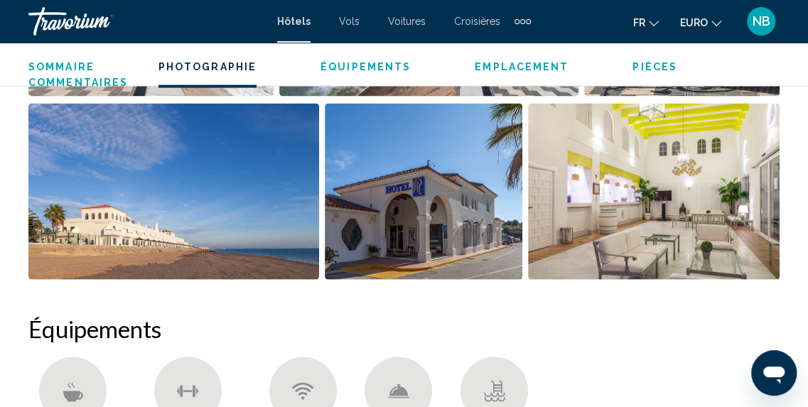
click at [710, 177] on img "Ouvrir le curseur d’image en plein écran" at bounding box center [654, 191] width 252 height 176
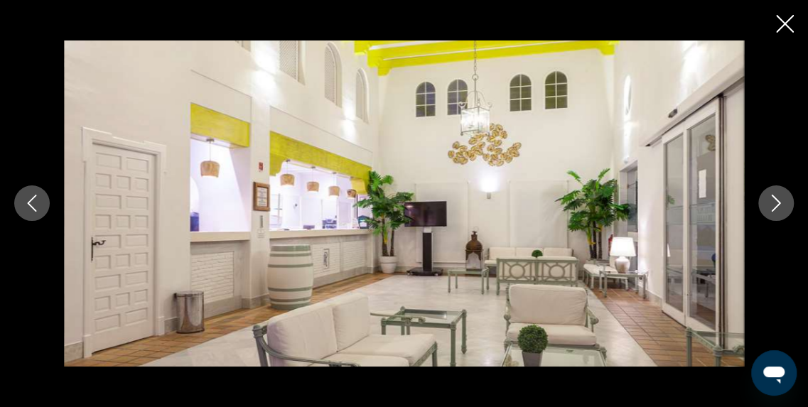
click at [778, 200] on icon "Image suivante" at bounding box center [776, 203] width 17 height 17
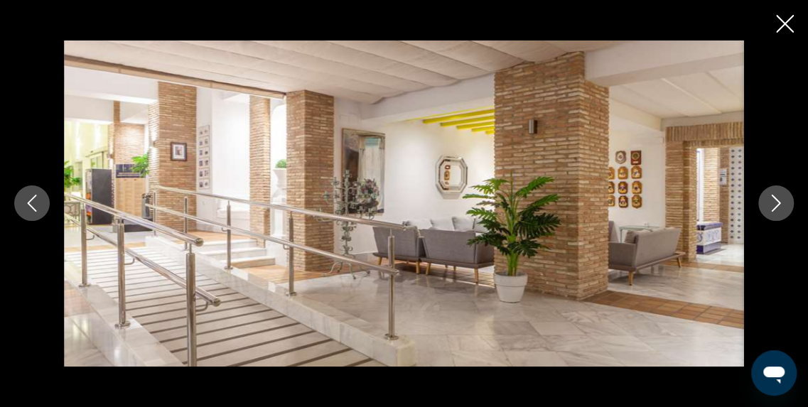
click at [778, 200] on icon "Image suivante" at bounding box center [776, 203] width 17 height 17
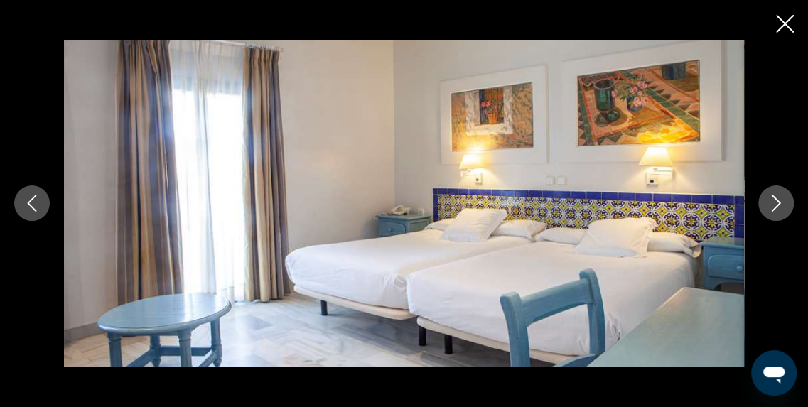
click at [778, 200] on icon "Image suivante" at bounding box center [776, 203] width 17 height 17
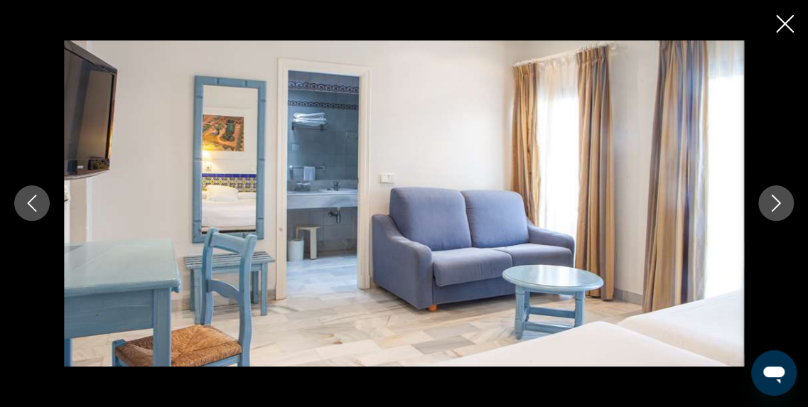
click at [778, 200] on icon "Image suivante" at bounding box center [776, 203] width 17 height 17
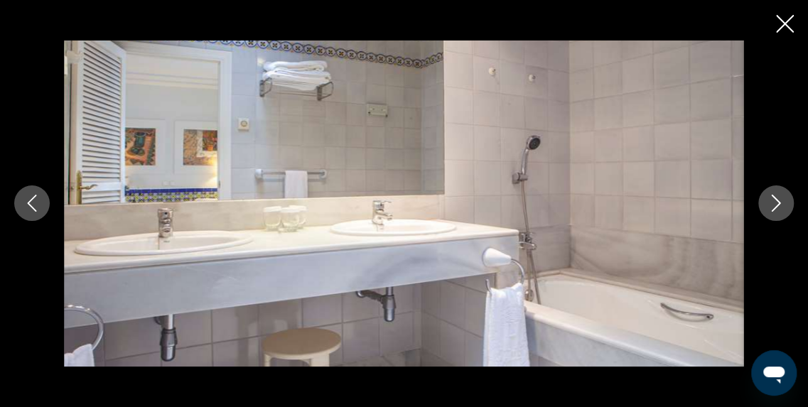
click at [778, 200] on icon "Image suivante" at bounding box center [776, 203] width 17 height 17
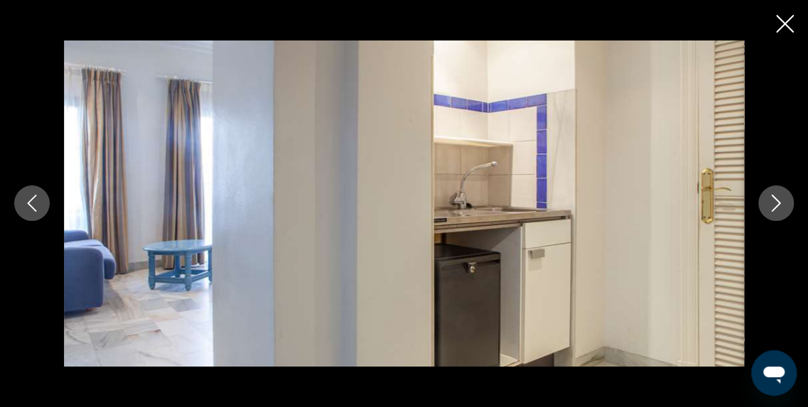
click at [778, 200] on icon "Image suivante" at bounding box center [776, 203] width 17 height 17
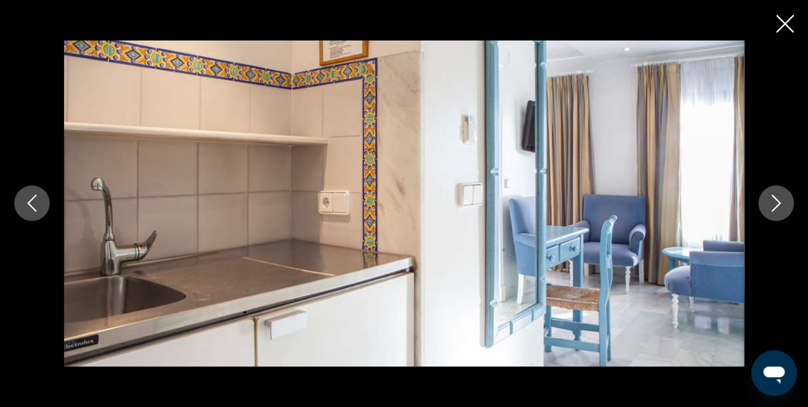
click at [778, 200] on icon "Image suivante" at bounding box center [776, 203] width 17 height 17
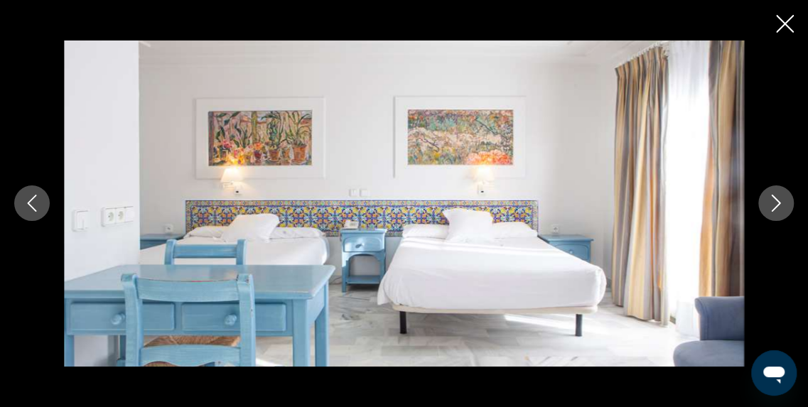
click at [778, 200] on icon "Image suivante" at bounding box center [776, 203] width 17 height 17
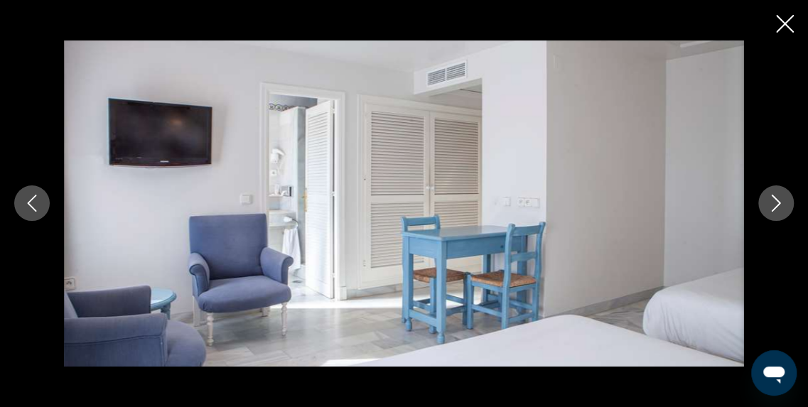
click at [778, 200] on icon "Image suivante" at bounding box center [776, 203] width 17 height 17
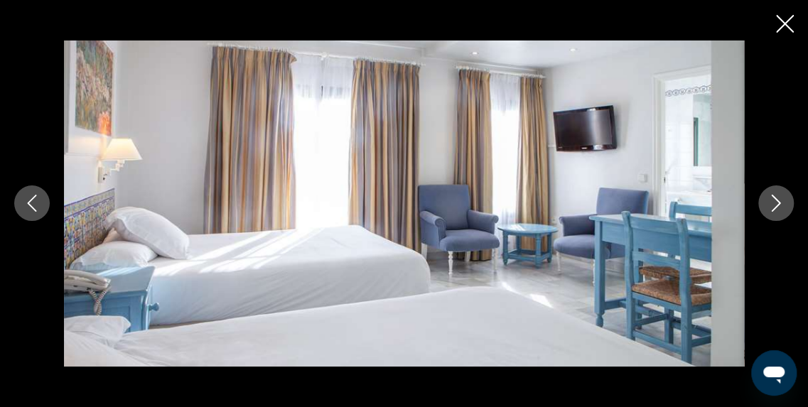
click at [778, 200] on icon "Image suivante" at bounding box center [776, 203] width 17 height 17
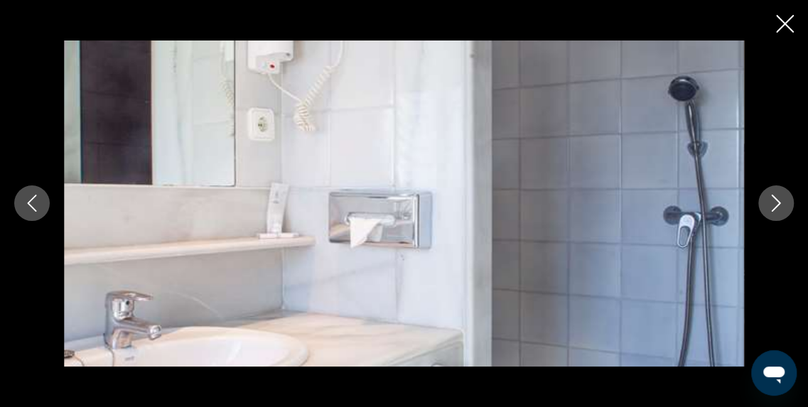
click at [778, 200] on icon "Image suivante" at bounding box center [776, 203] width 17 height 17
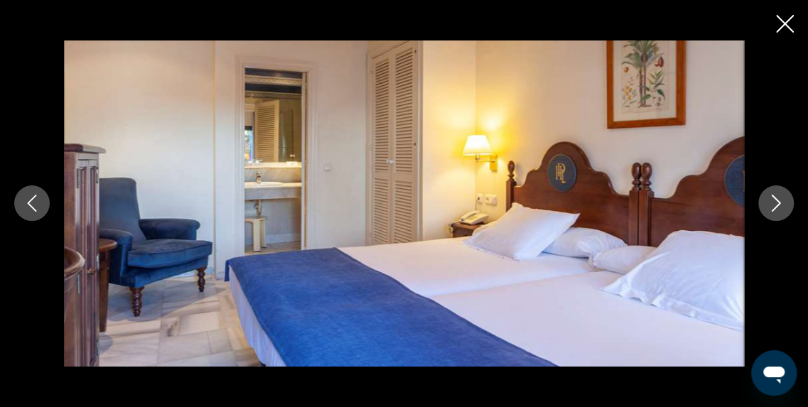
click at [778, 200] on icon "Image suivante" at bounding box center [776, 203] width 17 height 17
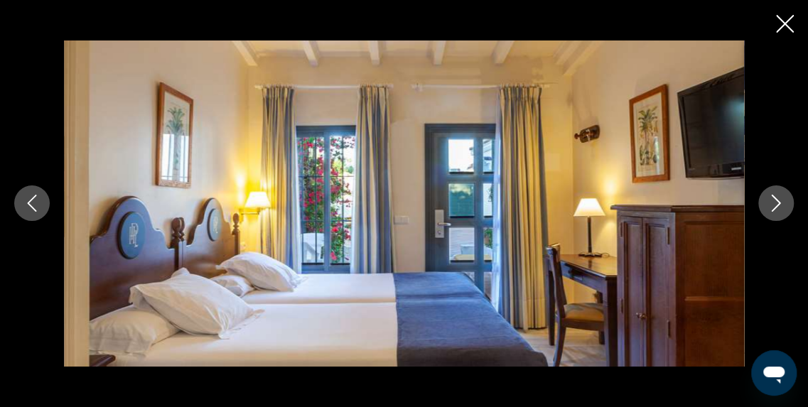
click at [778, 200] on icon "Image suivante" at bounding box center [776, 203] width 17 height 17
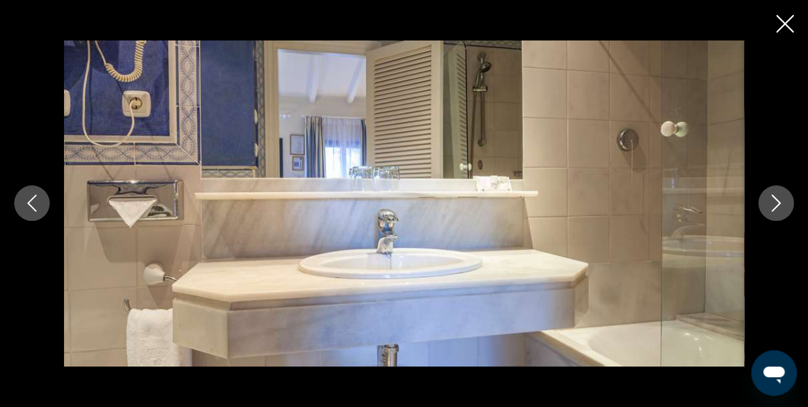
click at [778, 200] on icon "Image suivante" at bounding box center [776, 203] width 17 height 17
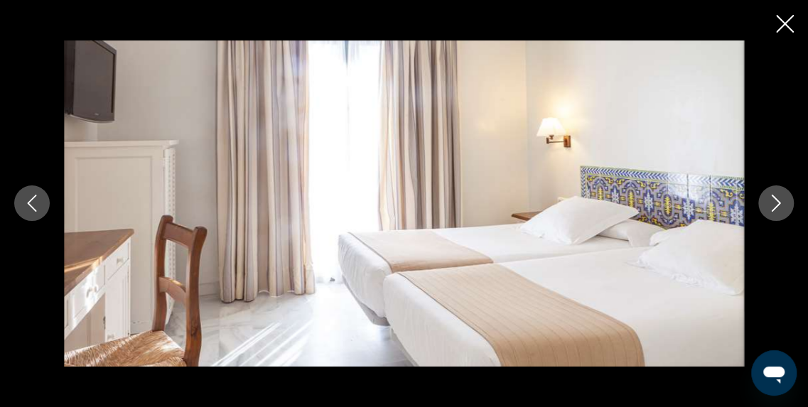
click at [778, 200] on icon "Image suivante" at bounding box center [776, 203] width 17 height 17
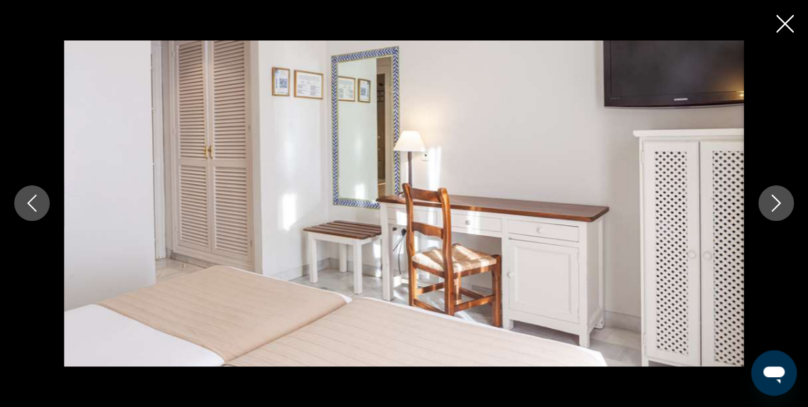
click at [778, 200] on icon "Image suivante" at bounding box center [776, 203] width 17 height 17
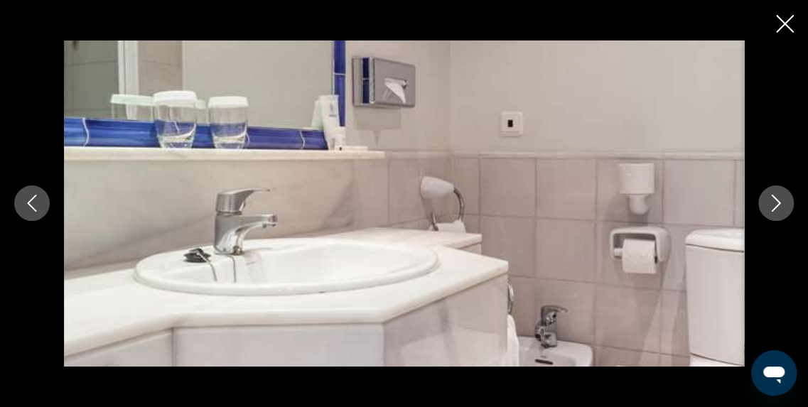
click at [778, 200] on icon "Image suivante" at bounding box center [776, 203] width 17 height 17
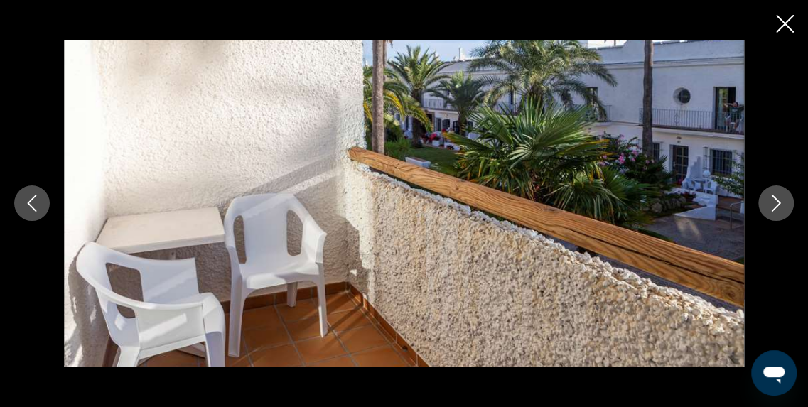
click at [778, 200] on icon "Image suivante" at bounding box center [776, 203] width 17 height 17
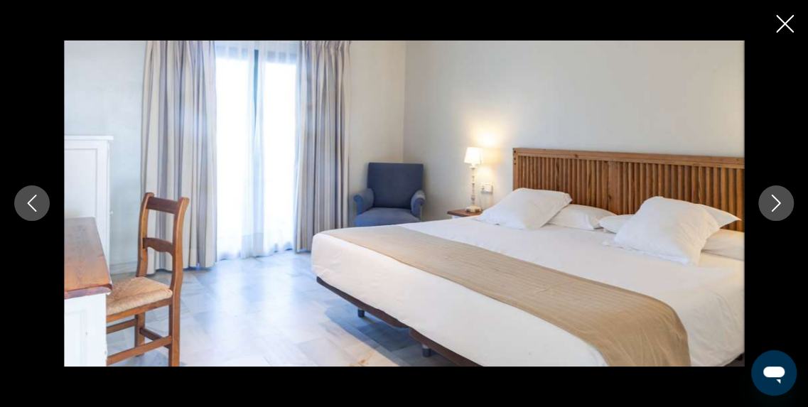
click at [778, 200] on icon "Image suivante" at bounding box center [776, 203] width 17 height 17
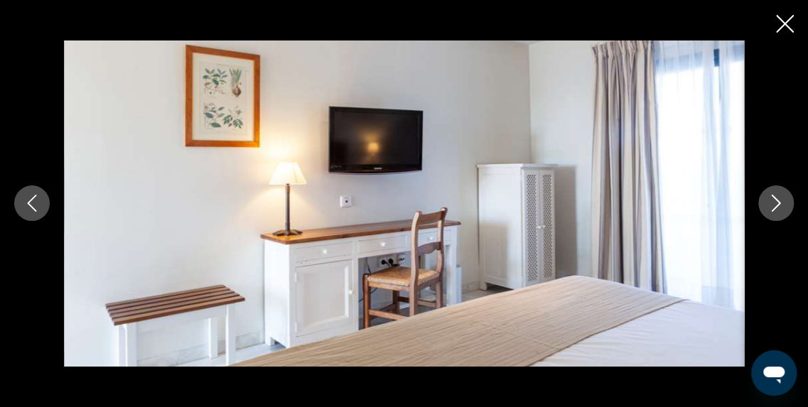
click at [778, 200] on icon "Image suivante" at bounding box center [776, 203] width 17 height 17
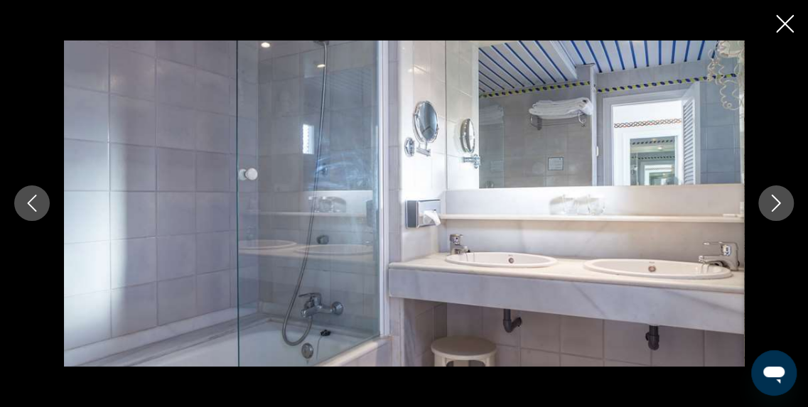
click at [778, 200] on icon "Image suivante" at bounding box center [776, 203] width 17 height 17
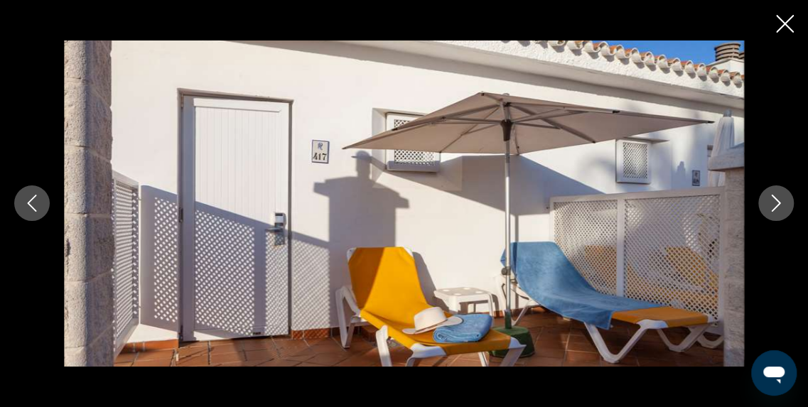
click at [778, 200] on icon "Image suivante" at bounding box center [776, 203] width 17 height 17
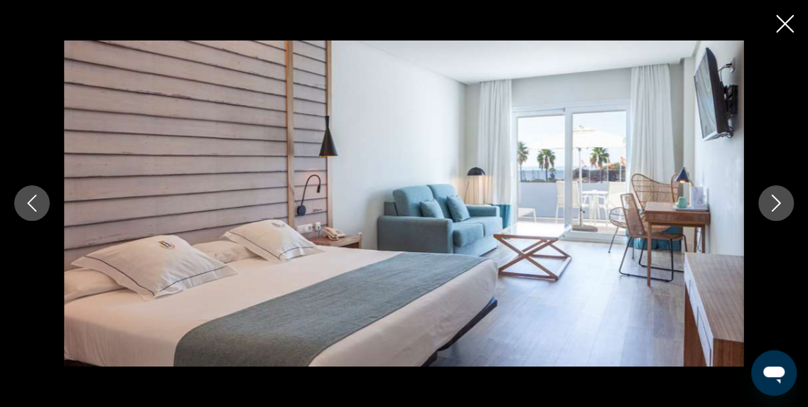
click at [26, 204] on icon "Image précédente" at bounding box center [31, 203] width 17 height 17
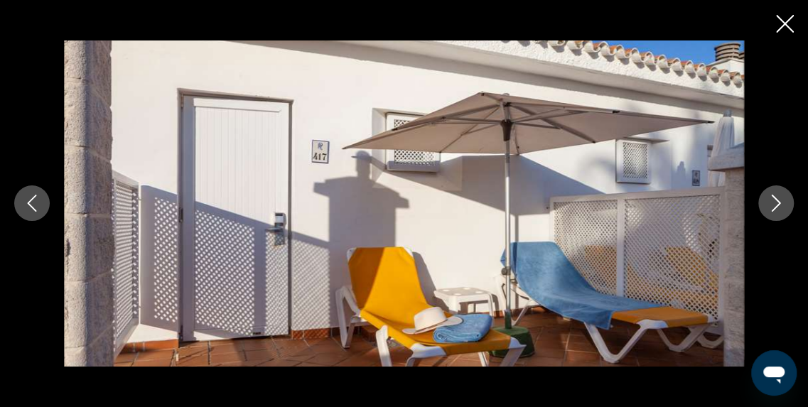
click at [780, 202] on icon "Image suivante" at bounding box center [776, 203] width 17 height 17
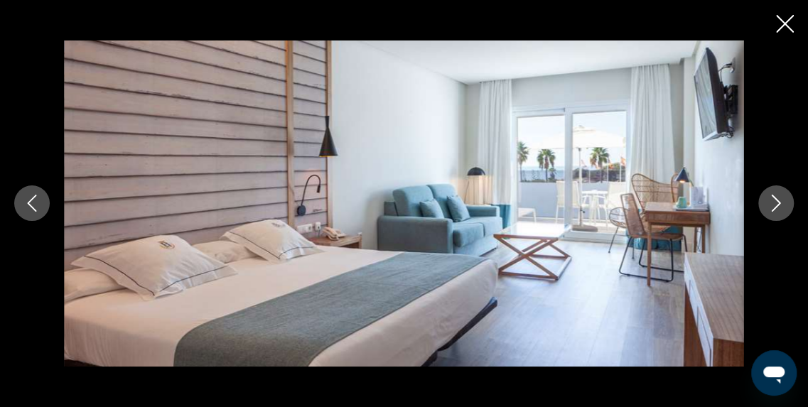
click at [780, 202] on icon "Image suivante" at bounding box center [776, 203] width 17 height 17
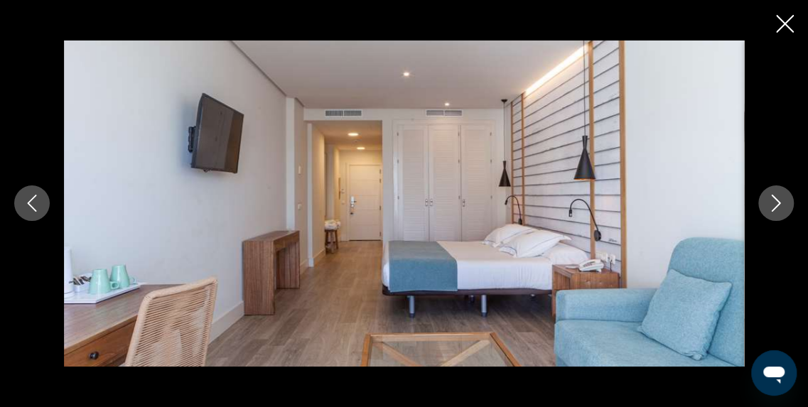
click at [780, 202] on icon "Image suivante" at bounding box center [776, 203] width 17 height 17
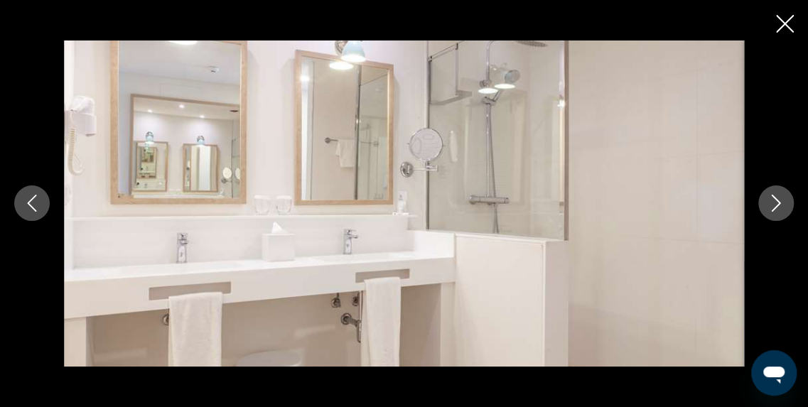
click at [780, 202] on icon "Image suivante" at bounding box center [776, 203] width 17 height 17
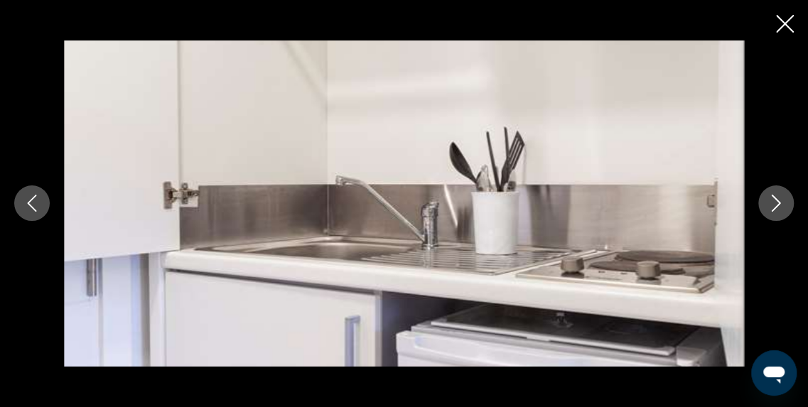
click at [780, 202] on icon "Image suivante" at bounding box center [776, 203] width 17 height 17
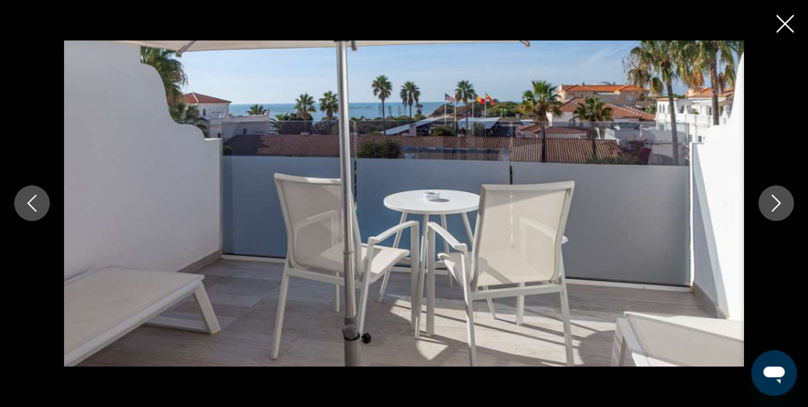
click at [780, 202] on icon "Image suivante" at bounding box center [776, 203] width 17 height 17
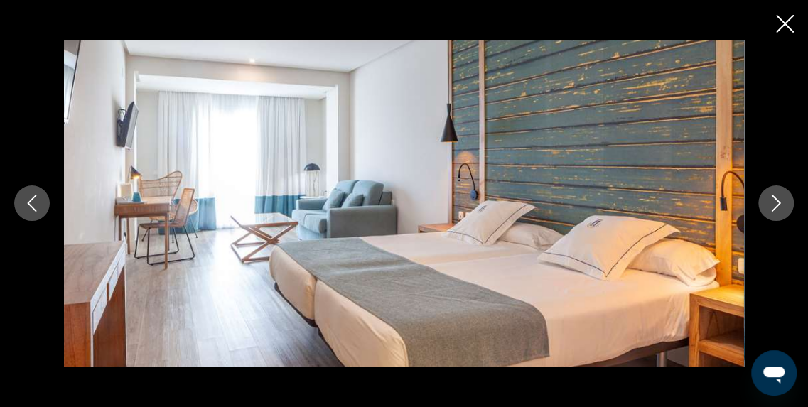
click at [780, 202] on icon "Image suivante" at bounding box center [776, 203] width 17 height 17
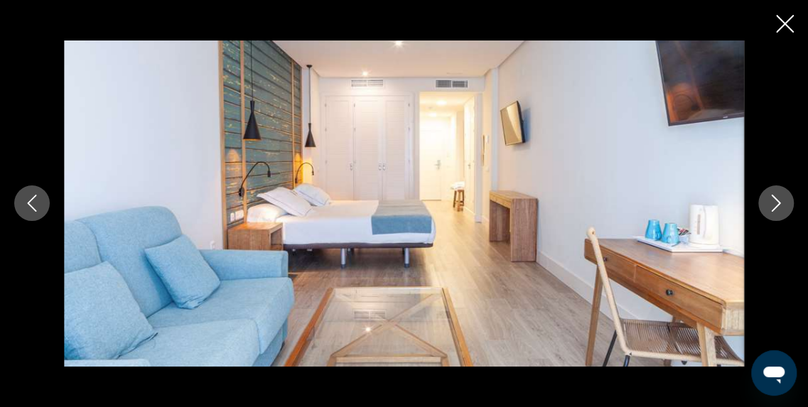
click at [780, 202] on icon "Image suivante" at bounding box center [776, 203] width 17 height 17
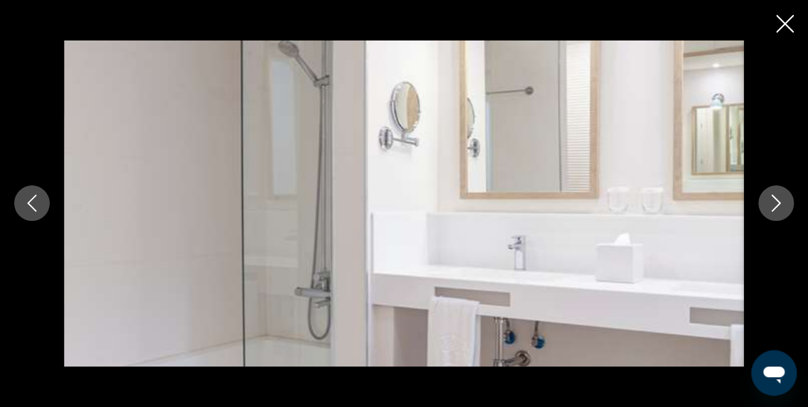
click at [780, 202] on icon "Image suivante" at bounding box center [776, 203] width 17 height 17
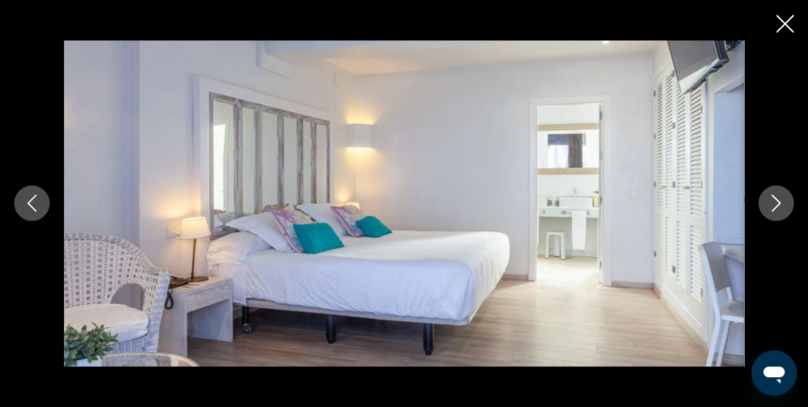
click at [780, 202] on icon "Image suivante" at bounding box center [776, 203] width 17 height 17
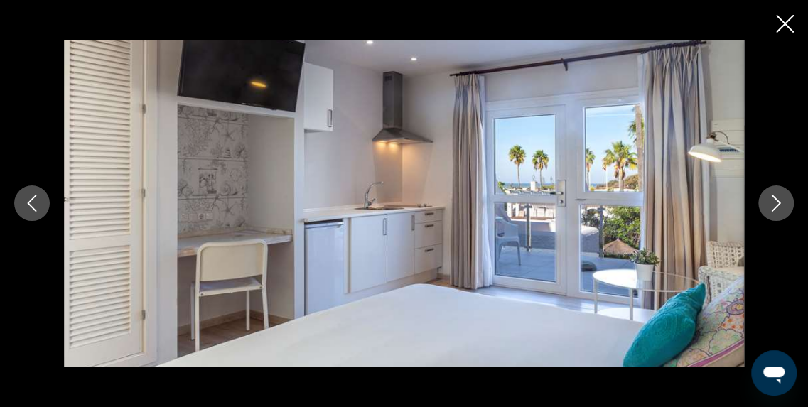
click at [780, 202] on icon "Image suivante" at bounding box center [776, 203] width 17 height 17
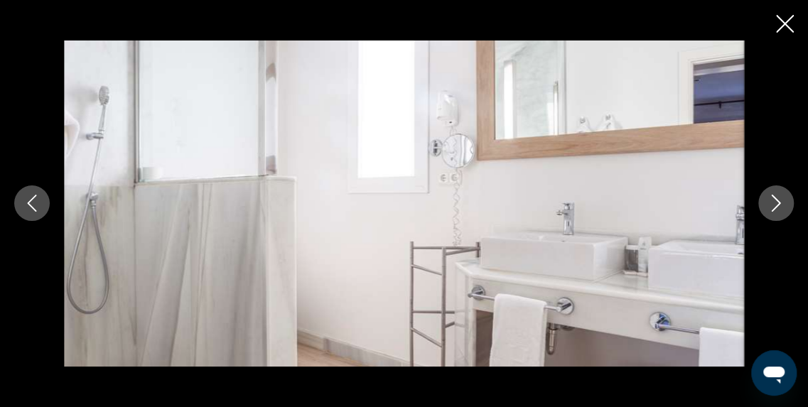
click at [780, 202] on icon "Image suivante" at bounding box center [776, 203] width 17 height 17
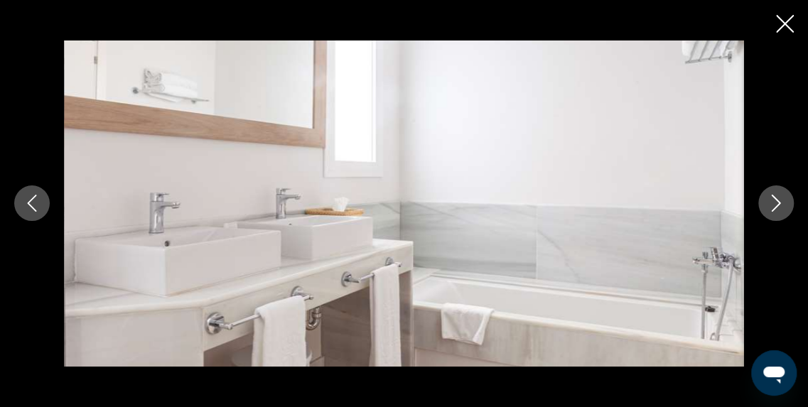
click at [780, 202] on icon "Image suivante" at bounding box center [776, 203] width 17 height 17
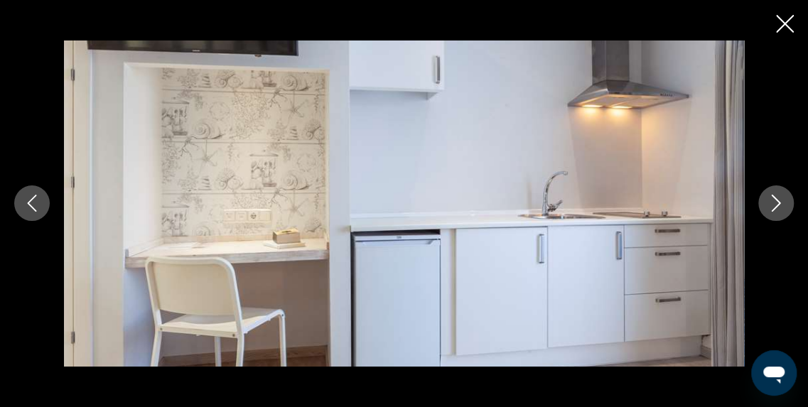
click at [780, 202] on icon "Image suivante" at bounding box center [776, 203] width 17 height 17
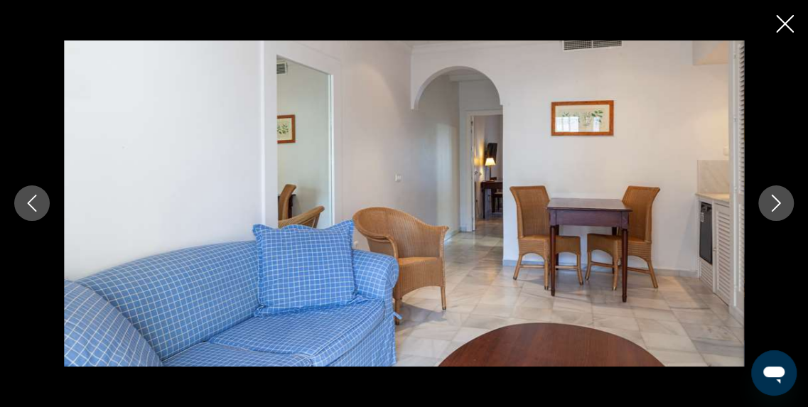
click at [780, 202] on icon "Image suivante" at bounding box center [776, 203] width 17 height 17
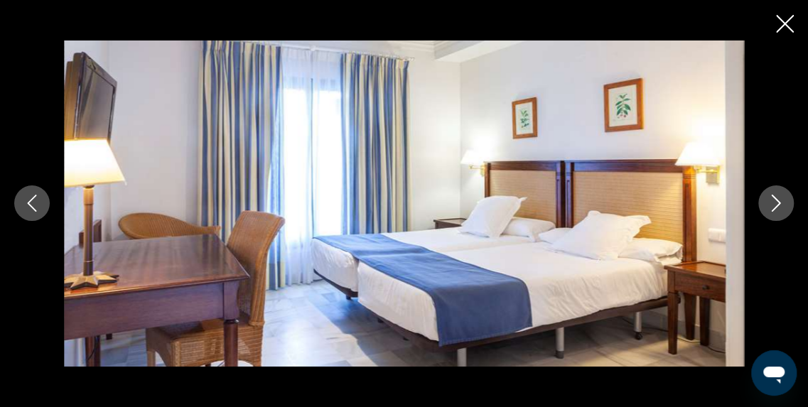
click at [780, 202] on icon "Image suivante" at bounding box center [776, 203] width 17 height 17
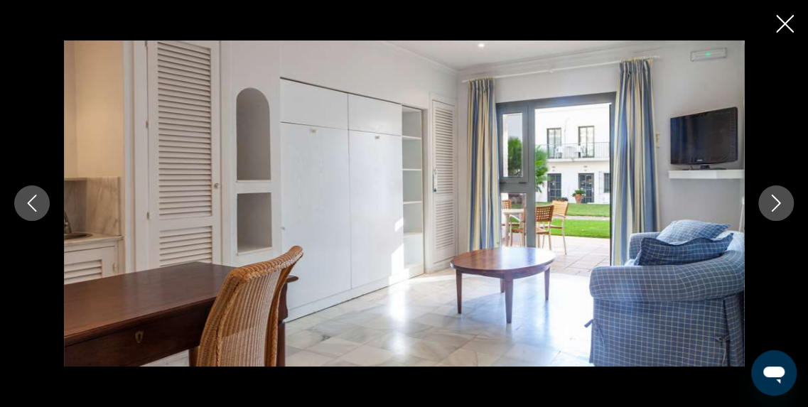
click at [780, 202] on icon "Image suivante" at bounding box center [776, 203] width 17 height 17
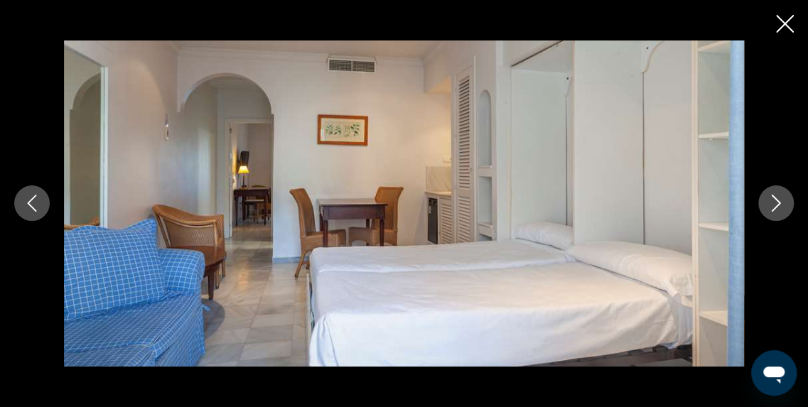
click at [780, 202] on icon "Image suivante" at bounding box center [776, 203] width 17 height 17
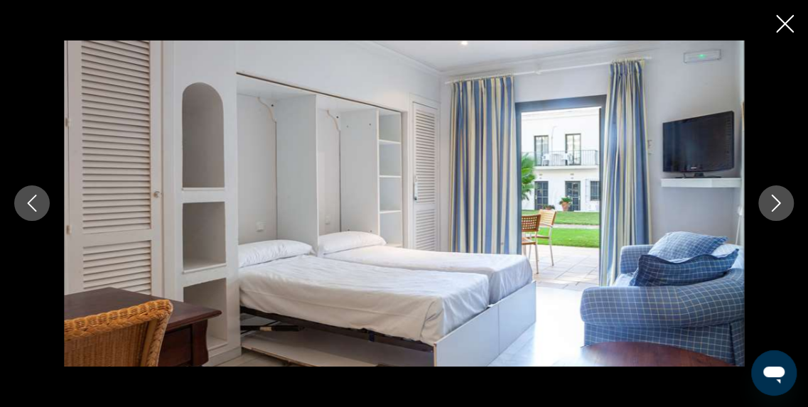
click at [780, 202] on icon "Image suivante" at bounding box center [776, 203] width 17 height 17
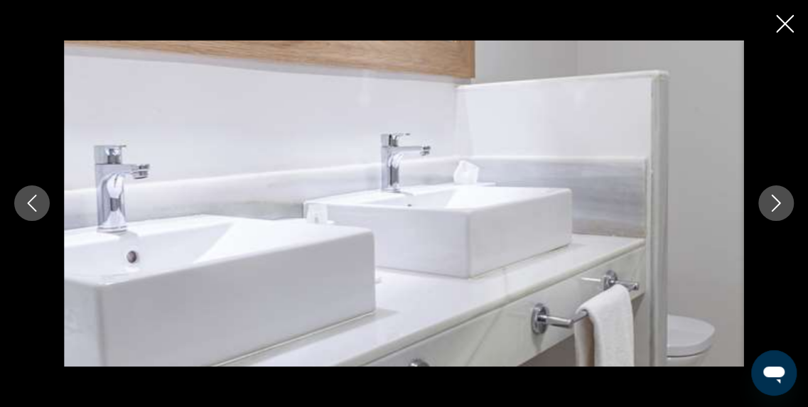
click at [780, 202] on icon "Image suivante" at bounding box center [776, 203] width 17 height 17
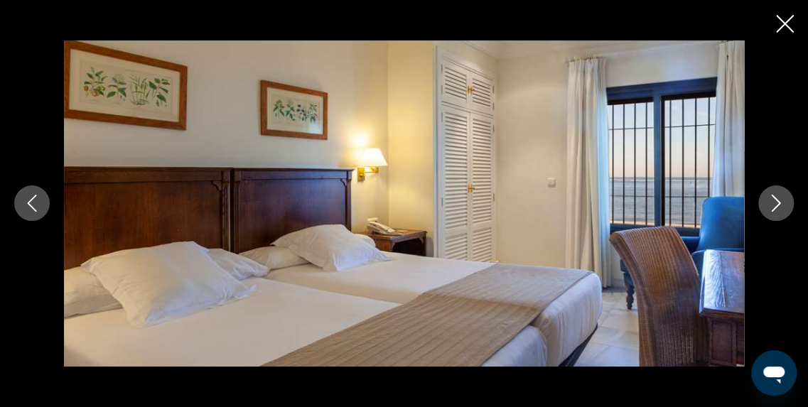
click at [780, 202] on icon "Image suivante" at bounding box center [776, 203] width 17 height 17
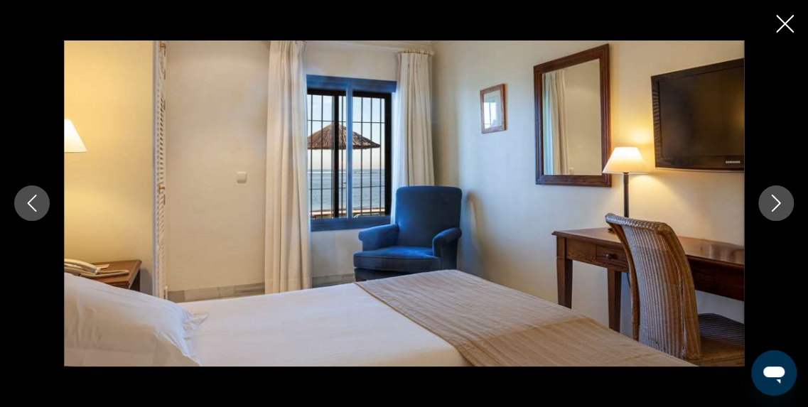
click at [780, 202] on icon "Image suivante" at bounding box center [776, 203] width 17 height 17
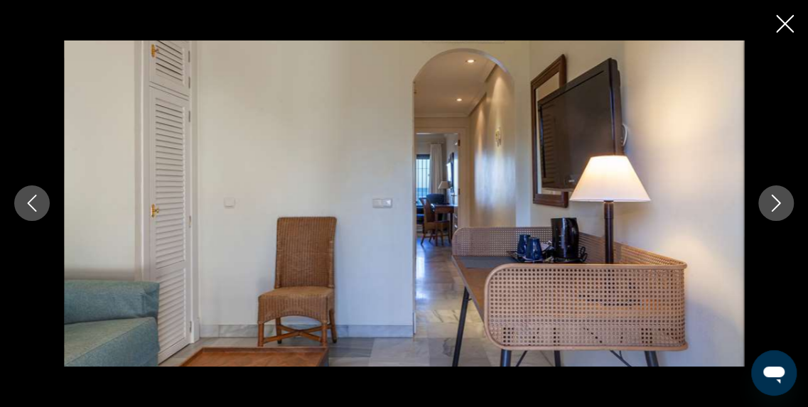
click at [780, 202] on icon "Image suivante" at bounding box center [776, 203] width 17 height 17
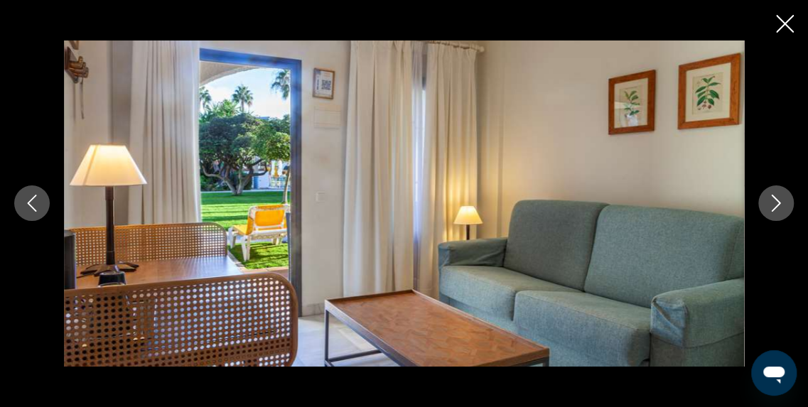
click at [780, 201] on icon "Image suivante" at bounding box center [776, 203] width 17 height 17
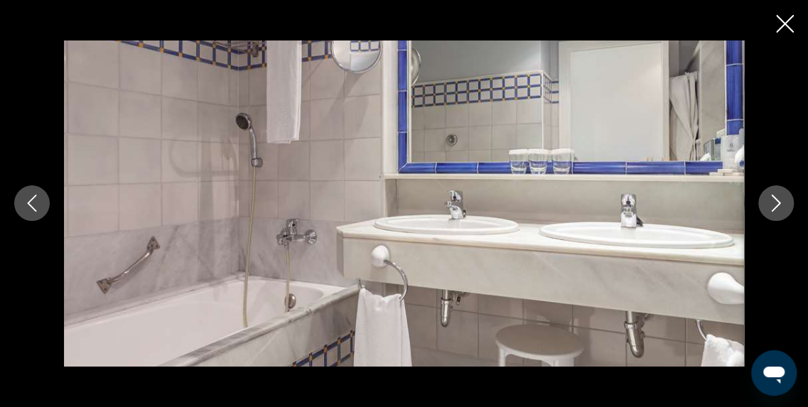
click at [780, 201] on icon "Image suivante" at bounding box center [776, 203] width 17 height 17
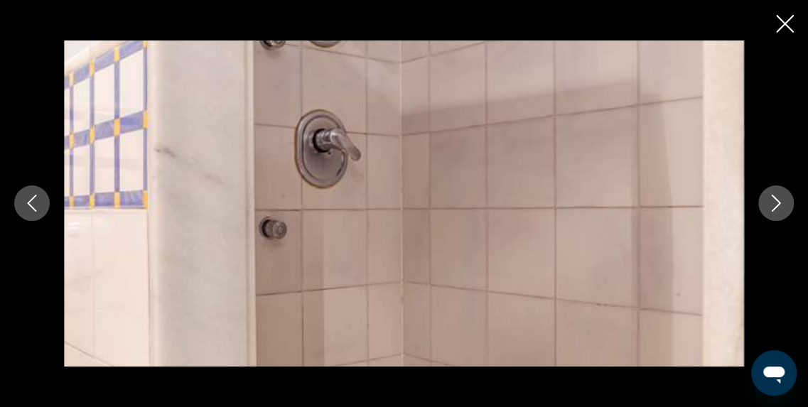
click at [784, 23] on icon "Fermer le diaporama" at bounding box center [785, 24] width 18 height 18
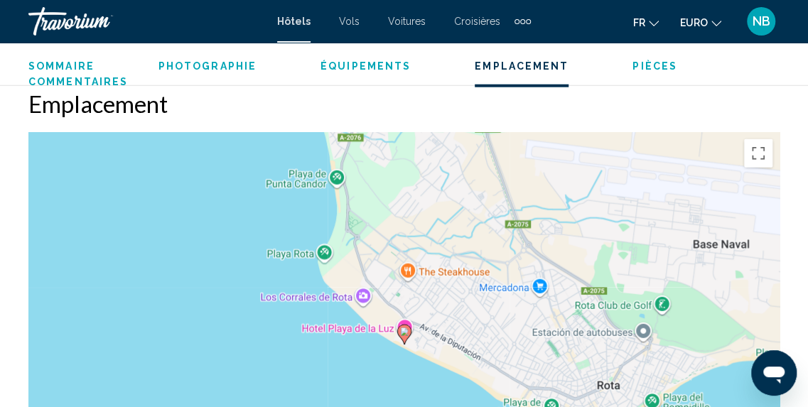
scroll to position [1565, 0]
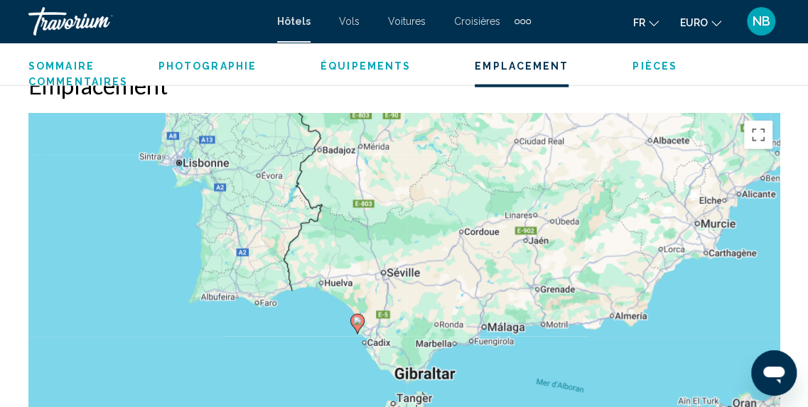
drag, startPoint x: 576, startPoint y: 225, endPoint x: 567, endPoint y: 197, distance: 29.0
click at [567, 197] on div "Pour activer le glissement avec le clavier, appuyez sur Alt+Entrée. Une fois ce…" at bounding box center [403, 327] width 751 height 426
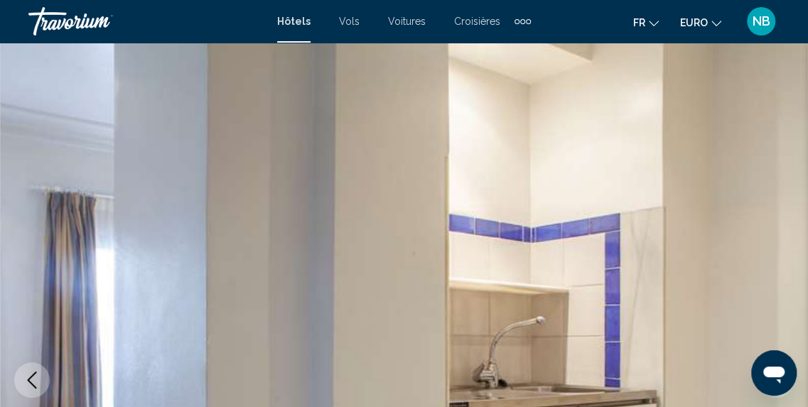
scroll to position [2970, 0]
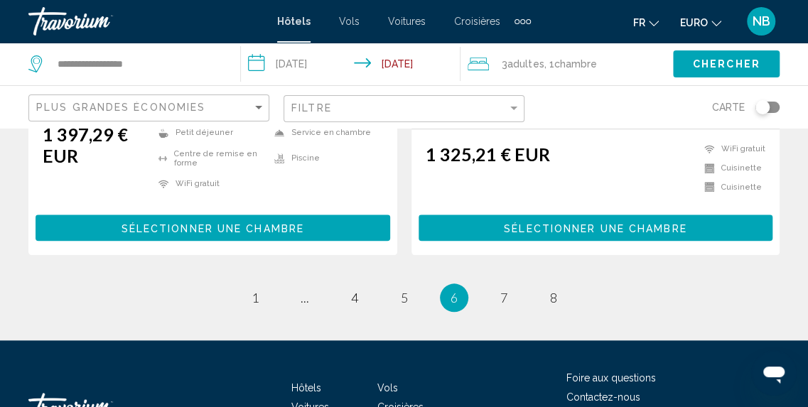
scroll to position [3007, 0]
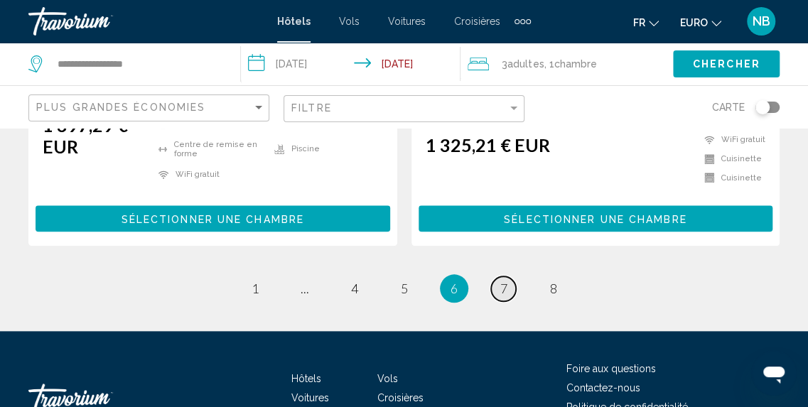
click at [508, 276] on link "page 7" at bounding box center [503, 288] width 25 height 25
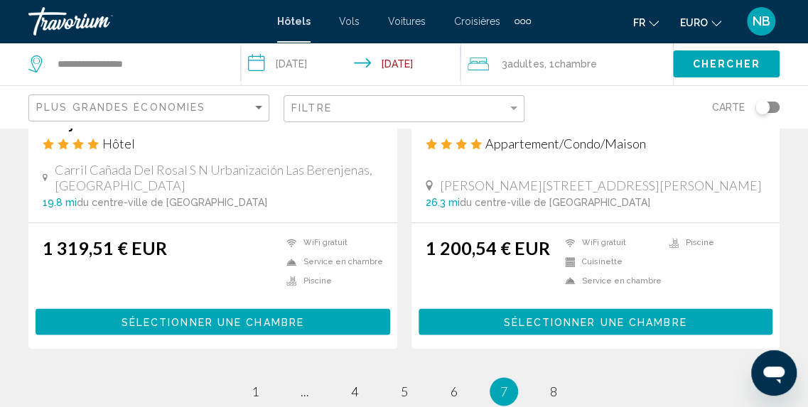
scroll to position [3105, 0]
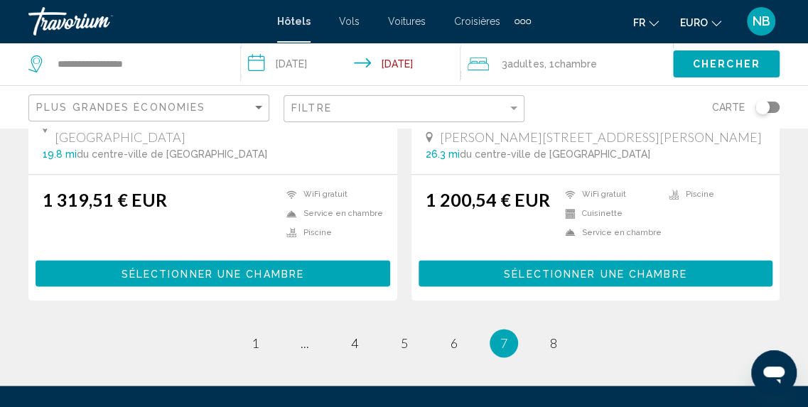
drag, startPoint x: 818, startPoint y: 228, endPoint x: 36, endPoint y: 20, distance: 809.8
click at [557, 331] on link "page 8" at bounding box center [553, 343] width 25 height 25
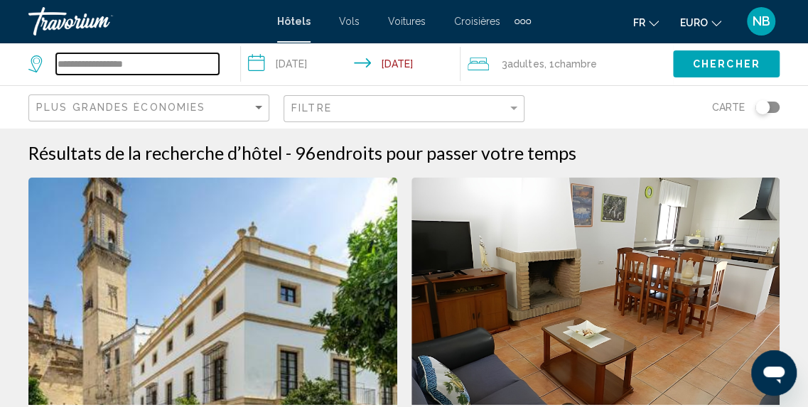
click at [165, 58] on input "**********" at bounding box center [137, 63] width 163 height 21
type input "*"
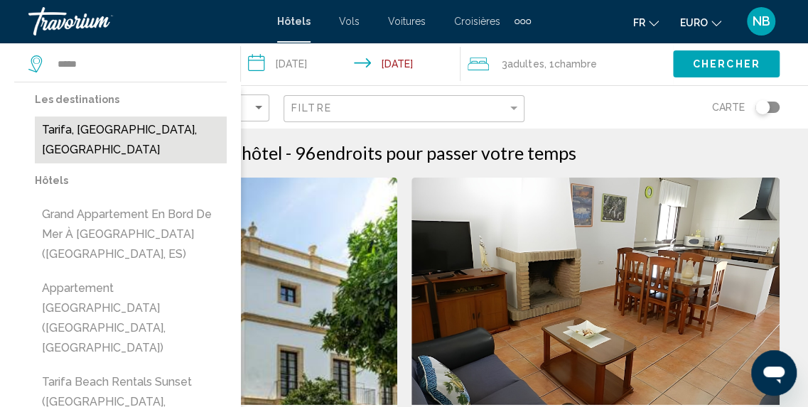
click at [167, 130] on button "Tarifa, [GEOGRAPHIC_DATA], [GEOGRAPHIC_DATA]" at bounding box center [131, 140] width 192 height 47
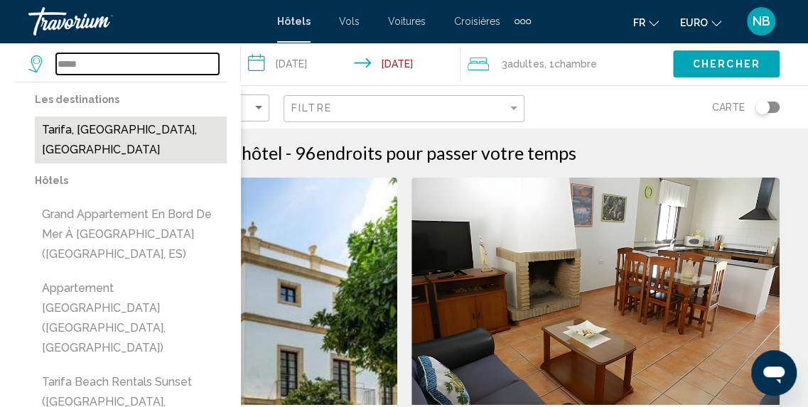
type input "**********"
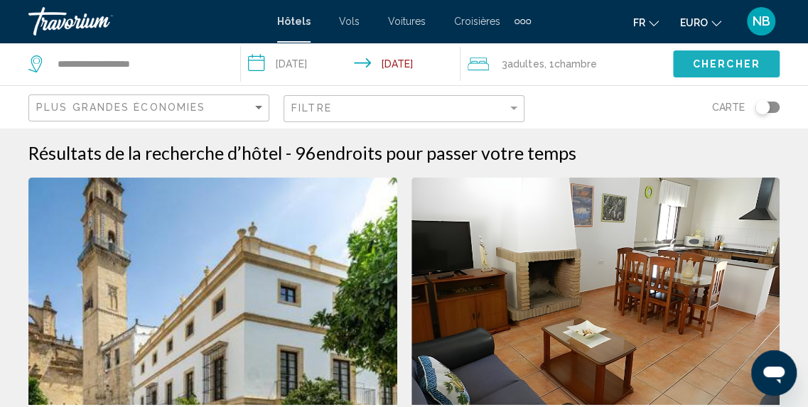
click at [719, 59] on span "Chercher" at bounding box center [727, 64] width 68 height 11
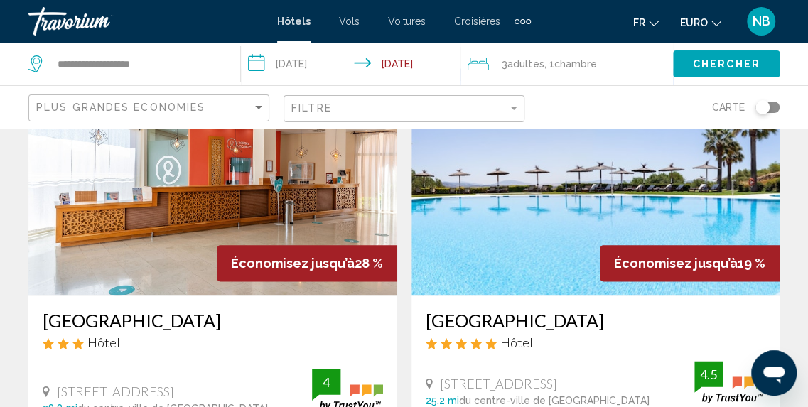
scroll to position [613, 0]
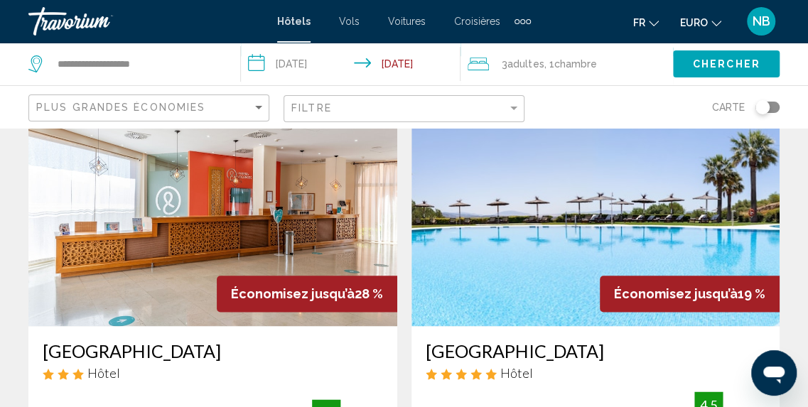
click at [317, 195] on img "Contenu principal" at bounding box center [212, 212] width 369 height 227
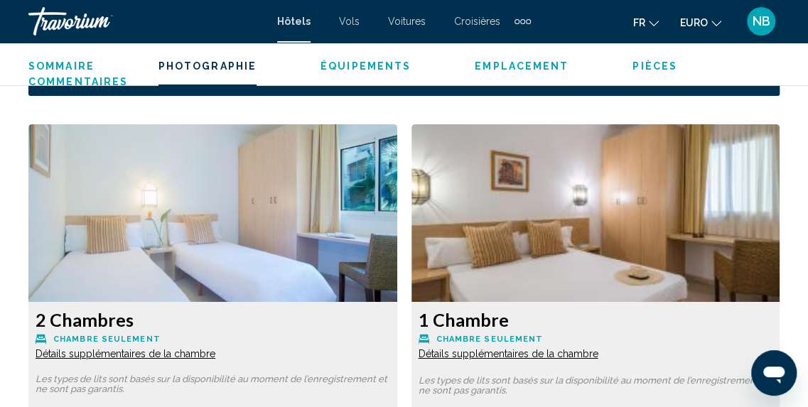
scroll to position [969, 0]
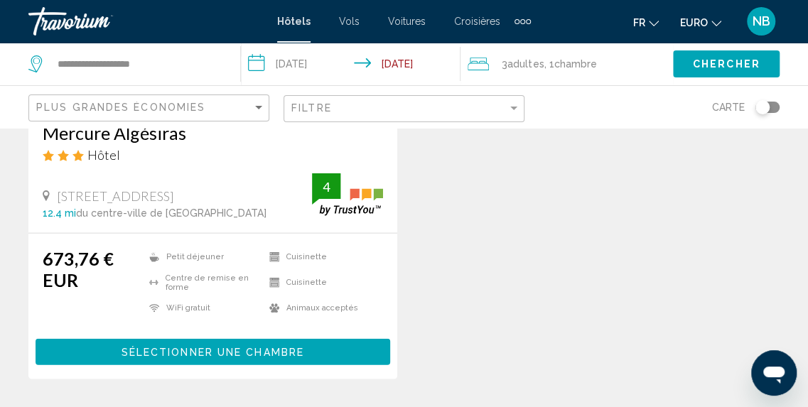
scroll to position [1446, 0]
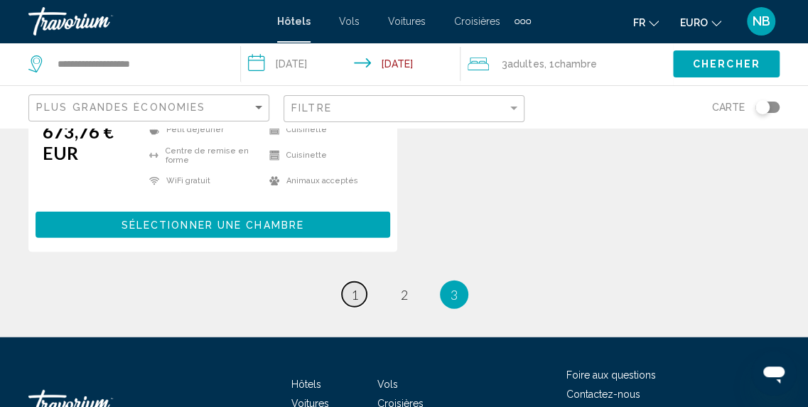
click at [354, 287] on span "1" at bounding box center [354, 295] width 7 height 16
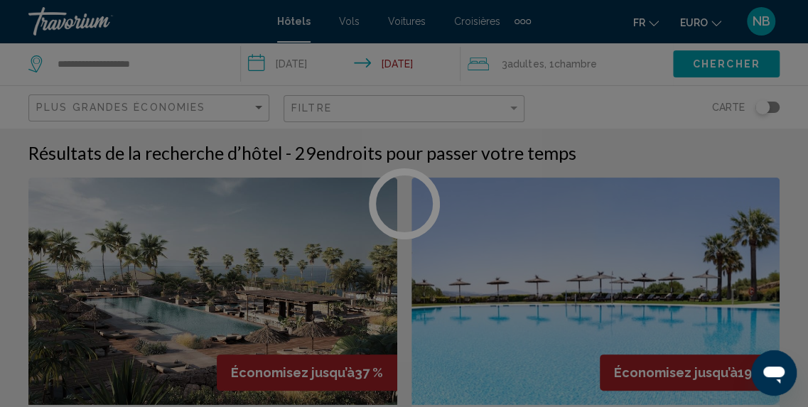
scroll to position [176, 0]
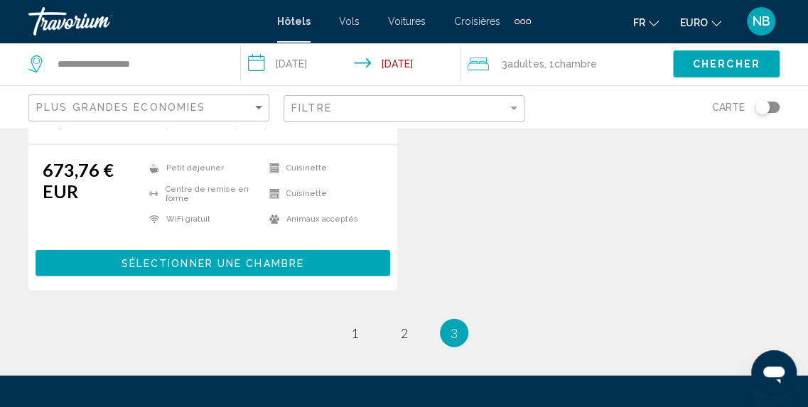
scroll to position [1482, 0]
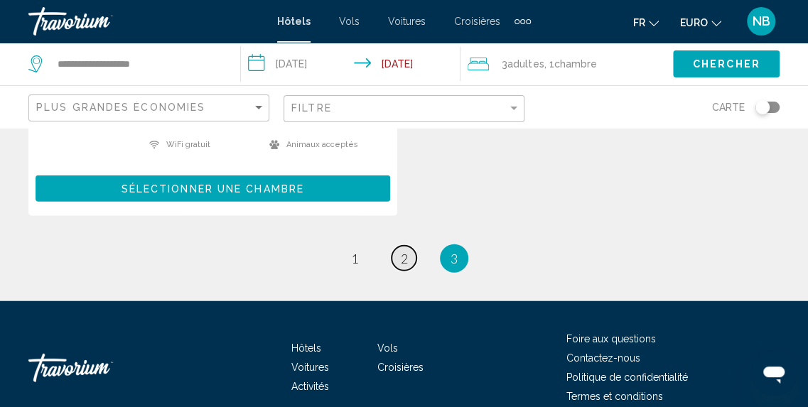
click at [409, 246] on link "page 2" at bounding box center [404, 258] width 25 height 25
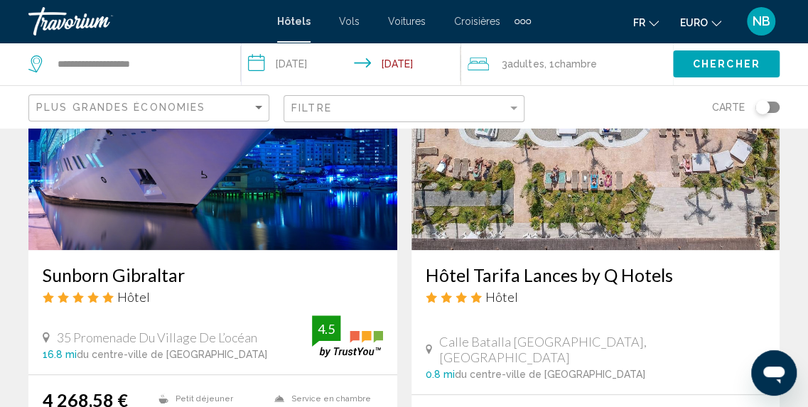
scroll to position [2813, 0]
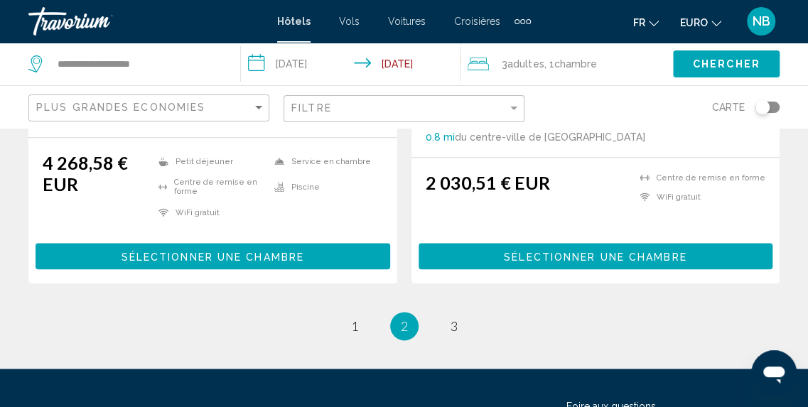
drag, startPoint x: 816, startPoint y: 55, endPoint x: 25, endPoint y: 19, distance: 791.9
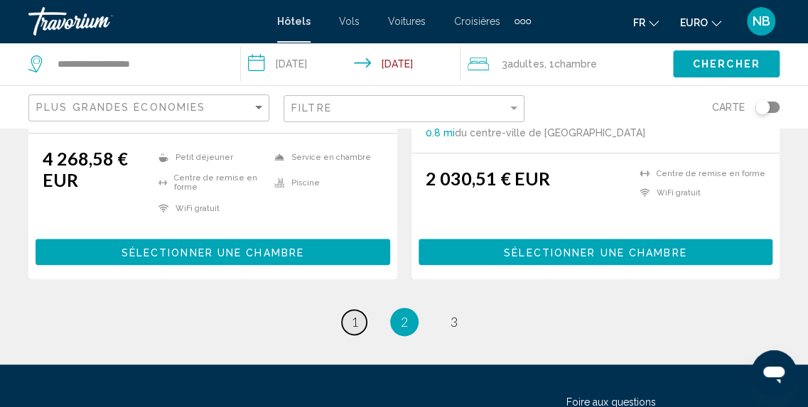
click at [355, 314] on span "1" at bounding box center [354, 322] width 7 height 16
click at [355, 403] on li "Hôtels" at bounding box center [334, 411] width 86 height 16
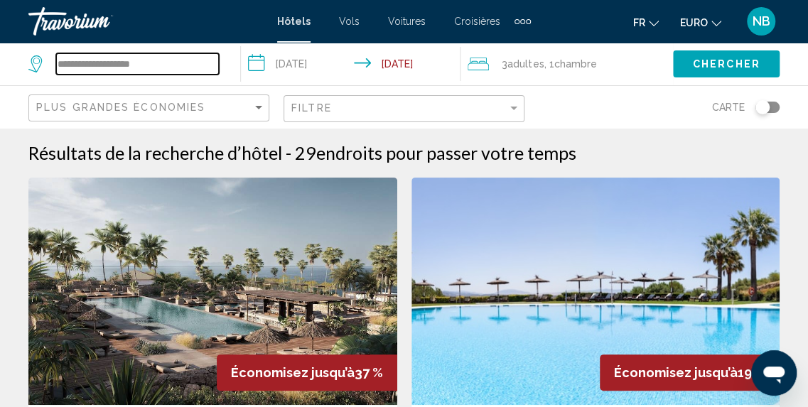
click at [159, 58] on input "**********" at bounding box center [137, 63] width 163 height 21
type input "*"
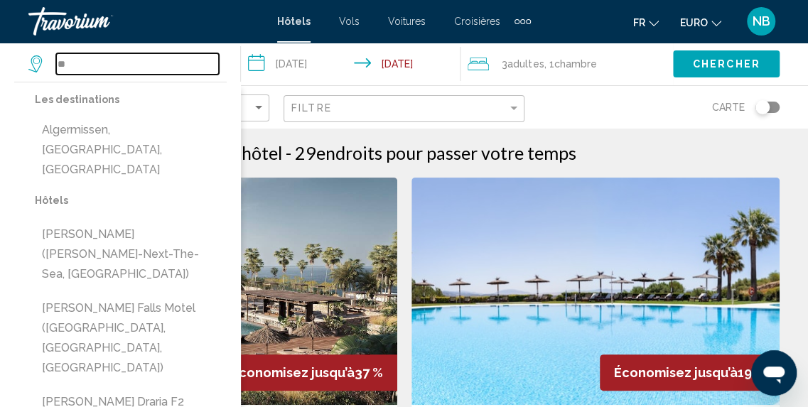
type input "*"
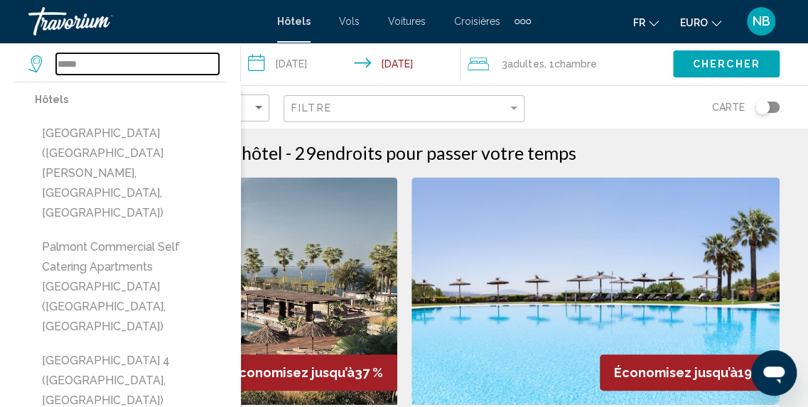
click at [173, 68] on input "*****" at bounding box center [137, 63] width 163 height 21
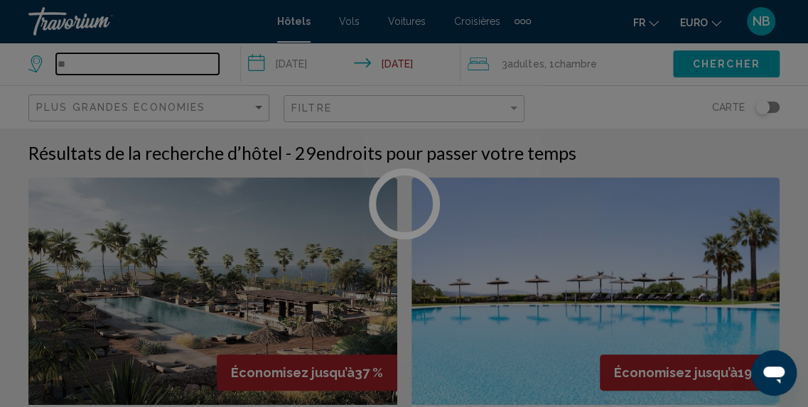
type input "*"
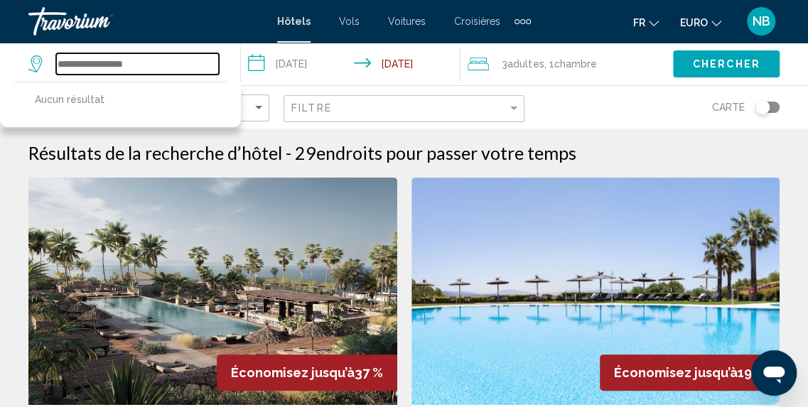
type input "*"
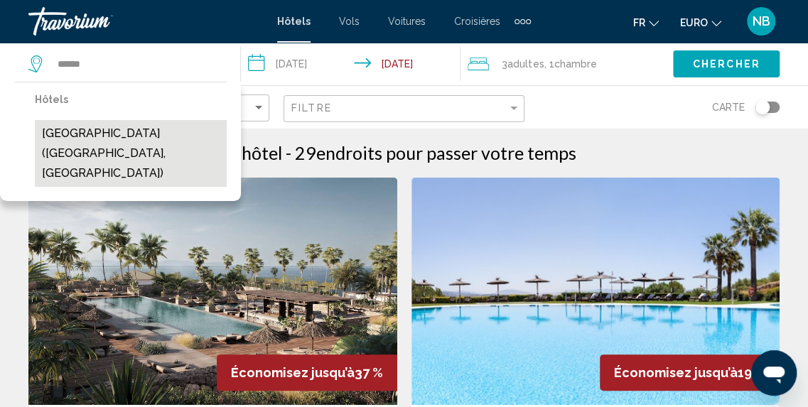
click at [173, 141] on button "[GEOGRAPHIC_DATA] ([GEOGRAPHIC_DATA], [GEOGRAPHIC_DATA])" at bounding box center [131, 153] width 192 height 67
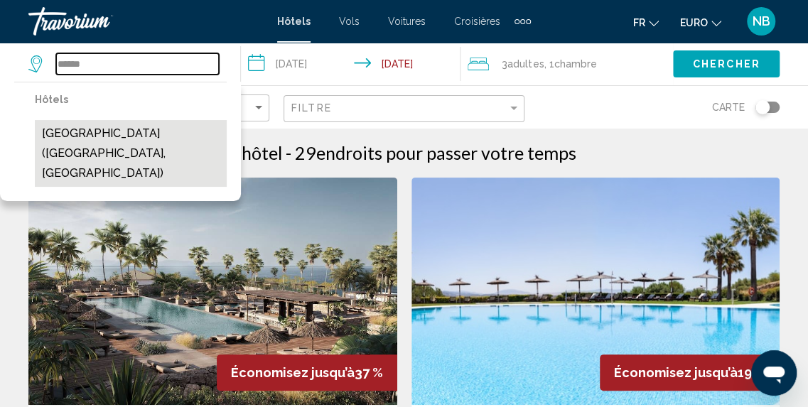
type input "**********"
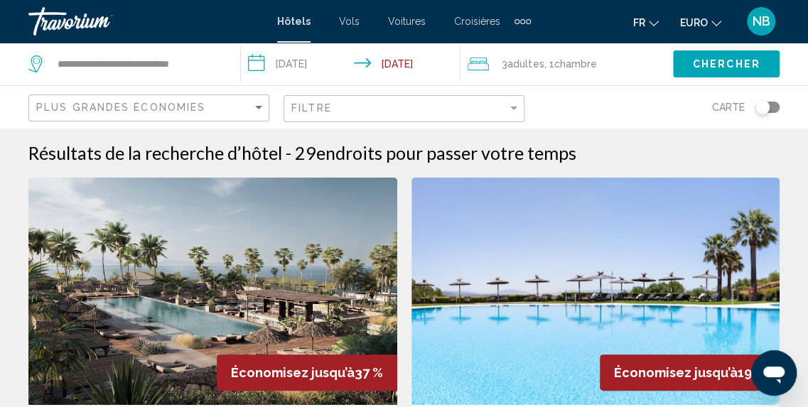
click at [743, 55] on button "Chercher" at bounding box center [726, 63] width 107 height 26
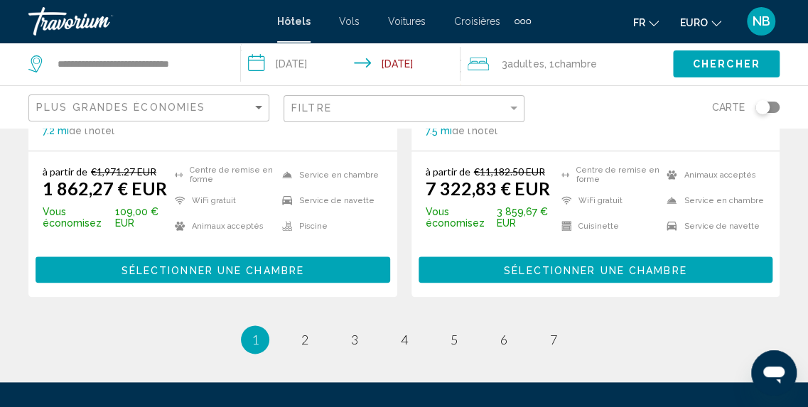
scroll to position [2981, 0]
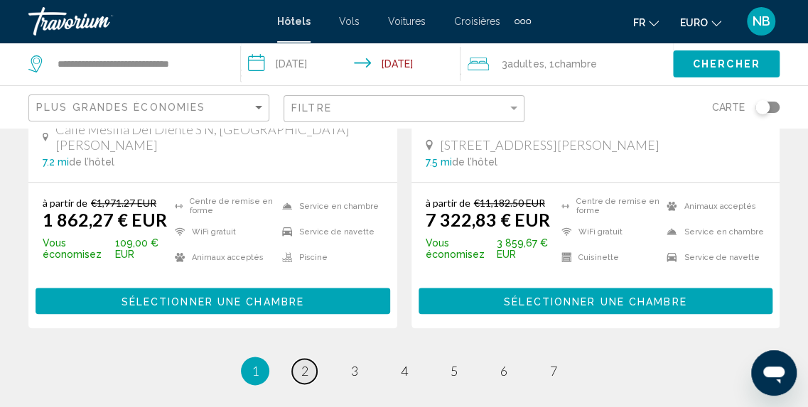
click at [316, 359] on link "page 2" at bounding box center [304, 371] width 25 height 25
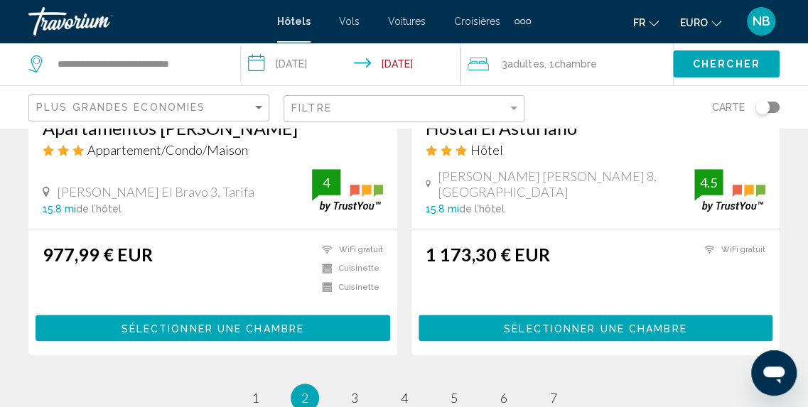
scroll to position [2947, 0]
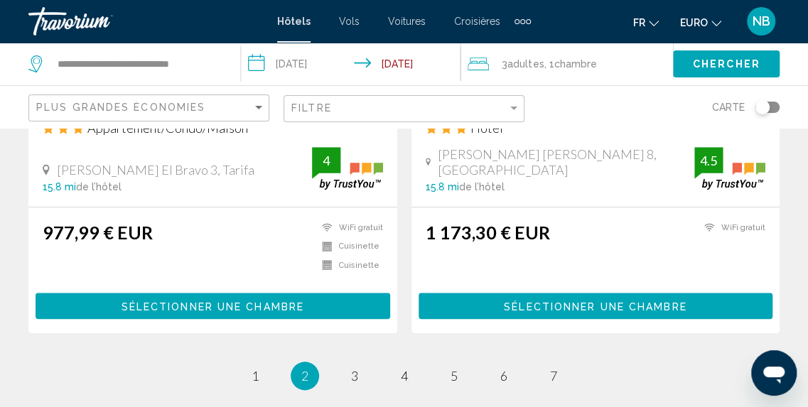
drag, startPoint x: 818, startPoint y: 43, endPoint x: 43, endPoint y: 13, distance: 776.0
click at [353, 368] on span "3" at bounding box center [354, 376] width 7 height 16
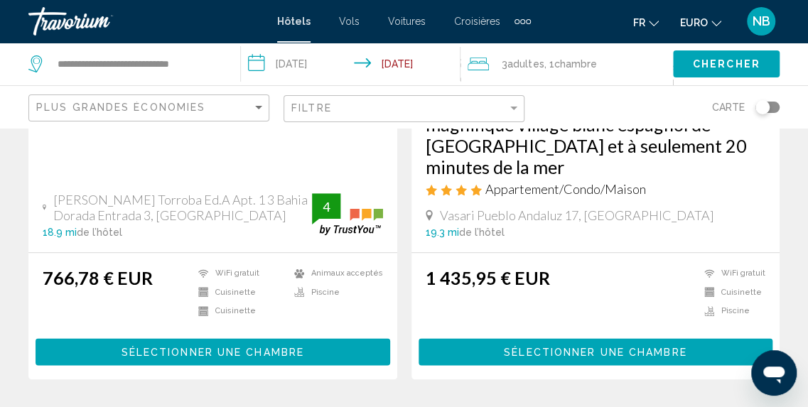
scroll to position [3011, 0]
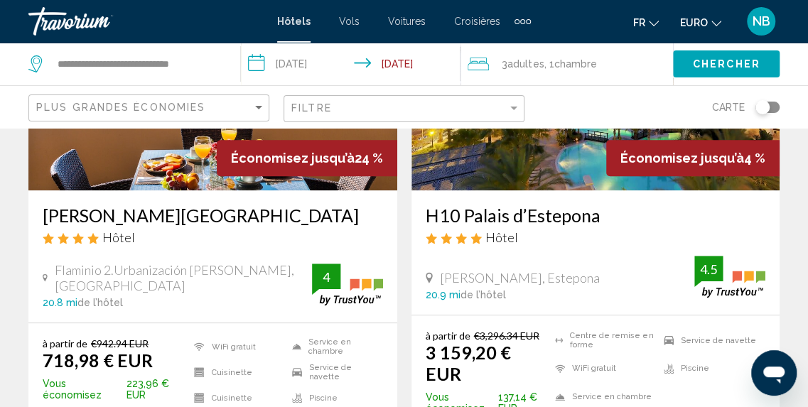
scroll to position [249, 0]
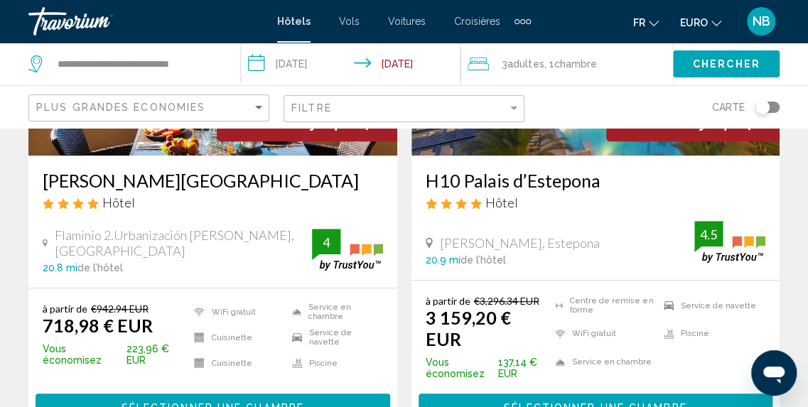
click at [561, 183] on h3 "H10 Palais d’Estepona" at bounding box center [596, 180] width 340 height 21
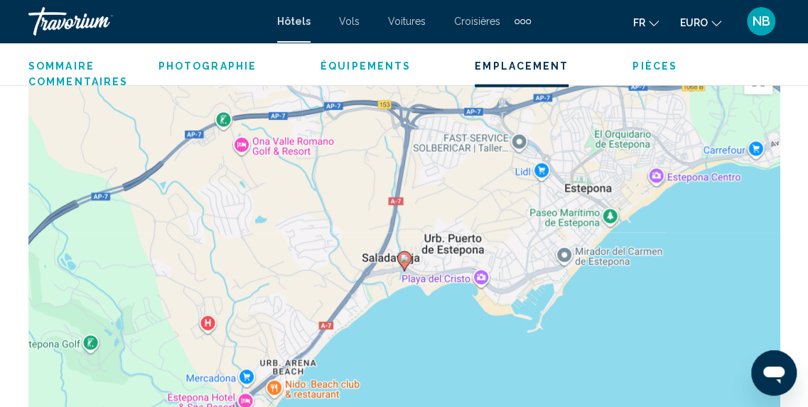
scroll to position [1663, 0]
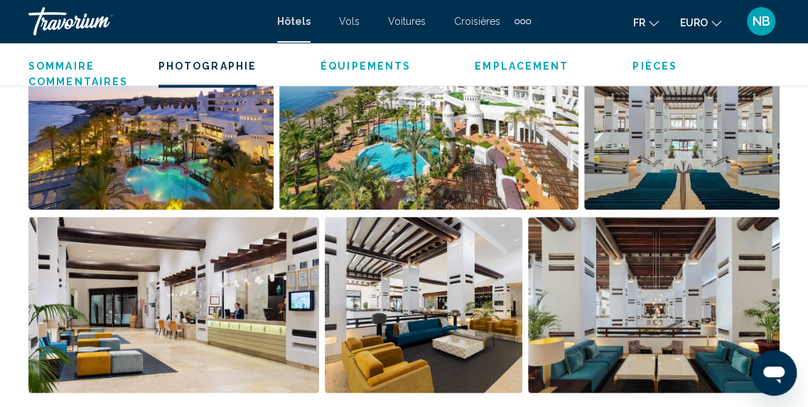
scroll to position [963, 0]
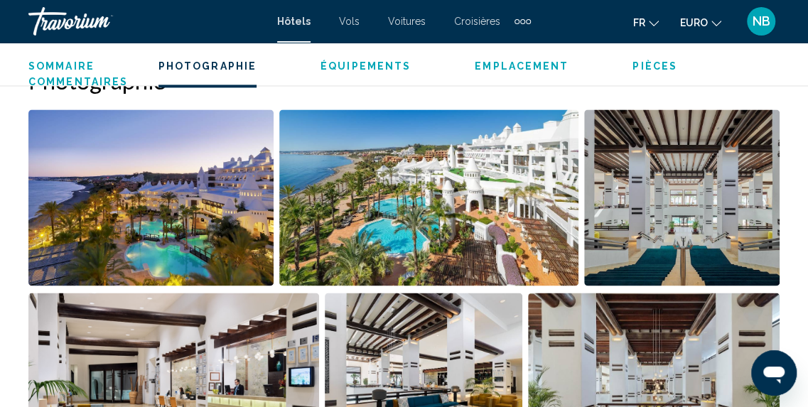
click at [519, 225] on img "Ouvrir le curseur d’image en plein écran" at bounding box center [428, 197] width 299 height 176
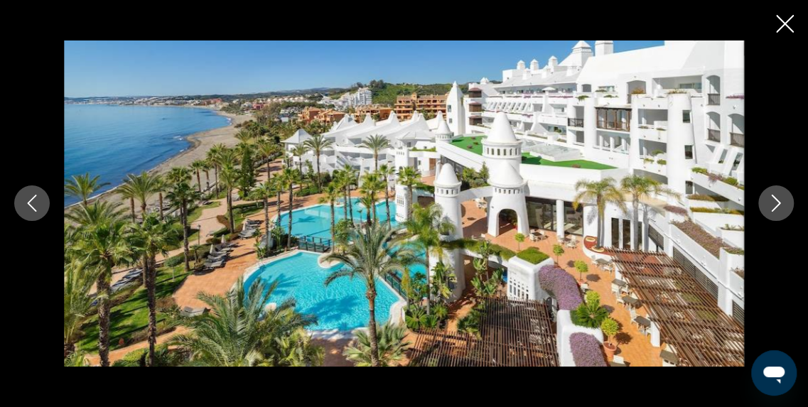
click at [779, 208] on icon "Image suivante" at bounding box center [776, 203] width 17 height 17
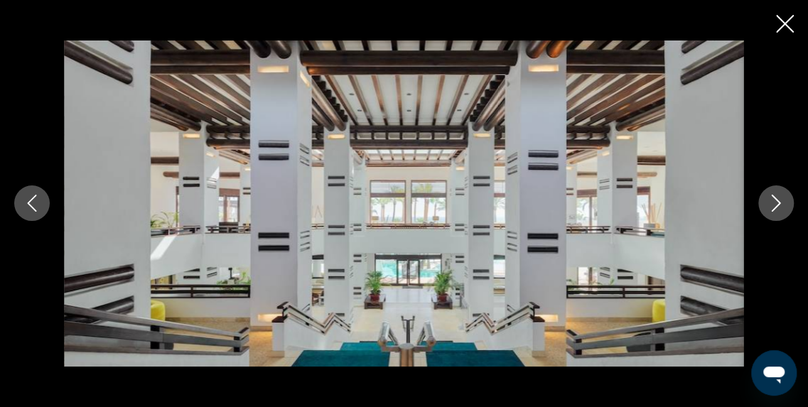
click at [779, 208] on icon "Image suivante" at bounding box center [776, 203] width 17 height 17
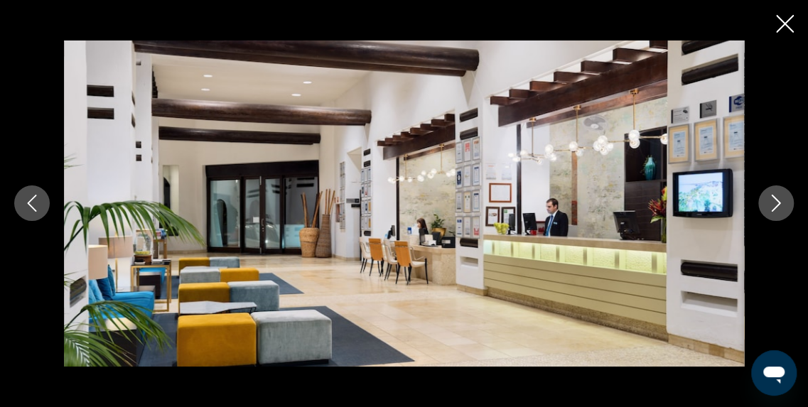
click at [779, 208] on icon "Image suivante" at bounding box center [776, 203] width 17 height 17
click at [779, 198] on icon "Image suivante" at bounding box center [776, 203] width 17 height 17
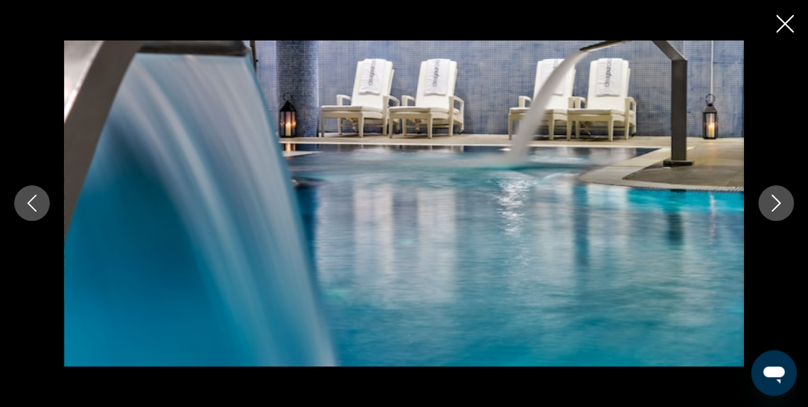
click at [773, 200] on icon "Image suivante" at bounding box center [776, 203] width 17 height 17
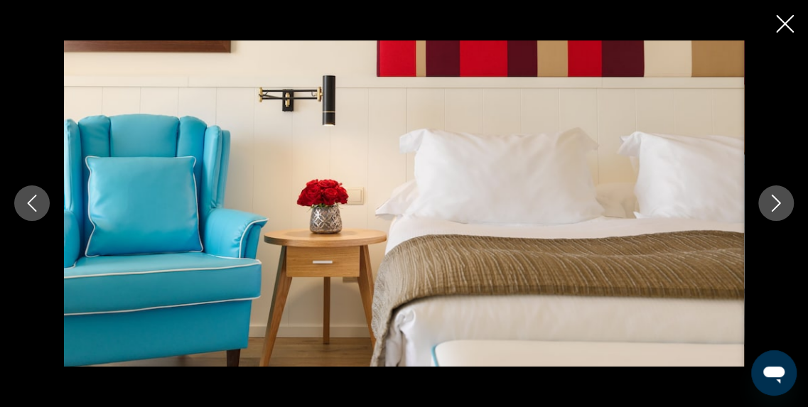
click at [773, 200] on icon "Image suivante" at bounding box center [776, 203] width 17 height 17
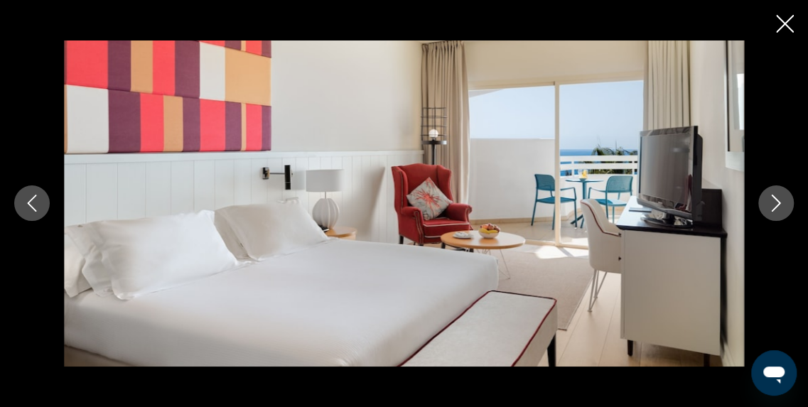
click at [773, 200] on icon "Image suivante" at bounding box center [776, 203] width 17 height 17
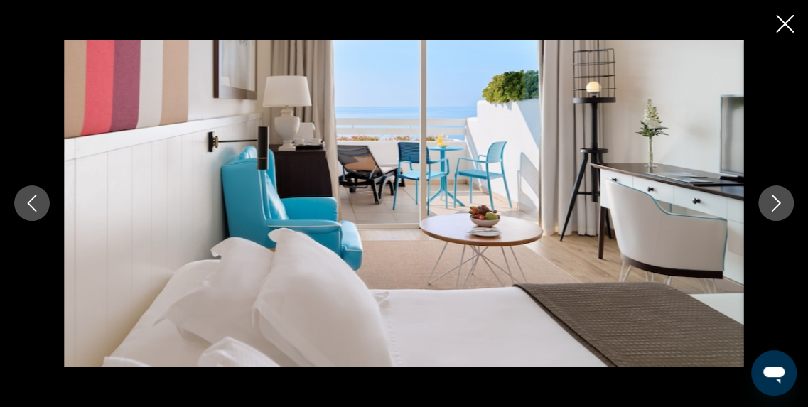
click at [773, 200] on icon "Image suivante" at bounding box center [776, 203] width 17 height 17
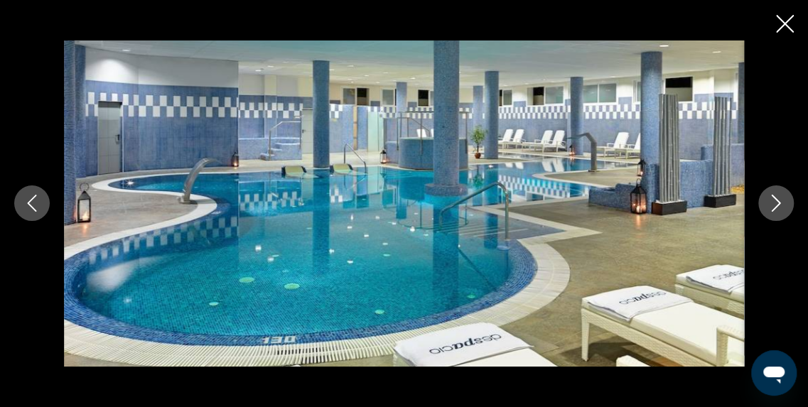
click at [773, 200] on icon "Image suivante" at bounding box center [776, 203] width 17 height 17
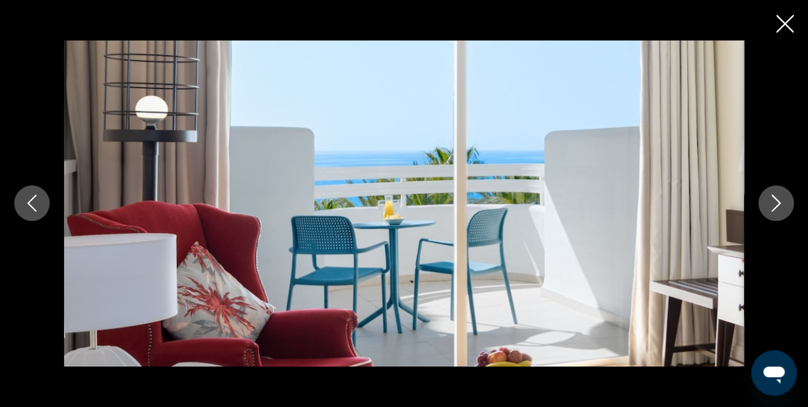
click at [773, 200] on icon "Image suivante" at bounding box center [776, 203] width 17 height 17
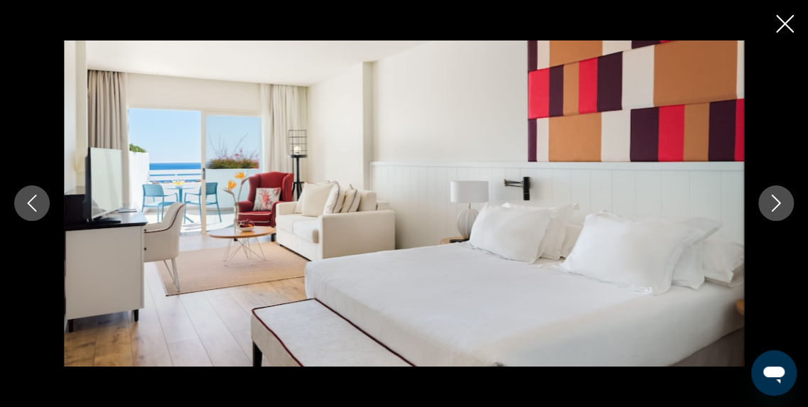
click at [773, 200] on icon "Image suivante" at bounding box center [776, 203] width 17 height 17
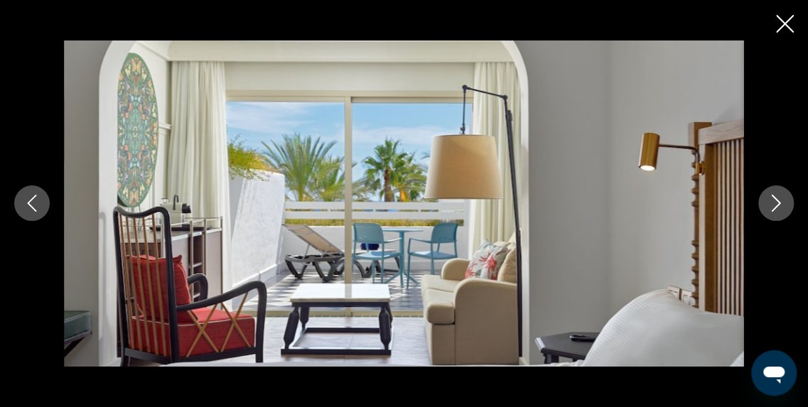
click at [773, 200] on icon "Image suivante" at bounding box center [776, 203] width 17 height 17
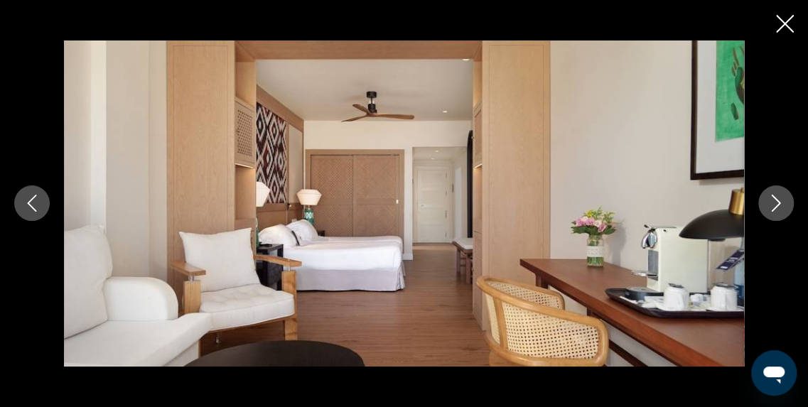
click at [773, 200] on icon "Image suivante" at bounding box center [776, 203] width 17 height 17
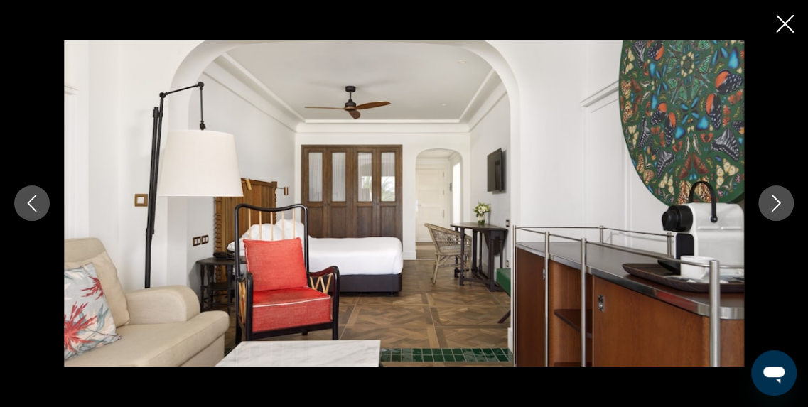
click at [773, 200] on icon "Image suivante" at bounding box center [776, 203] width 17 height 17
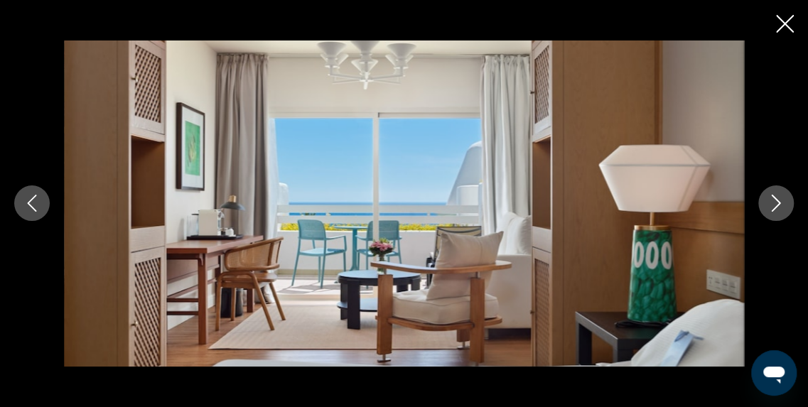
click at [773, 200] on icon "Image suivante" at bounding box center [776, 203] width 17 height 17
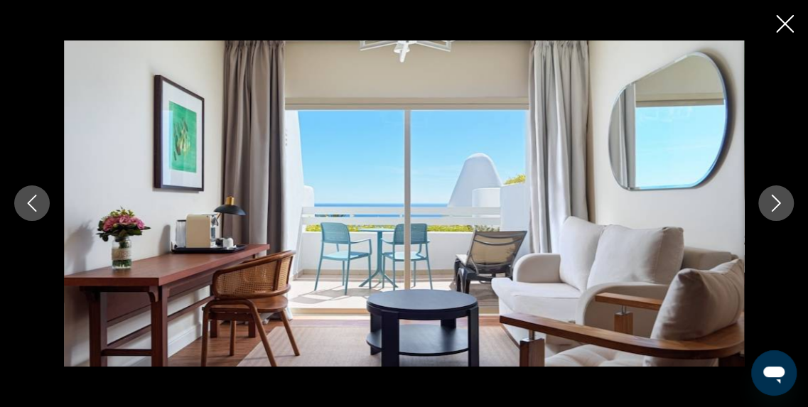
click at [773, 200] on icon "Image suivante" at bounding box center [776, 203] width 17 height 17
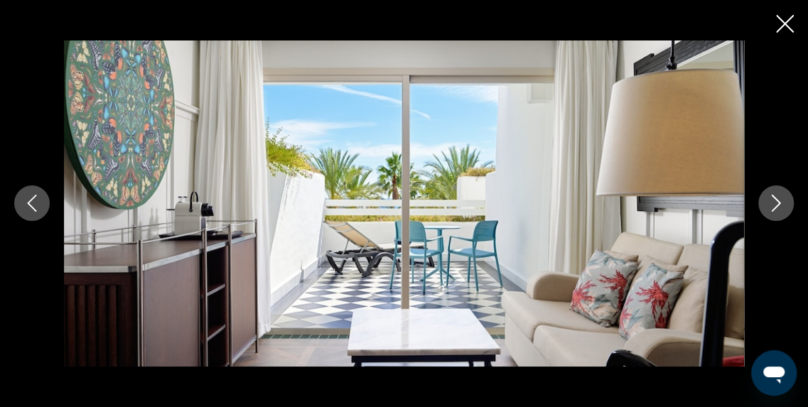
click at [773, 200] on icon "Image suivante" at bounding box center [776, 203] width 17 height 17
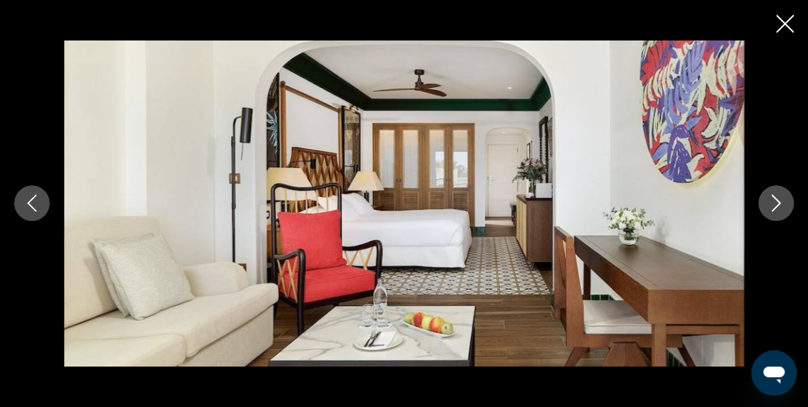
click at [773, 200] on icon "Image suivante" at bounding box center [776, 203] width 17 height 17
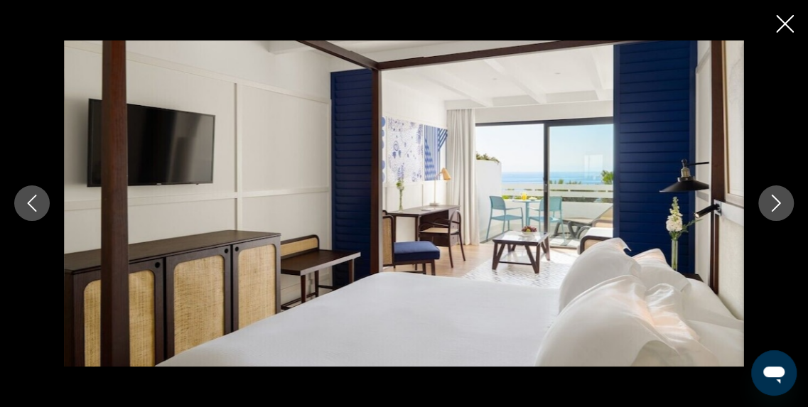
click at [773, 200] on icon "Image suivante" at bounding box center [776, 203] width 17 height 17
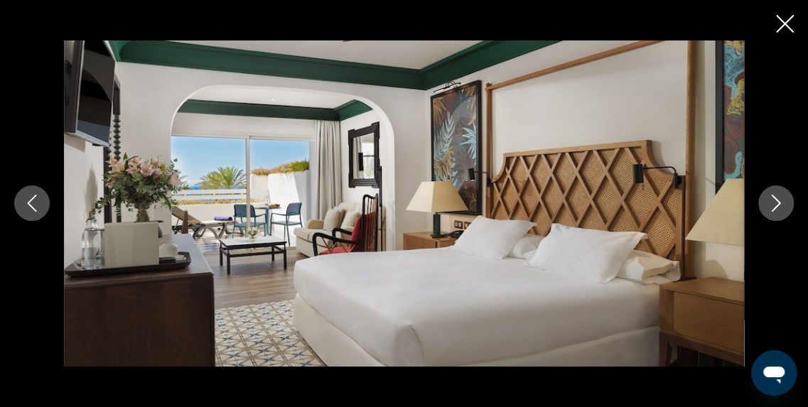
click at [773, 200] on icon "Image suivante" at bounding box center [776, 203] width 17 height 17
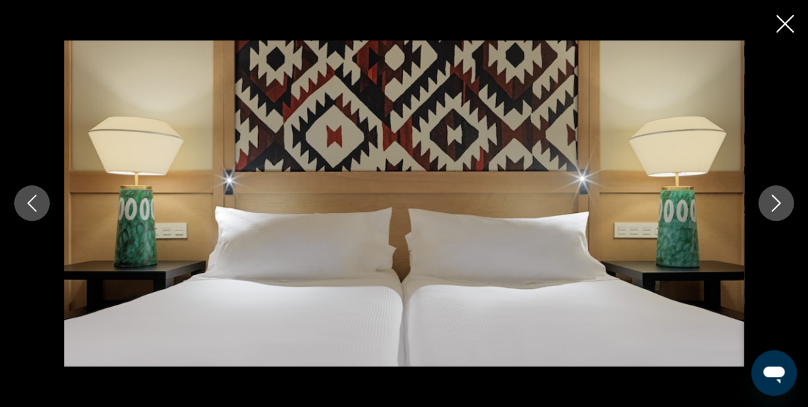
click at [773, 200] on icon "Image suivante" at bounding box center [776, 203] width 17 height 17
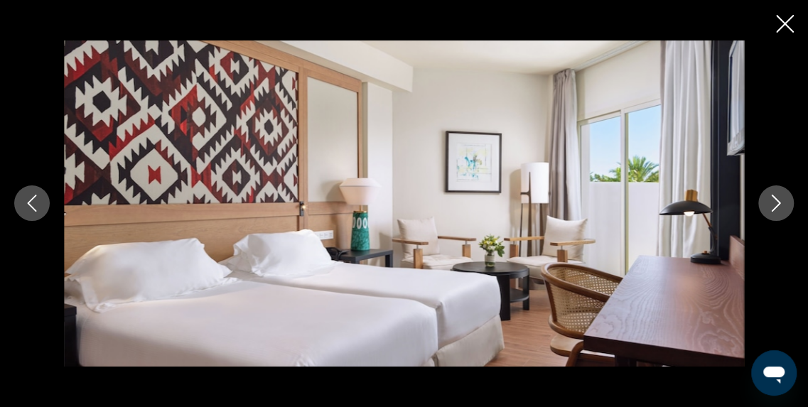
click at [773, 200] on icon "Image suivante" at bounding box center [776, 203] width 17 height 17
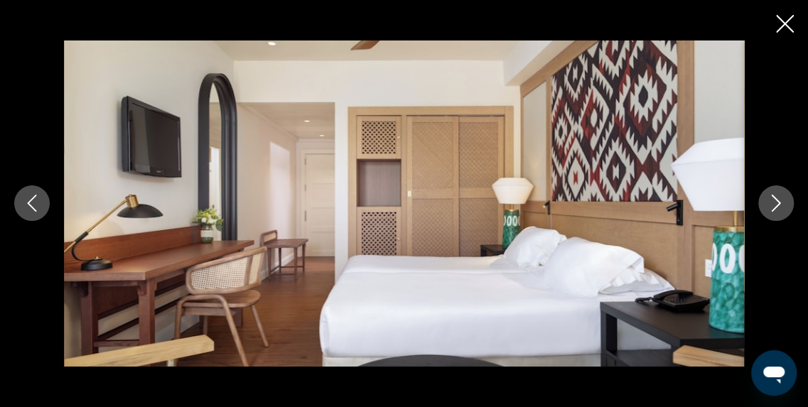
click at [773, 200] on icon "Image suivante" at bounding box center [776, 203] width 17 height 17
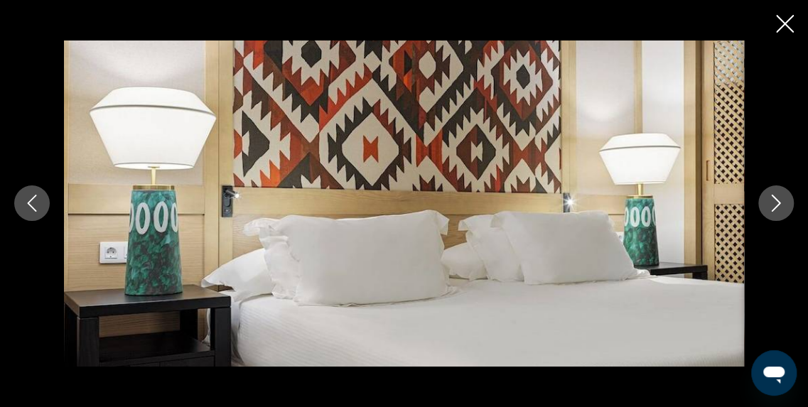
click at [773, 200] on icon "Image suivante" at bounding box center [776, 203] width 17 height 17
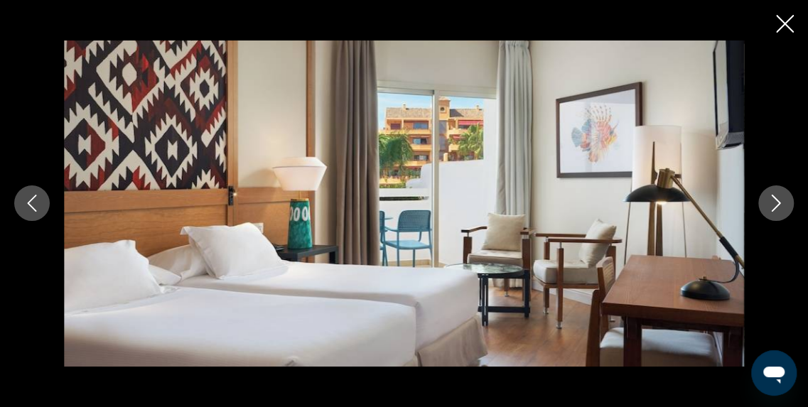
click at [773, 200] on icon "Image suivante" at bounding box center [776, 203] width 17 height 17
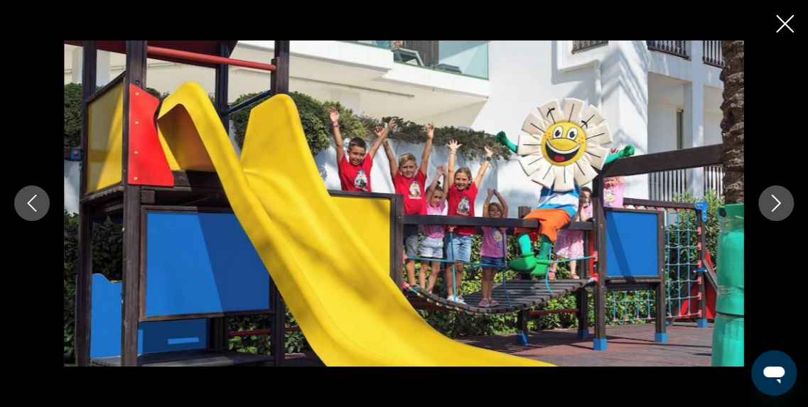
click at [773, 200] on icon "Image suivante" at bounding box center [776, 203] width 17 height 17
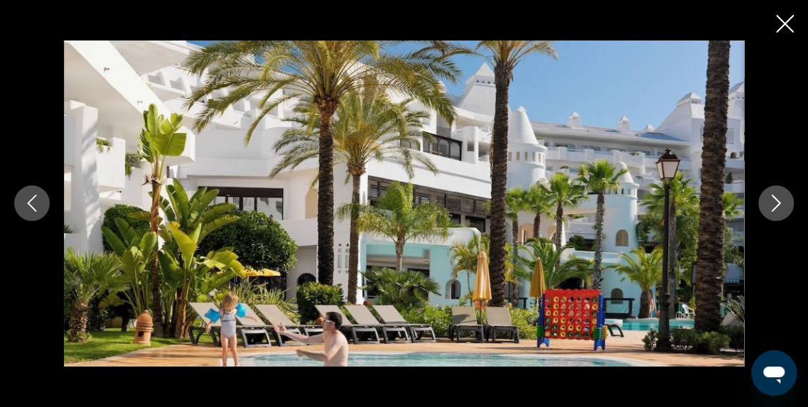
click at [773, 200] on icon "Image suivante" at bounding box center [776, 203] width 17 height 17
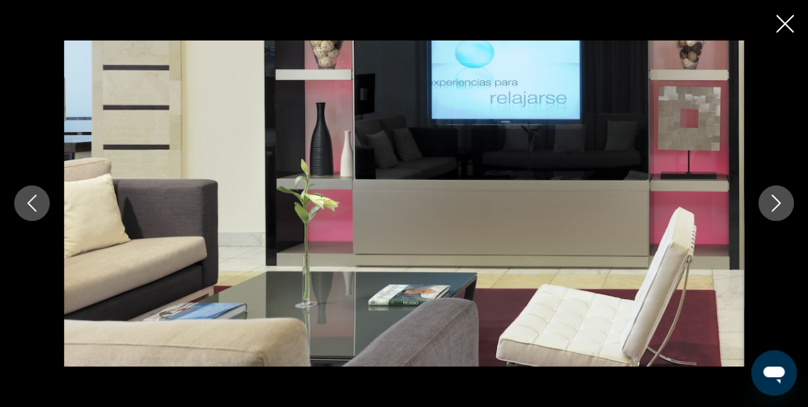
click at [37, 206] on icon "Image précédente" at bounding box center [31, 203] width 17 height 17
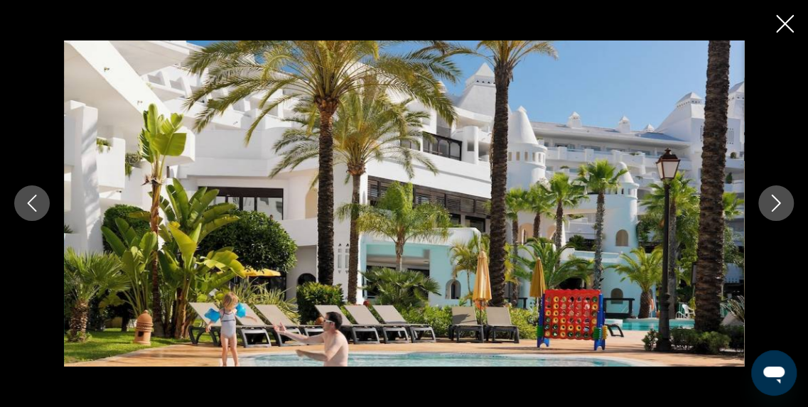
click at [775, 206] on icon "Image suivante" at bounding box center [776, 203] width 17 height 17
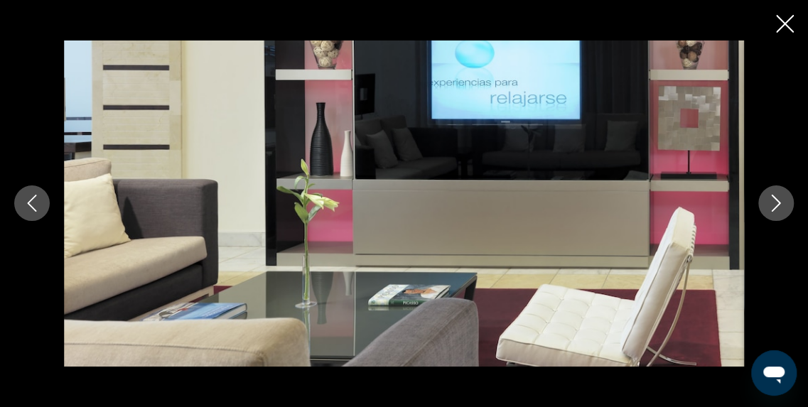
click at [775, 206] on icon "Image suivante" at bounding box center [776, 203] width 17 height 17
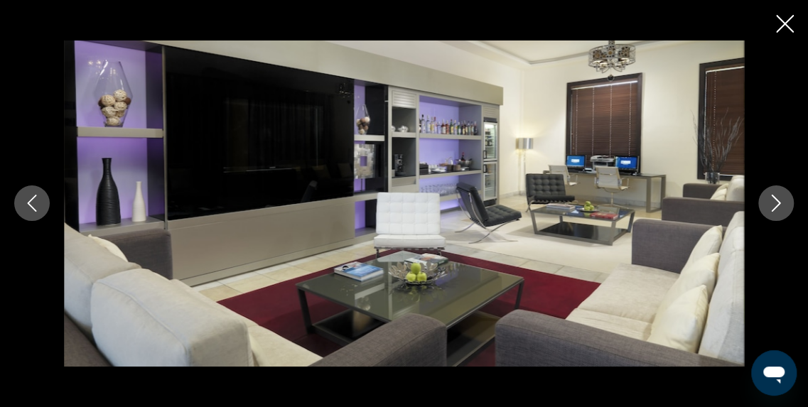
click at [775, 206] on icon "Image suivante" at bounding box center [776, 203] width 17 height 17
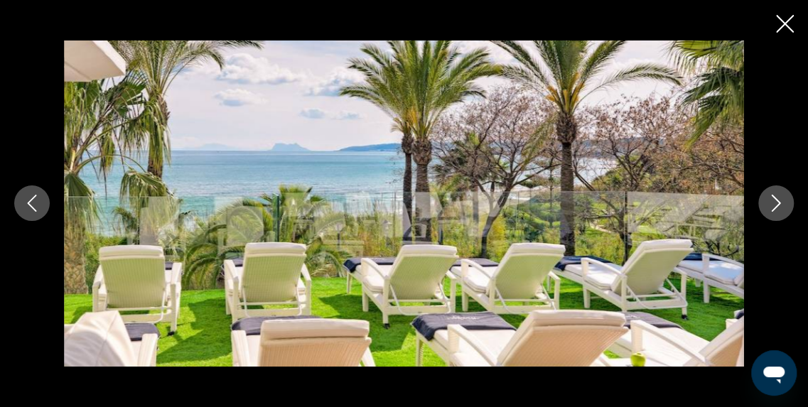
click at [775, 206] on icon "Image suivante" at bounding box center [776, 203] width 17 height 17
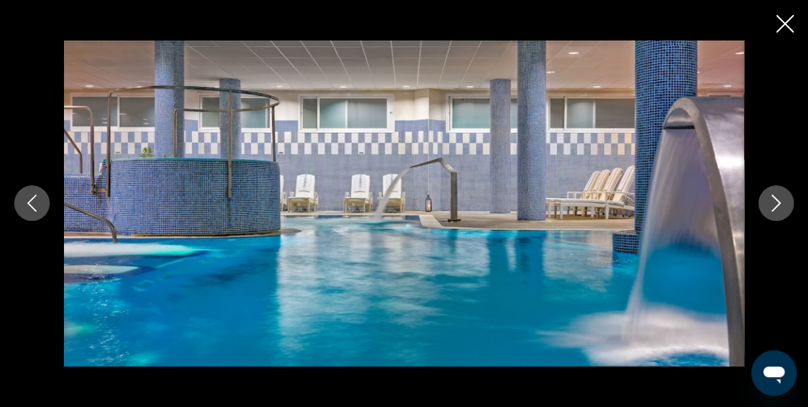
click at [775, 206] on icon "Image suivante" at bounding box center [776, 203] width 17 height 17
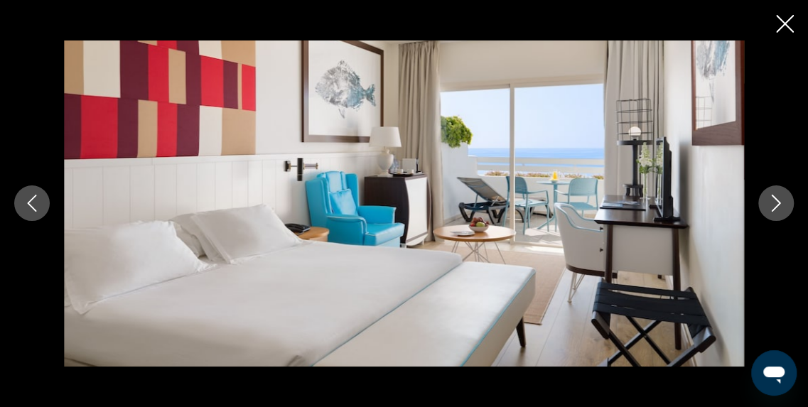
click at [775, 206] on icon "Image suivante" at bounding box center [776, 203] width 17 height 17
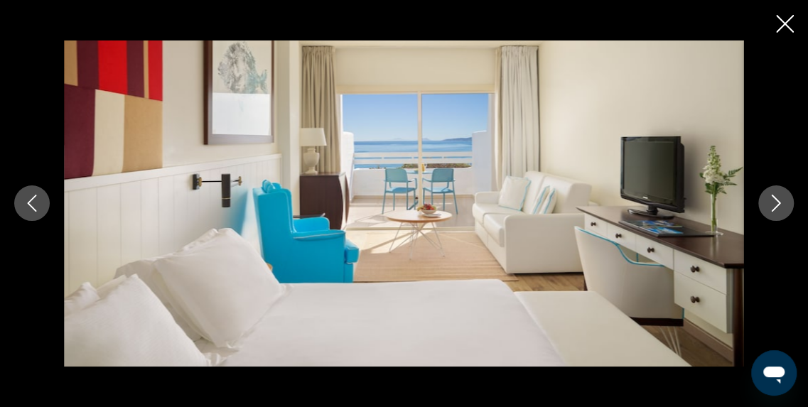
click at [775, 206] on icon "Image suivante" at bounding box center [776, 203] width 17 height 17
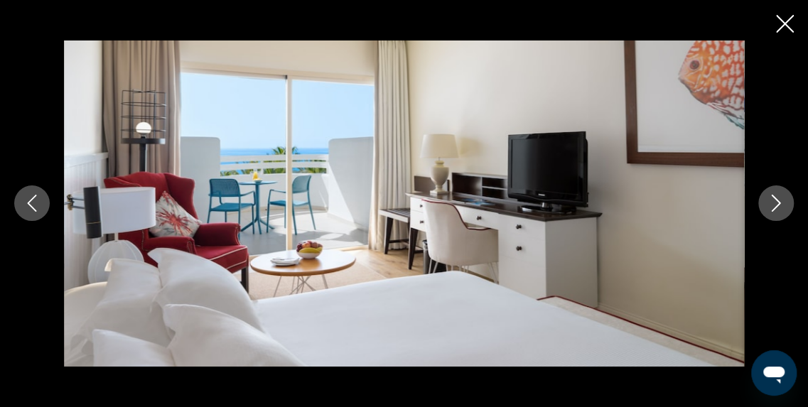
click at [775, 206] on icon "Image suivante" at bounding box center [776, 203] width 17 height 17
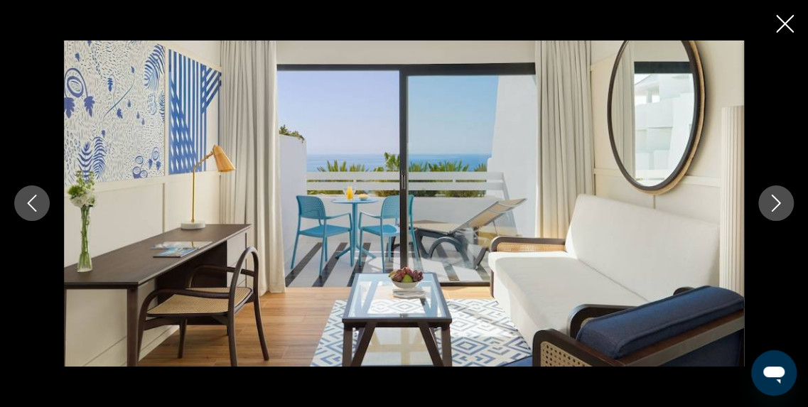
click at [775, 206] on icon "Image suivante" at bounding box center [776, 203] width 17 height 17
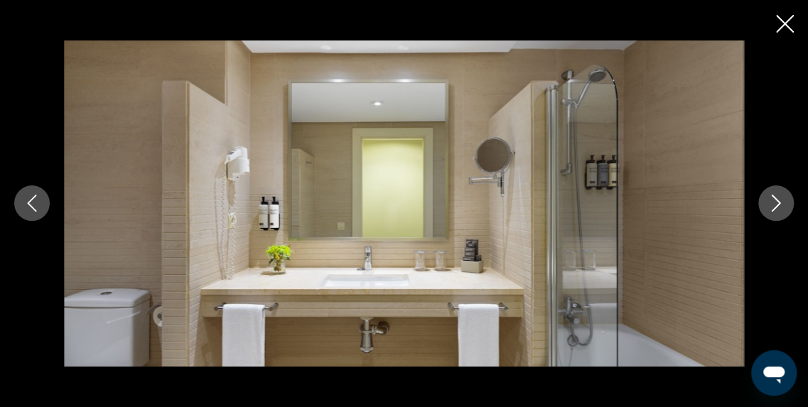
click at [775, 206] on icon "Image suivante" at bounding box center [776, 203] width 17 height 17
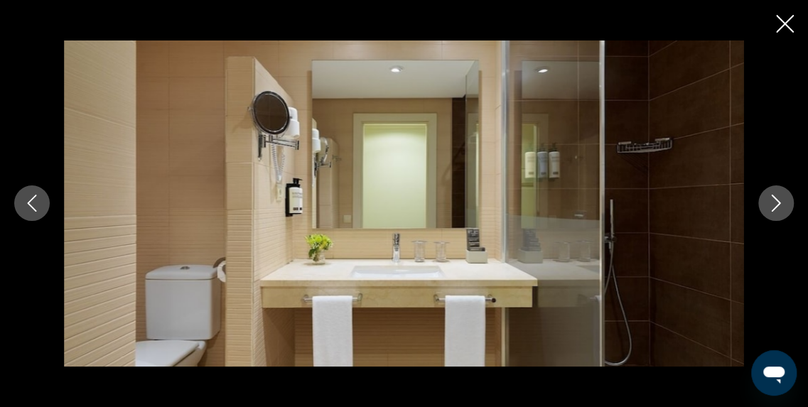
click at [775, 206] on icon "Image suivante" at bounding box center [776, 203] width 17 height 17
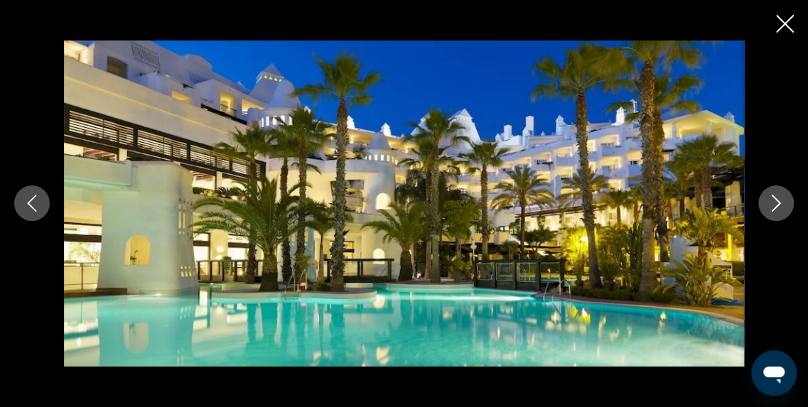
click at [775, 206] on icon "Image suivante" at bounding box center [776, 203] width 17 height 17
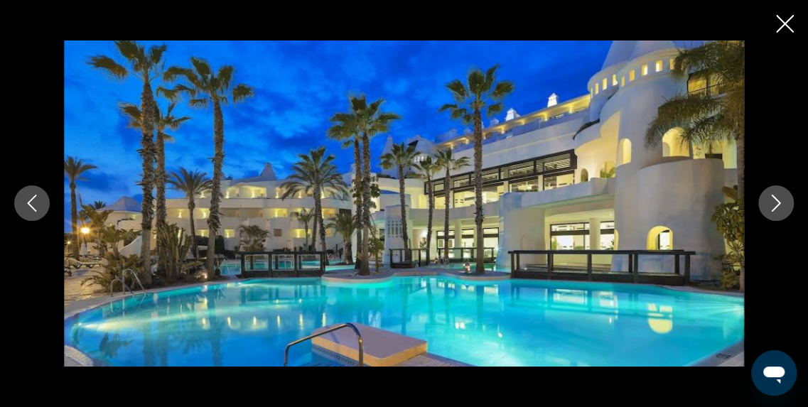
click at [775, 206] on icon "Image suivante" at bounding box center [776, 203] width 17 height 17
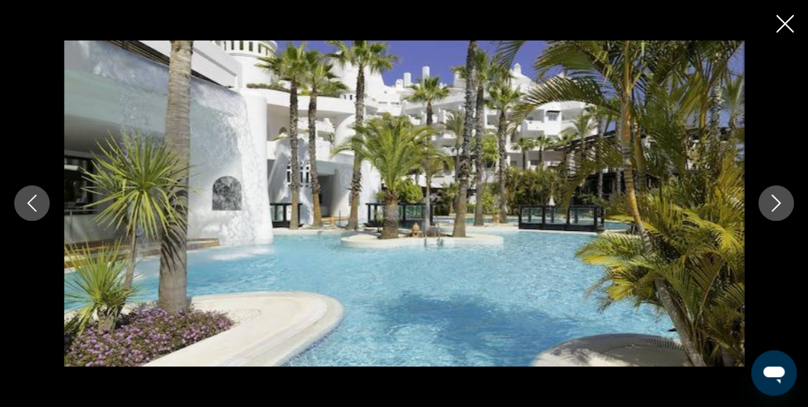
click at [775, 206] on icon "Image suivante" at bounding box center [776, 203] width 17 height 17
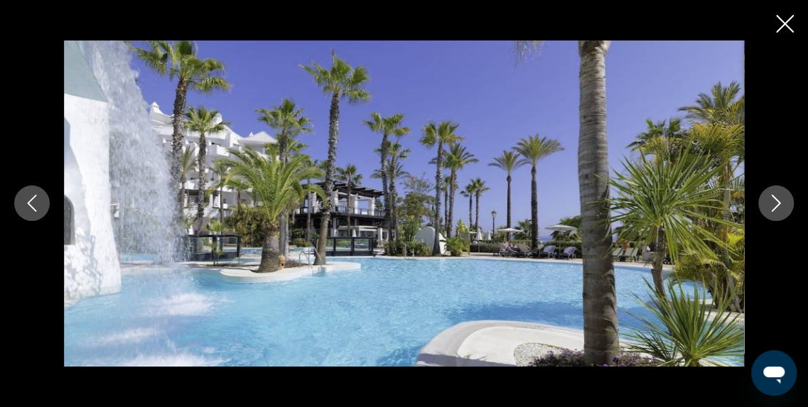
click at [775, 206] on icon "Image suivante" at bounding box center [776, 203] width 17 height 17
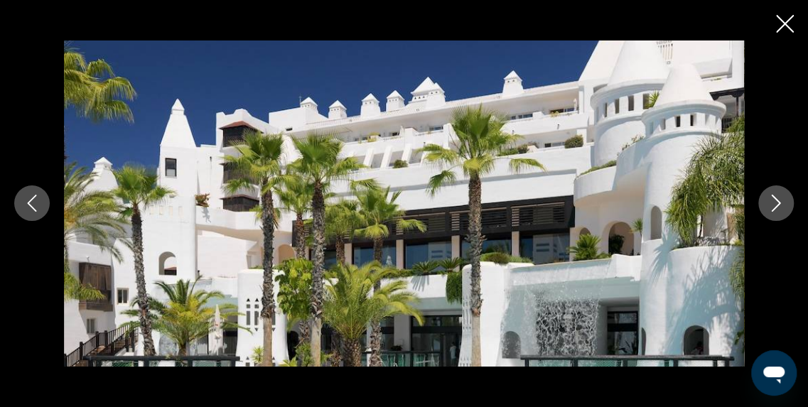
click at [775, 206] on icon "Image suivante" at bounding box center [776, 203] width 17 height 17
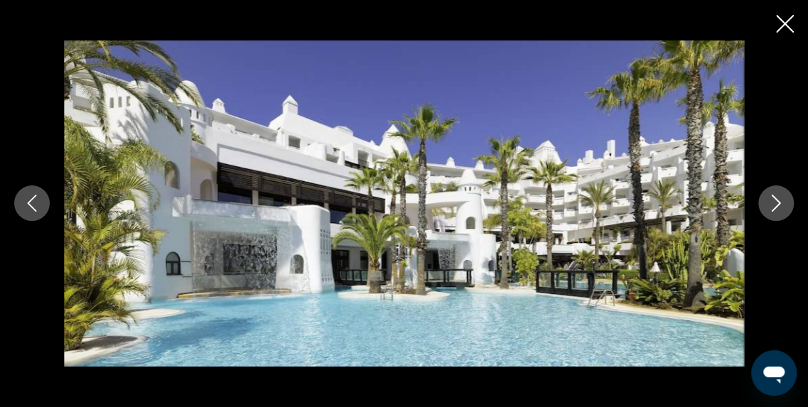
click at [775, 206] on icon "Image suivante" at bounding box center [776, 203] width 17 height 17
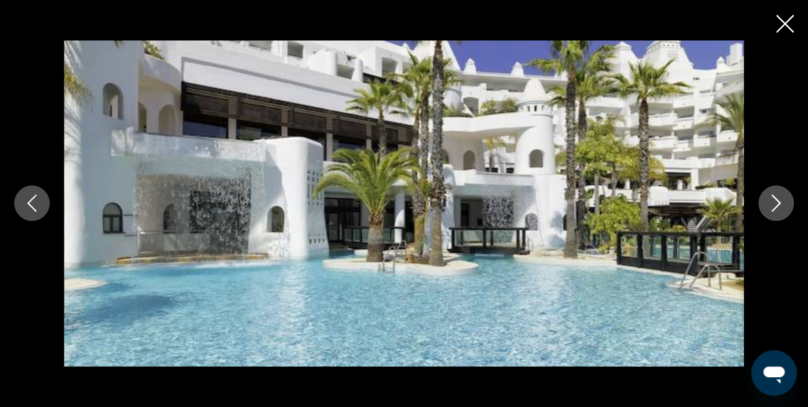
click at [775, 206] on icon "Image suivante" at bounding box center [776, 203] width 17 height 17
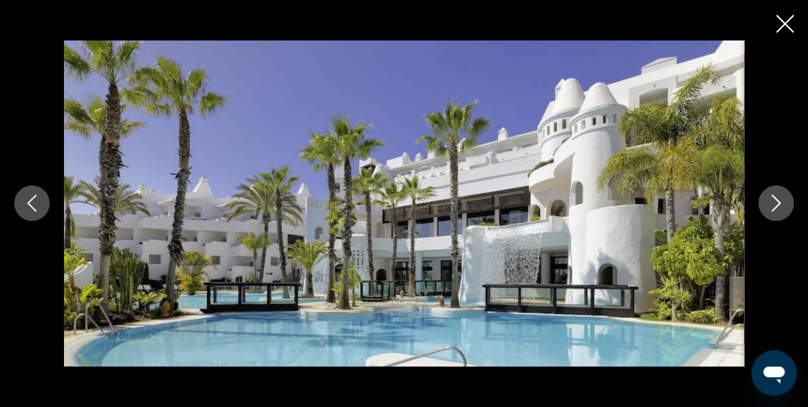
click at [775, 206] on icon "Image suivante" at bounding box center [776, 203] width 17 height 17
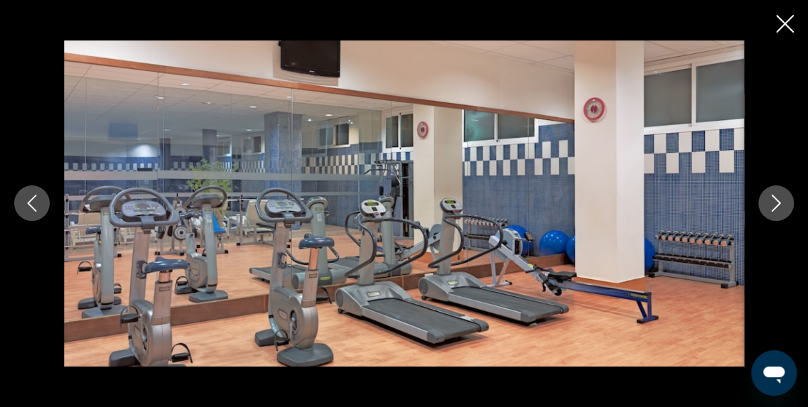
click at [775, 206] on icon "Image suivante" at bounding box center [776, 203] width 17 height 17
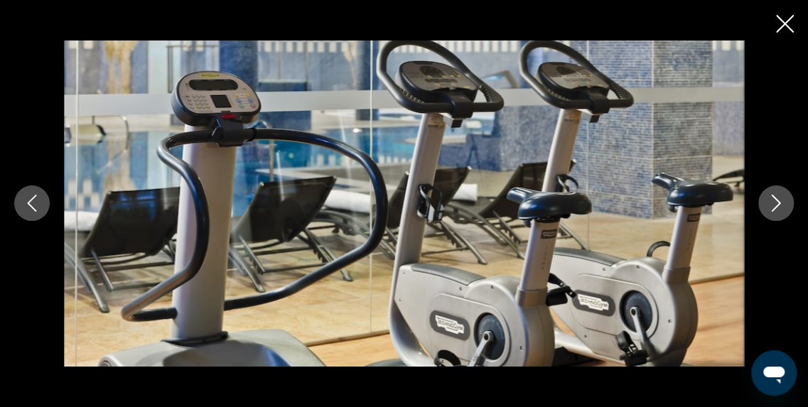
click at [775, 206] on icon "Image suivante" at bounding box center [776, 203] width 17 height 17
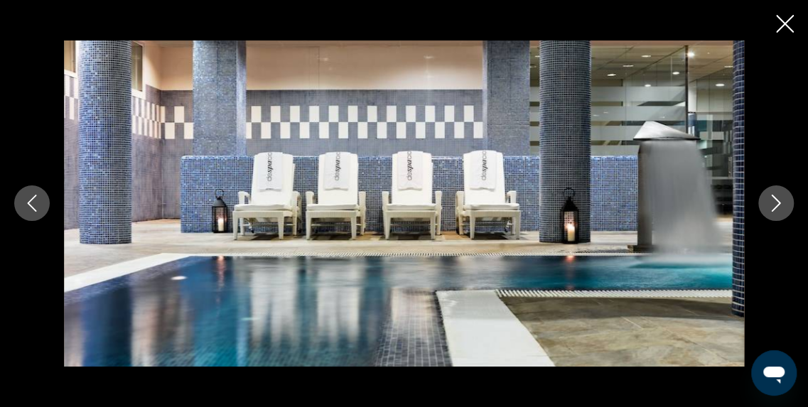
click at [775, 206] on icon "Image suivante" at bounding box center [776, 203] width 17 height 17
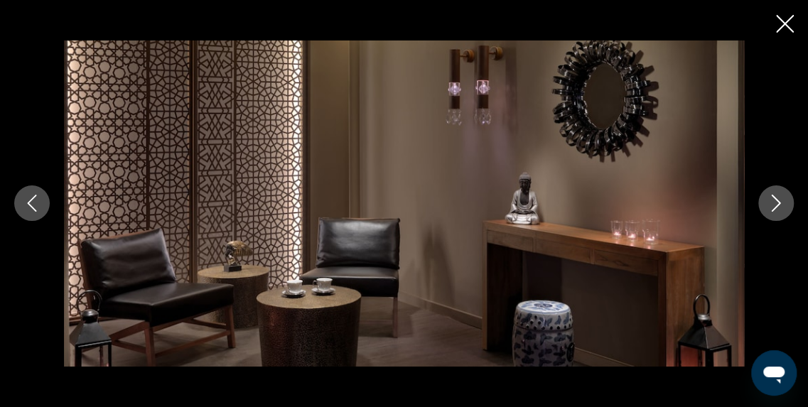
click at [775, 206] on icon "Image suivante" at bounding box center [776, 203] width 17 height 17
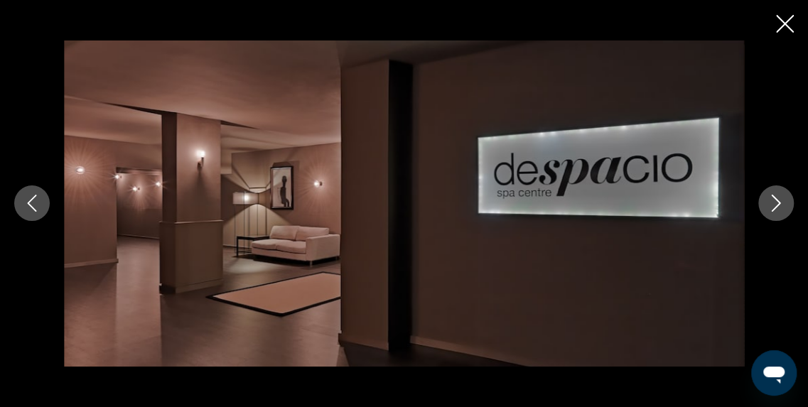
click at [775, 206] on icon "Image suivante" at bounding box center [776, 203] width 17 height 17
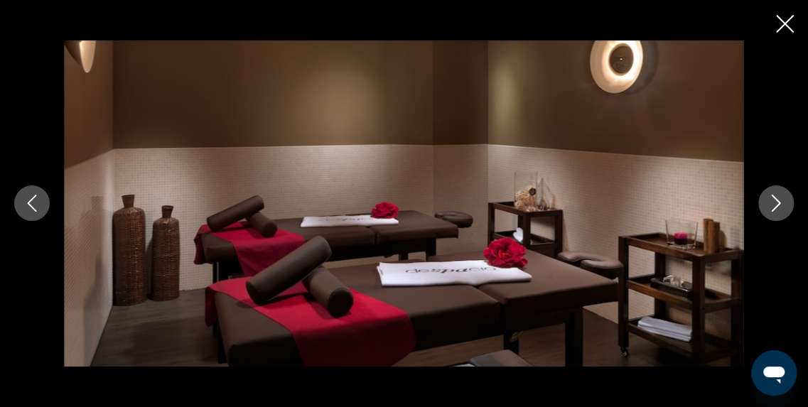
click at [775, 206] on icon "Image suivante" at bounding box center [776, 203] width 17 height 17
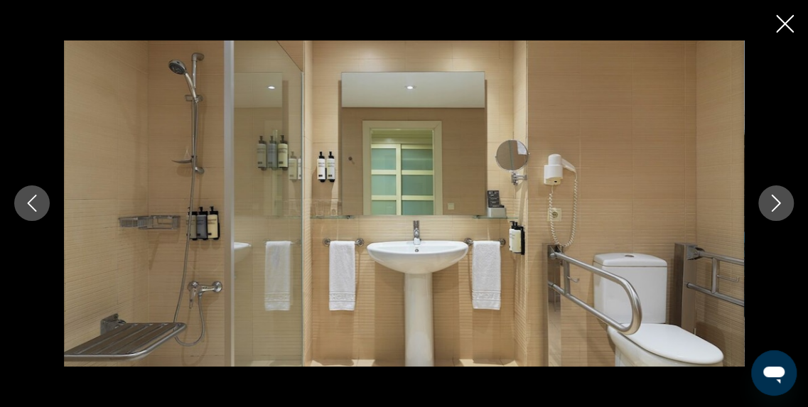
click at [775, 206] on icon "Image suivante" at bounding box center [776, 203] width 17 height 17
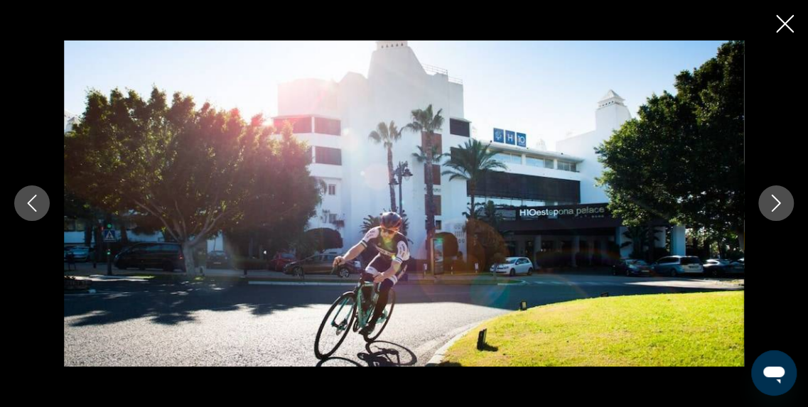
click at [775, 206] on icon "Image suivante" at bounding box center [776, 203] width 17 height 17
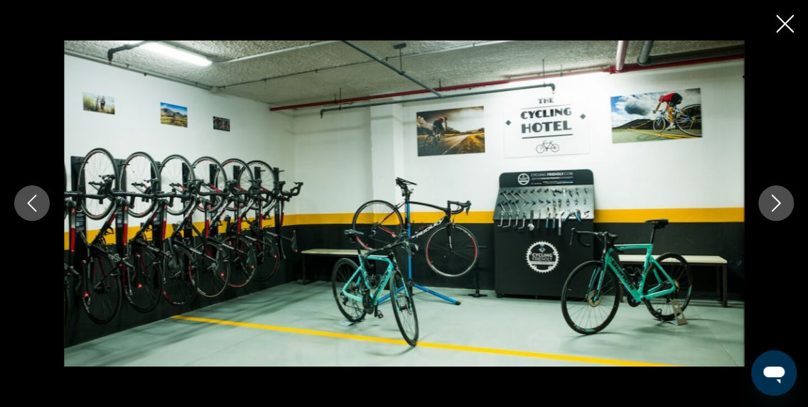
click at [775, 206] on icon "Image suivante" at bounding box center [776, 203] width 17 height 17
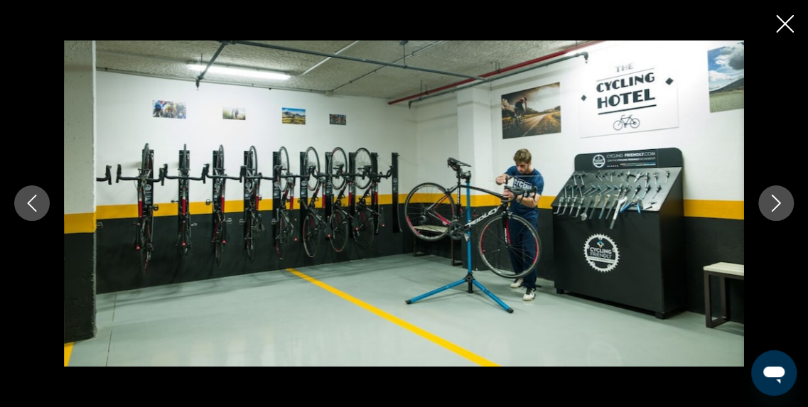
click at [775, 206] on icon "Image suivante" at bounding box center [776, 203] width 17 height 17
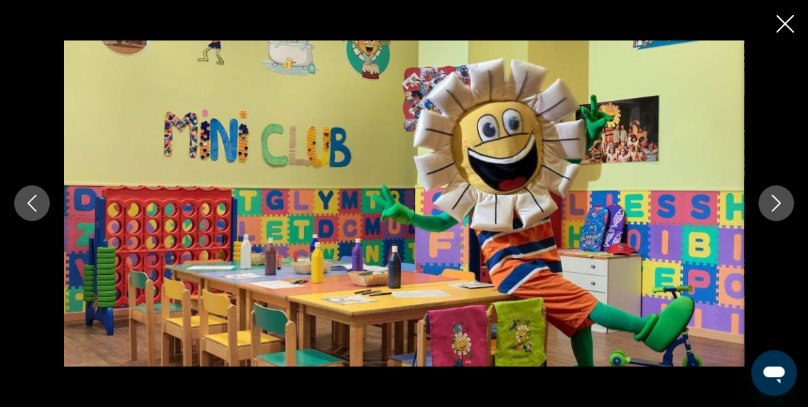
click at [775, 206] on icon "Image suivante" at bounding box center [776, 203] width 17 height 17
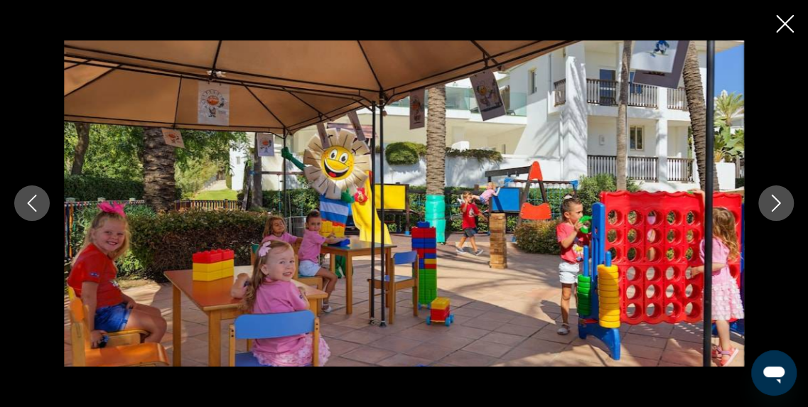
click at [775, 206] on icon "Image suivante" at bounding box center [776, 203] width 17 height 17
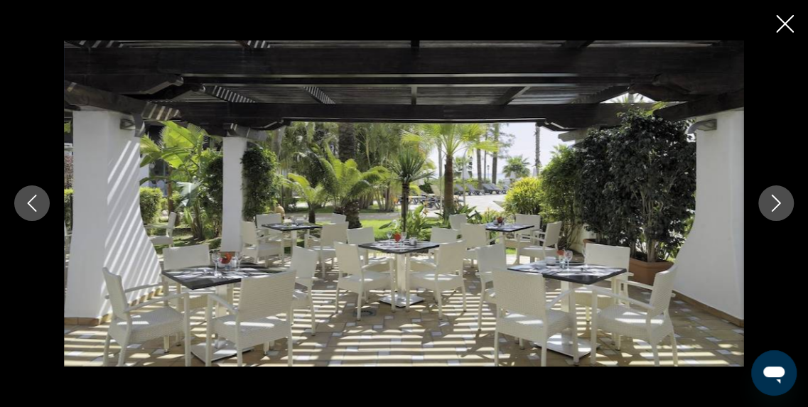
click at [775, 206] on icon "Image suivante" at bounding box center [776, 203] width 17 height 17
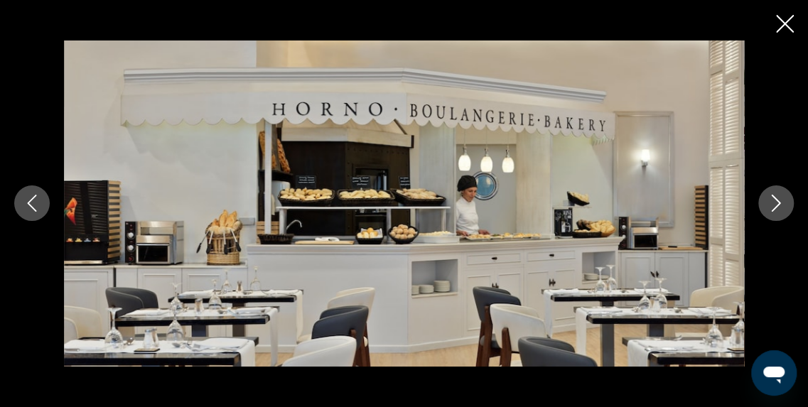
click at [775, 206] on icon "Image suivante" at bounding box center [776, 203] width 17 height 17
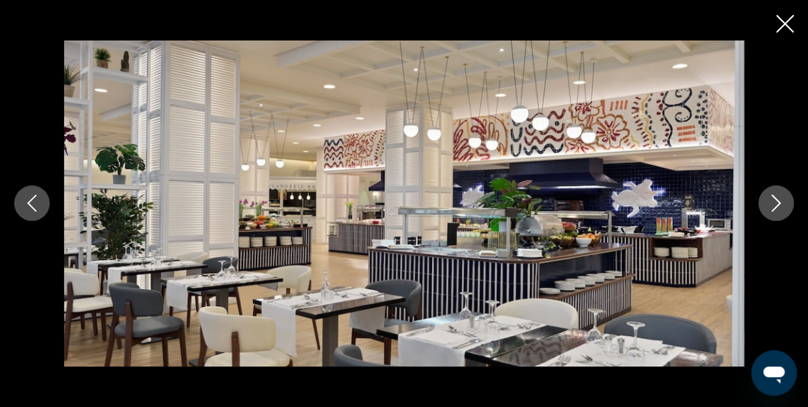
click at [26, 203] on icon "Image précédente" at bounding box center [31, 203] width 17 height 17
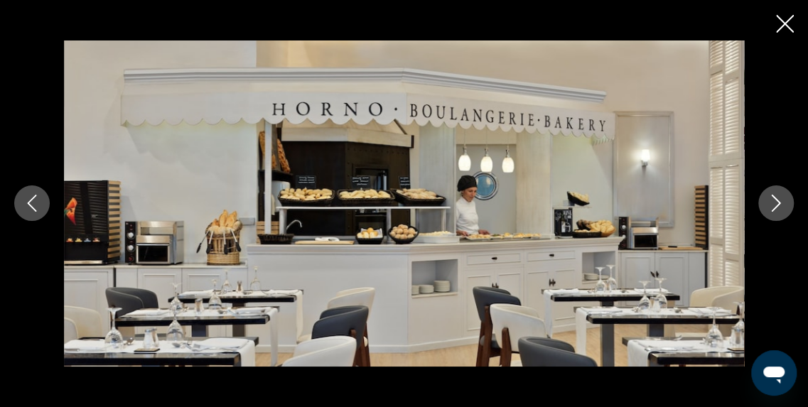
click at [787, 203] on button "Image suivante" at bounding box center [776, 204] width 36 height 36
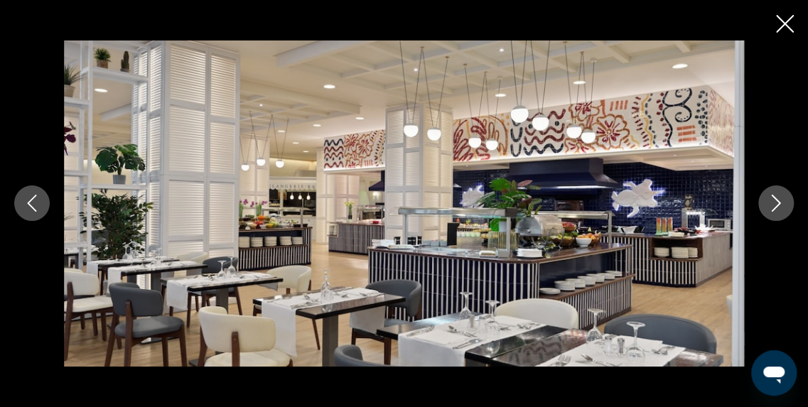
click at [787, 203] on button "Image suivante" at bounding box center [776, 204] width 36 height 36
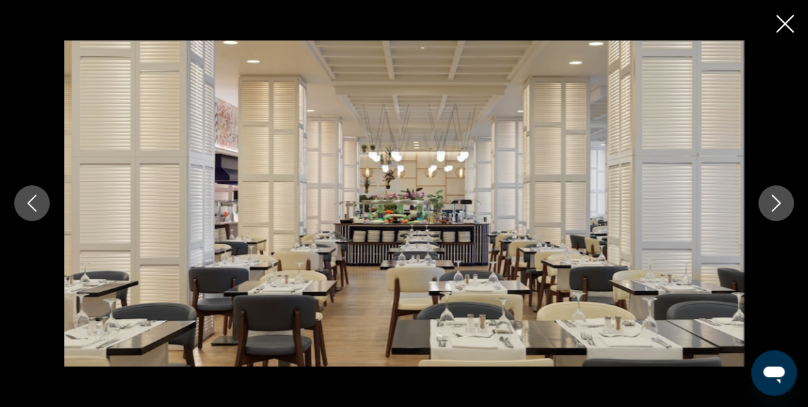
click at [787, 203] on button "Image suivante" at bounding box center [776, 204] width 36 height 36
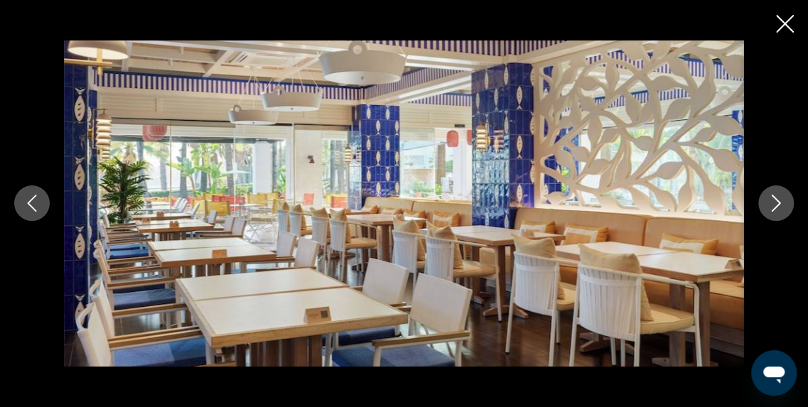
click at [787, 203] on button "Image suivante" at bounding box center [776, 204] width 36 height 36
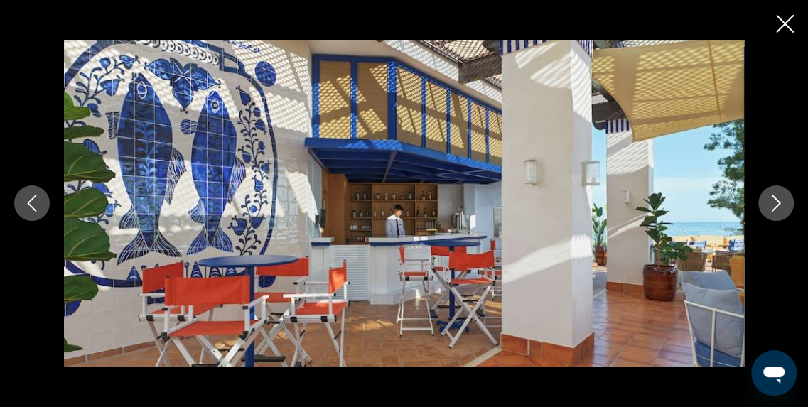
click at [787, 203] on button "Image suivante" at bounding box center [776, 204] width 36 height 36
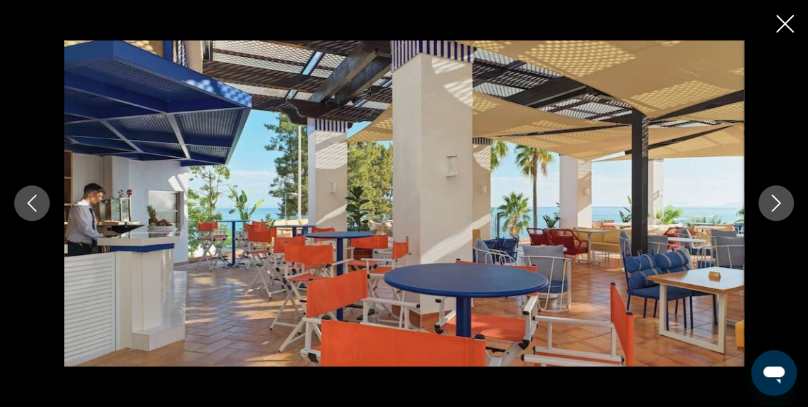
click at [787, 203] on button "Image suivante" at bounding box center [776, 204] width 36 height 36
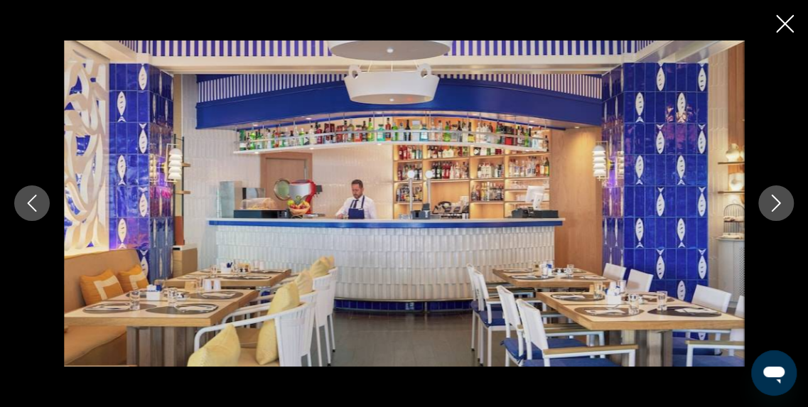
click at [787, 203] on button "Image suivante" at bounding box center [776, 204] width 36 height 36
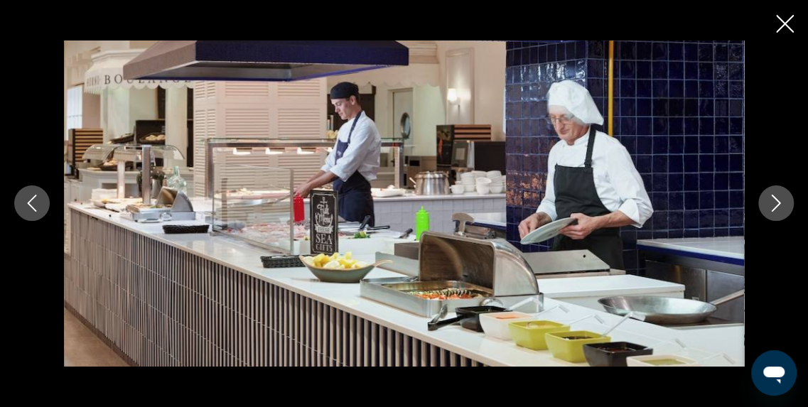
click at [787, 203] on button "Image suivante" at bounding box center [776, 204] width 36 height 36
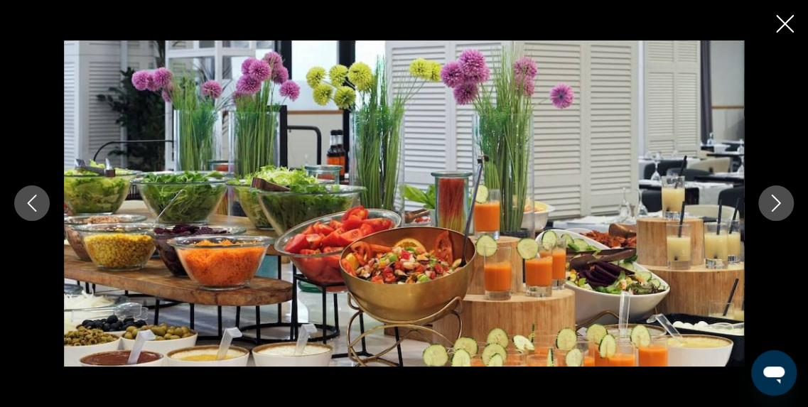
click at [787, 203] on button "Image suivante" at bounding box center [776, 204] width 36 height 36
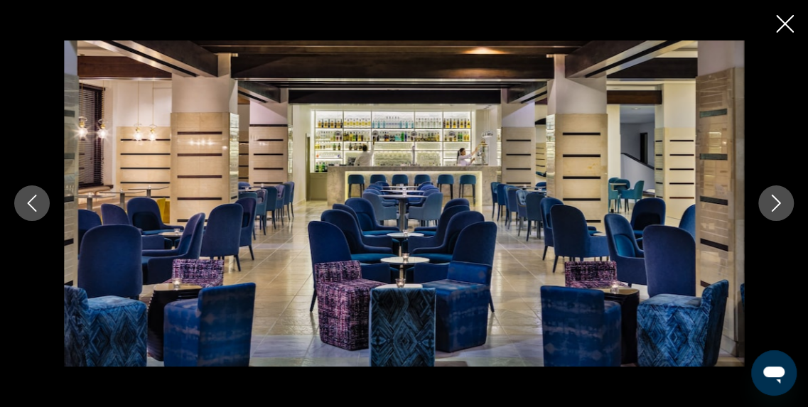
click at [787, 203] on button "Image suivante" at bounding box center [776, 204] width 36 height 36
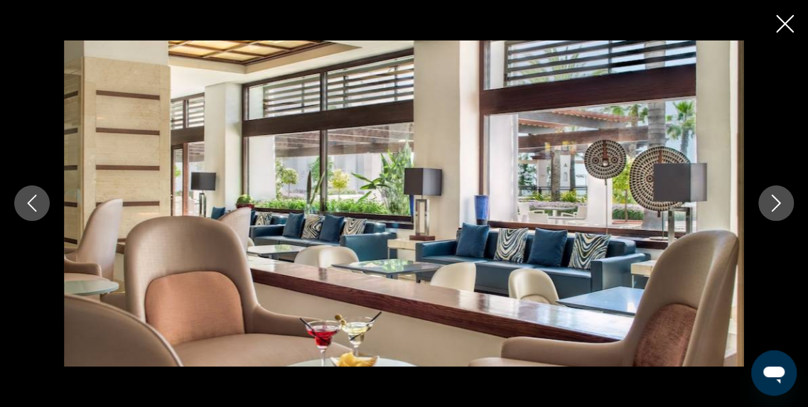
click at [787, 203] on button "Image suivante" at bounding box center [776, 204] width 36 height 36
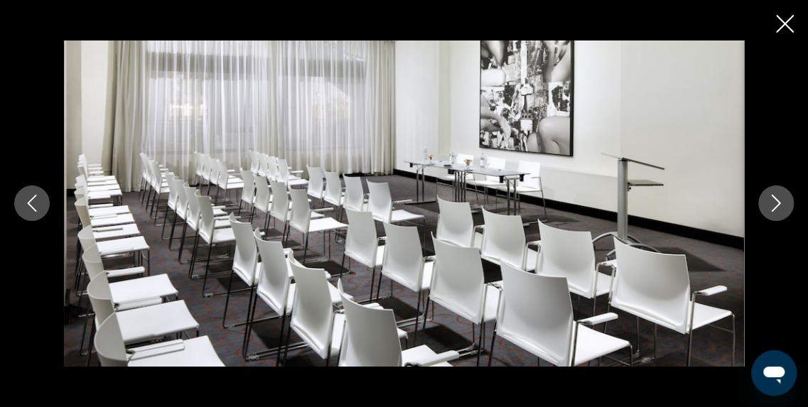
click at [787, 203] on button "Image suivante" at bounding box center [776, 204] width 36 height 36
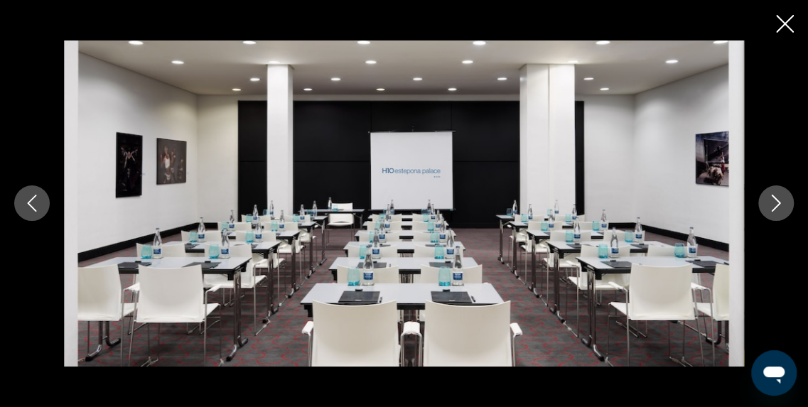
click at [787, 203] on button "Image suivante" at bounding box center [776, 204] width 36 height 36
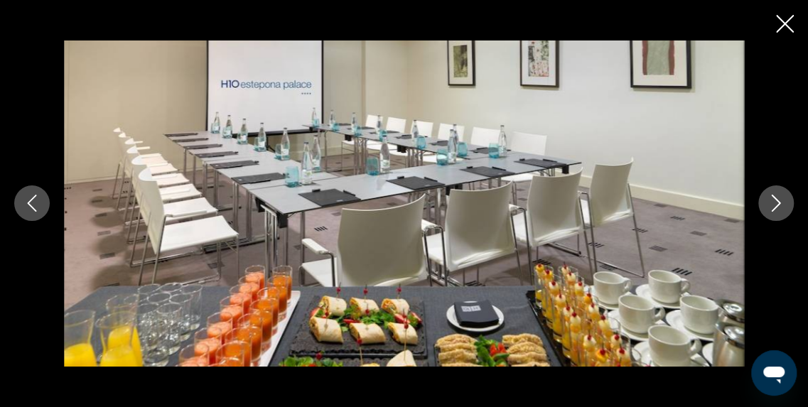
click at [787, 203] on button "Image suivante" at bounding box center [776, 204] width 36 height 36
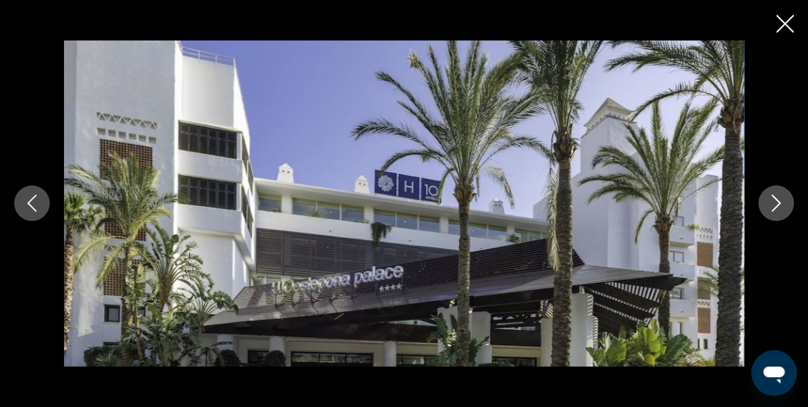
click at [787, 203] on button "Image suivante" at bounding box center [776, 204] width 36 height 36
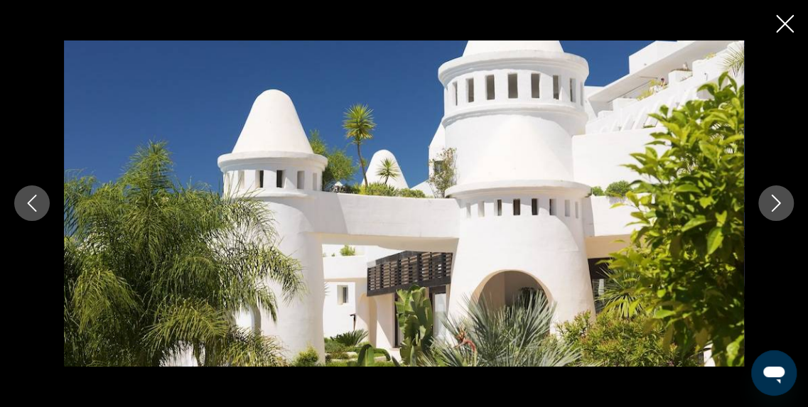
click at [787, 203] on button "Image suivante" at bounding box center [776, 204] width 36 height 36
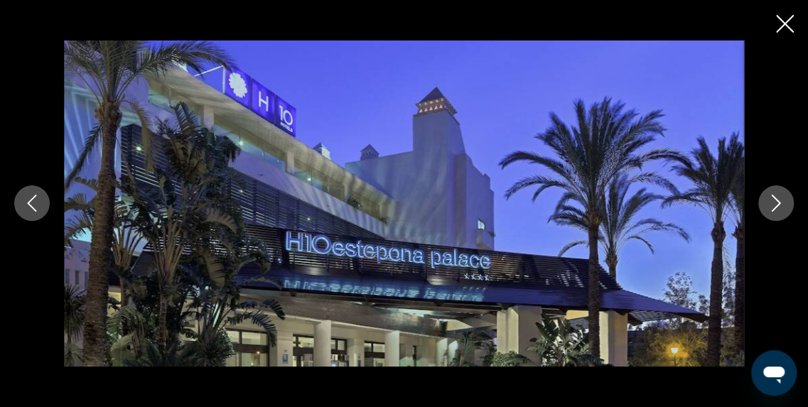
click at [787, 203] on button "Image suivante" at bounding box center [776, 204] width 36 height 36
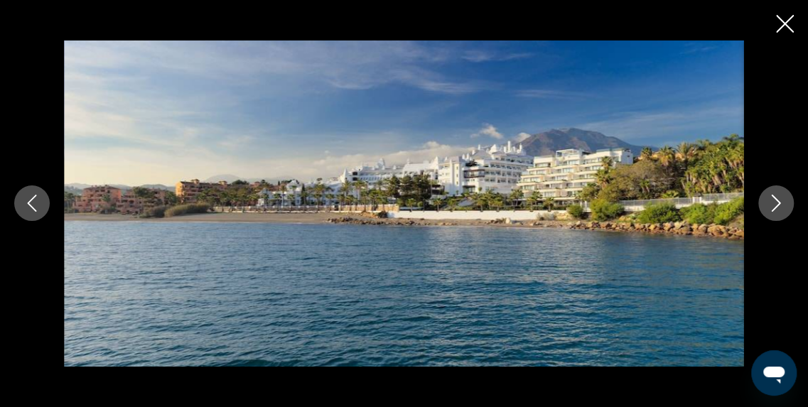
click at [787, 203] on button "Image suivante" at bounding box center [776, 204] width 36 height 36
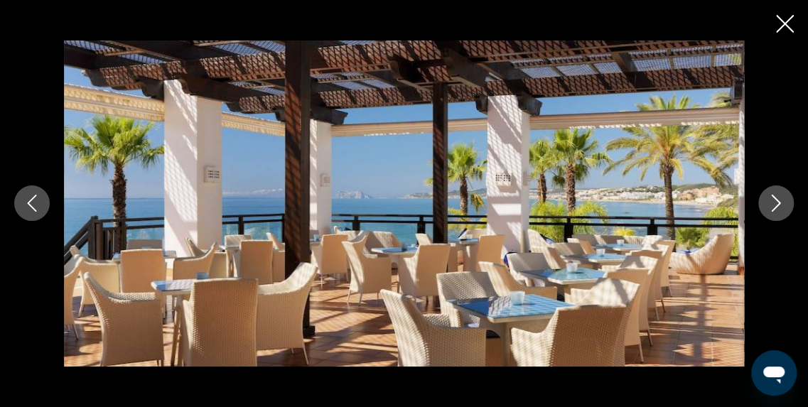
click at [787, 203] on button "Image suivante" at bounding box center [776, 204] width 36 height 36
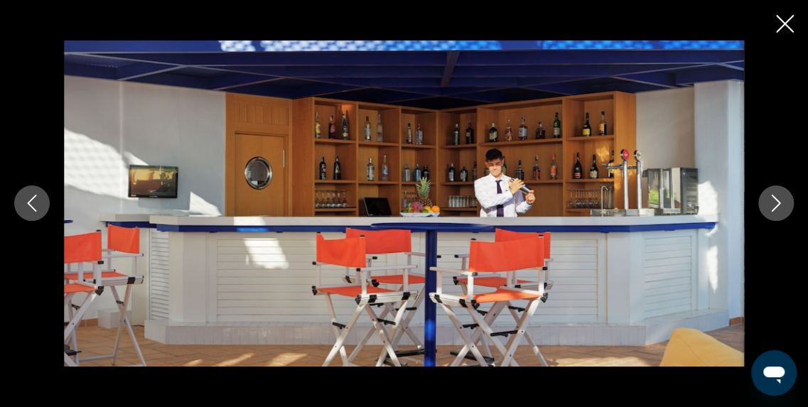
click at [787, 203] on button "Image suivante" at bounding box center [776, 204] width 36 height 36
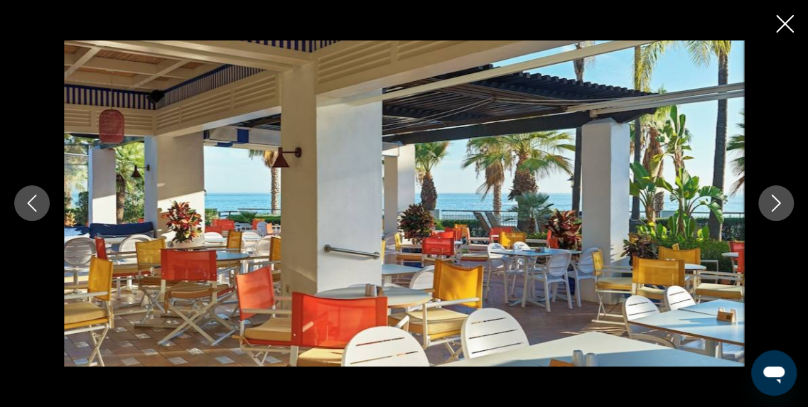
click at [787, 203] on button "Image suivante" at bounding box center [776, 204] width 36 height 36
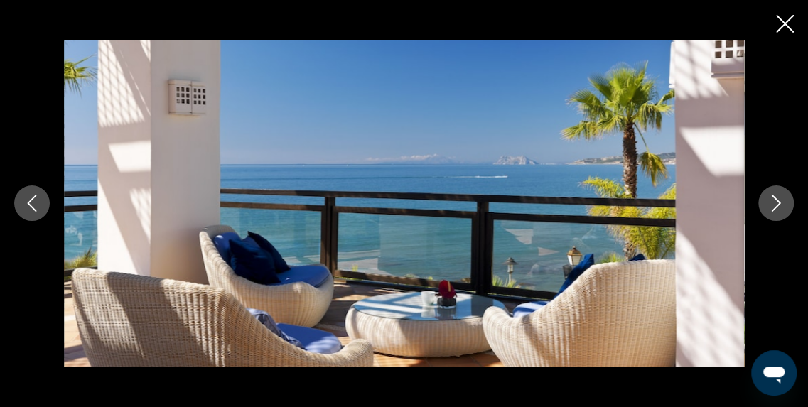
click at [787, 203] on button "Image suivante" at bounding box center [776, 204] width 36 height 36
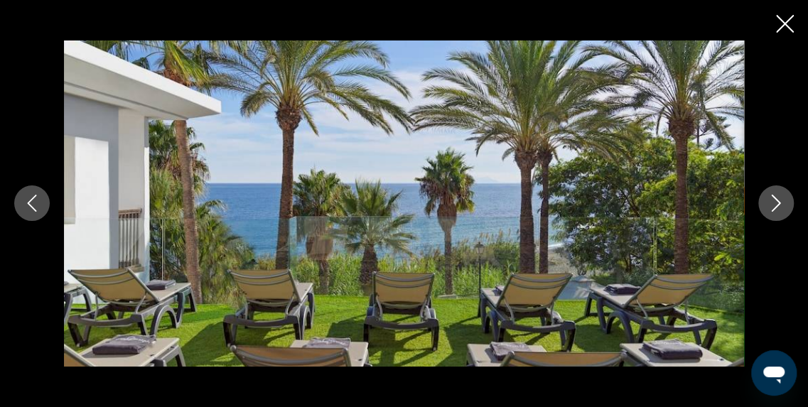
click at [787, 203] on button "Image suivante" at bounding box center [776, 204] width 36 height 36
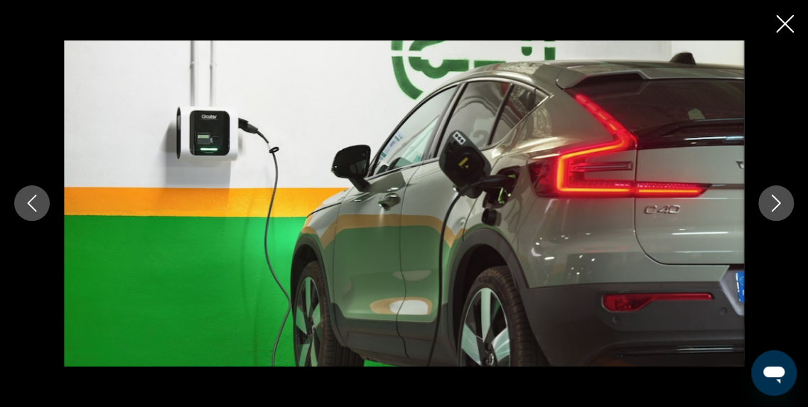
click at [787, 203] on button "Image suivante" at bounding box center [776, 204] width 36 height 36
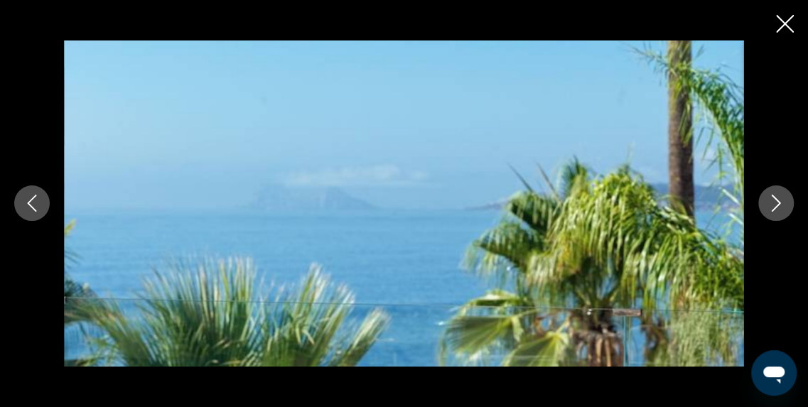
click at [787, 203] on button "Image suivante" at bounding box center [776, 204] width 36 height 36
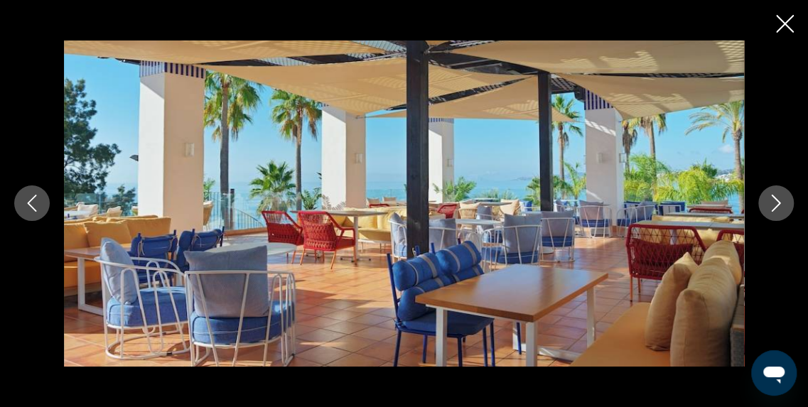
click at [787, 203] on button "Image suivante" at bounding box center [776, 204] width 36 height 36
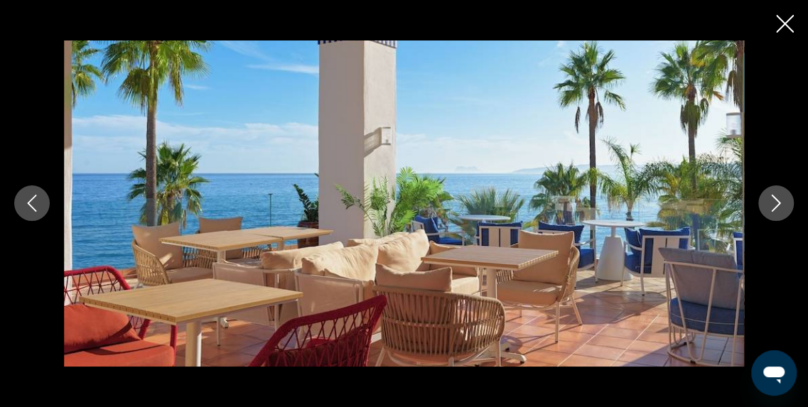
click at [787, 203] on button "Image suivante" at bounding box center [776, 204] width 36 height 36
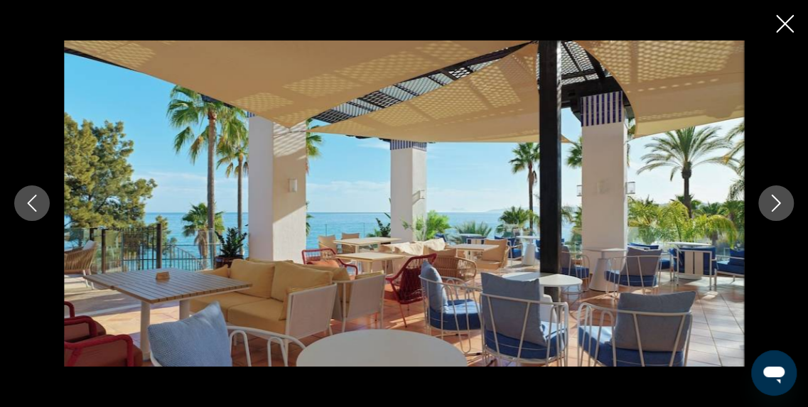
click at [787, 203] on button "Image suivante" at bounding box center [776, 204] width 36 height 36
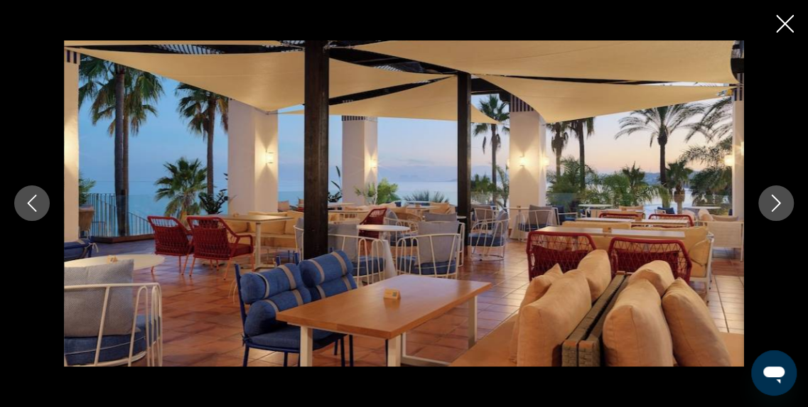
click at [787, 203] on button "Image suivante" at bounding box center [776, 204] width 36 height 36
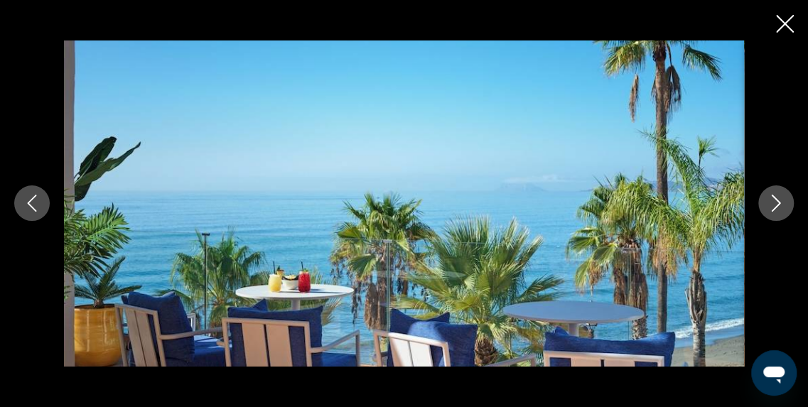
click at [787, 203] on button "Image suivante" at bounding box center [776, 204] width 36 height 36
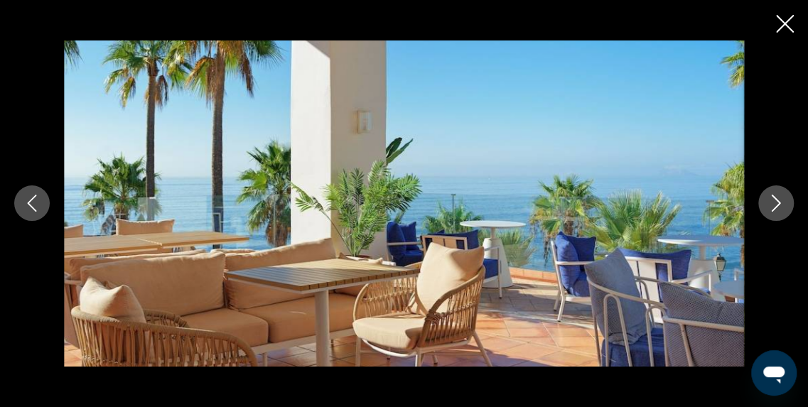
click at [787, 203] on button "Image suivante" at bounding box center [776, 204] width 36 height 36
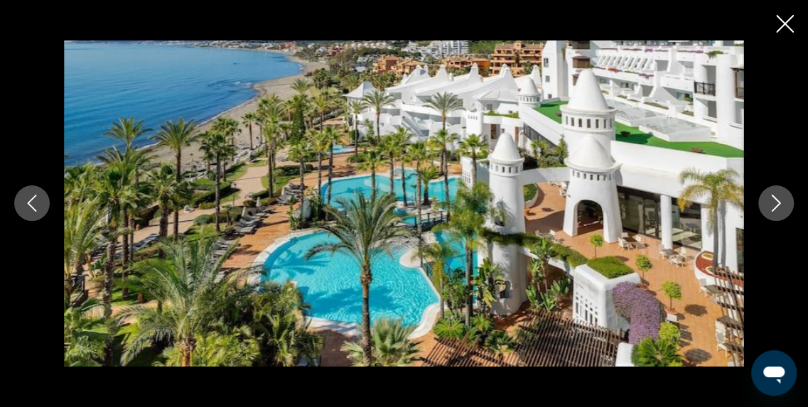
click at [787, 203] on button "Image suivante" at bounding box center [776, 204] width 36 height 36
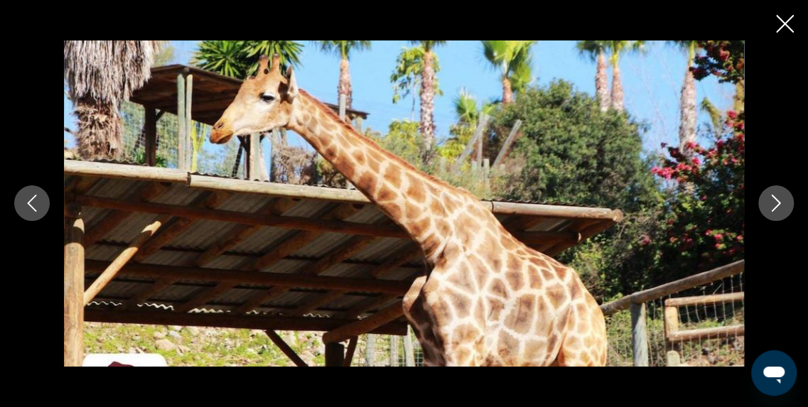
click at [787, 203] on button "Image suivante" at bounding box center [776, 204] width 36 height 36
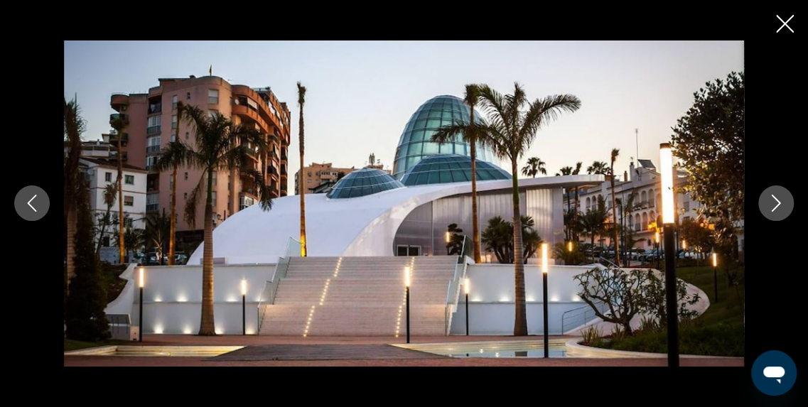
click at [787, 203] on button "Image suivante" at bounding box center [776, 204] width 36 height 36
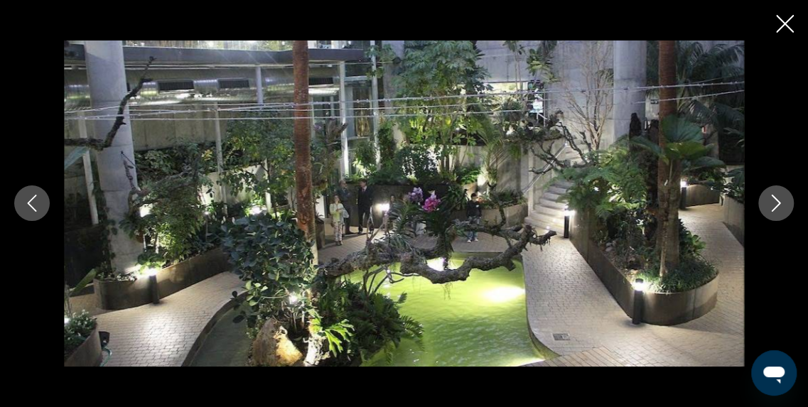
click at [787, 203] on button "Image suivante" at bounding box center [776, 204] width 36 height 36
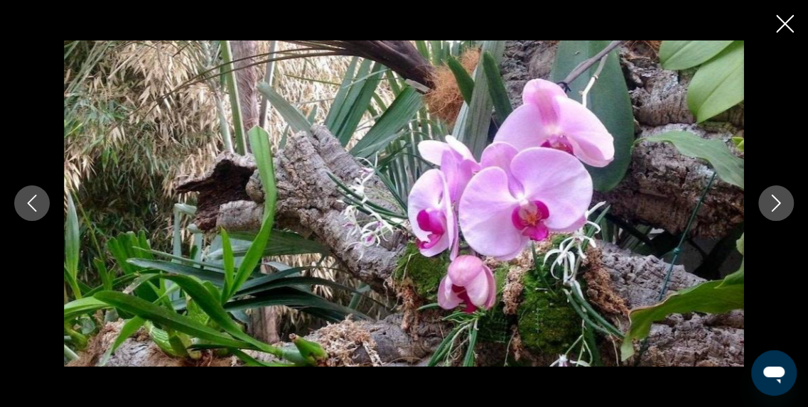
click at [787, 203] on button "Image suivante" at bounding box center [776, 204] width 36 height 36
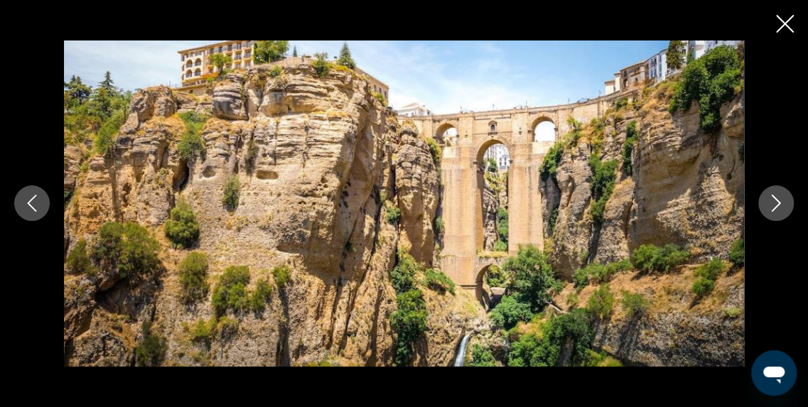
click at [787, 203] on button "Image suivante" at bounding box center [776, 204] width 36 height 36
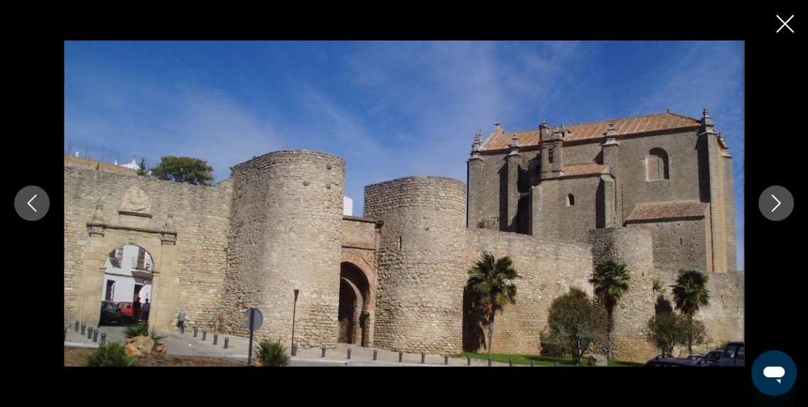
click at [787, 203] on button "Image suivante" at bounding box center [776, 204] width 36 height 36
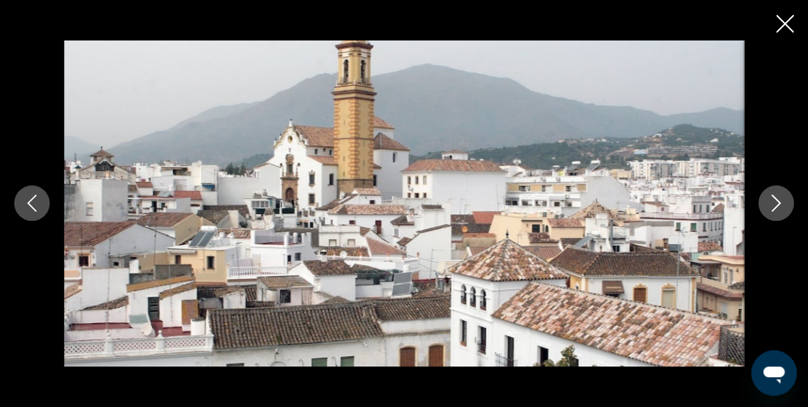
click at [787, 203] on button "Image suivante" at bounding box center [776, 204] width 36 height 36
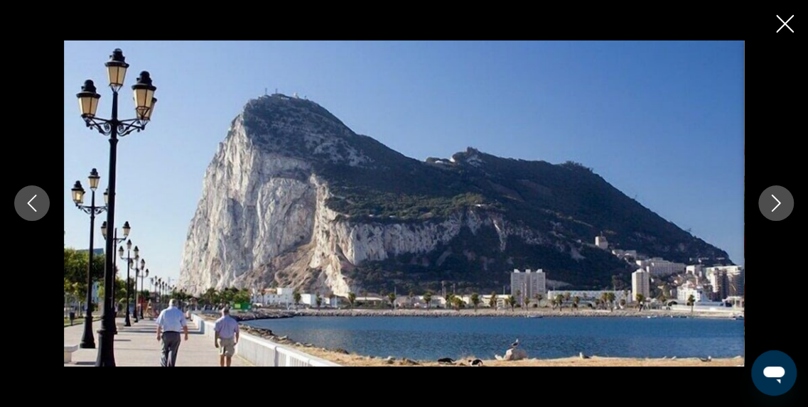
click at [772, 203] on icon "Image suivante" at bounding box center [776, 203] width 17 height 17
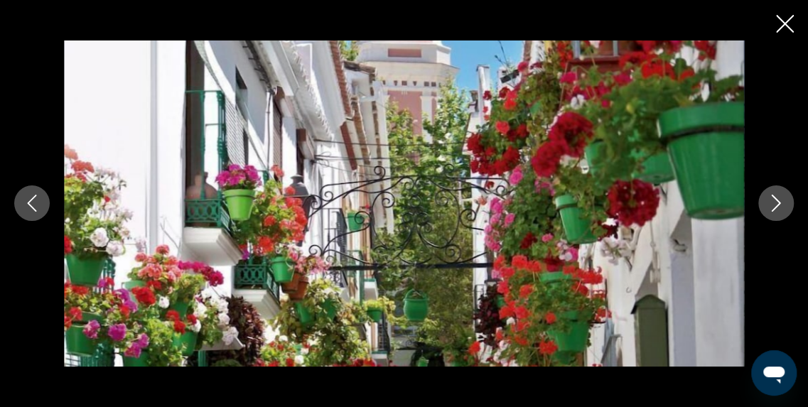
click at [771, 203] on icon "Image suivante" at bounding box center [776, 203] width 17 height 17
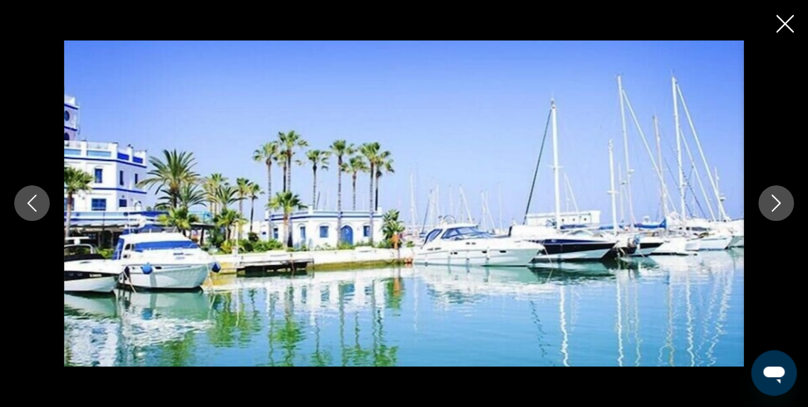
click at [771, 203] on icon "Image suivante" at bounding box center [776, 203] width 17 height 17
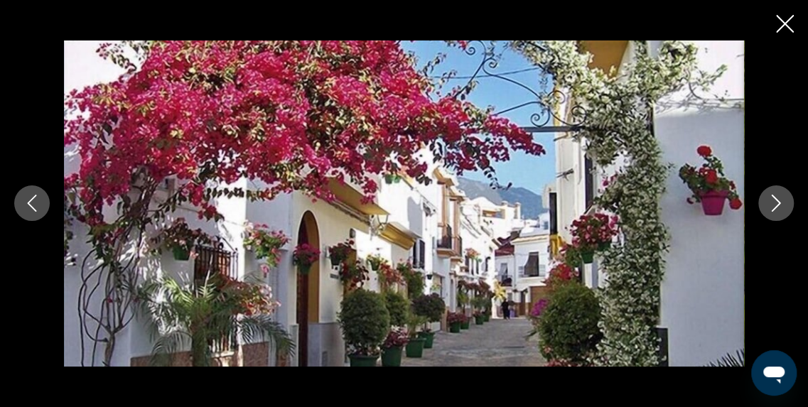
click at [771, 203] on icon "Image suivante" at bounding box center [776, 203] width 17 height 17
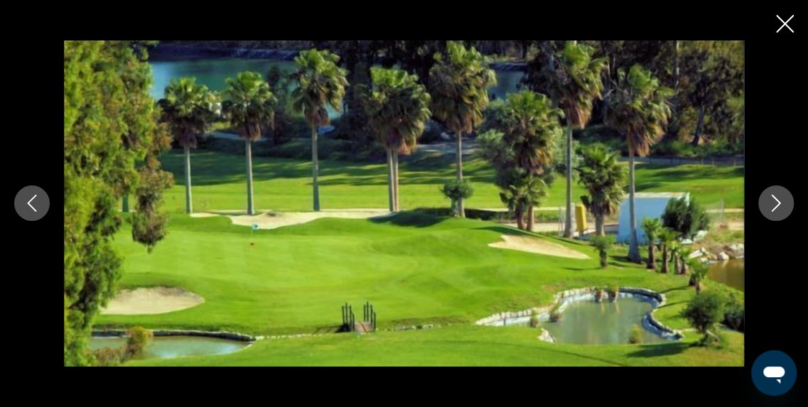
click at [771, 203] on icon "Image suivante" at bounding box center [776, 203] width 17 height 17
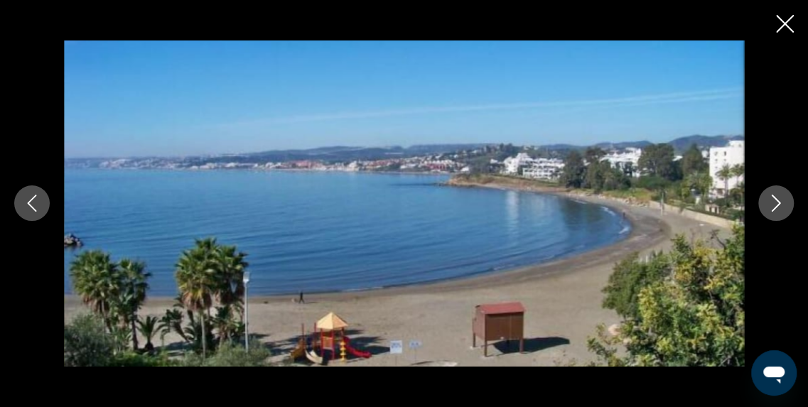
click at [771, 203] on icon "Image suivante" at bounding box center [776, 203] width 17 height 17
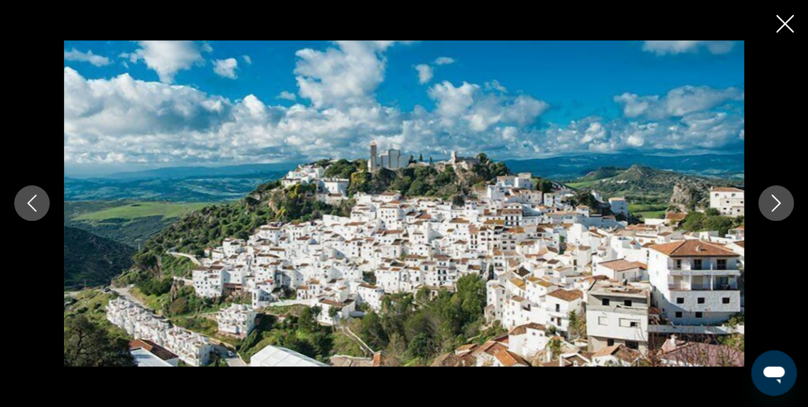
click at [771, 203] on icon "Image suivante" at bounding box center [776, 203] width 17 height 17
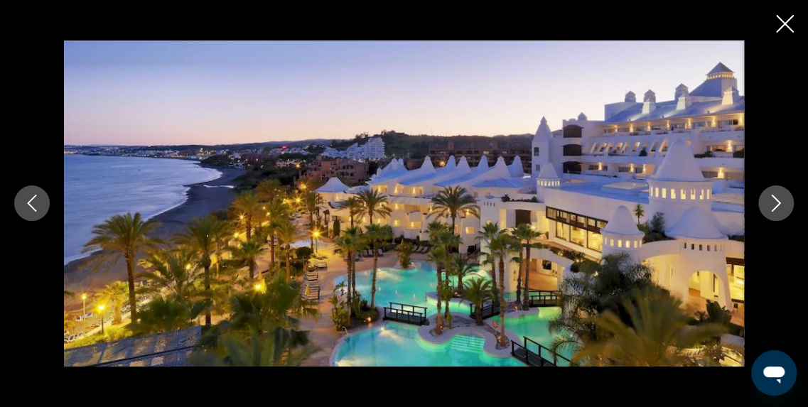
click at [791, 23] on icon "Fermer le diaporama" at bounding box center [785, 24] width 18 height 18
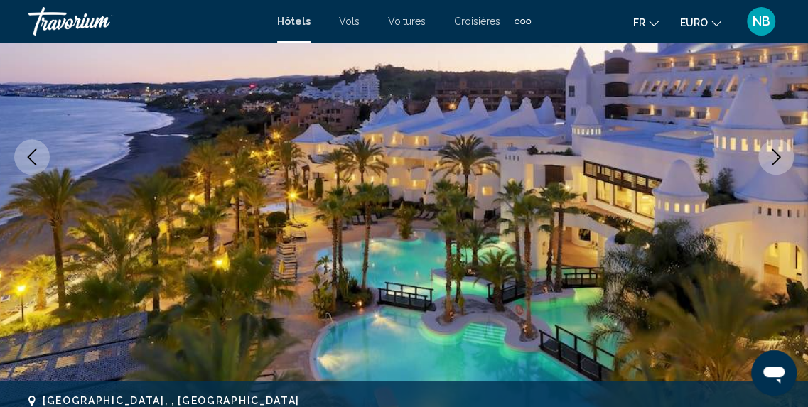
scroll to position [0, 0]
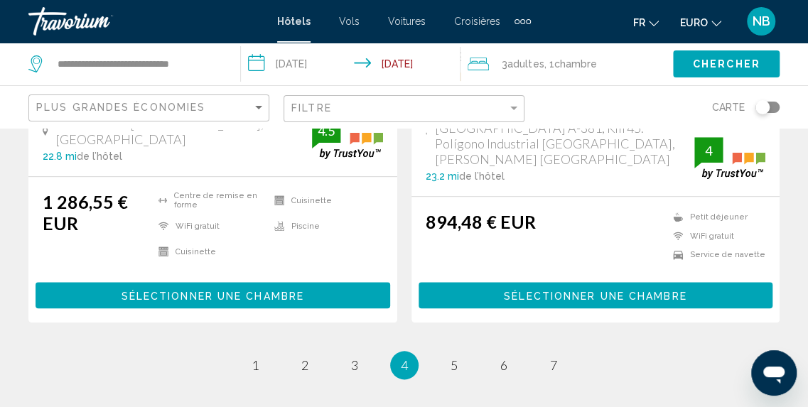
scroll to position [2989, 0]
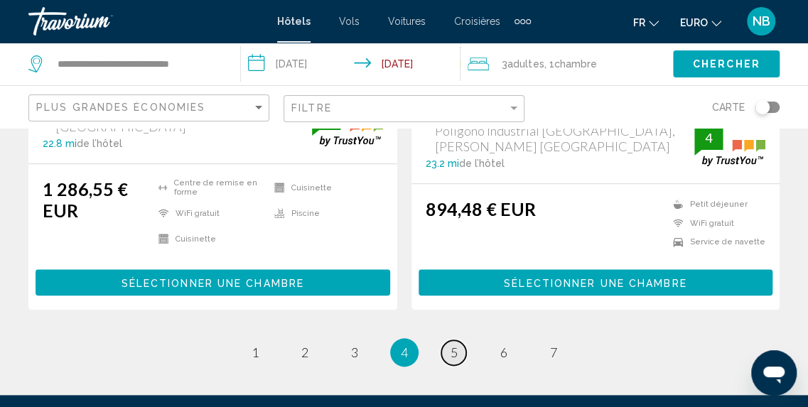
click at [446, 340] on link "page 5" at bounding box center [453, 352] width 25 height 25
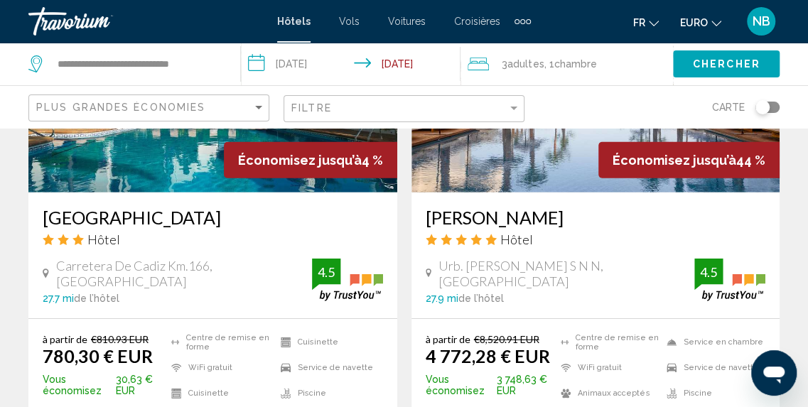
scroll to position [1799, 0]
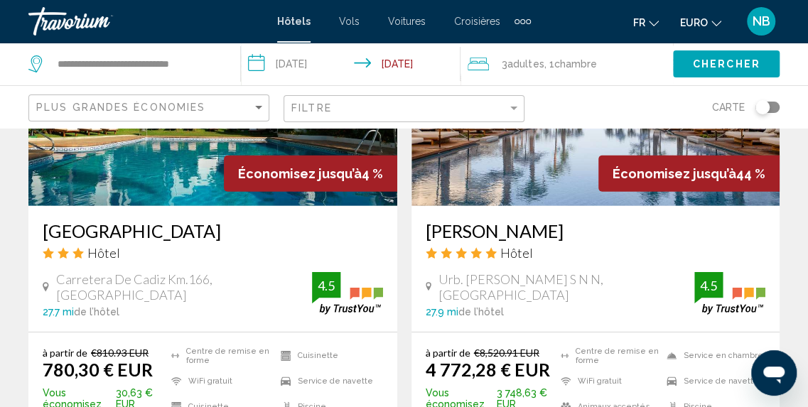
click at [606, 220] on h3 "METT Marbella Estepona" at bounding box center [596, 230] width 340 height 21
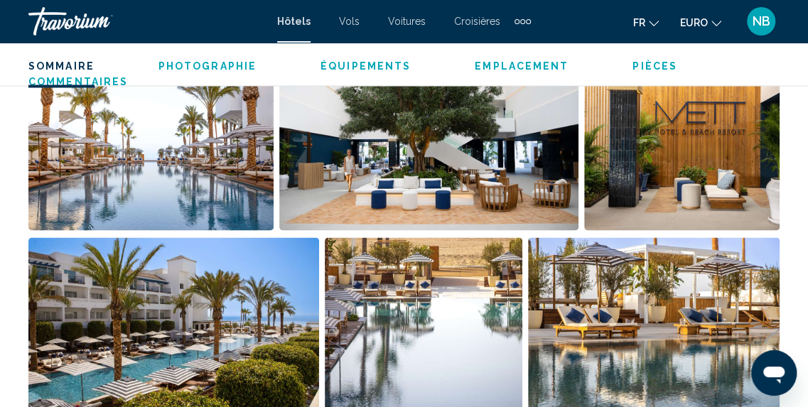
scroll to position [703, 0]
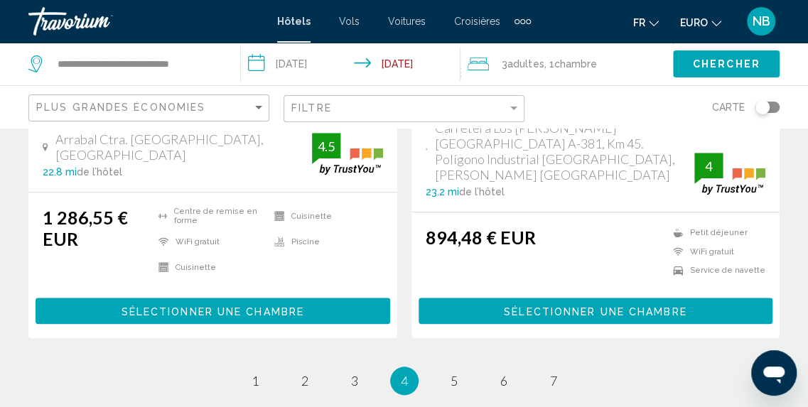
scroll to position [2978, 0]
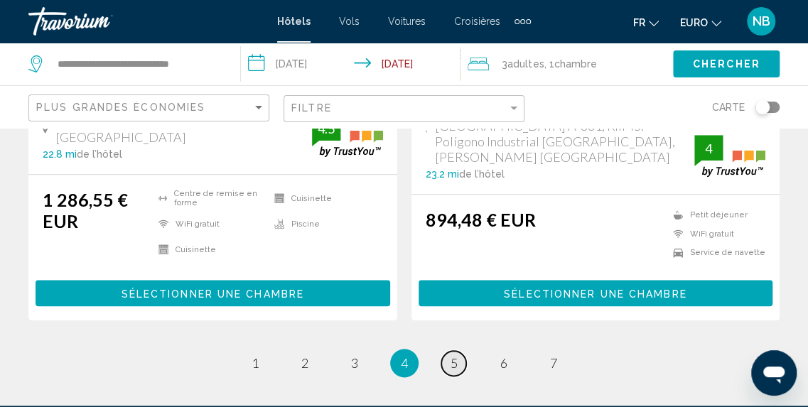
click at [453, 355] on span "5" at bounding box center [454, 363] width 7 height 16
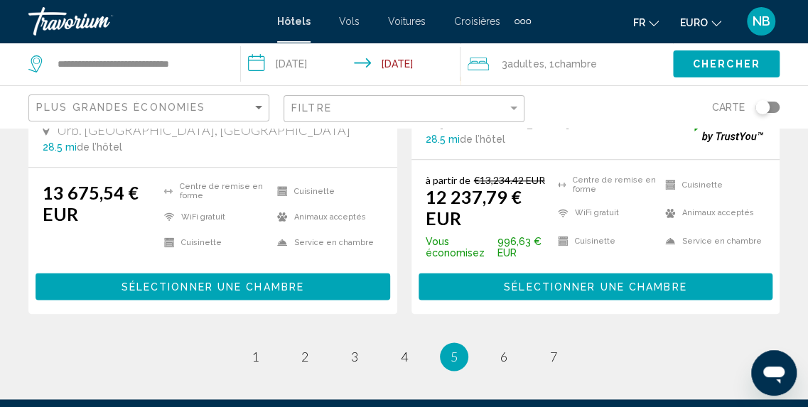
scroll to position [3186, 0]
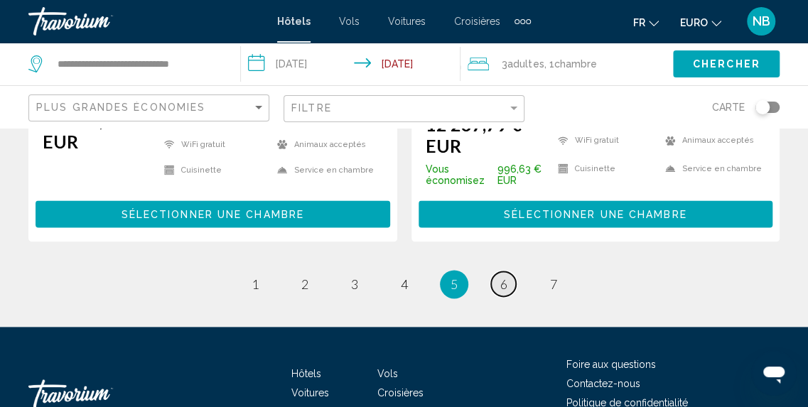
click at [500, 276] on span "6" at bounding box center [503, 284] width 7 height 16
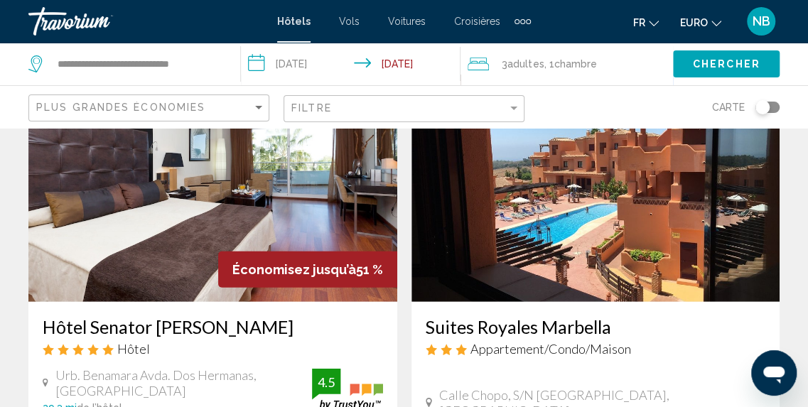
scroll to position [1751, 0]
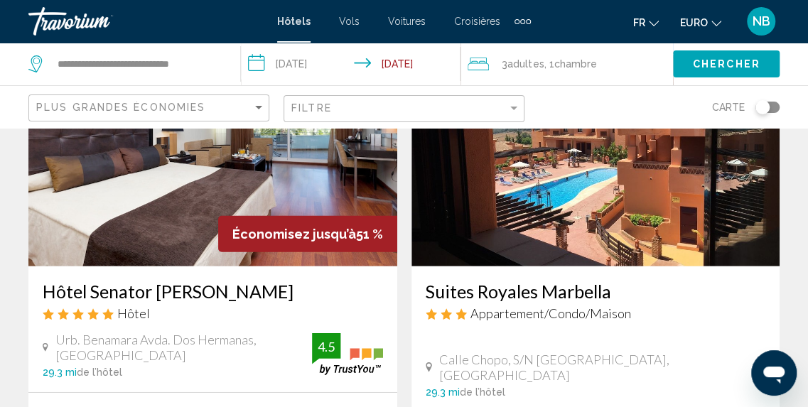
click at [100, 180] on img "Contenu principal" at bounding box center [212, 152] width 369 height 227
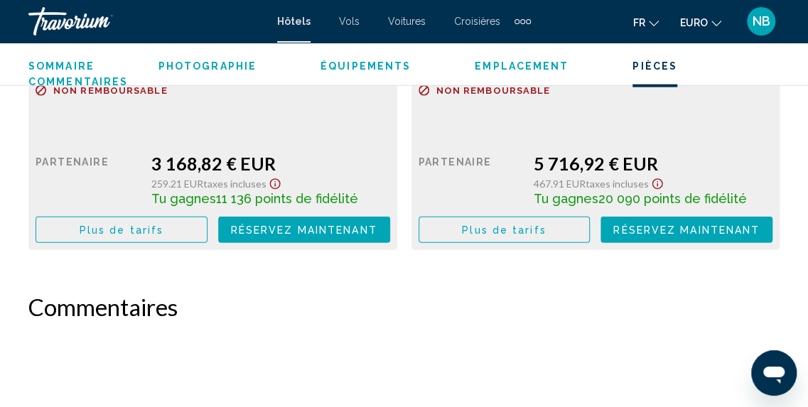
scroll to position [3517, 0]
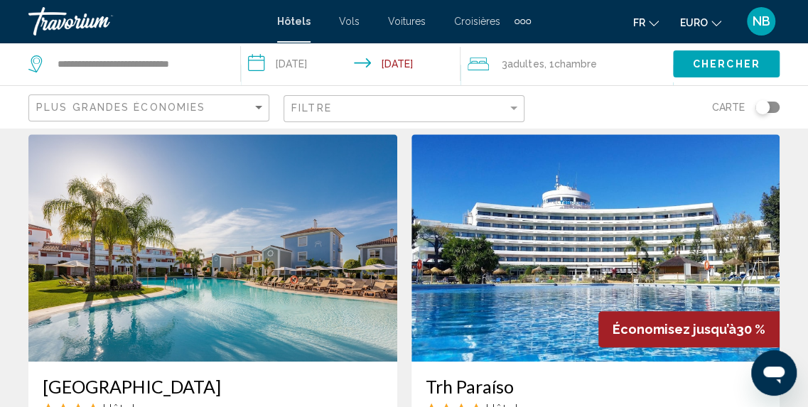
scroll to position [2741, 0]
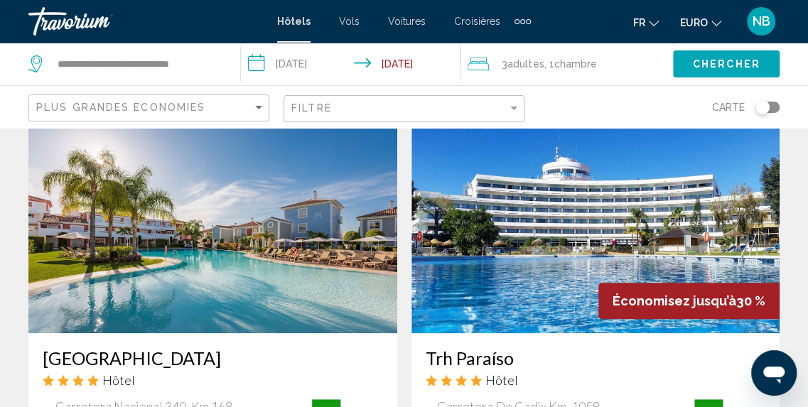
click at [308, 264] on img "Contenu principal" at bounding box center [212, 219] width 369 height 227
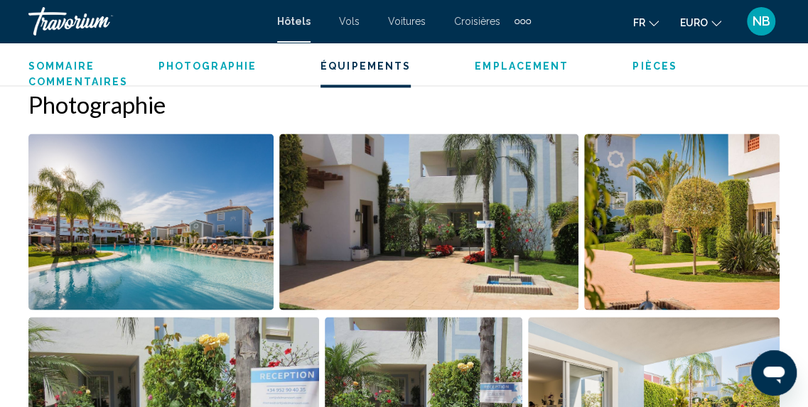
scroll to position [1776, 0]
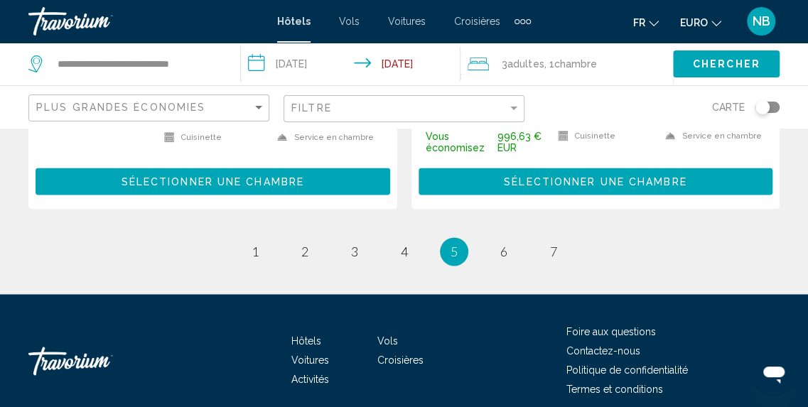
scroll to position [3215, 0]
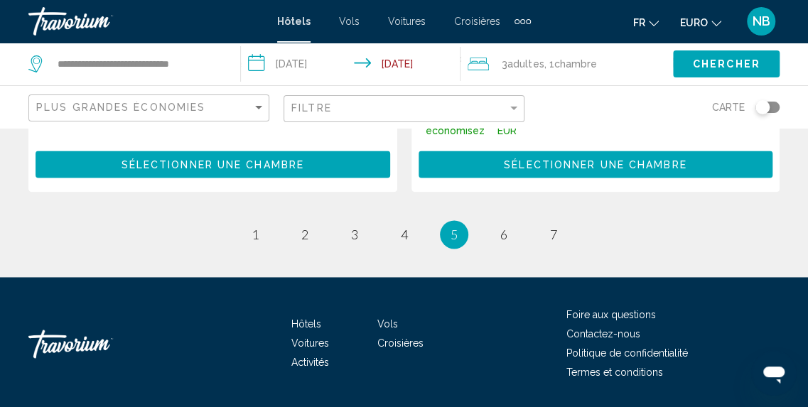
drag, startPoint x: 818, startPoint y: 23, endPoint x: 38, endPoint y: 15, distance: 779.7
click at [503, 227] on span "6" at bounding box center [503, 235] width 7 height 16
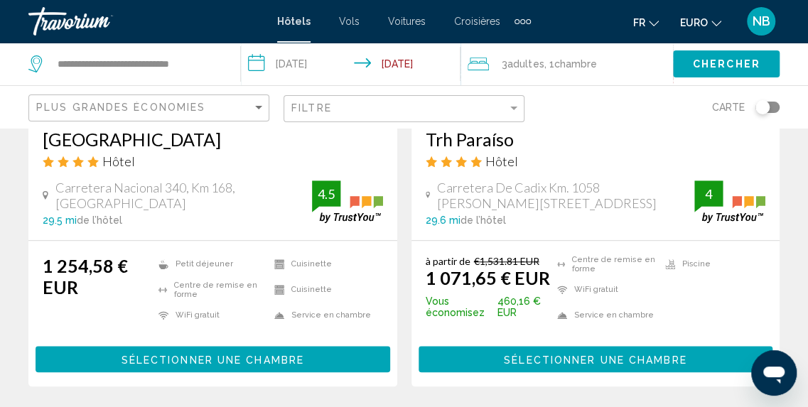
scroll to position [3030, 0]
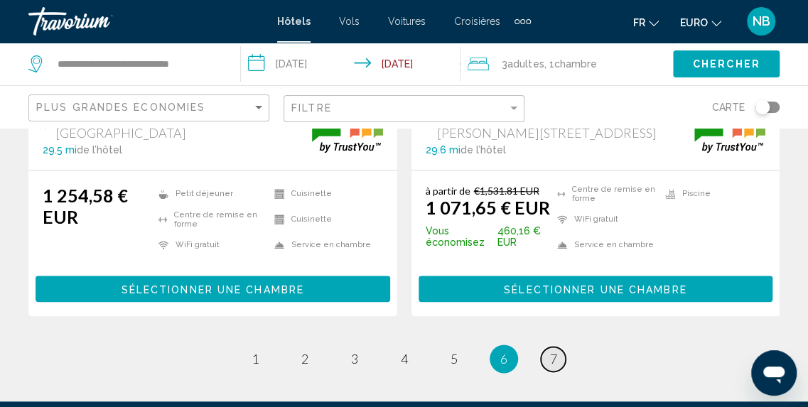
click at [554, 351] on span "7" at bounding box center [553, 359] width 7 height 16
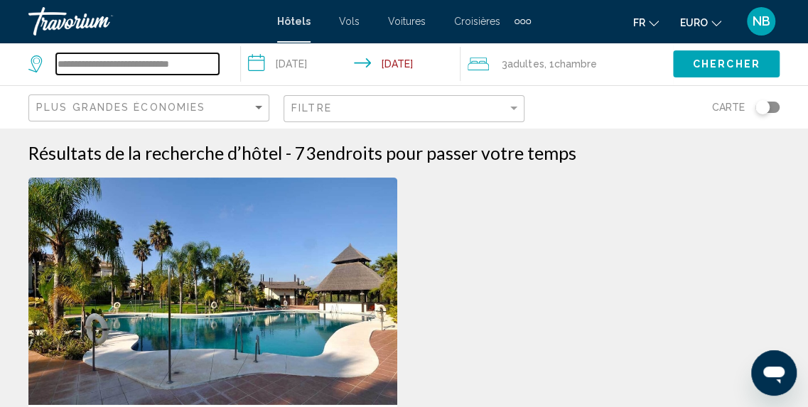
click at [212, 68] on input "**********" at bounding box center [137, 63] width 163 height 21
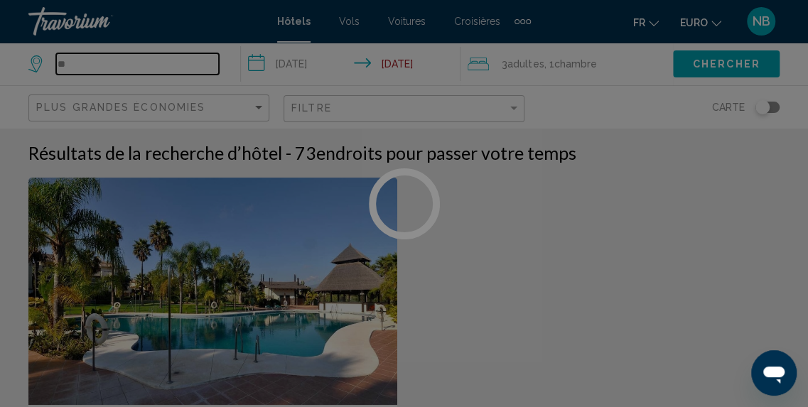
type input "*"
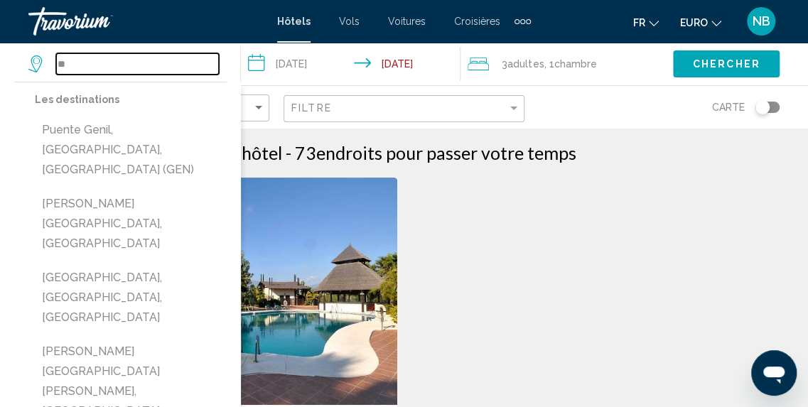
type input "*"
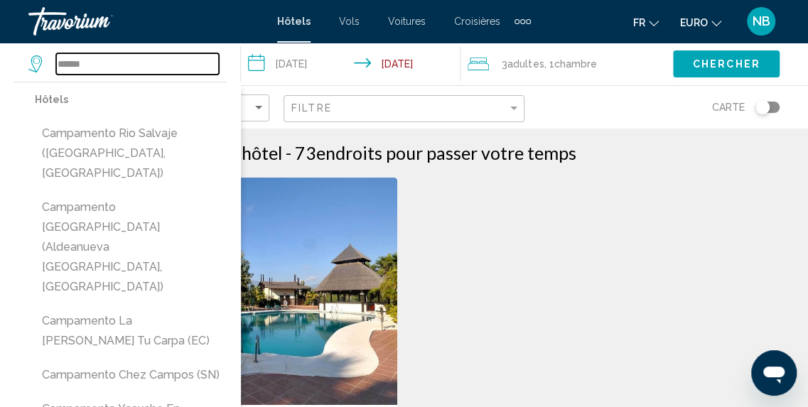
click at [128, 68] on input "******" at bounding box center [137, 63] width 163 height 21
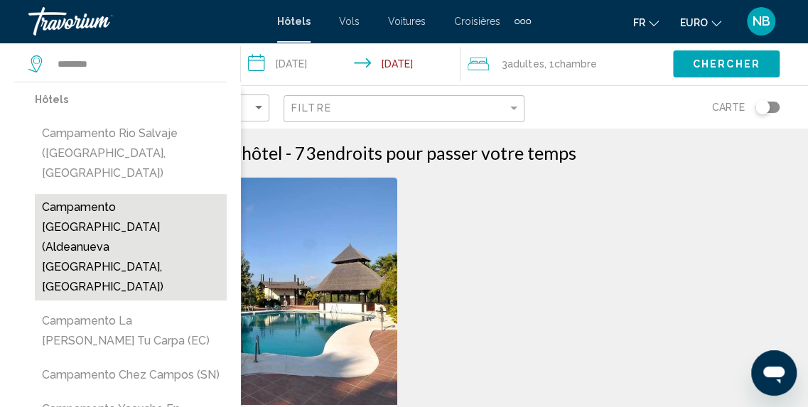
click at [176, 208] on button "Campamento Los Tres Picos de La Vera (Aldeanueva De La Vera, ES)" at bounding box center [131, 247] width 192 height 107
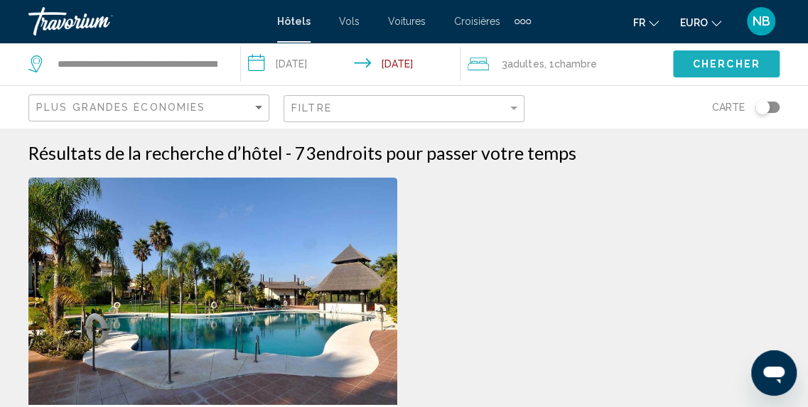
click at [704, 60] on span "Chercher" at bounding box center [727, 64] width 68 height 11
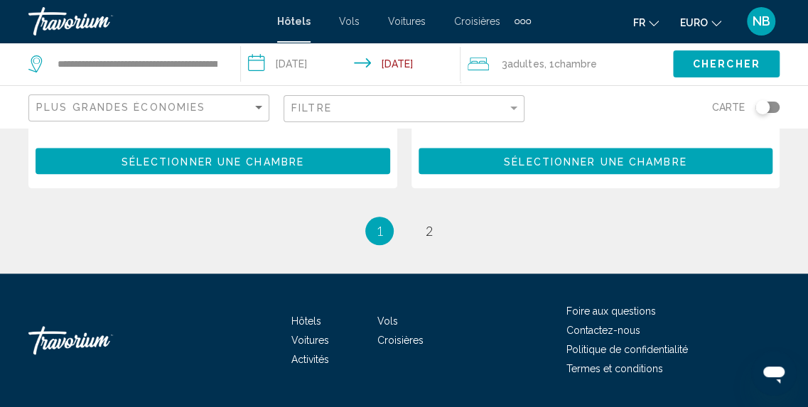
scroll to position [2886, 0]
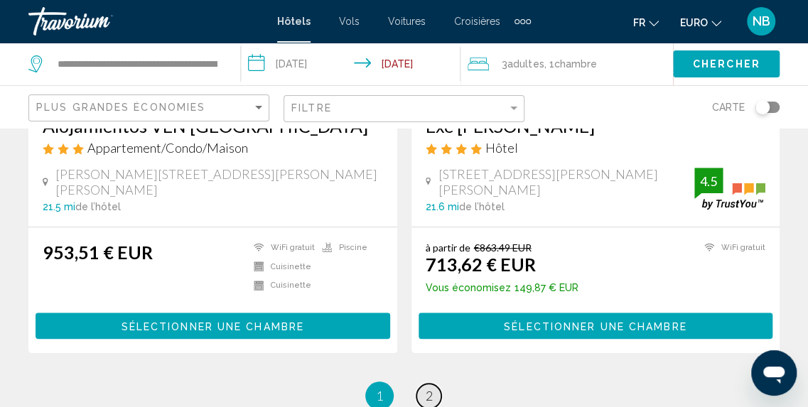
click at [432, 384] on link "page 2" at bounding box center [429, 396] width 25 height 25
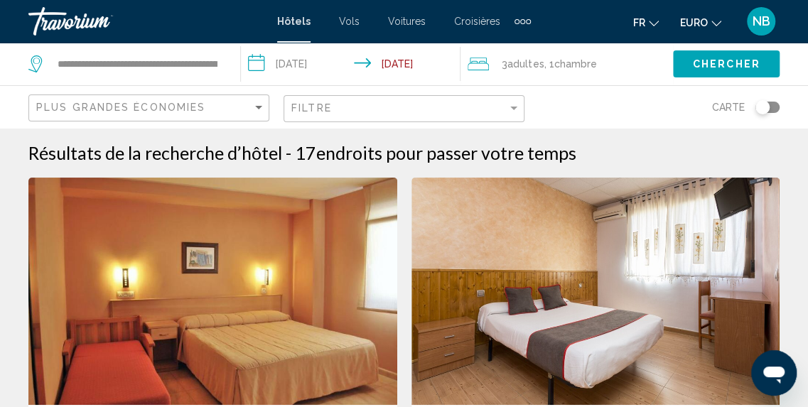
click at [219, 66] on div "**********" at bounding box center [127, 64] width 198 height 43
click at [219, 62] on div "**********" at bounding box center [127, 64] width 198 height 43
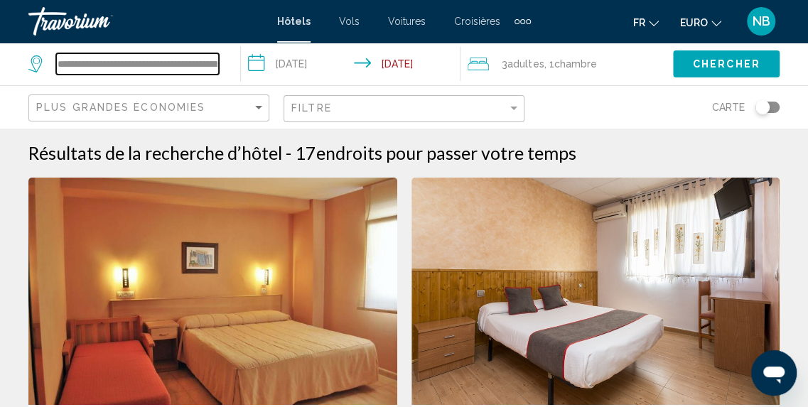
click at [209, 62] on input "**********" at bounding box center [137, 63] width 163 height 21
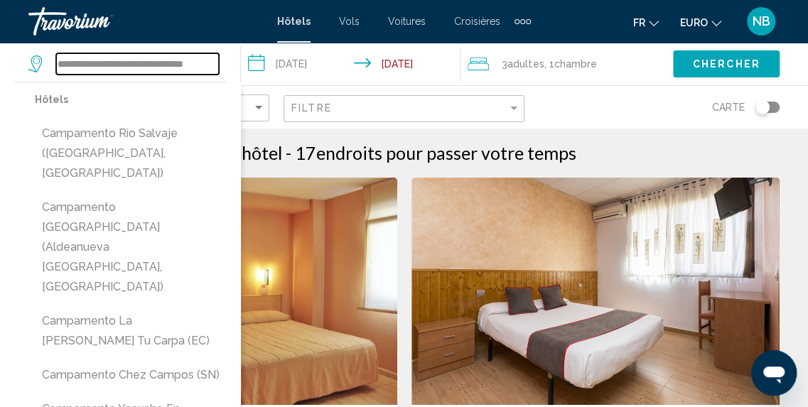
click at [213, 64] on input "**********" at bounding box center [137, 63] width 163 height 21
click at [114, 59] on input "***" at bounding box center [137, 63] width 163 height 21
type input "*"
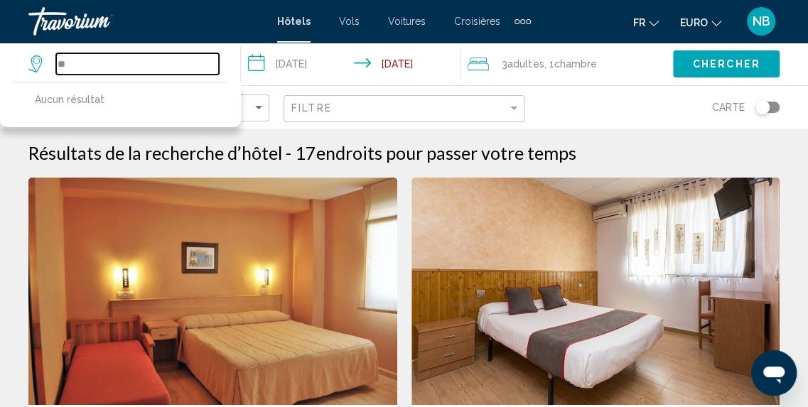
type input "*"
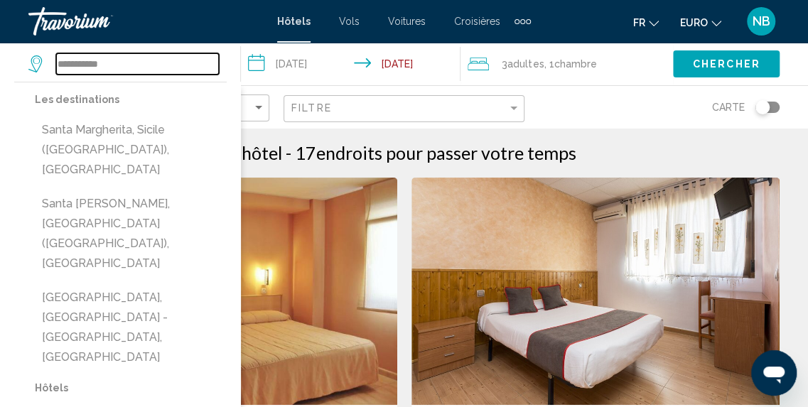
click at [130, 61] on input "**********" at bounding box center [137, 63] width 163 height 21
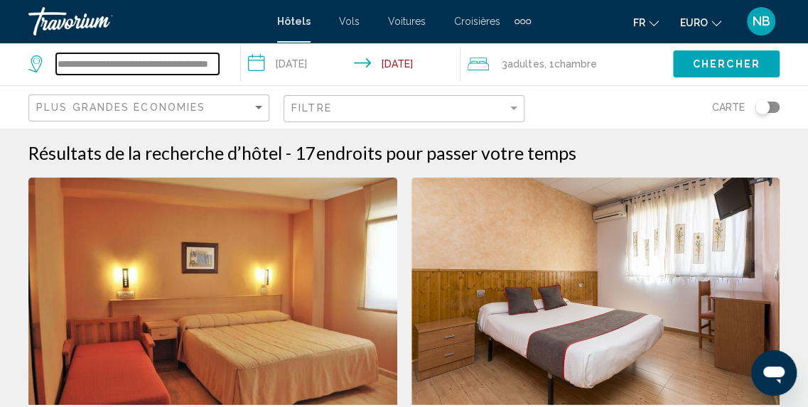
drag, startPoint x: 193, startPoint y: 68, endPoint x: 712, endPoint y: 68, distance: 519.6
click at [162, 68] on input "**********" at bounding box center [137, 63] width 163 height 21
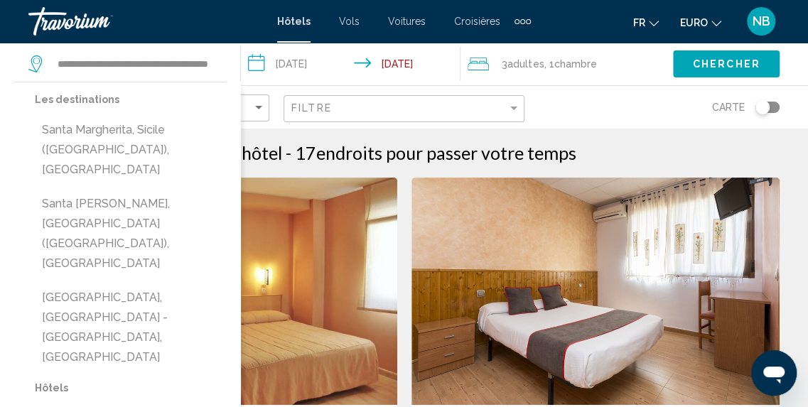
click at [712, 68] on span "Chercher" at bounding box center [727, 64] width 68 height 11
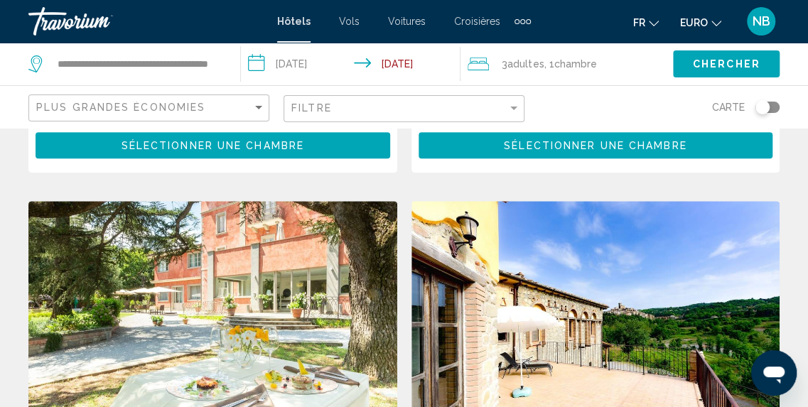
scroll to position [2519, 0]
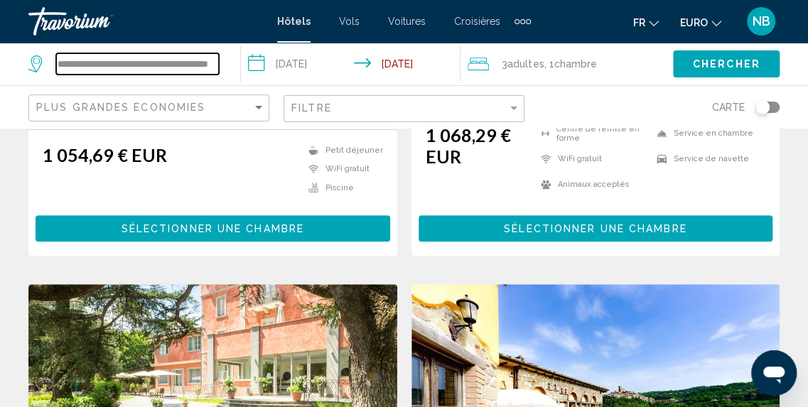
click at [212, 58] on input "**********" at bounding box center [137, 63] width 163 height 21
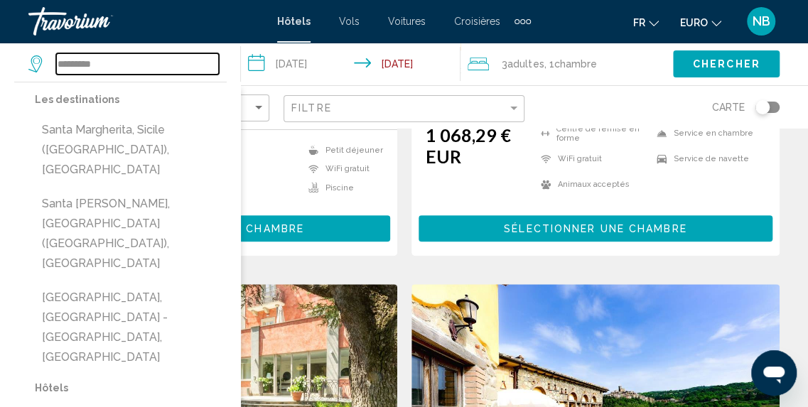
click at [168, 58] on input "*********" at bounding box center [137, 63] width 163 height 21
type input "*"
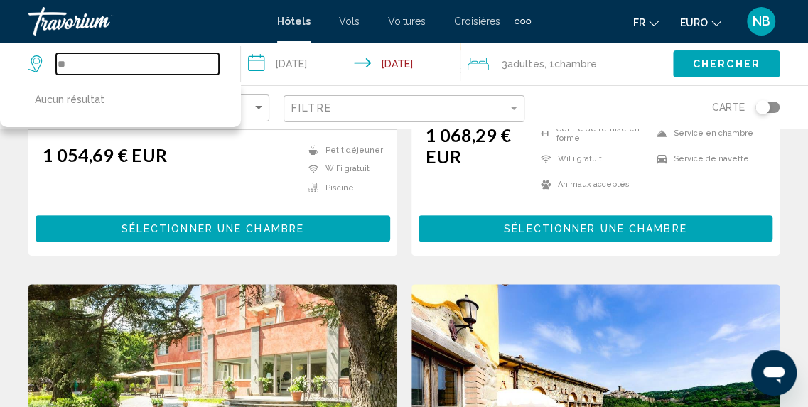
type input "*"
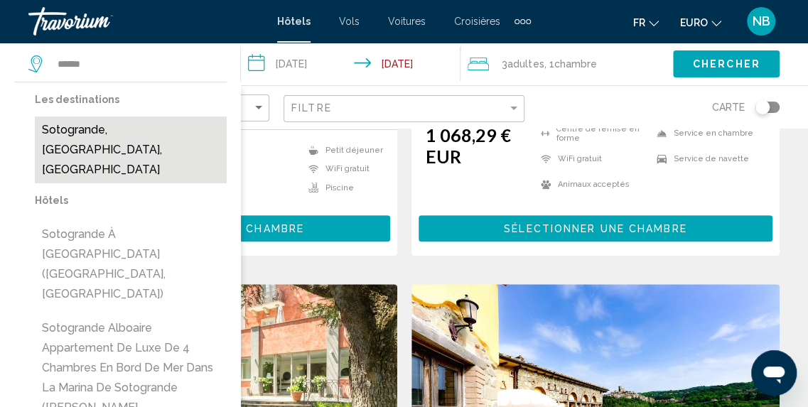
click at [168, 128] on button "Sotogrande, Cadix, Espagne" at bounding box center [131, 150] width 192 height 67
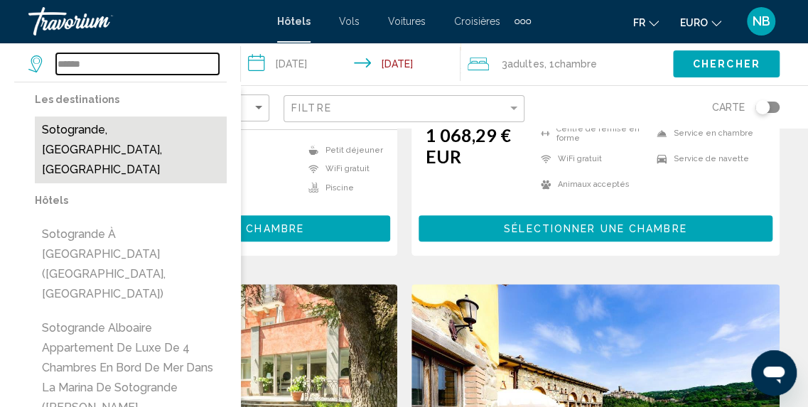
type input "**********"
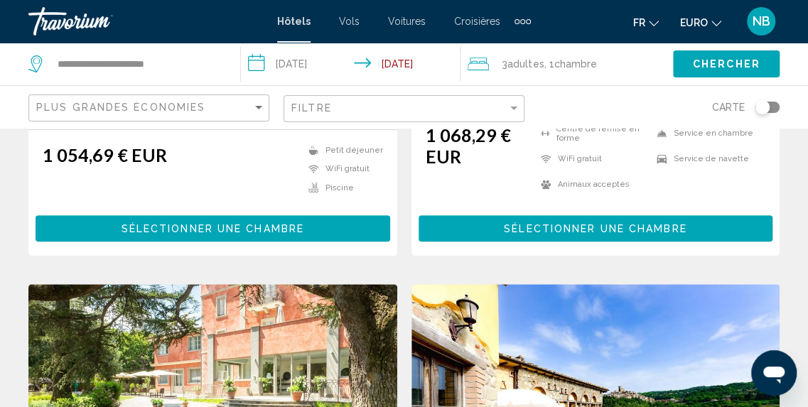
click at [727, 65] on span "Chercher" at bounding box center [727, 64] width 68 height 11
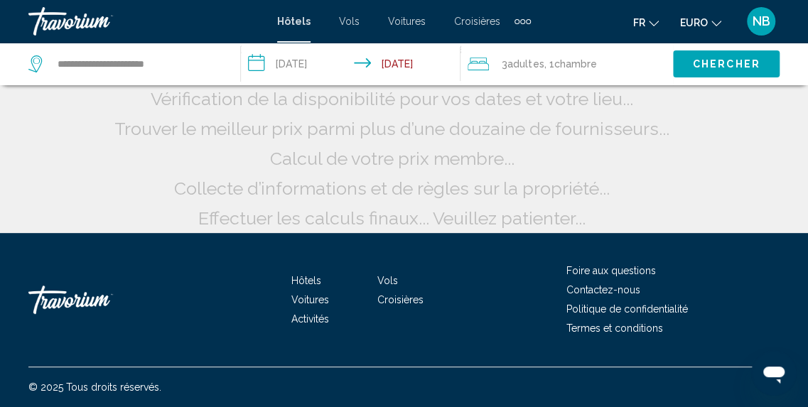
scroll to position [166, 0]
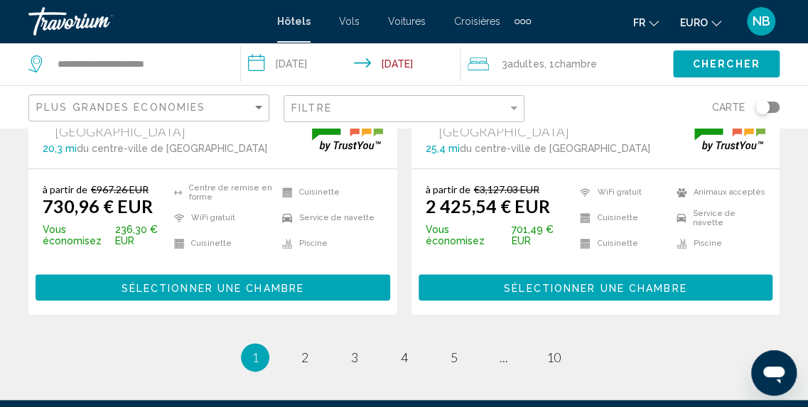
scroll to position [3065, 0]
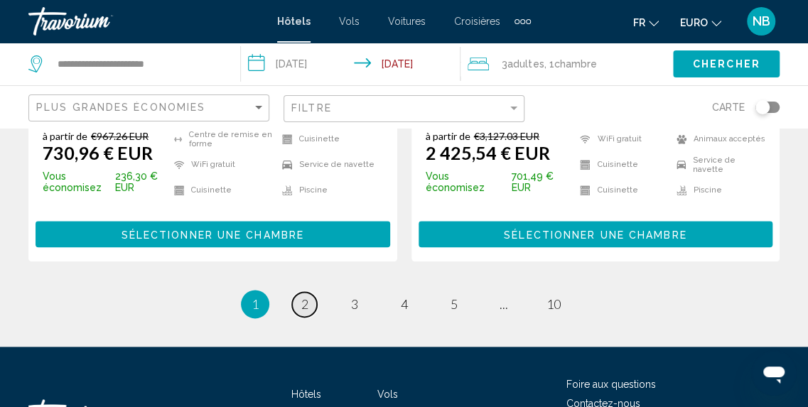
click at [303, 296] on span "2" at bounding box center [304, 304] width 7 height 16
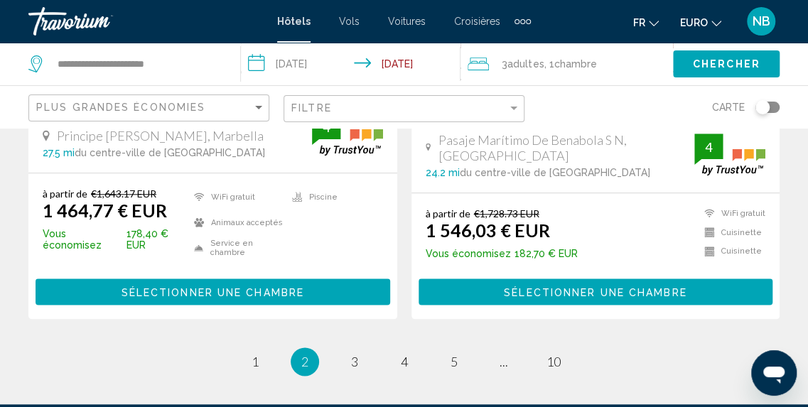
scroll to position [3087, 0]
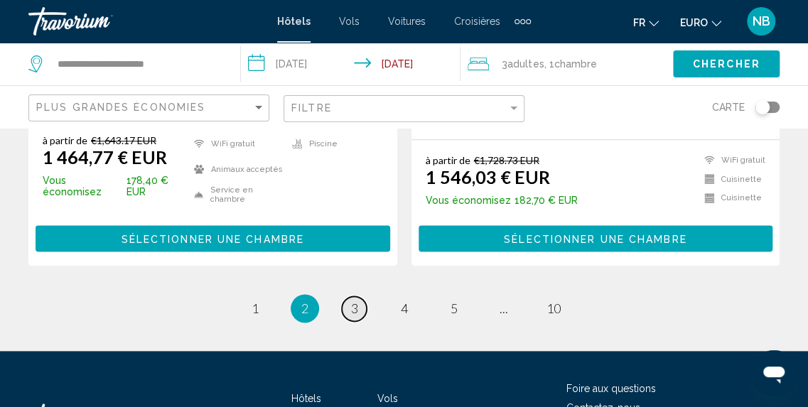
click at [357, 301] on span "3" at bounding box center [354, 309] width 7 height 16
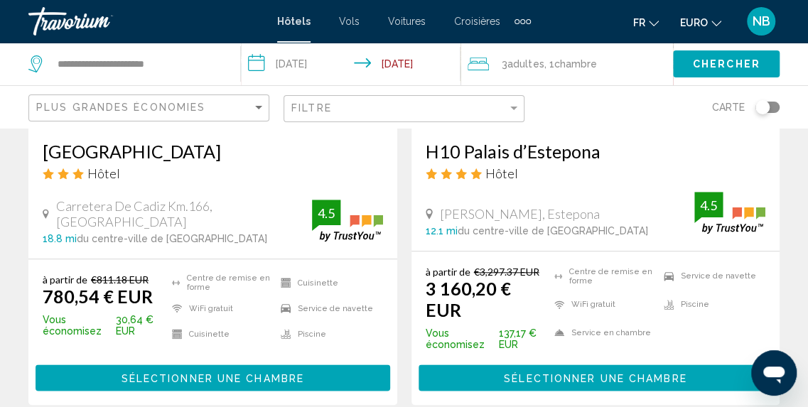
scroll to position [3064, 0]
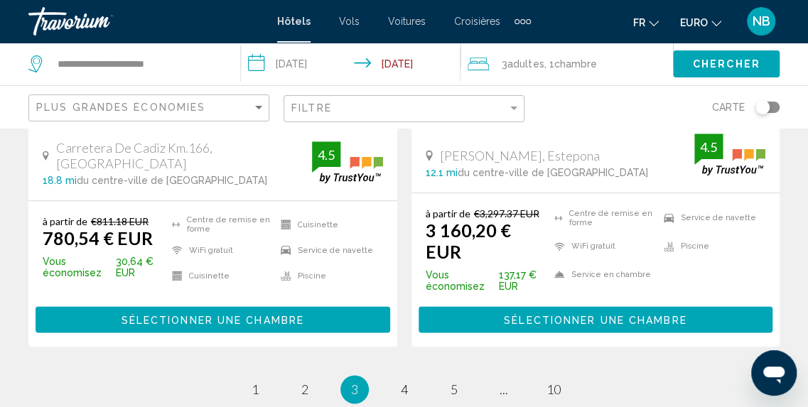
drag, startPoint x: 818, startPoint y: 190, endPoint x: 23, endPoint y: 26, distance: 812.1
click at [402, 382] on span "4" at bounding box center [404, 390] width 7 height 16
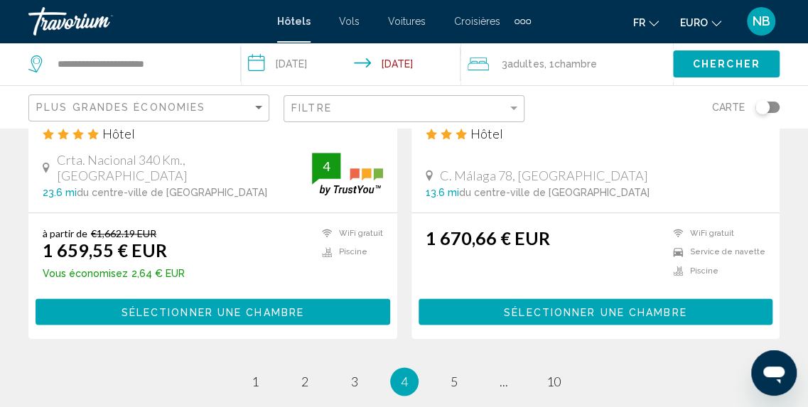
scroll to position [3115, 0]
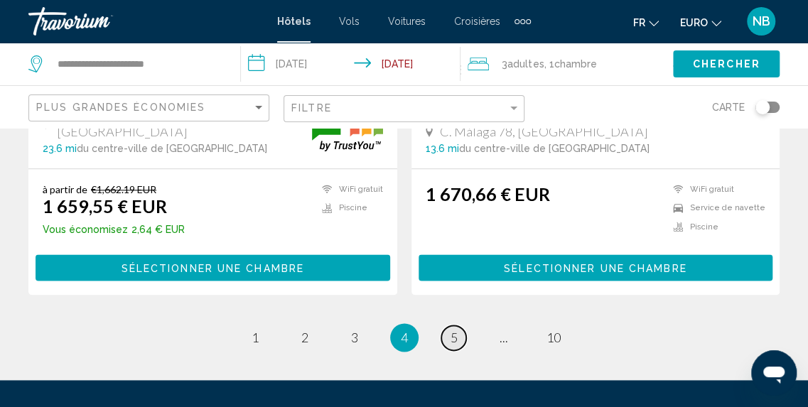
click at [456, 330] on span "5" at bounding box center [454, 338] width 7 height 16
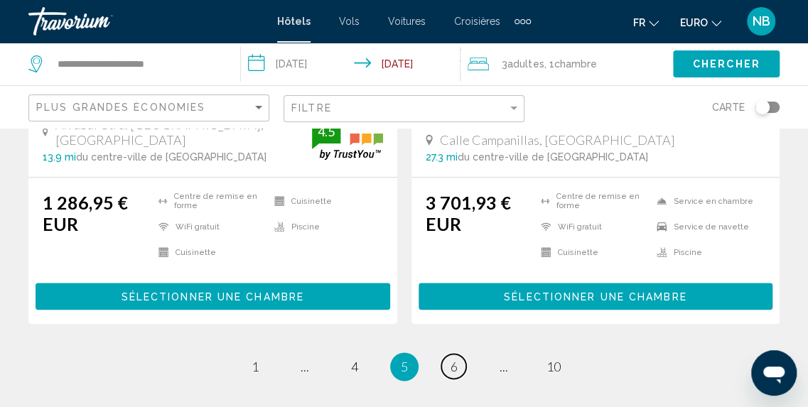
scroll to position [3012, 0]
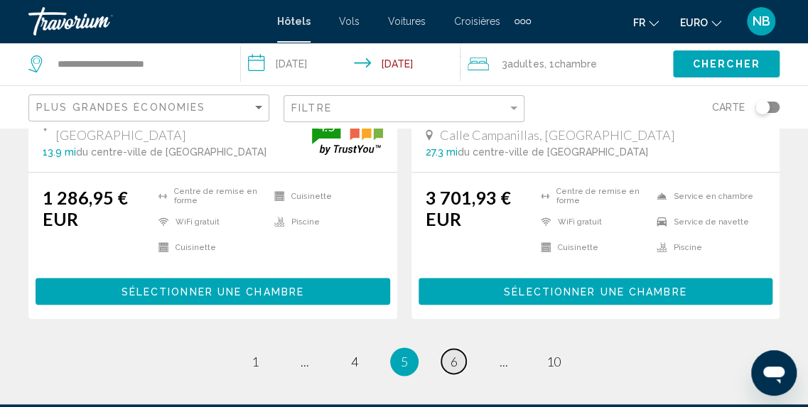
click at [455, 354] on span "6" at bounding box center [454, 362] width 7 height 16
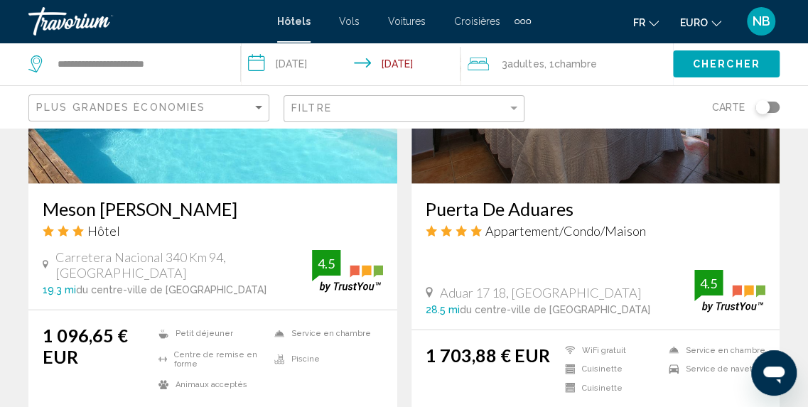
scroll to position [1284, 0]
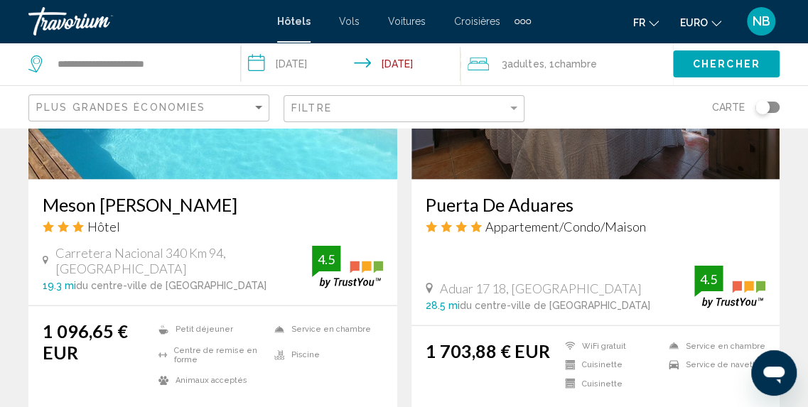
click at [131, 194] on h3 "Meson [PERSON_NAME]" at bounding box center [213, 204] width 340 height 21
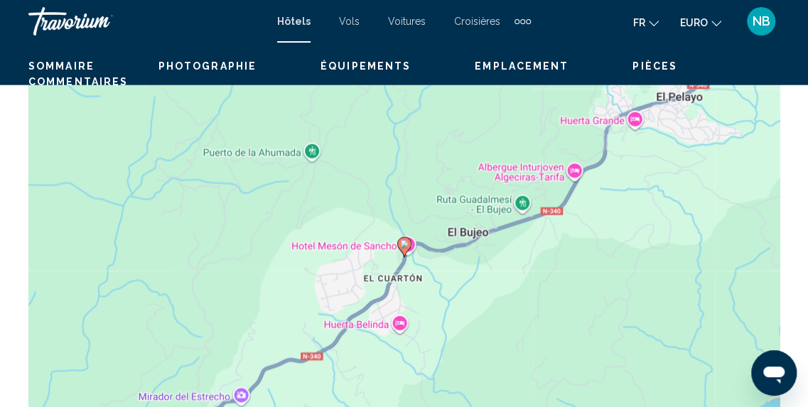
scroll to position [403, 0]
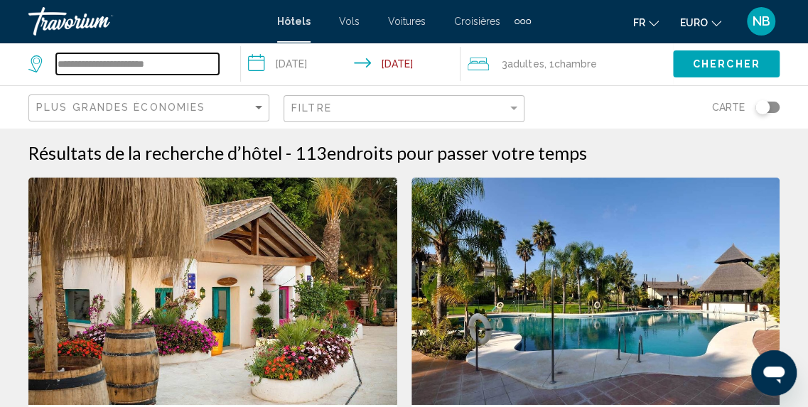
click at [192, 53] on input "**********" at bounding box center [137, 63] width 163 height 21
type input "*"
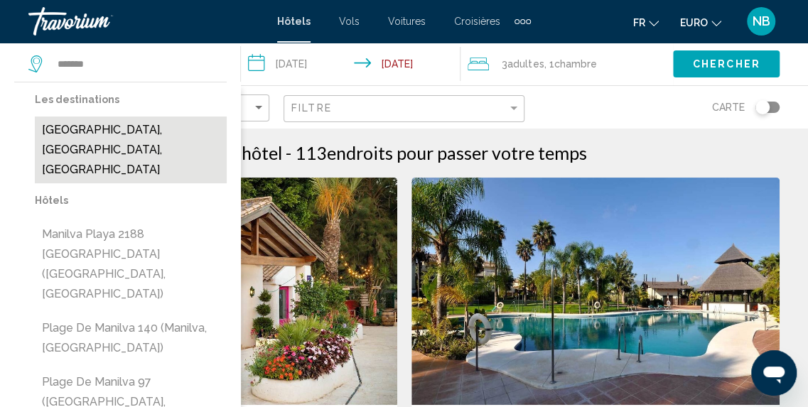
click at [141, 129] on button "Manilva, Malaga, Espagne" at bounding box center [131, 150] width 192 height 67
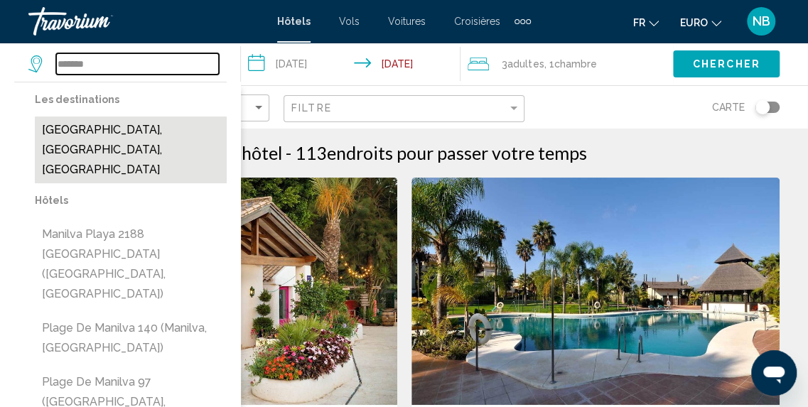
type input "**********"
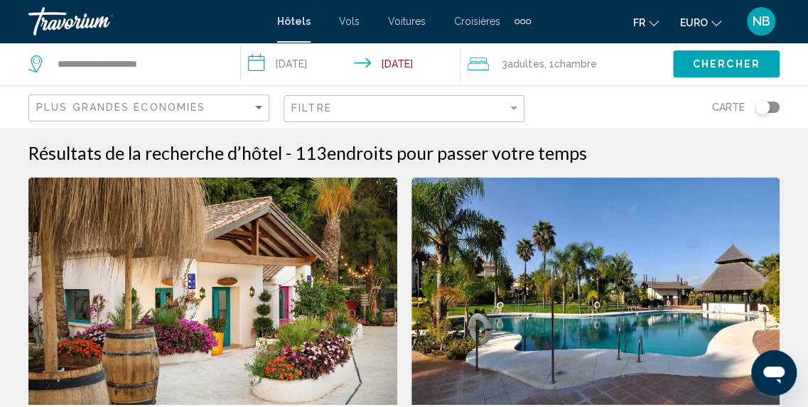
click at [736, 58] on span "Chercher" at bounding box center [727, 63] width 68 height 11
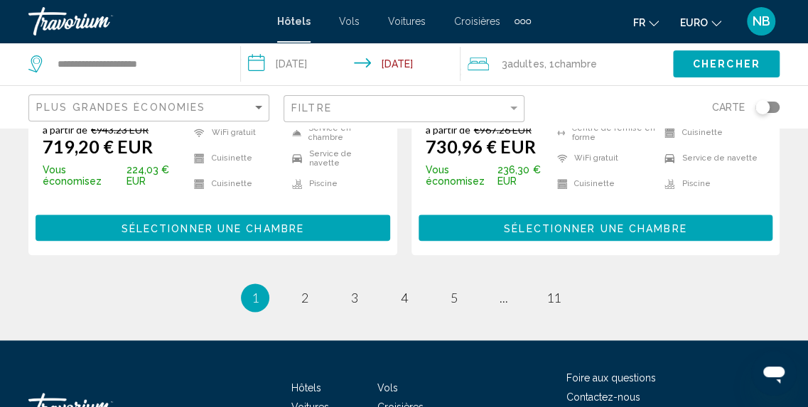
scroll to position [3105, 0]
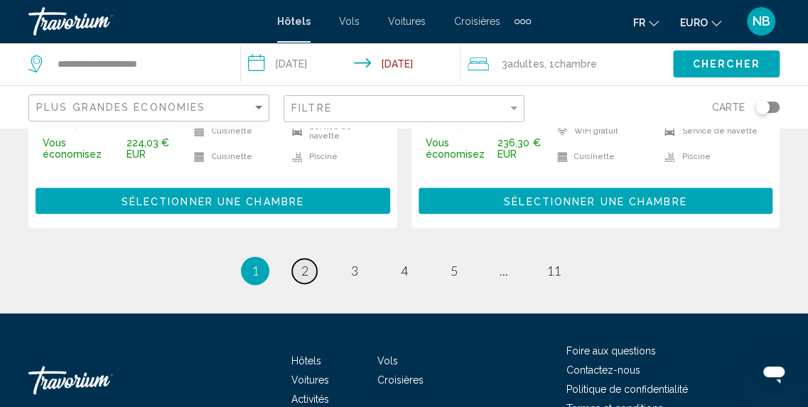
click at [303, 263] on span "2" at bounding box center [304, 271] width 7 height 16
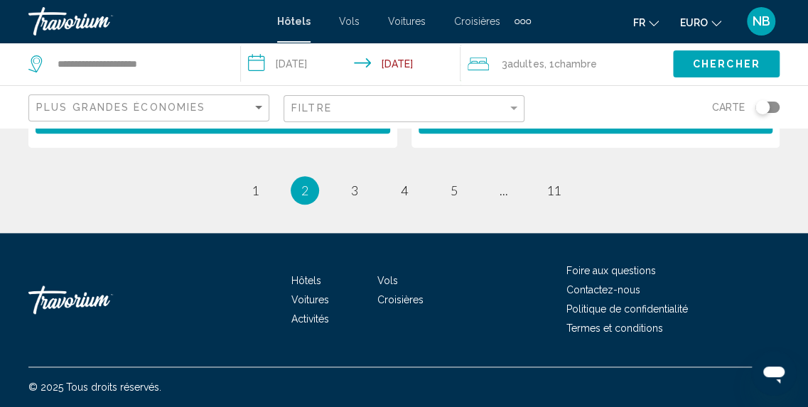
click at [303, 81] on font "Service de navette" at bounding box center [336, 76] width 75 height 9
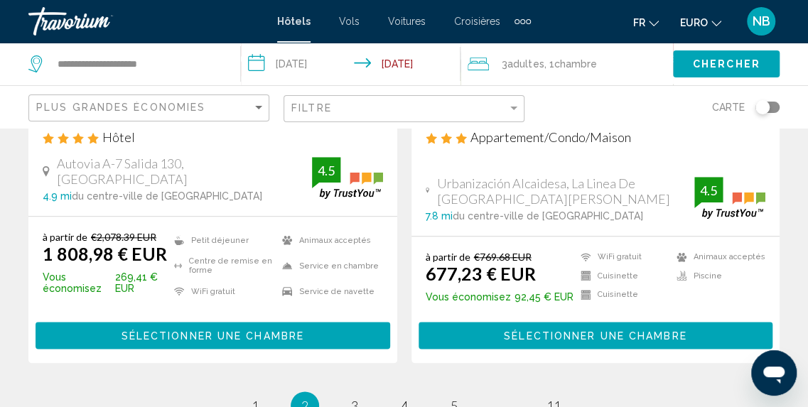
scroll to position [3145, 0]
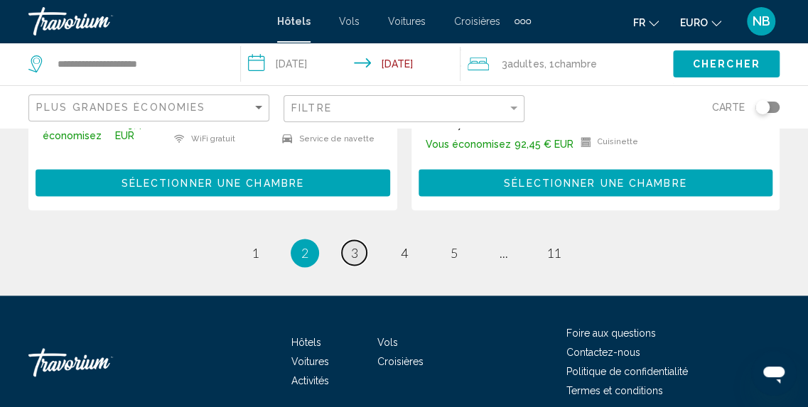
click at [357, 245] on span "3" at bounding box center [354, 253] width 7 height 16
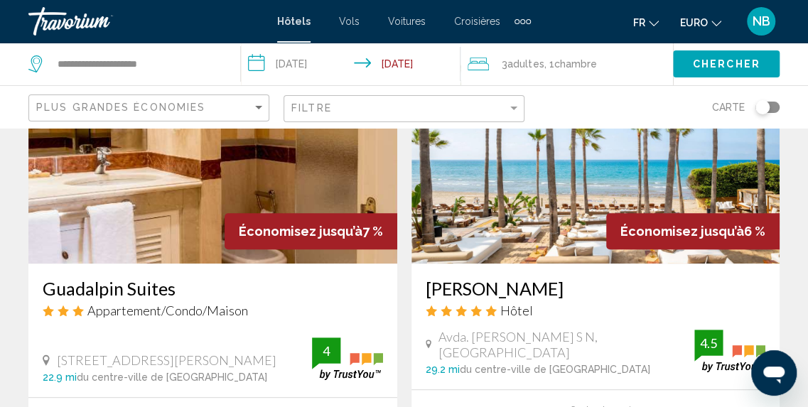
scroll to position [2873, 0]
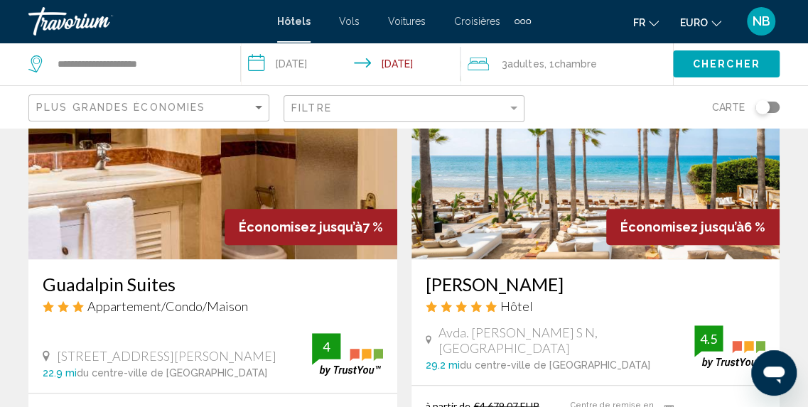
click at [591, 166] on img "Contenu principal" at bounding box center [596, 145] width 369 height 227
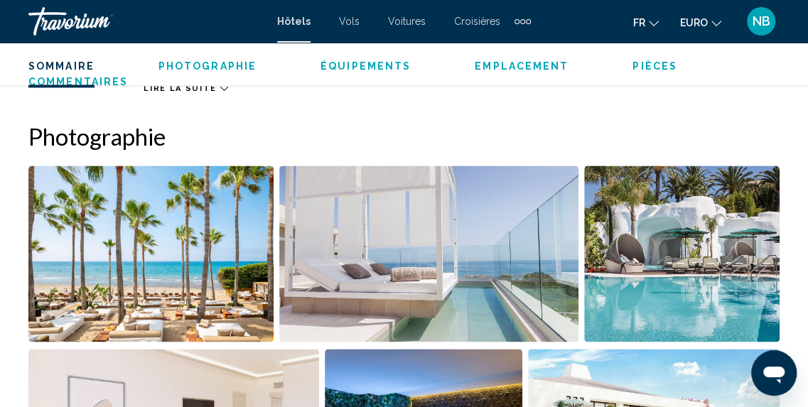
scroll to position [982, 0]
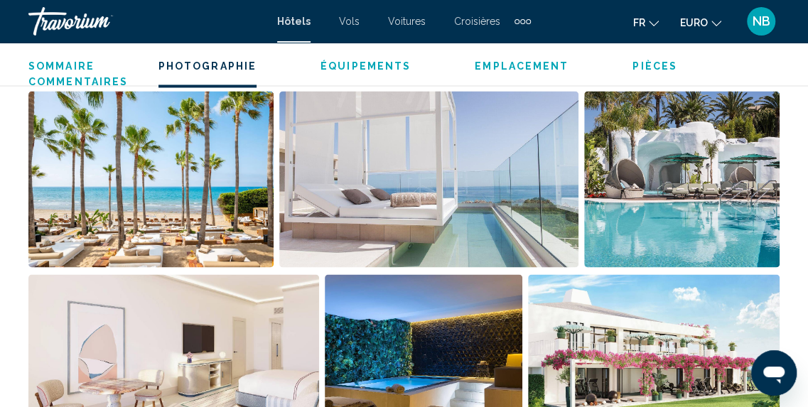
click at [216, 207] on img "Ouvrir le curseur d’image en plein écran" at bounding box center [150, 179] width 245 height 176
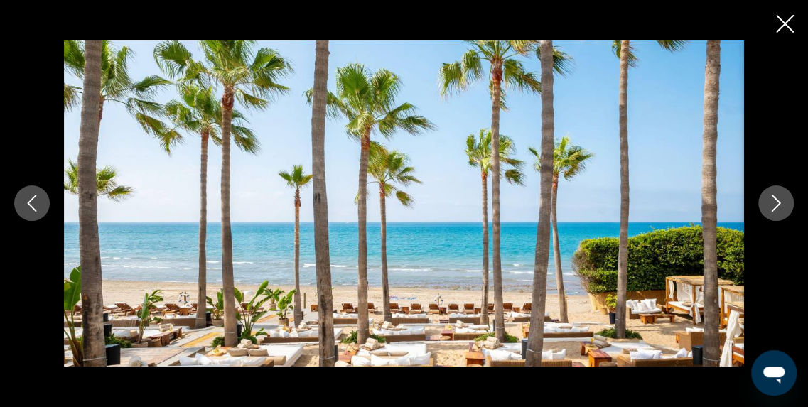
click at [783, 203] on icon "Image suivante" at bounding box center [776, 203] width 17 height 17
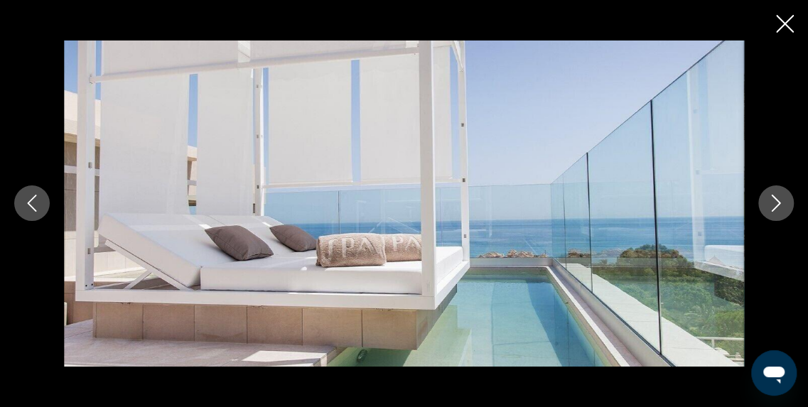
click at [783, 203] on icon "Image suivante" at bounding box center [776, 203] width 17 height 17
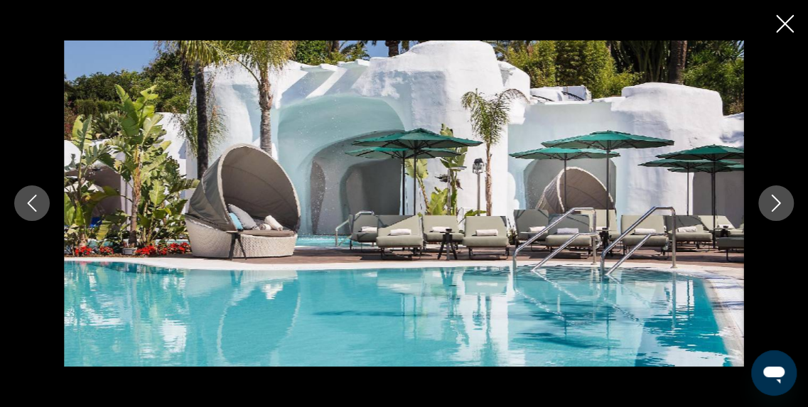
click at [783, 203] on icon "Image suivante" at bounding box center [776, 203] width 17 height 17
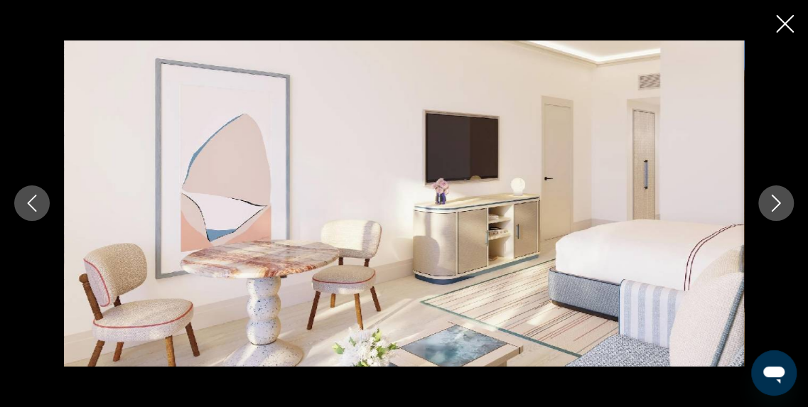
click at [783, 203] on icon "Image suivante" at bounding box center [776, 203] width 17 height 17
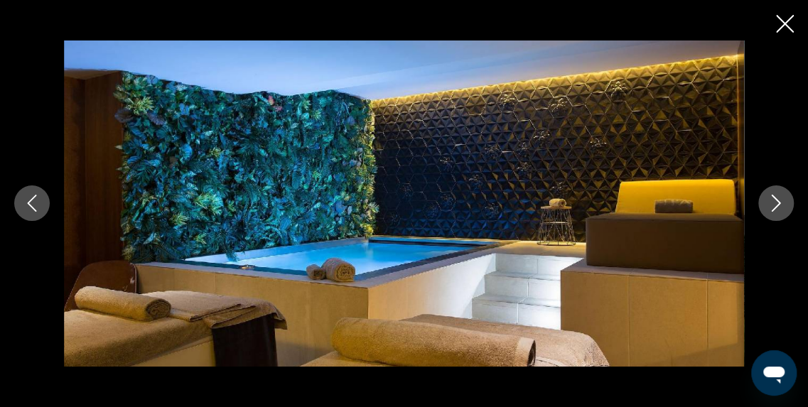
click at [783, 203] on icon "Image suivante" at bounding box center [776, 203] width 17 height 17
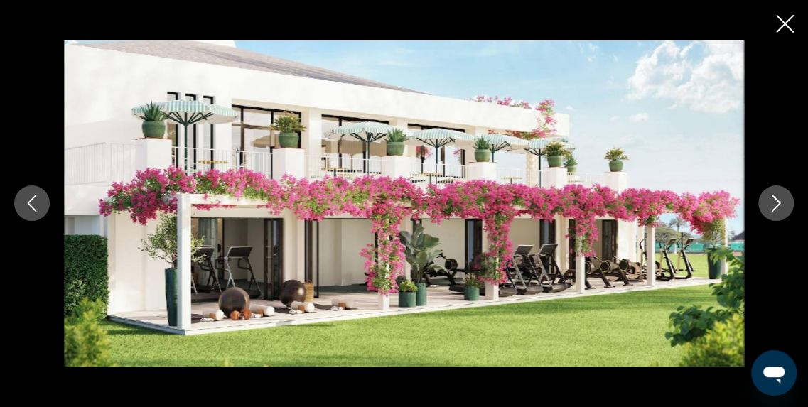
click at [783, 203] on icon "Image suivante" at bounding box center [776, 203] width 17 height 17
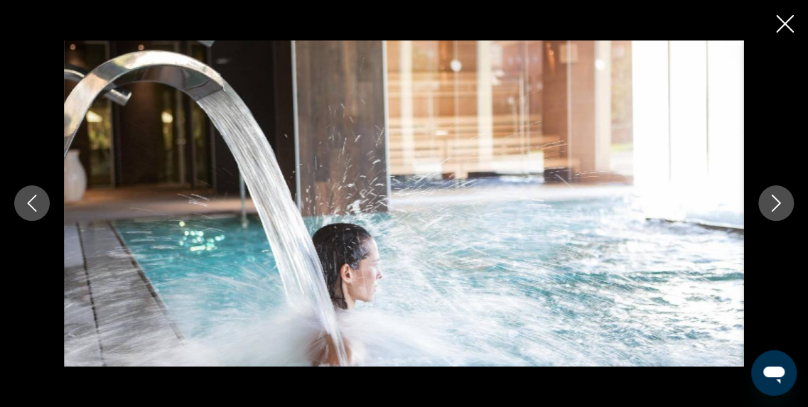
click at [783, 203] on icon "Image suivante" at bounding box center [776, 203] width 17 height 17
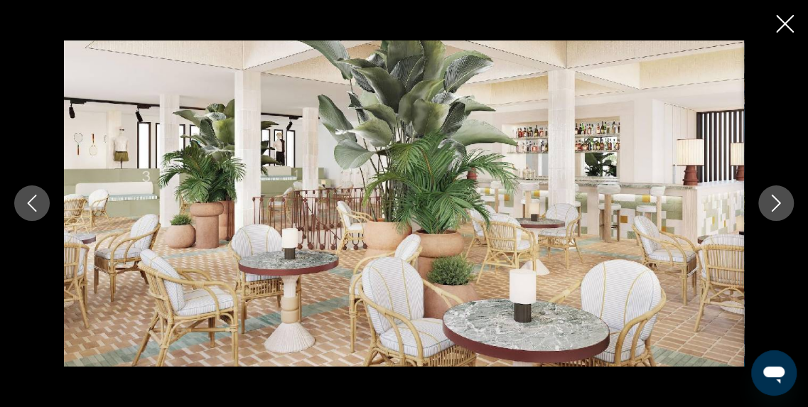
click at [783, 203] on icon "Image suivante" at bounding box center [776, 203] width 17 height 17
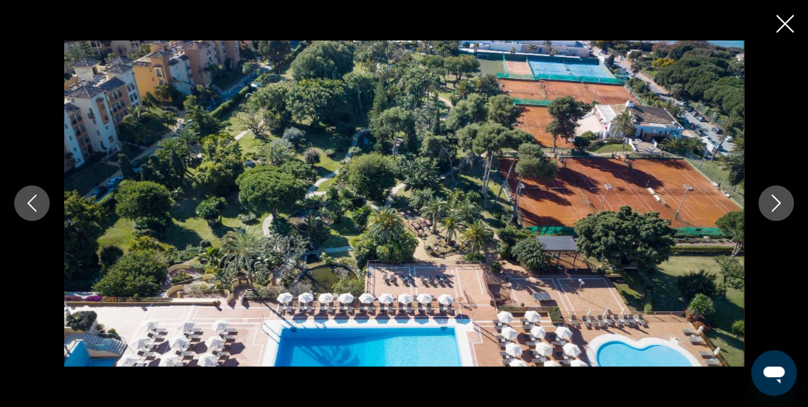
click at [783, 203] on icon "Image suivante" at bounding box center [776, 203] width 17 height 17
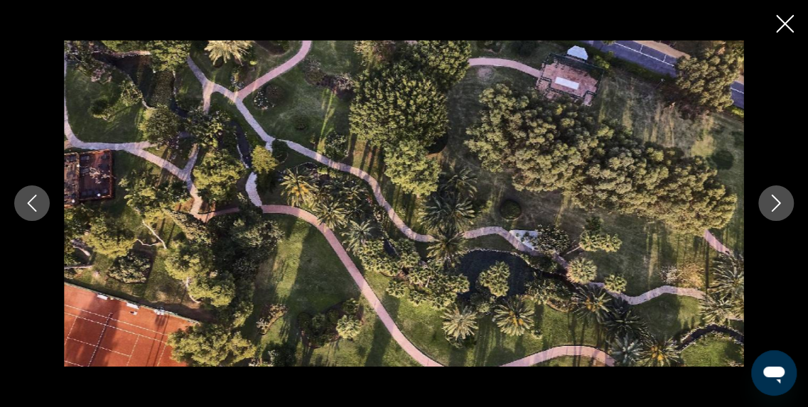
click at [783, 203] on icon "Image suivante" at bounding box center [776, 203] width 17 height 17
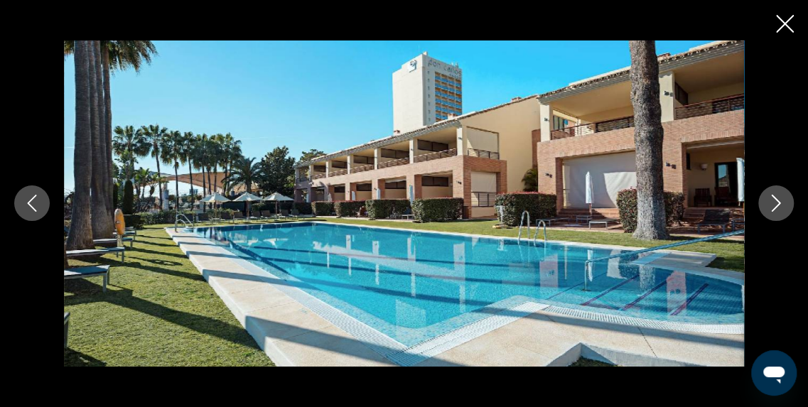
click at [783, 203] on icon "Image suivante" at bounding box center [776, 203] width 17 height 17
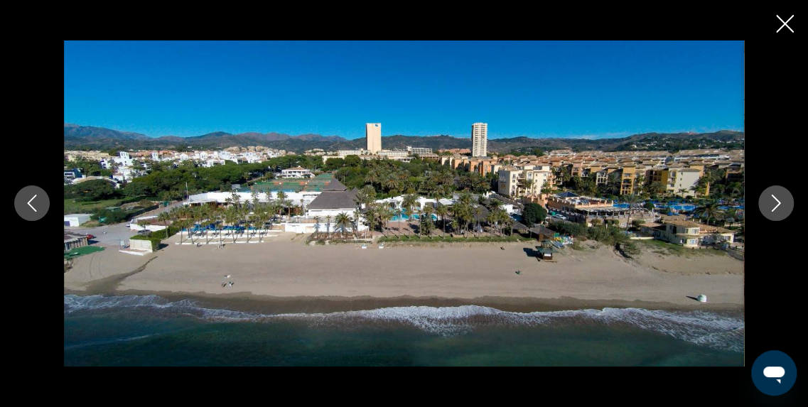
click at [783, 203] on icon "Image suivante" at bounding box center [776, 203] width 17 height 17
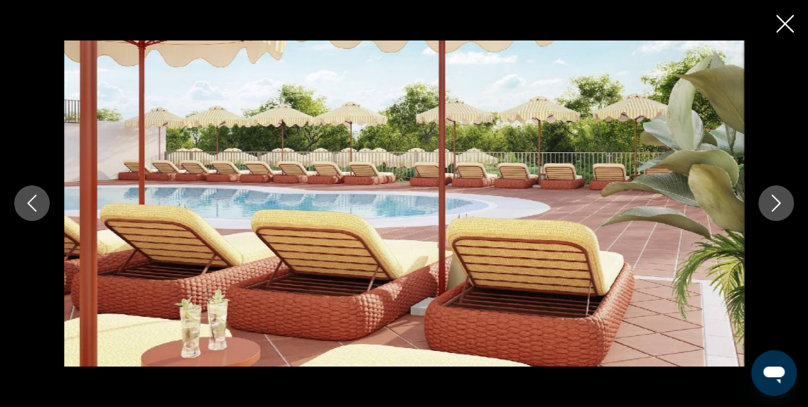
click at [783, 203] on icon "Image suivante" at bounding box center [776, 203] width 17 height 17
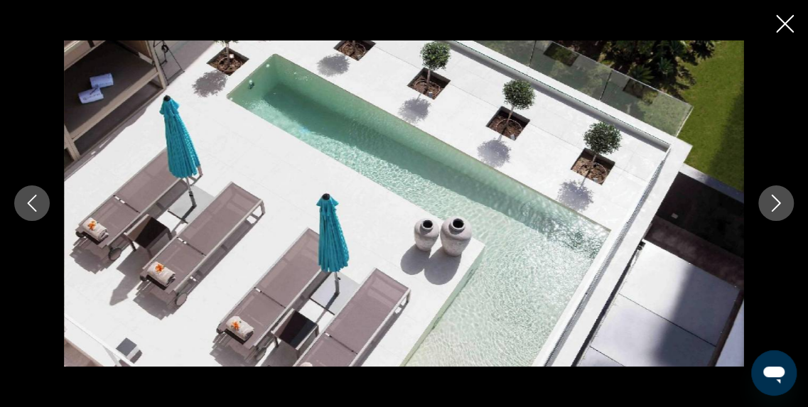
click at [783, 203] on icon "Image suivante" at bounding box center [776, 203] width 17 height 17
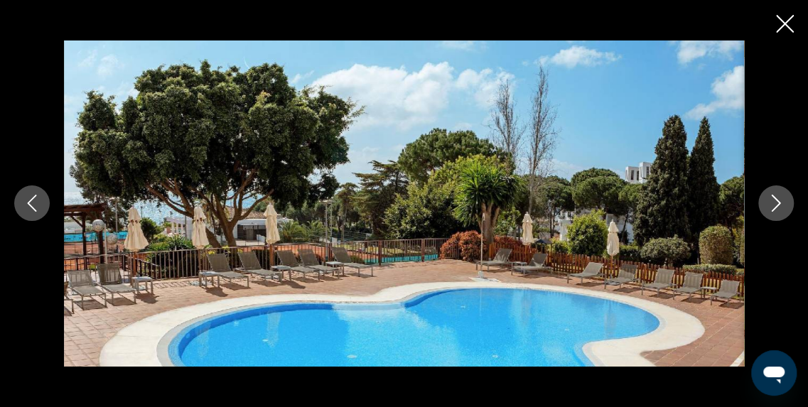
click at [783, 203] on icon "Image suivante" at bounding box center [776, 203] width 17 height 17
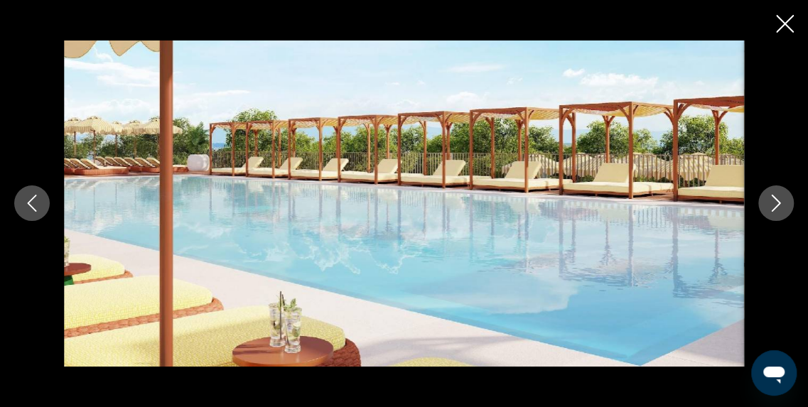
click at [783, 203] on icon "Image suivante" at bounding box center [776, 203] width 17 height 17
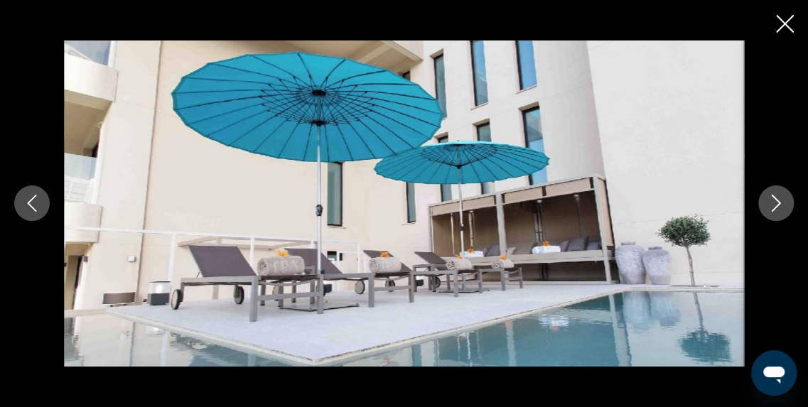
click at [783, 203] on icon "Image suivante" at bounding box center [776, 203] width 17 height 17
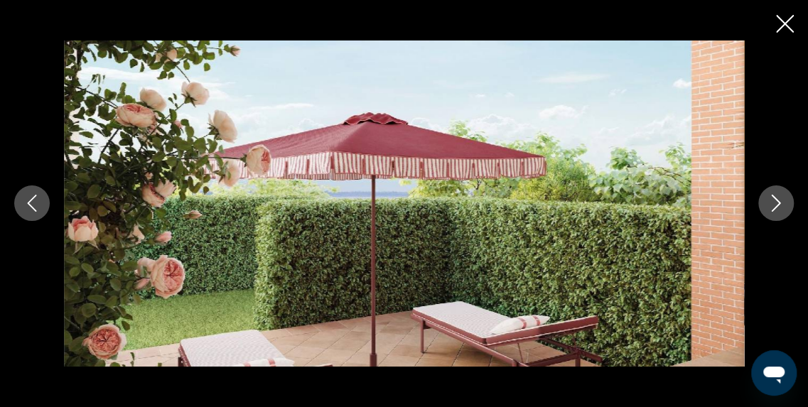
click at [783, 203] on icon "Image suivante" at bounding box center [776, 203] width 17 height 17
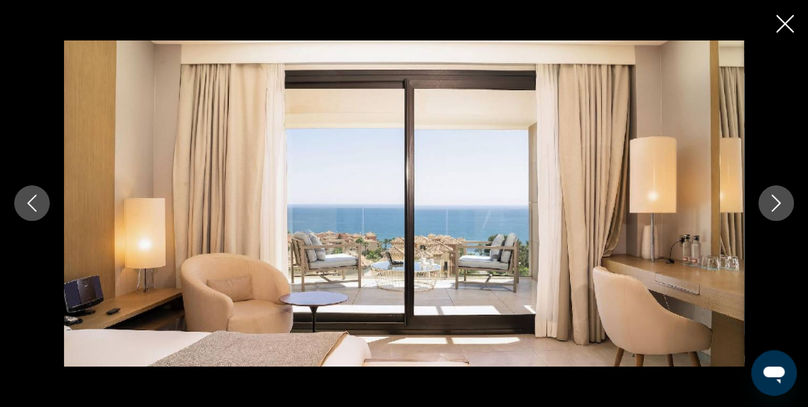
click at [783, 203] on icon "Image suivante" at bounding box center [776, 203] width 17 height 17
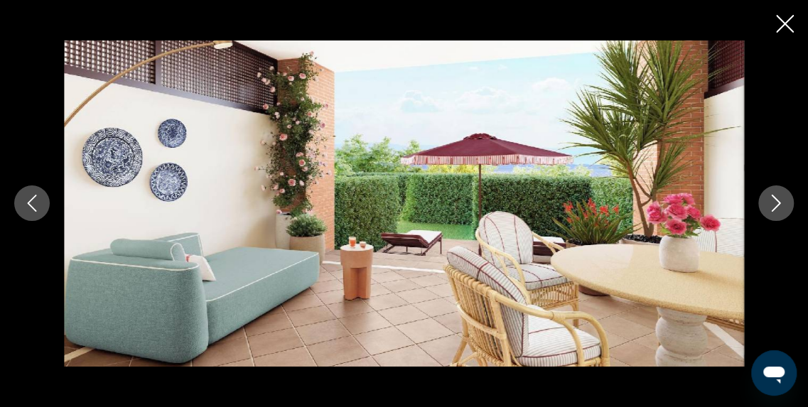
click at [783, 203] on icon "Image suivante" at bounding box center [776, 203] width 17 height 17
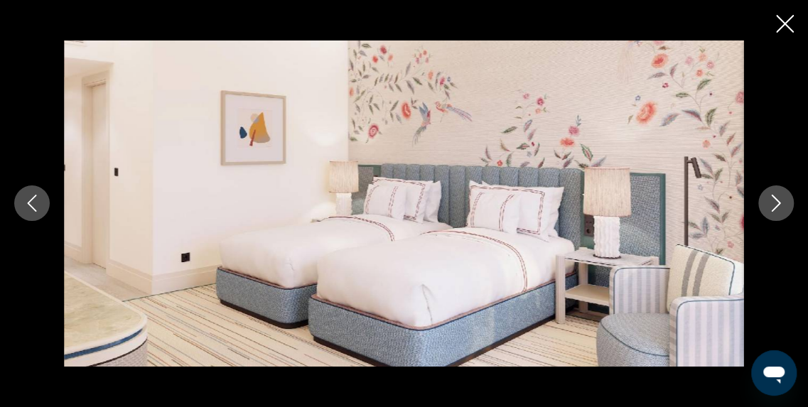
click at [783, 203] on icon "Image suivante" at bounding box center [776, 203] width 17 height 17
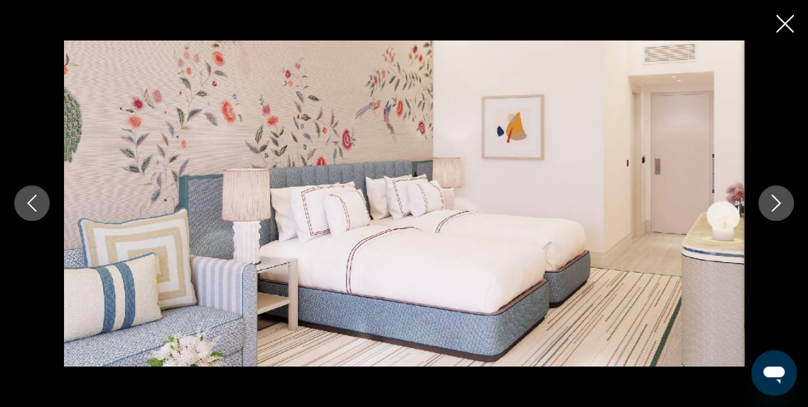
click at [783, 203] on icon "Image suivante" at bounding box center [776, 203] width 17 height 17
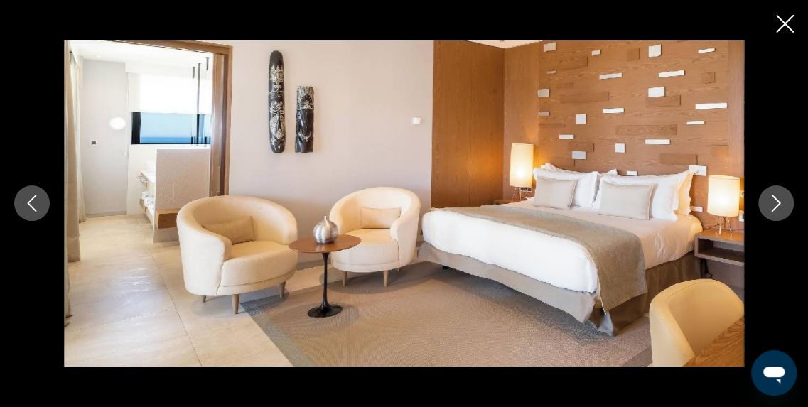
click at [783, 203] on icon "Image suivante" at bounding box center [776, 203] width 17 height 17
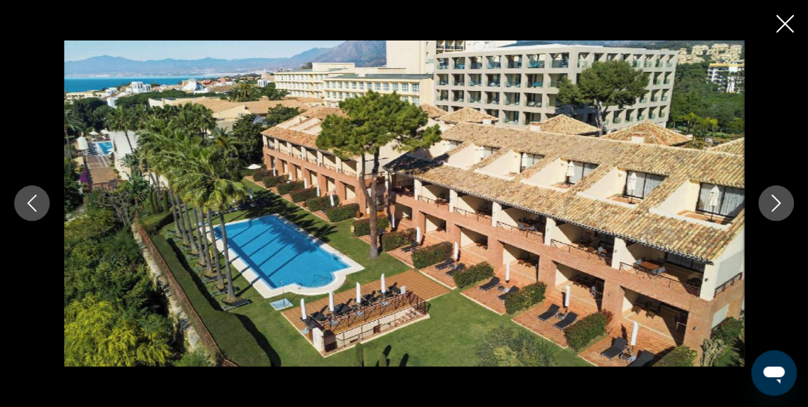
click at [783, 203] on icon "Image suivante" at bounding box center [776, 203] width 17 height 17
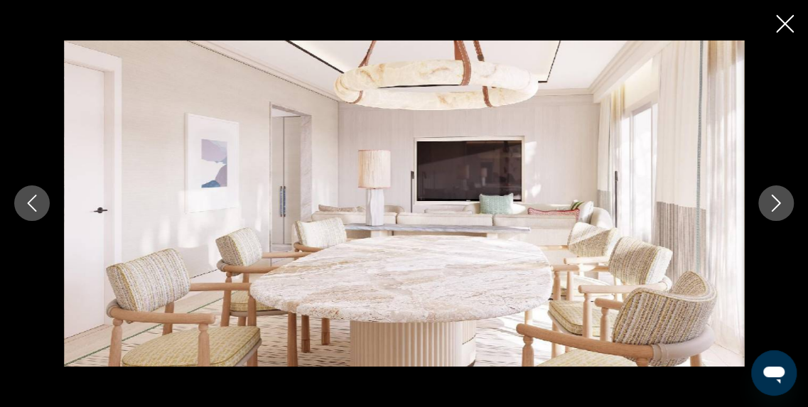
click at [783, 203] on icon "Image suivante" at bounding box center [776, 203] width 17 height 17
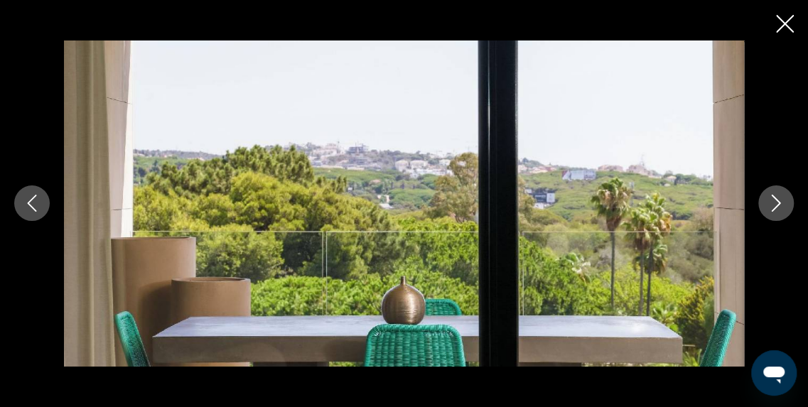
click at [783, 203] on icon "Image suivante" at bounding box center [776, 203] width 17 height 17
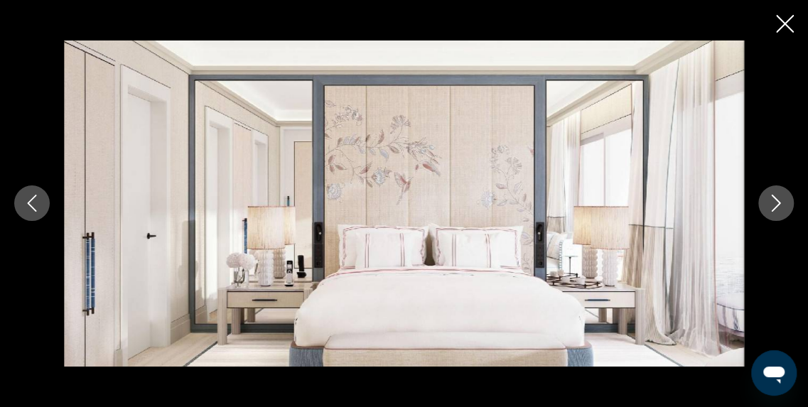
click at [783, 203] on icon "Image suivante" at bounding box center [776, 203] width 17 height 17
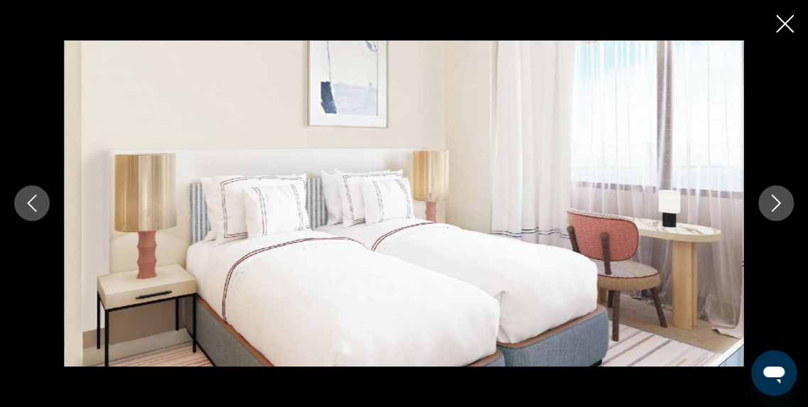
click at [783, 203] on icon "Image suivante" at bounding box center [776, 203] width 17 height 17
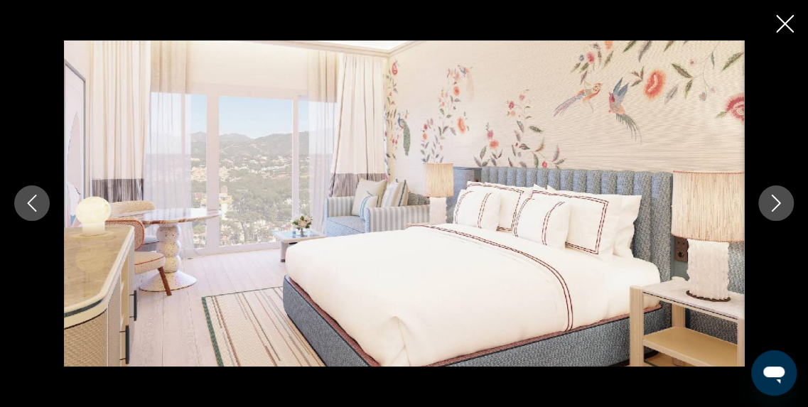
click at [783, 203] on icon "Image suivante" at bounding box center [776, 203] width 17 height 17
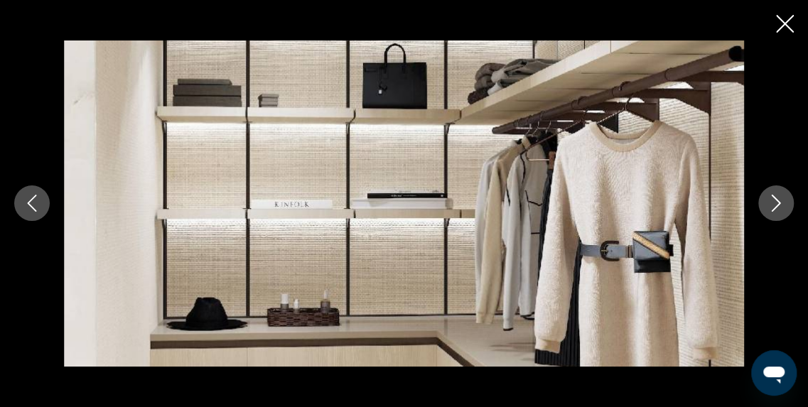
click at [783, 203] on icon "Image suivante" at bounding box center [776, 203] width 17 height 17
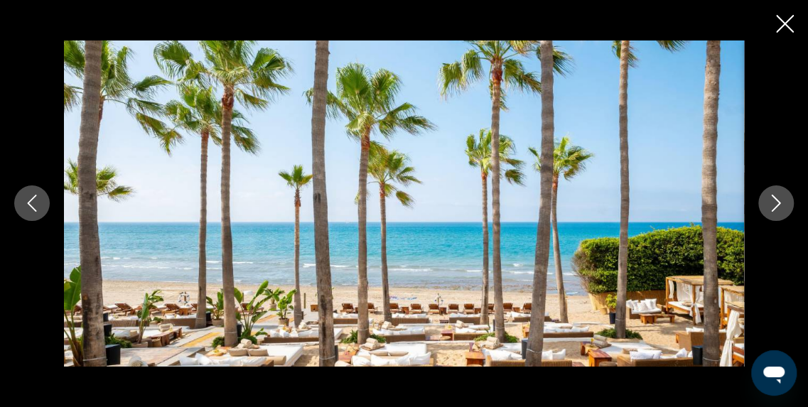
click at [783, 18] on icon "Fermer le diaporama" at bounding box center [785, 24] width 18 height 18
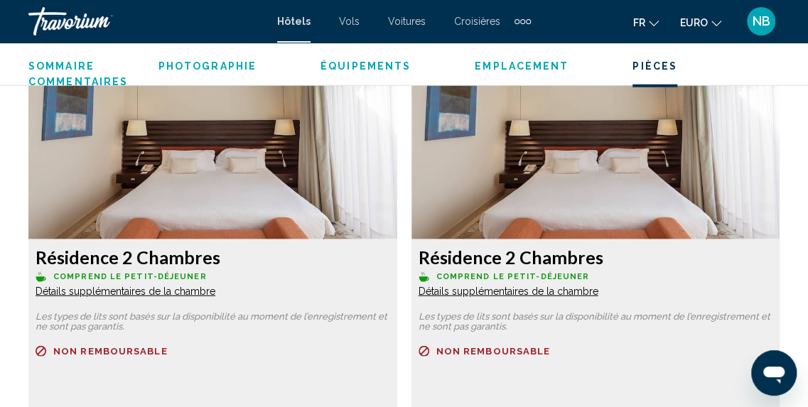
scroll to position [4084, 0]
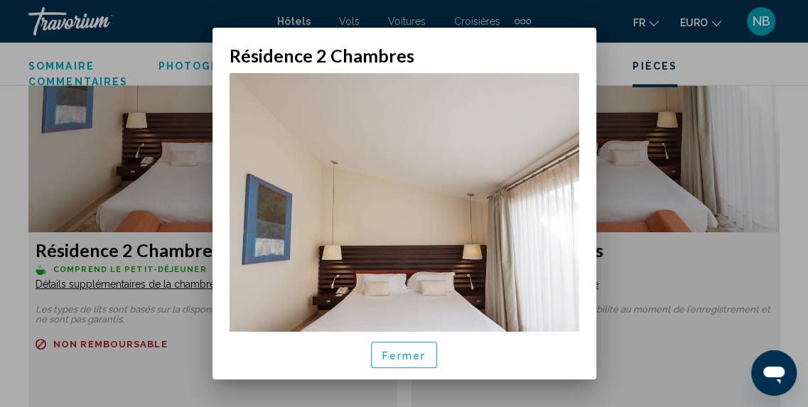
click at [419, 355] on span "Fermer" at bounding box center [404, 355] width 44 height 11
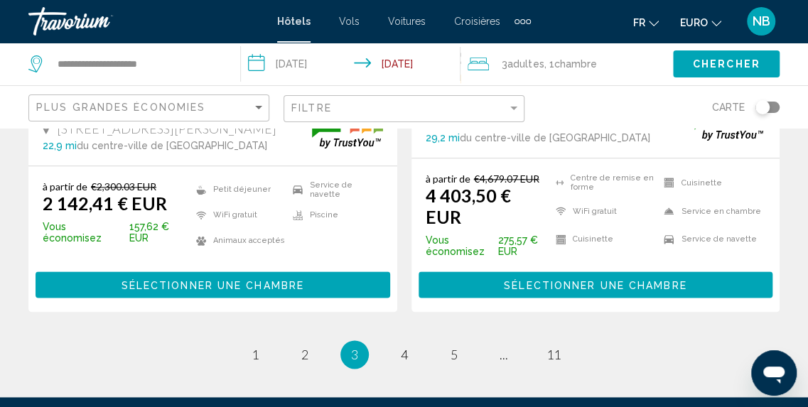
scroll to position [3136, 0]
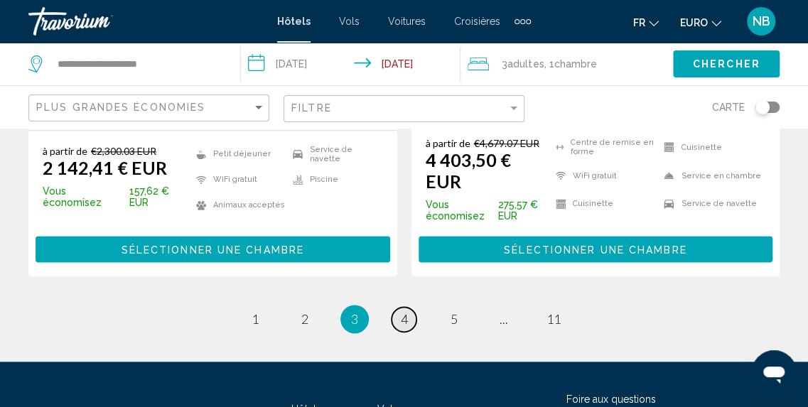
click at [398, 307] on link "page 4" at bounding box center [404, 319] width 25 height 25
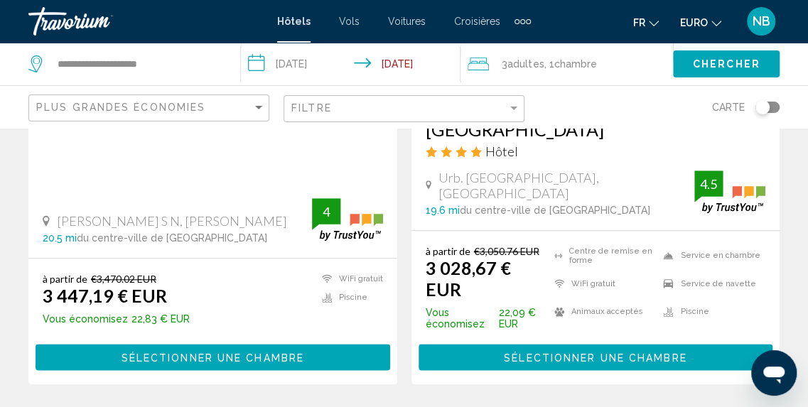
scroll to position [3068, 0]
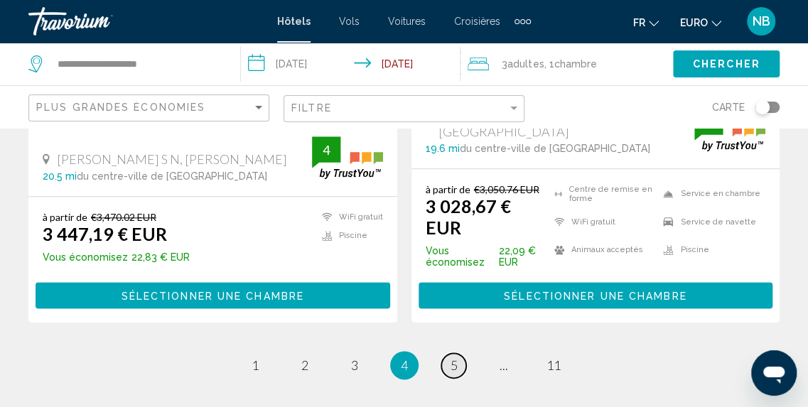
click at [445, 353] on link "page 5" at bounding box center [453, 365] width 25 height 25
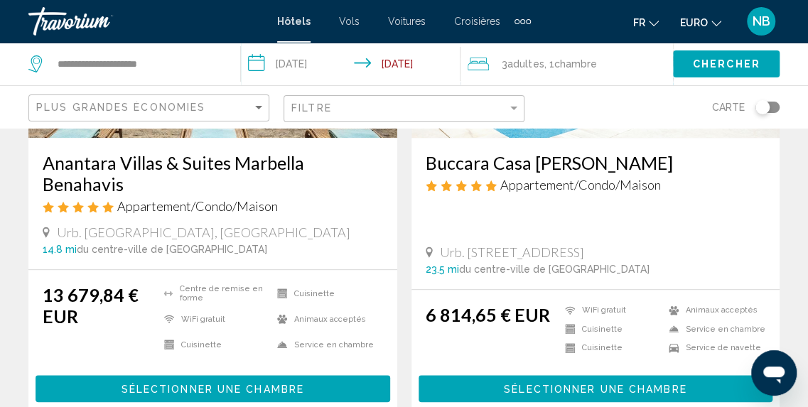
scroll to position [3065, 0]
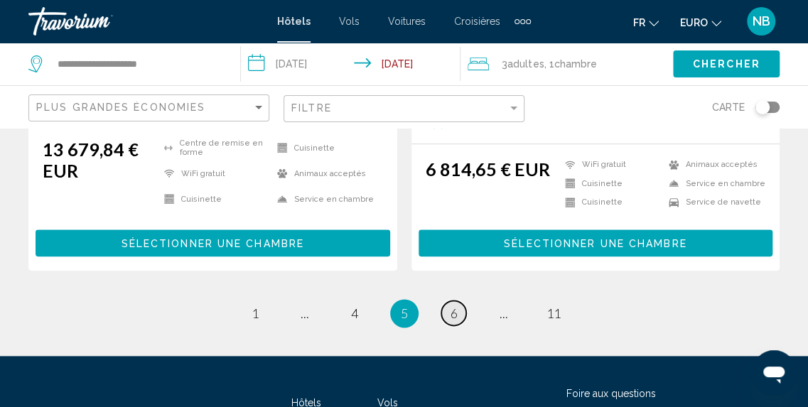
click at [453, 306] on span "6" at bounding box center [454, 314] width 7 height 16
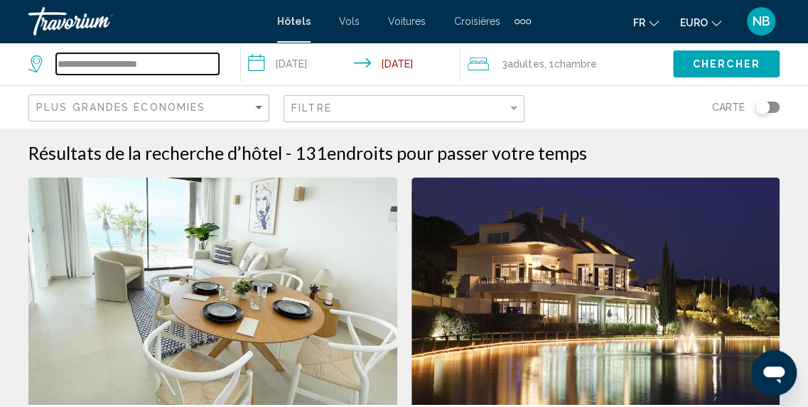
click at [175, 60] on input "**********" at bounding box center [137, 63] width 163 height 21
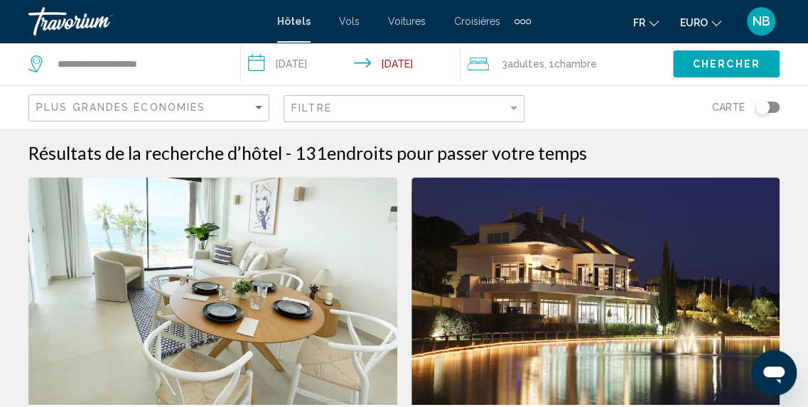
click at [178, 50] on div "**********" at bounding box center [127, 64] width 198 height 43
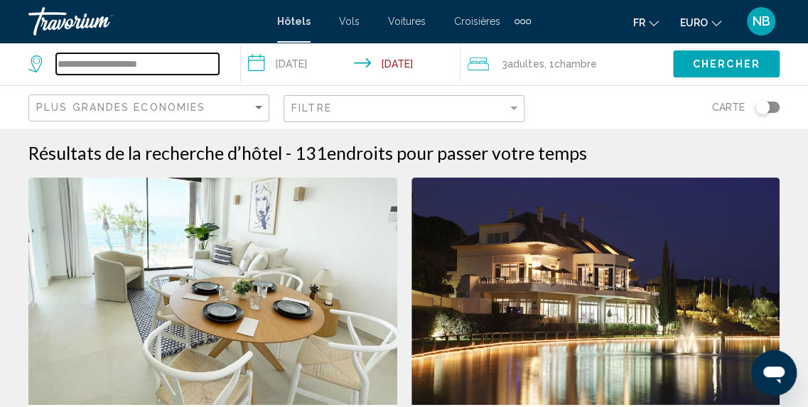
click at [178, 72] on input "**********" at bounding box center [137, 63] width 163 height 21
type input "*"
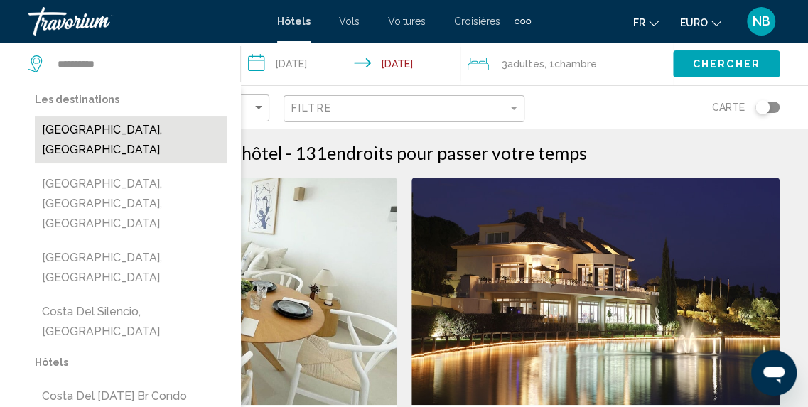
click at [176, 125] on button "Costa del Sol, Espagne" at bounding box center [131, 140] width 192 height 47
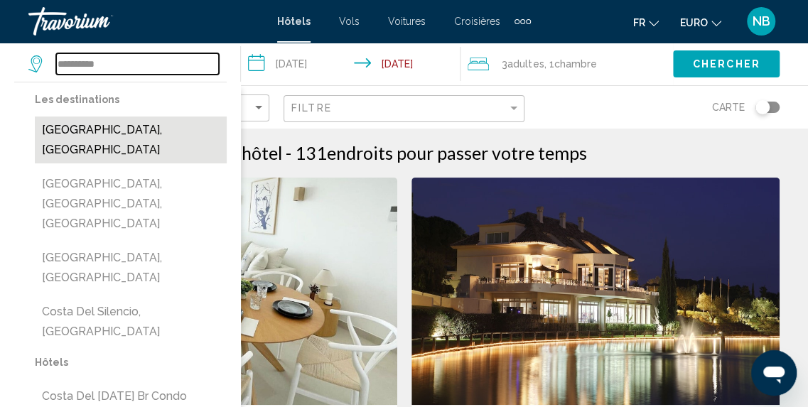
type input "**********"
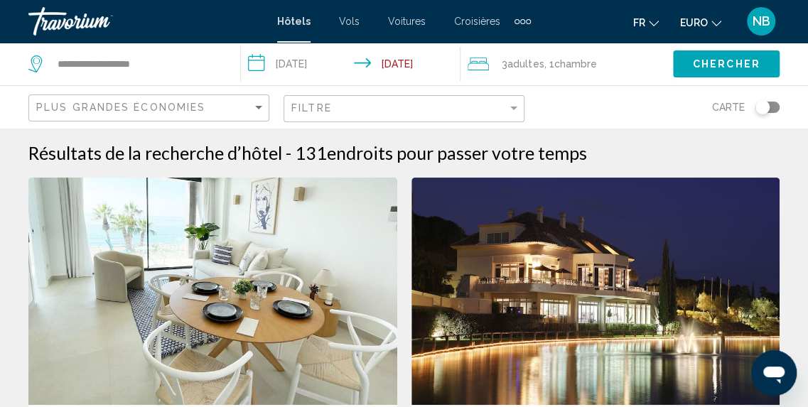
click at [738, 55] on button "Chercher" at bounding box center [726, 63] width 107 height 26
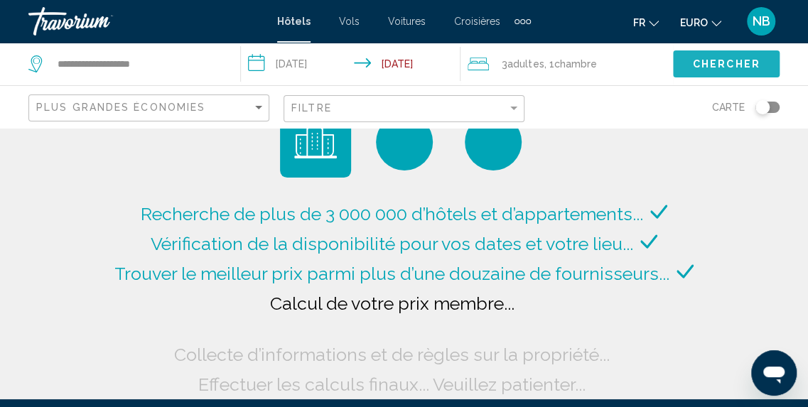
click at [738, 55] on button "Chercher" at bounding box center [726, 63] width 107 height 26
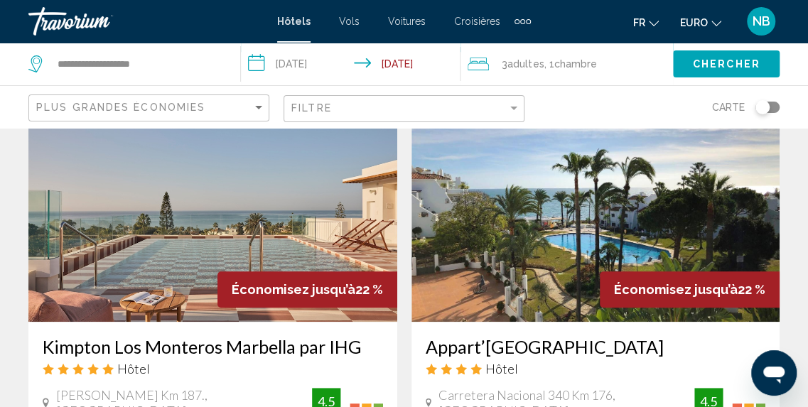
scroll to position [2980, 0]
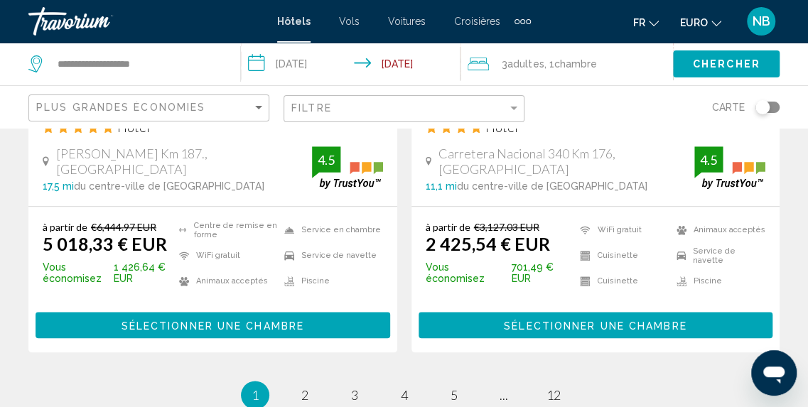
drag, startPoint x: 814, startPoint y: 337, endPoint x: 41, endPoint y: 14, distance: 838.2
click at [304, 387] on span "2" at bounding box center [304, 395] width 7 height 16
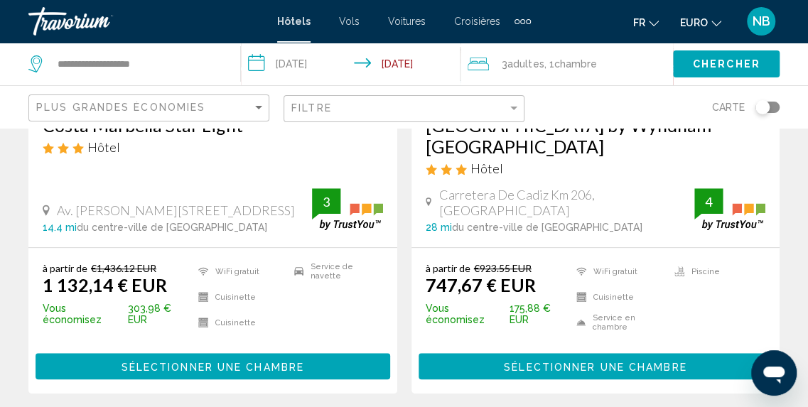
scroll to position [238, 0]
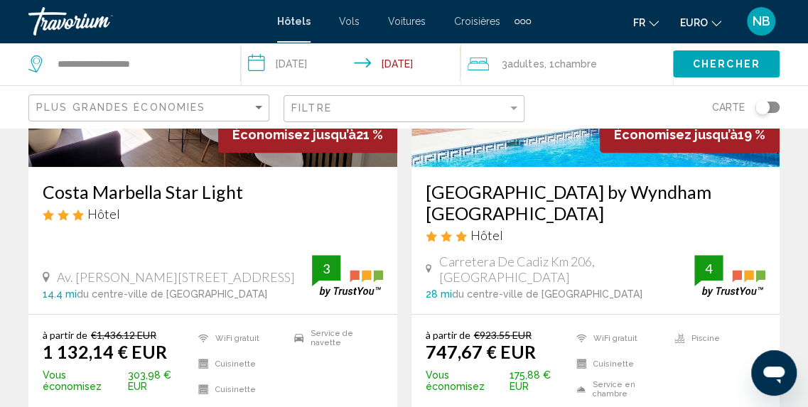
click at [706, 210] on h3 "Ramada Hotel & Suites by Wyndham Costa del Sol" at bounding box center [596, 202] width 340 height 43
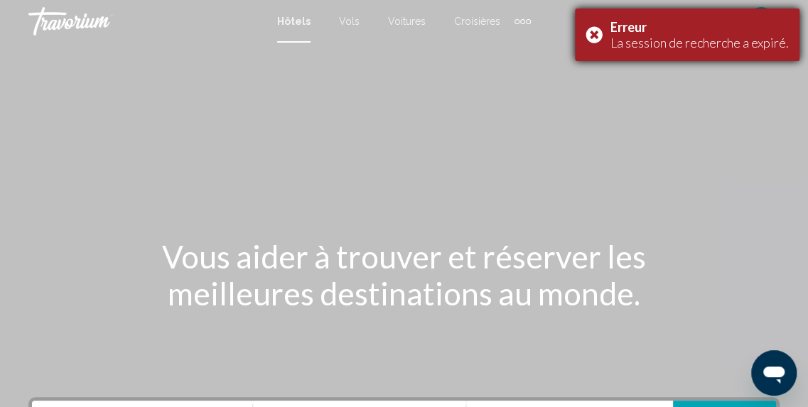
click at [596, 33] on div "Erreur La session de recherche a expiré." at bounding box center [687, 35] width 225 height 53
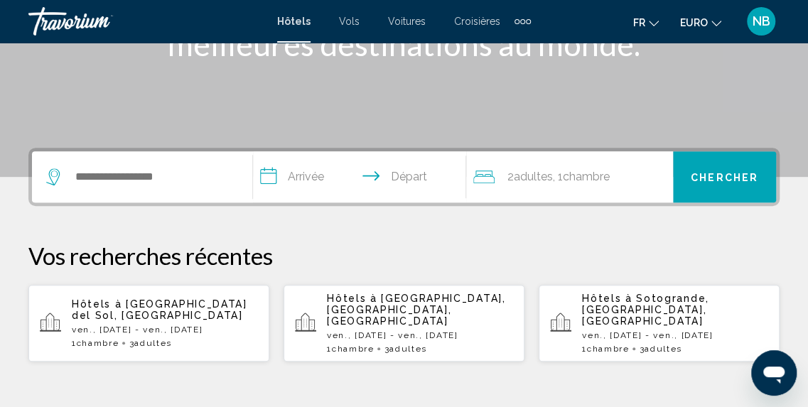
scroll to position [283, 0]
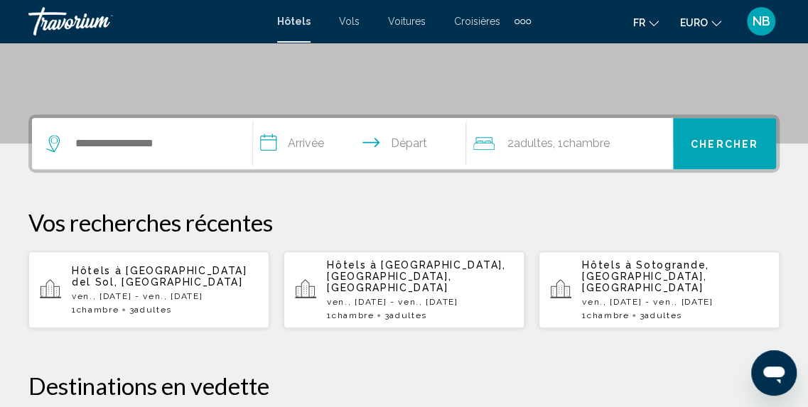
click at [239, 276] on div "Hôtels à Costa del Sol, Espagne ven., 12 sept. - ven., 19 sept. 1 Chambre pièce…" at bounding box center [165, 290] width 186 height 50
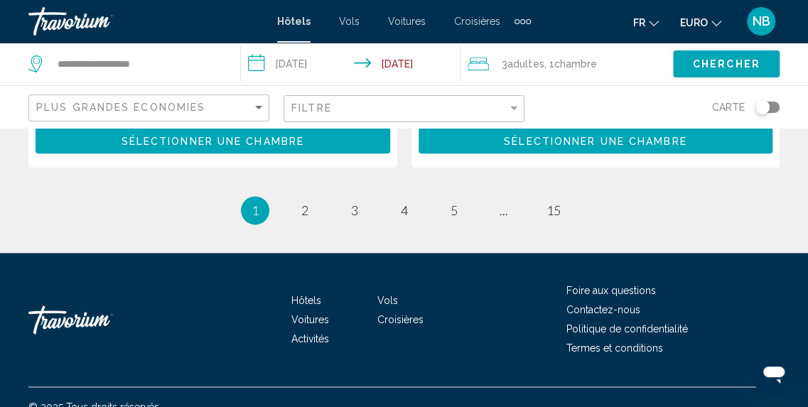
scroll to position [3166, 0]
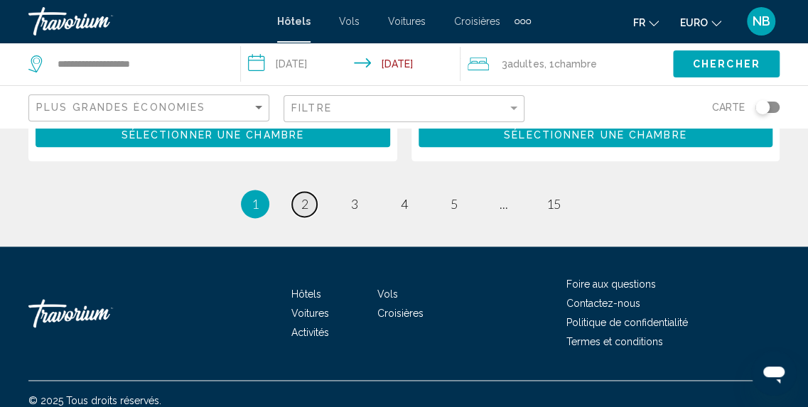
click at [308, 193] on link "page 2" at bounding box center [304, 204] width 25 height 25
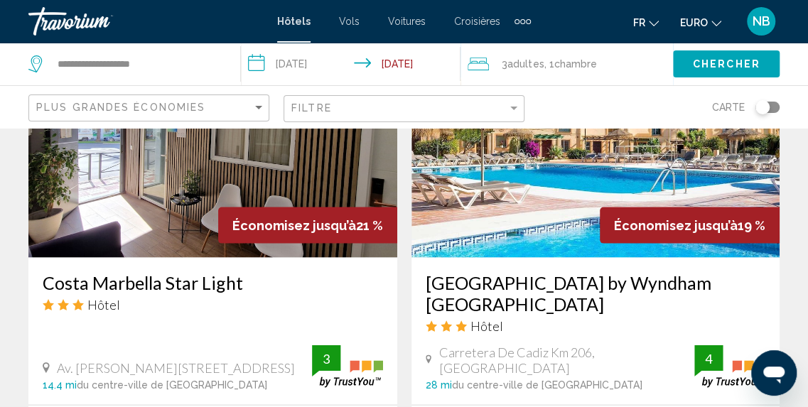
scroll to position [1231, 0]
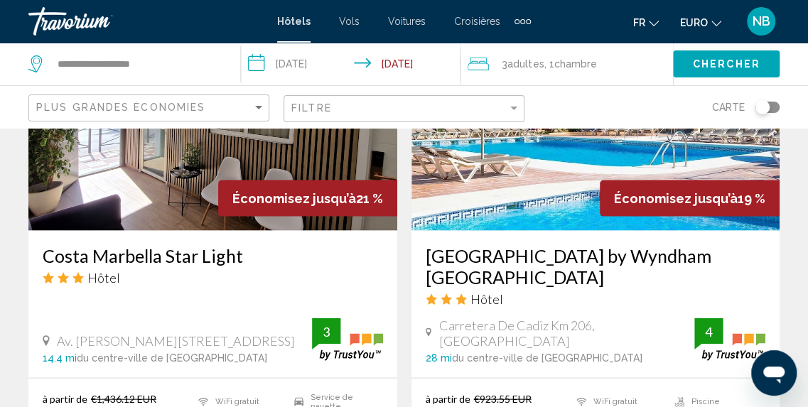
click at [720, 231] on div "Ramada Hotel & Suites by Wyndham Costa del Sol Hôtel Carretera De Cadiz Km 206,…" at bounding box center [596, 304] width 369 height 147
click at [716, 245] on h3 "Ramada Hotel & Suites by Wyndham Costa del Sol" at bounding box center [596, 266] width 340 height 43
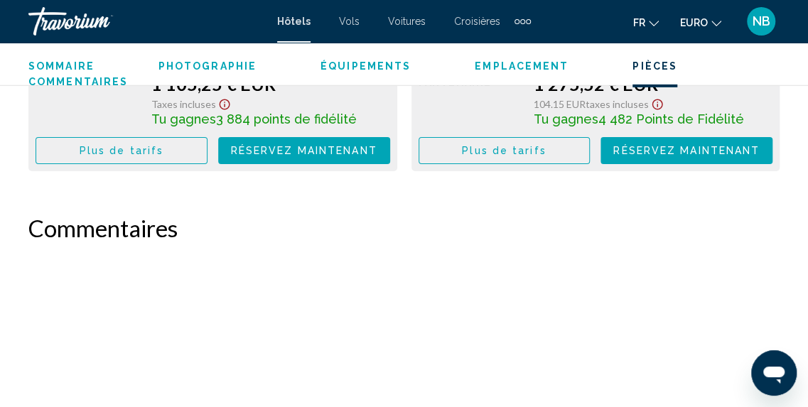
scroll to position [6746, 0]
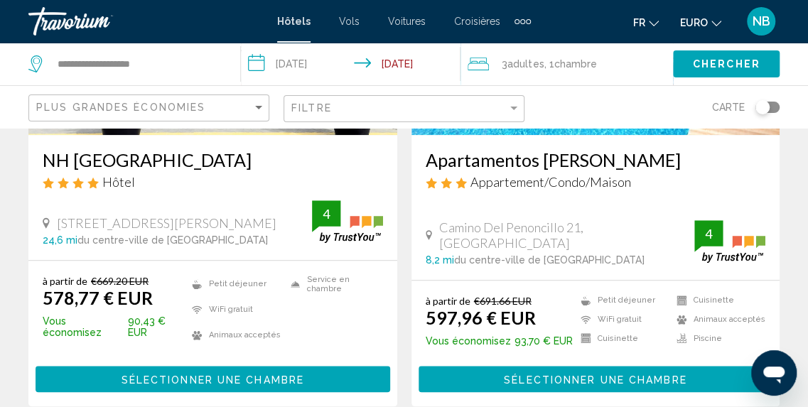
scroll to position [2947, 0]
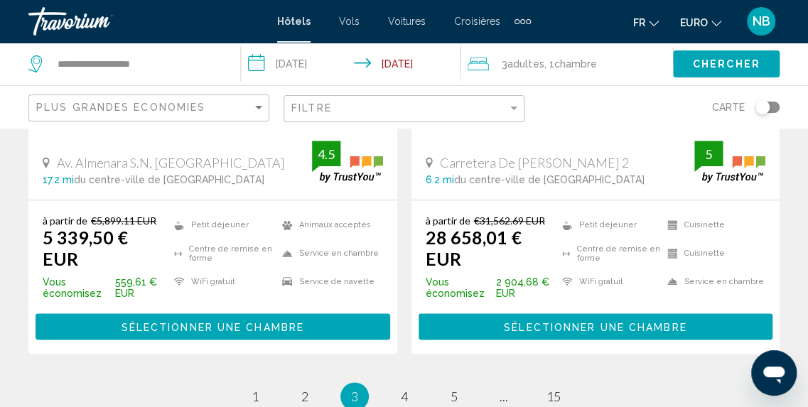
scroll to position [3023, 0]
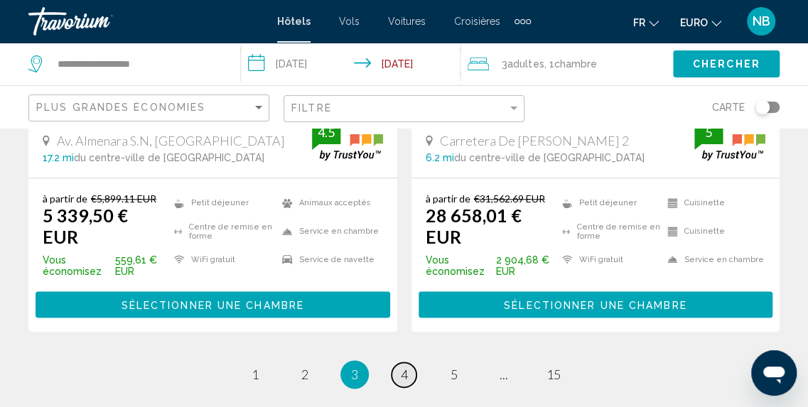
click at [411, 362] on link "page 4" at bounding box center [404, 374] width 25 height 25
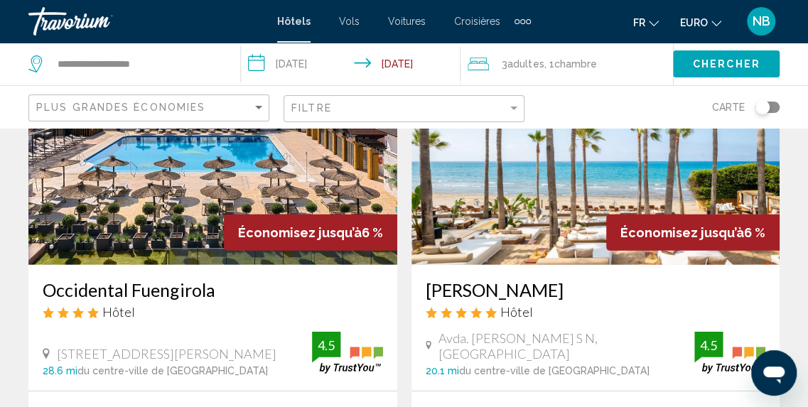
scroll to position [1832, 0]
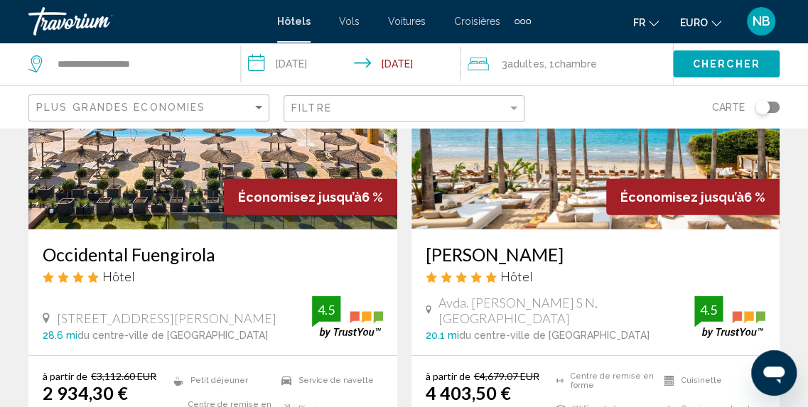
click at [161, 230] on div "Occidental Fuengirola Hôtel Calle Miguel Marquez 43, Fuengirola 28.6 mi du cent…" at bounding box center [212, 293] width 369 height 126
click at [161, 244] on h3 "Occidental Fuengirola" at bounding box center [213, 254] width 340 height 21
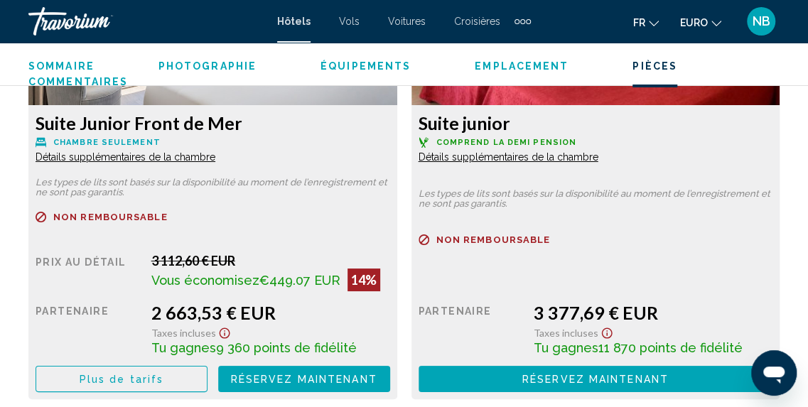
scroll to position [2182, 0]
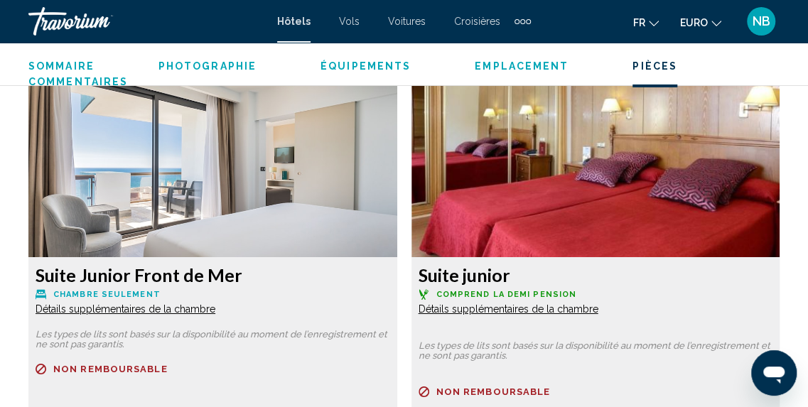
click at [215, 311] on span "Détails supplémentaires de la chambre" at bounding box center [126, 308] width 180 height 11
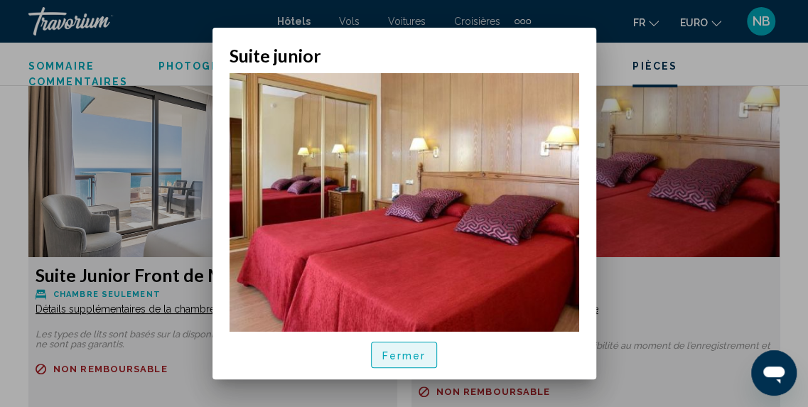
click at [409, 348] on button "Fermer" at bounding box center [404, 355] width 67 height 26
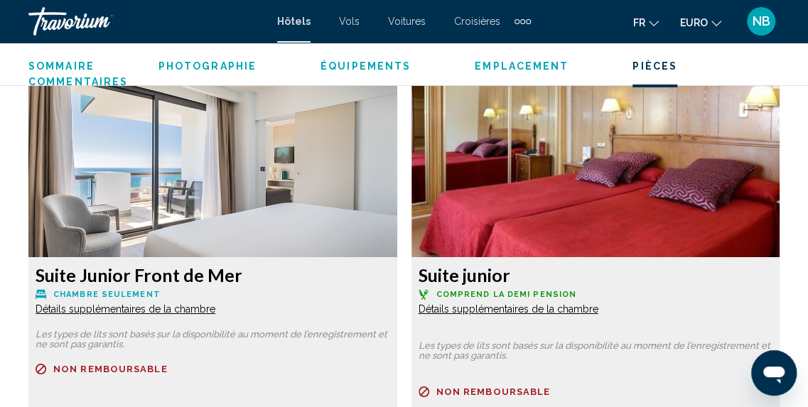
scroll to position [2120, 0]
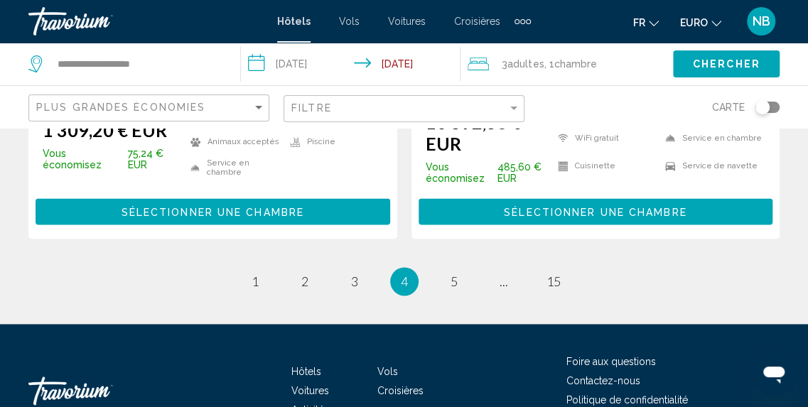
scroll to position [3187, 0]
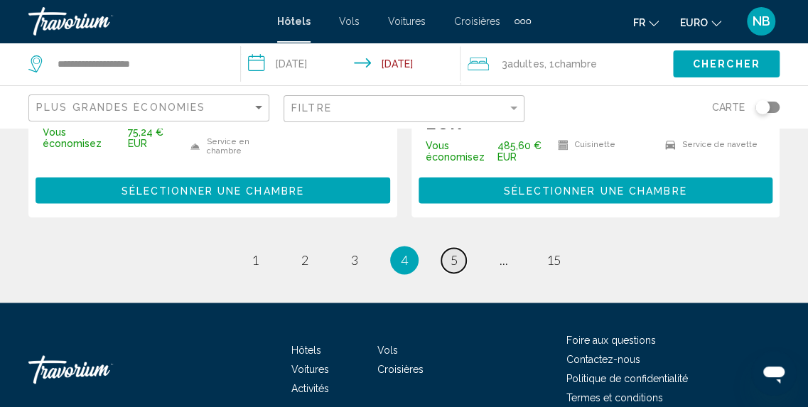
click at [462, 248] on link "page 5" at bounding box center [453, 260] width 25 height 25
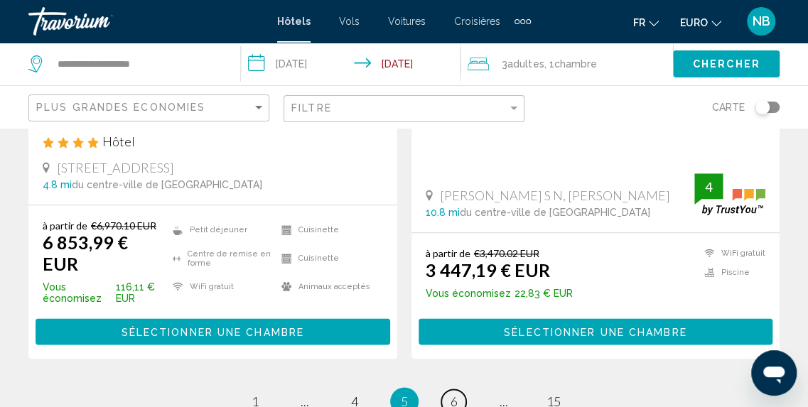
scroll to position [3151, 0]
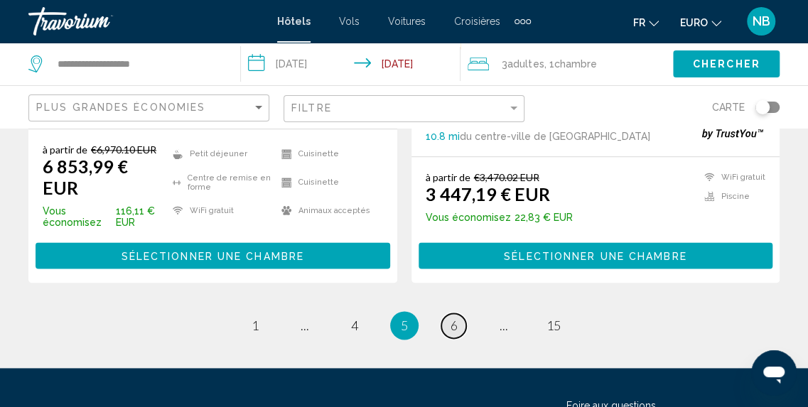
click at [445, 313] on link "page 6" at bounding box center [453, 325] width 25 height 25
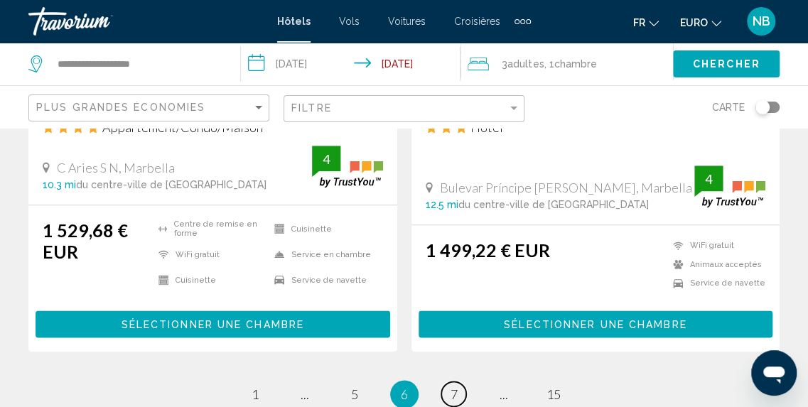
scroll to position [3150, 0]
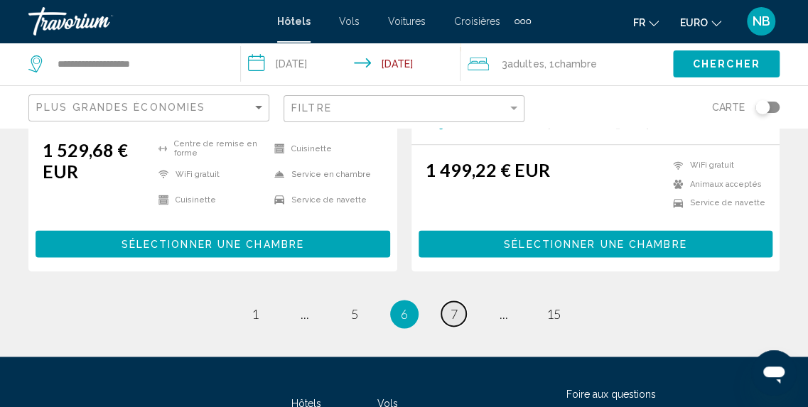
click at [451, 306] on span "7" at bounding box center [454, 314] width 7 height 16
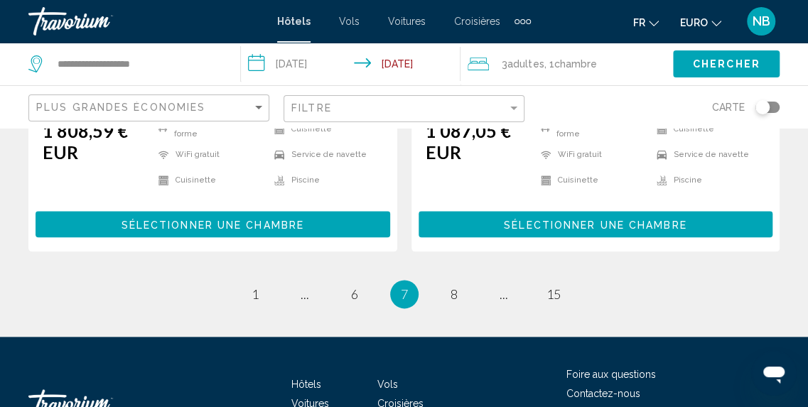
scroll to position [3099, 0]
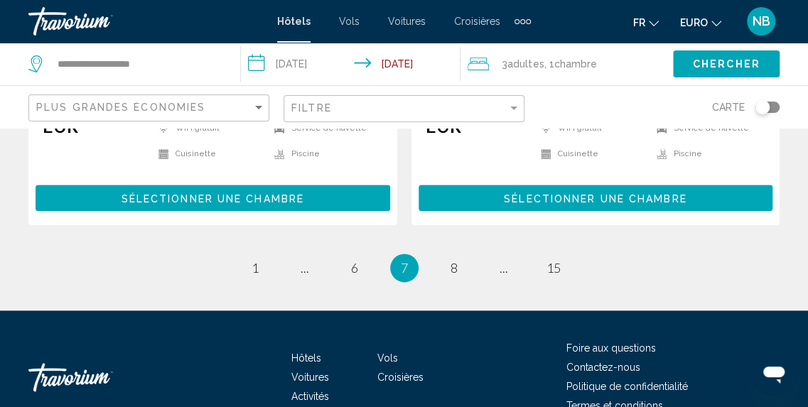
drag, startPoint x: 818, startPoint y: 35, endPoint x: 41, endPoint y: 14, distance: 777.8
click at [451, 260] on span "8" at bounding box center [454, 268] width 7 height 16
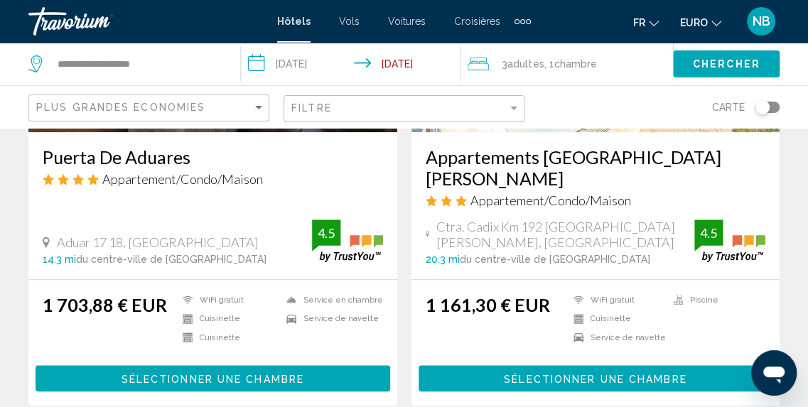
scroll to position [3009, 0]
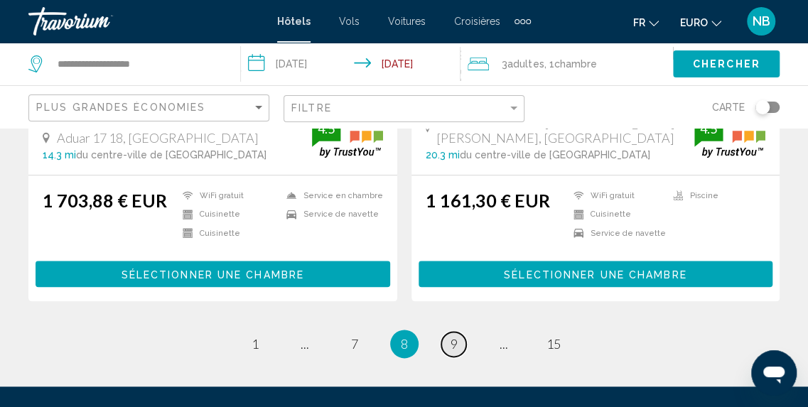
click at [452, 336] on span "9" at bounding box center [454, 344] width 7 height 16
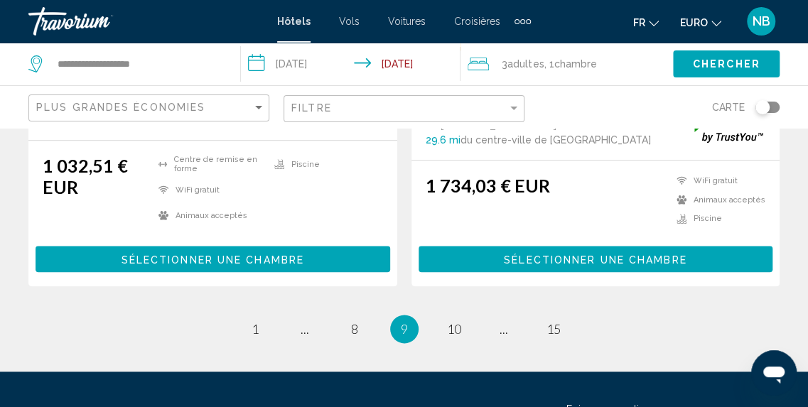
scroll to position [3036, 0]
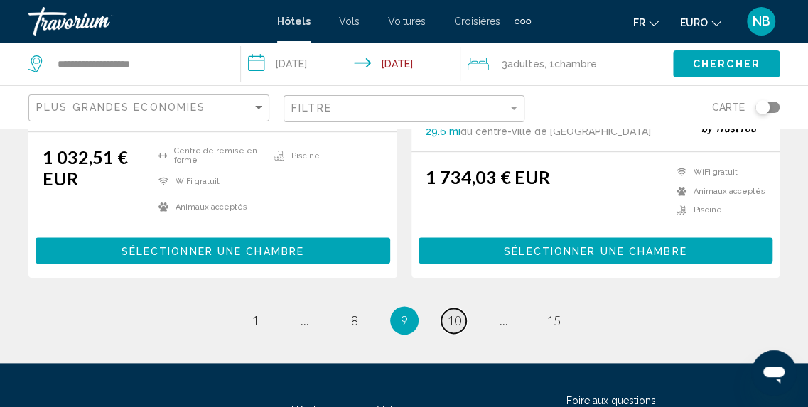
click at [458, 313] on span "10" at bounding box center [454, 321] width 14 height 16
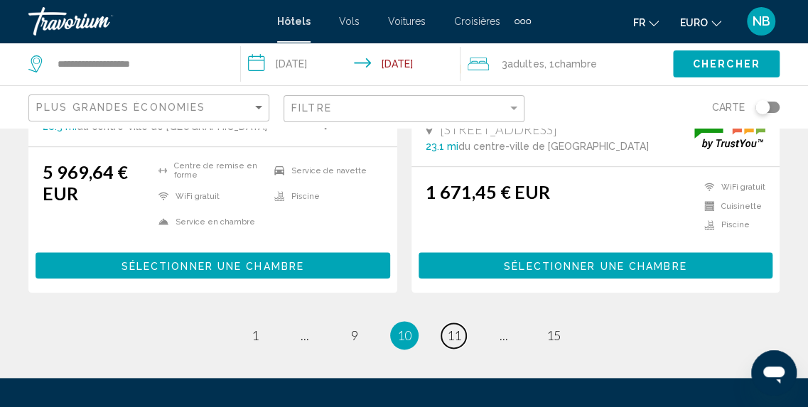
scroll to position [3115, 0]
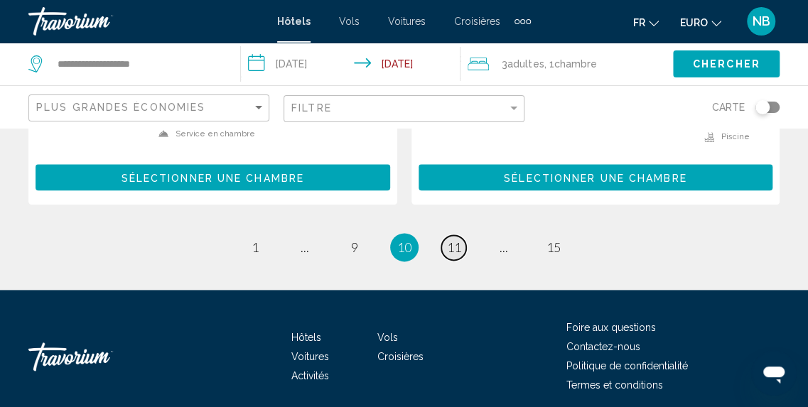
click at [449, 240] on span "11" at bounding box center [454, 248] width 14 height 16
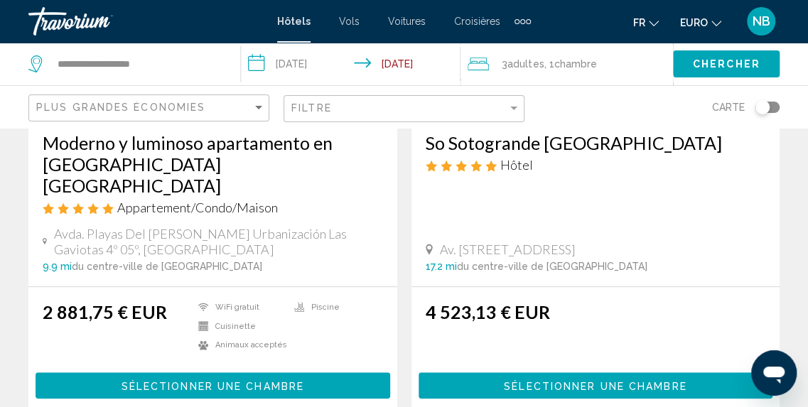
scroll to position [2940, 0]
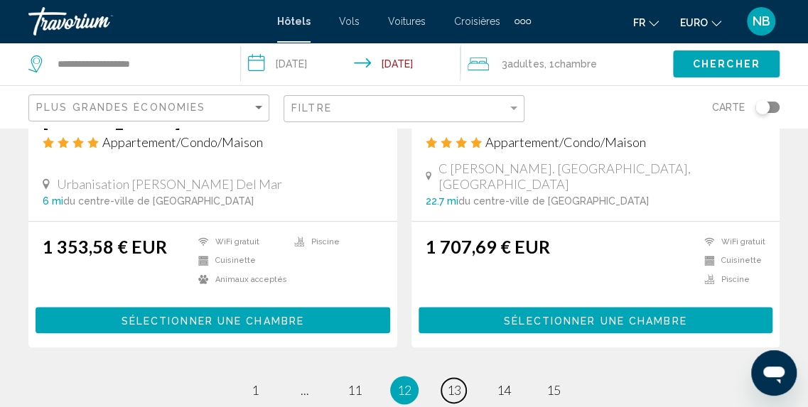
scroll to position [2995, 0]
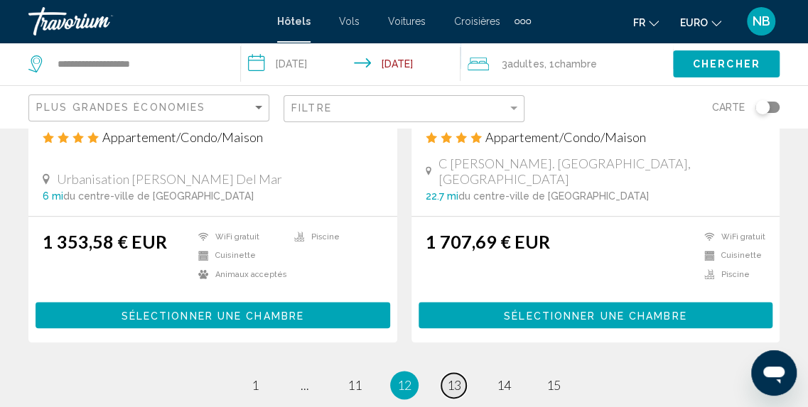
click at [456, 377] on span "13" at bounding box center [454, 385] width 14 height 16
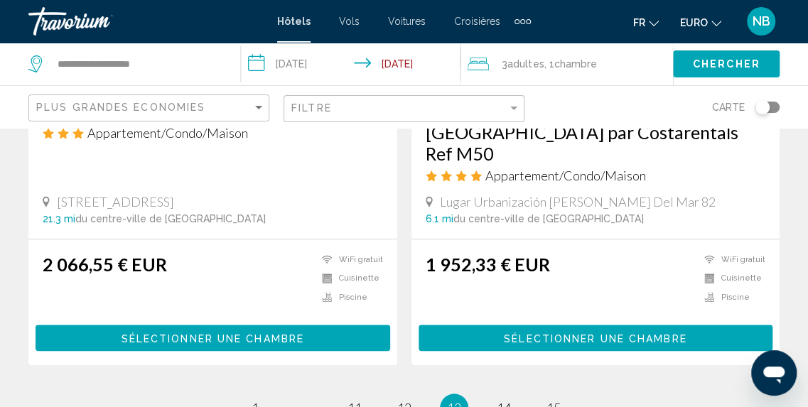
scroll to position [2991, 0]
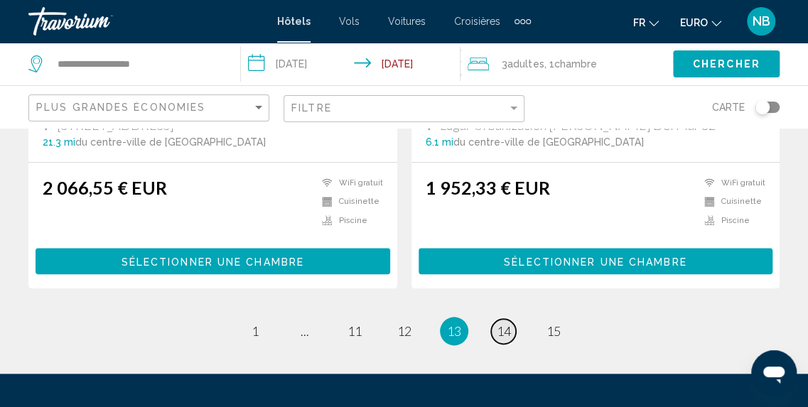
click at [503, 323] on span "14" at bounding box center [504, 331] width 14 height 16
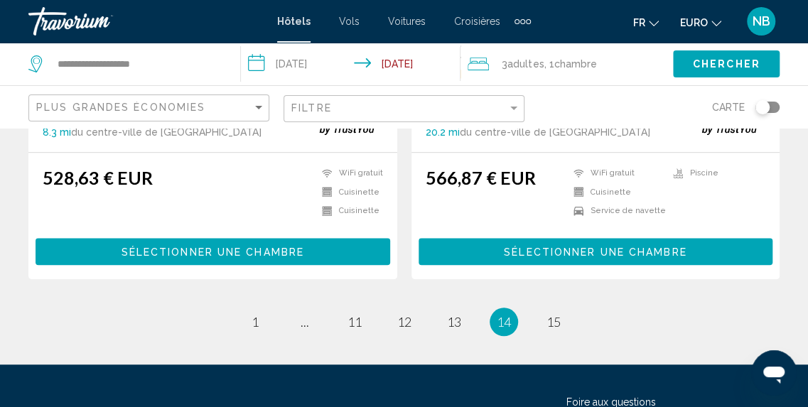
scroll to position [2894, 0]
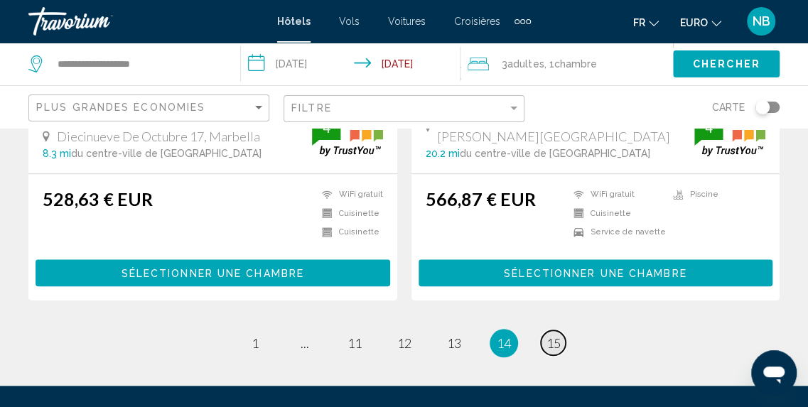
click at [549, 335] on span "15" at bounding box center [554, 343] width 14 height 16
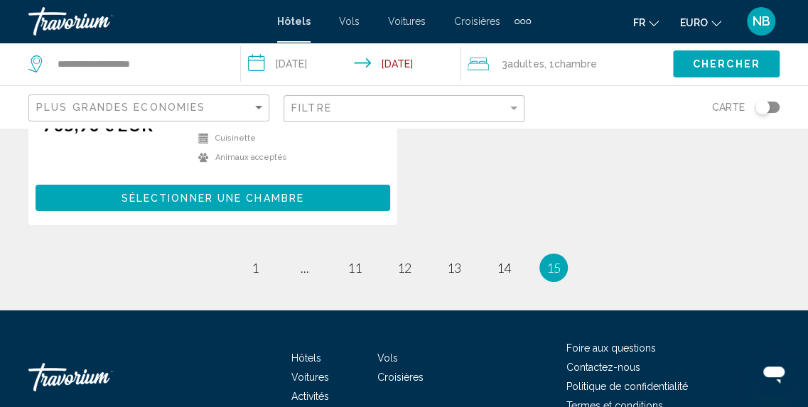
scroll to position [2001, 0]
